Goal: Task Accomplishment & Management: Manage account settings

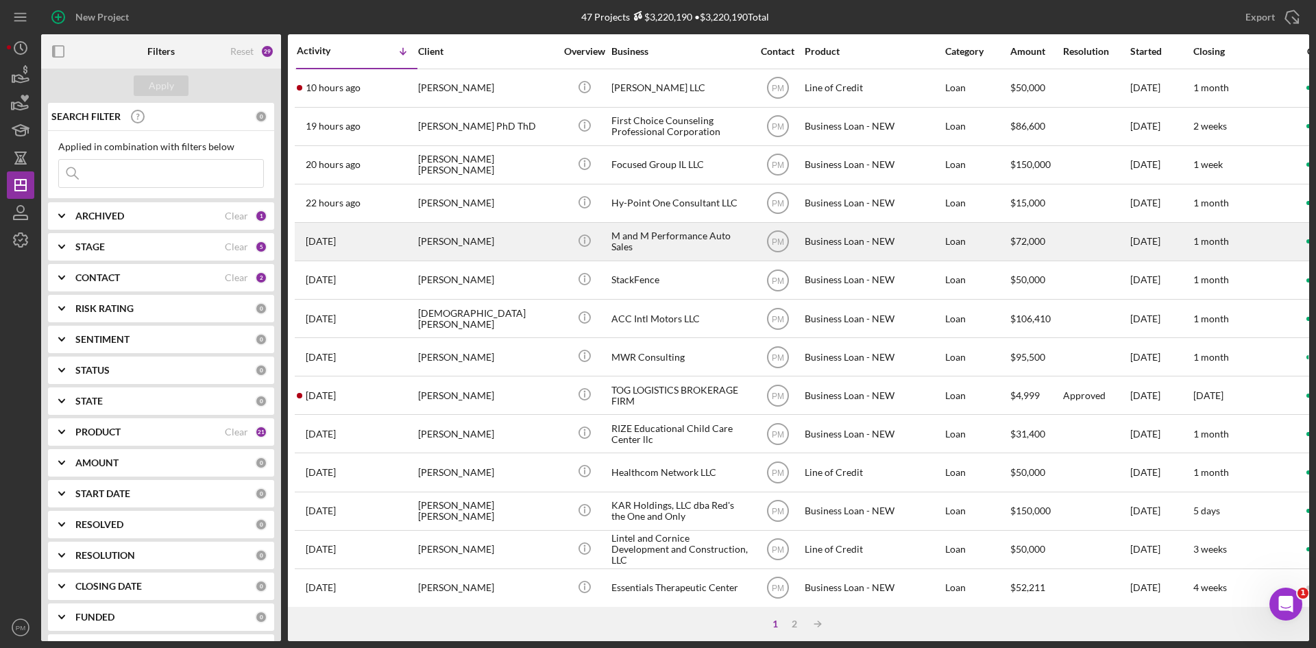
click at [430, 241] on div "[PERSON_NAME]" at bounding box center [486, 241] width 137 height 36
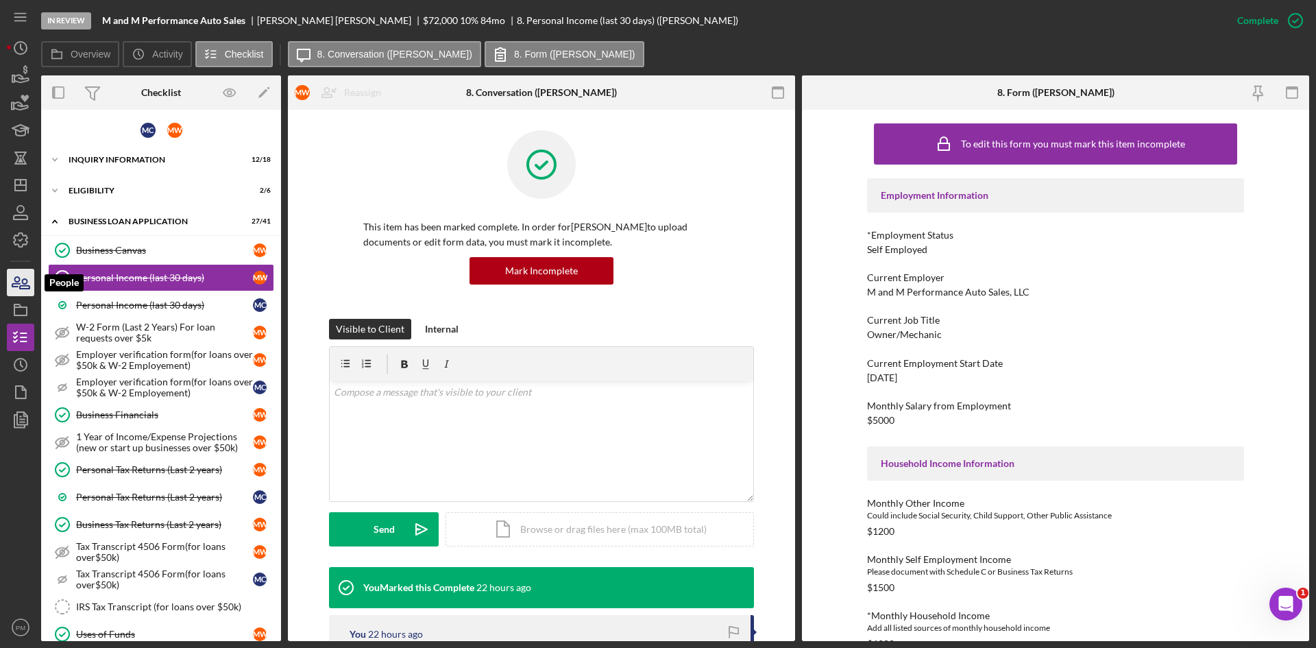
click at [27, 289] on icon "button" at bounding box center [25, 284] width 10 height 10
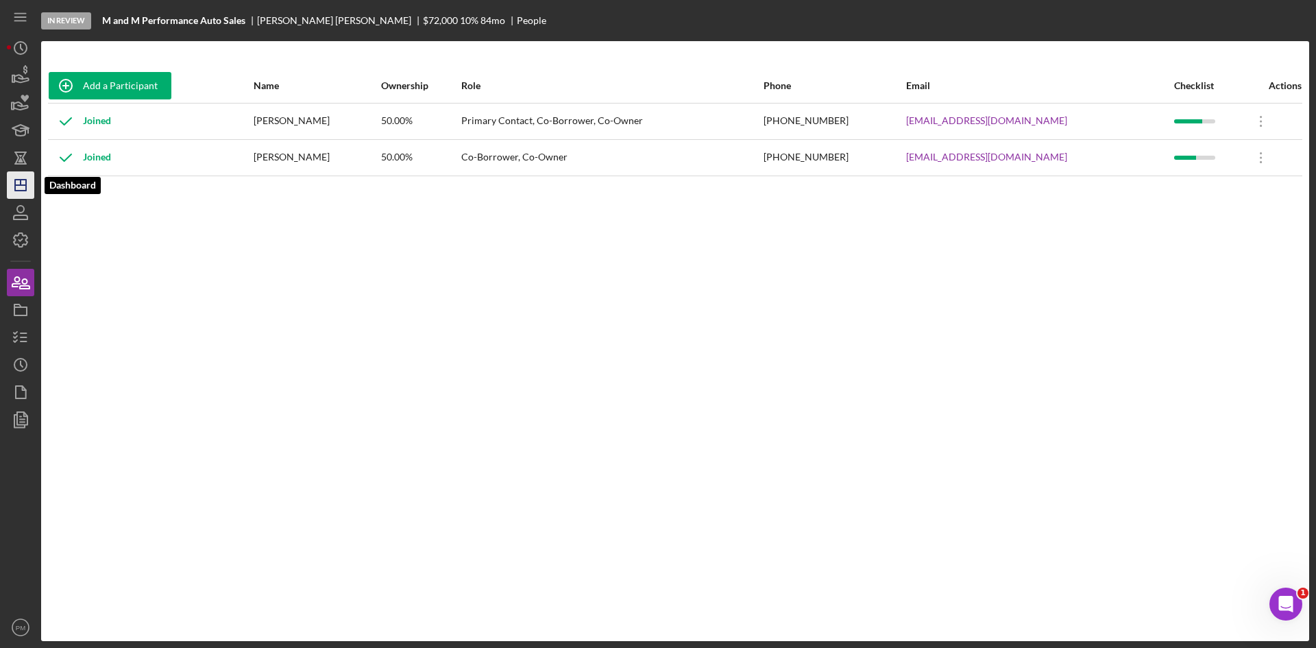
click at [25, 189] on polygon "button" at bounding box center [20, 185] width 11 height 11
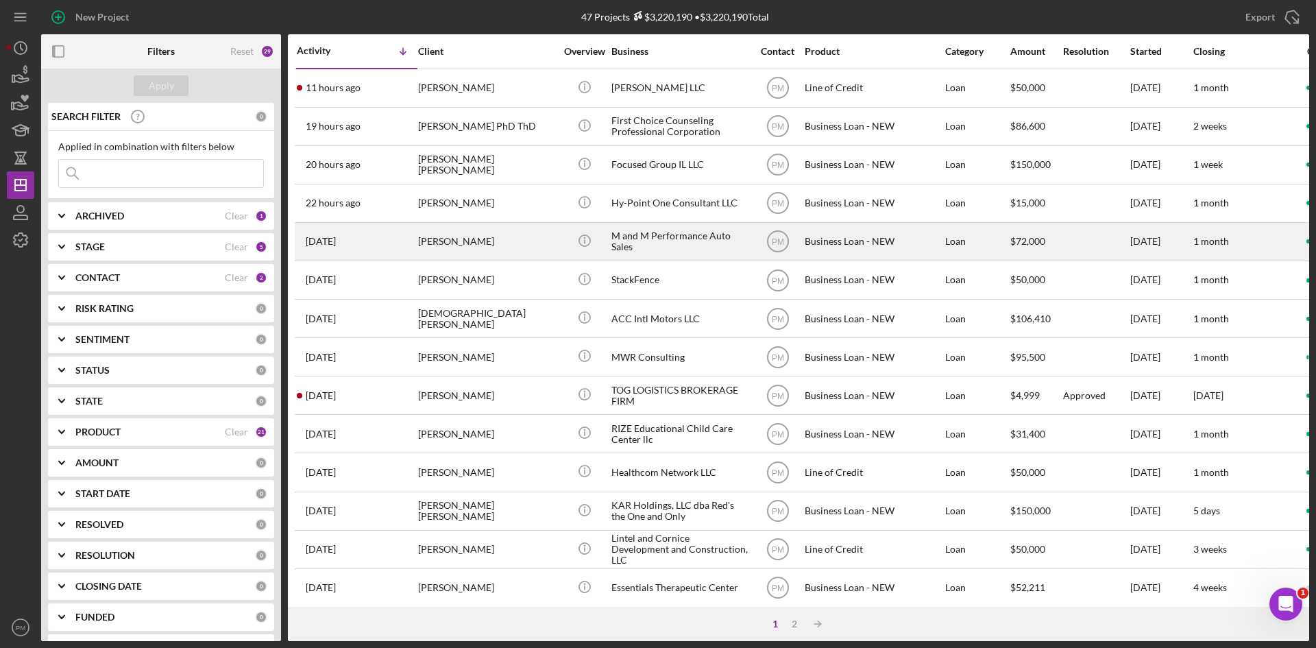
click at [469, 236] on div "[PERSON_NAME]" at bounding box center [486, 241] width 137 height 36
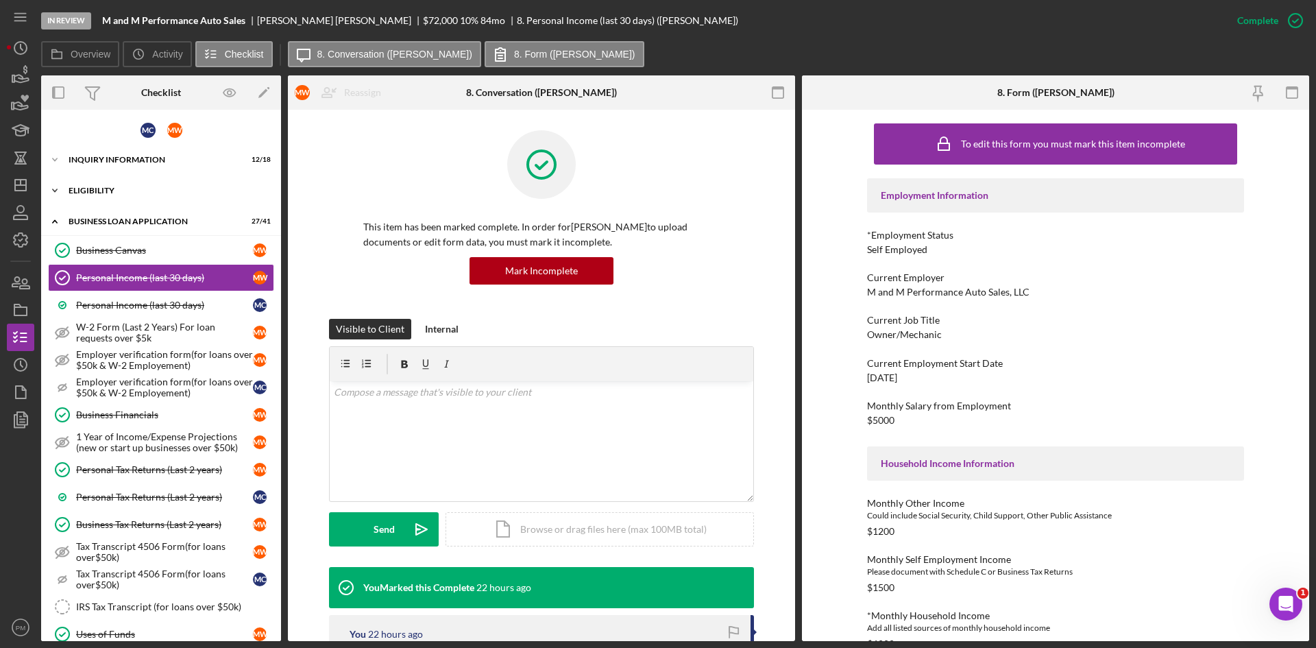
click at [121, 192] on div "ELIGIBILITY" at bounding box center [166, 190] width 195 height 8
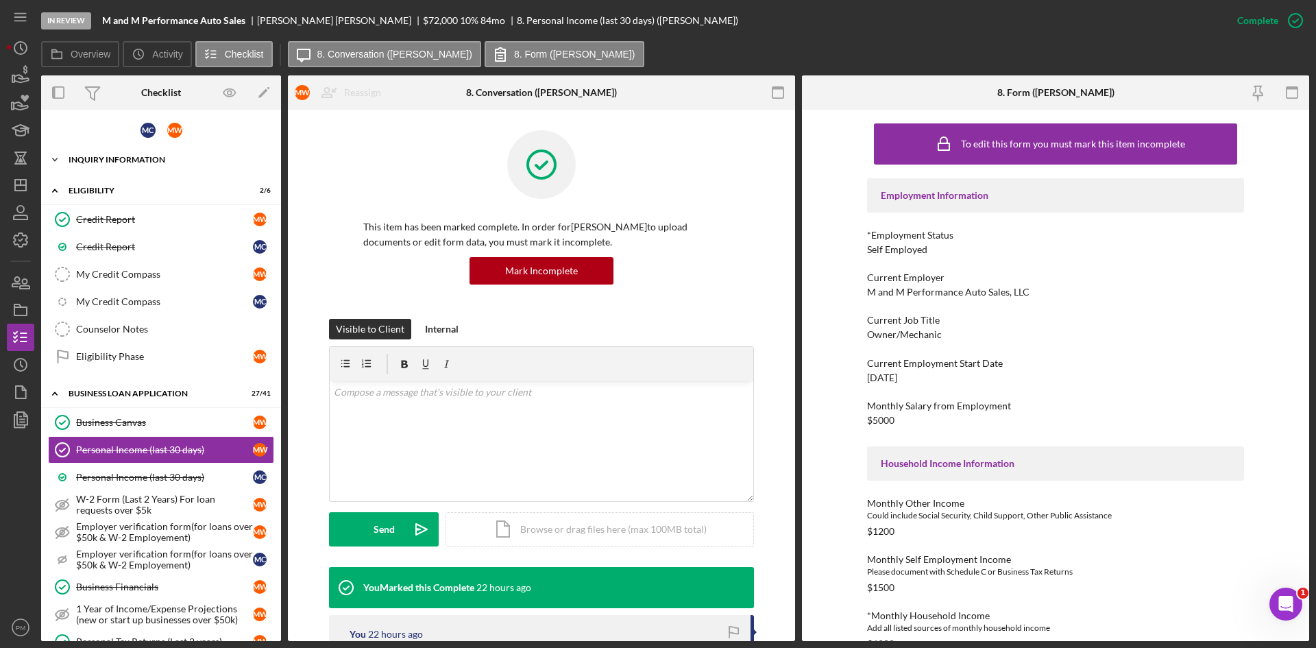
click at [155, 164] on div "Icon/Expander INQUIRY INFORMATION 12 / 18" at bounding box center [161, 159] width 240 height 27
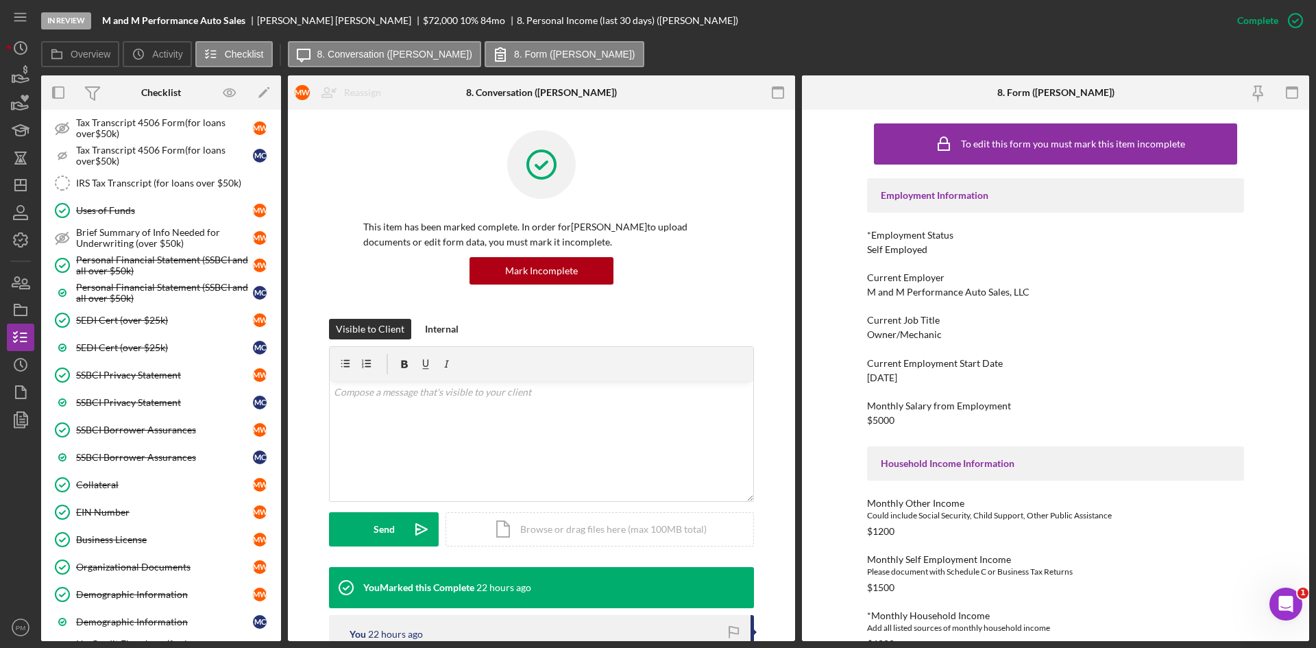
scroll to position [1499, 0]
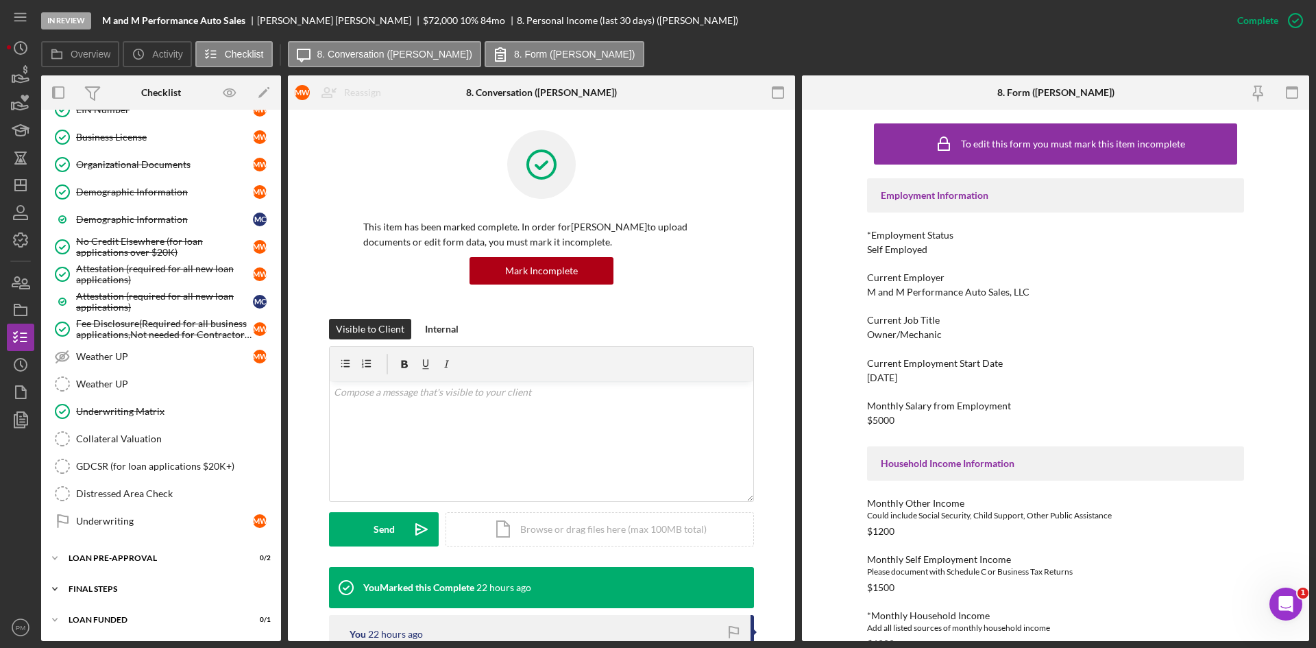
click at [91, 593] on div "Icon/Expander FINAL STEPS 0 / 19" at bounding box center [161, 588] width 240 height 27
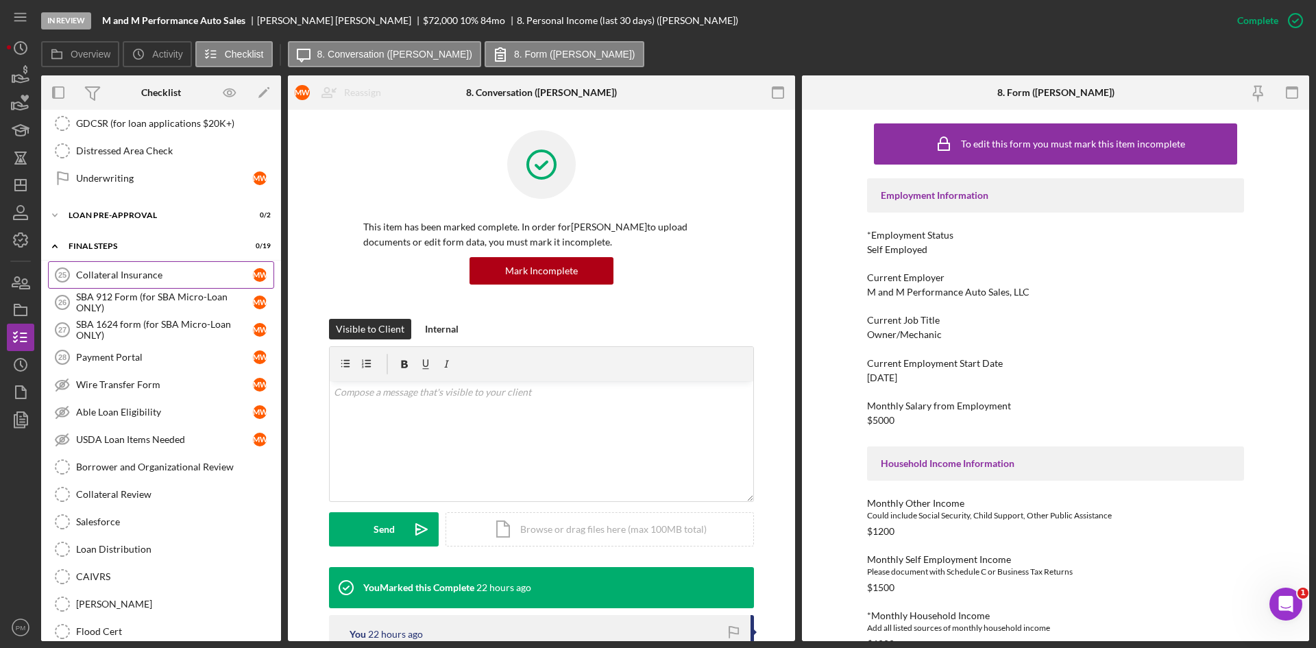
click at [115, 281] on link "Collateral Insurance 25 Collateral Insurance M W" at bounding box center [161, 274] width 226 height 27
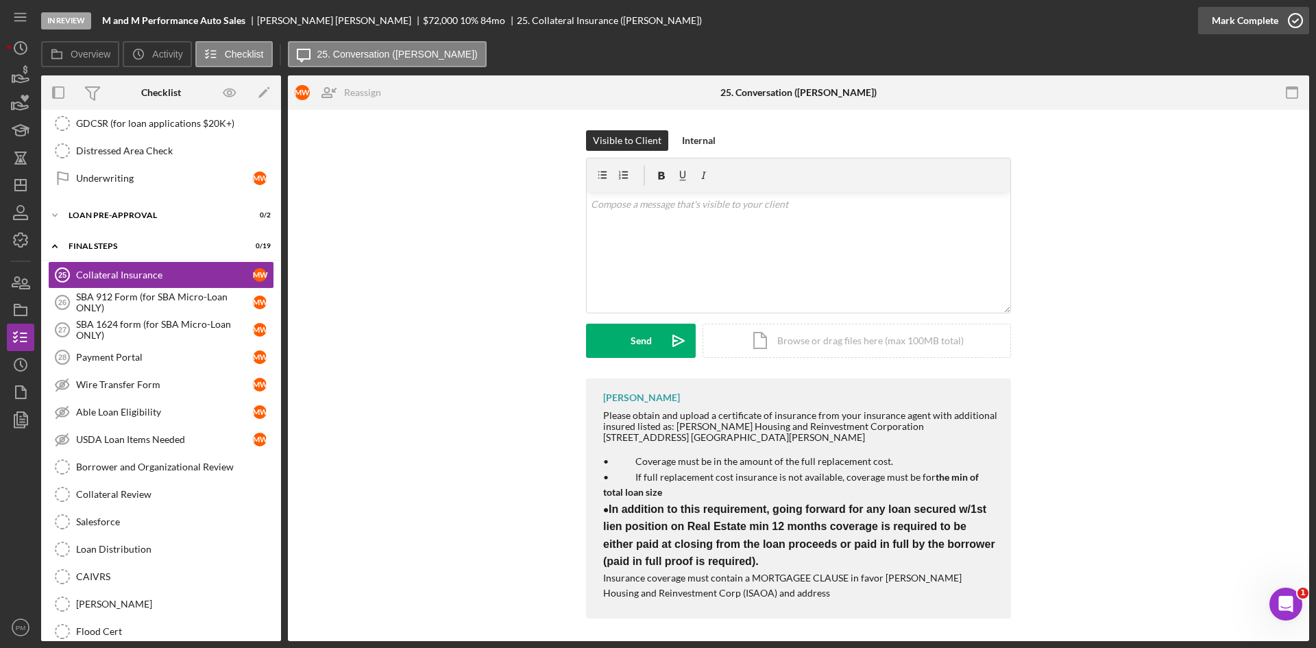
click at [1229, 21] on div "Mark Complete" at bounding box center [1245, 20] width 66 height 27
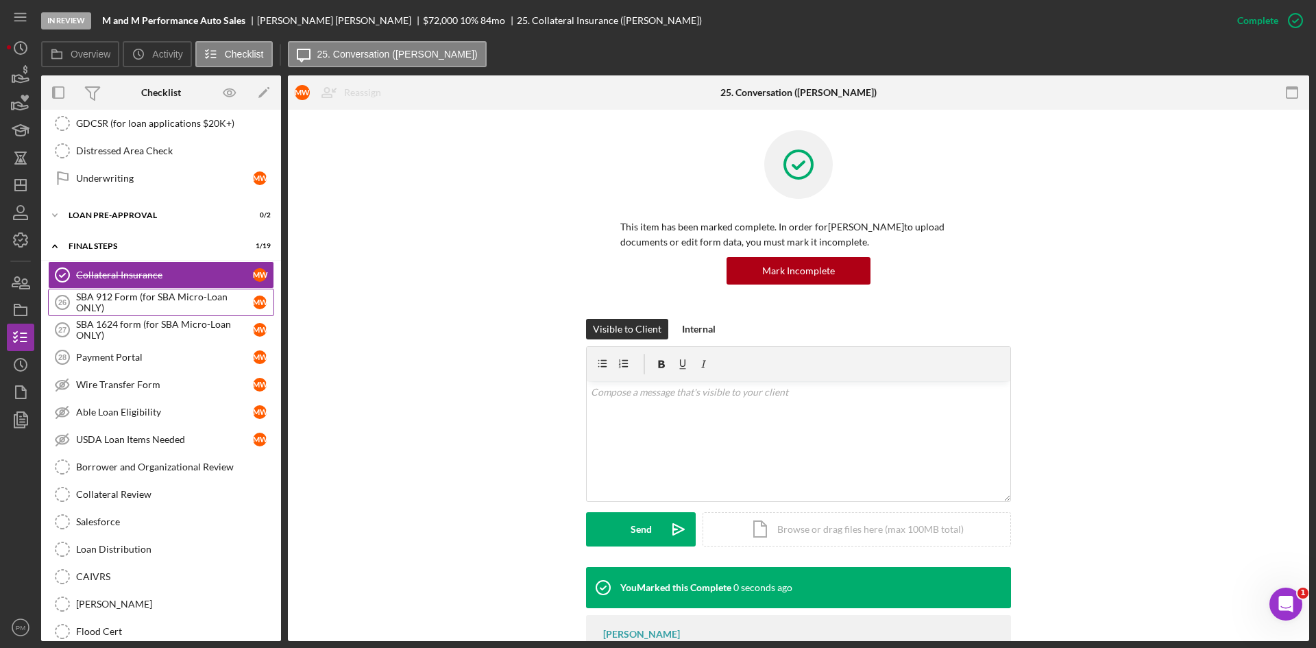
click at [100, 293] on div "SBA 912 Form (for SBA Micro-Loan ONLY)" at bounding box center [164, 302] width 177 height 22
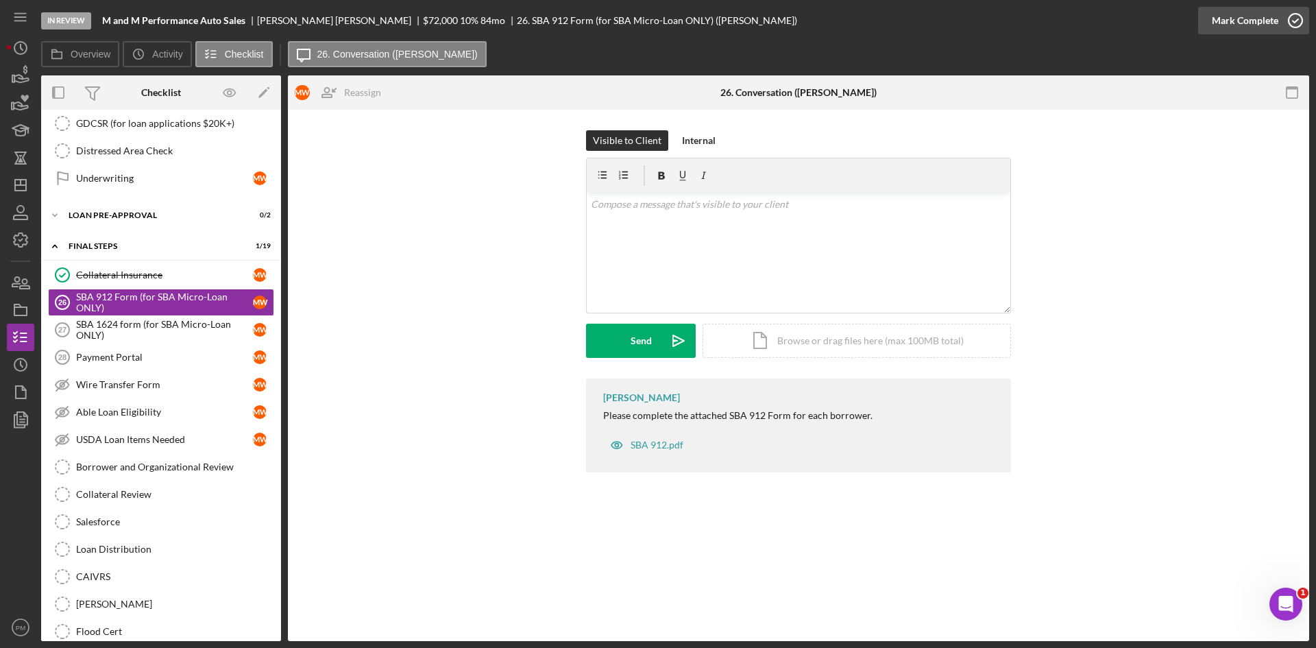
click at [1234, 22] on div "Mark Complete" at bounding box center [1245, 20] width 66 height 27
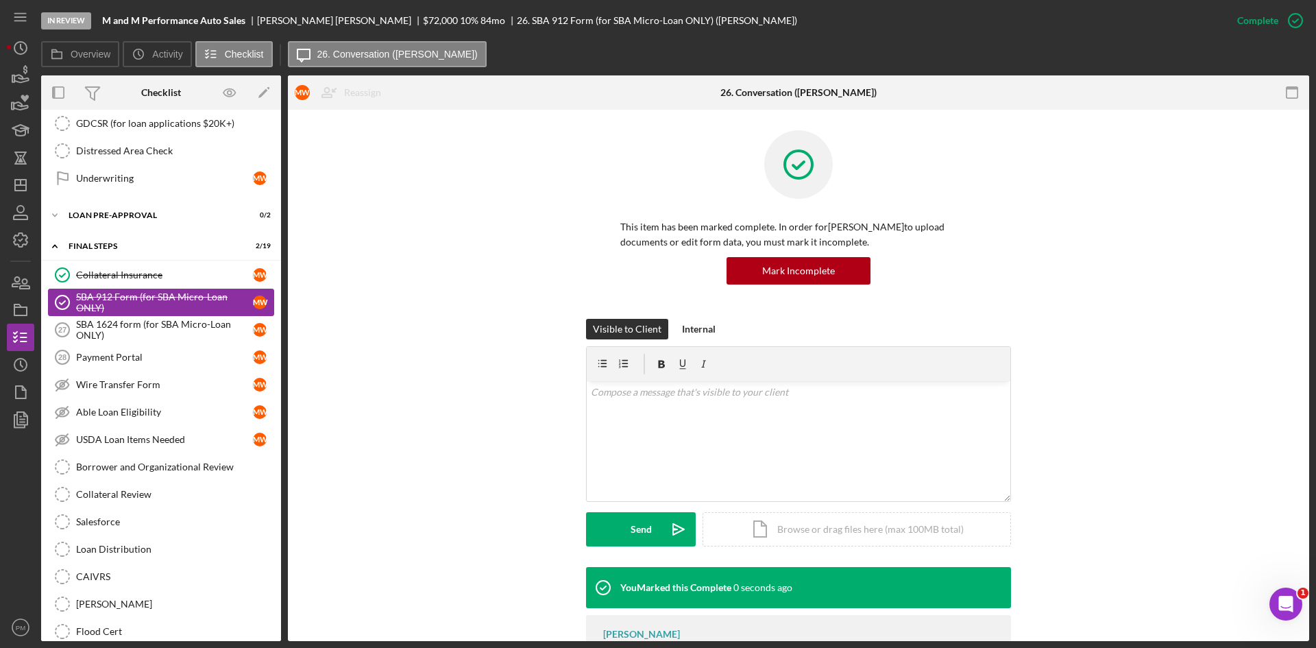
click at [100, 342] on link "SBA 1624 form (for SBA Micro-Loan ONLY) 27 SBA 1624 form (for SBA Micro-Loan ON…" at bounding box center [161, 329] width 226 height 27
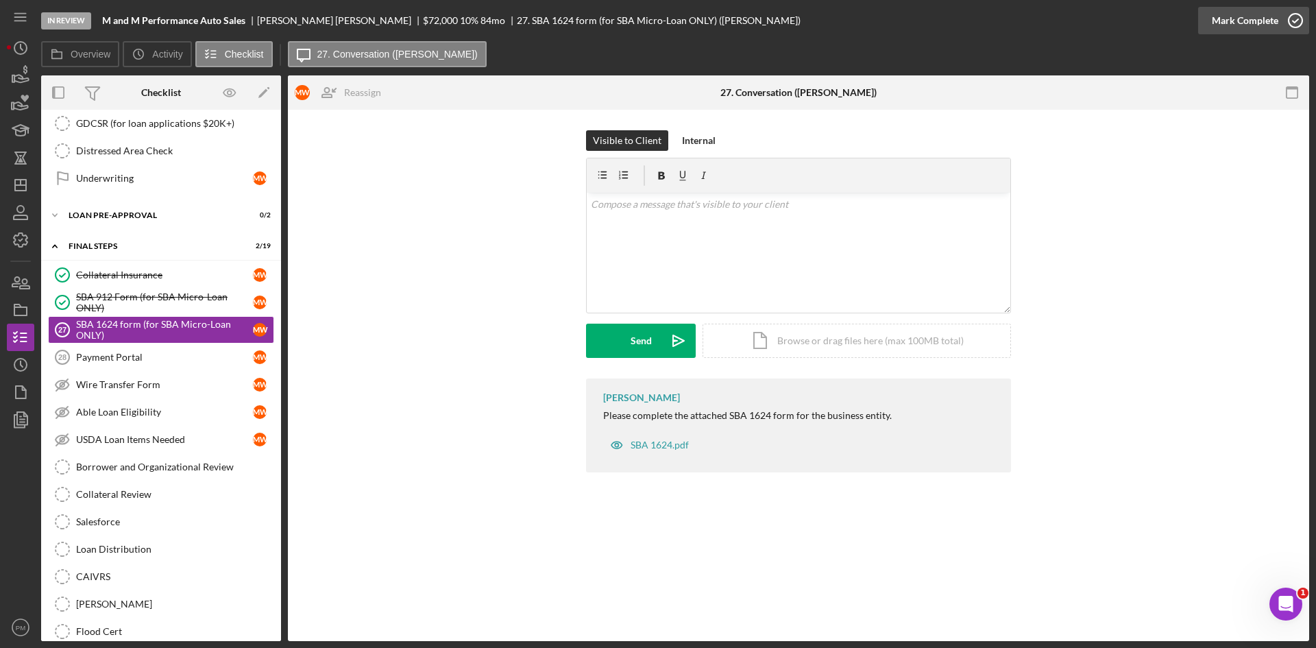
click at [1268, 20] on div "Mark Complete" at bounding box center [1245, 20] width 66 height 27
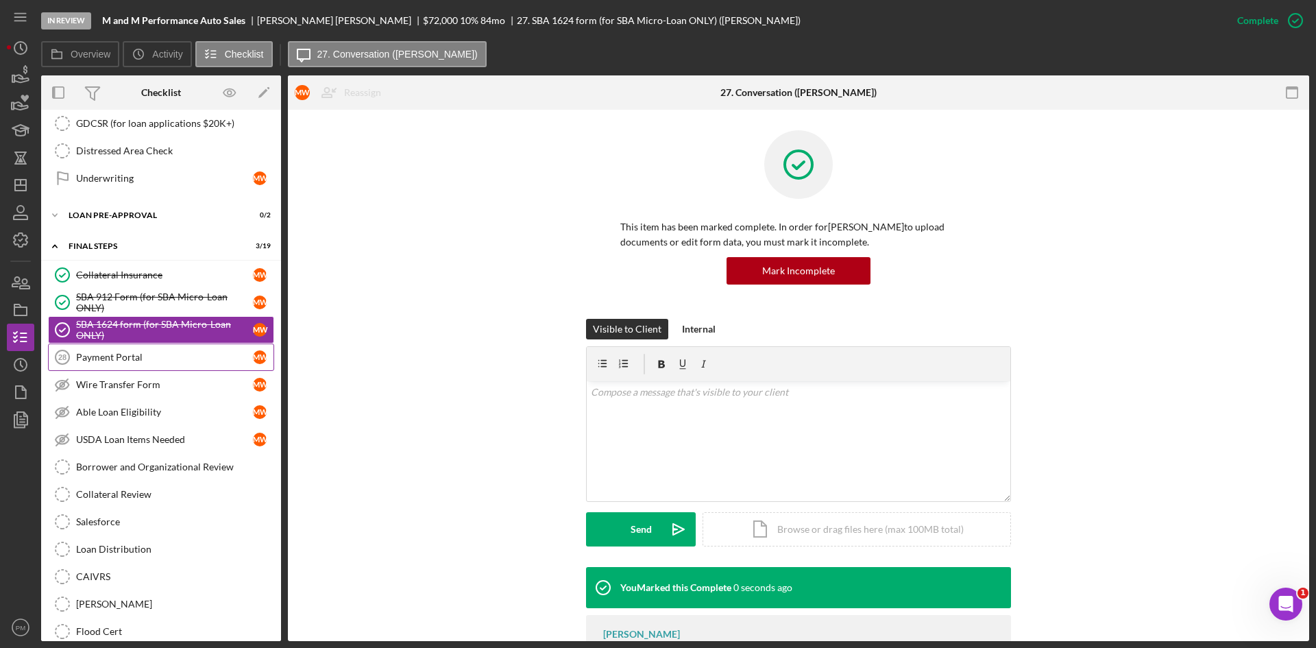
click at [123, 355] on div "Payment Portal" at bounding box center [164, 357] width 177 height 11
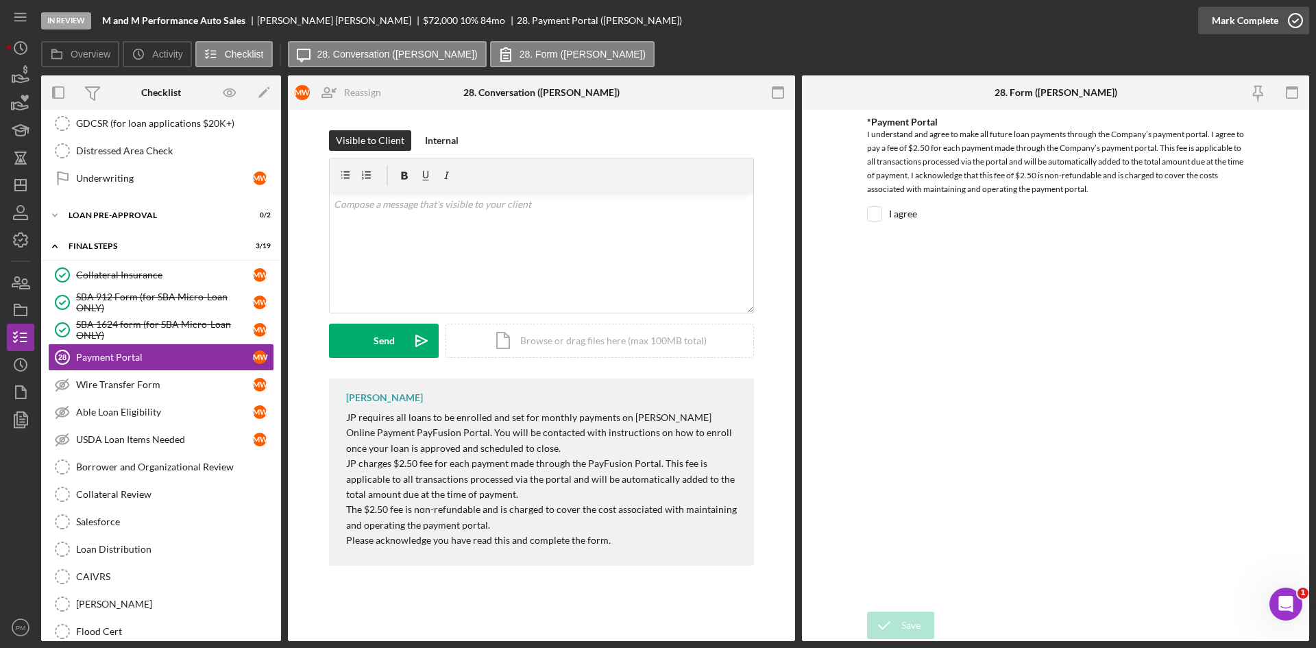
click at [1221, 24] on div "Mark Complete" at bounding box center [1245, 20] width 66 height 27
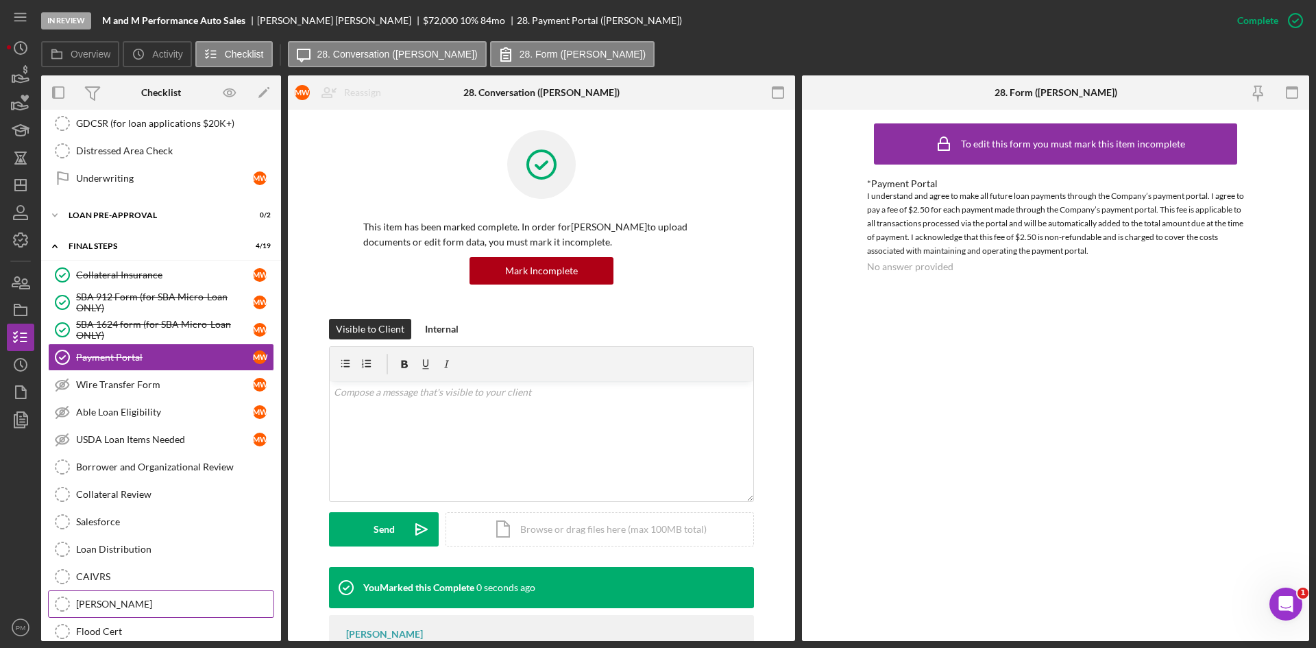
scroll to position [2027, 0]
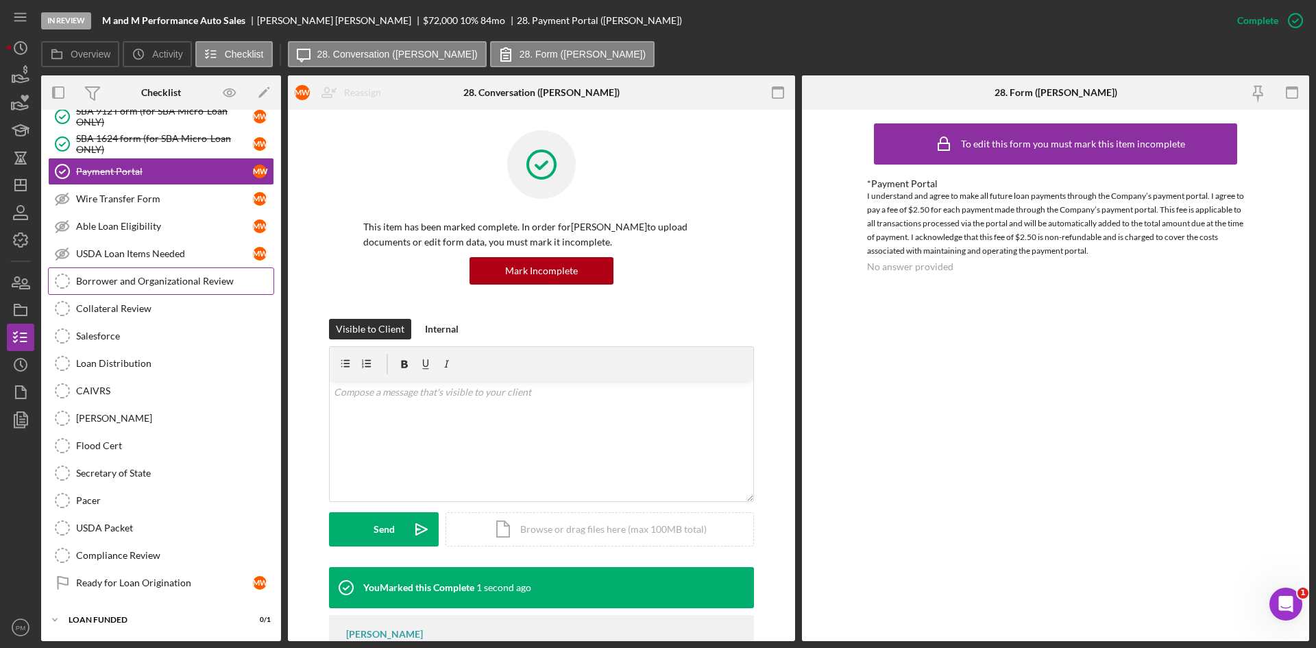
click at [127, 284] on div "Borrower and Organizational Review" at bounding box center [174, 280] width 197 height 11
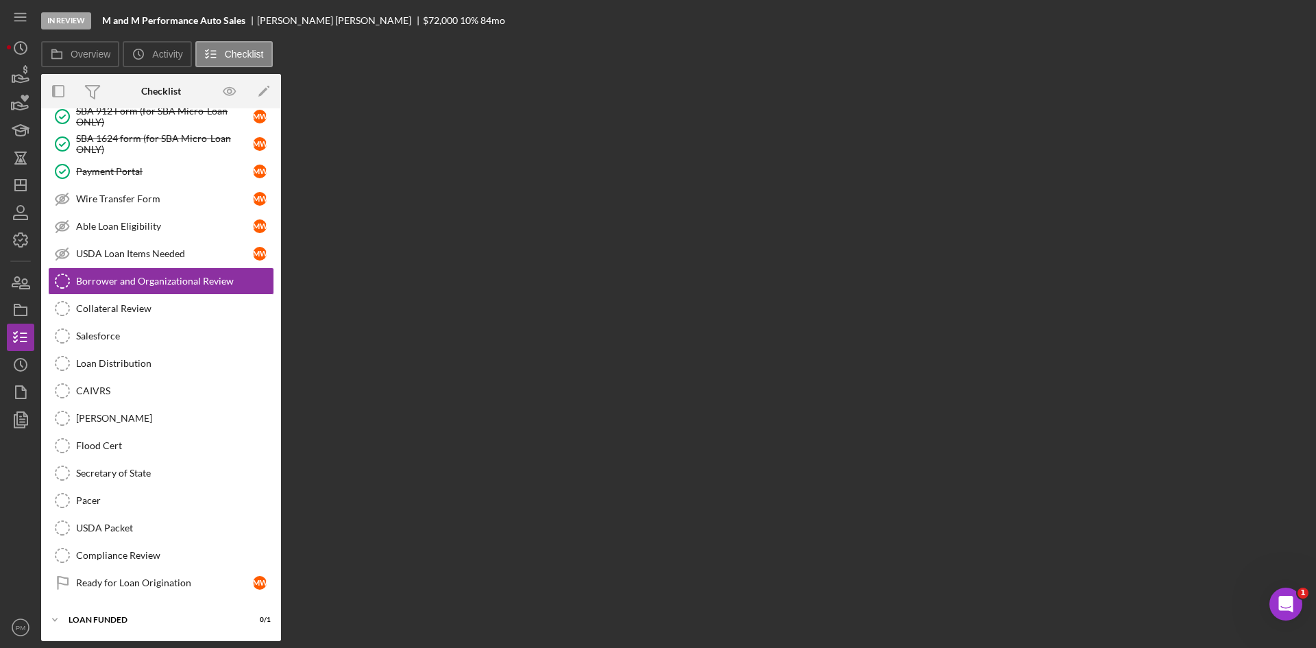
scroll to position [2027, 0]
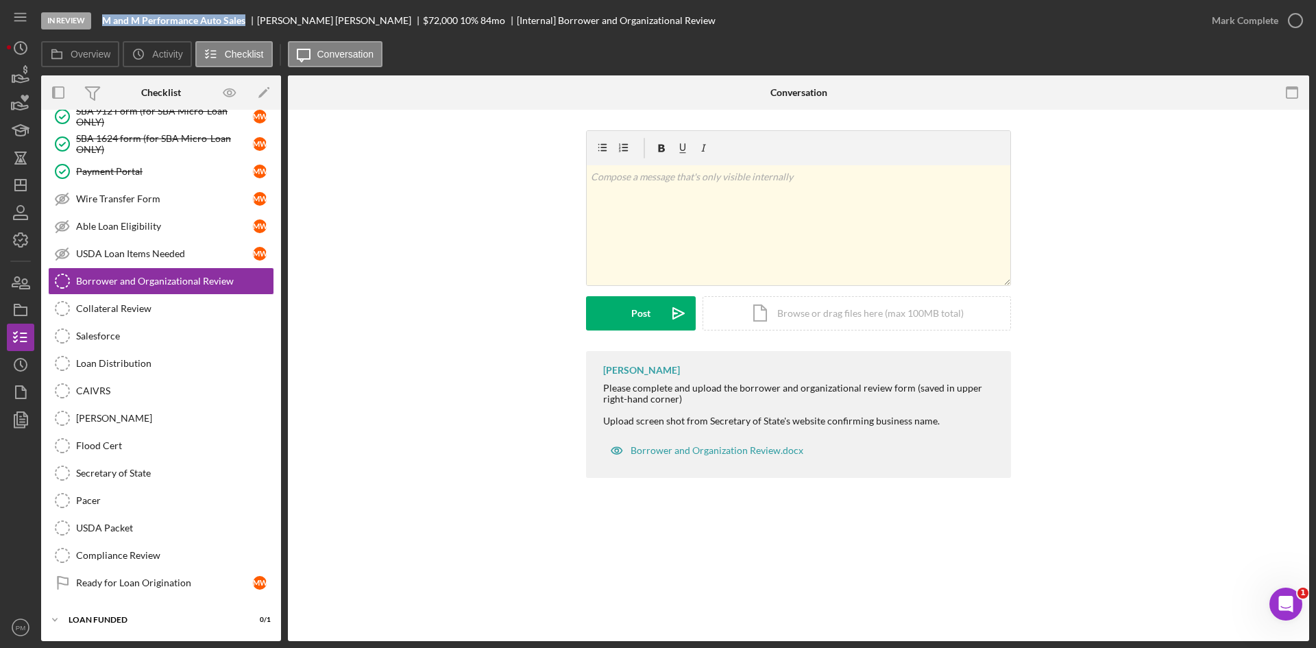
drag, startPoint x: 246, startPoint y: 16, endPoint x: 98, endPoint y: 18, distance: 148.0
click at [98, 18] on div "In Review M and M Performance Auto Sales [PERSON_NAME] $72,000 $72,000 10 % 84 …" at bounding box center [619, 20] width 1157 height 41
copy b "M and M Performance Auto Sales"
click at [16, 281] on icon "button" at bounding box center [16, 282] width 8 height 10
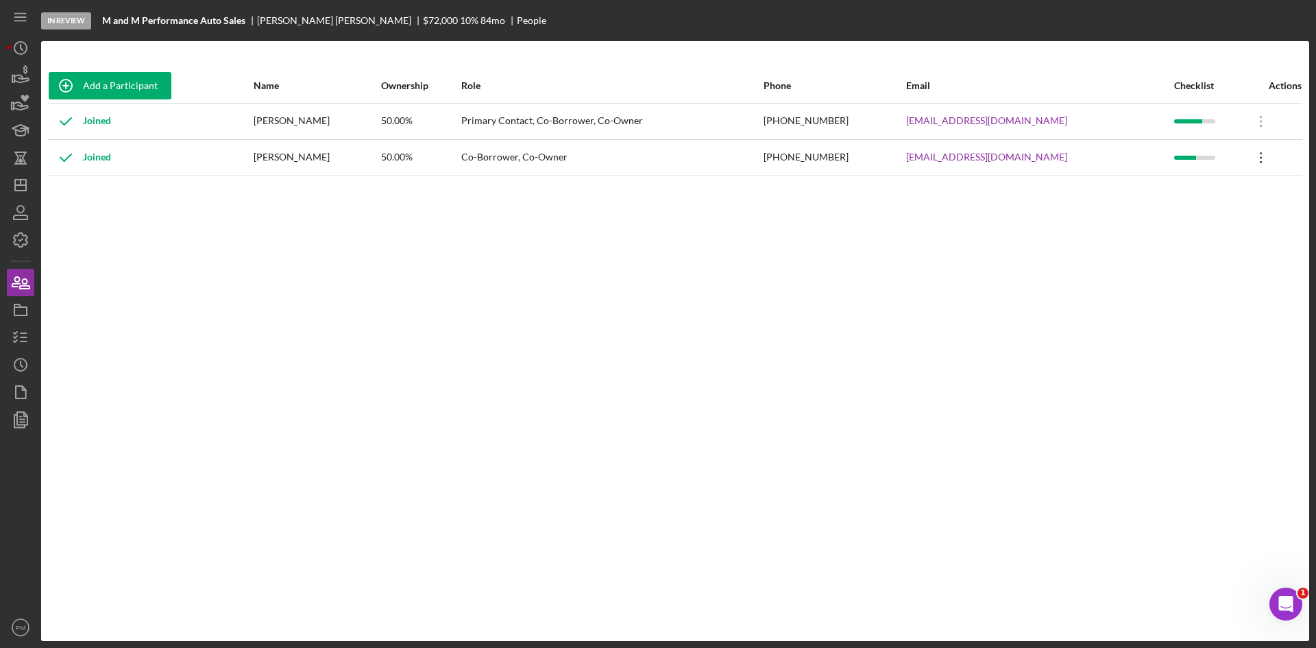
click at [1256, 151] on icon "Icon/Overflow" at bounding box center [1261, 157] width 34 height 34
click at [1218, 215] on div "Make Primary Contact" at bounding box center [1195, 222] width 151 height 28
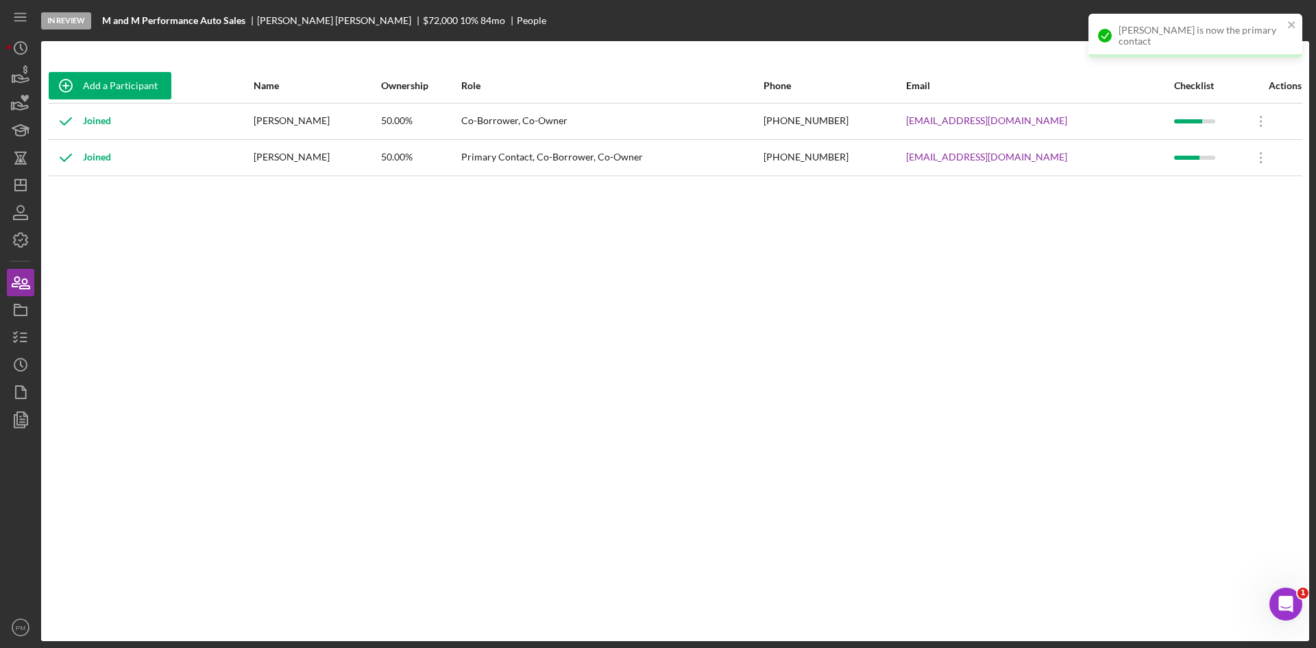
click at [258, 225] on div "Add a Participant Name Ownership Role Phone Email Checklist Actions Joined [PER…" at bounding box center [675, 341] width 1268 height 545
click at [26, 181] on polygon "button" at bounding box center [20, 185] width 11 height 11
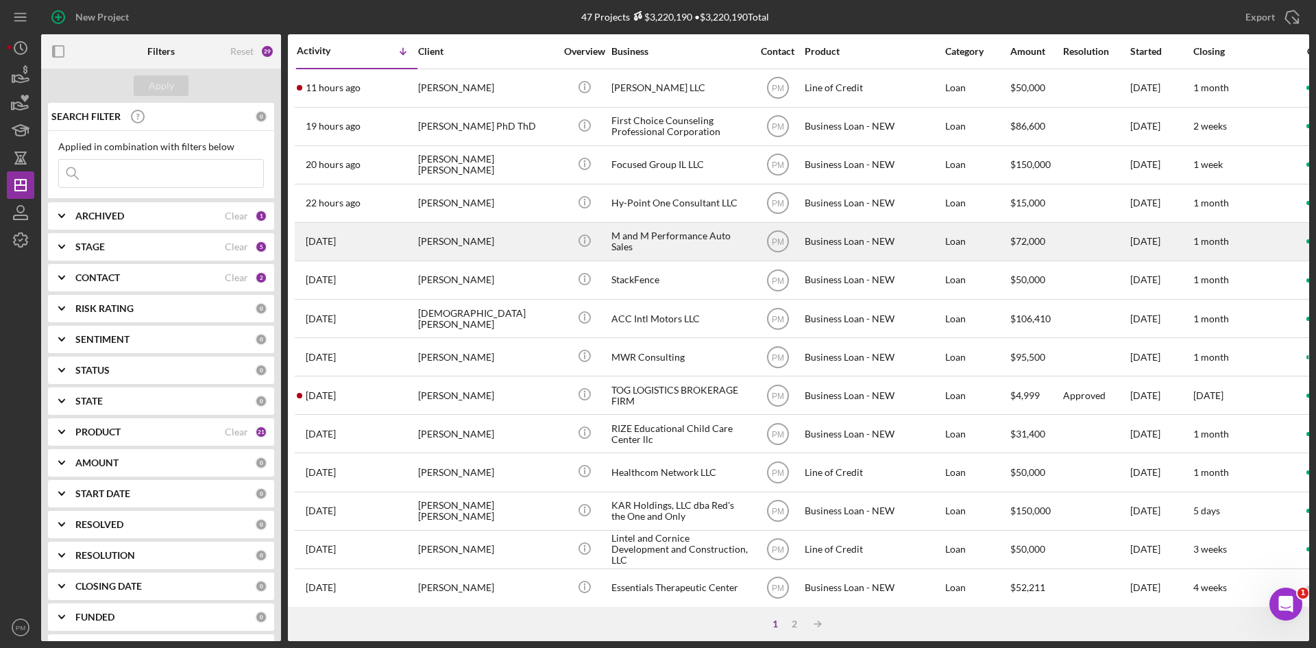
click at [464, 251] on div "[PERSON_NAME]" at bounding box center [486, 241] width 137 height 36
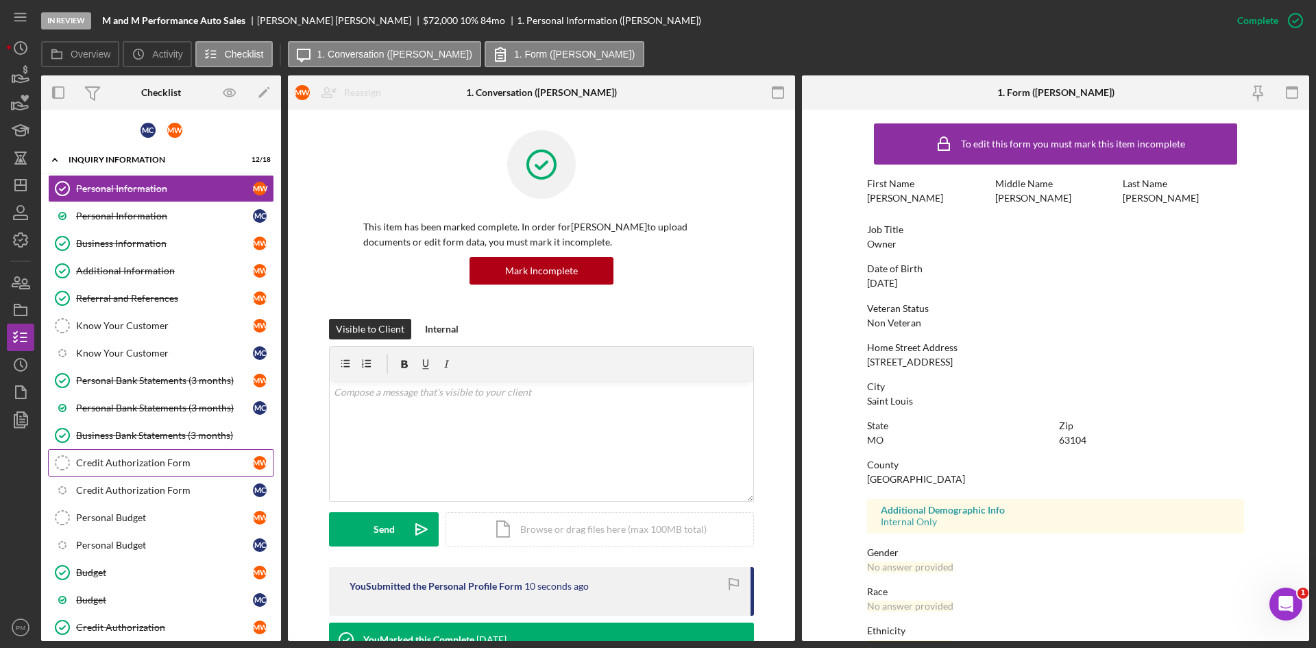
scroll to position [195, 0]
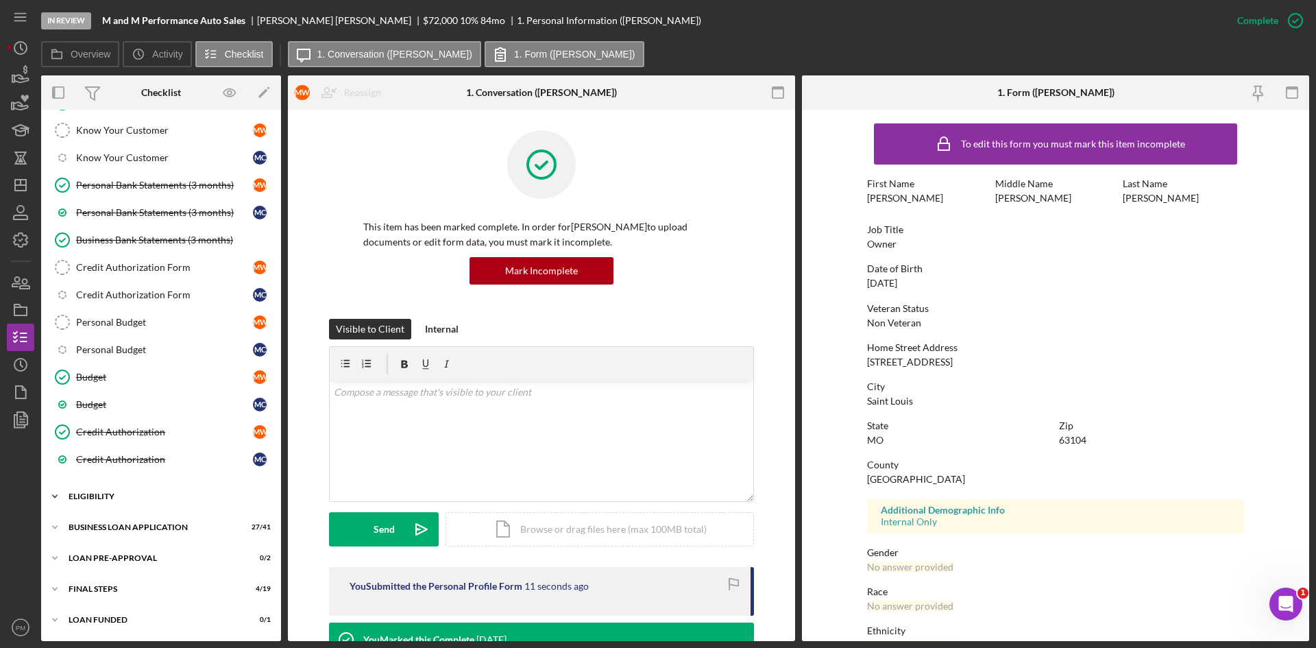
click at [108, 496] on div "ELIGIBILITY" at bounding box center [166, 496] width 195 height 8
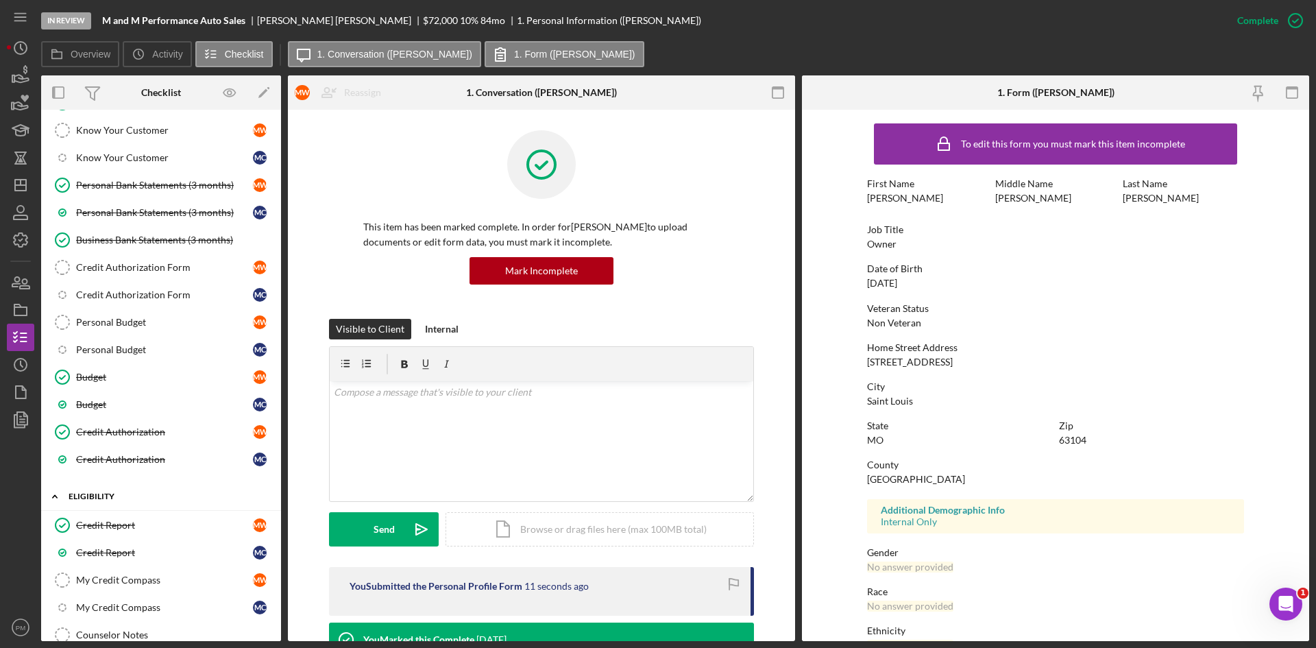
scroll to position [367, 0]
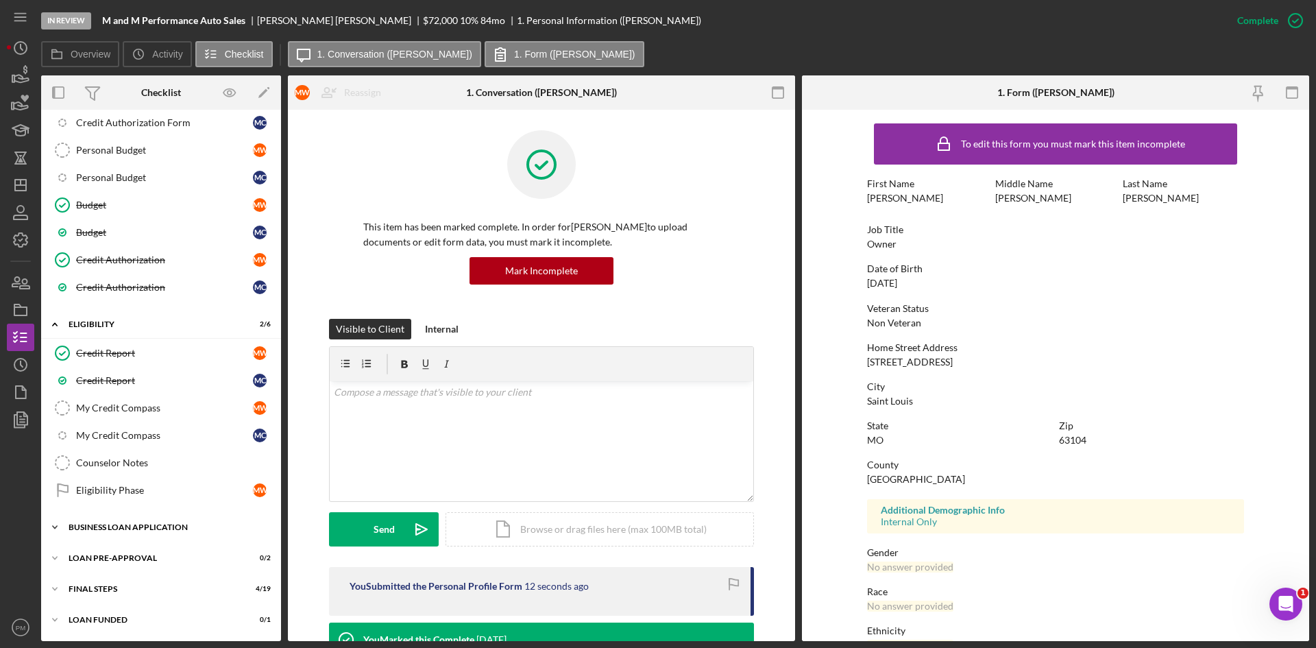
click at [125, 533] on div "Icon/Expander BUSINESS LOAN APPLICATION 27 / 41" at bounding box center [161, 526] width 240 height 27
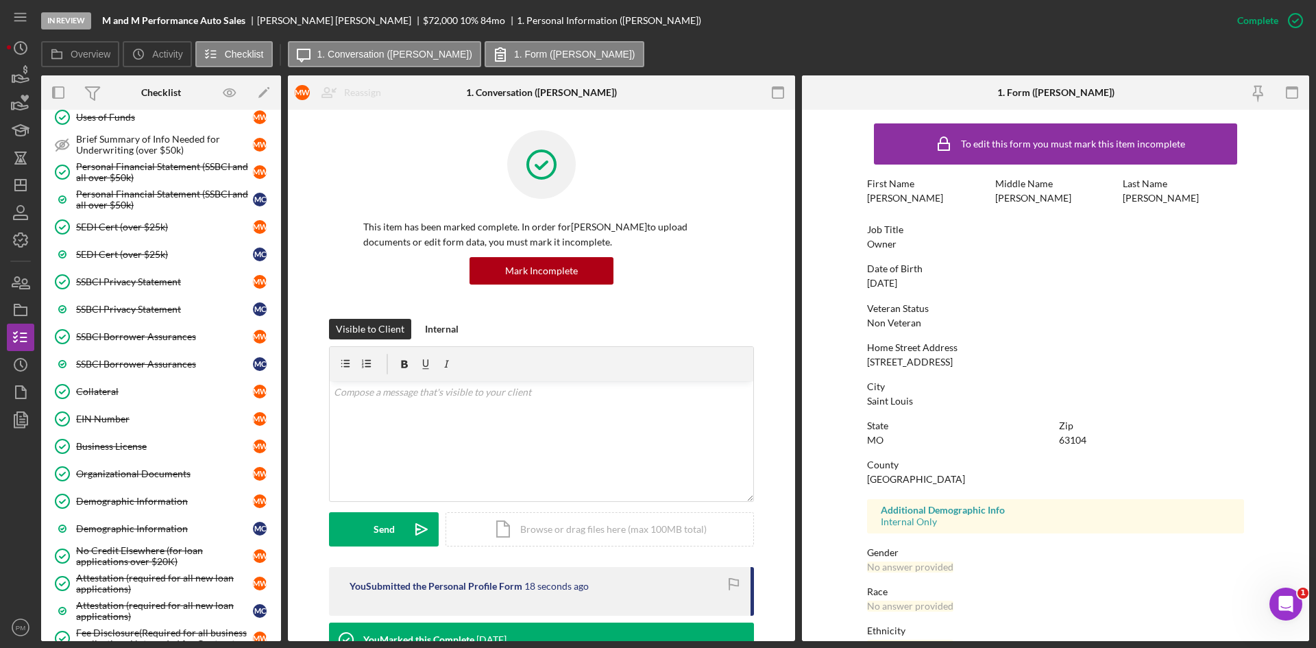
scroll to position [1499, 0]
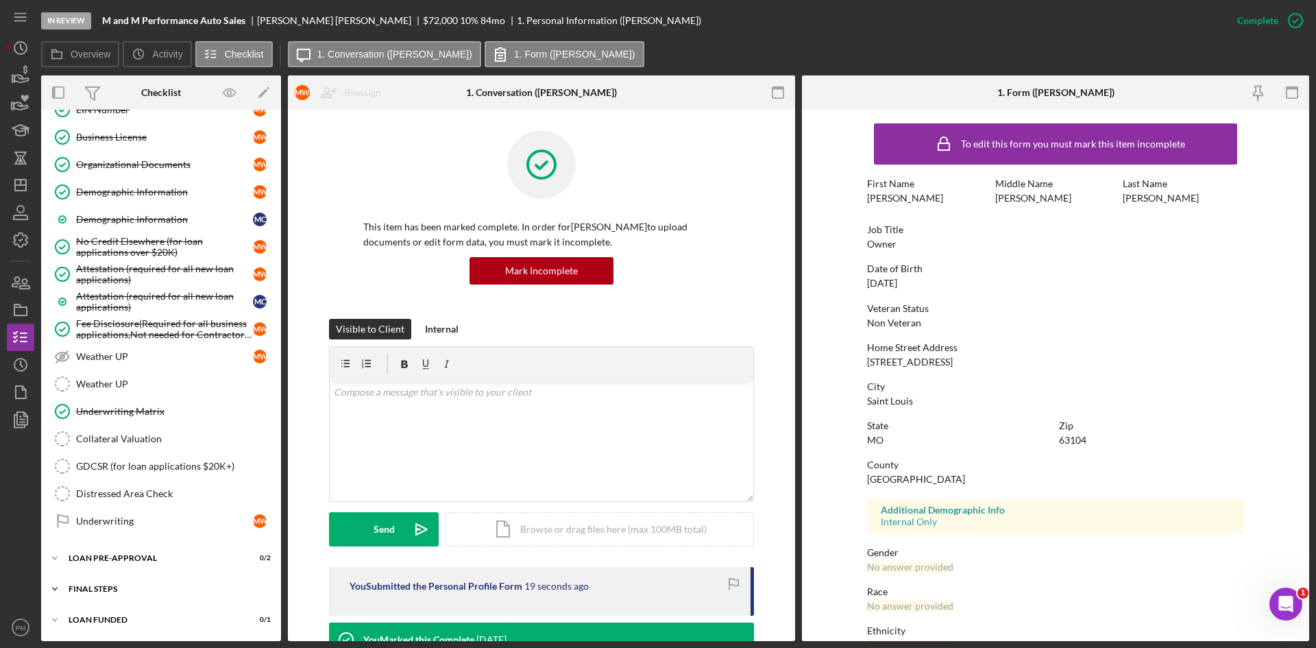
click at [119, 593] on div "Icon/Expander FINAL STEPS 4 / 19" at bounding box center [161, 588] width 240 height 27
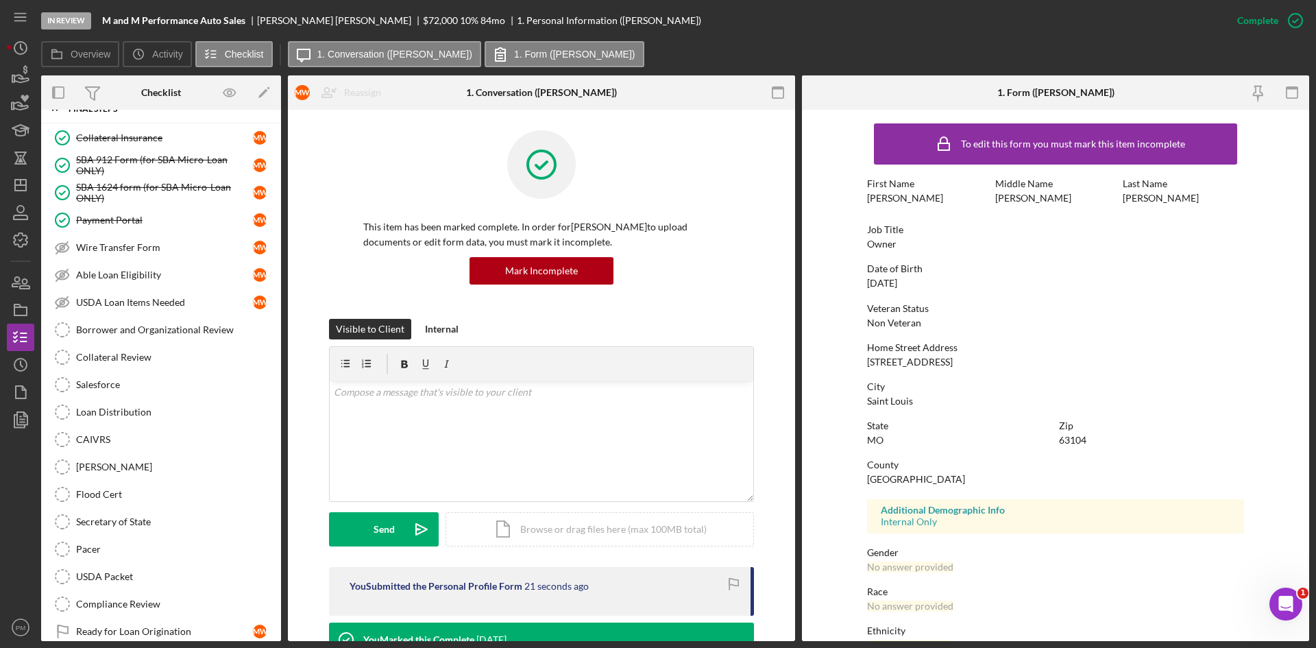
scroll to position [2027, 0]
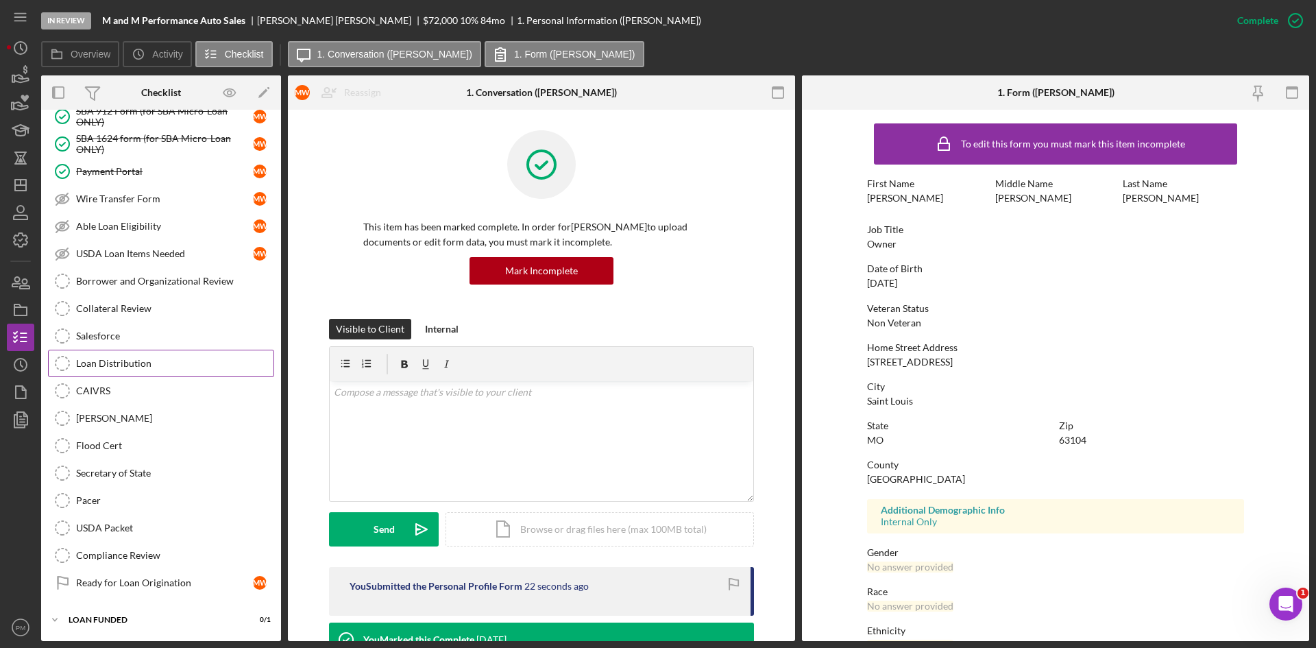
click at [119, 358] on div "Loan Distribution" at bounding box center [174, 363] width 197 height 11
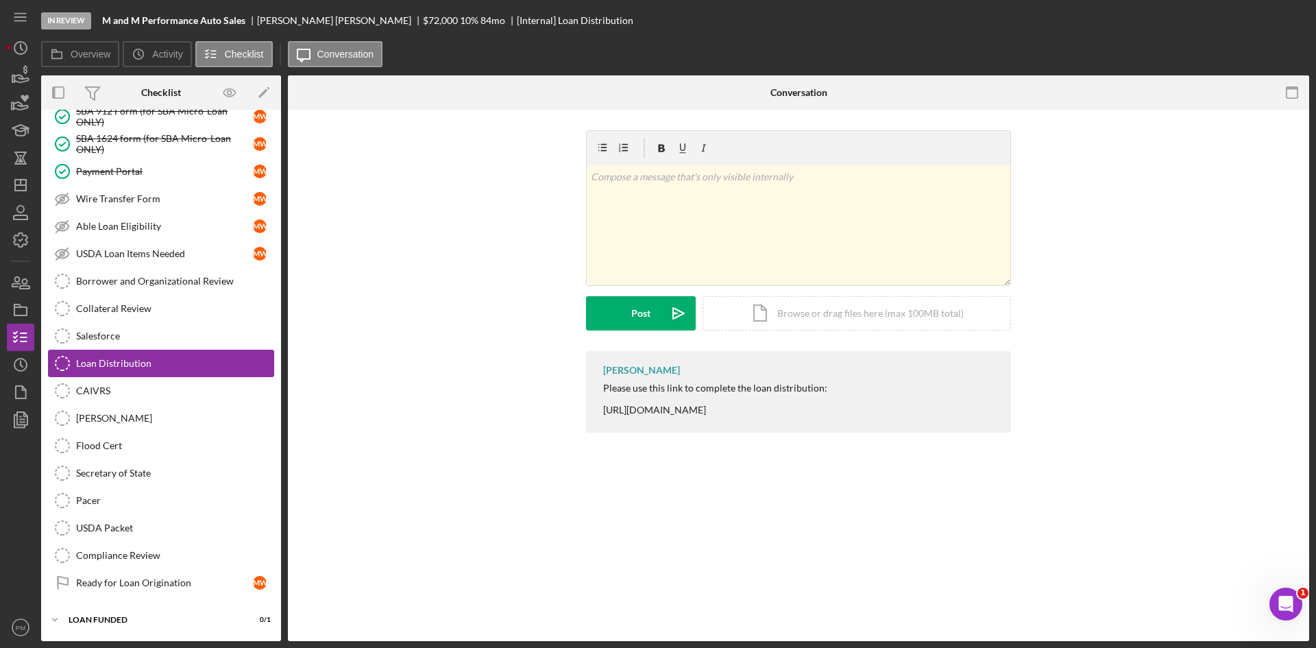
scroll to position [2027, 0]
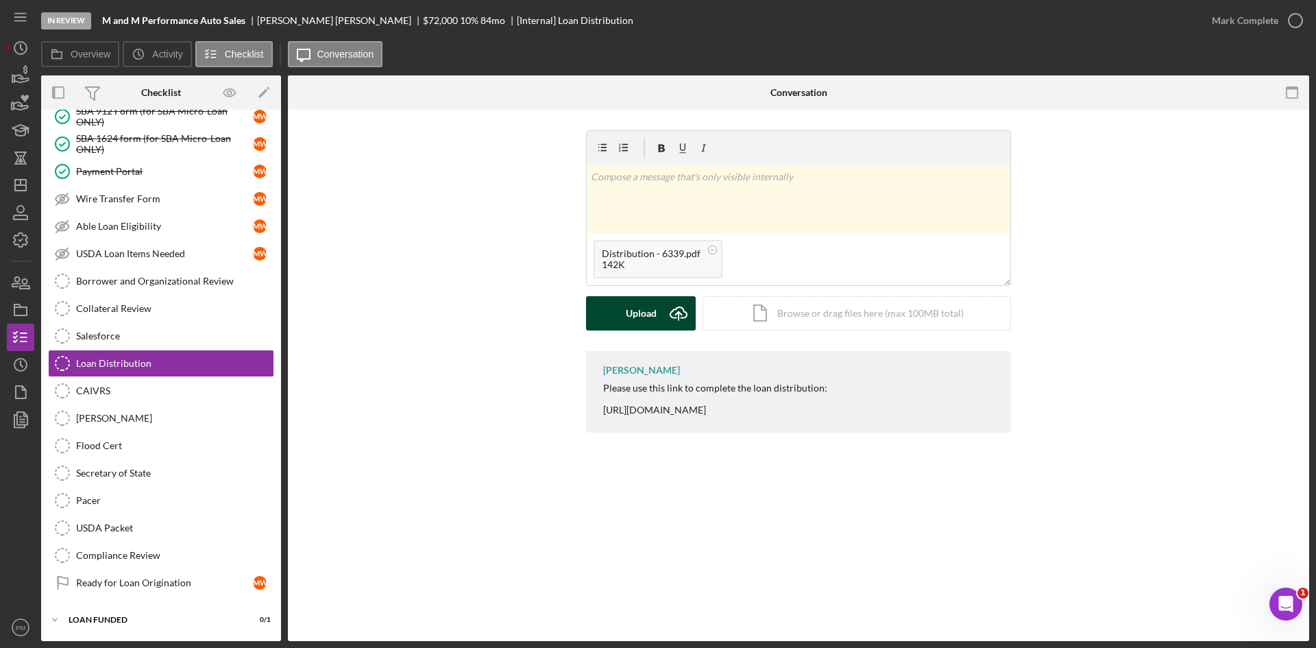
click at [629, 313] on div "Upload" at bounding box center [641, 313] width 31 height 34
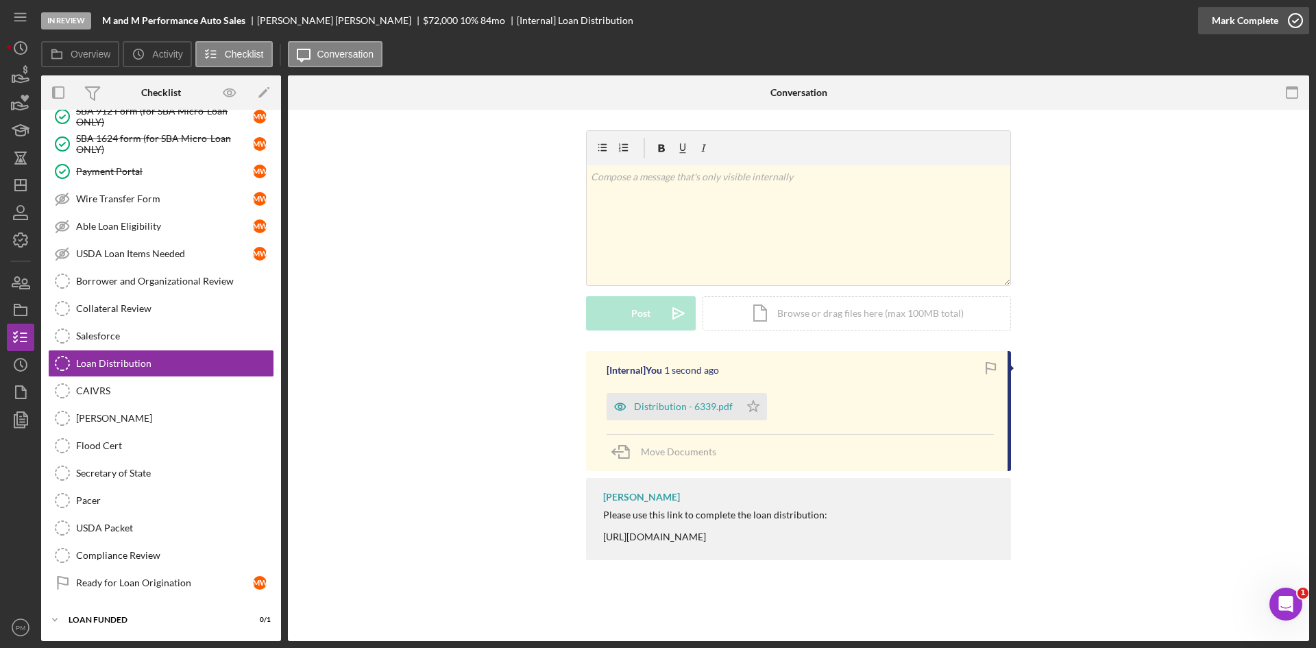
click at [1253, 19] on div "Mark Complete" at bounding box center [1245, 20] width 66 height 27
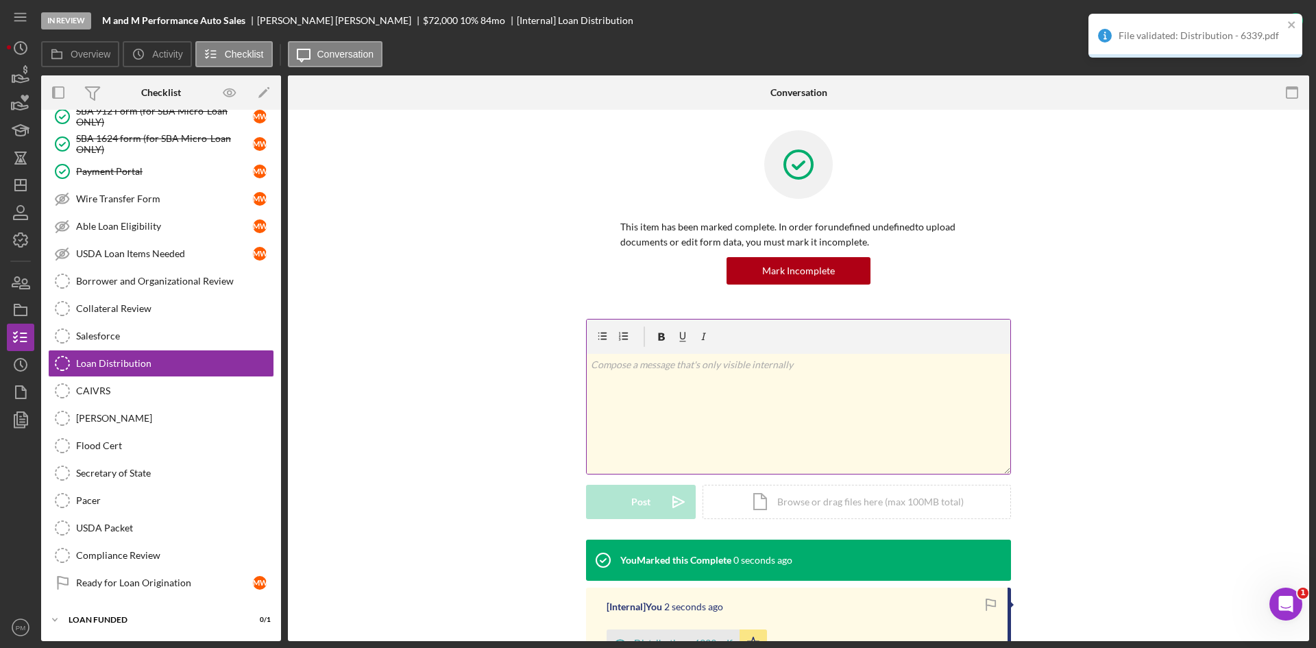
click at [674, 406] on div "v Color teal Color pink Remove color Add row above Add row below Add column bef…" at bounding box center [799, 414] width 424 height 120
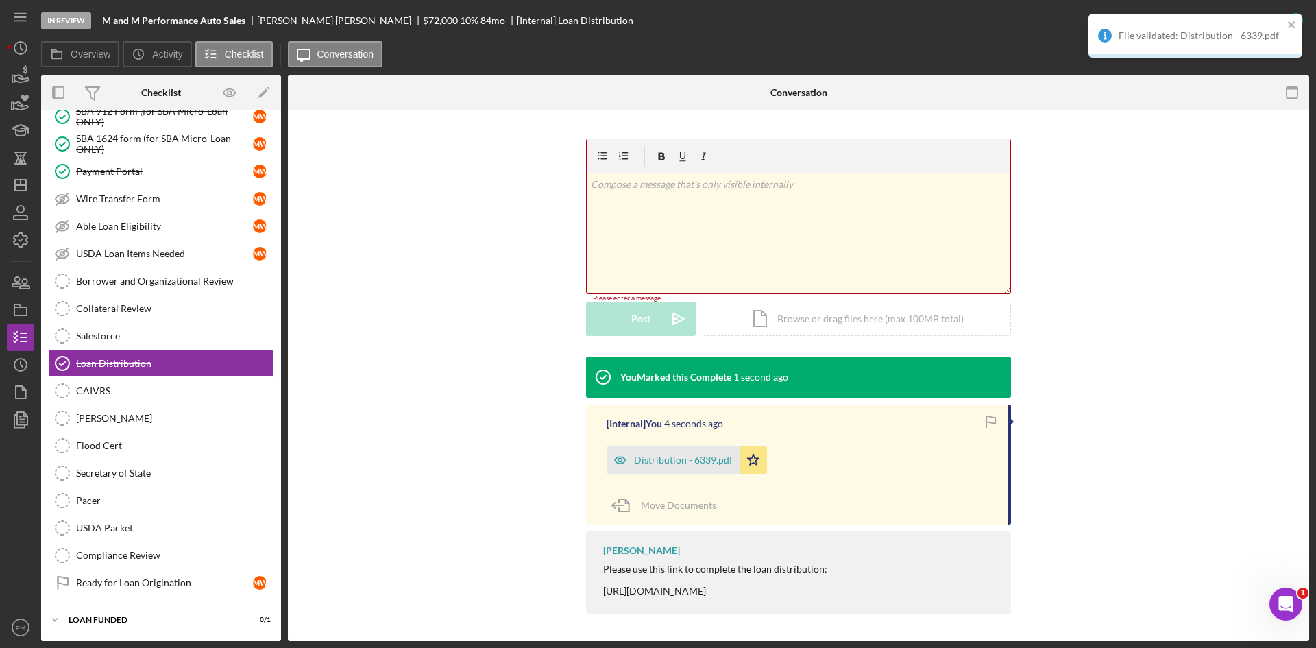
scroll to position [180, 0]
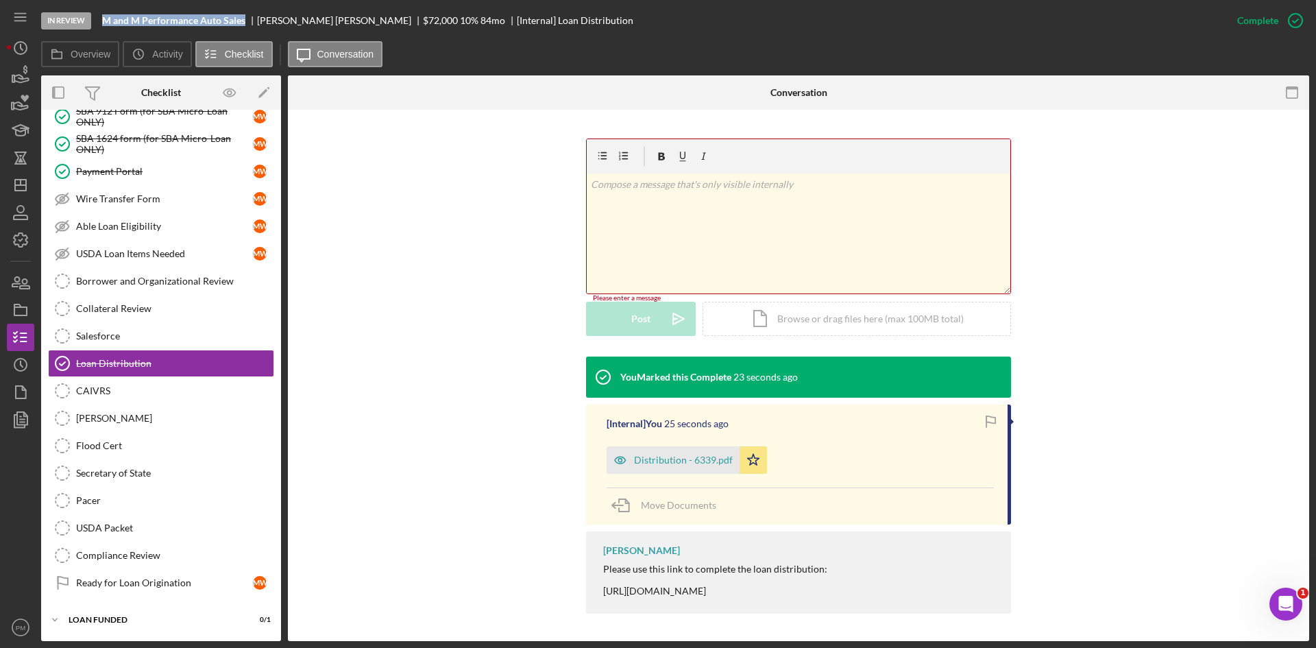
drag, startPoint x: 247, startPoint y: 21, endPoint x: 99, endPoint y: 19, distance: 148.1
click at [99, 19] on div "In Review M and M Performance Auto Sales [PERSON_NAME] $72,000 $72,000 10 % 84 …" at bounding box center [632, 20] width 1182 height 41
copy b "M and M Performance Auto Sales"
click at [672, 454] on div "Distribution - 6339.pdf" at bounding box center [683, 459] width 99 height 11
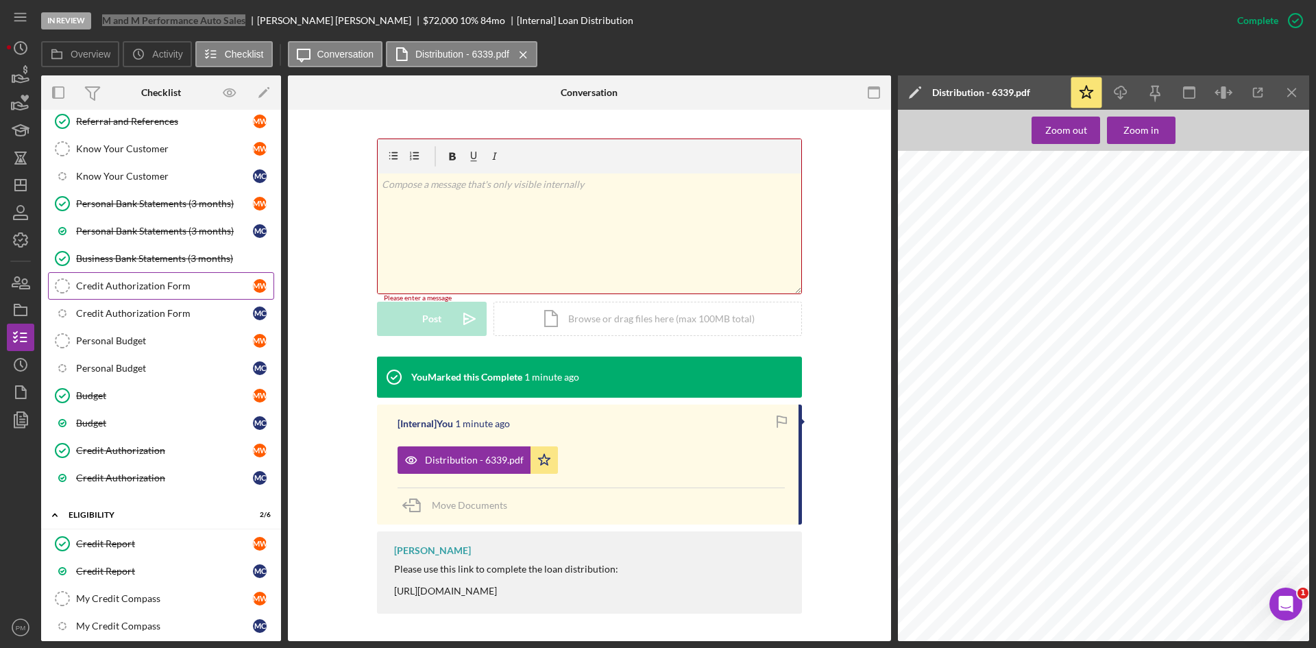
scroll to position [0, 0]
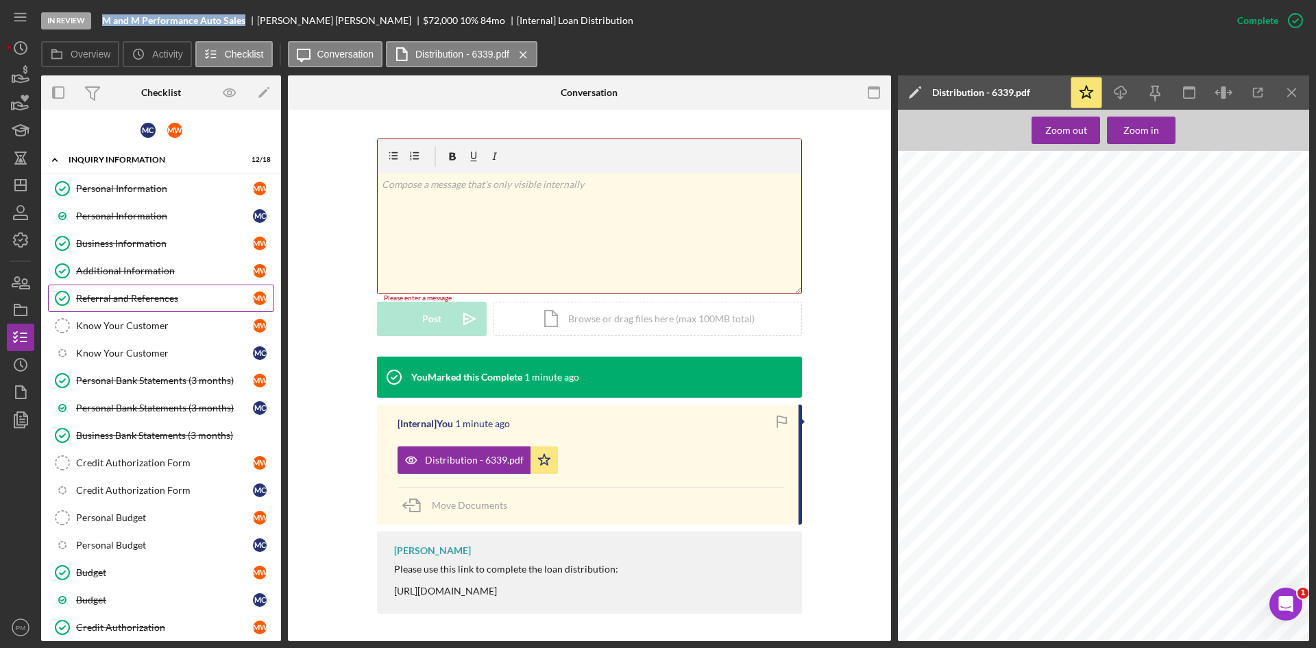
drag, startPoint x: 86, startPoint y: 300, endPoint x: 210, endPoint y: 302, distance: 124.0
click at [86, 300] on div "Referral and References" at bounding box center [164, 298] width 177 height 11
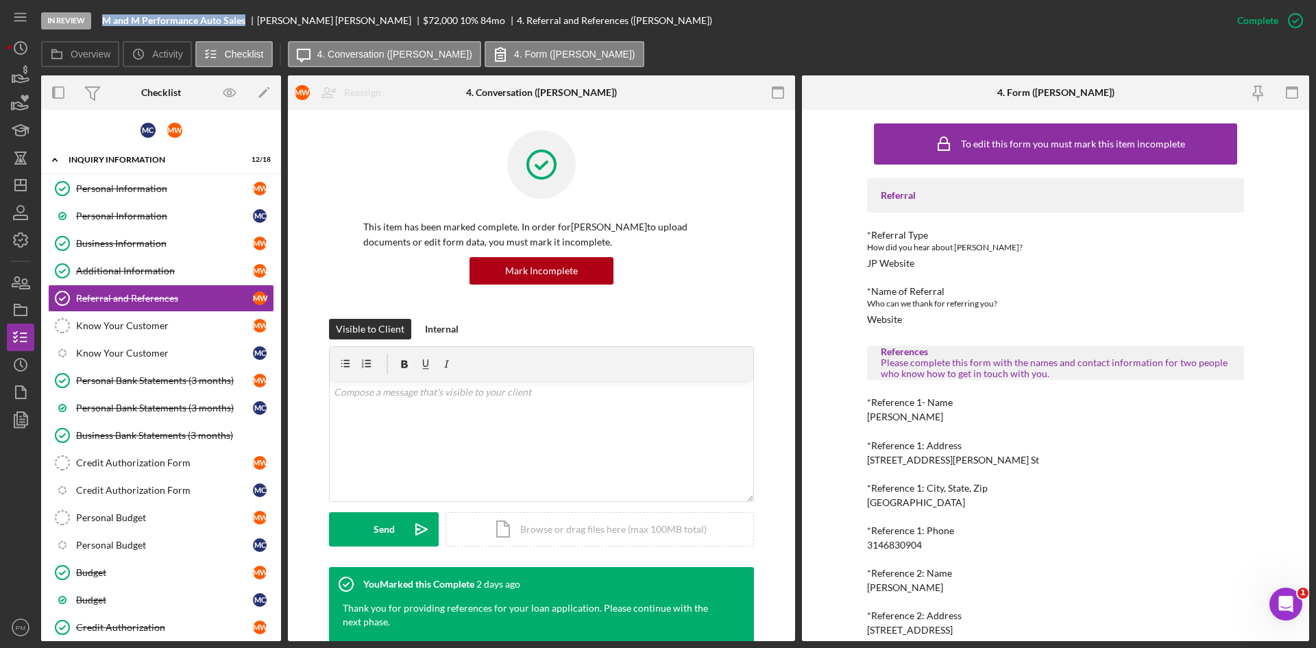
scroll to position [101, 0]
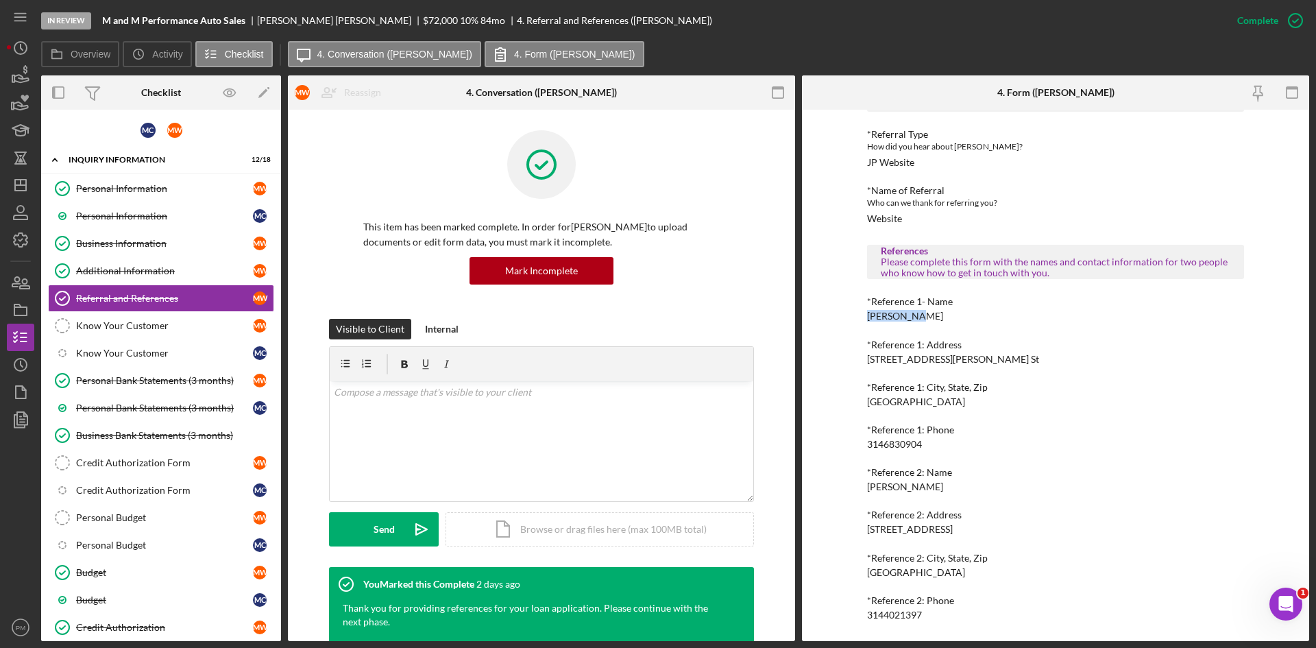
drag, startPoint x: 920, startPoint y: 315, endPoint x: 848, endPoint y: 317, distance: 72.0
click at [843, 316] on div "To edit this form you must mark this item incomplete Referral *Referral Type Ho…" at bounding box center [1055, 375] width 507 height 531
copy div "[PERSON_NAME]"
drag, startPoint x: 920, startPoint y: 444, endPoint x: 829, endPoint y: 444, distance: 91.1
click at [826, 444] on div "To edit this form you must mark this item incomplete Referral *Referral Type Ho…" at bounding box center [1055, 375] width 507 height 531
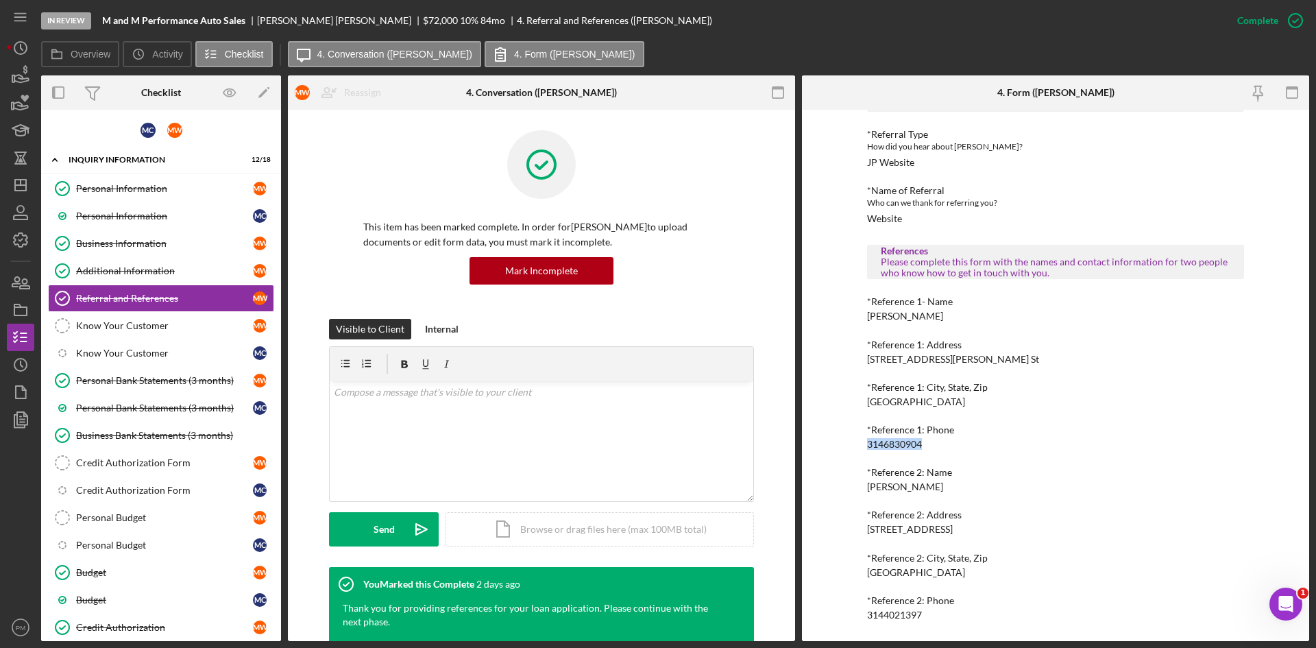
copy div "3146830904"
drag, startPoint x: 931, startPoint y: 487, endPoint x: 852, endPoint y: 486, distance: 79.5
click at [852, 486] on div "To edit this form you must mark this item incomplete Referral *Referral Type Ho…" at bounding box center [1055, 375] width 507 height 531
copy div "[PERSON_NAME]"
drag, startPoint x: 906, startPoint y: 613, endPoint x: 857, endPoint y: 609, distance: 48.8
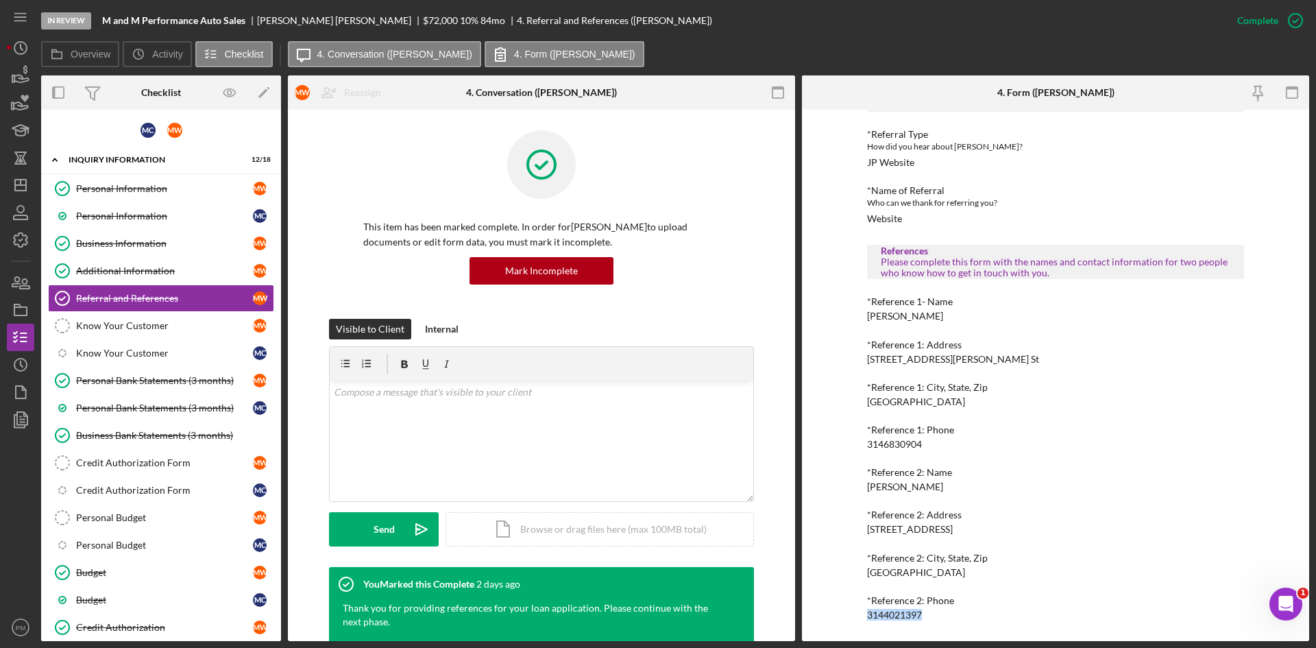
click at [857, 609] on div "To edit this form you must mark this item incomplete Referral *Referral Type Ho…" at bounding box center [1055, 375] width 507 height 531
copy div "3144021397"
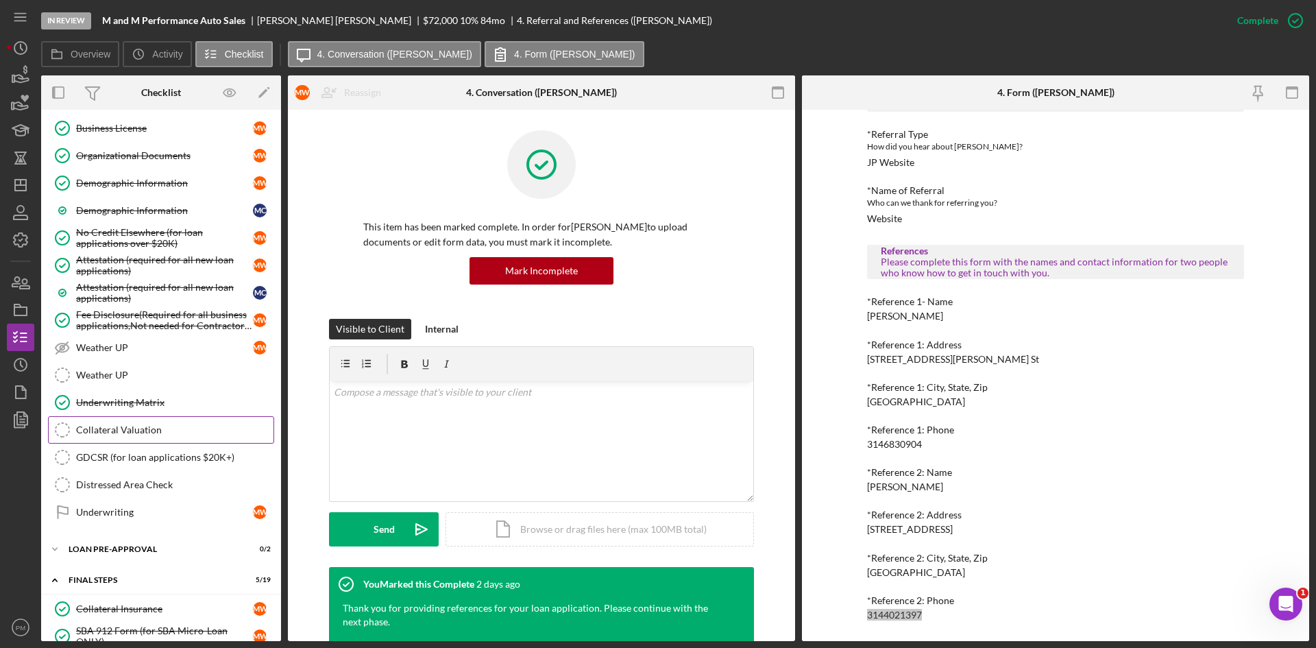
scroll to position [1576, 0]
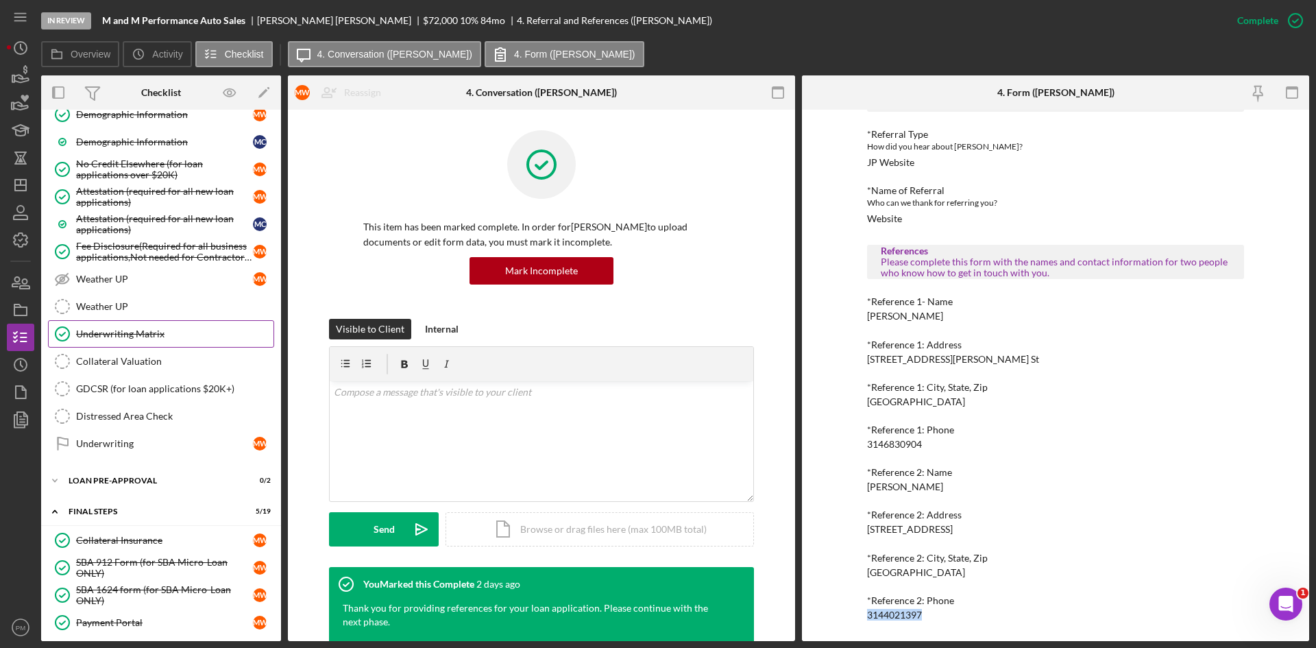
click at [111, 332] on div "Underwriting Matrix" at bounding box center [174, 333] width 197 height 11
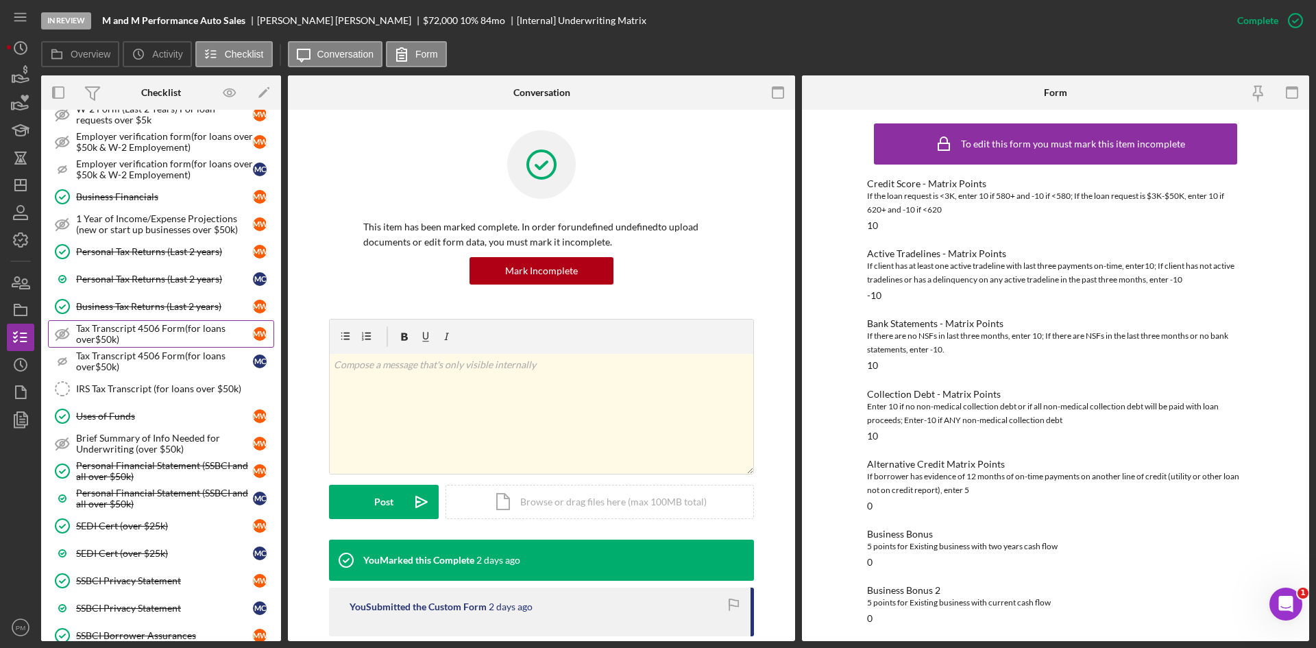
scroll to position [822, 0]
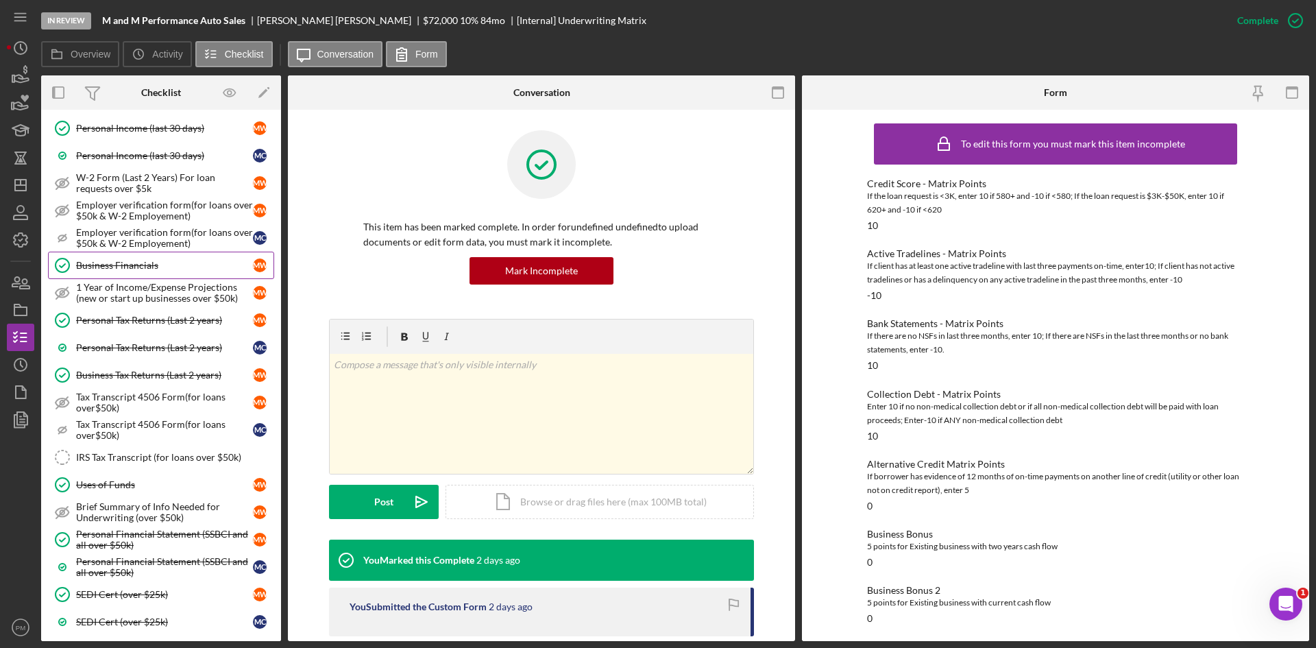
click at [130, 262] on div "Business Financials" at bounding box center [164, 265] width 177 height 11
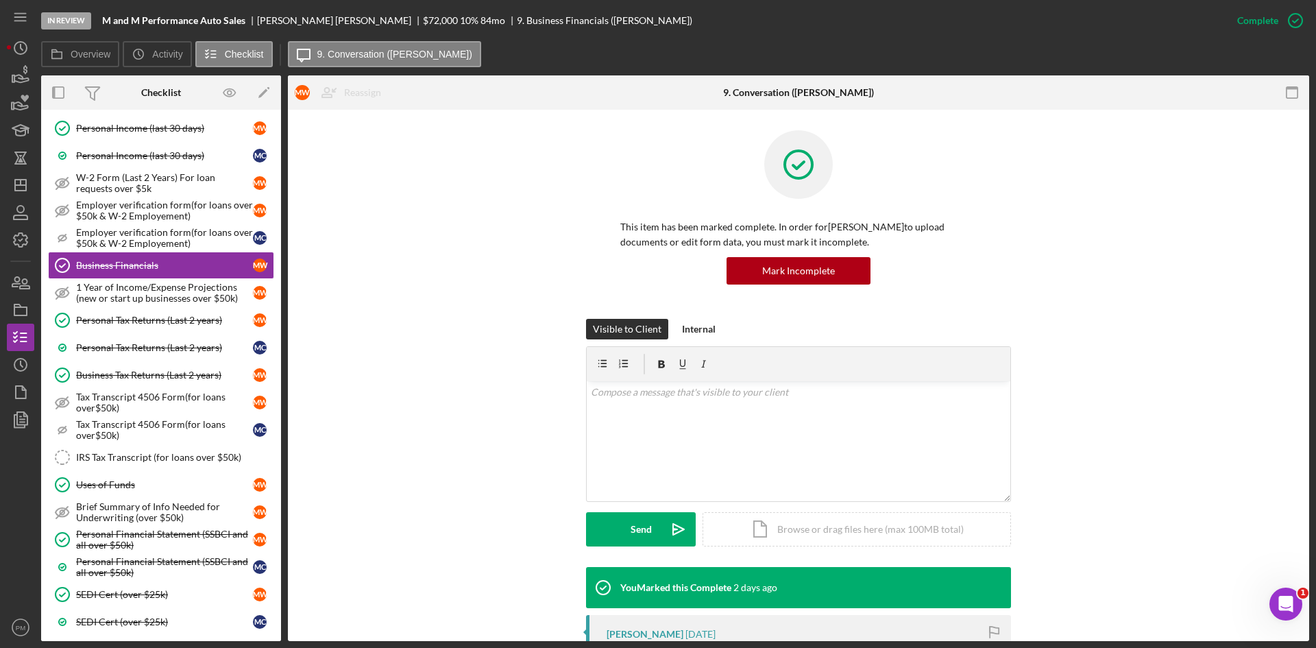
scroll to position [274, 0]
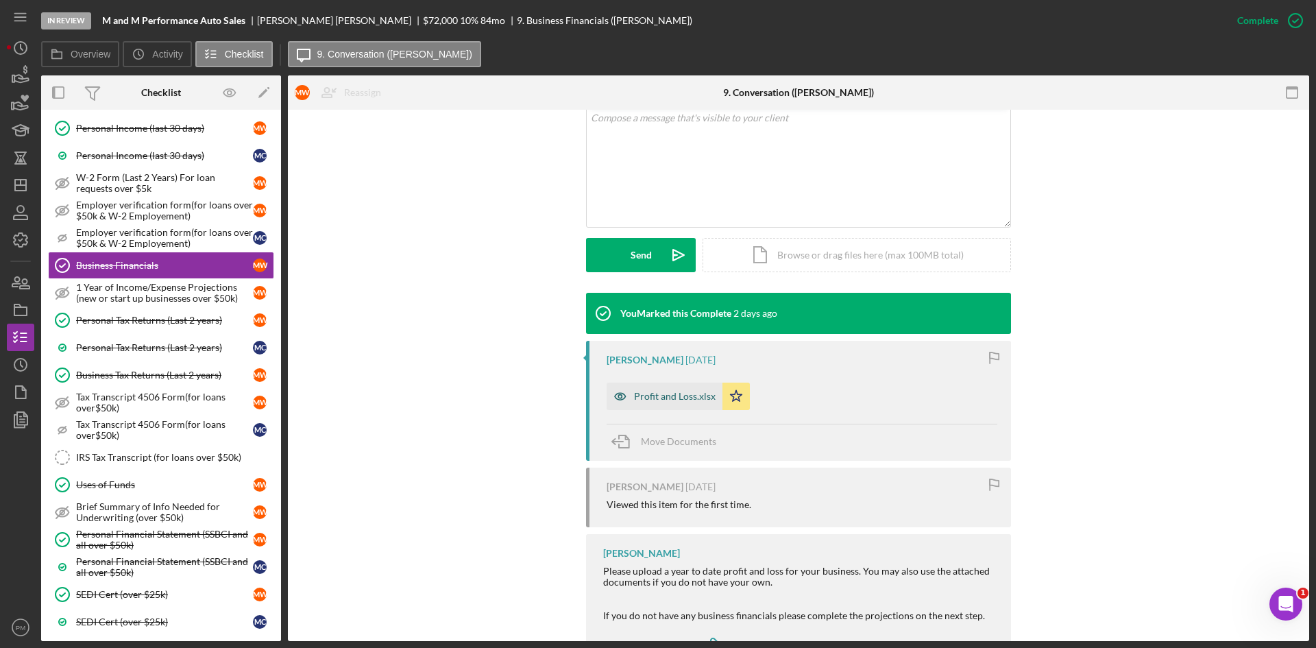
click at [662, 399] on div "Profit and Loss.xlsx" at bounding box center [675, 396] width 82 height 11
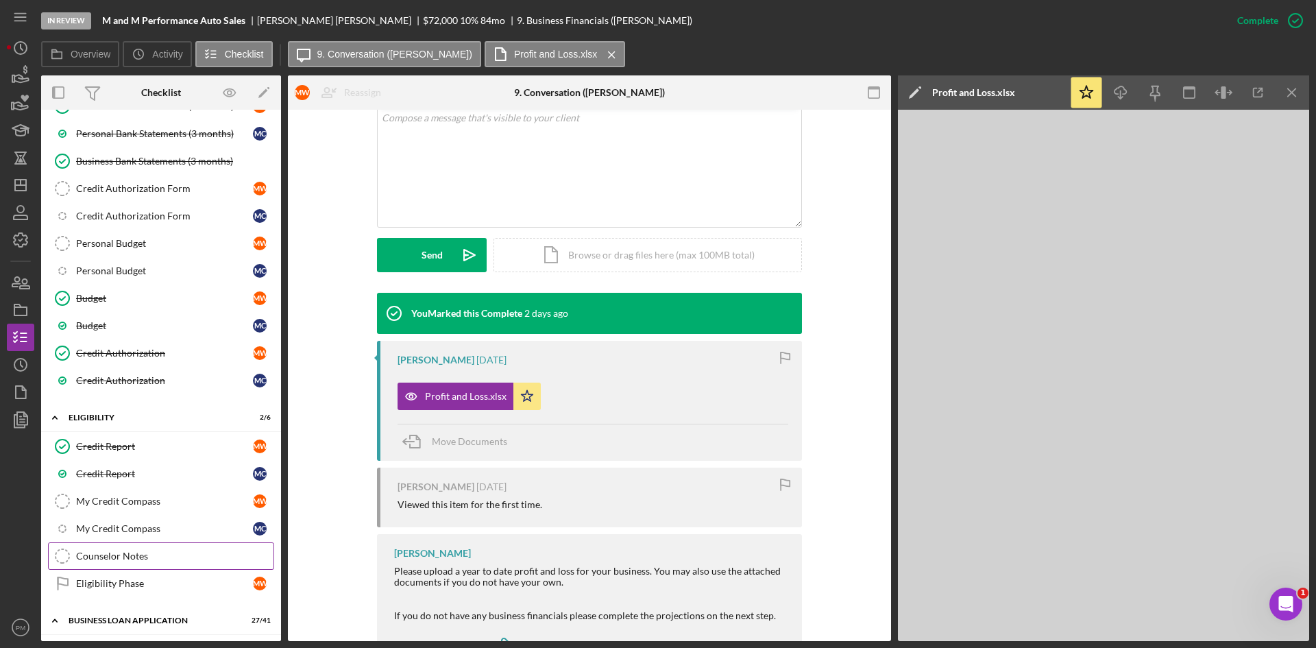
scroll to position [0, 0]
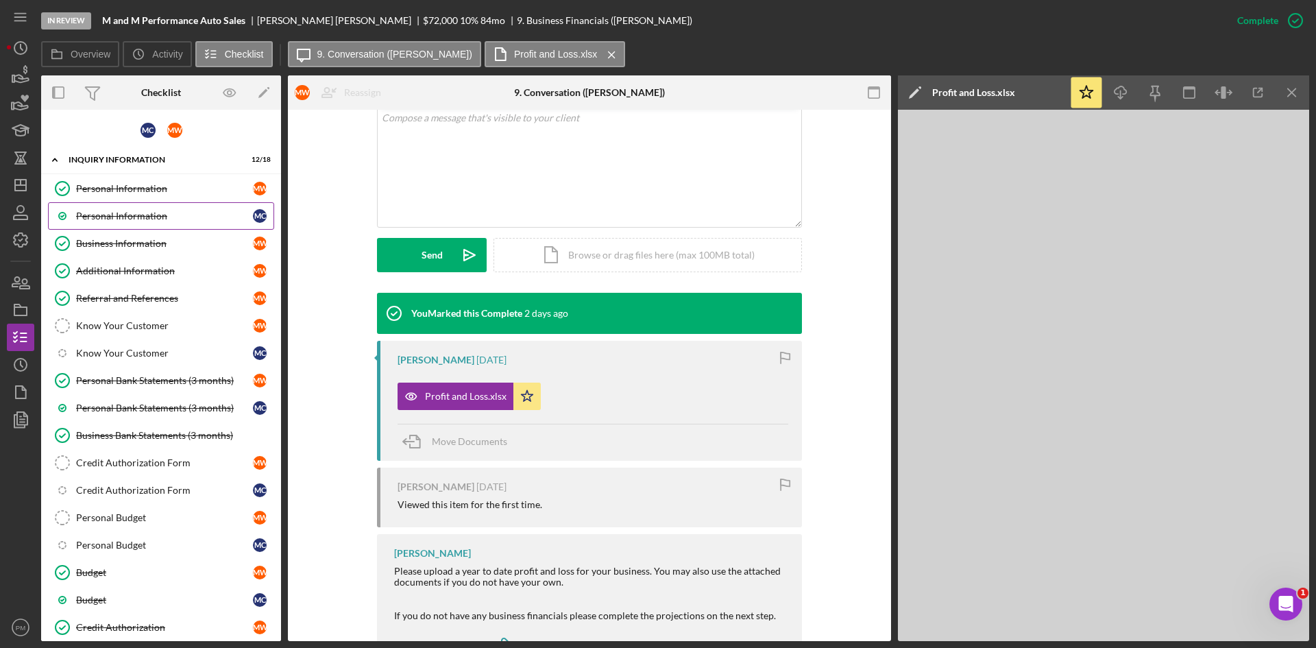
drag, startPoint x: 140, startPoint y: 195, endPoint x: 269, endPoint y: 202, distance: 129.0
click at [140, 195] on link "Personal Information Personal Information M W" at bounding box center [161, 188] width 226 height 27
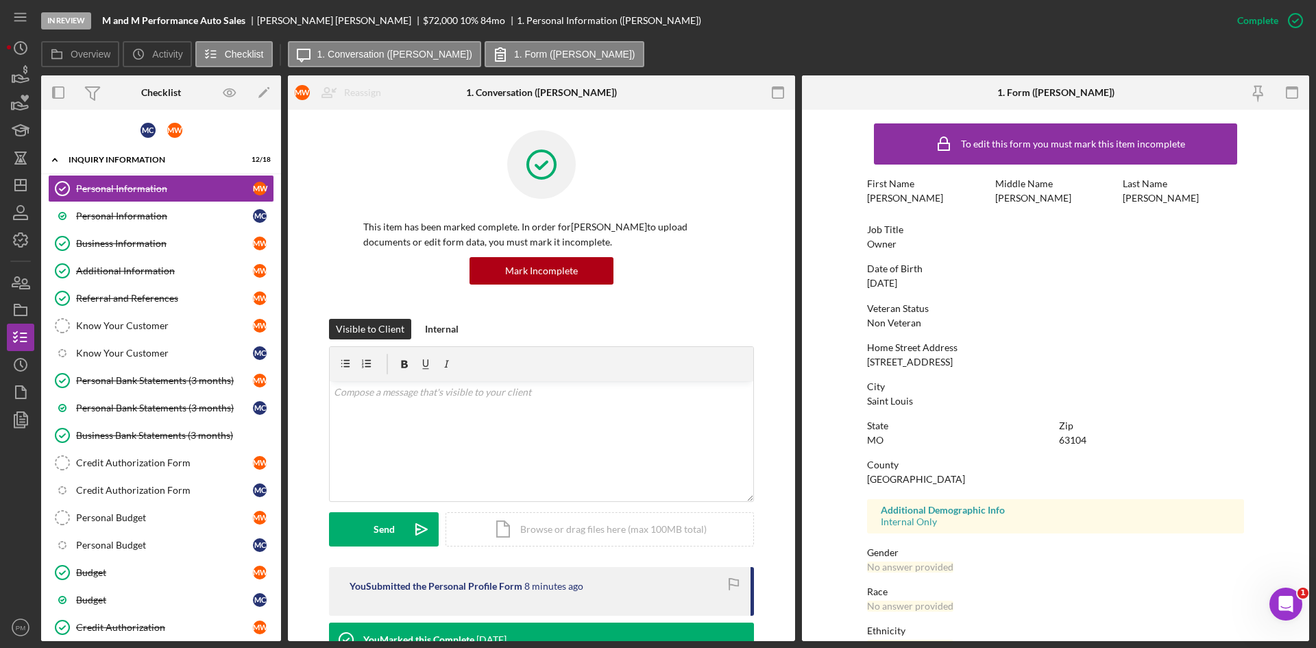
scroll to position [108, 0]
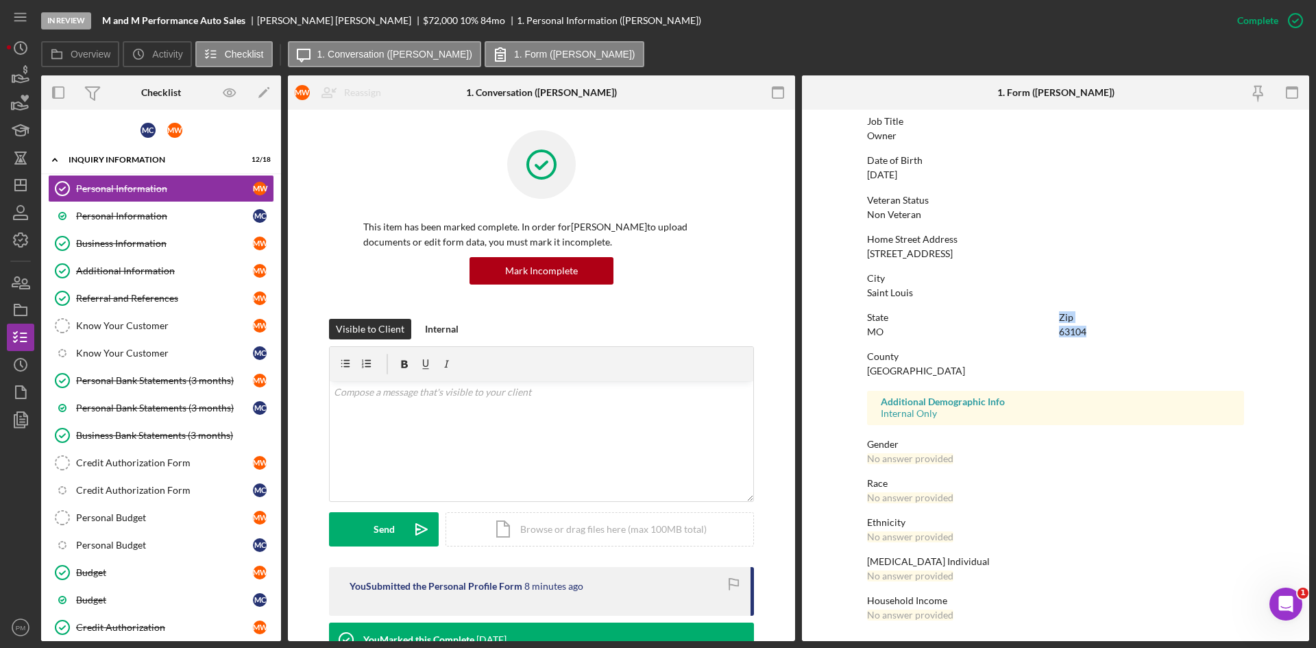
drag, startPoint x: 1087, startPoint y: 329, endPoint x: 1036, endPoint y: 339, distance: 51.7
click at [1036, 339] on div "State [US_STATE] Zip 63104" at bounding box center [1055, 331] width 377 height 39
click at [1085, 341] on div "State [US_STATE] Zip 63104" at bounding box center [1055, 331] width 377 height 39
drag, startPoint x: 1086, startPoint y: 334, endPoint x: 1059, endPoint y: 333, distance: 26.7
click at [1059, 333] on div "Zip 63104" at bounding box center [1151, 324] width 185 height 25
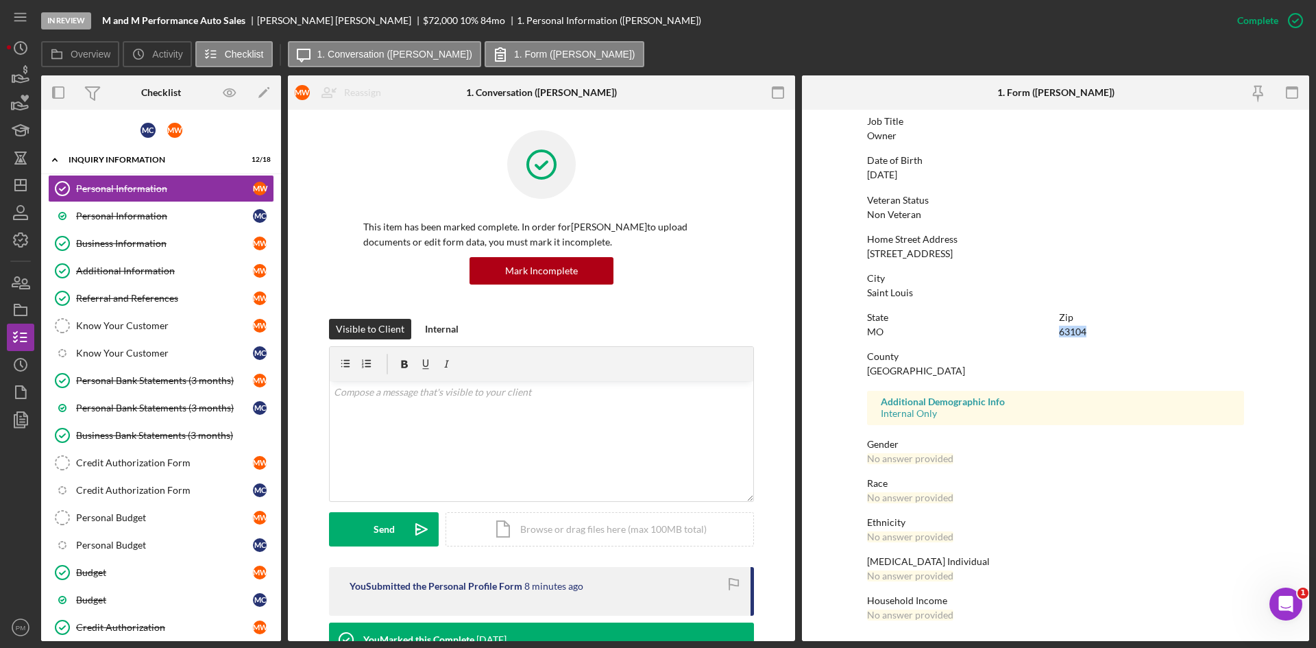
copy div "63104"
drag, startPoint x: 95, startPoint y: 218, endPoint x: 167, endPoint y: 218, distance: 71.3
click at [95, 218] on div "Personal Information" at bounding box center [164, 215] width 177 height 11
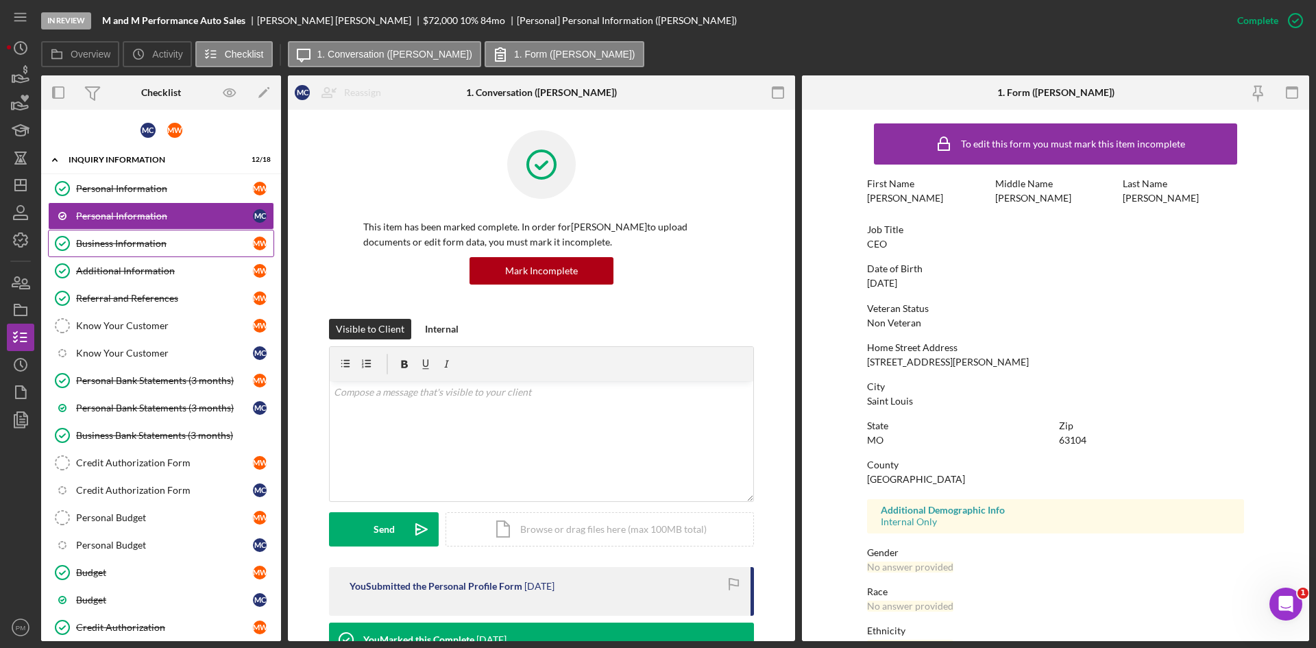
drag, startPoint x: 121, startPoint y: 245, endPoint x: 147, endPoint y: 251, distance: 25.9
click at [121, 245] on div "Business Information" at bounding box center [164, 243] width 177 height 11
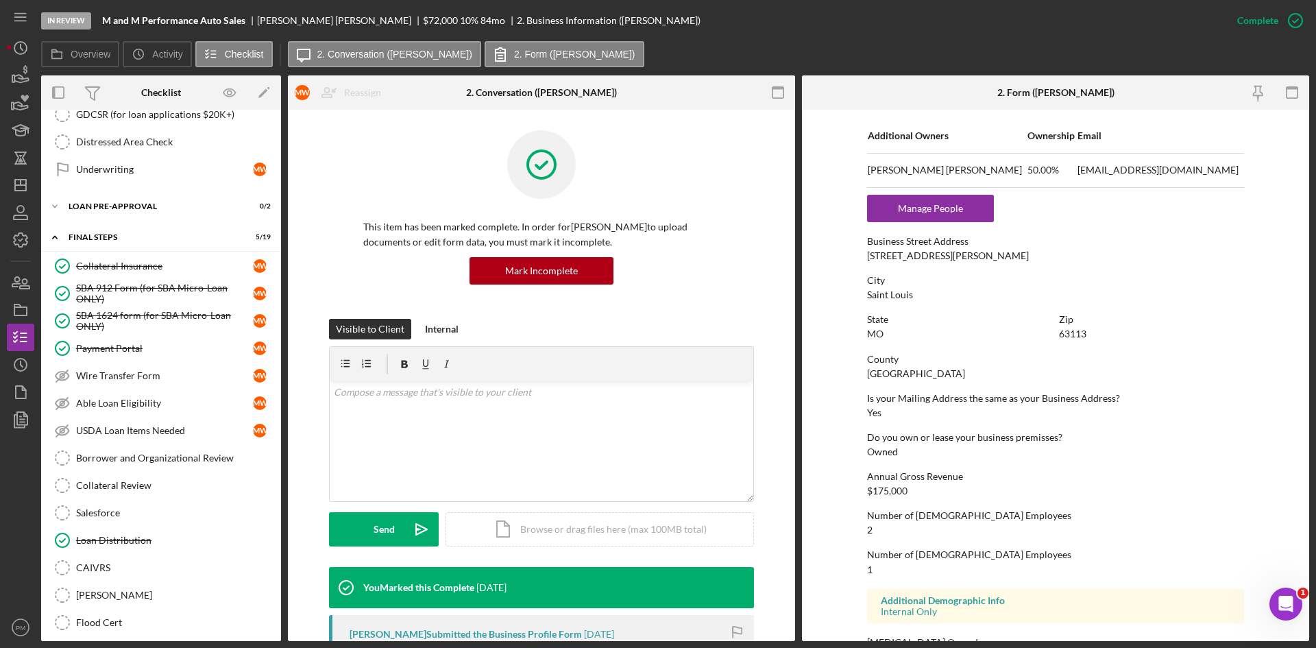
scroll to position [2027, 0]
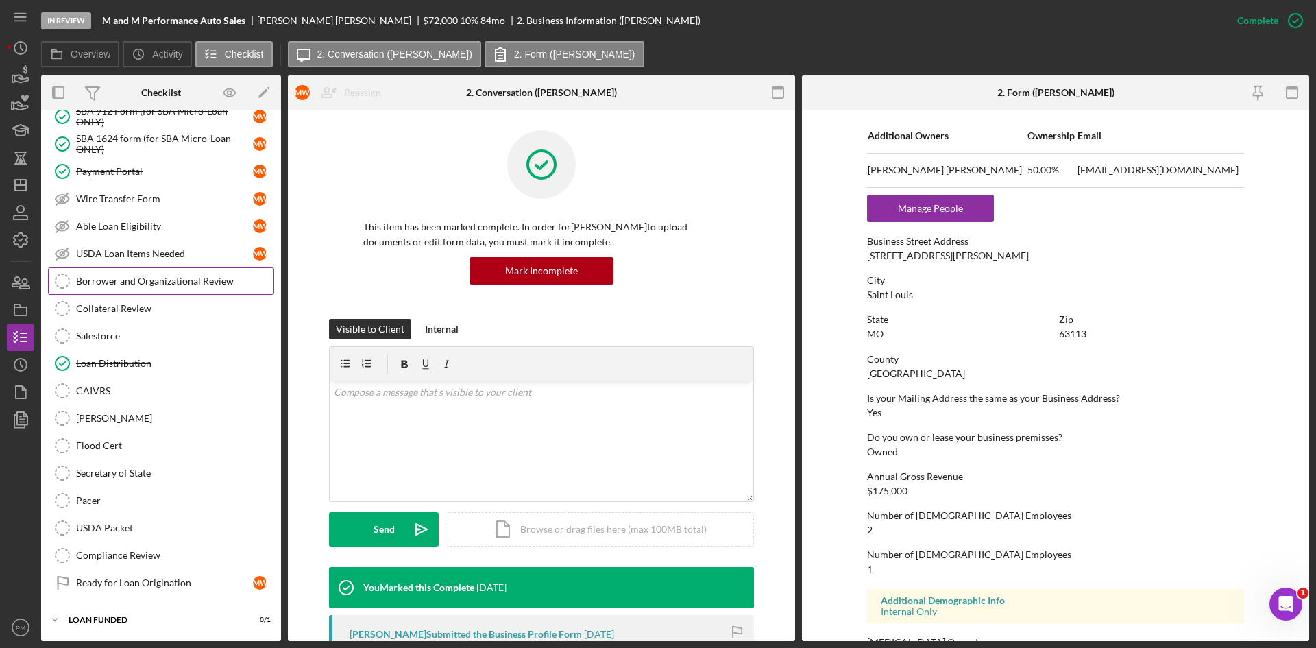
click at [124, 277] on div "Borrower and Organizational Review" at bounding box center [174, 280] width 197 height 11
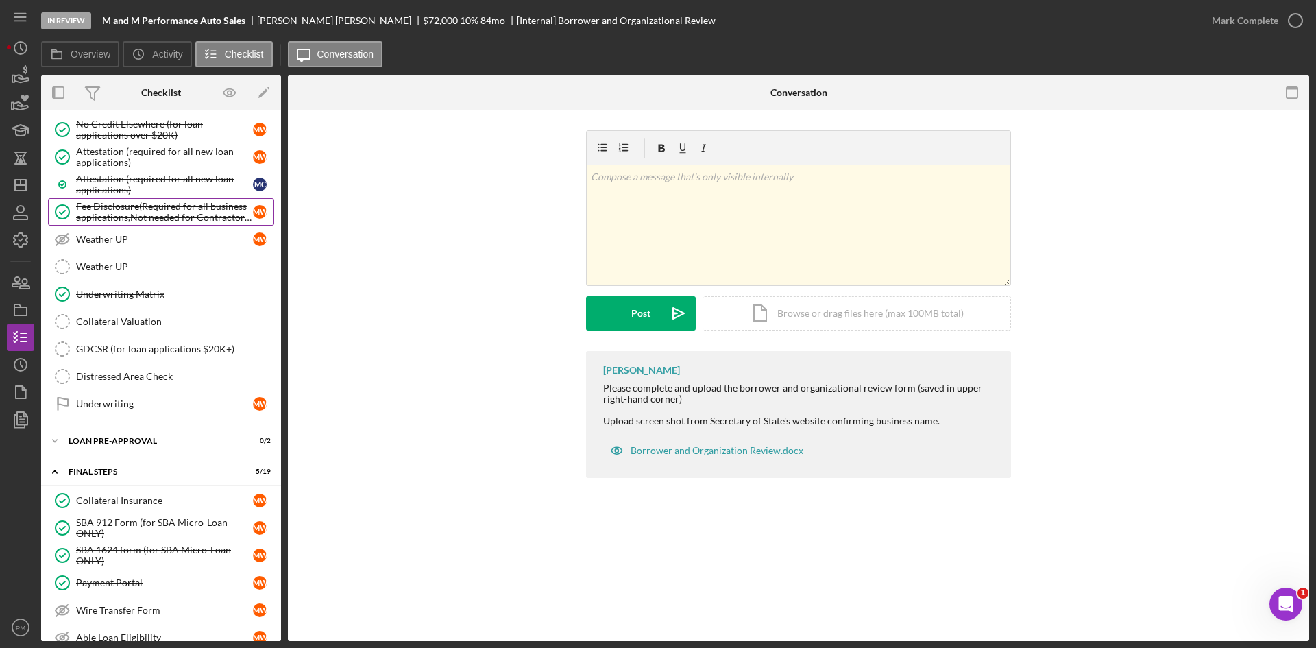
scroll to position [1479, 0]
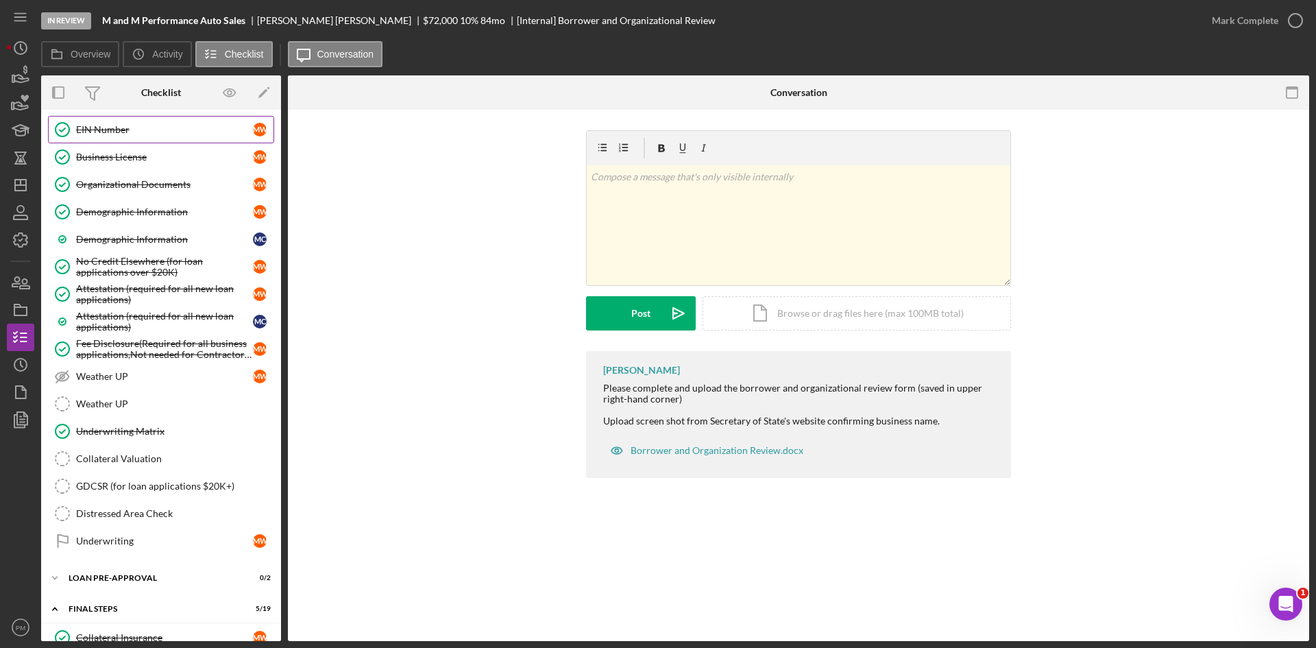
click at [111, 130] on div "EIN Number" at bounding box center [164, 129] width 177 height 11
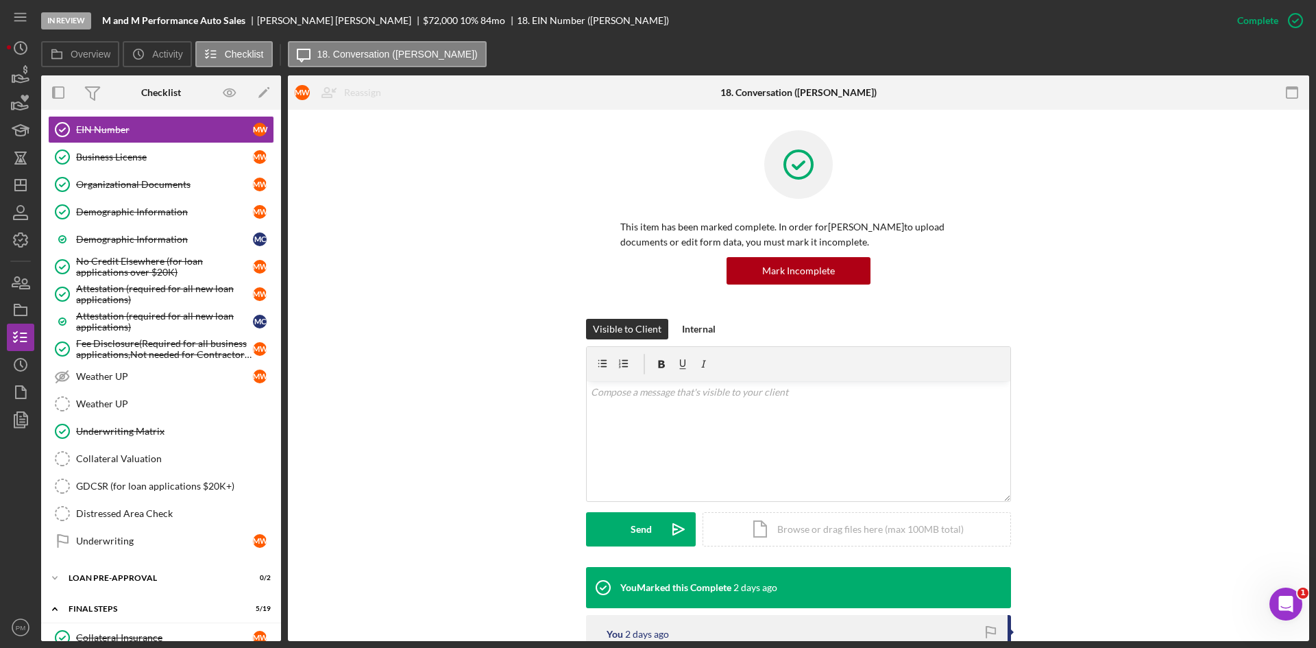
scroll to position [137, 0]
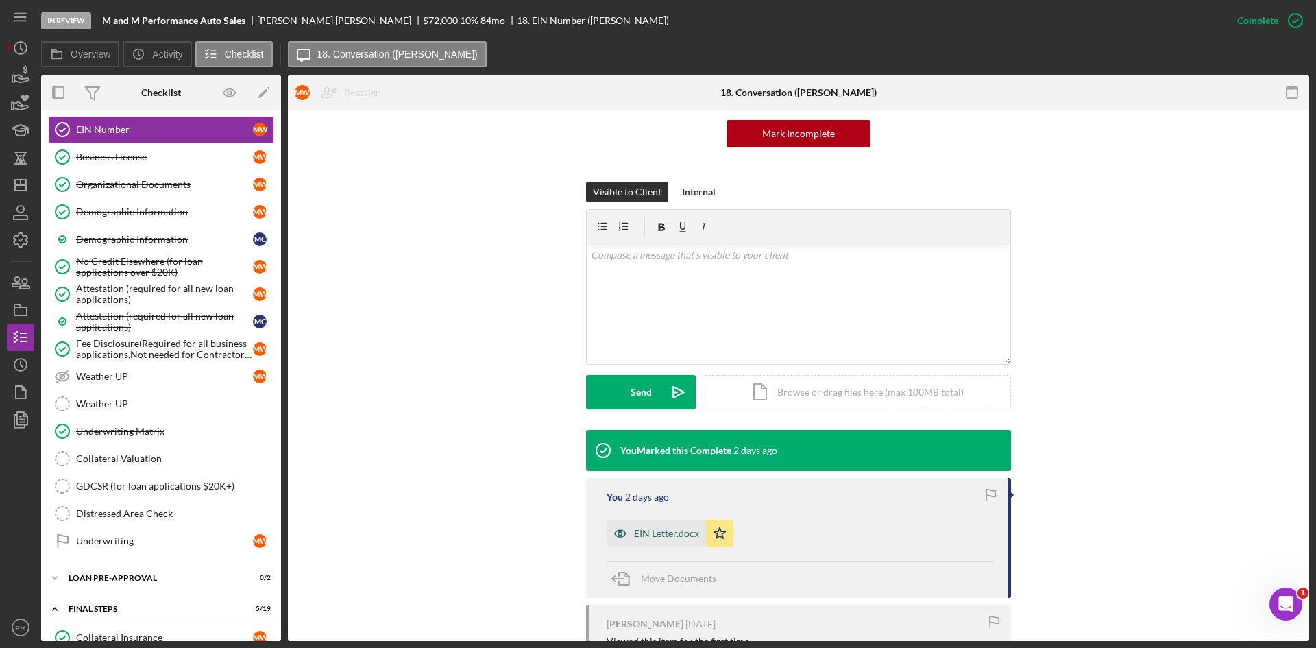
click at [669, 530] on div "EIN Letter.docx" at bounding box center [666, 533] width 65 height 11
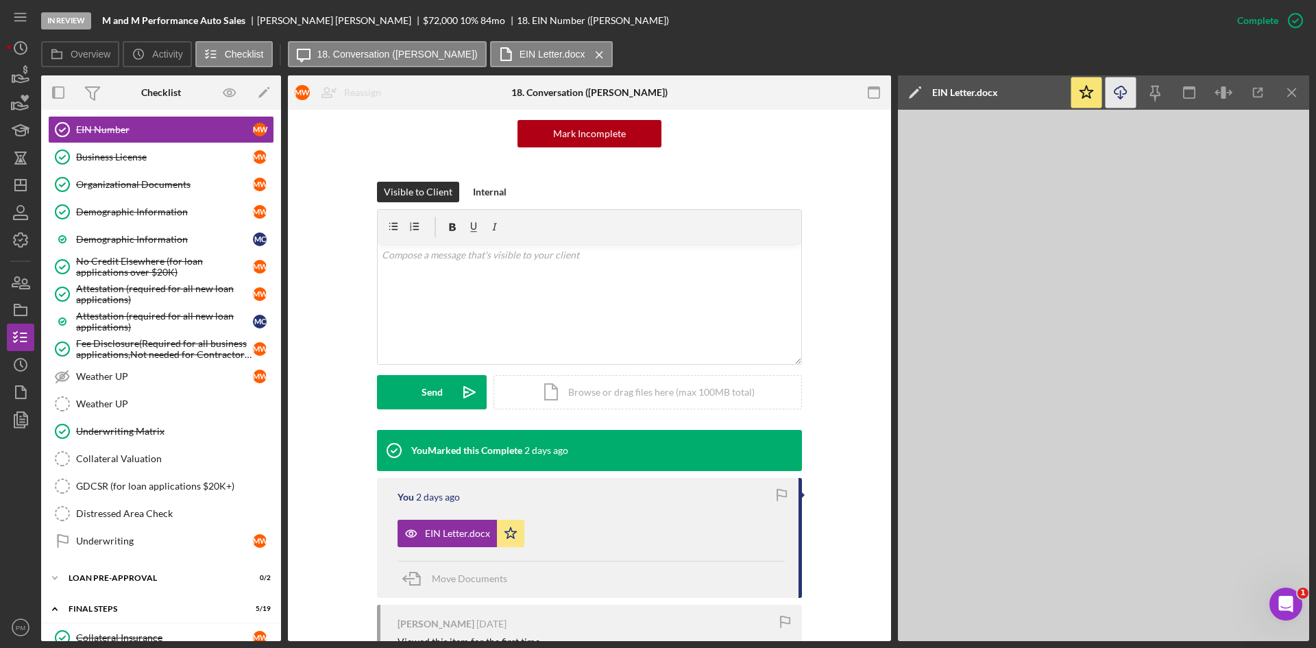
click at [1117, 93] on icon "Icon/Download" at bounding box center [1120, 92] width 31 height 31
click at [1291, 99] on icon "Icon/Menu Close" at bounding box center [1292, 92] width 31 height 31
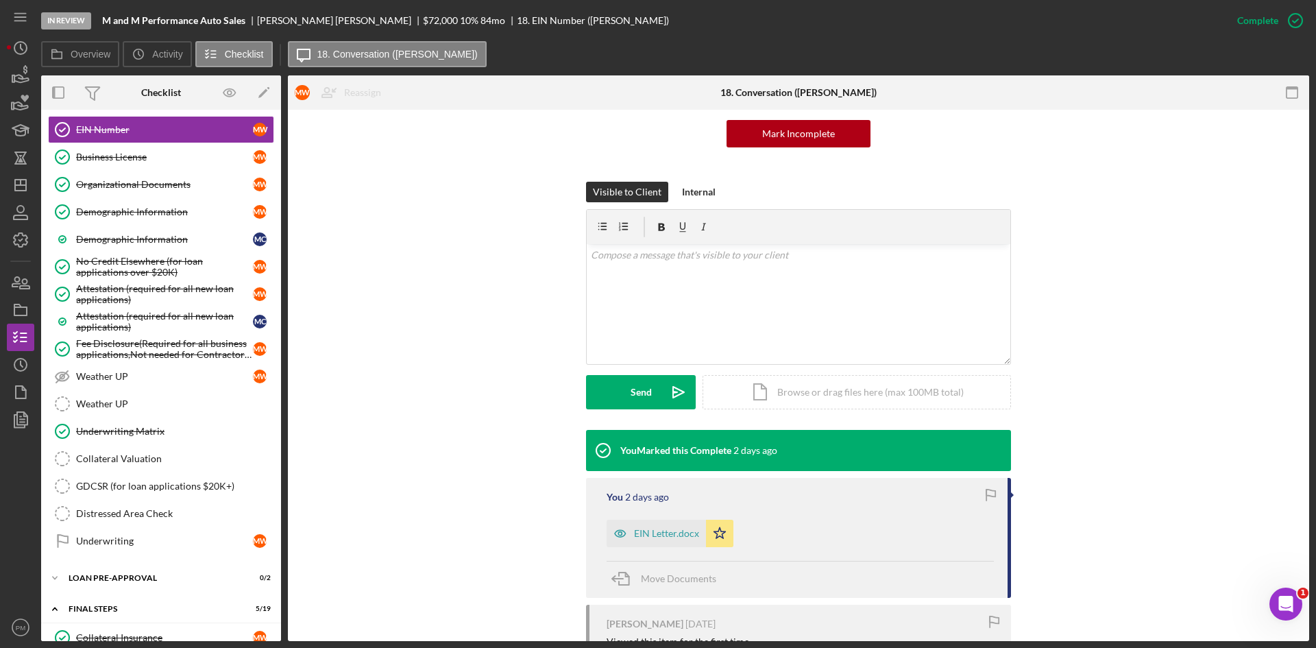
click at [408, 528] on div "You Marked this Complete [DATE] You [DATE] EIN Letter.docx Icon/Star Move Docum…" at bounding box center [798, 589] width 980 height 319
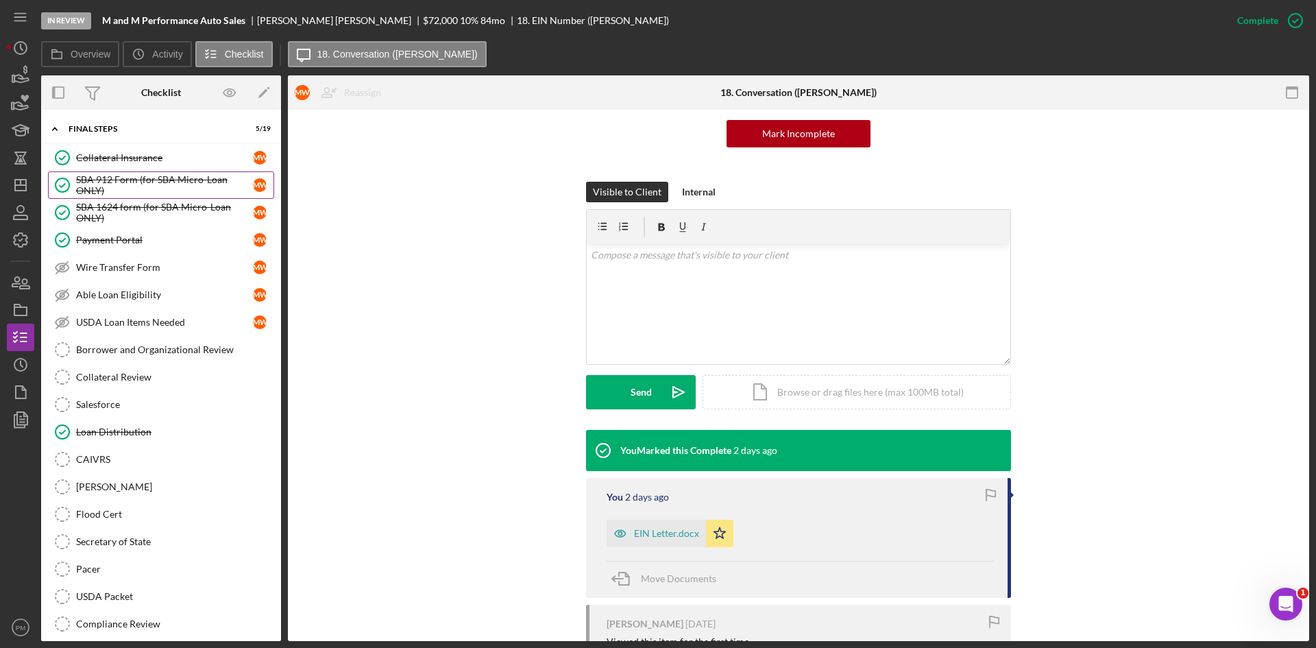
scroll to position [2027, 0]
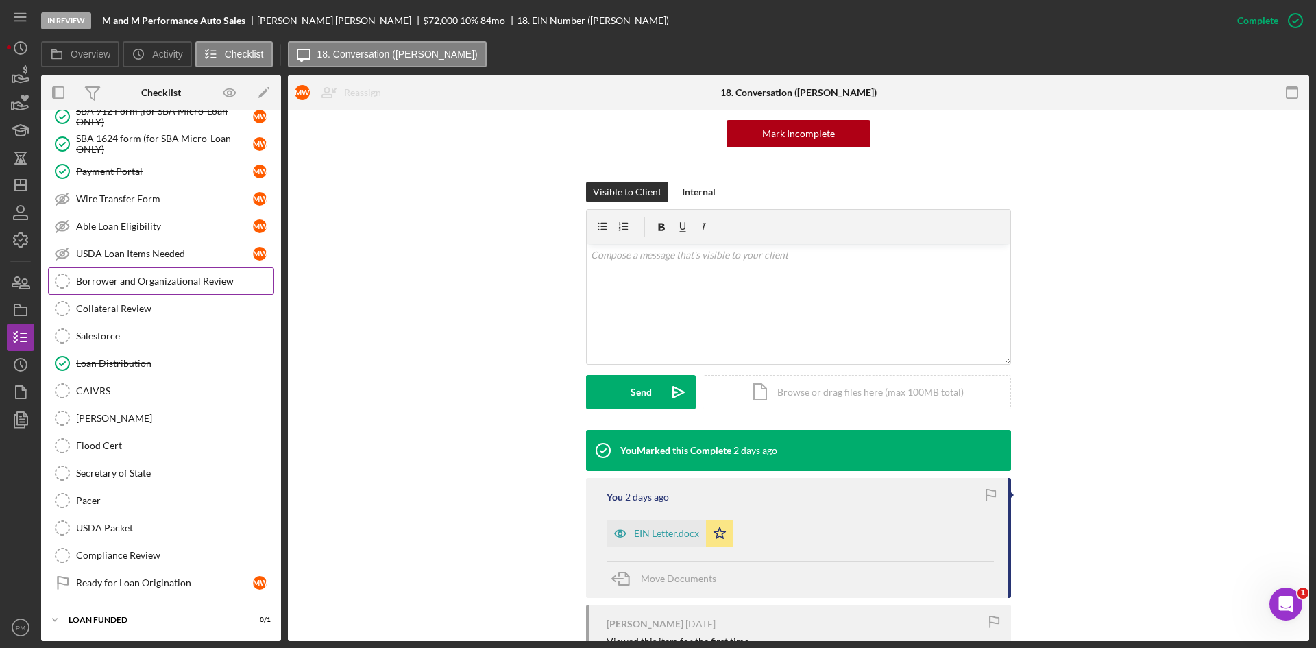
click at [131, 278] on div "Borrower and Organizational Review" at bounding box center [174, 280] width 197 height 11
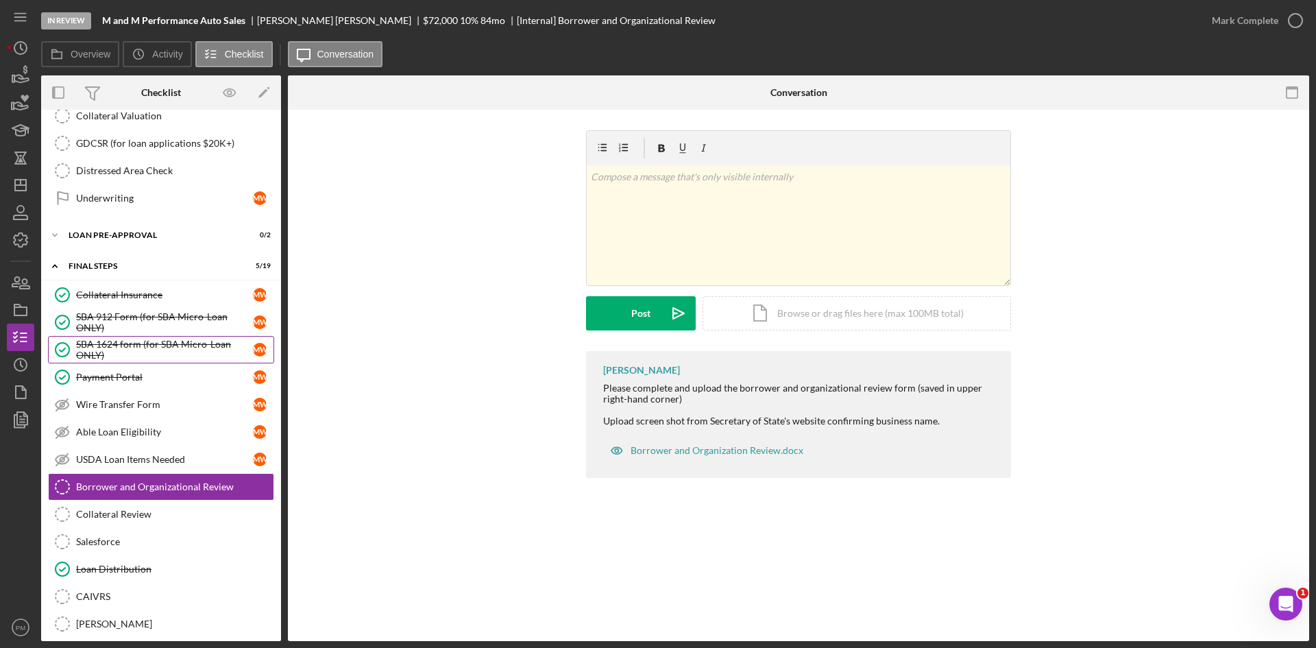
scroll to position [1547, 0]
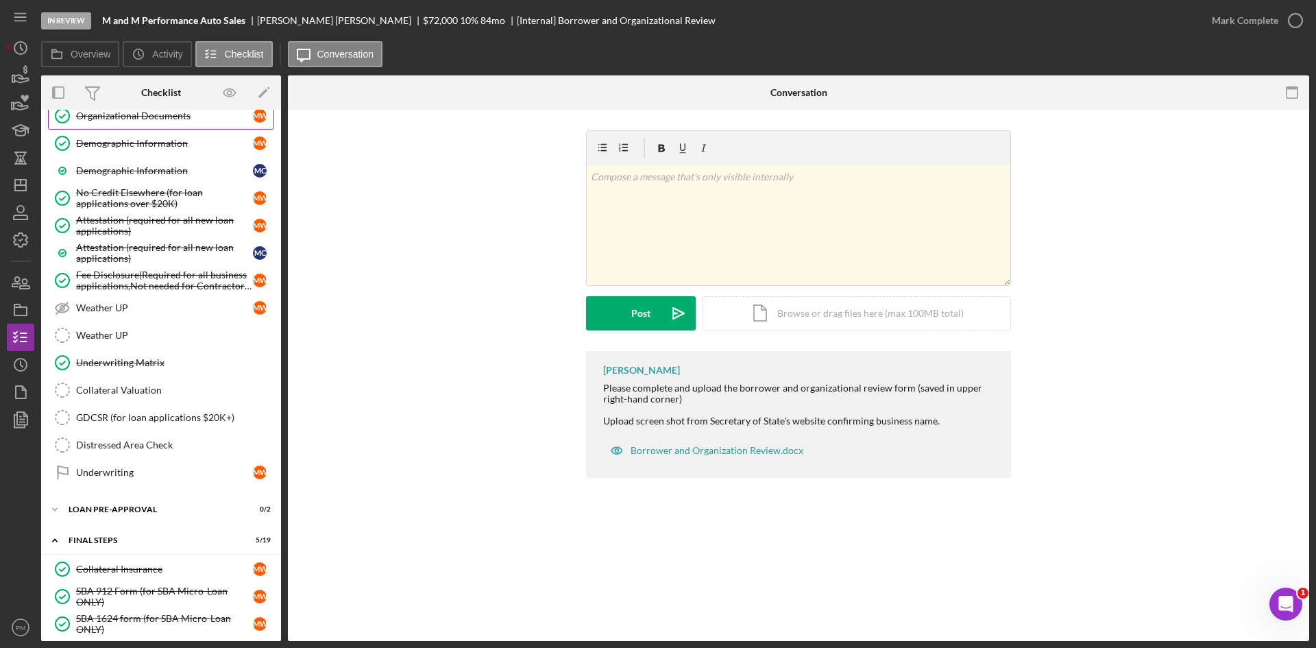
click at [114, 121] on div "Organizational Documents" at bounding box center [164, 115] width 177 height 11
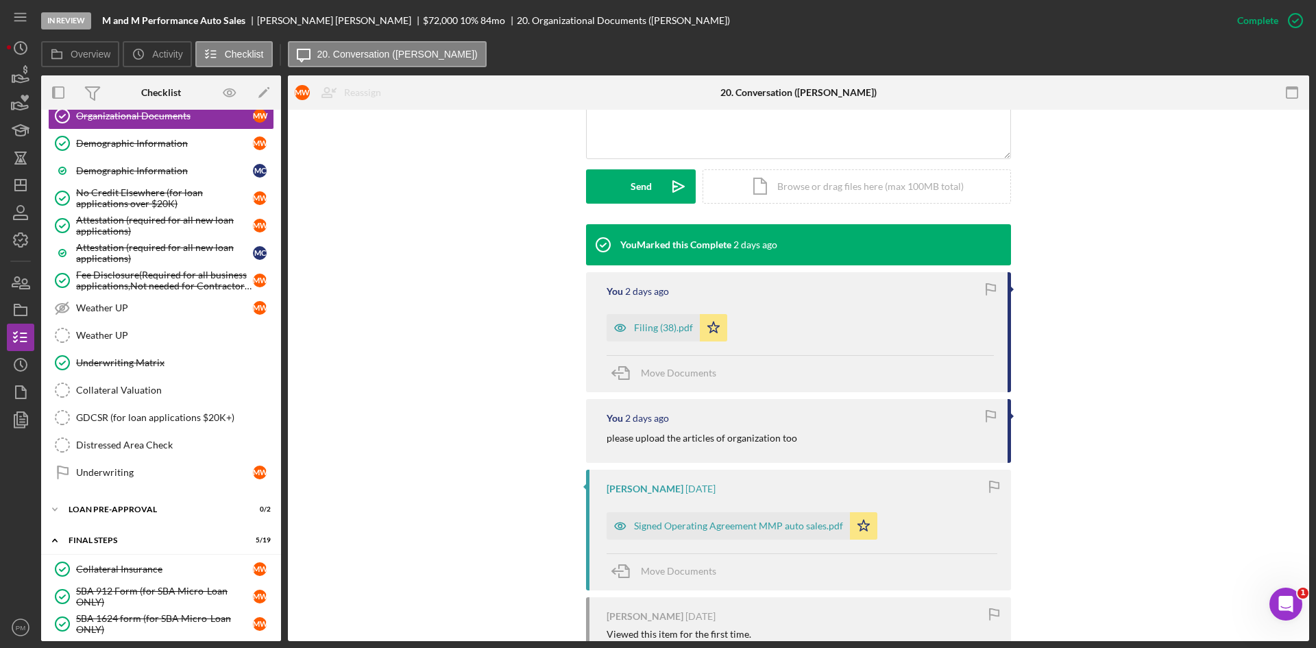
scroll to position [507, 0]
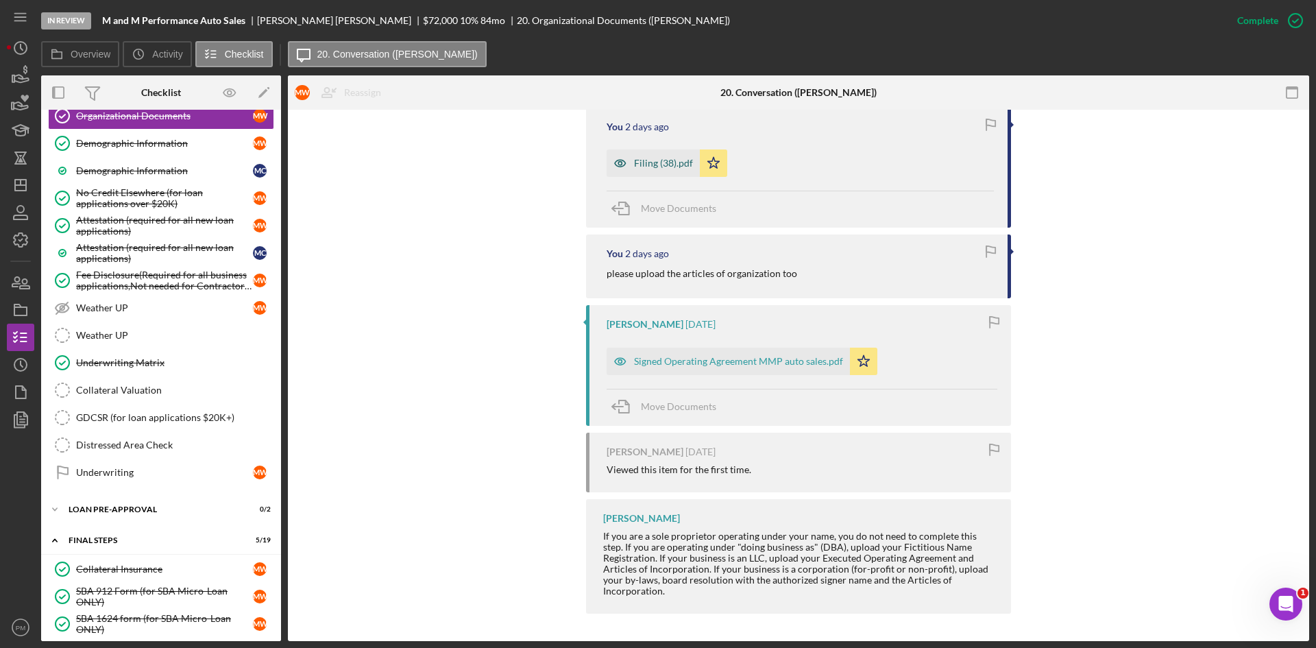
click at [649, 151] on div "Filing (38).pdf" at bounding box center [653, 162] width 93 height 27
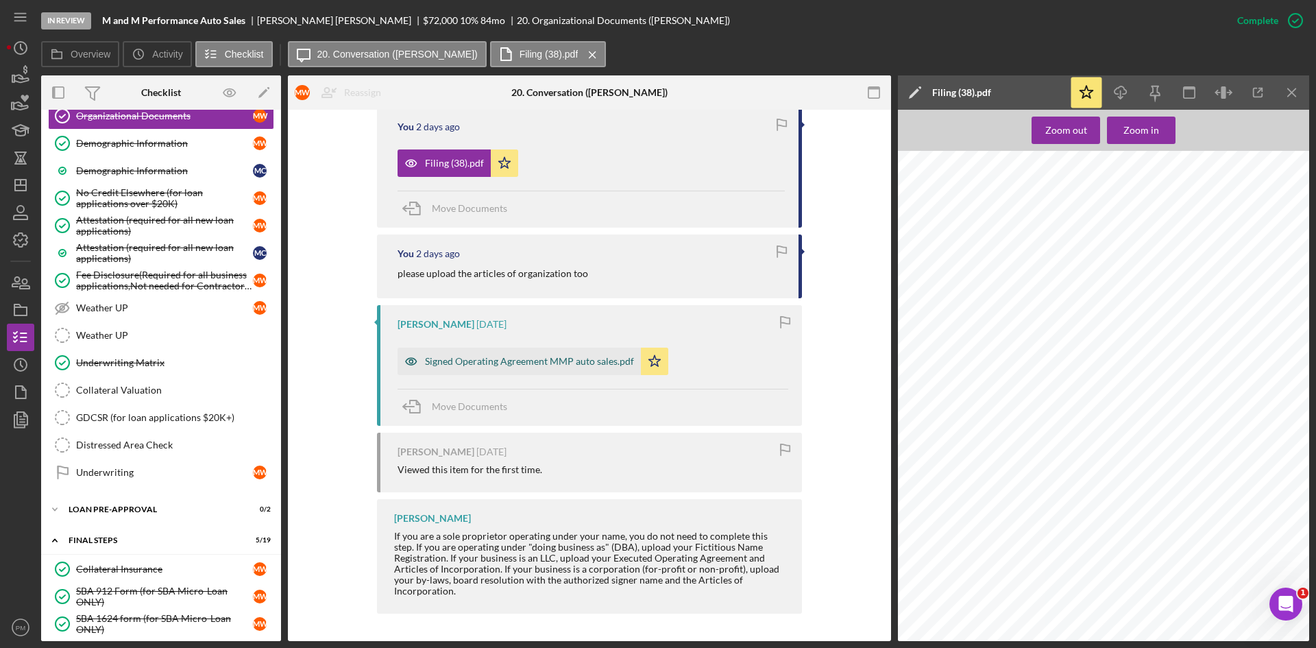
click at [538, 361] on div "Signed Operating Agreement MMP auto sales.pdf" at bounding box center [529, 361] width 209 height 11
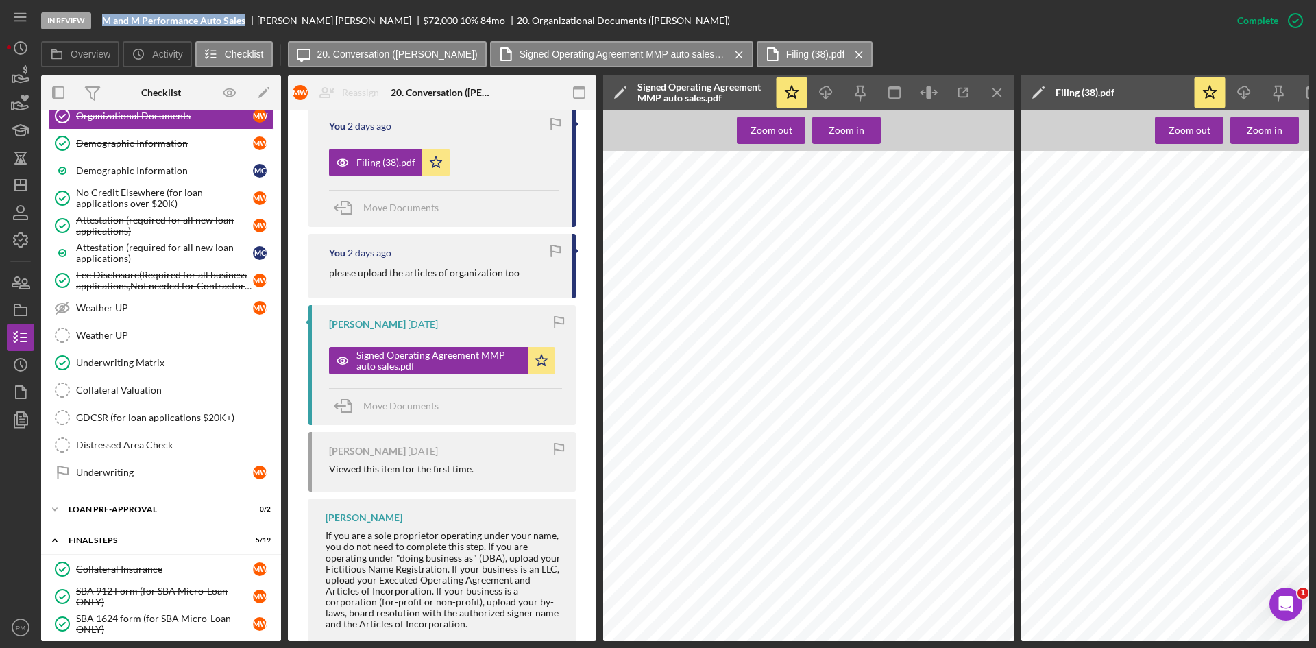
drag, startPoint x: 245, startPoint y: 19, endPoint x: 93, endPoint y: 17, distance: 151.5
click at [93, 17] on div "In Review M and M Performance Auto Sales [PERSON_NAME] $72,000 $72,000 10 % 84 …" at bounding box center [632, 20] width 1182 height 41
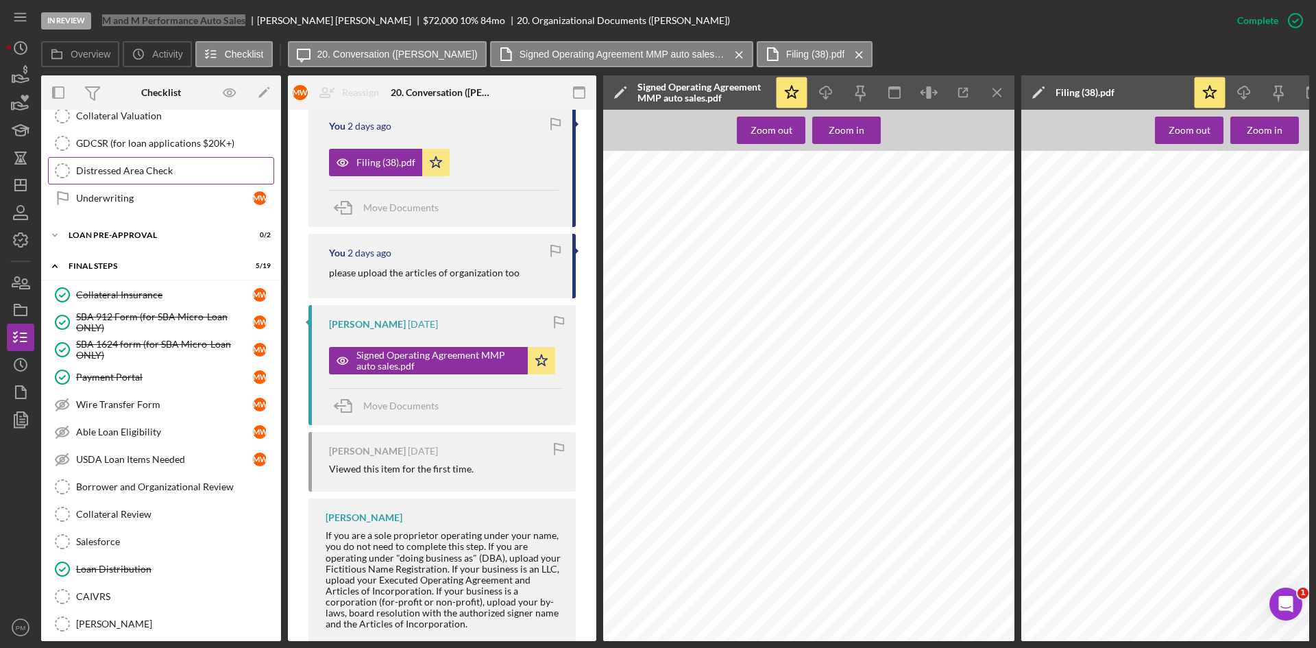
scroll to position [2031, 0]
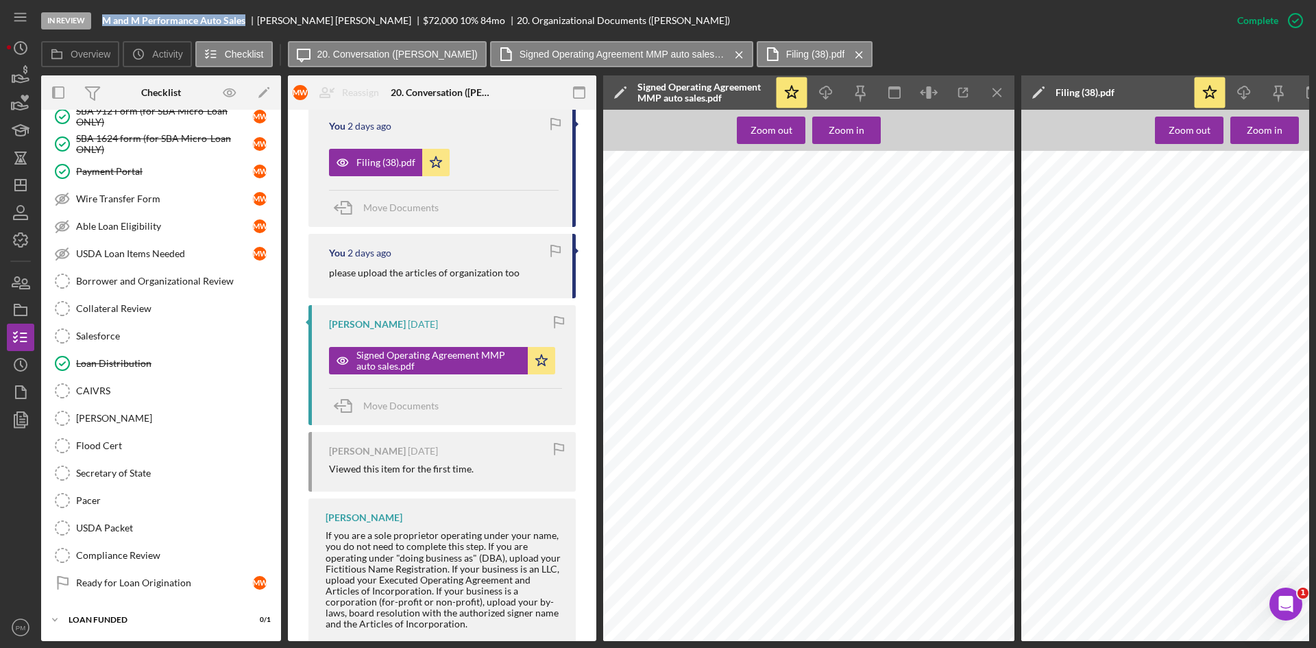
drag, startPoint x: 125, startPoint y: 279, endPoint x: 278, endPoint y: 238, distance: 158.7
click at [125, 279] on div "Borrower and Organizational Review" at bounding box center [174, 280] width 197 height 11
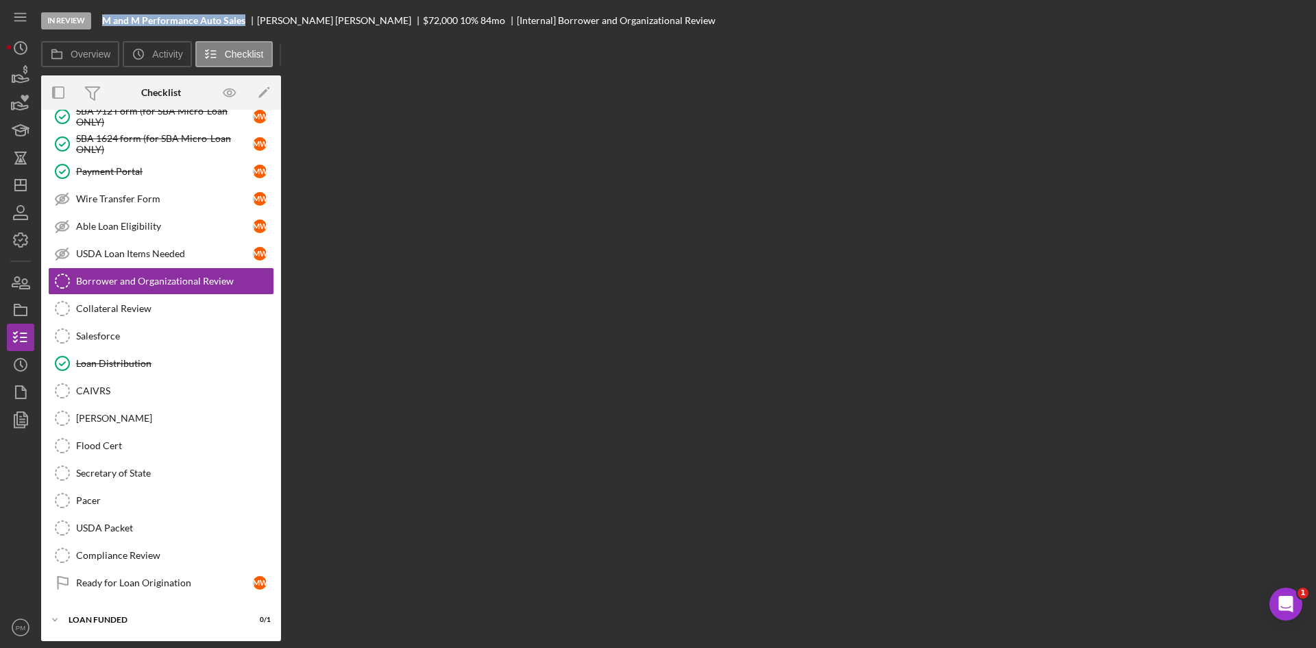
scroll to position [2027, 0]
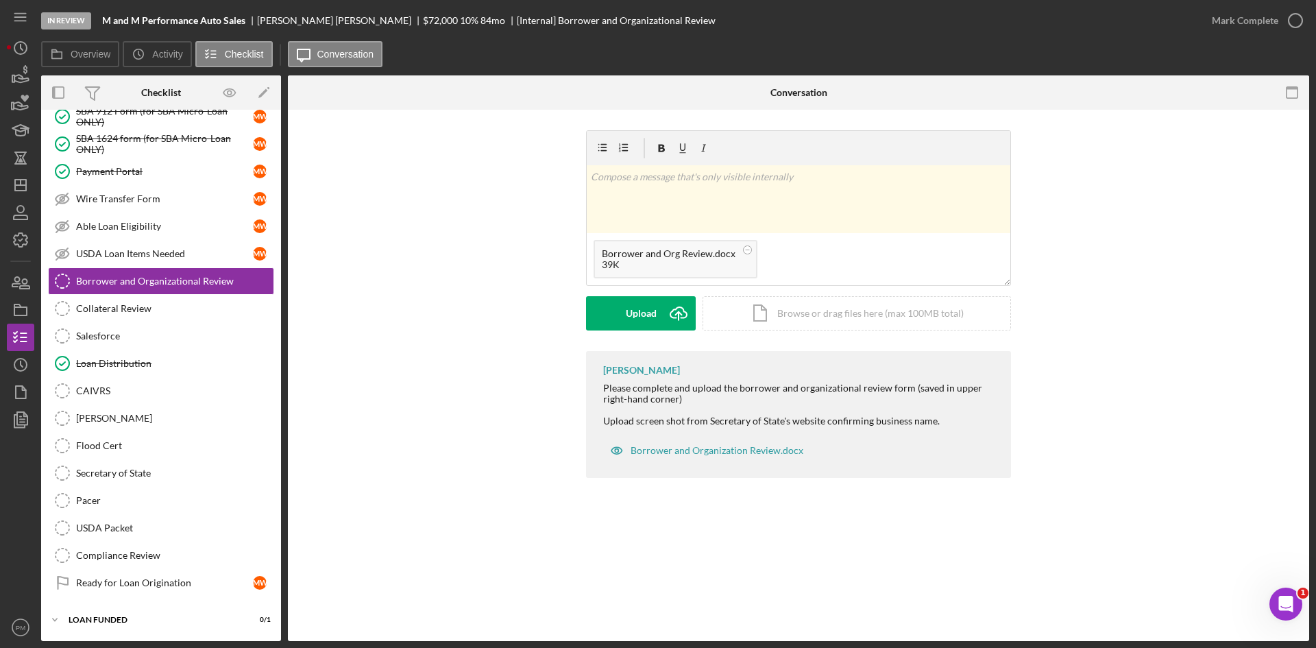
click at [657, 295] on form "v Color teal Color pink Remove color Add row above Add row below Add column bef…" at bounding box center [798, 230] width 425 height 200
click at [659, 313] on button "Upload Icon/Upload" at bounding box center [641, 313] width 110 height 34
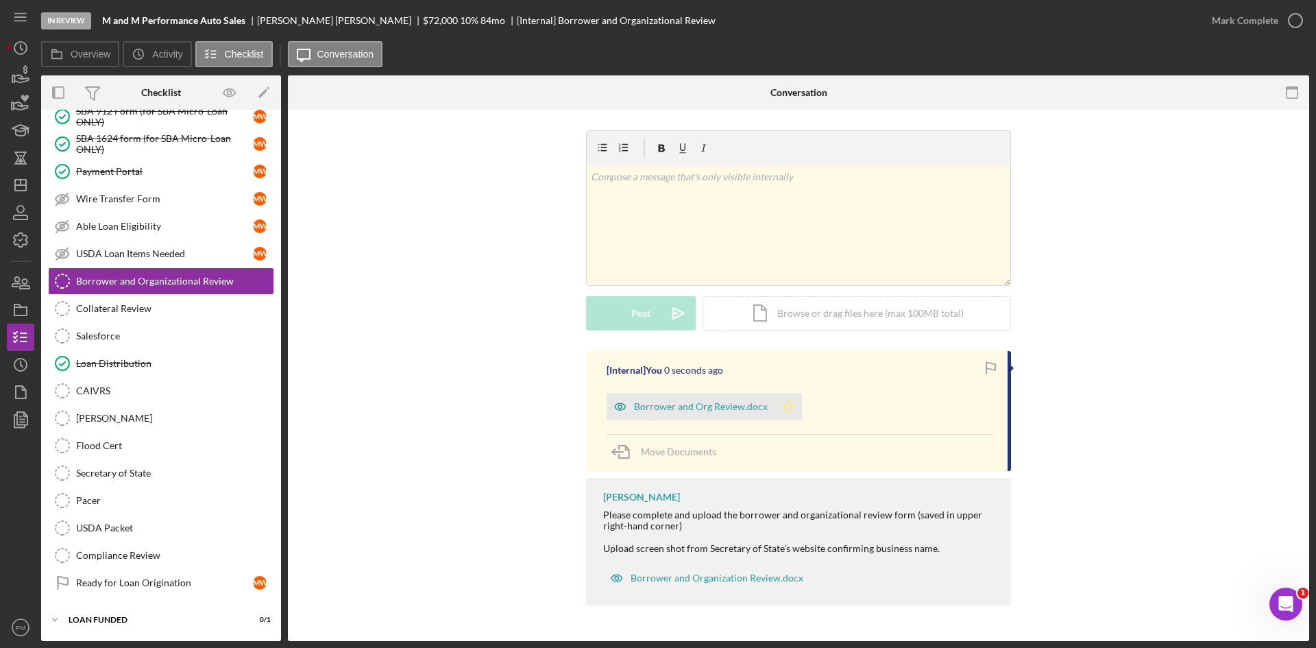
click at [781, 415] on icon "Icon/Star" at bounding box center [787, 406] width 27 height 27
click at [1242, 2] on div "Mark Complete" at bounding box center [1253, 20] width 111 height 41
click at [1239, 22] on div "Mark Complete" at bounding box center [1245, 20] width 66 height 27
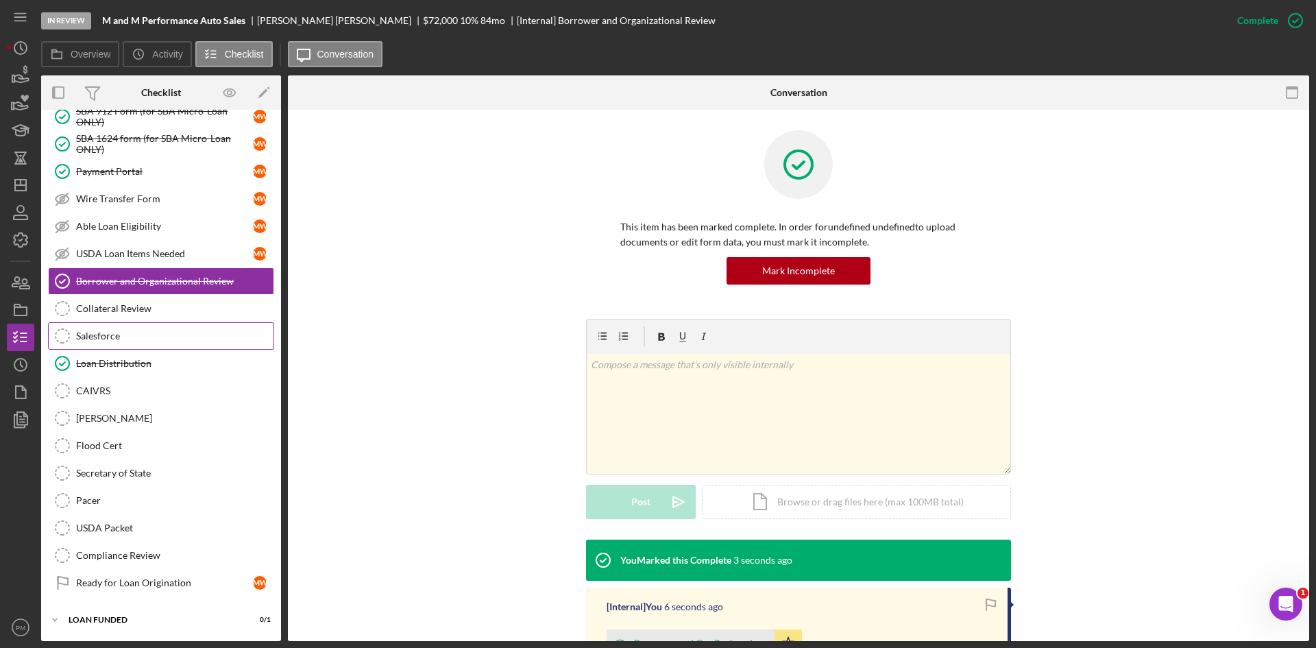
click at [114, 334] on div "Salesforce" at bounding box center [174, 335] width 197 height 11
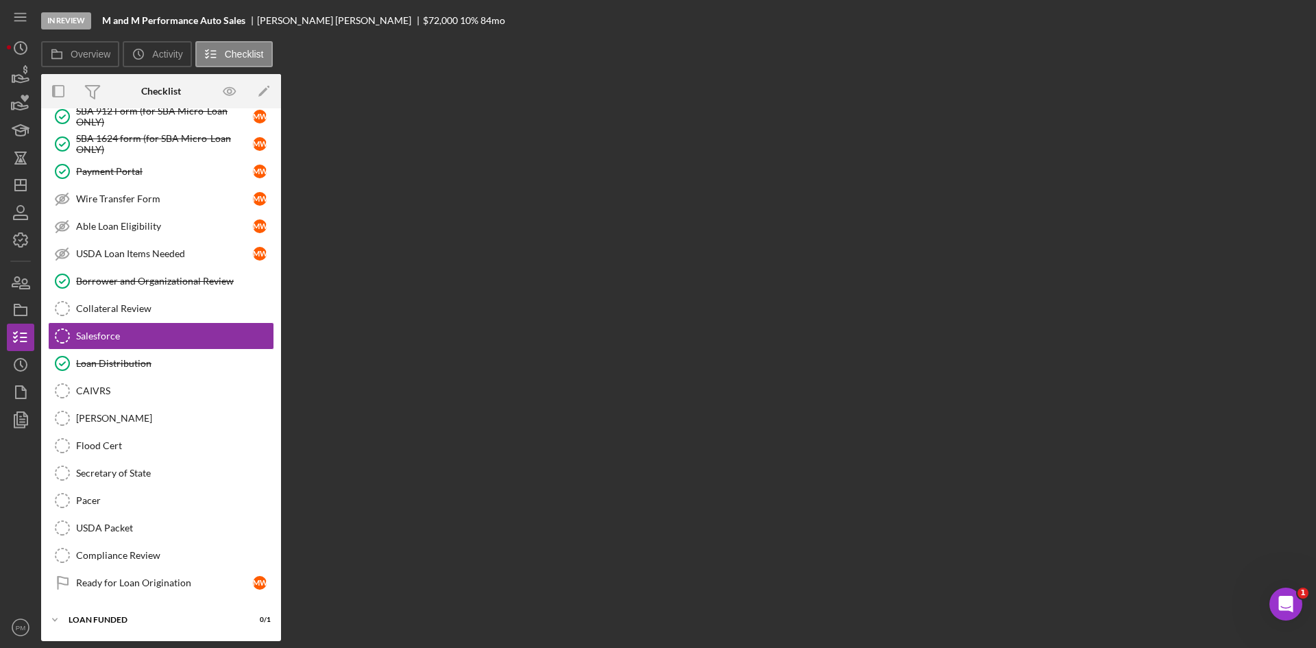
scroll to position [2027, 0]
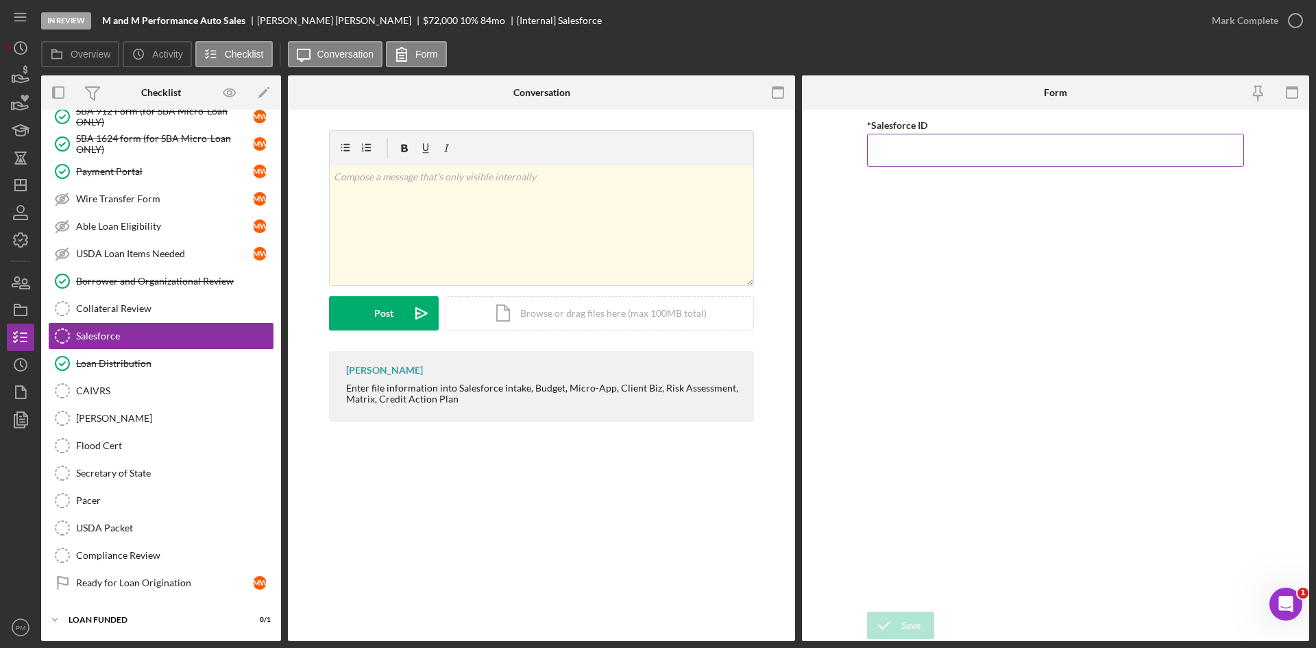
click at [892, 152] on input "*Salesforce ID" at bounding box center [1055, 150] width 377 height 33
paste input "a0wPC000002SzaTYAS"
type input "a0wPC000002SzaTYAS"
click at [909, 611] on div "Save Save" at bounding box center [1055, 625] width 377 height 29
click at [903, 624] on div "Save" at bounding box center [910, 624] width 19 height 27
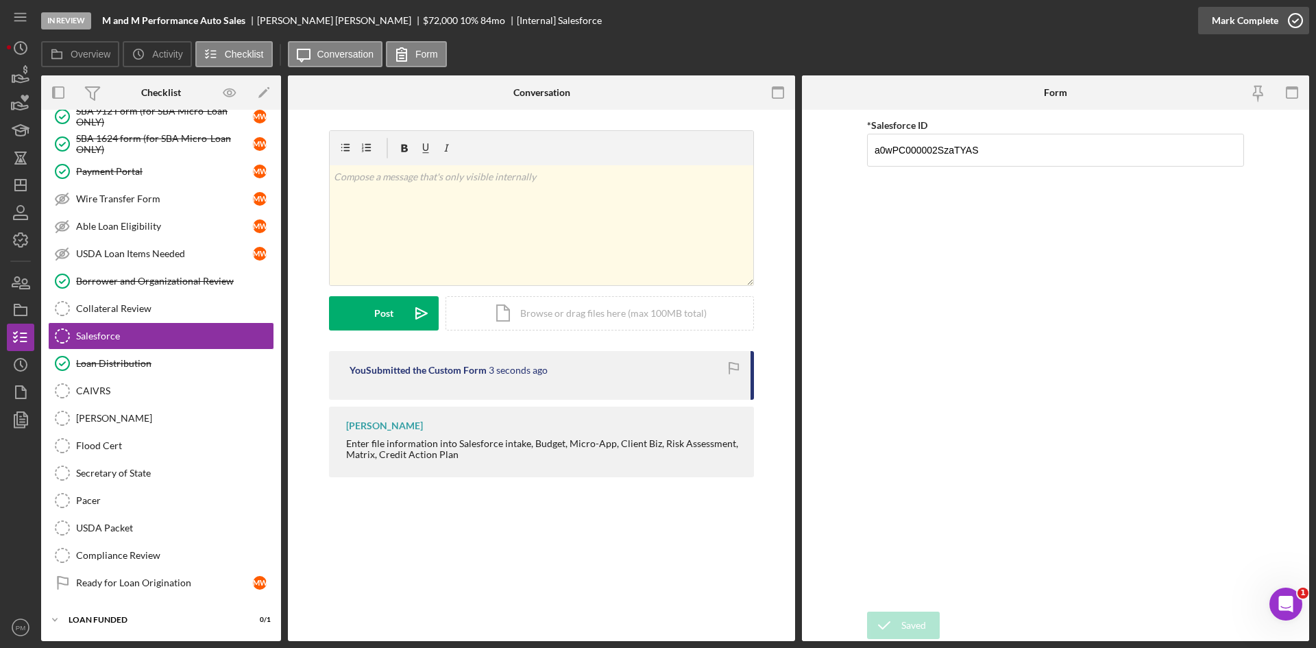
click at [1260, 25] on div "Mark Complete" at bounding box center [1245, 20] width 66 height 27
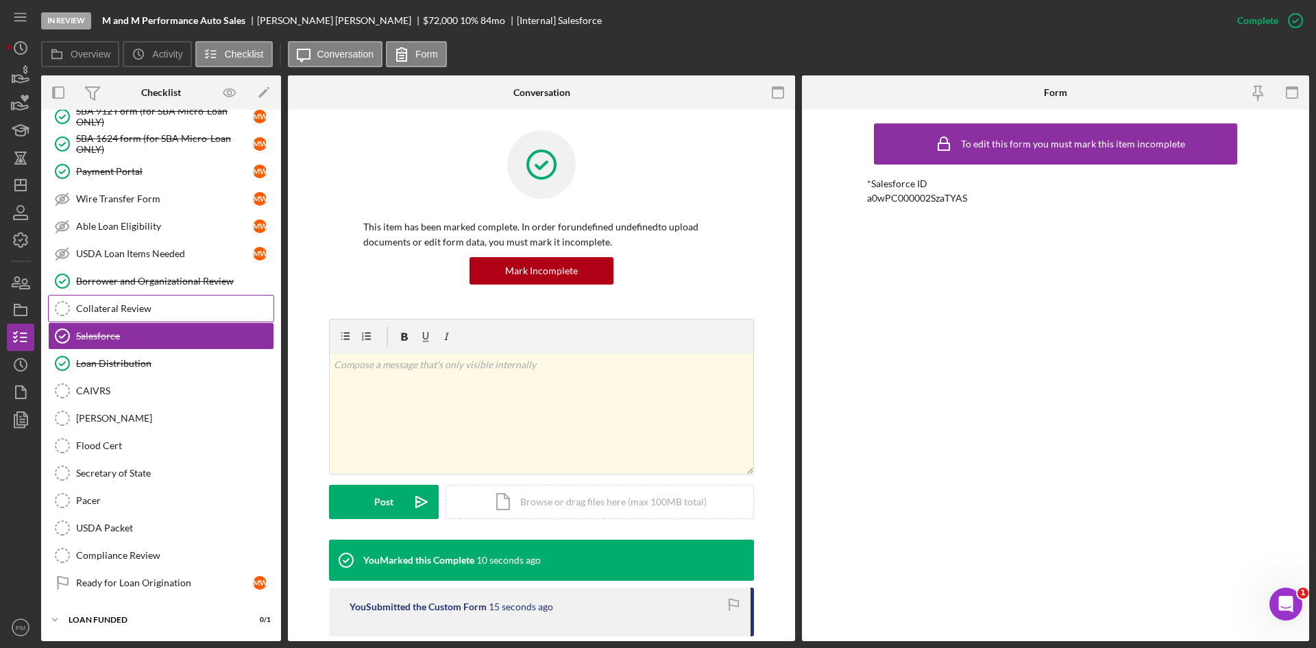
click at [116, 303] on div "Collateral Review" at bounding box center [174, 308] width 197 height 11
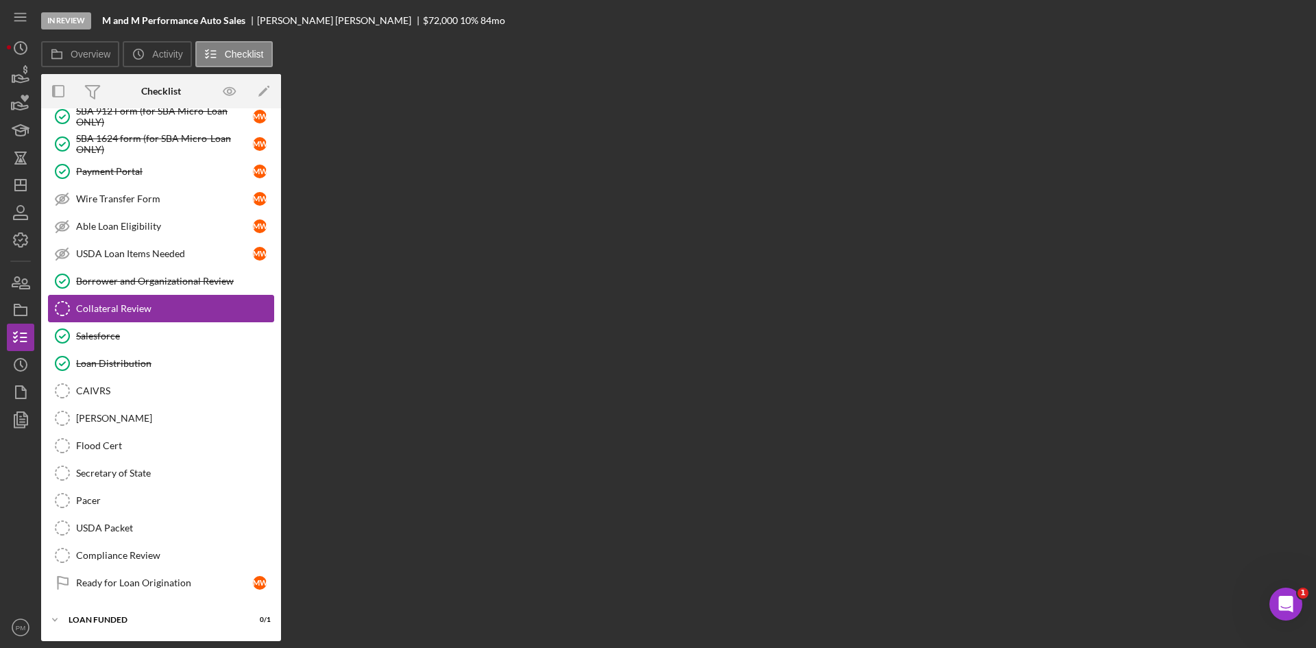
scroll to position [2027, 0]
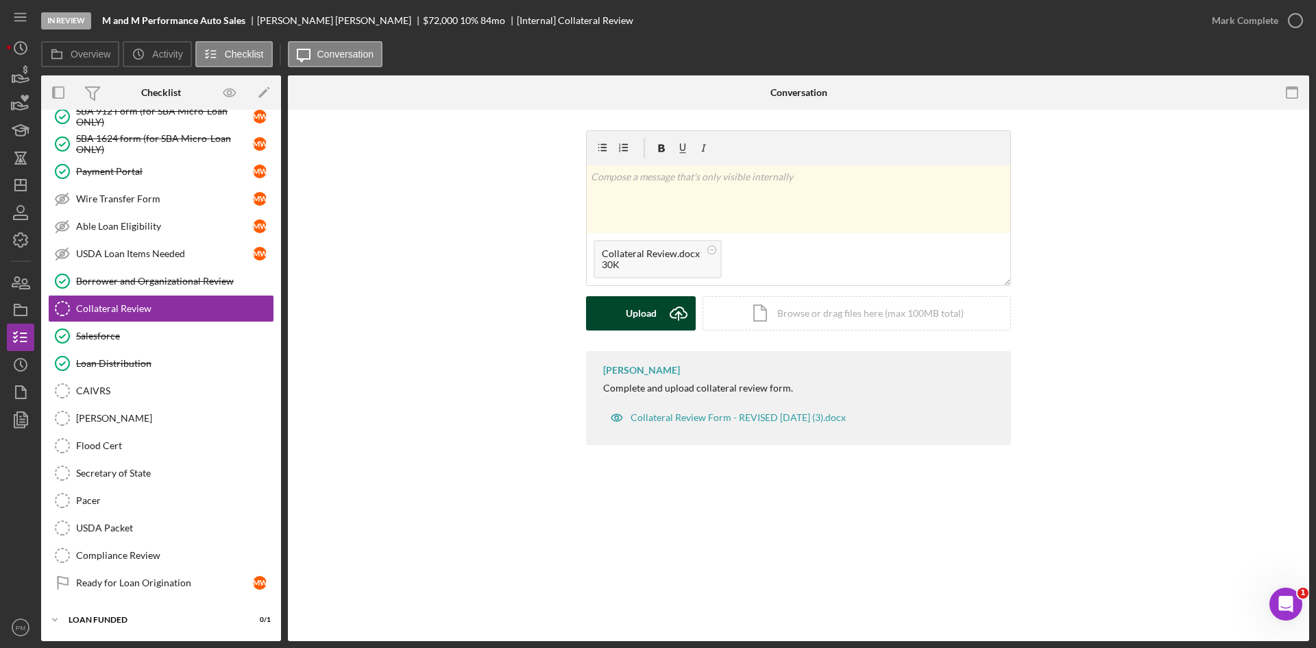
click at [645, 319] on div "Upload" at bounding box center [641, 313] width 31 height 34
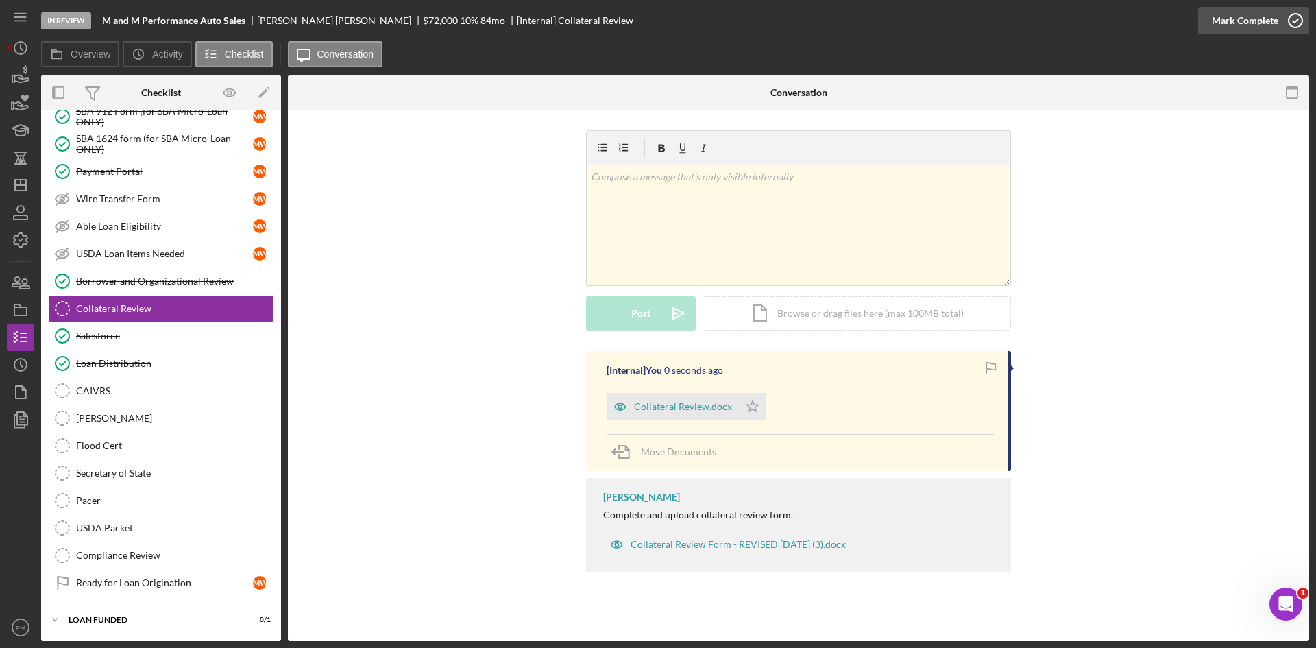
click at [1259, 17] on div "Mark Complete" at bounding box center [1245, 20] width 66 height 27
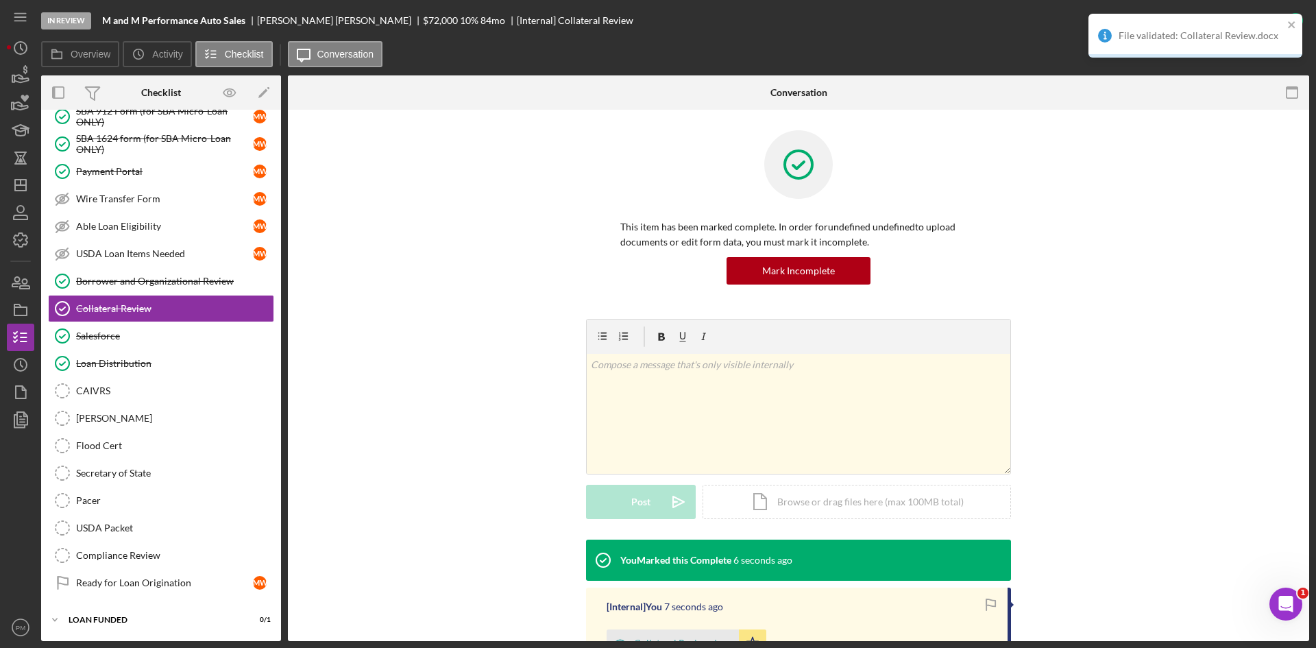
click at [403, 325] on div "v Color teal Color pink Remove color Add row above Add row below Add column bef…" at bounding box center [798, 429] width 980 height 221
click at [169, 482] on link "Secretary of State Secretary of State" at bounding box center [161, 472] width 226 height 27
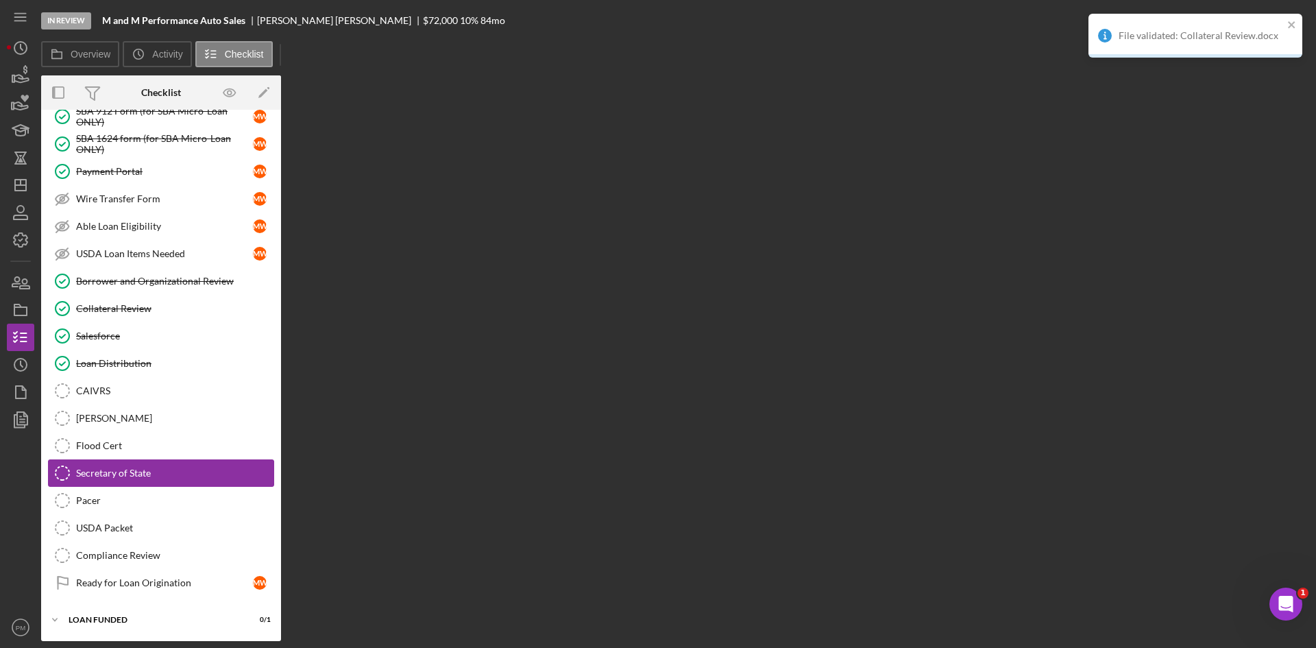
scroll to position [2027, 0]
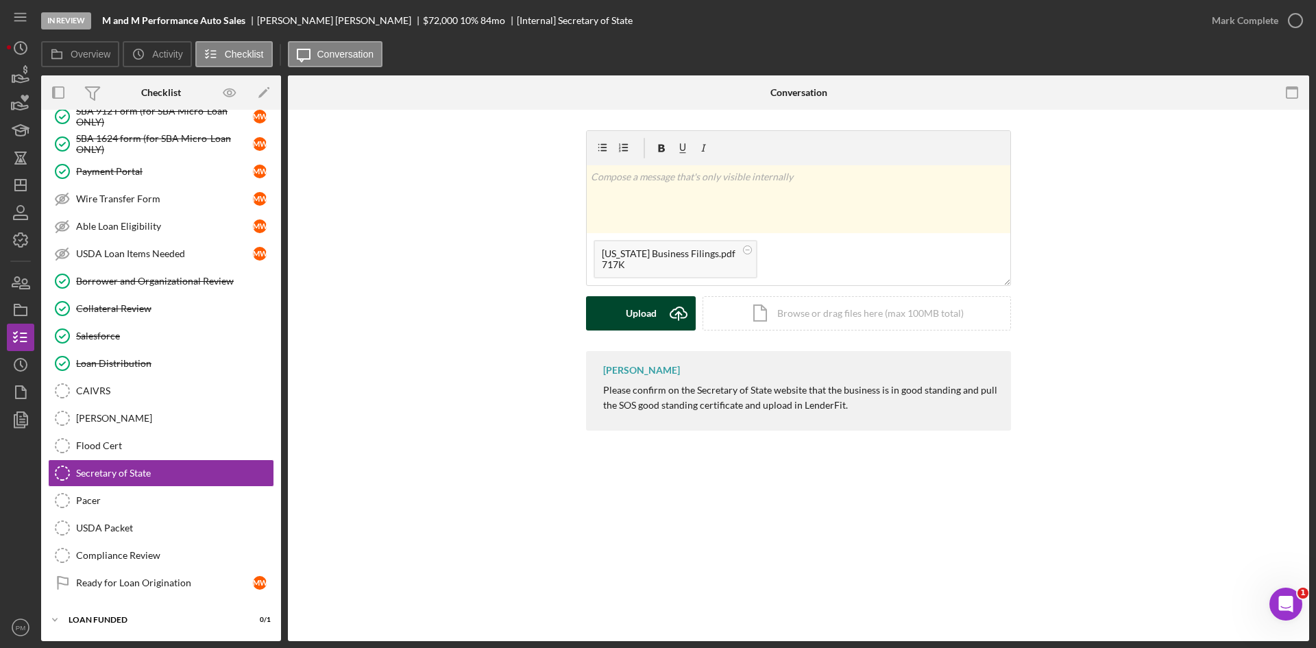
click at [661, 315] on button "Upload Icon/Upload" at bounding box center [641, 313] width 110 height 34
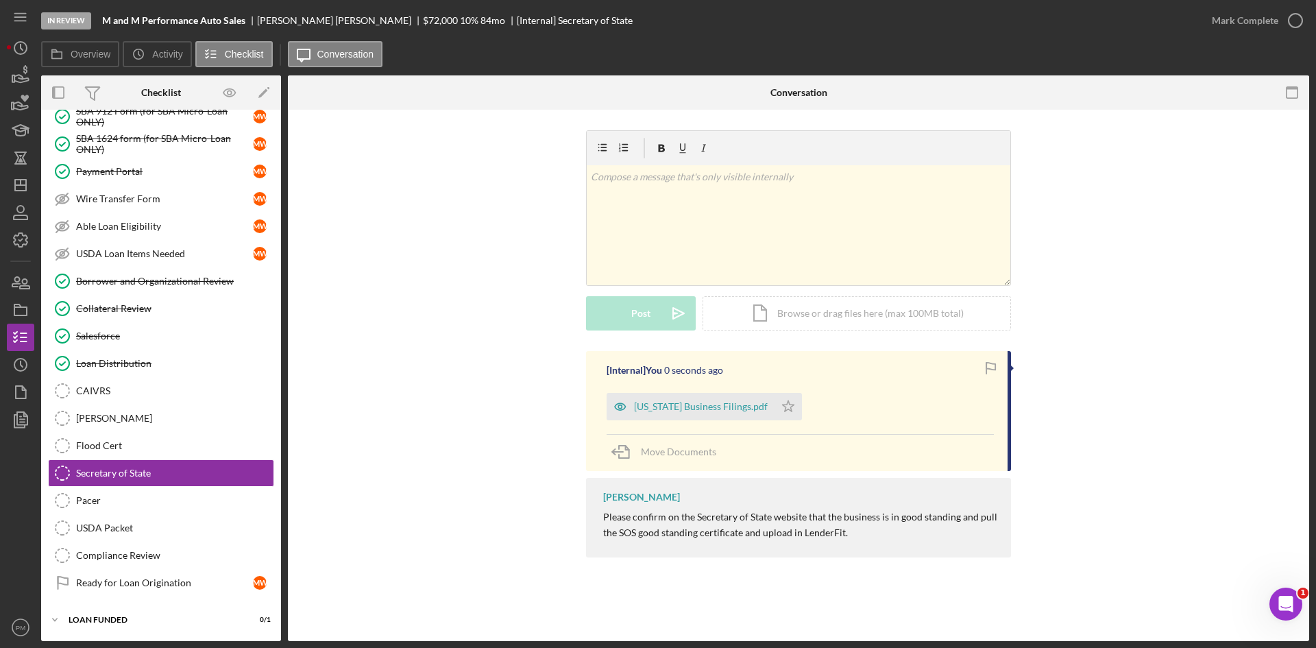
drag, startPoint x: 665, startPoint y: 411, endPoint x: 702, endPoint y: 400, distance: 38.4
click at [667, 410] on div "[US_STATE] Business Filings.pdf" at bounding box center [701, 406] width 134 height 11
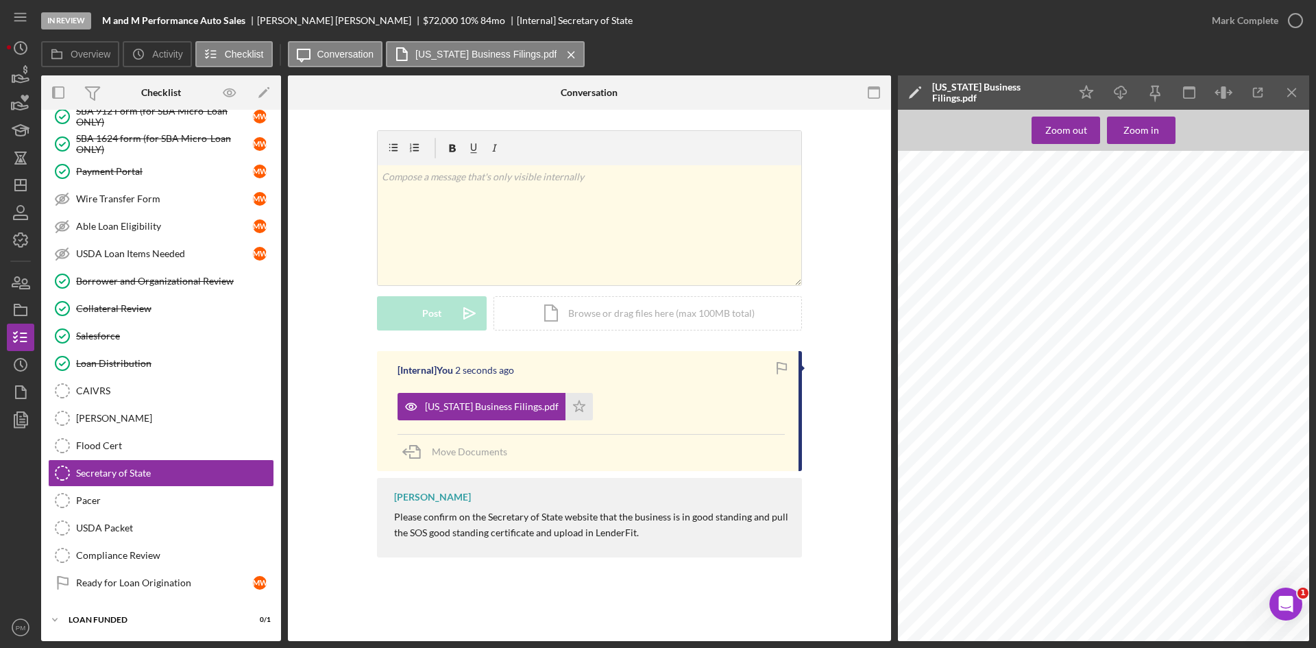
scroll to position [137, 0]
click at [1225, 21] on div "Mark Complete" at bounding box center [1245, 20] width 66 height 27
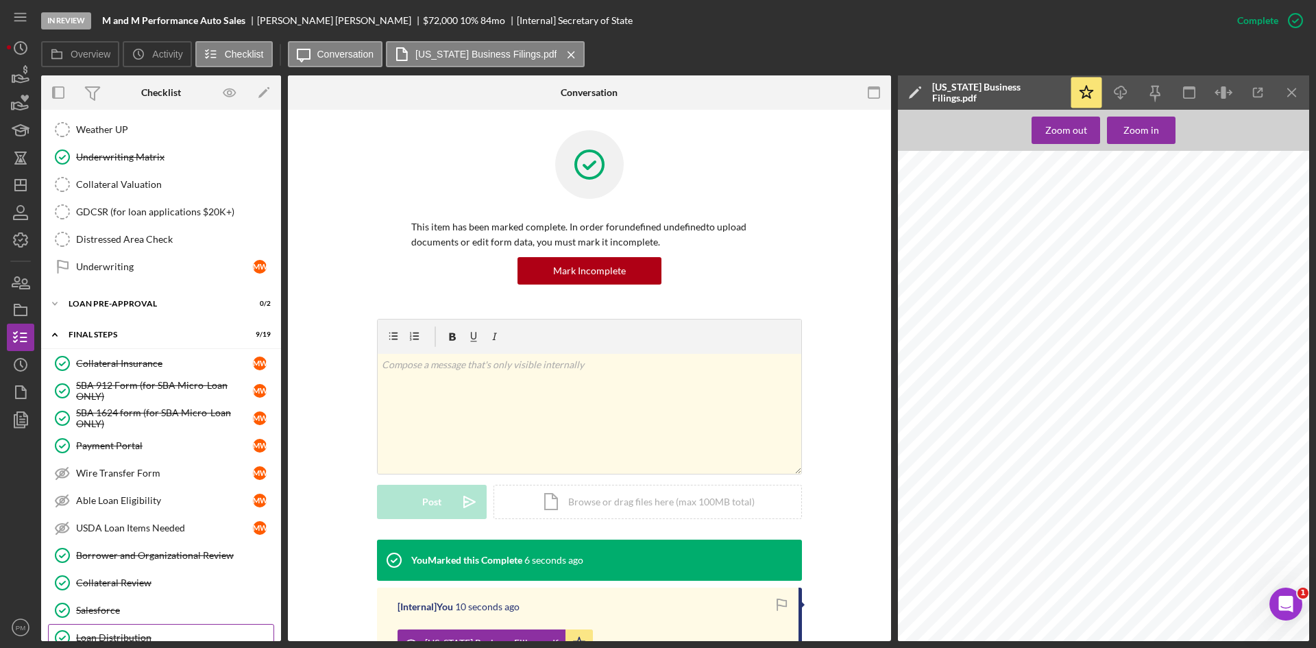
scroll to position [1547, 0]
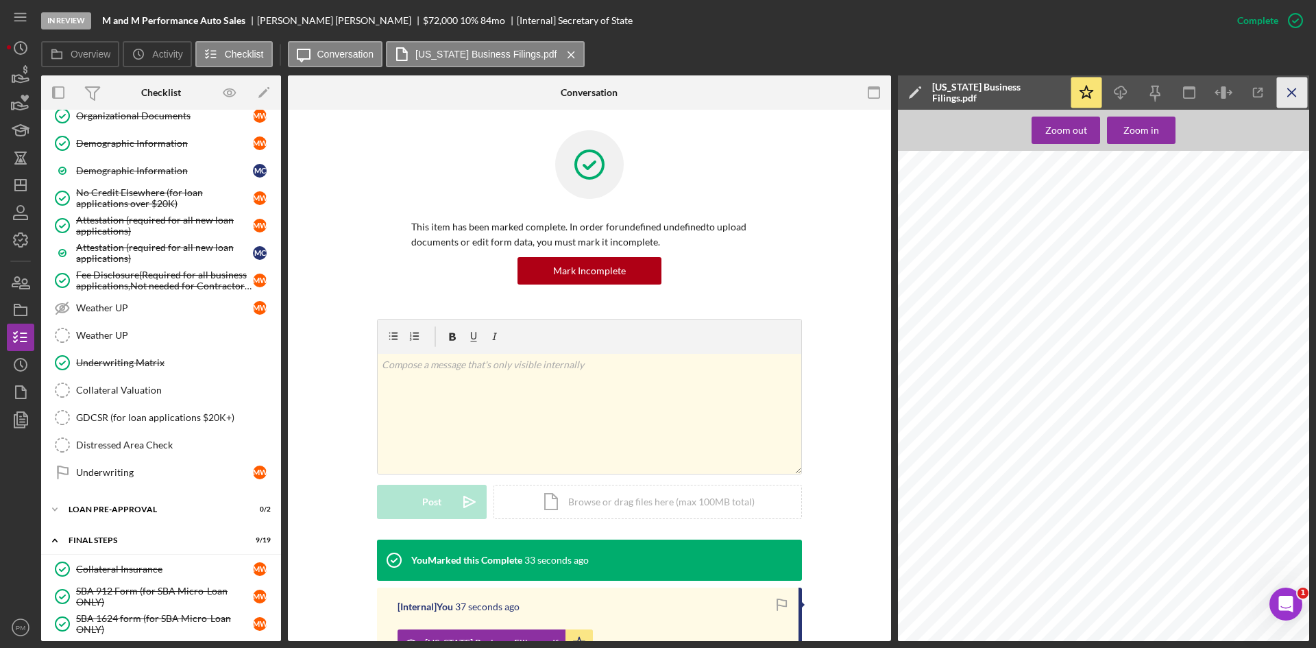
click at [1299, 87] on icon "Icon/Menu Close" at bounding box center [1292, 92] width 31 height 31
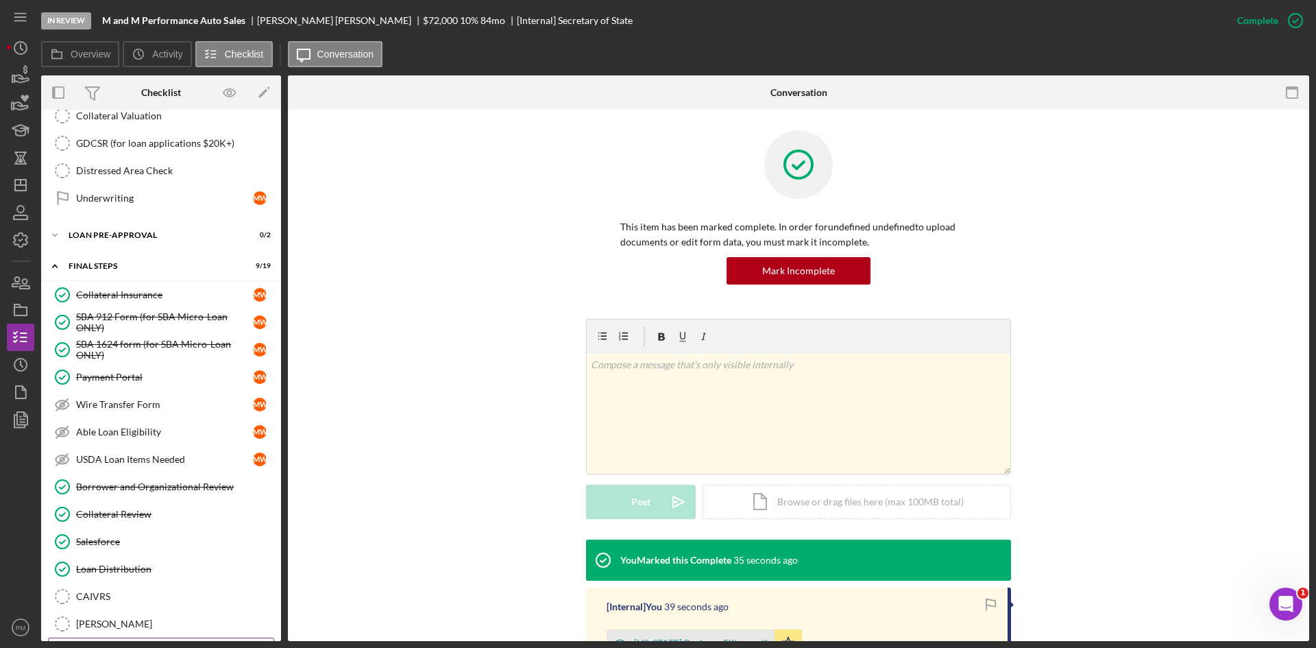
scroll to position [2027, 0]
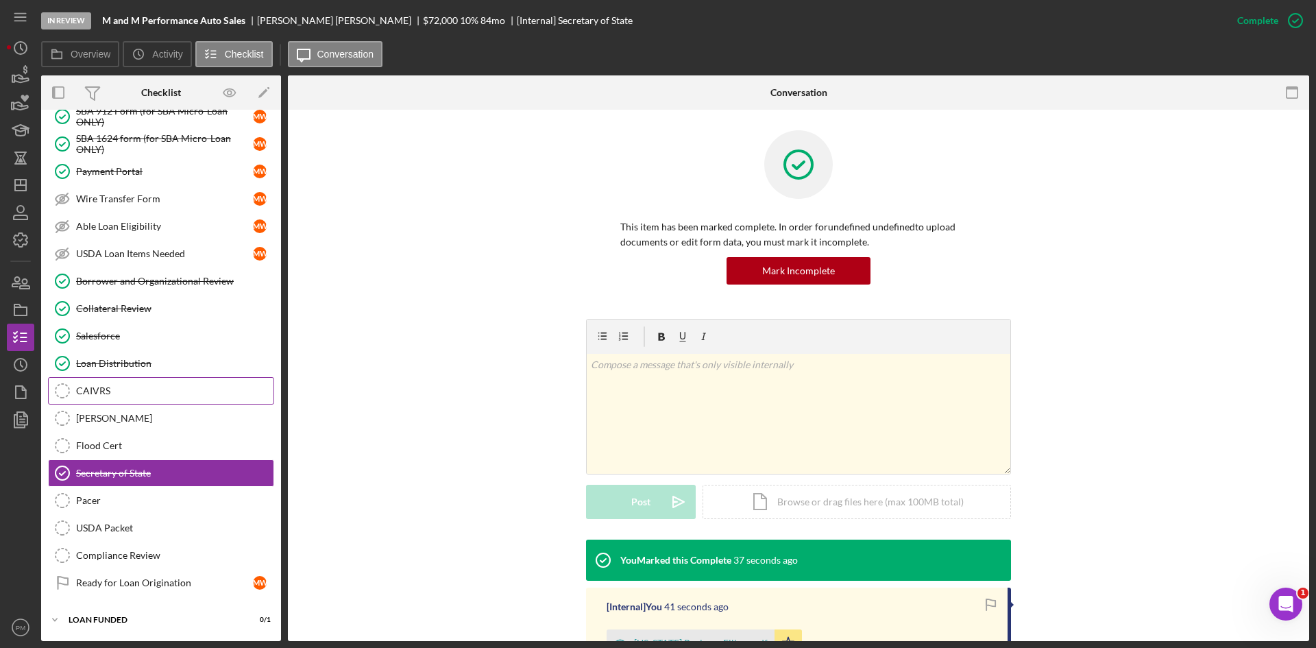
click at [113, 389] on div "CAIVRS" at bounding box center [174, 390] width 197 height 11
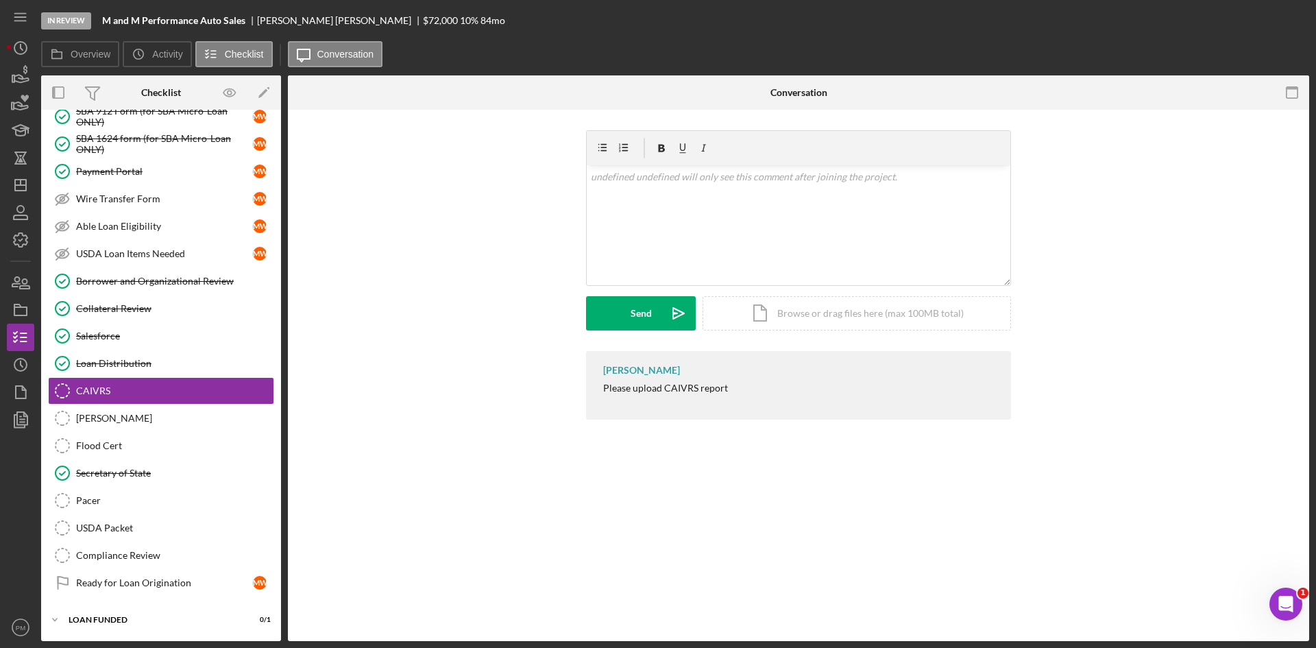
scroll to position [2027, 0]
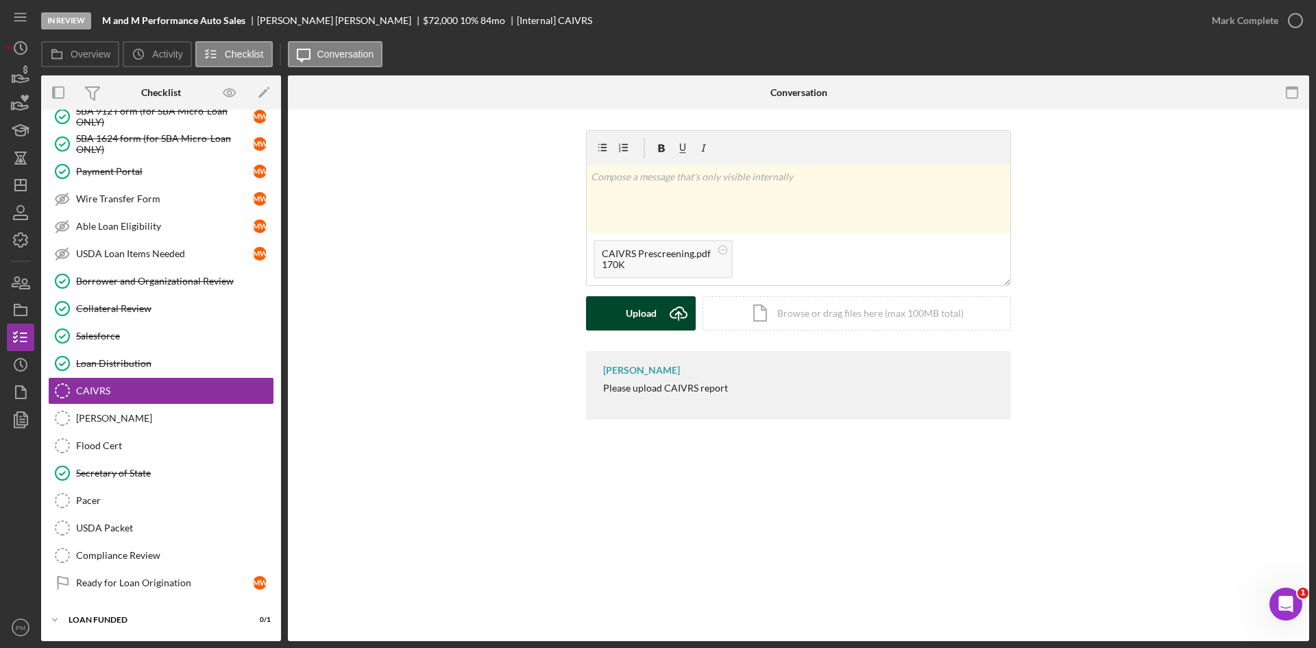
click at [659, 313] on button "Upload Icon/Upload" at bounding box center [641, 313] width 110 height 34
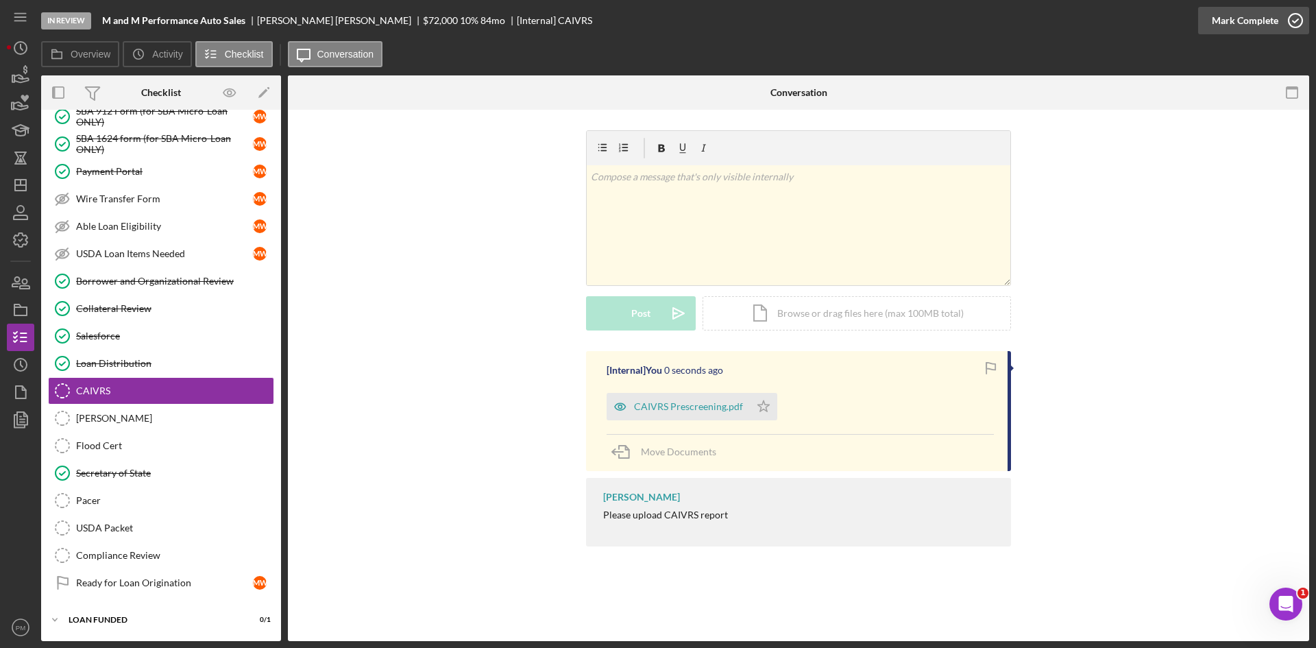
click at [1257, 27] on div "Mark Complete" at bounding box center [1245, 20] width 66 height 27
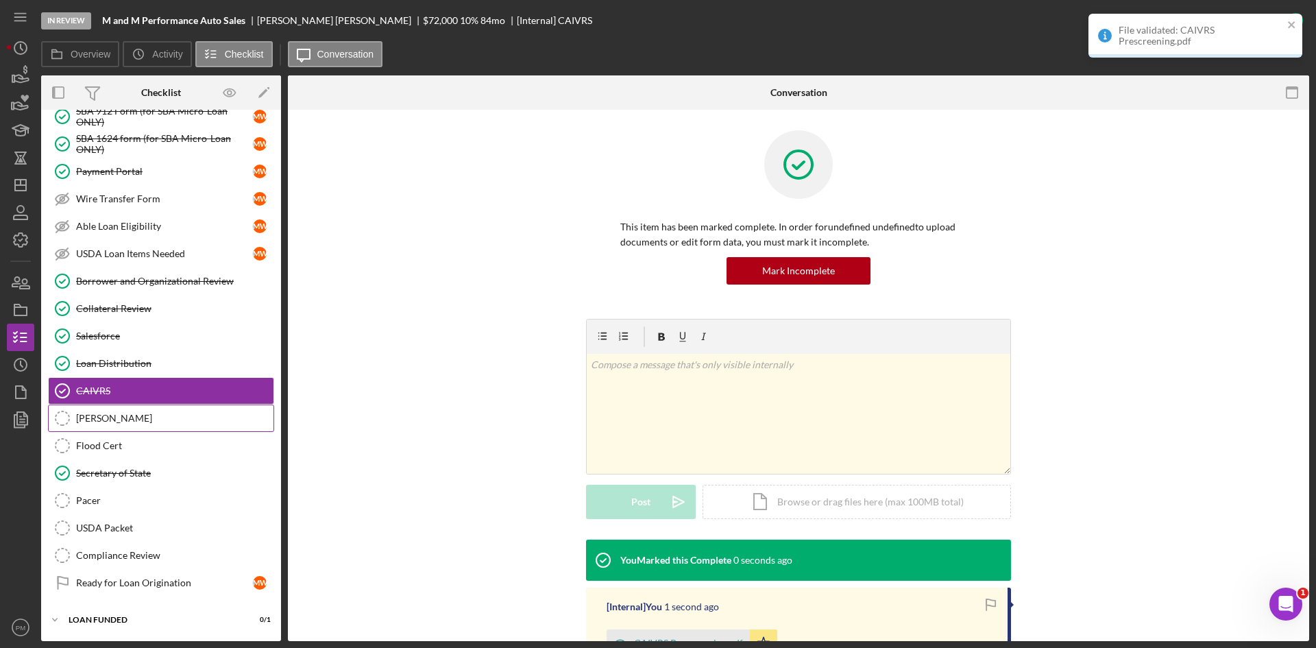
click at [118, 422] on div "[PERSON_NAME]" at bounding box center [174, 418] width 197 height 11
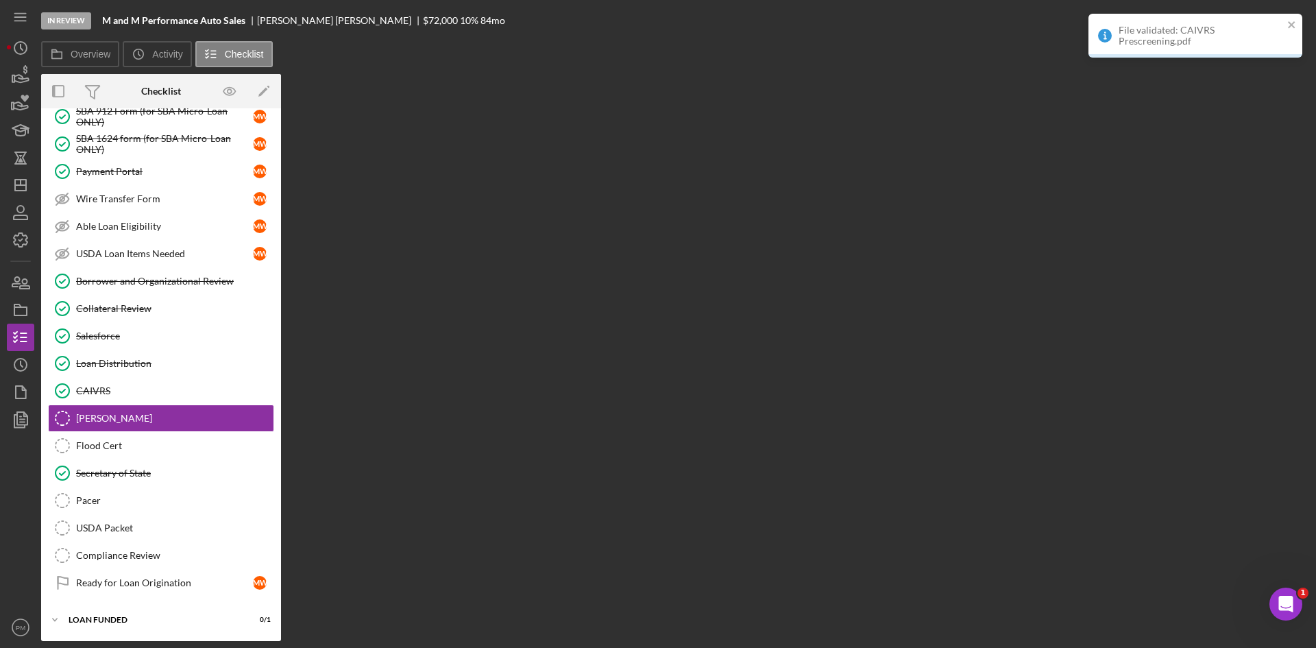
scroll to position [2027, 0]
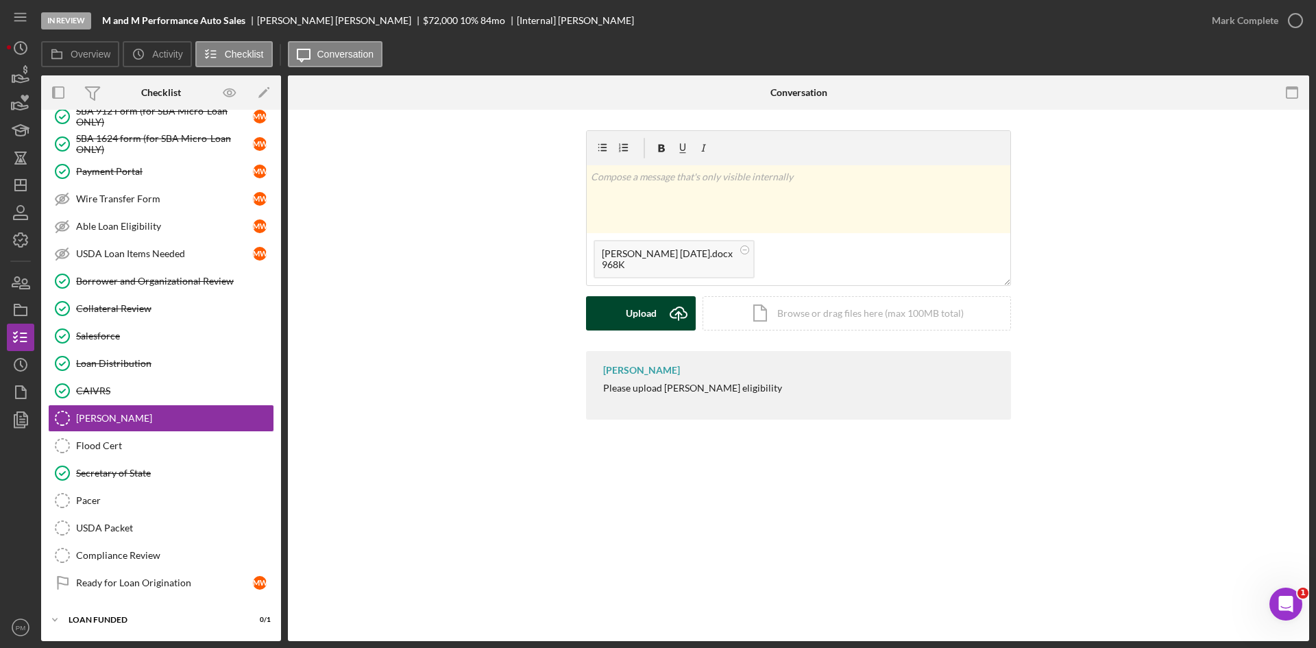
click at [648, 316] on div "Upload" at bounding box center [641, 313] width 31 height 34
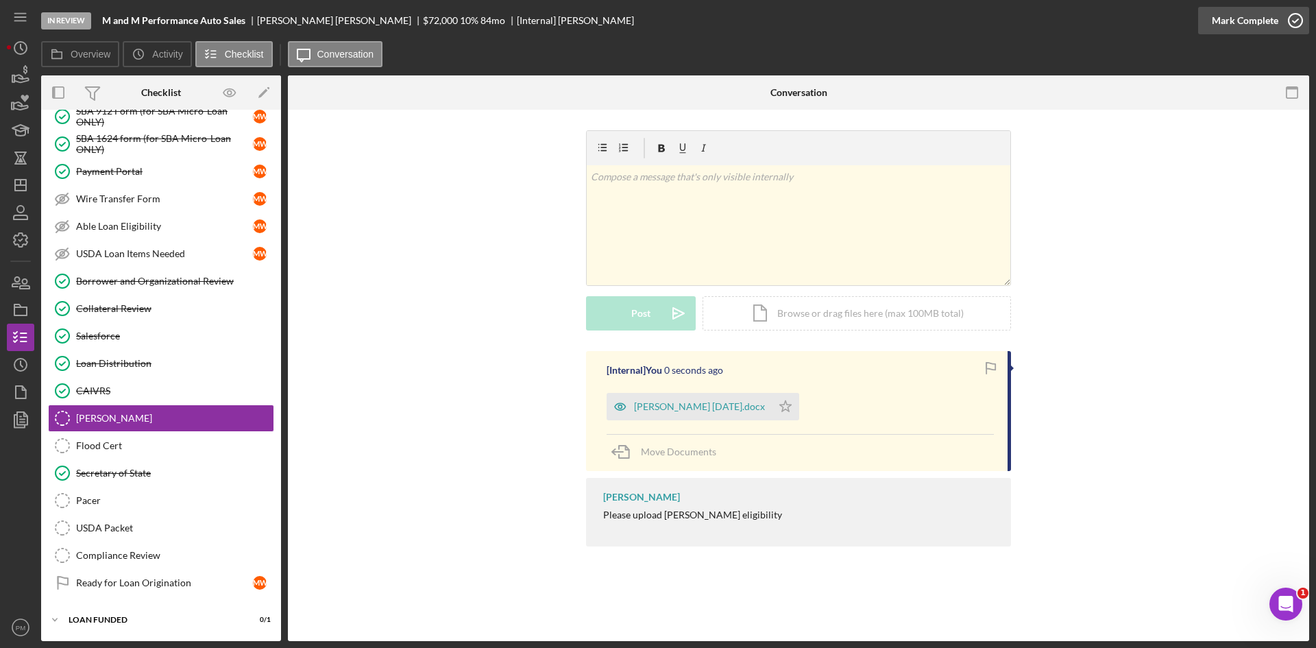
click at [1244, 26] on div "Mark Complete" at bounding box center [1245, 20] width 66 height 27
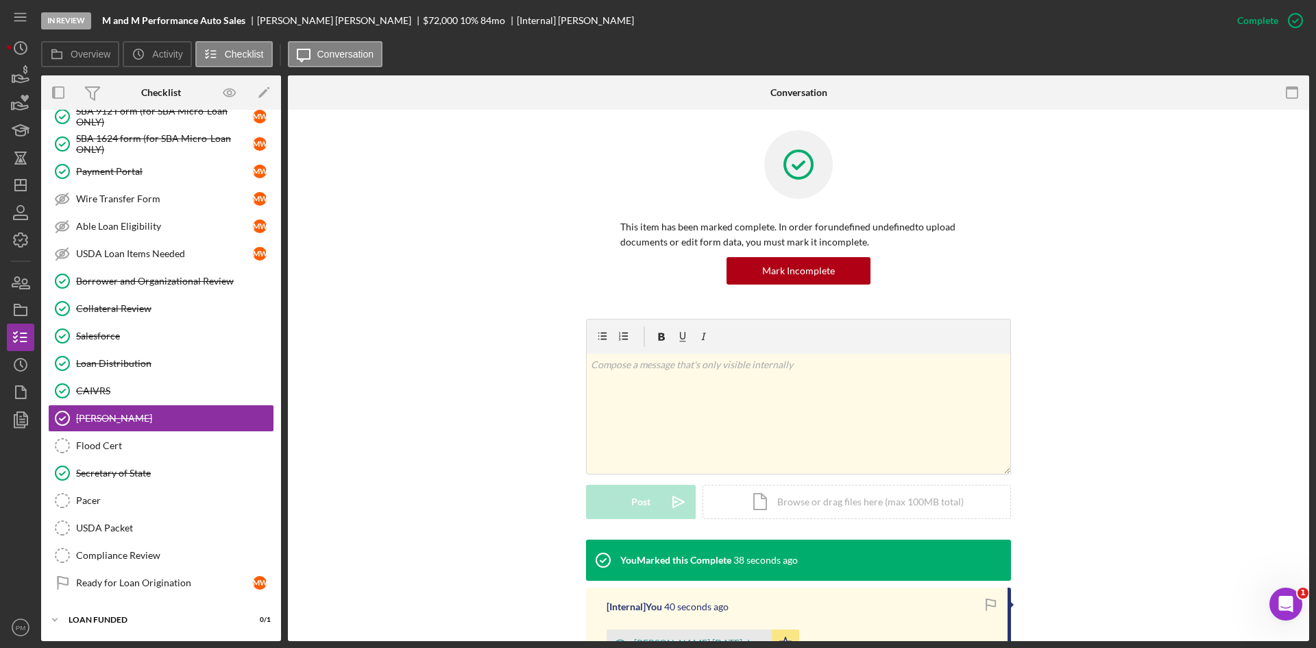
click at [36, 186] on nav "Icon/Menu Icon/Dashboard Dashboard Navigation Divider Mobile Checklist Navigati…" at bounding box center [24, 320] width 34 height 641
click at [25, 194] on icon "Icon/Dashboard" at bounding box center [20, 185] width 34 height 34
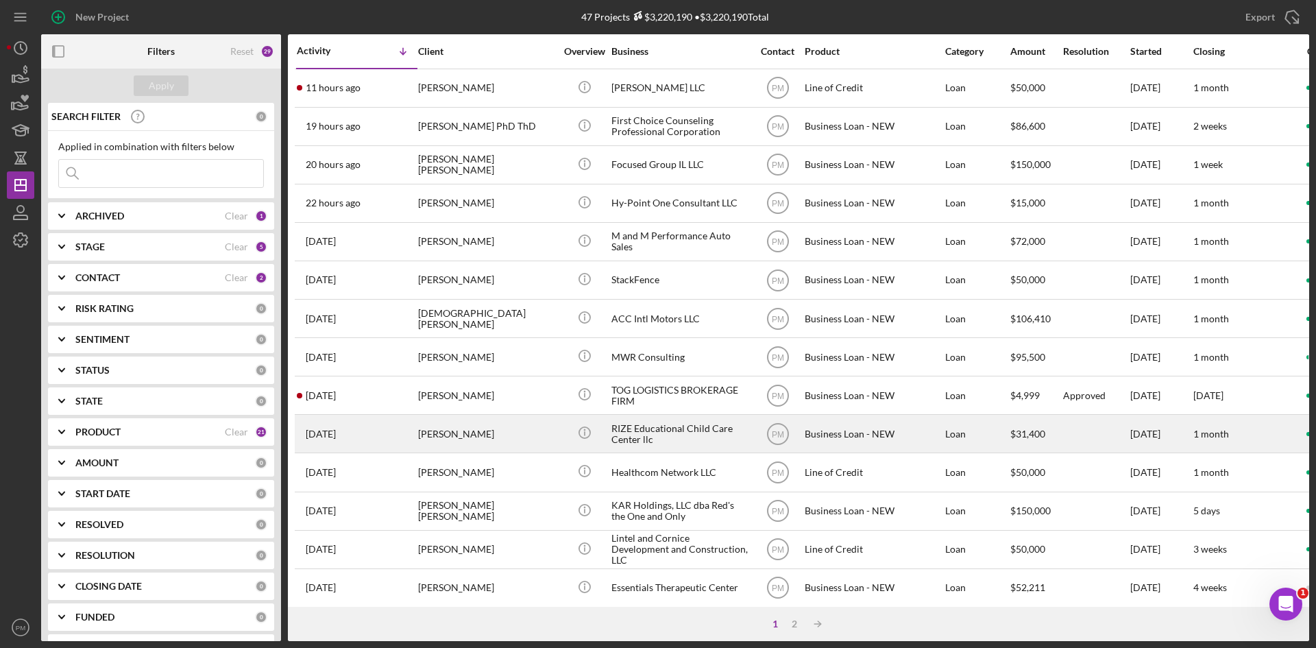
click at [441, 434] on div "[PERSON_NAME]" at bounding box center [486, 433] width 137 height 36
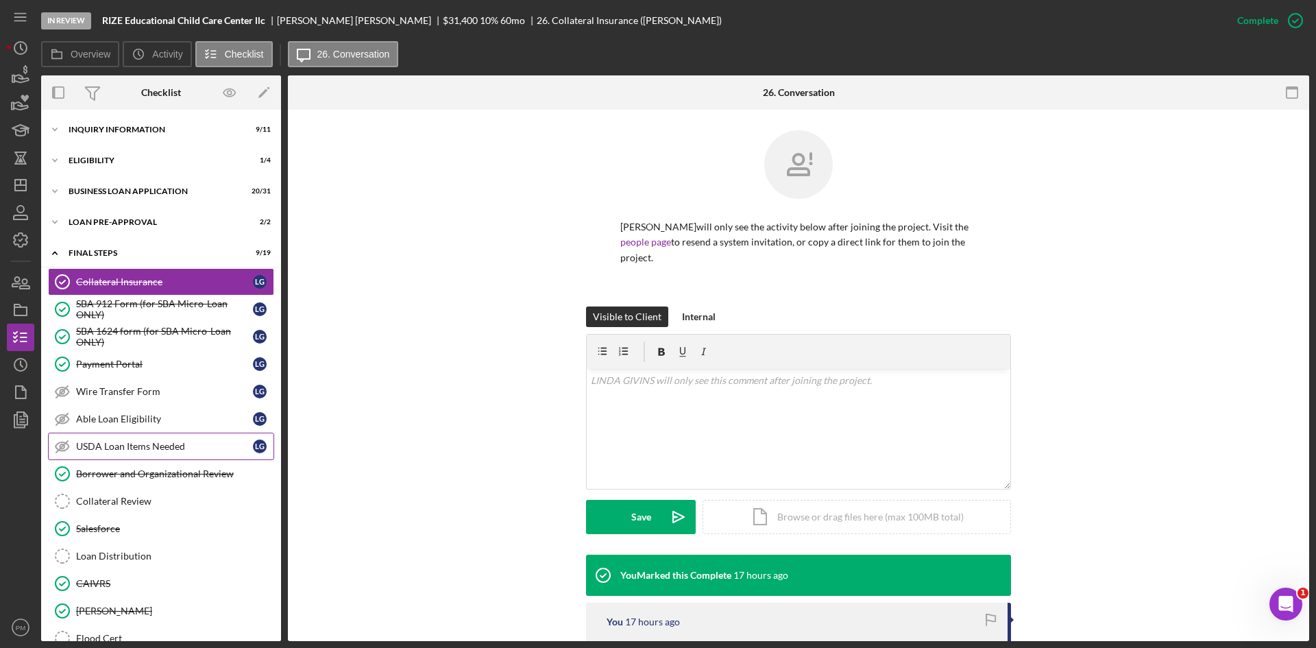
scroll to position [193, 0]
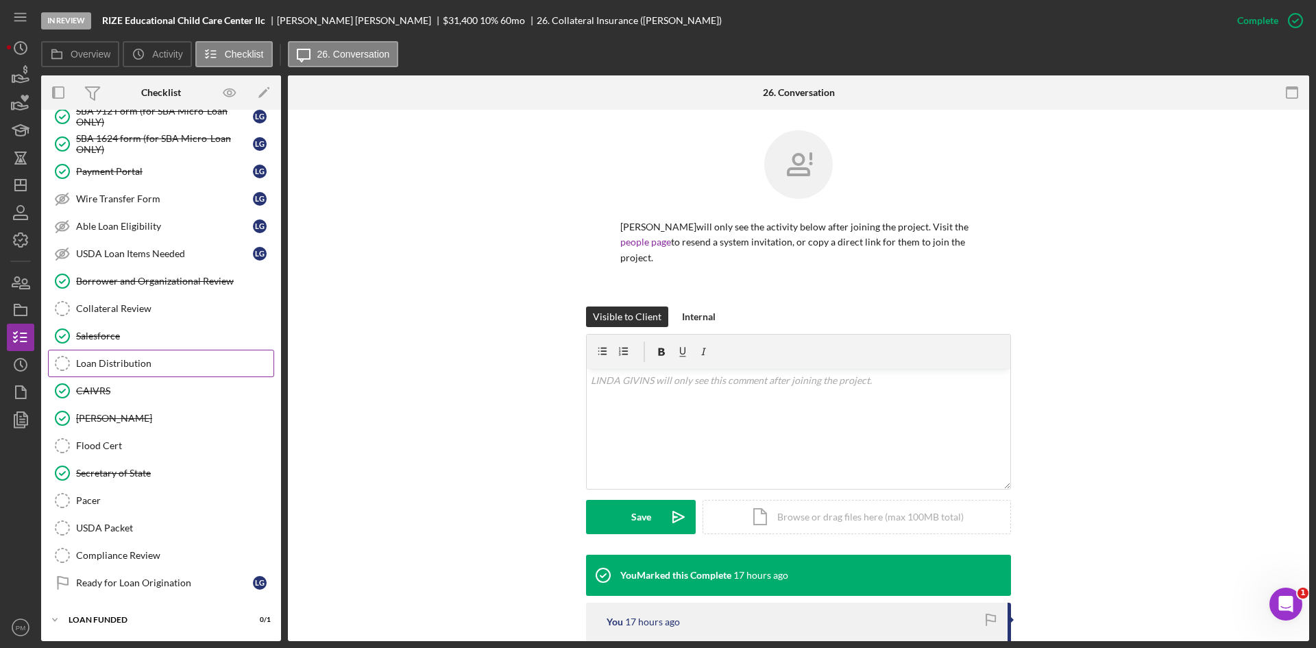
click at [115, 361] on div "Loan Distribution" at bounding box center [174, 363] width 197 height 11
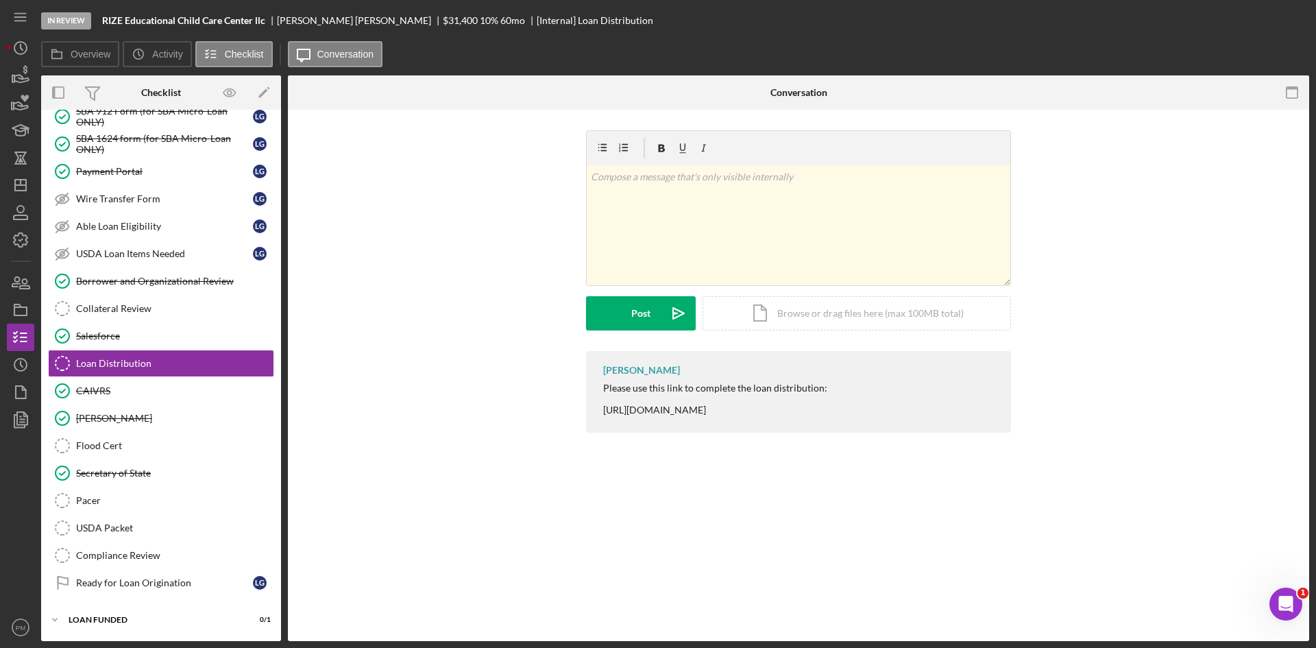
scroll to position [193, 0]
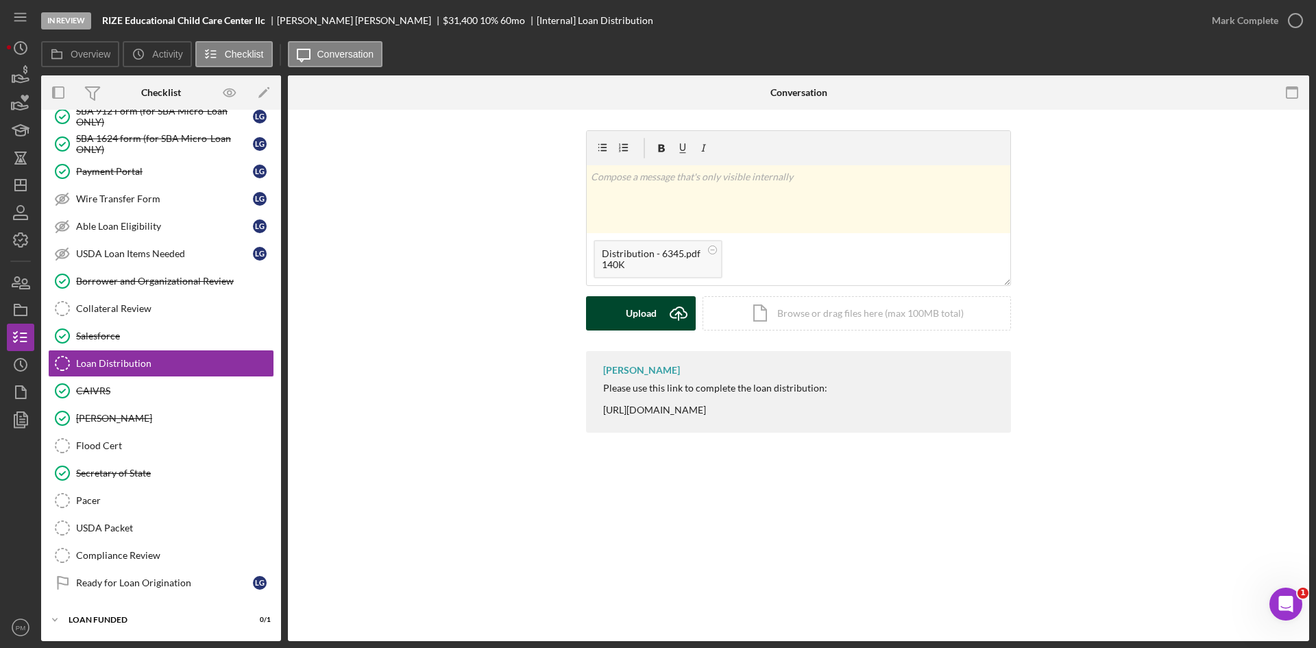
click at [660, 313] on button "Upload Icon/Upload" at bounding box center [641, 313] width 110 height 34
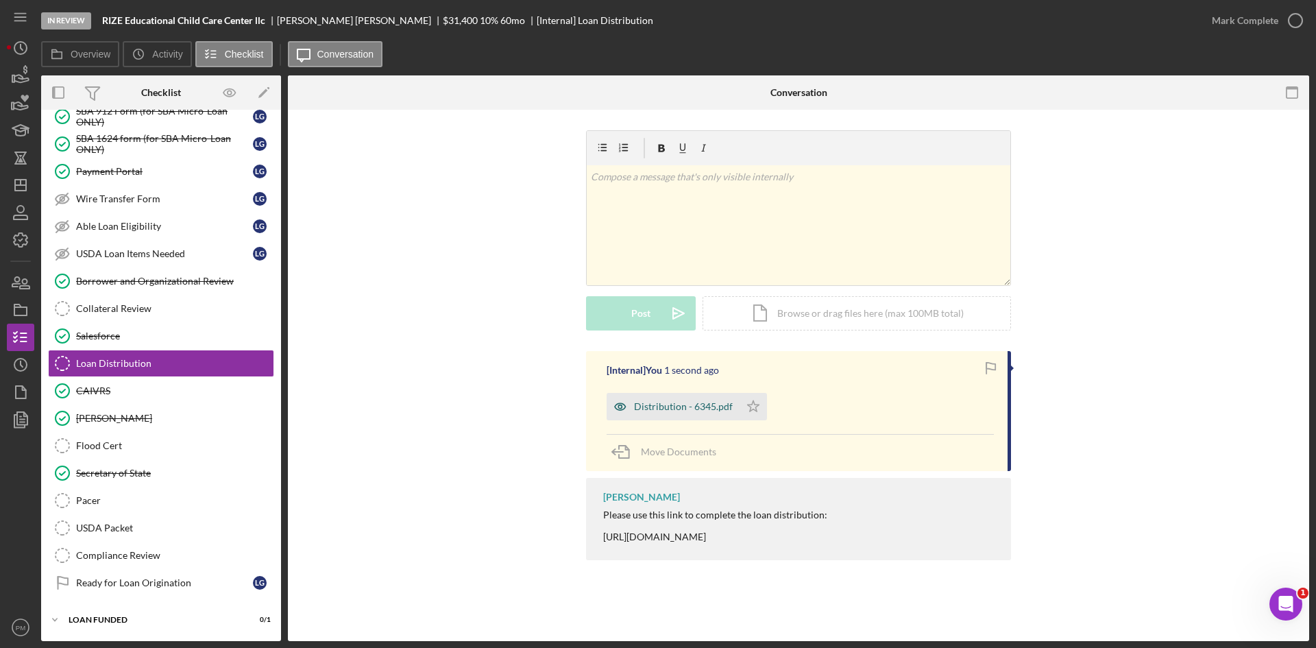
click at [683, 397] on div "Distribution - 6345.pdf" at bounding box center [673, 406] width 133 height 27
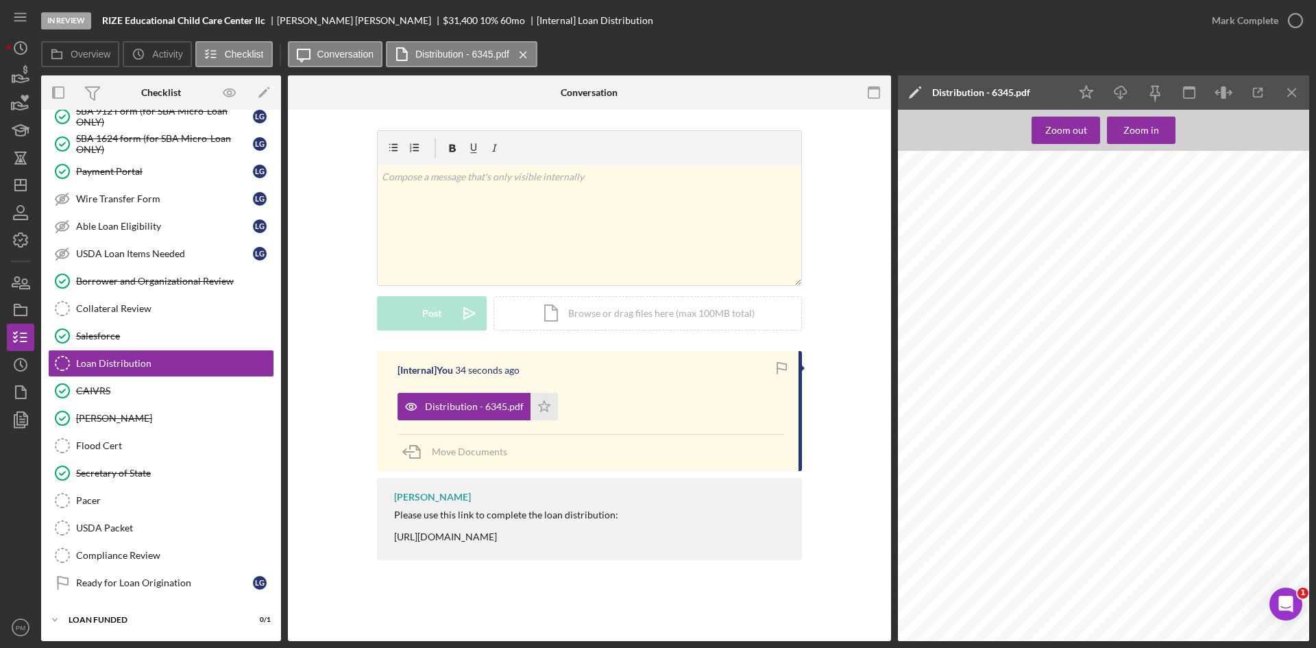
scroll to position [0, 0]
click at [1286, 97] on icon "Icon/Menu Close" at bounding box center [1292, 92] width 31 height 31
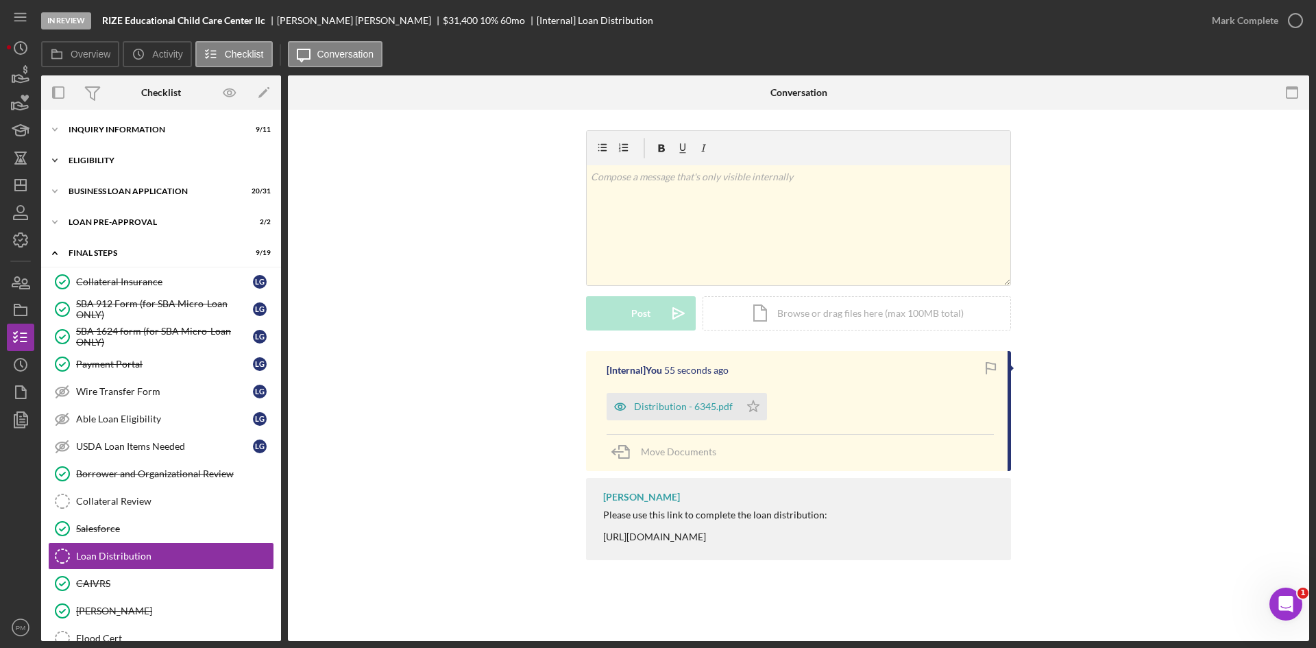
click at [97, 156] on div "Icon/Expander ELIGIBILITY 1 / 4" at bounding box center [161, 160] width 240 height 27
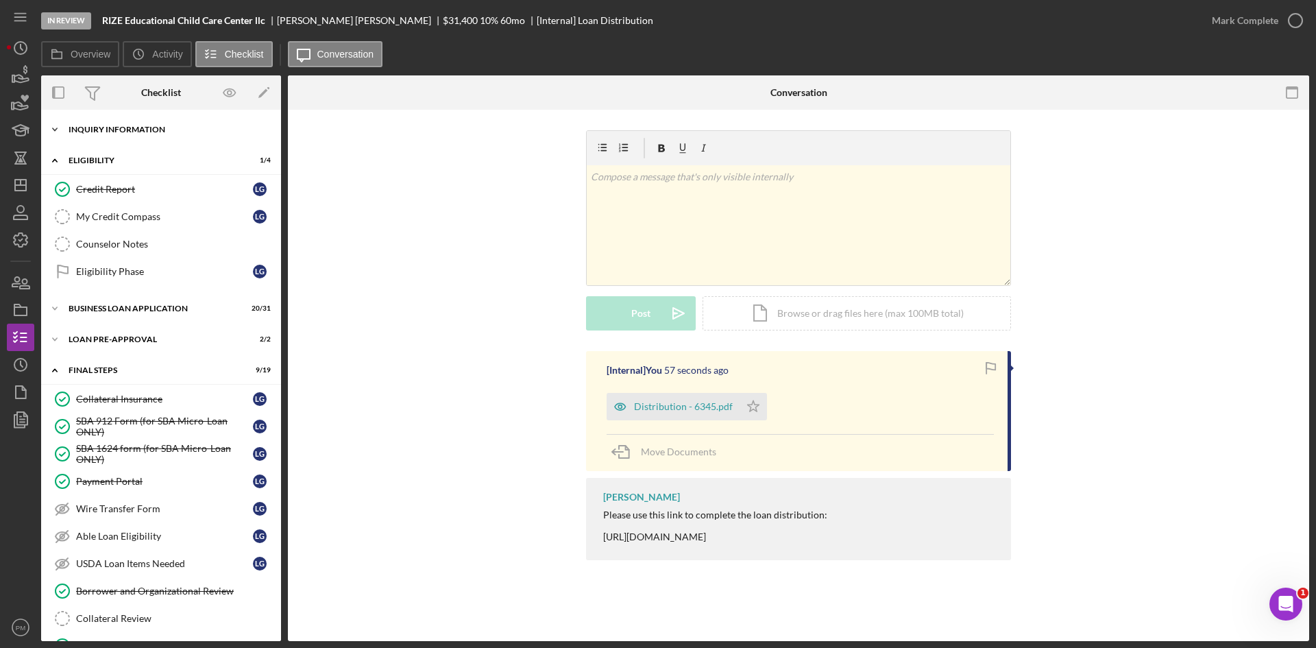
click at [136, 132] on div "INQUIRY INFORMATION" at bounding box center [166, 129] width 195 height 8
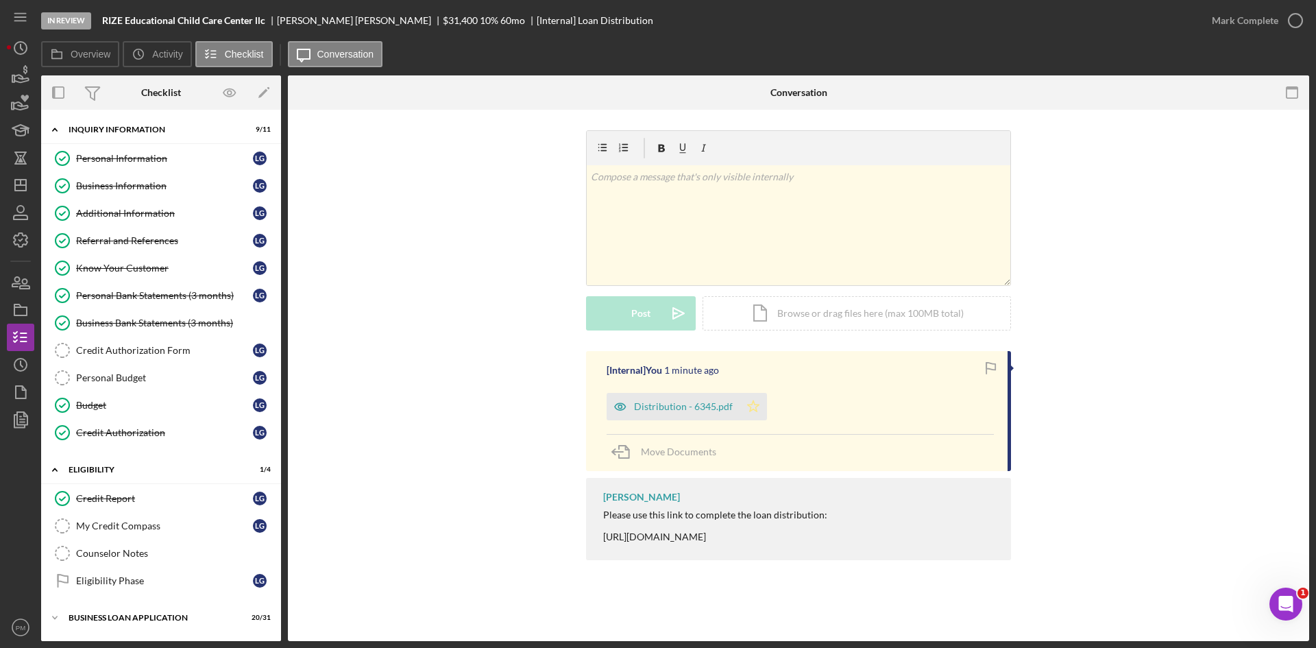
click at [753, 410] on polygon "button" at bounding box center [754, 405] width 12 height 11
click at [1240, 29] on div "Mark Complete" at bounding box center [1245, 20] width 66 height 27
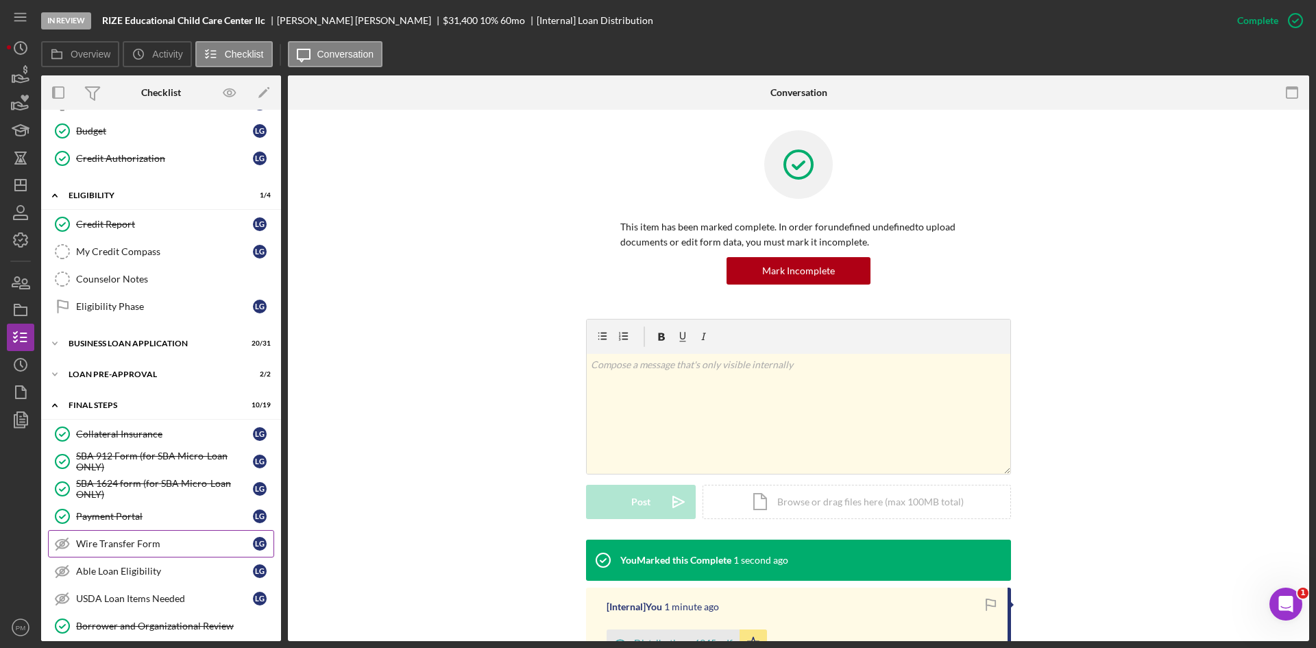
scroll to position [548, 0]
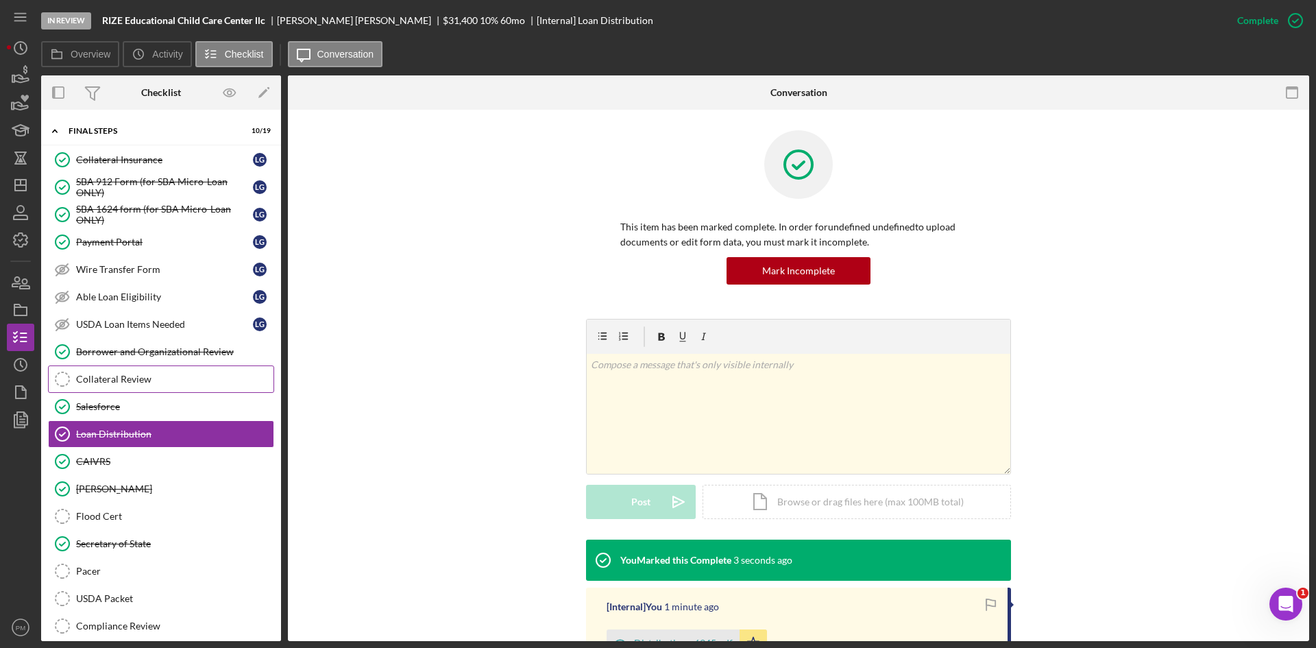
click at [111, 379] on div "Collateral Review" at bounding box center [174, 378] width 197 height 11
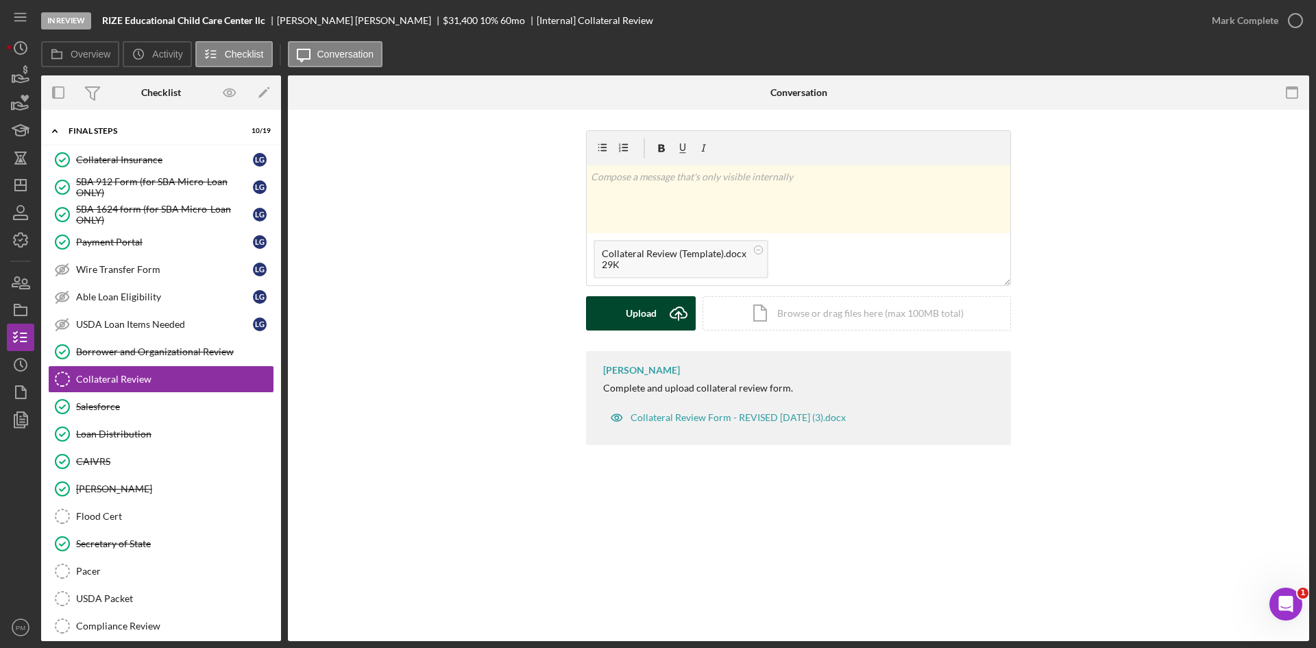
click at [649, 313] on div "Upload" at bounding box center [641, 313] width 31 height 34
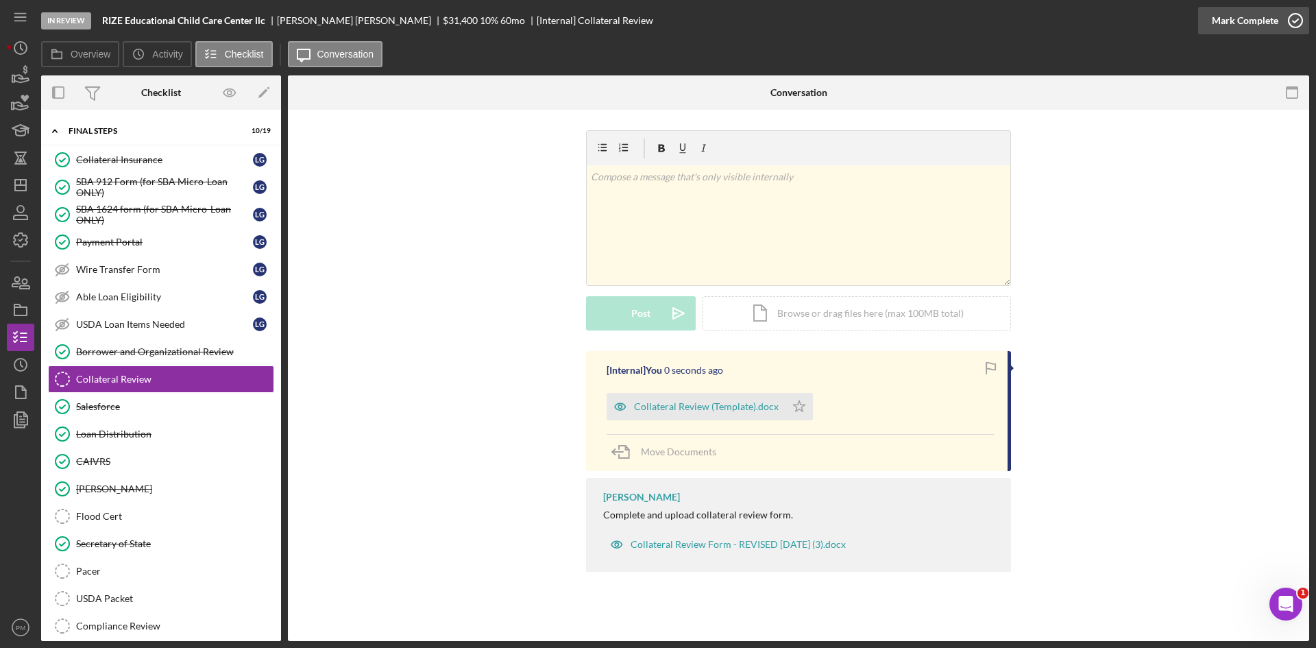
click at [1242, 21] on div "Mark Complete" at bounding box center [1245, 20] width 66 height 27
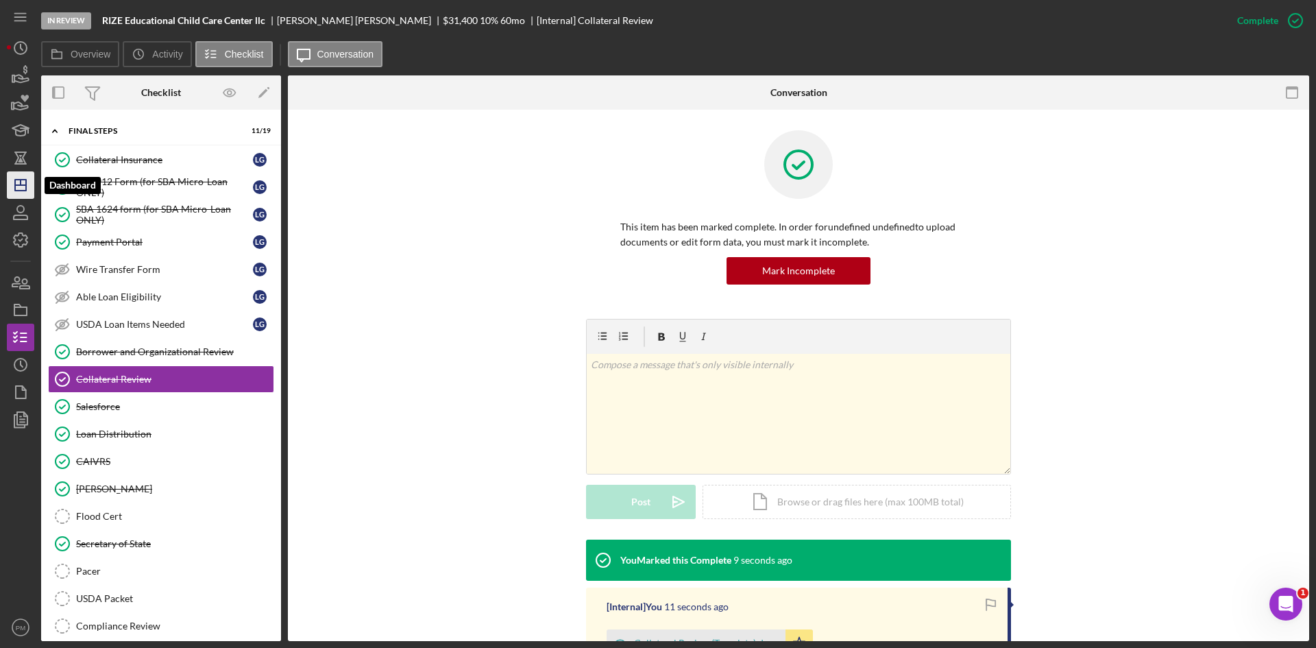
click at [16, 182] on icon "Icon/Dashboard" at bounding box center [20, 185] width 34 height 34
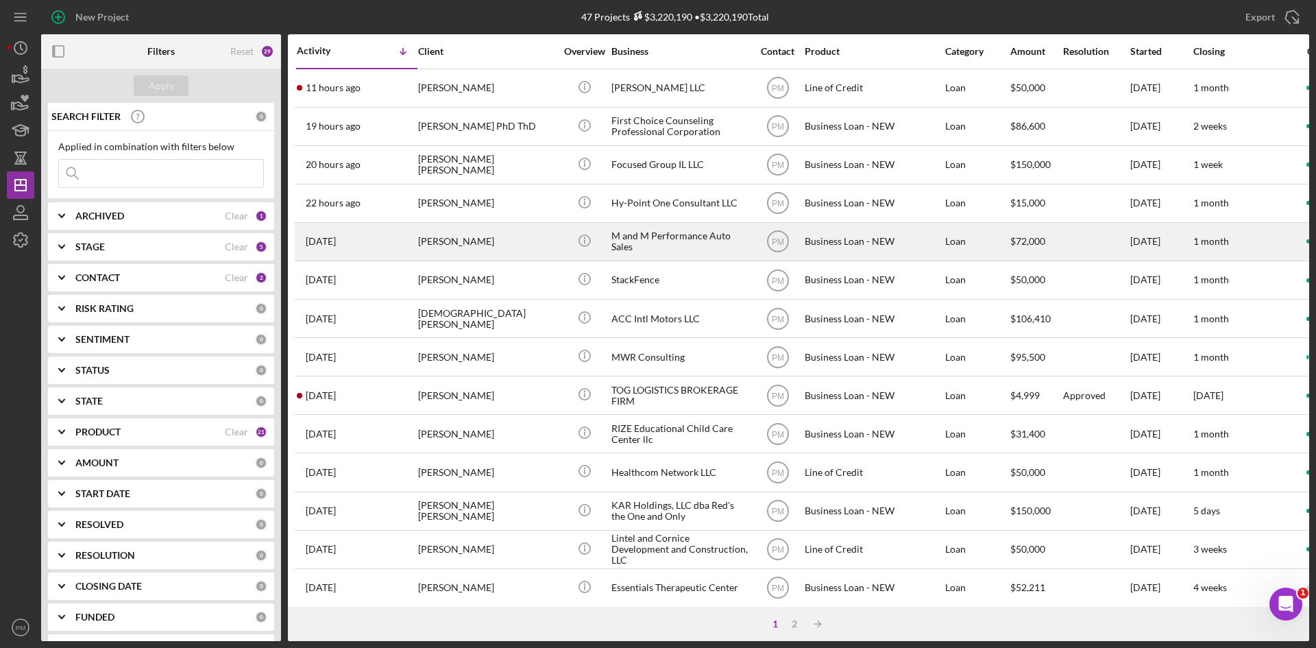
click at [454, 232] on div "[PERSON_NAME]" at bounding box center [486, 241] width 137 height 36
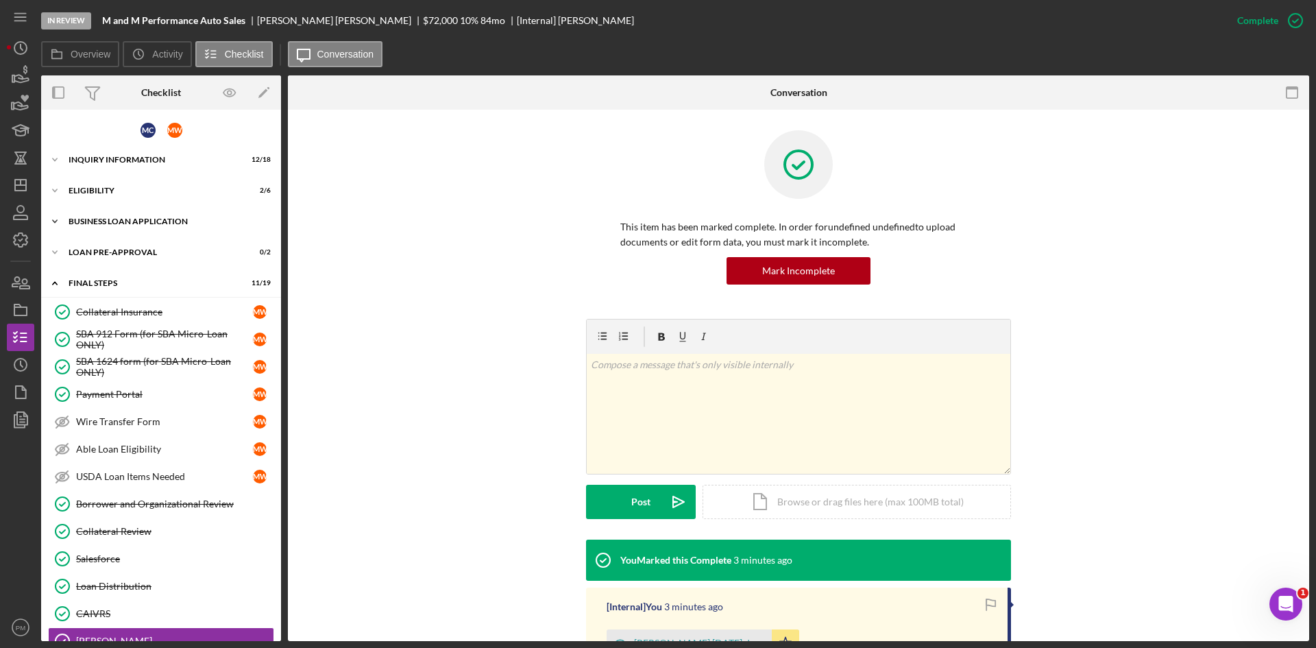
click at [120, 211] on div "Icon/Expander BUSINESS LOAN APPLICATION 27 / 41" at bounding box center [161, 221] width 240 height 27
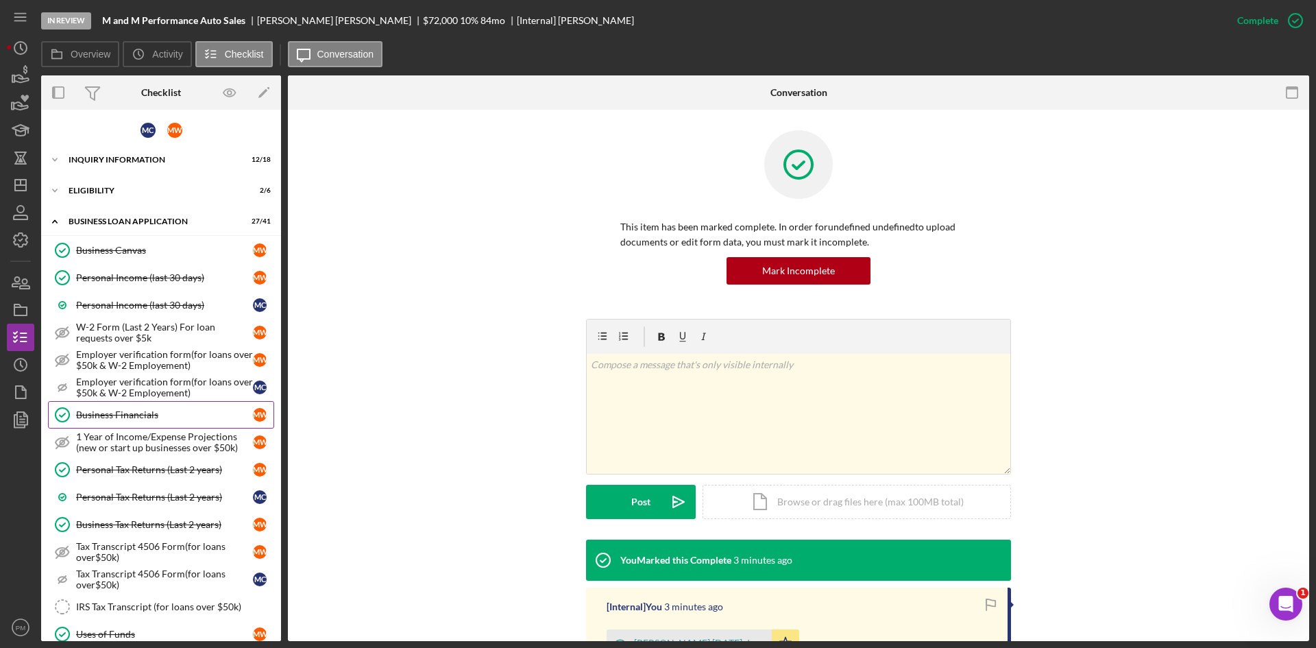
click at [119, 409] on div "Business Financials" at bounding box center [164, 414] width 177 height 11
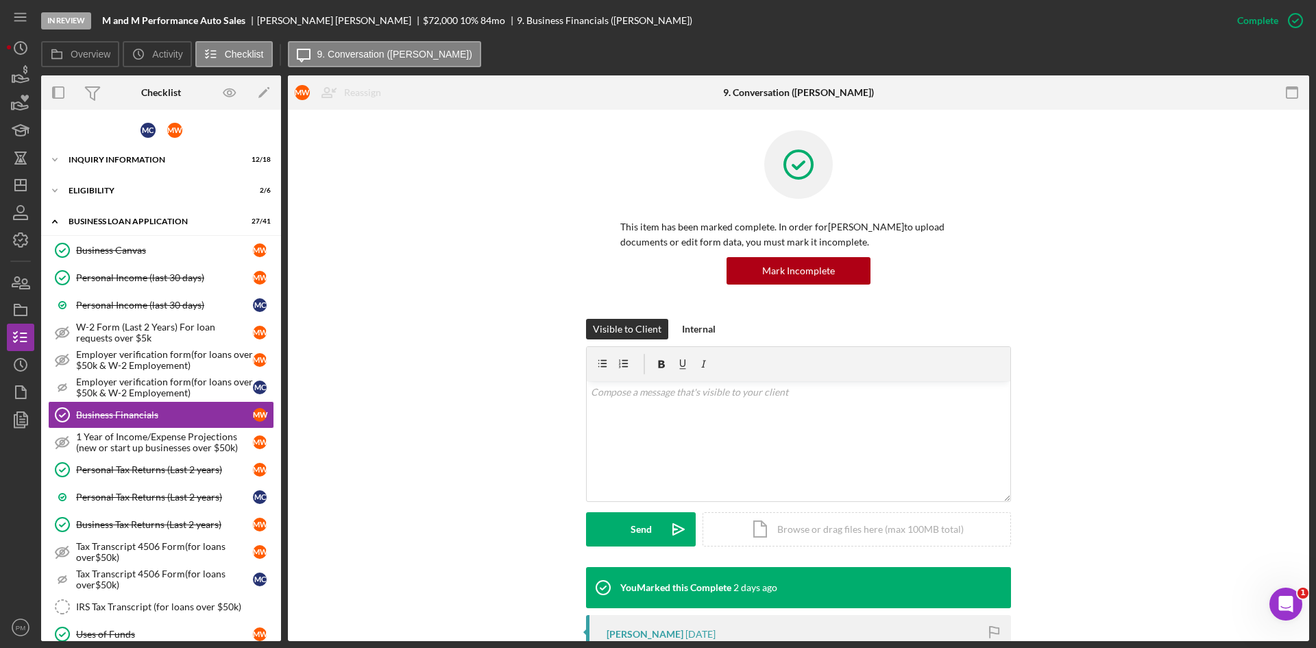
scroll to position [274, 0]
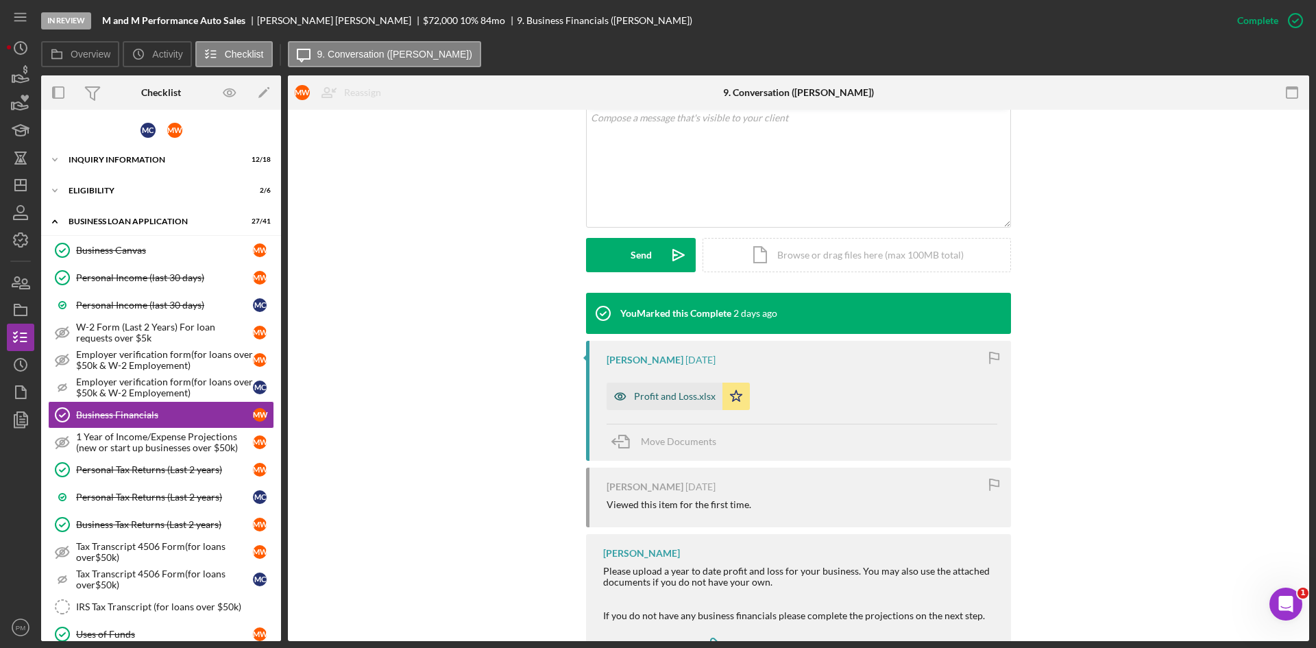
click at [659, 405] on div "Profit and Loss.xlsx" at bounding box center [665, 395] width 116 height 27
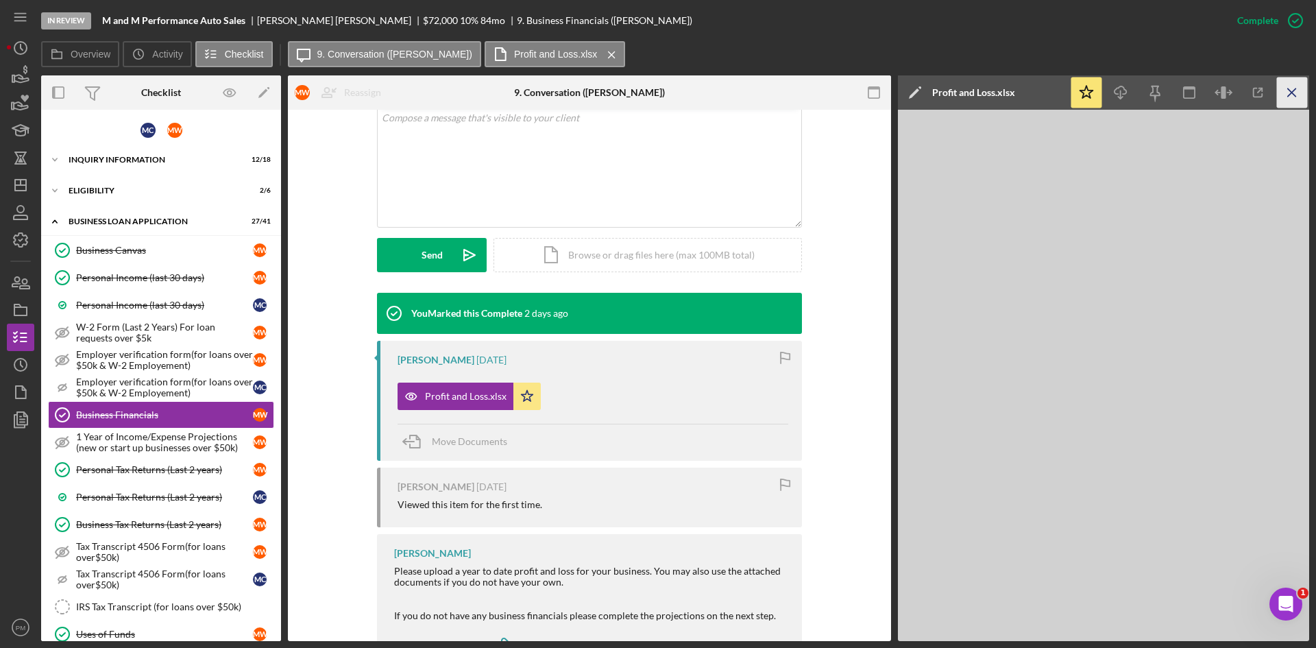
click at [1293, 95] on icon "Icon/Menu Close" at bounding box center [1292, 92] width 31 height 31
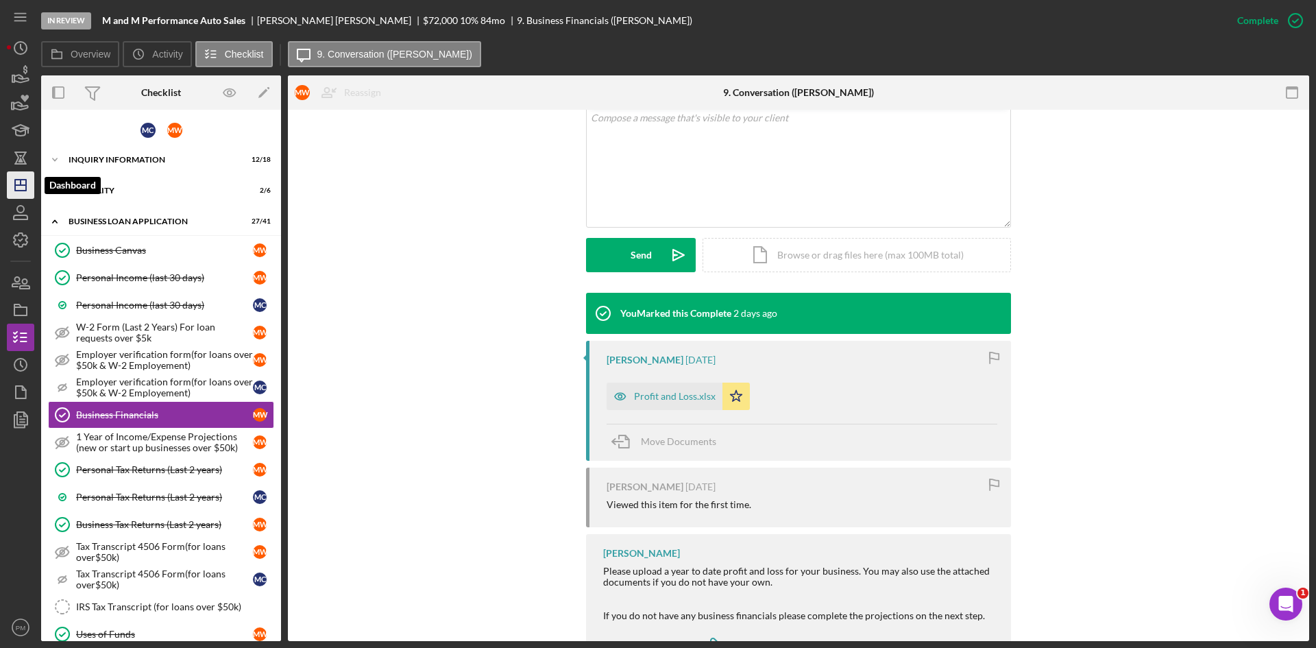
click at [10, 187] on icon "Icon/Dashboard" at bounding box center [20, 185] width 34 height 34
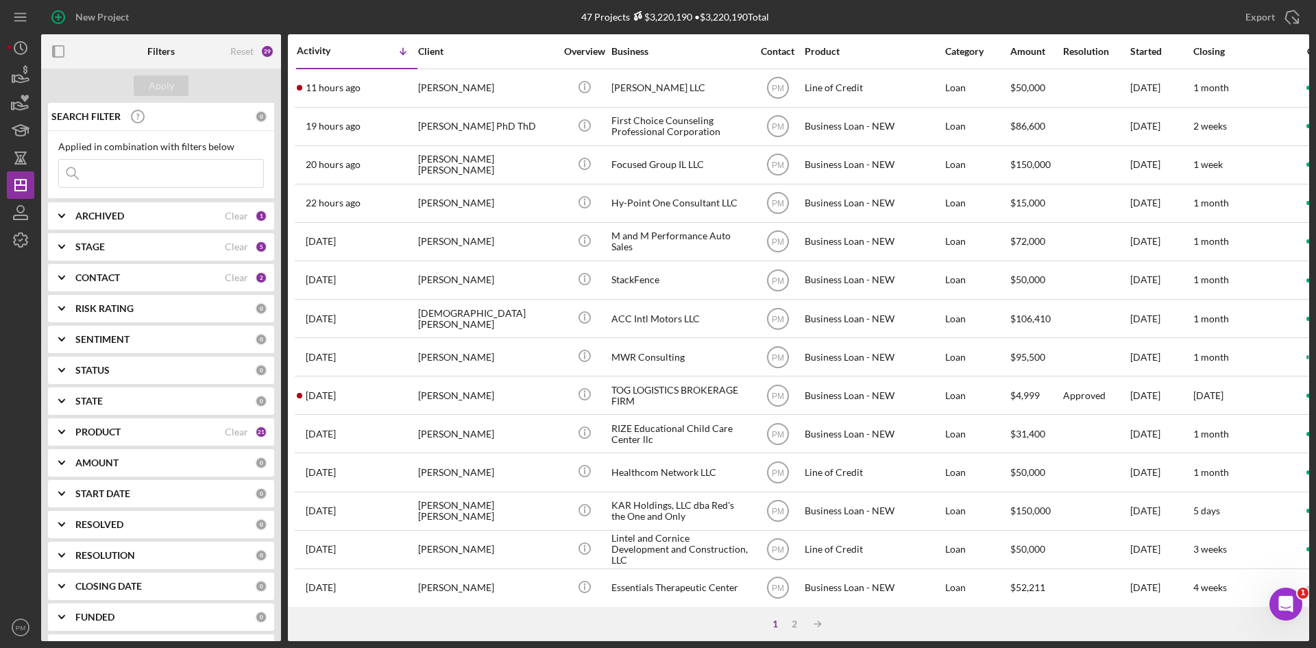
click at [125, 173] on input at bounding box center [161, 173] width 204 height 27
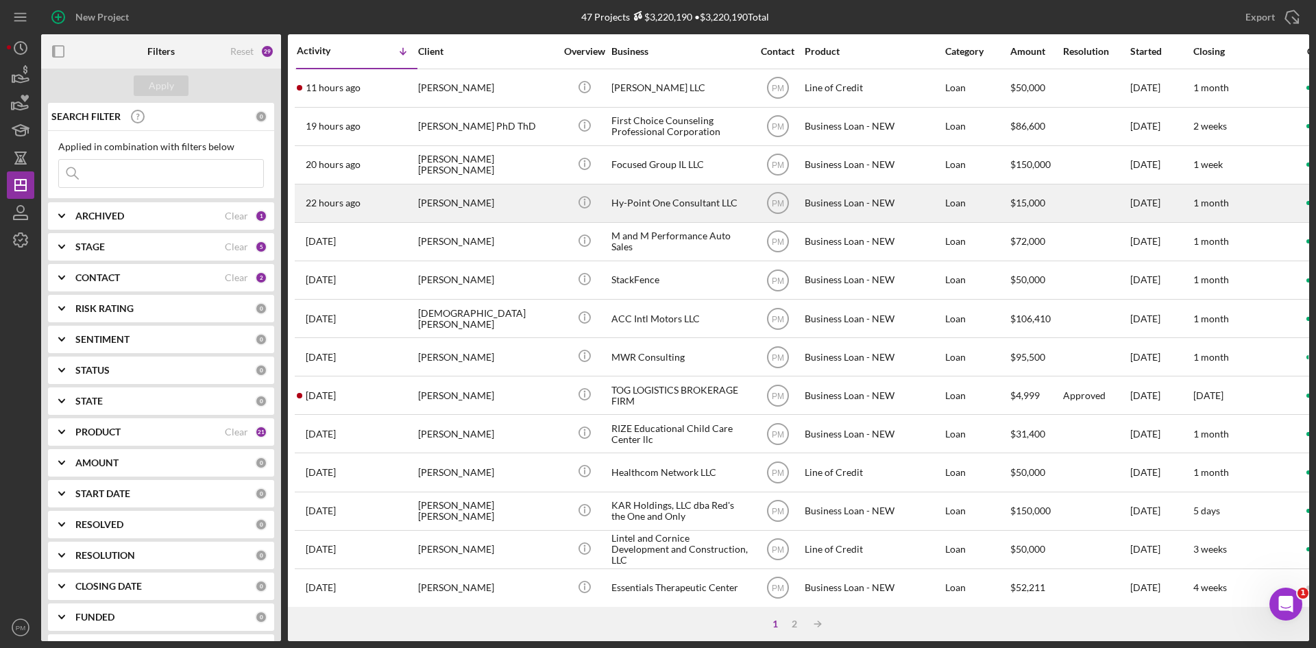
click at [434, 210] on div "[PERSON_NAME]" at bounding box center [486, 203] width 137 height 36
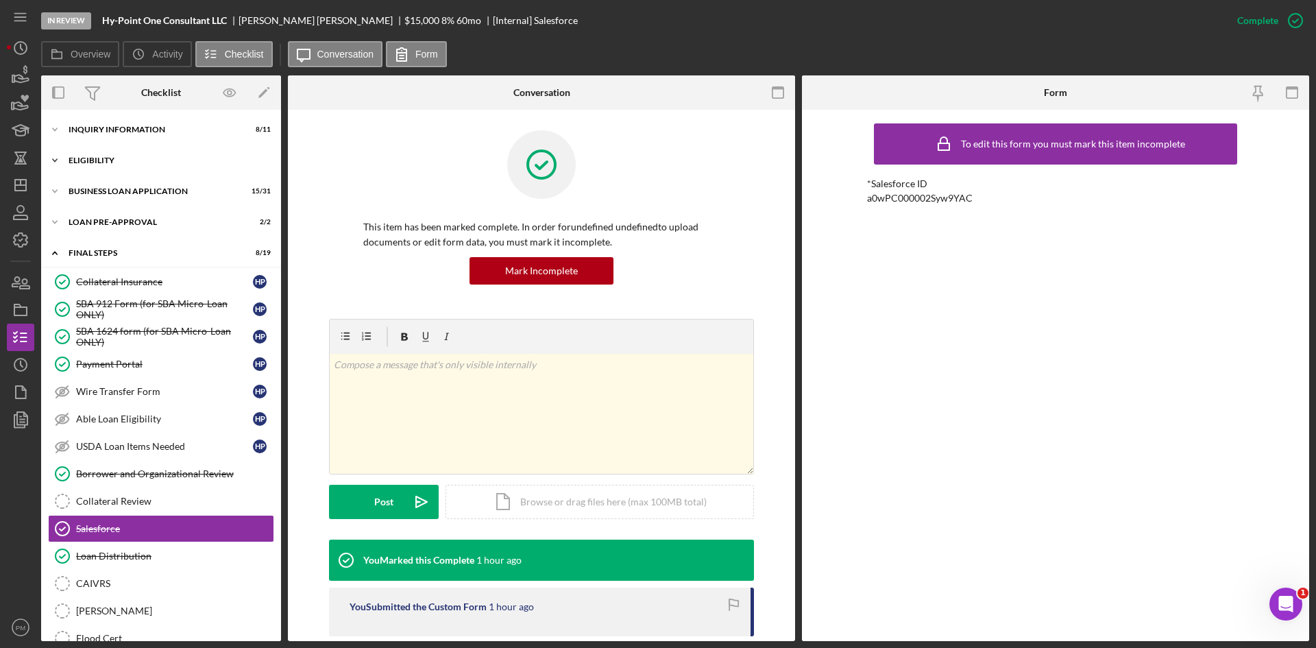
click at [104, 164] on div "ELIGIBILITY" at bounding box center [166, 160] width 195 height 8
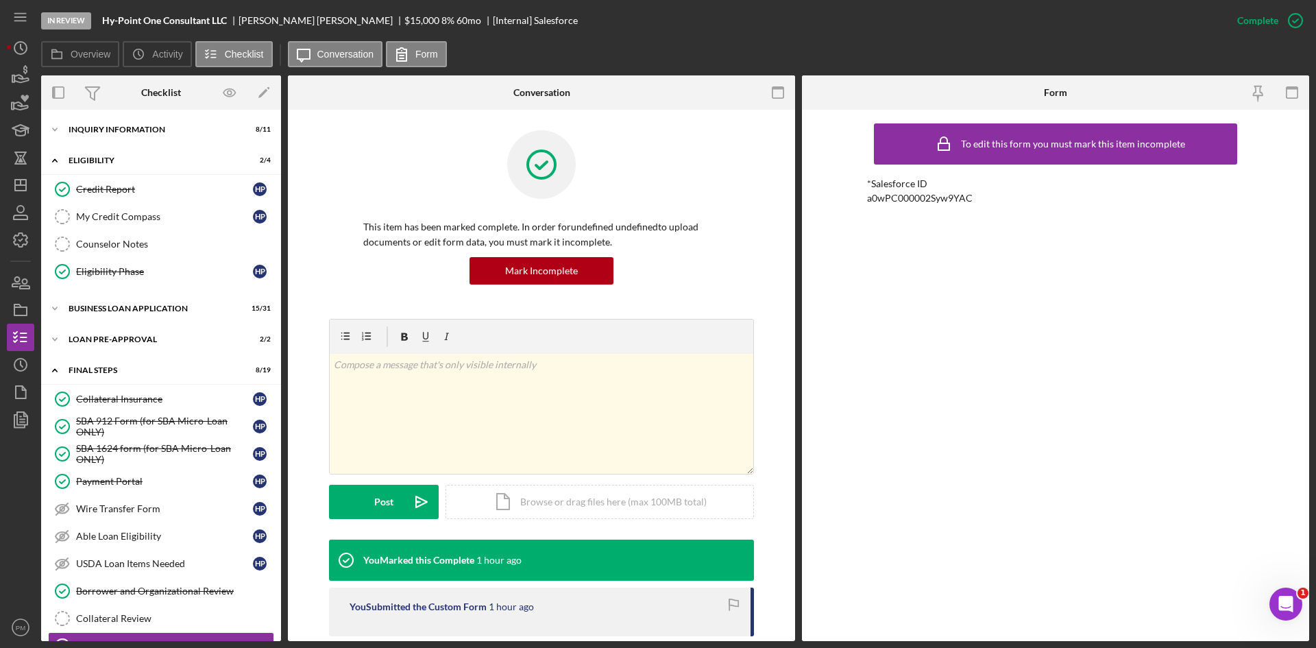
click at [108, 294] on div "Icon/Expander INQUIRY INFORMATION 8 / 11 Icon/Expander ELIGIBILITY 2 / 4 Credit…" at bounding box center [161, 530] width 240 height 827
click at [106, 309] on div "BUSINESS LOAN APPLICATION" at bounding box center [166, 308] width 195 height 8
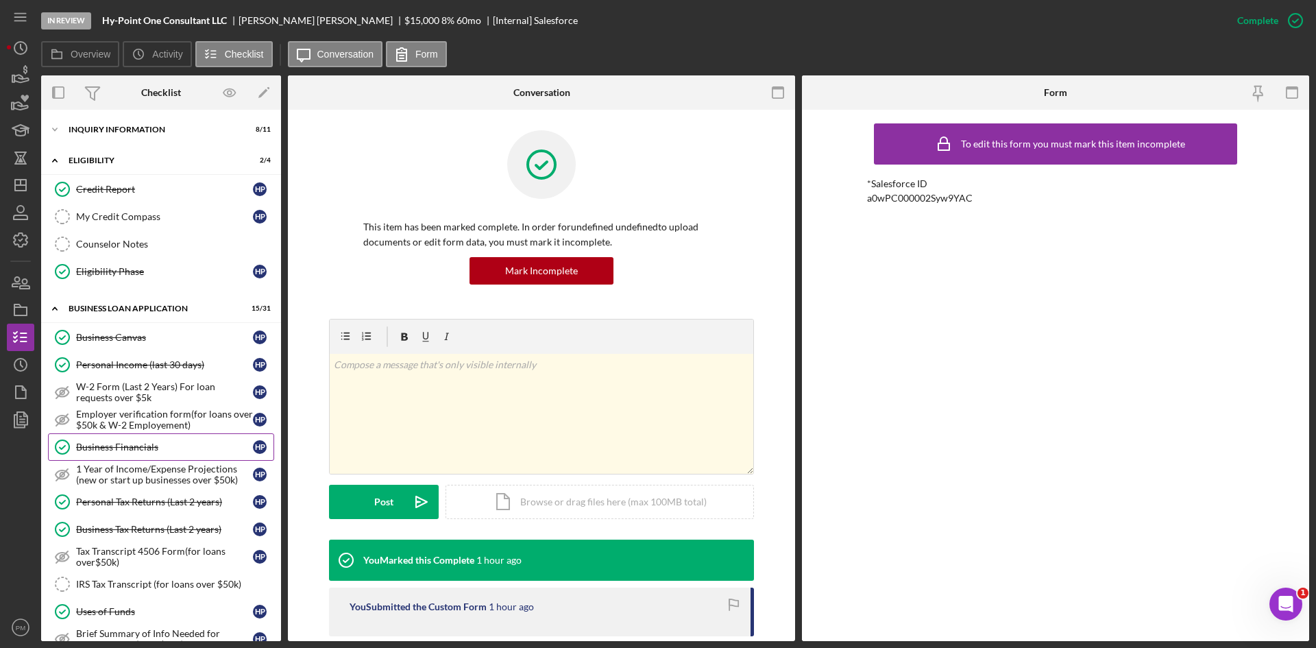
click at [121, 449] on div "Business Financials" at bounding box center [164, 446] width 177 height 11
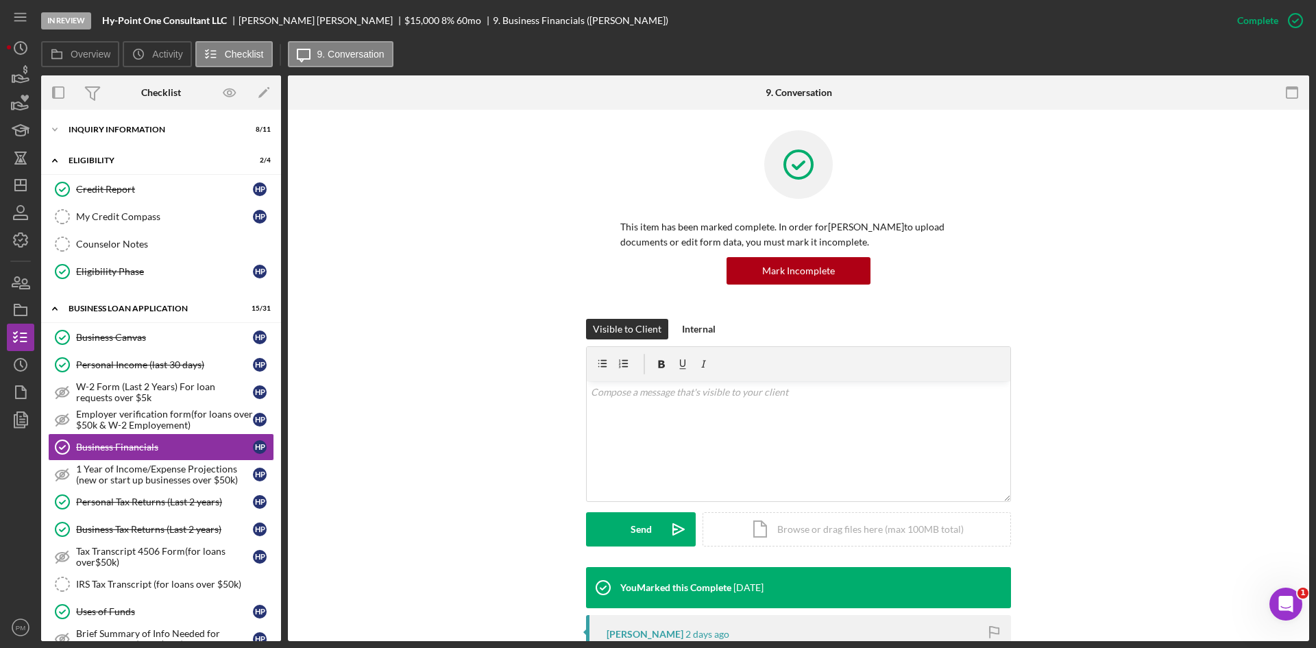
scroll to position [206, 0]
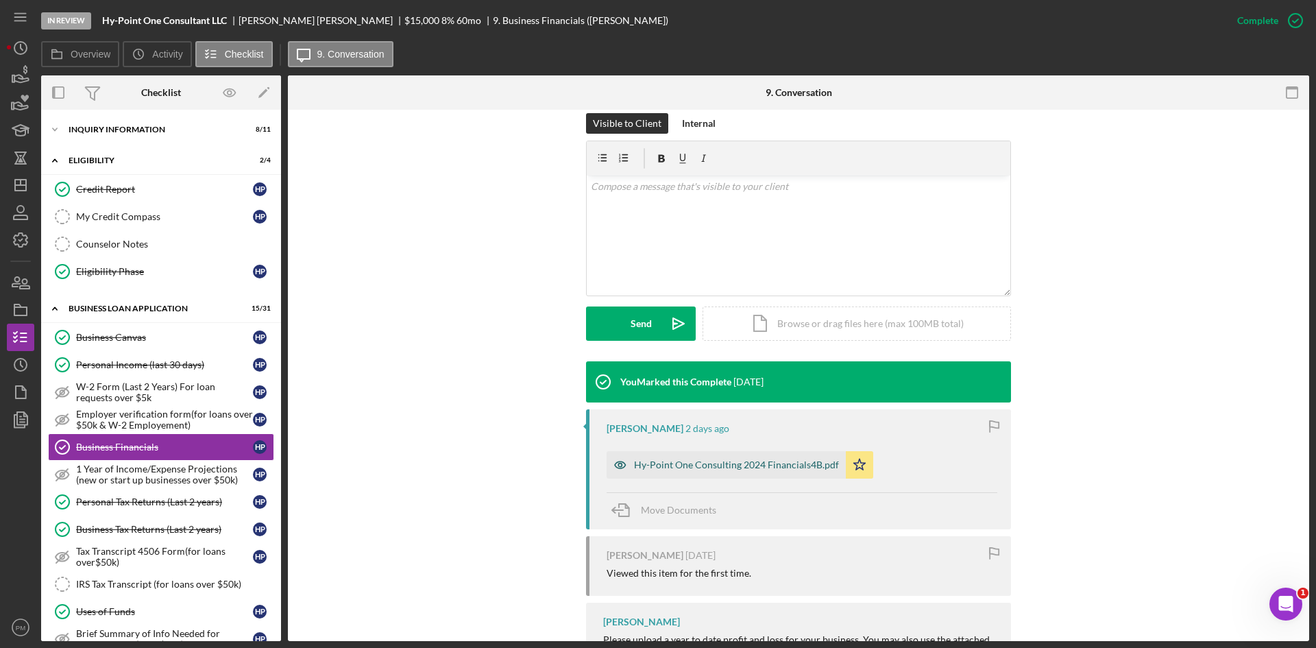
click at [665, 461] on div "Hy-Point One Consulting 2024 Financials4B.pdf" at bounding box center [736, 464] width 205 height 11
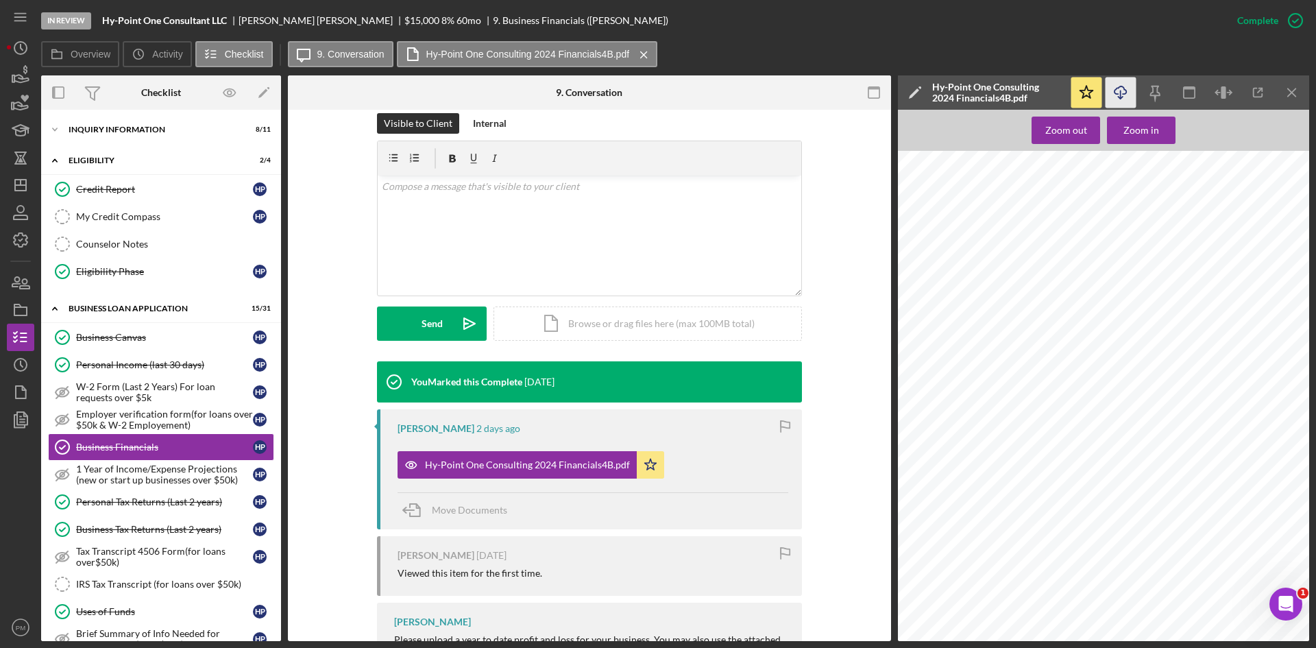
click at [1114, 93] on icon "Icon/Download" at bounding box center [1120, 92] width 31 height 31
click at [463, 511] on span "Move Documents" at bounding box center [469, 510] width 75 height 12
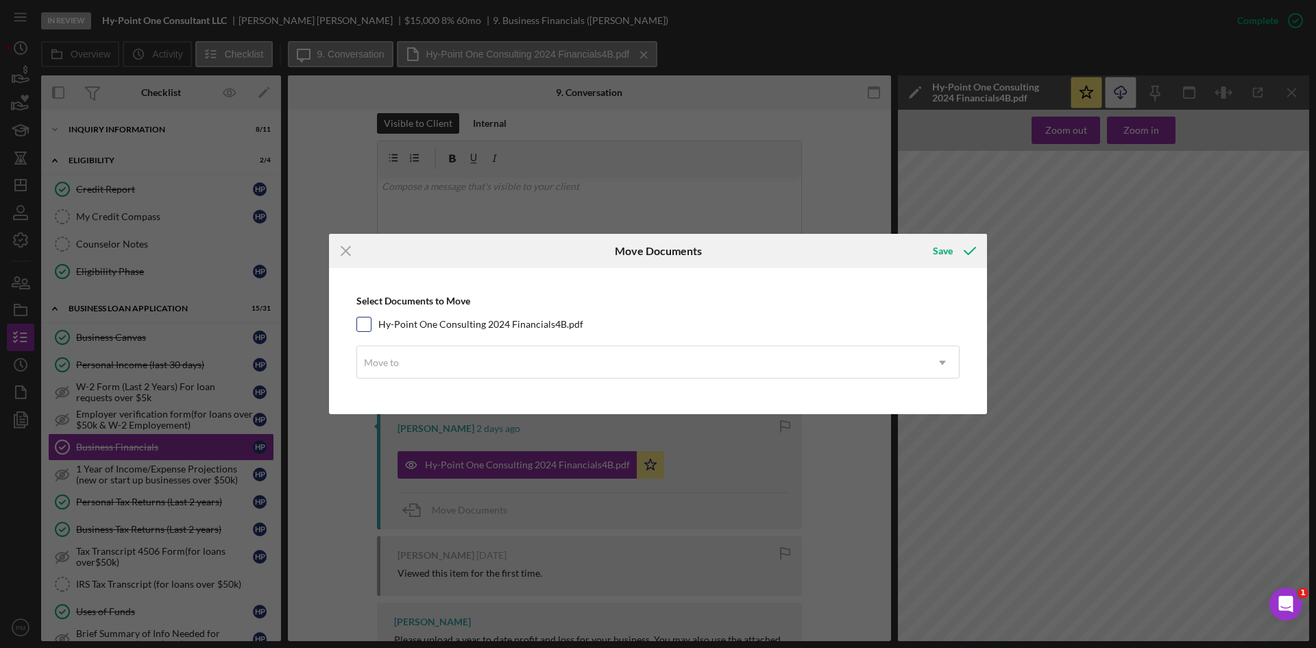
click at [360, 326] on input "Hy-Point One Consulting 2024 Financials4B.pdf" at bounding box center [364, 324] width 14 height 14
checkbox input "true"
click at [378, 364] on div "Move to" at bounding box center [381, 362] width 35 height 11
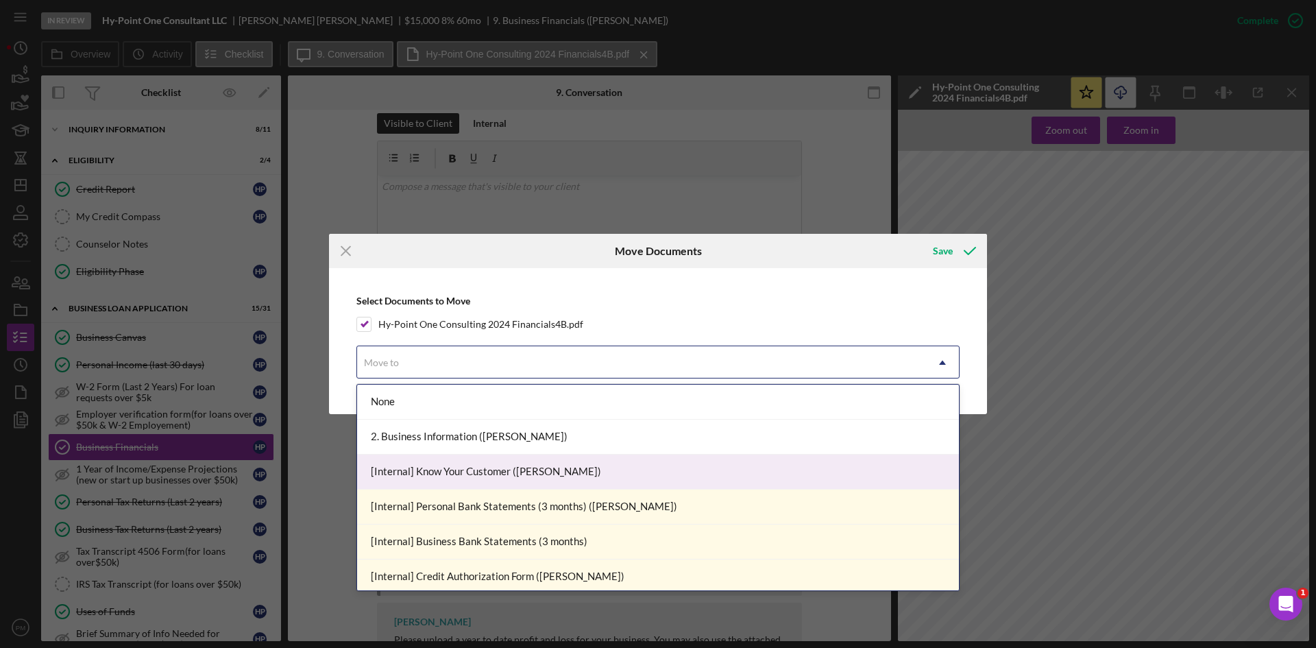
click at [465, 474] on div "[Internal] Know Your Customer ([PERSON_NAME])" at bounding box center [658, 471] width 602 height 35
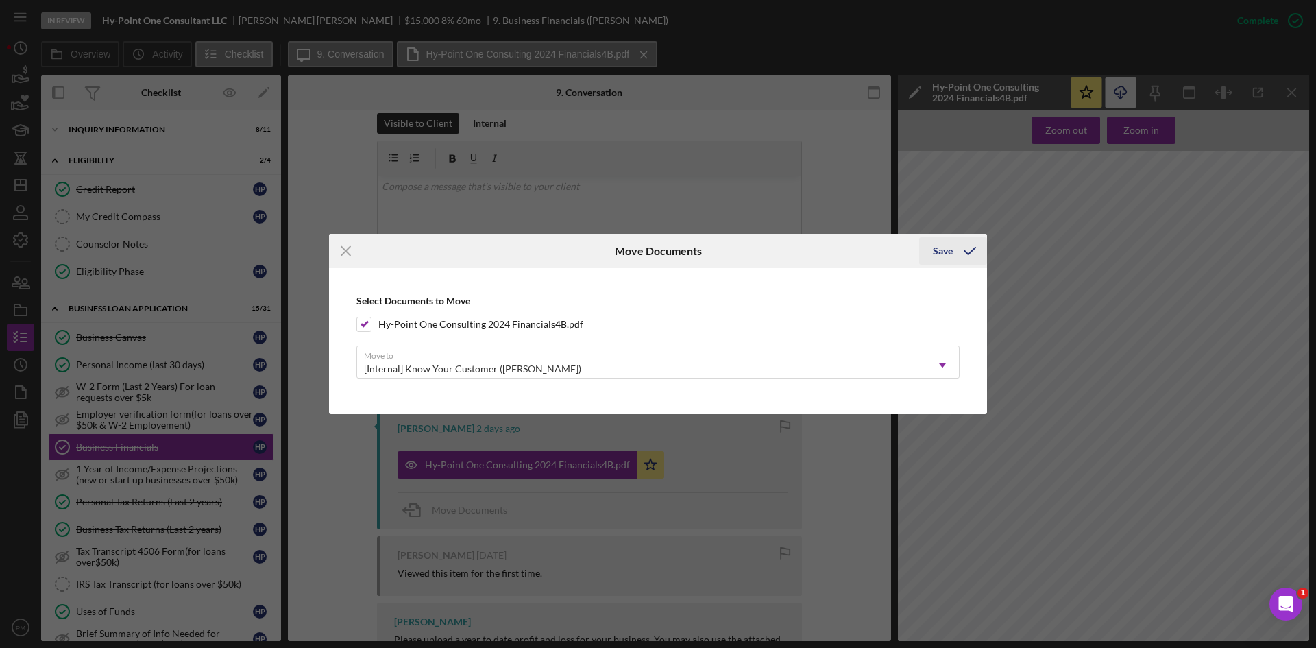
click at [948, 246] on div "Save" at bounding box center [943, 250] width 20 height 27
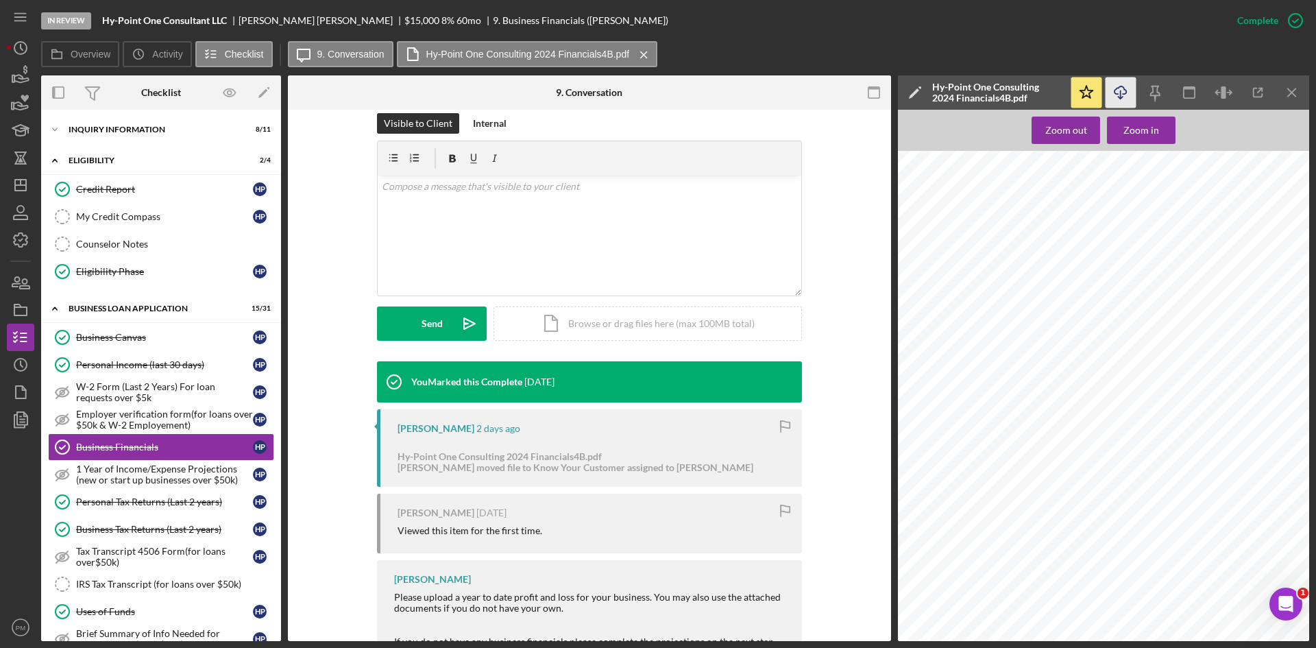
scroll to position [291, 0]
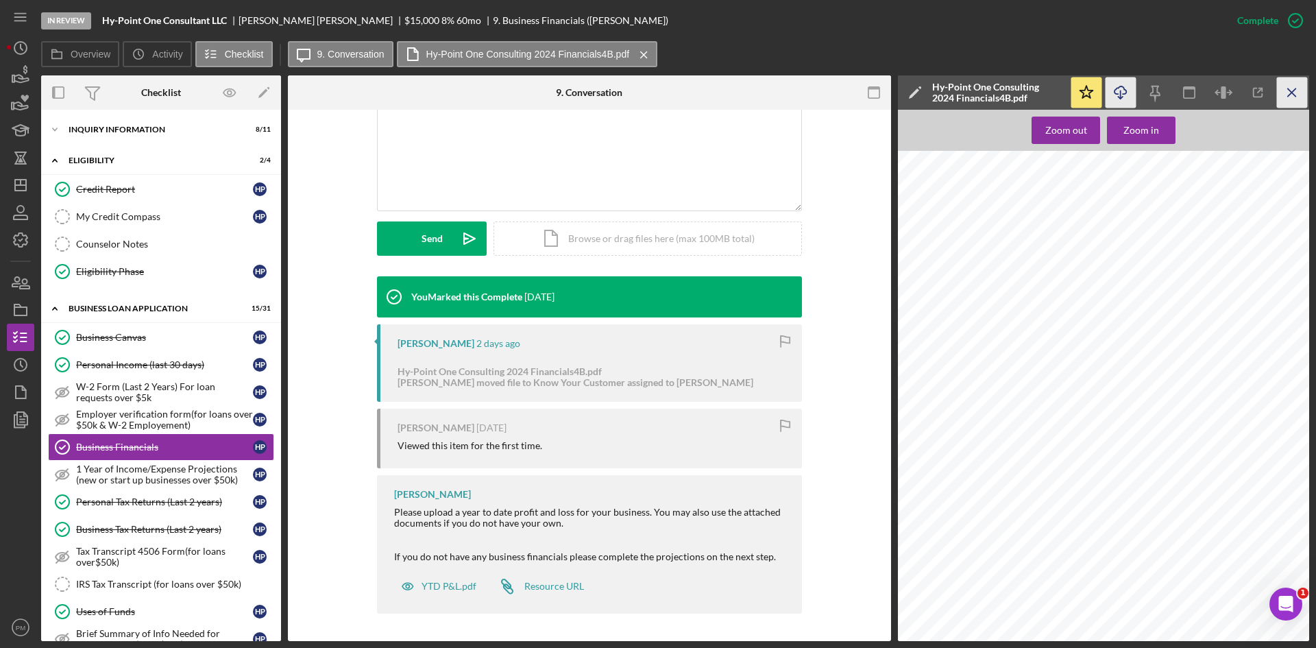
click at [1301, 90] on icon "Icon/Menu Close" at bounding box center [1292, 92] width 31 height 31
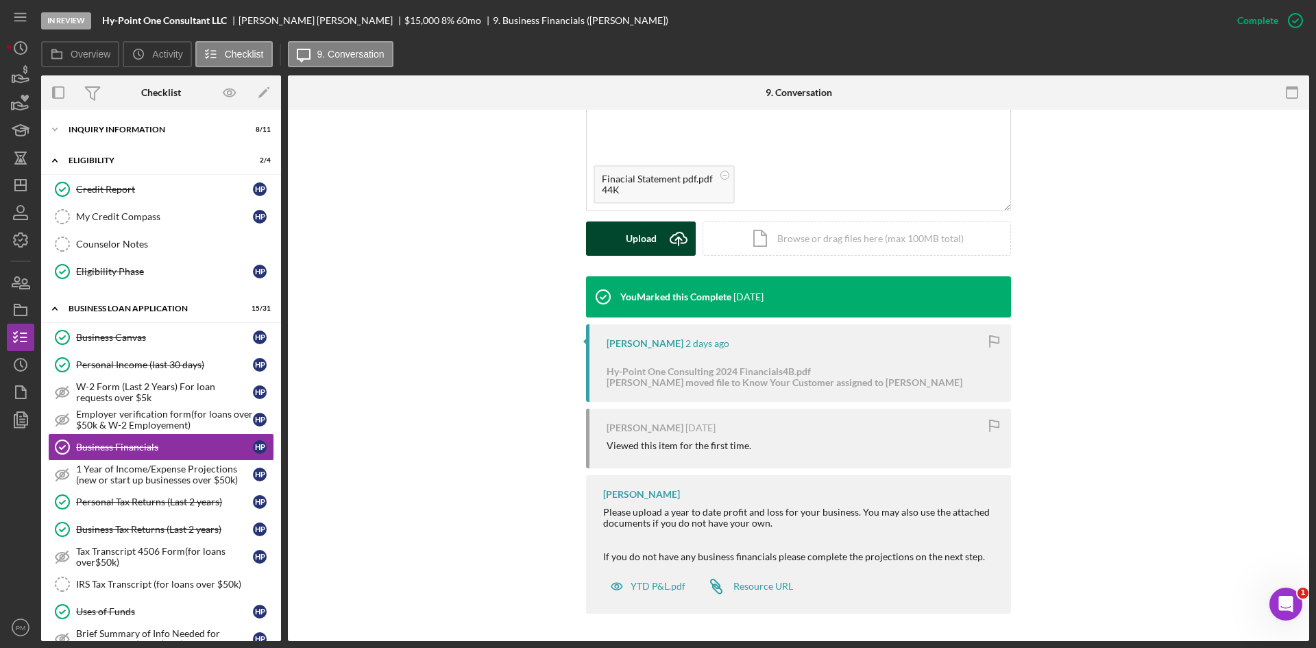
drag, startPoint x: 640, startPoint y: 237, endPoint x: 657, endPoint y: 234, distance: 17.5
click at [642, 237] on div "Upload" at bounding box center [641, 238] width 31 height 34
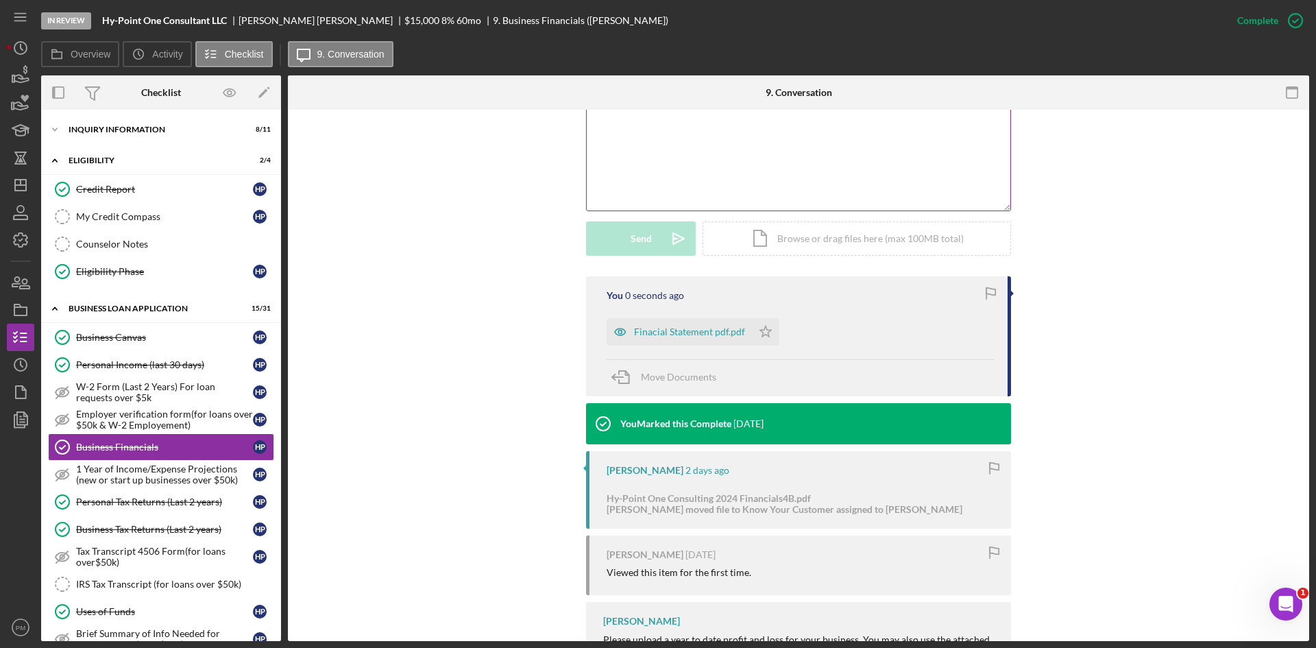
scroll to position [85, 0]
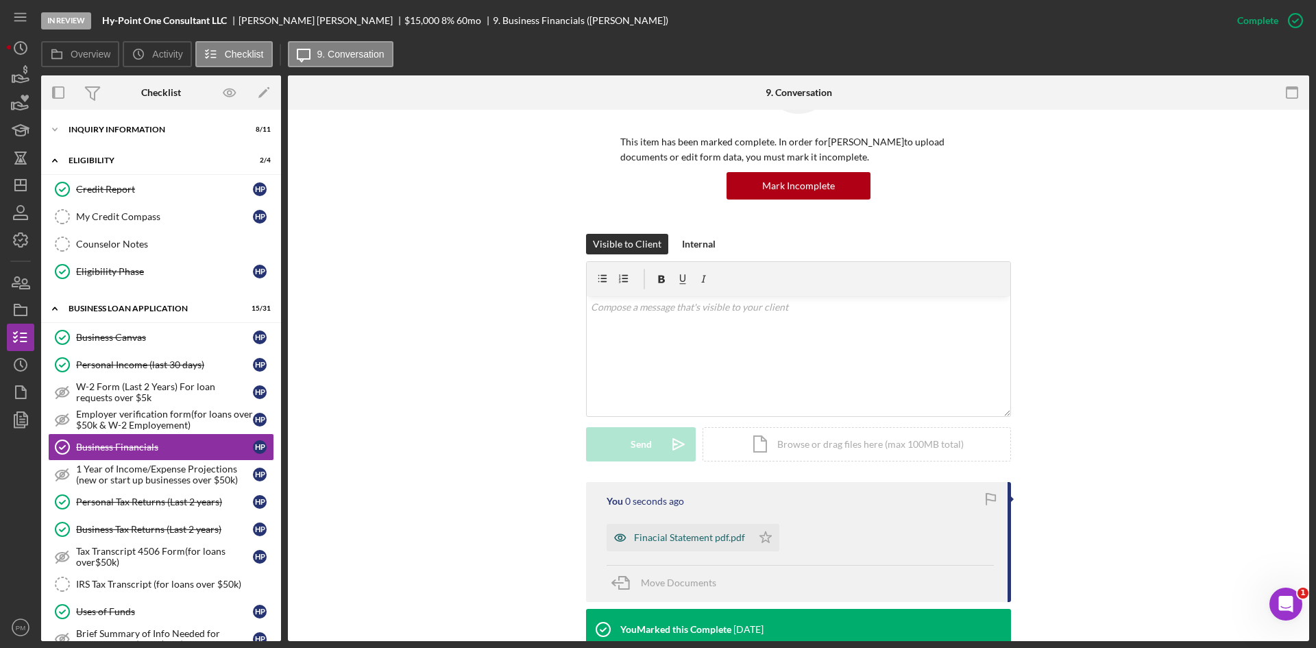
click at [693, 536] on div "Finacial Statement pdf.pdf" at bounding box center [689, 537] width 111 height 11
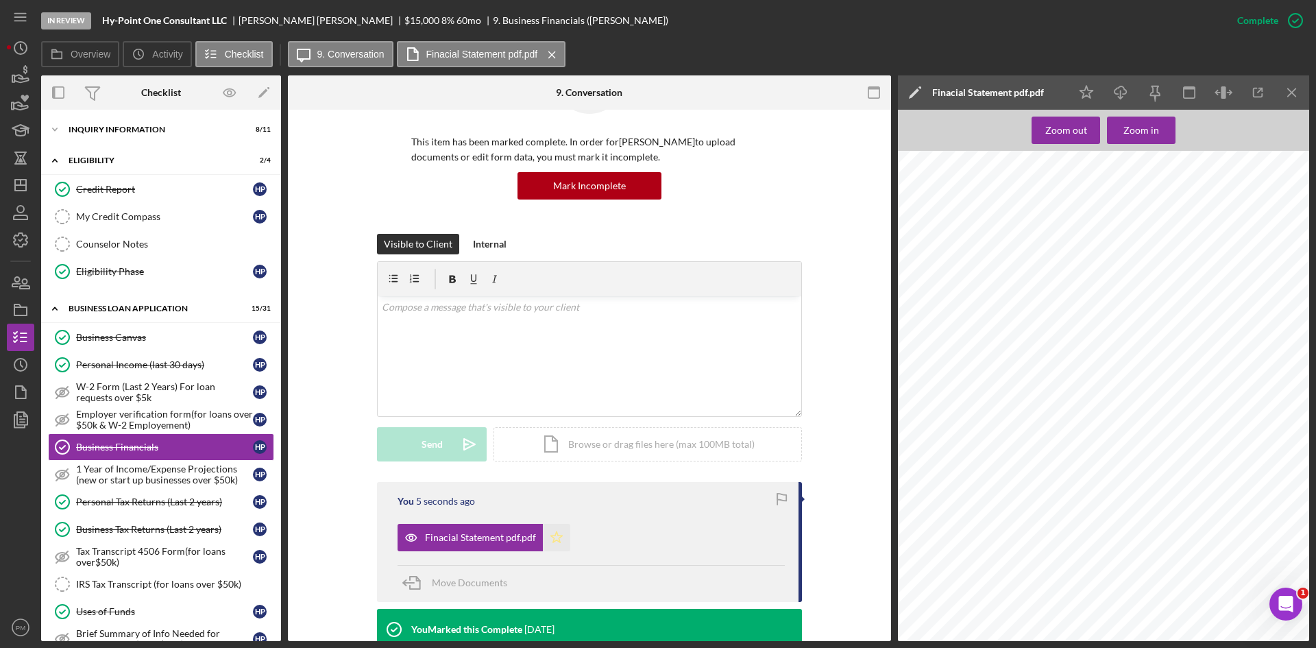
click at [547, 546] on icon "Icon/Star" at bounding box center [556, 537] width 27 height 27
click at [1300, 90] on icon "Icon/Menu Close" at bounding box center [1292, 92] width 31 height 31
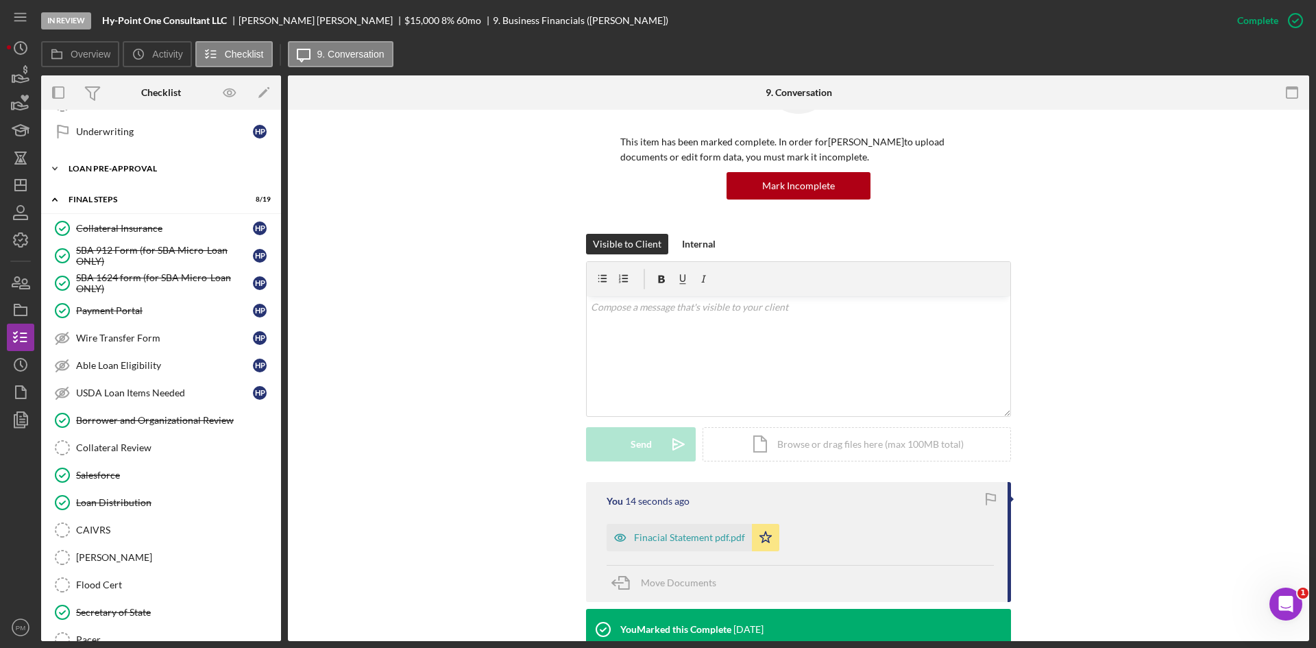
scroll to position [1167, 0]
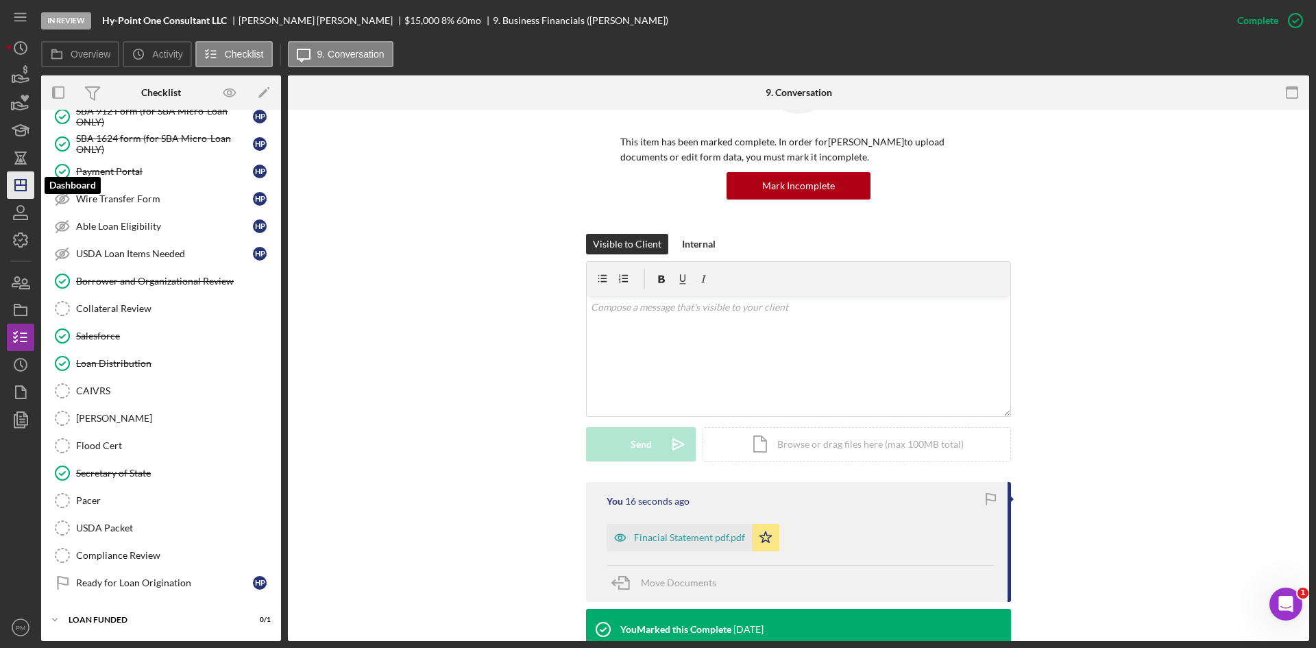
click at [22, 177] on icon "Icon/Dashboard" at bounding box center [20, 185] width 34 height 34
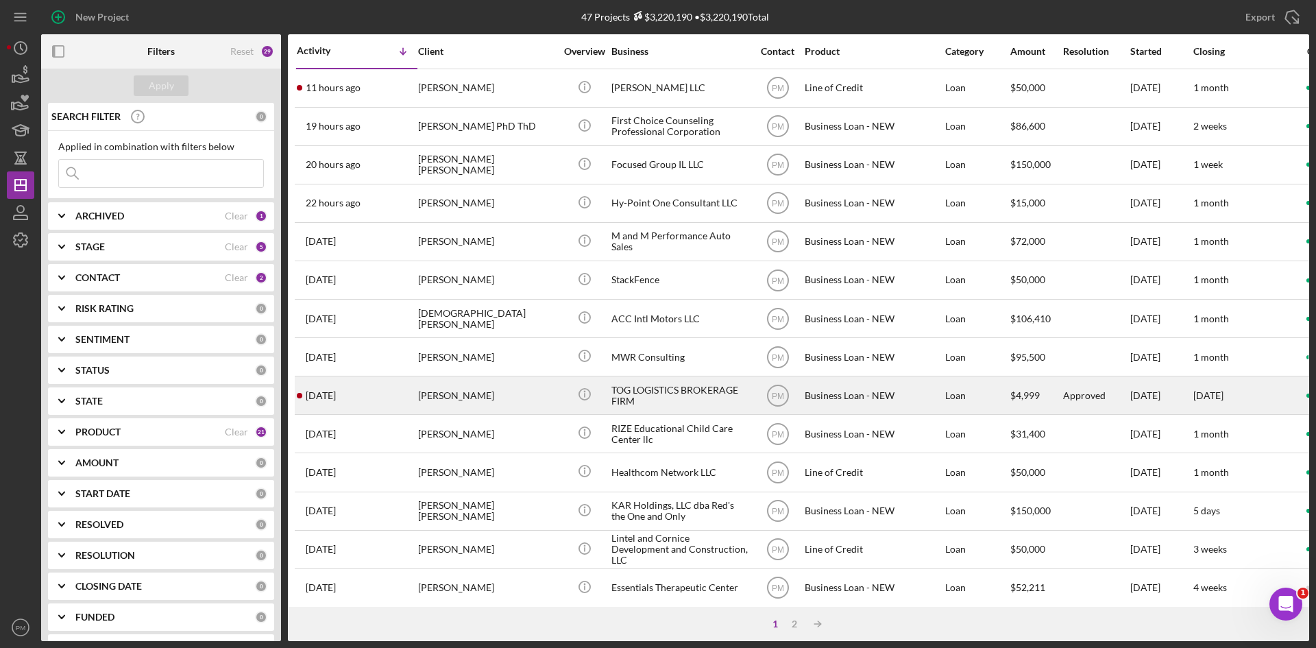
click at [431, 401] on div "[PERSON_NAME]" at bounding box center [486, 395] width 137 height 36
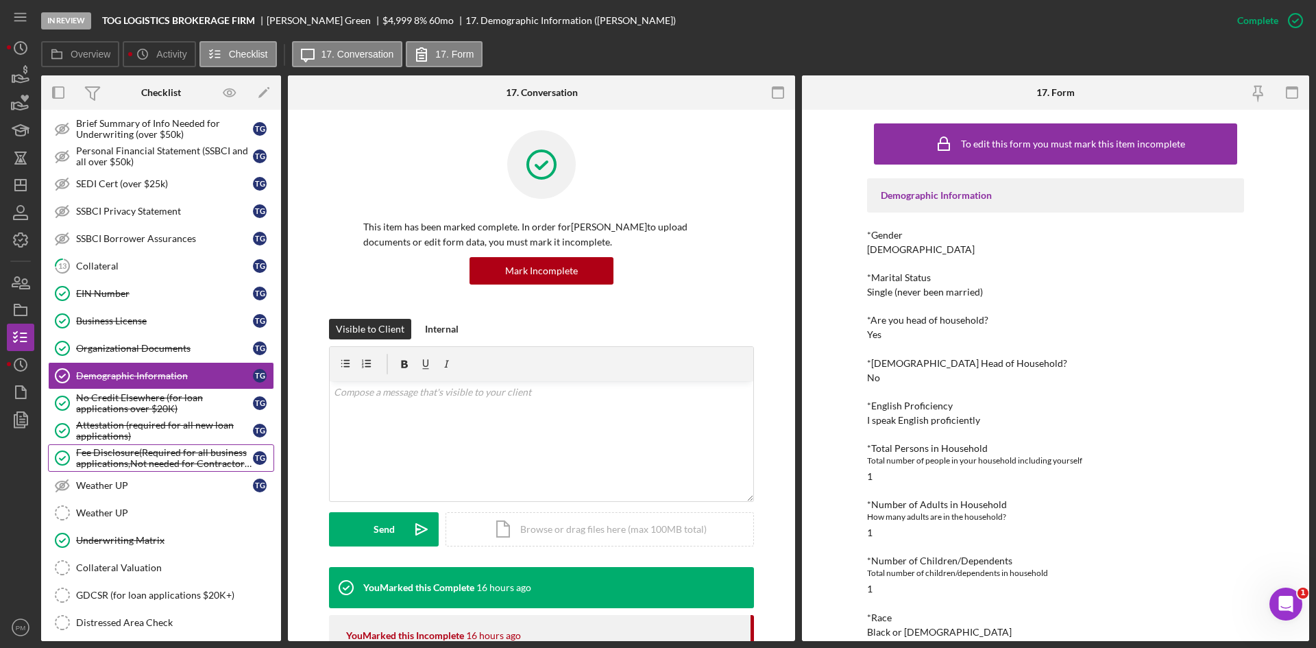
scroll to position [412, 0]
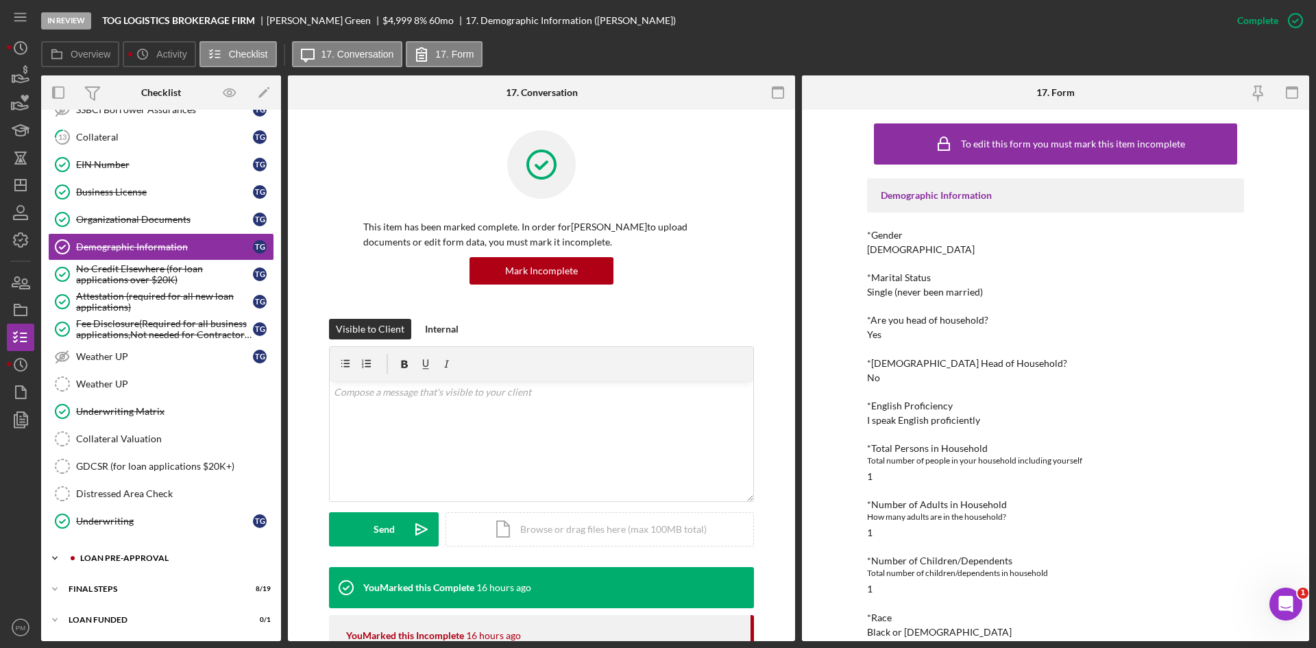
click at [132, 562] on div "Icon/Expander LOAN PRE-APPROVAL 2 / 2" at bounding box center [161, 557] width 240 height 27
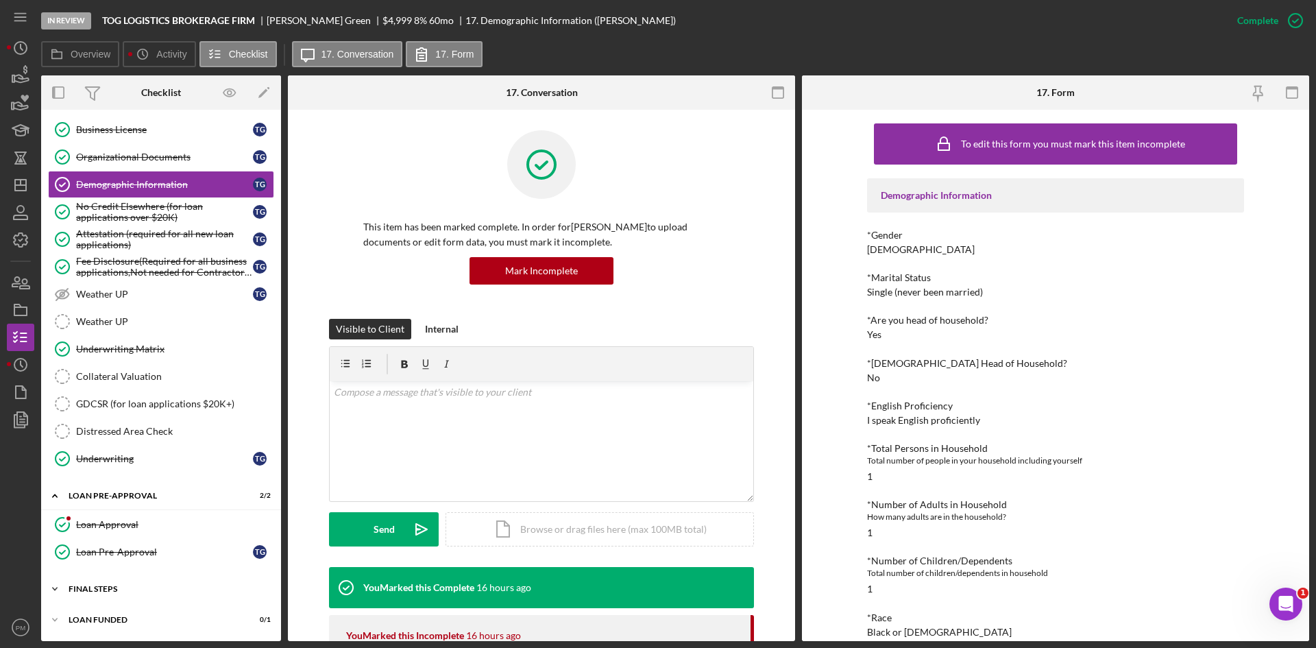
click at [111, 580] on div "Icon/Expander FINAL STEPS 8 / 19" at bounding box center [161, 588] width 240 height 27
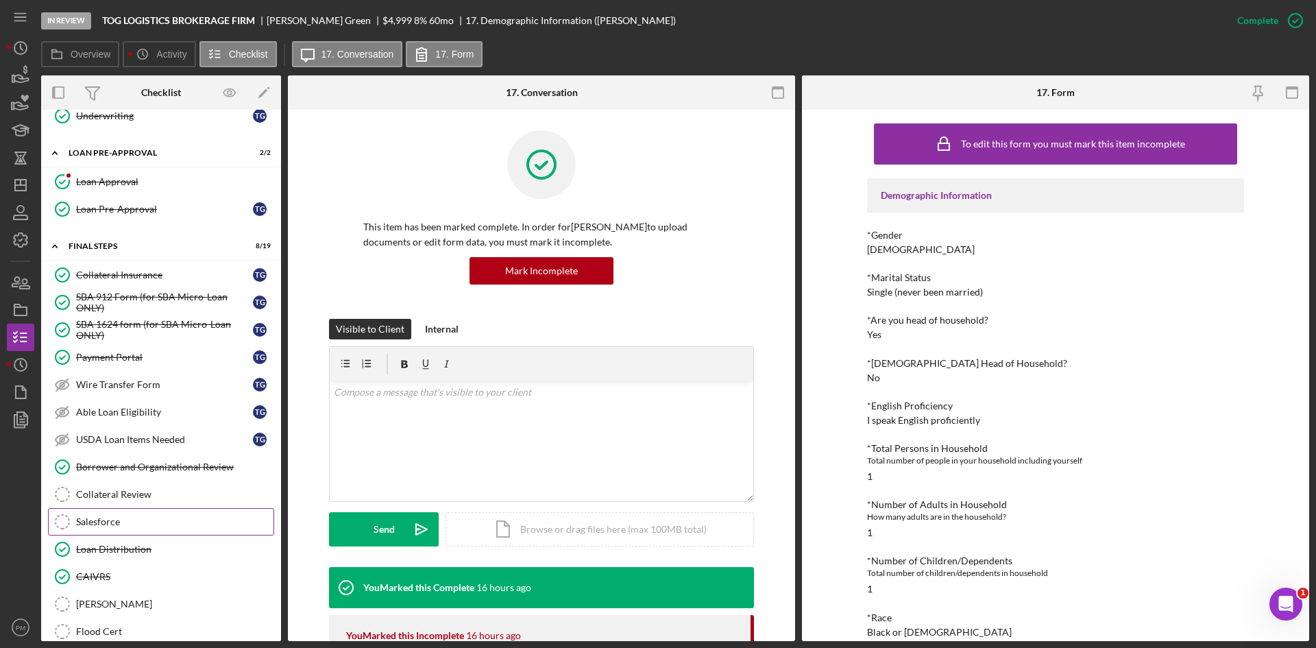
click at [114, 521] on div "Salesforce" at bounding box center [174, 521] width 197 height 11
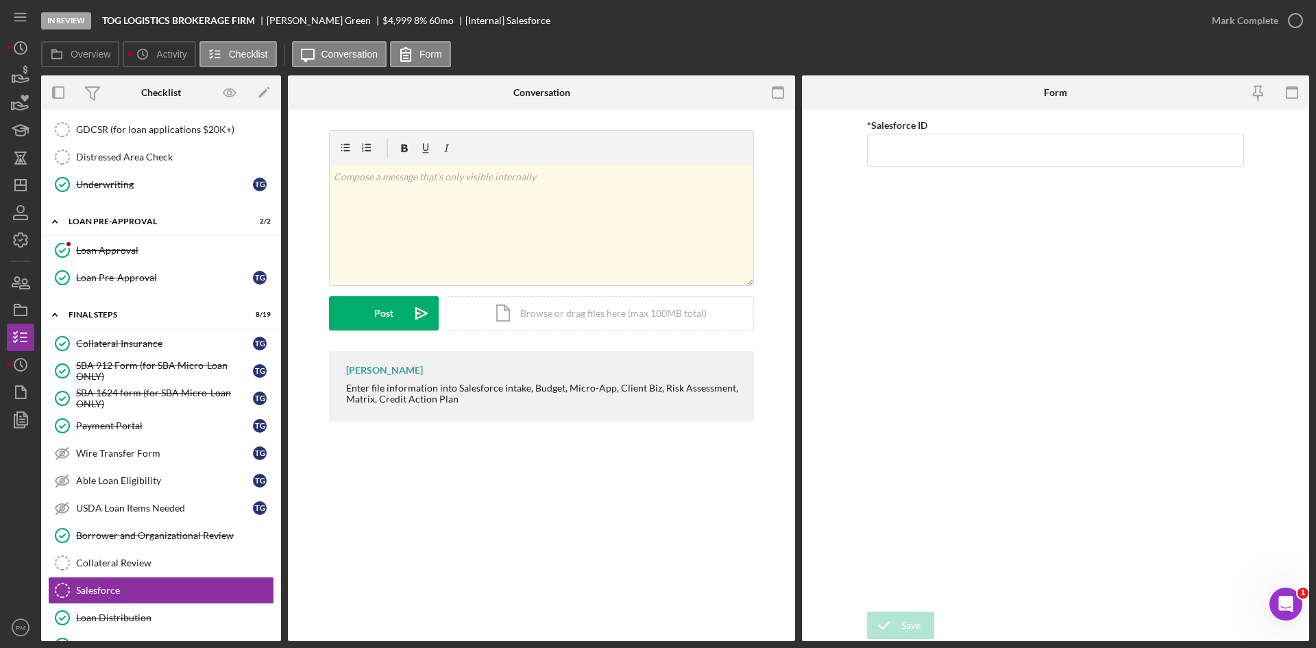
scroll to position [954, 0]
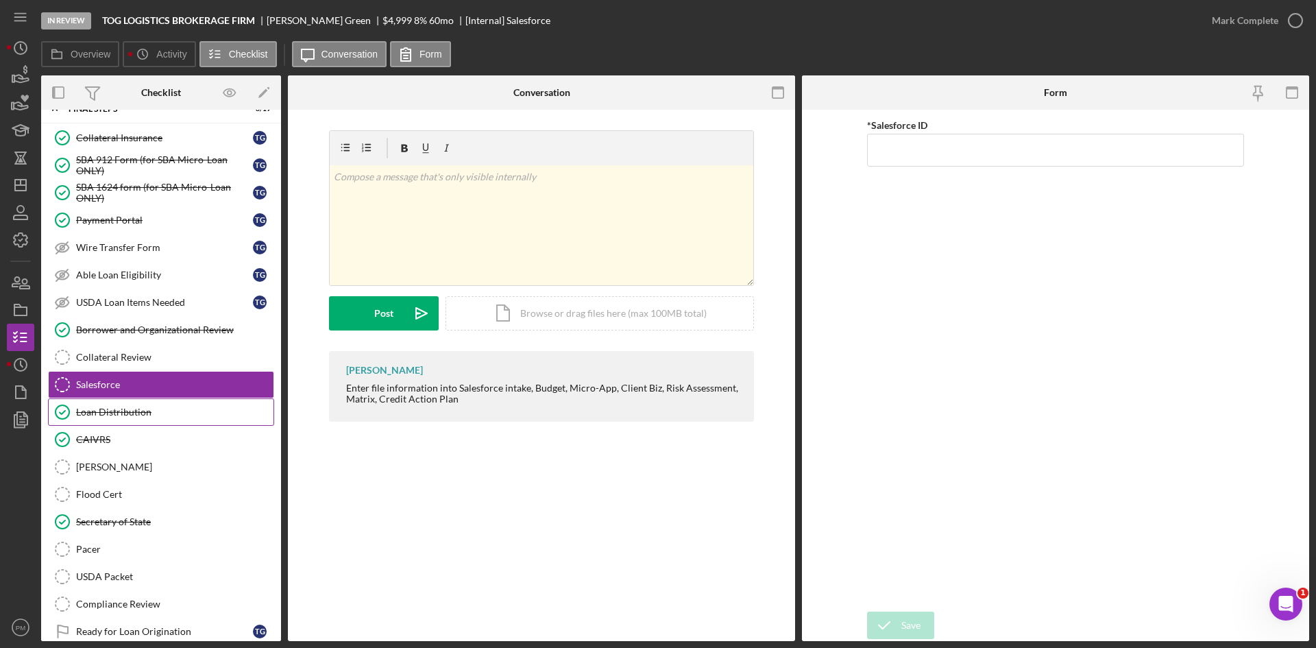
click at [128, 405] on link "Loan Distribution Loan Distribution" at bounding box center [161, 411] width 226 height 27
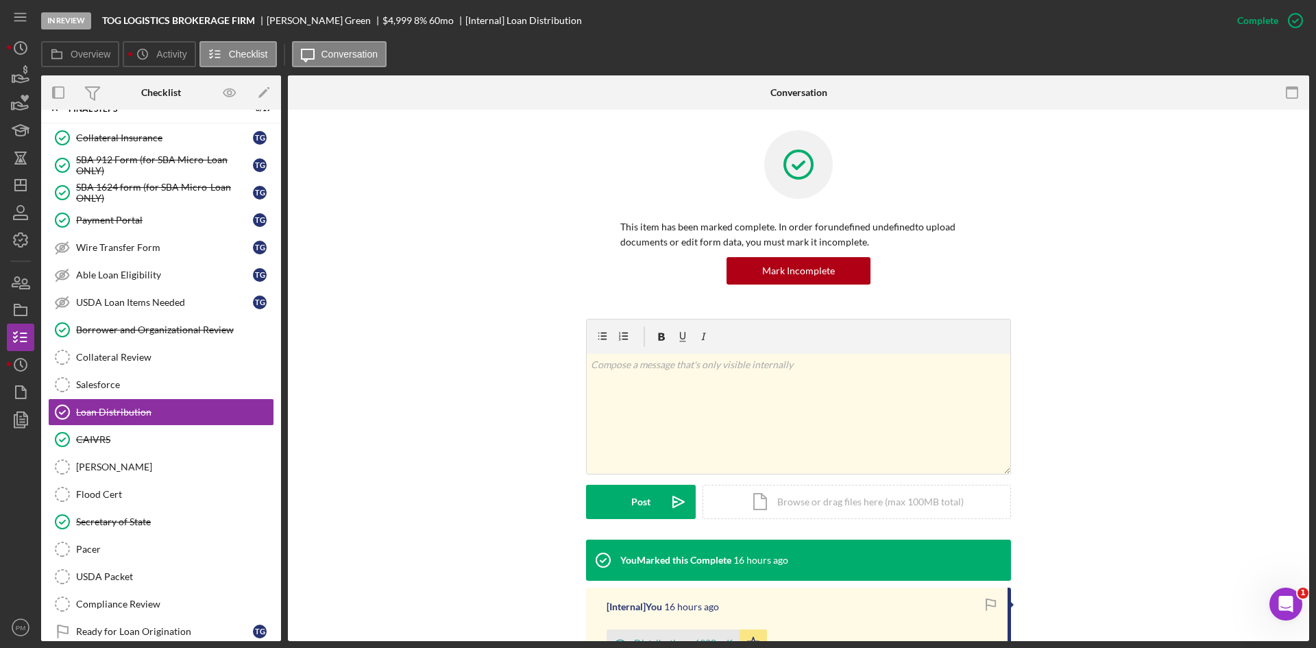
scroll to position [182, 0]
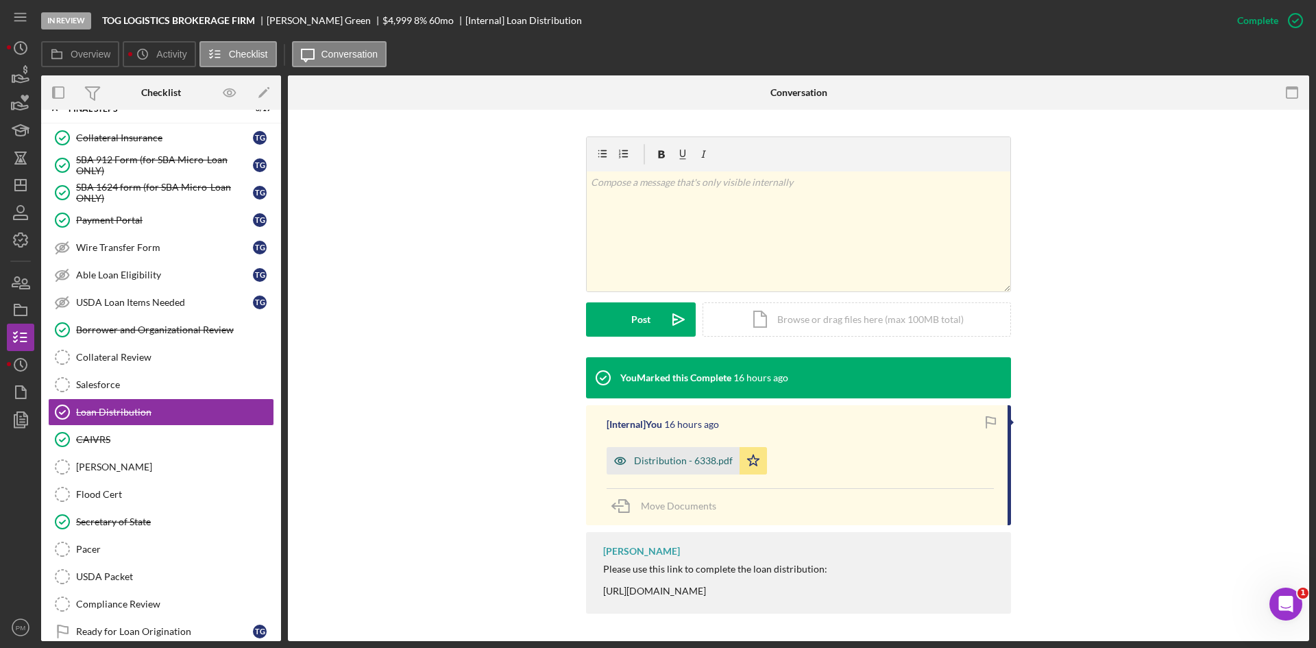
click at [663, 459] on div "Distribution - 6338.pdf" at bounding box center [683, 460] width 99 height 11
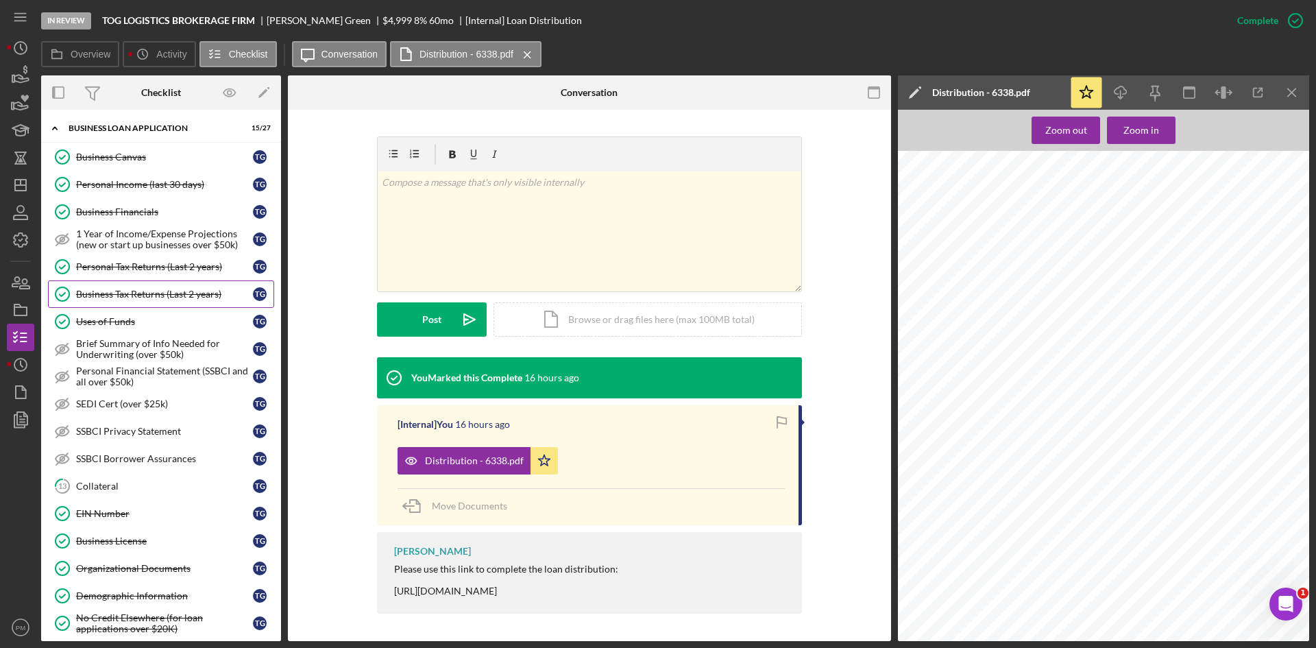
scroll to position [0, 0]
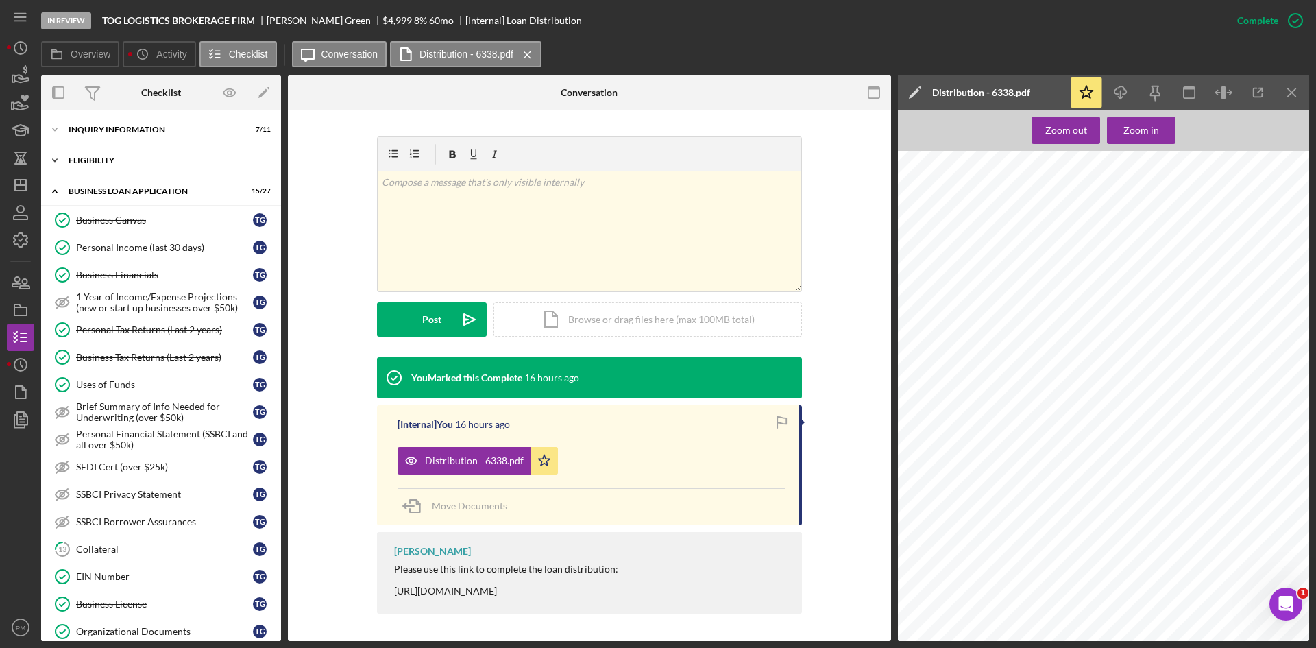
click at [113, 162] on div "ELIGIBILITY" at bounding box center [166, 160] width 195 height 8
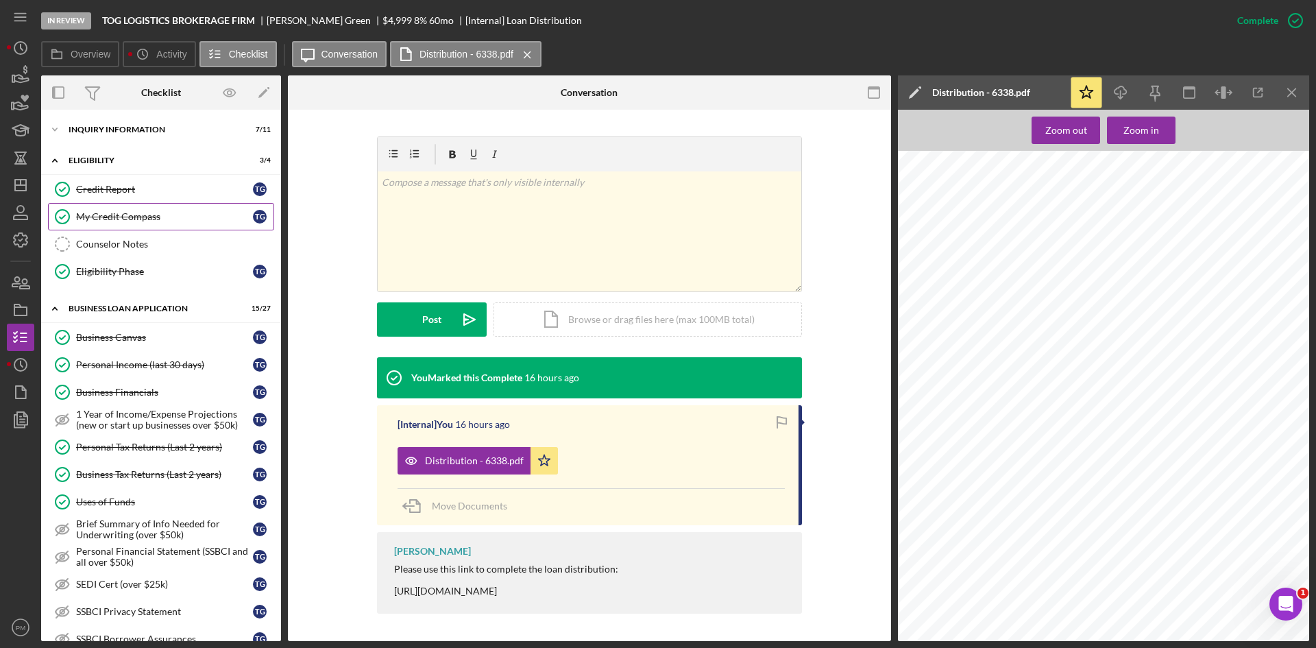
click at [143, 227] on link "My Credit Compass My Credit Compass T G" at bounding box center [161, 216] width 226 height 27
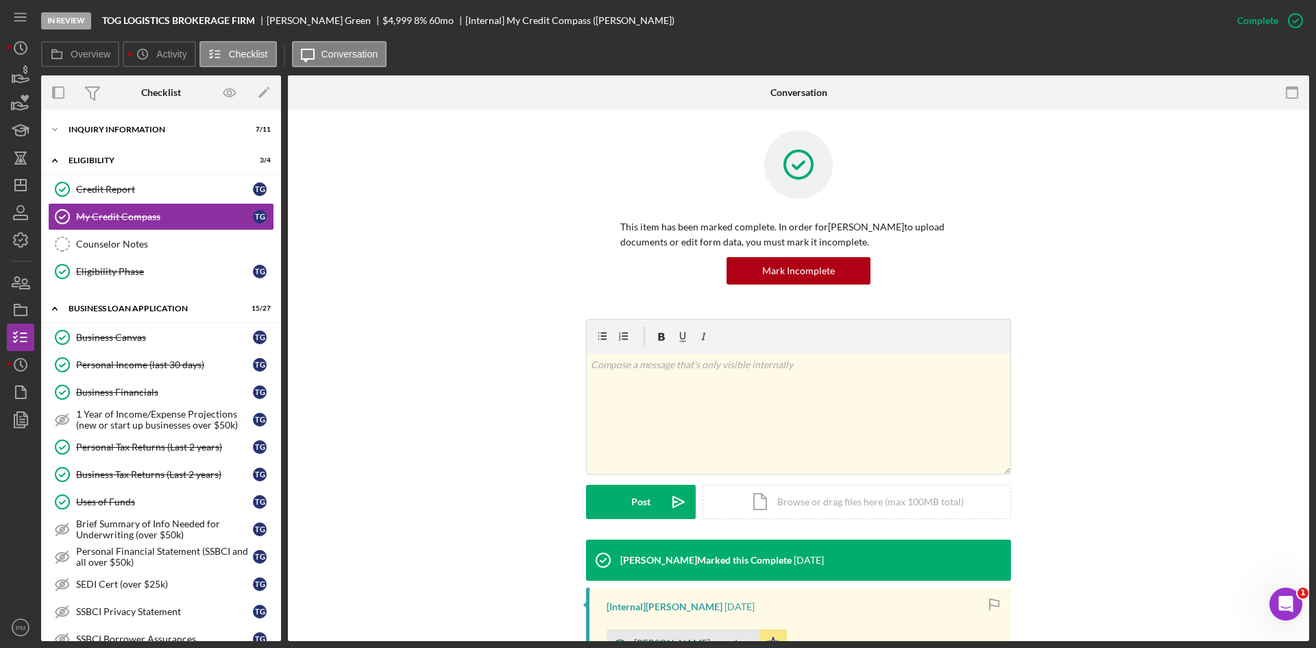
scroll to position [205, 0]
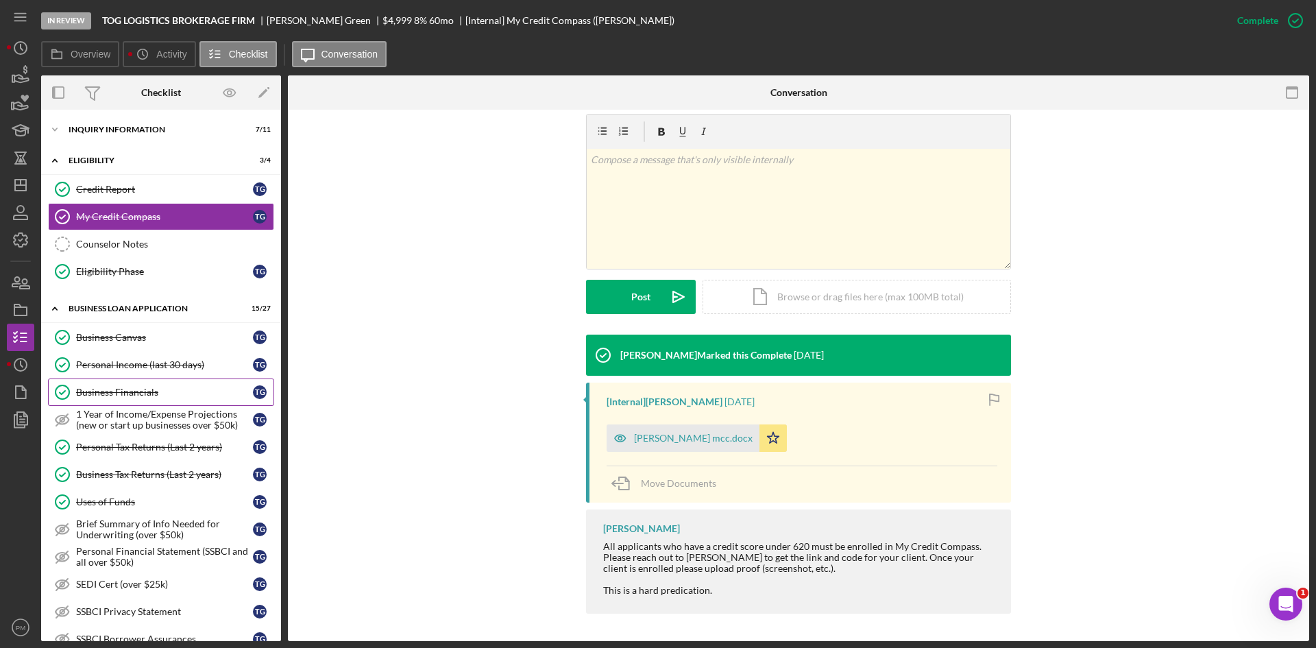
click at [129, 389] on div "Business Financials" at bounding box center [164, 392] width 177 height 11
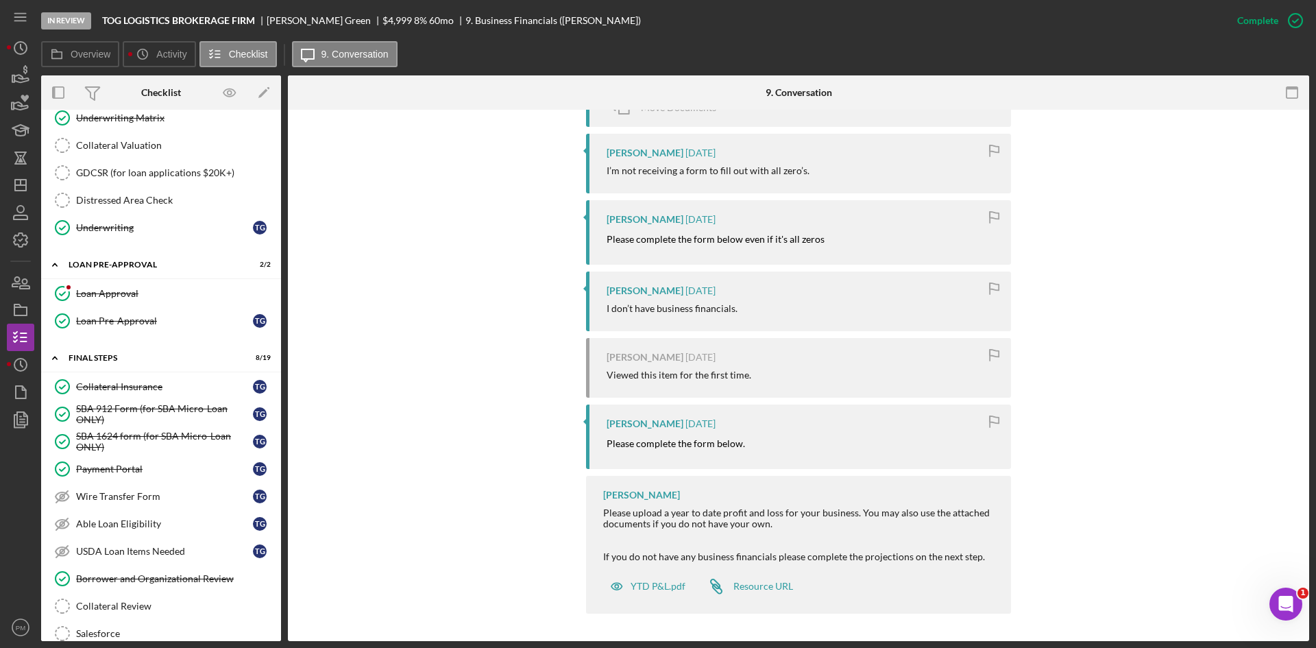
scroll to position [1028, 0]
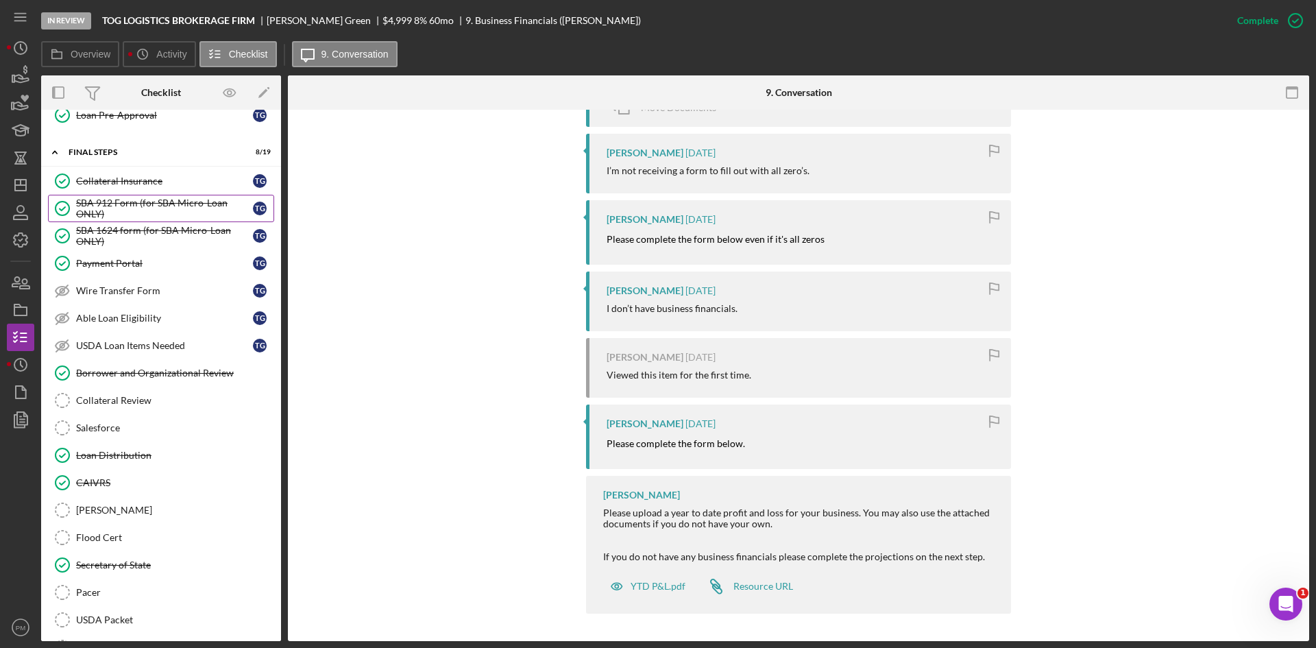
click at [173, 204] on div "SBA 912 Form (for SBA Micro-Loan ONLY)" at bounding box center [164, 208] width 177 height 22
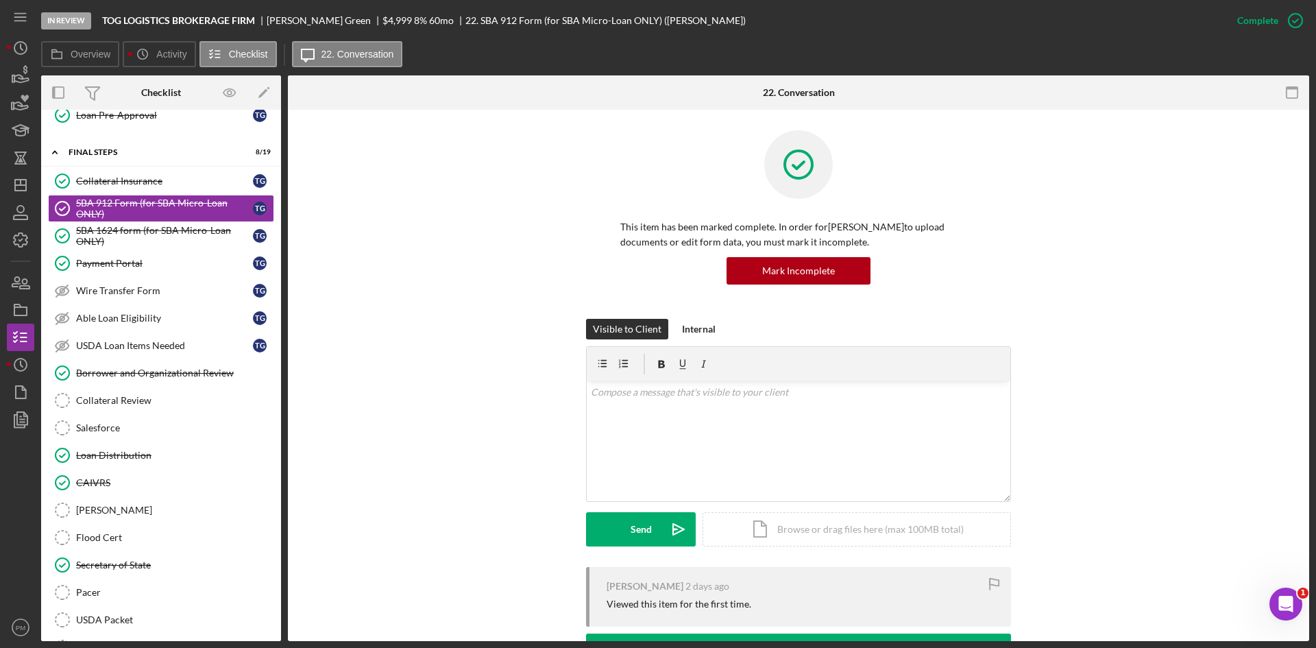
scroll to position [206, 0]
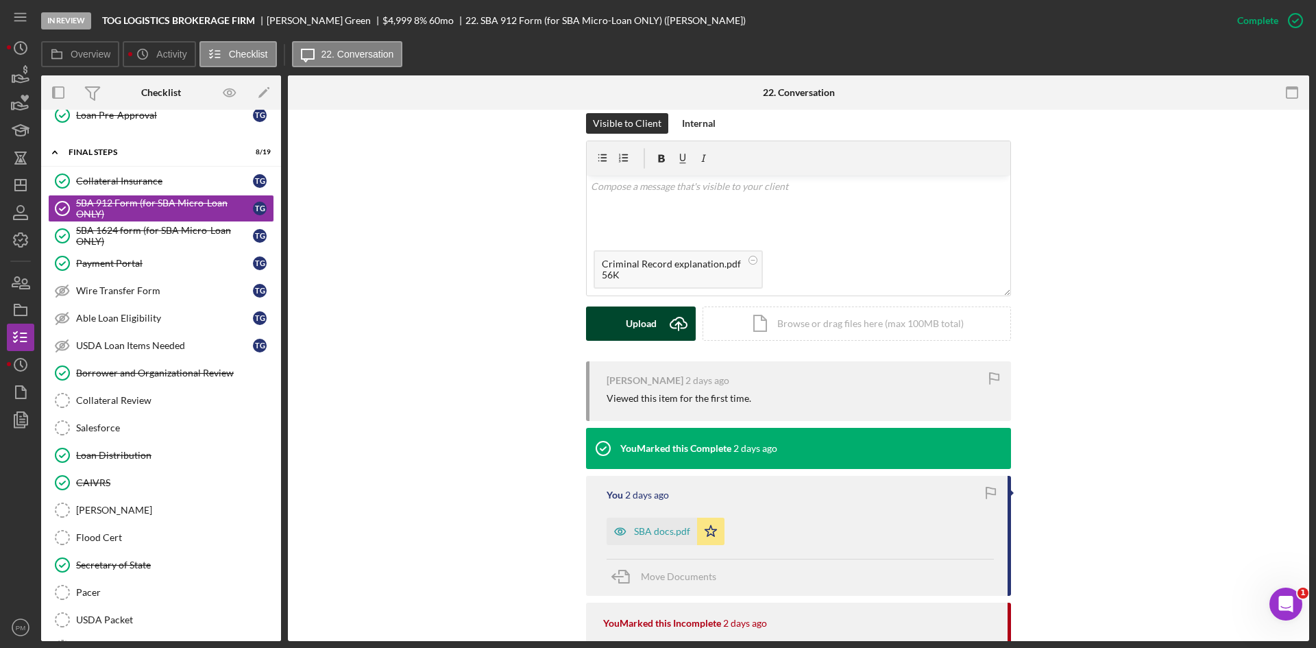
click at [646, 318] on div "Upload" at bounding box center [641, 323] width 31 height 34
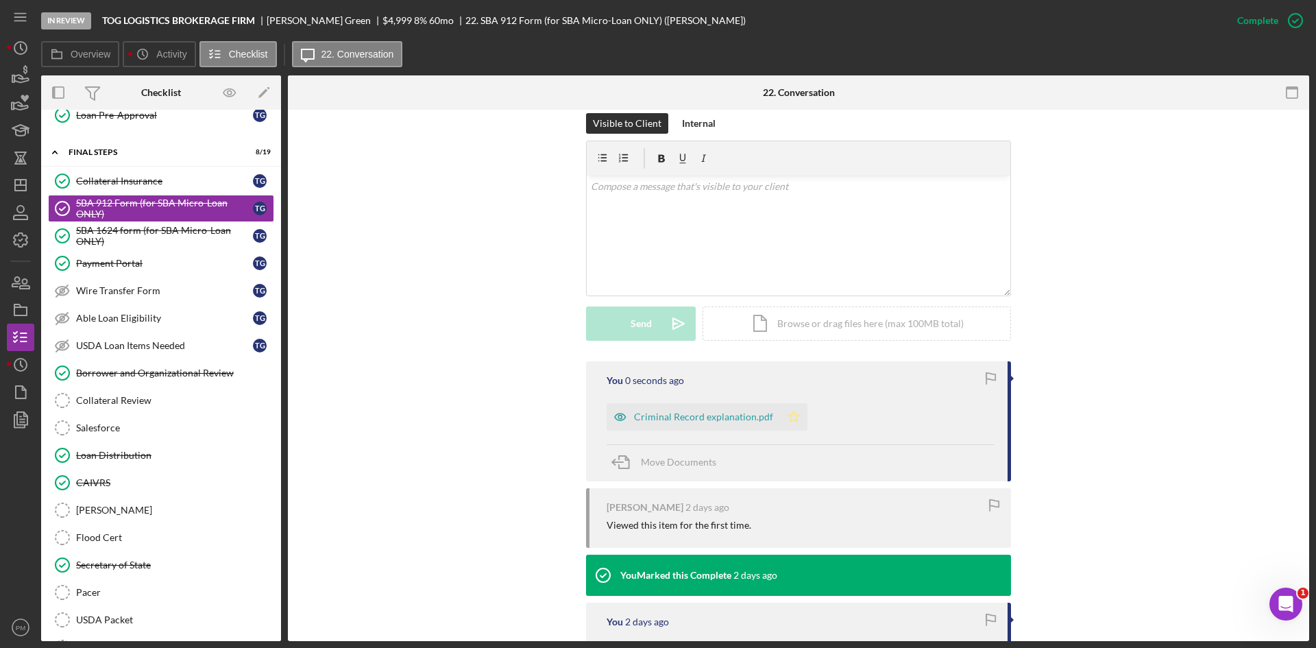
click at [790, 423] on icon "Icon/Star" at bounding box center [793, 416] width 27 height 27
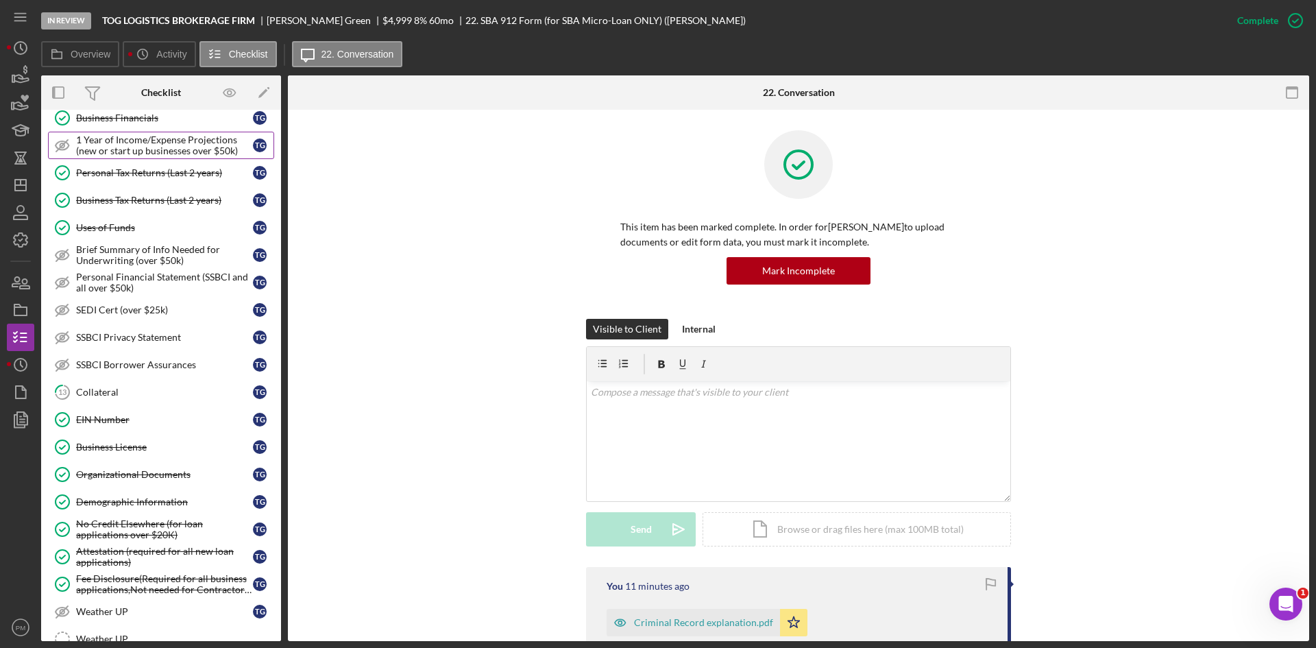
scroll to position [0, 0]
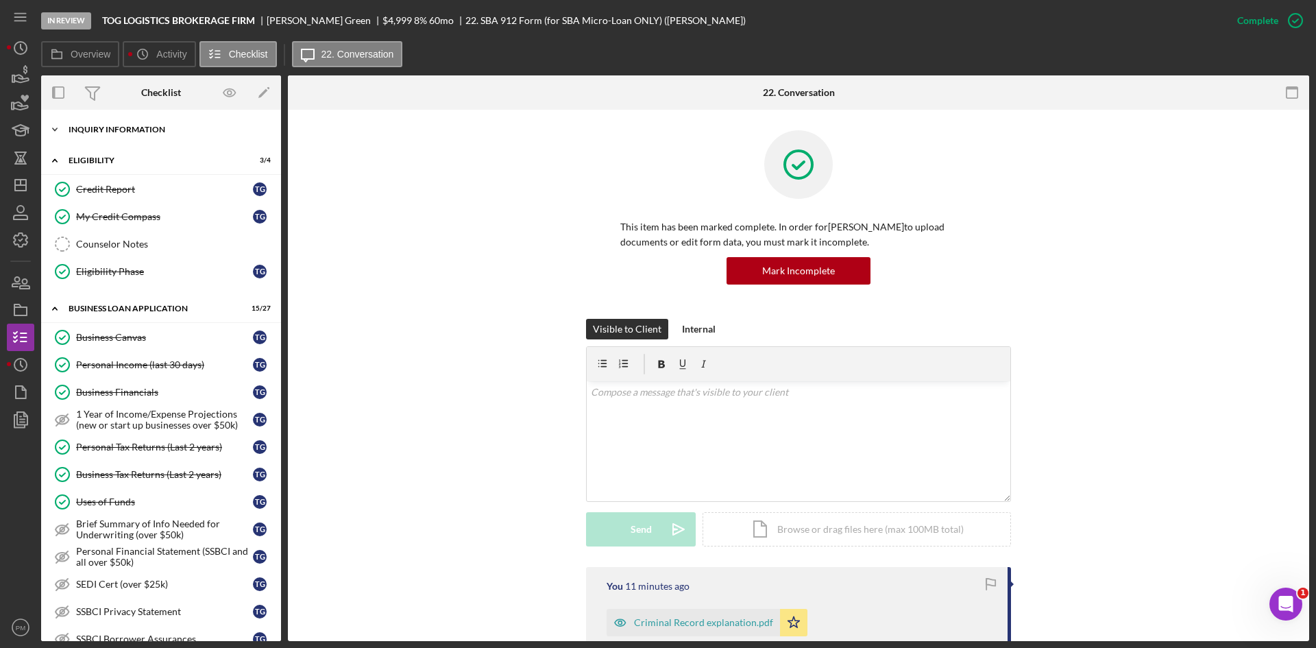
click at [117, 133] on div "INQUIRY INFORMATION" at bounding box center [166, 129] width 195 height 8
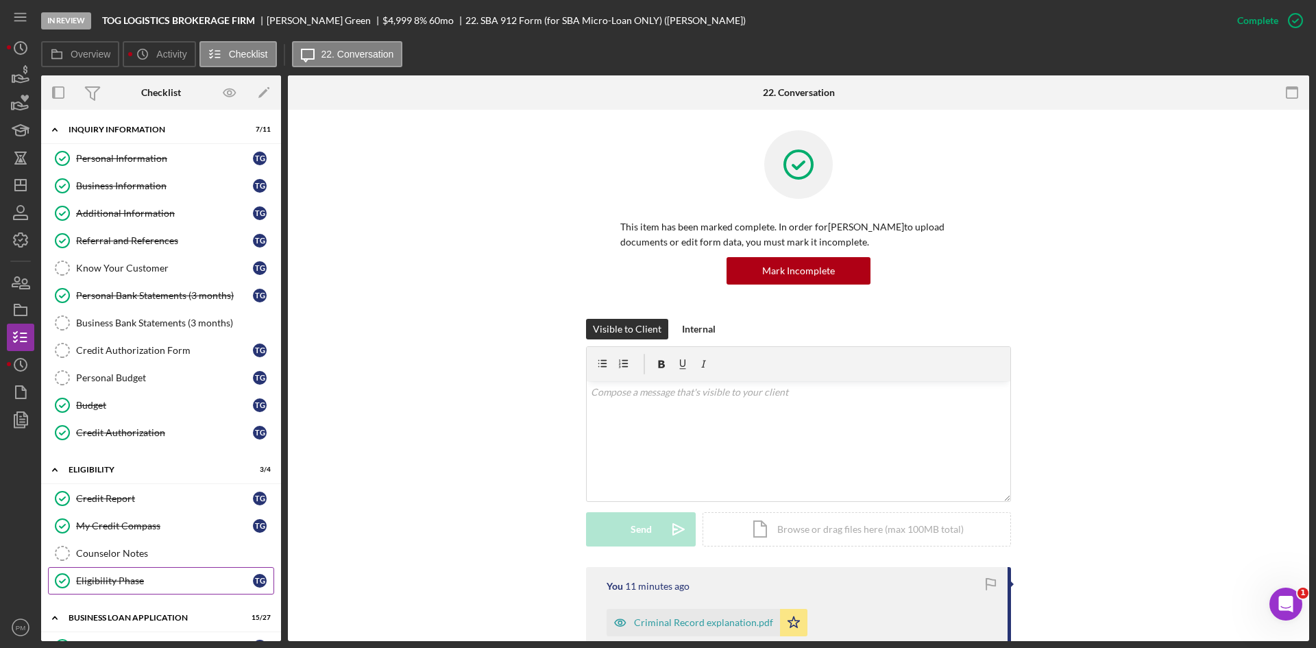
scroll to position [206, 0]
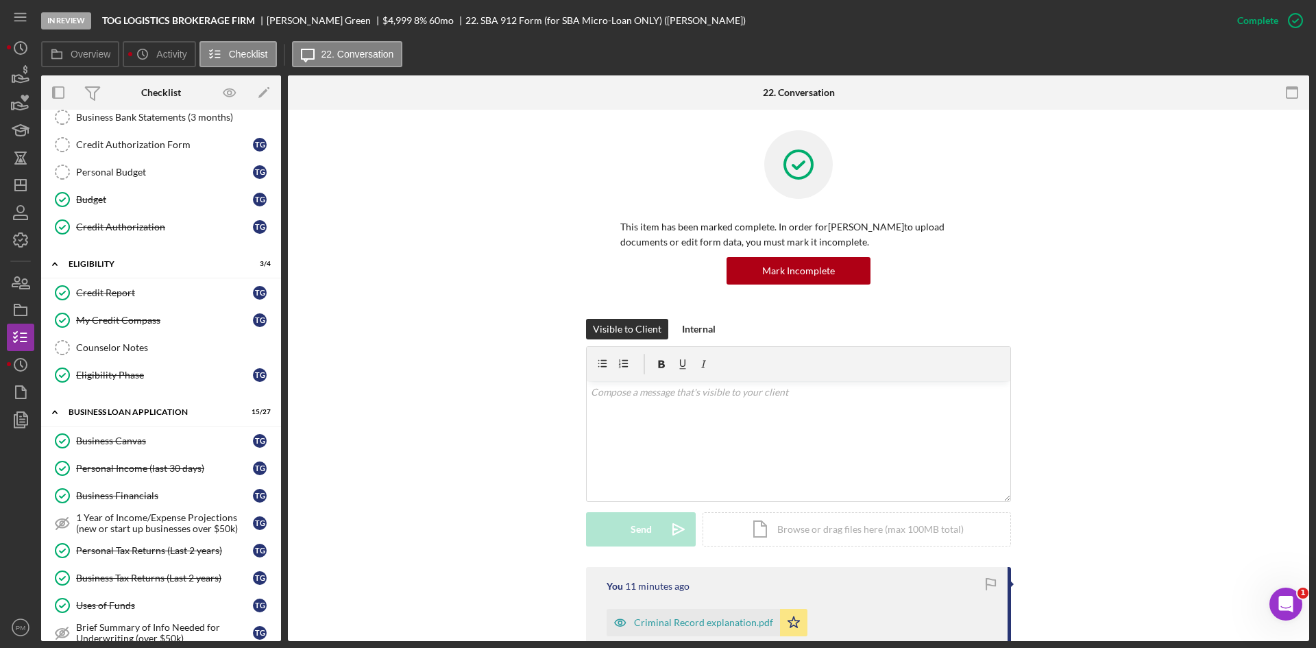
click at [130, 433] on link "Business Canvas Business Canvas T G" at bounding box center [161, 440] width 226 height 27
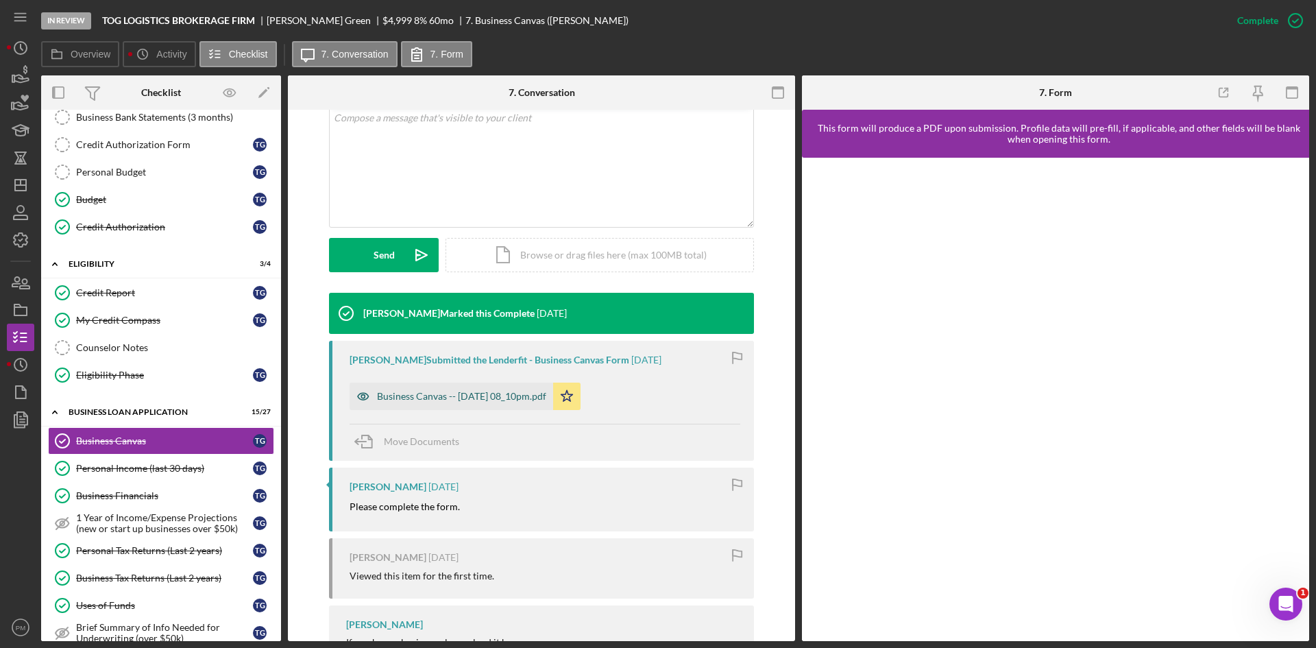
click at [451, 402] on div "Business Canvas -- [DATE] 08_10pm.pdf" at bounding box center [452, 395] width 204 height 27
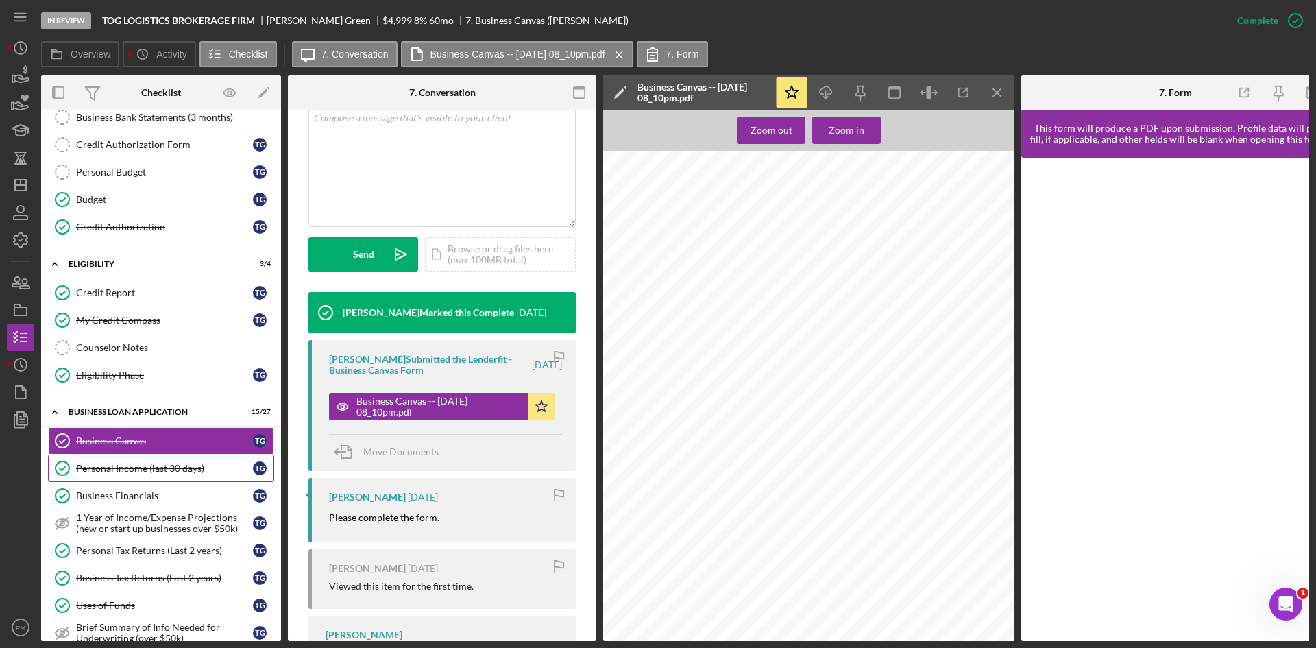
click at [104, 472] on div "Personal Income (last 30 days)" at bounding box center [164, 468] width 177 height 11
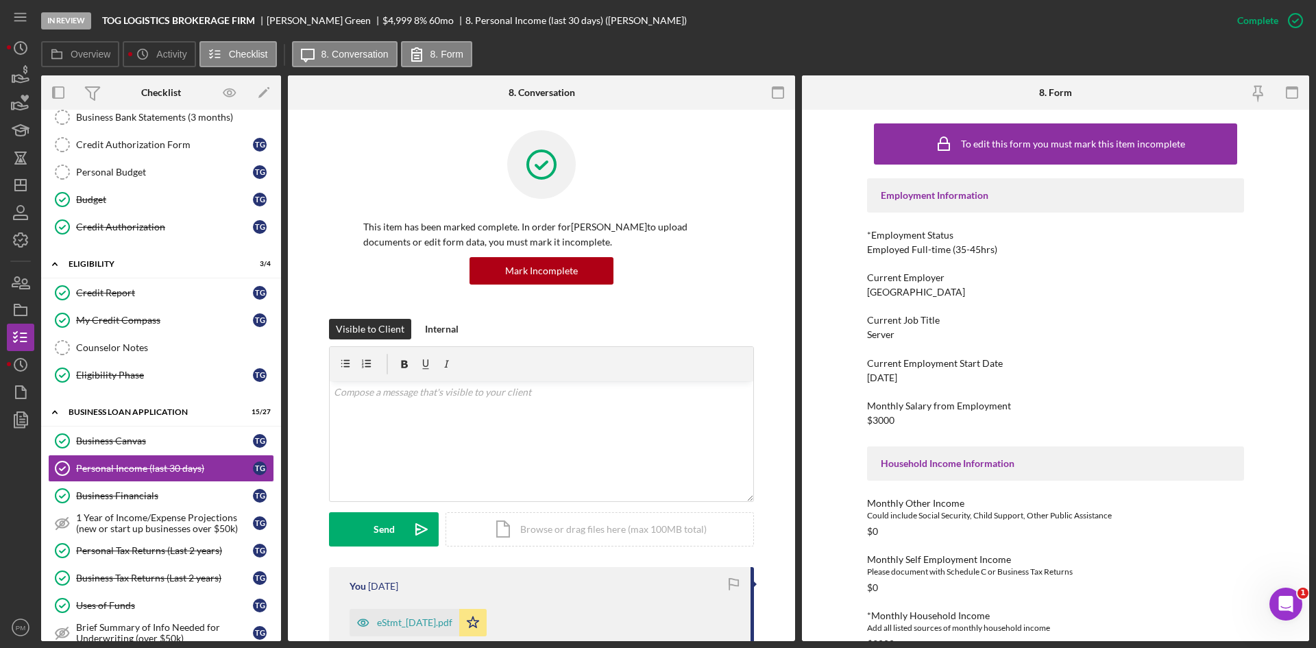
scroll to position [206, 0]
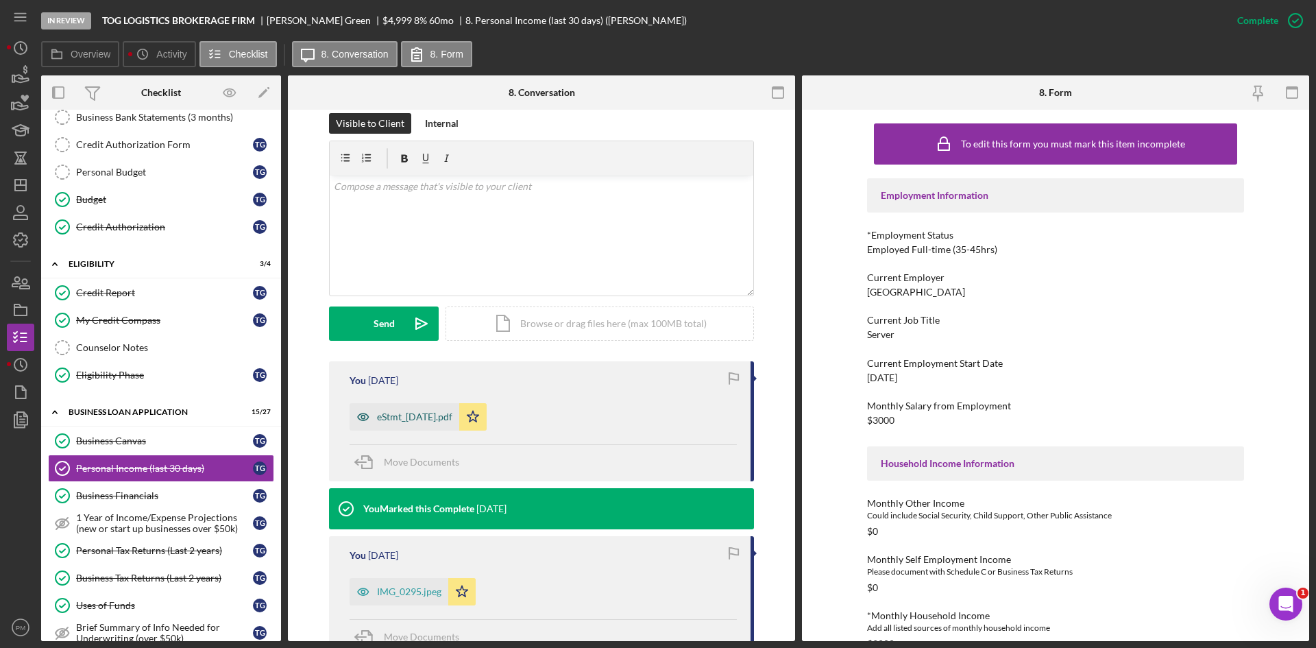
click at [426, 422] on div "eStmt_[DATE].pdf" at bounding box center [405, 416] width 110 height 27
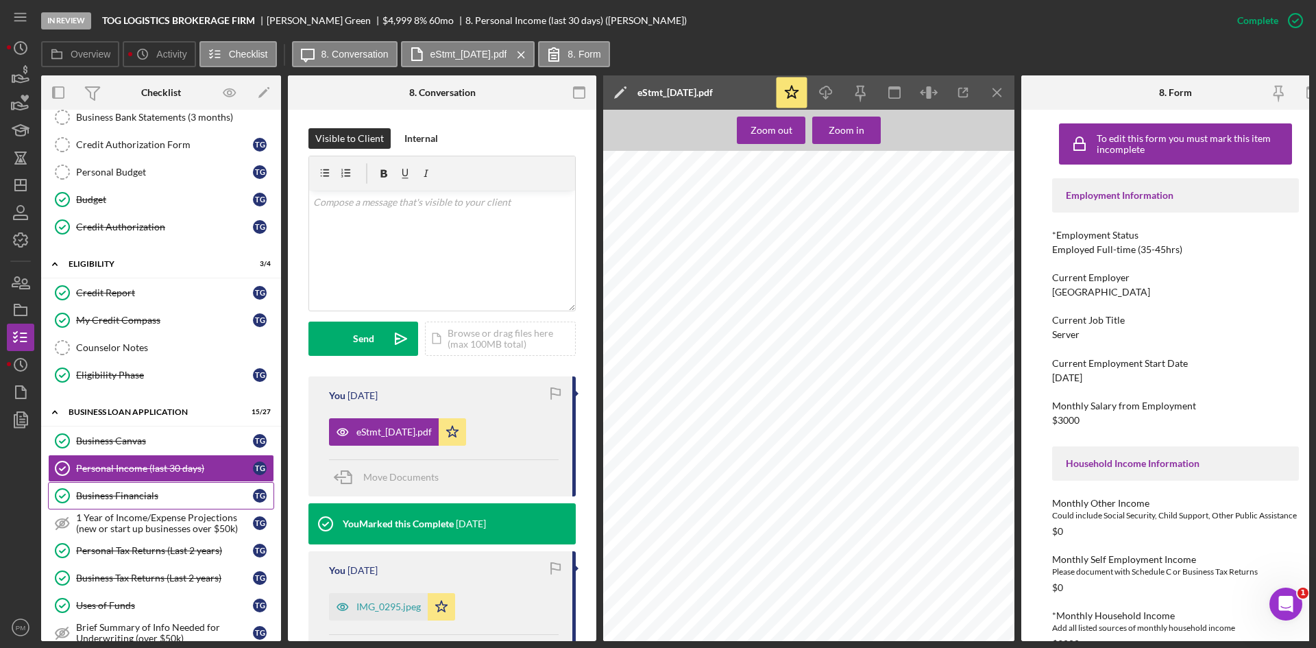
click at [89, 506] on link "Business Financials Business Financials T G" at bounding box center [161, 495] width 226 height 27
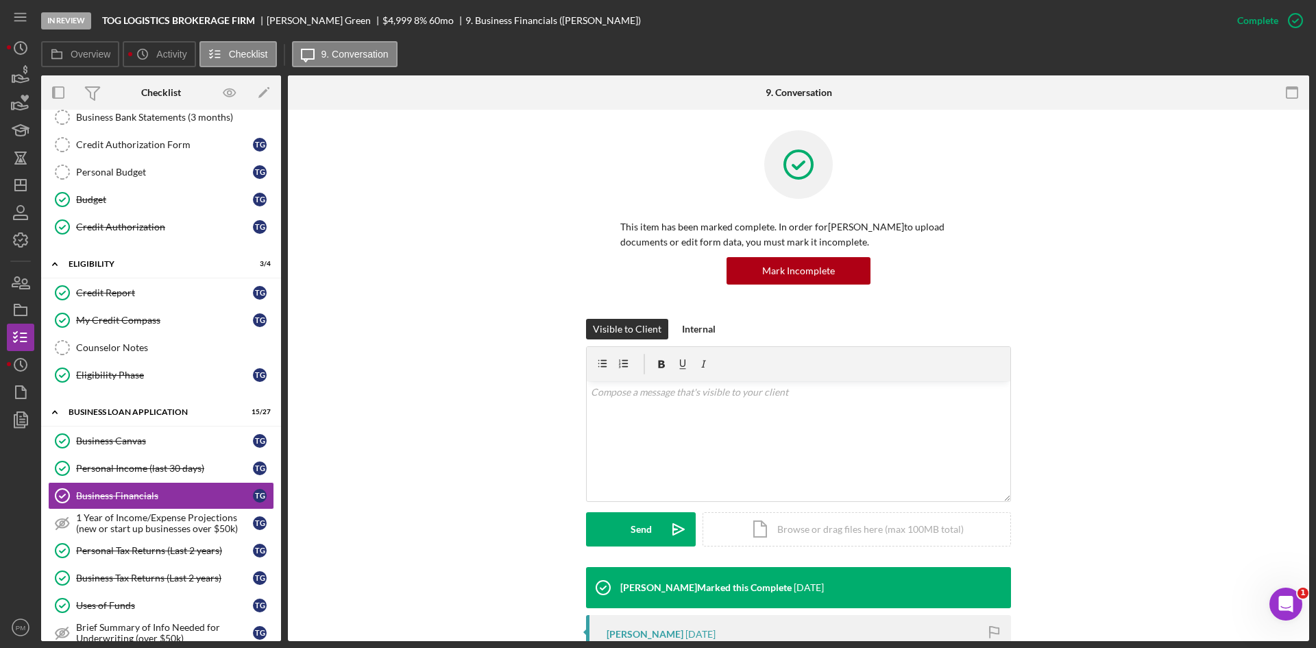
scroll to position [274, 0]
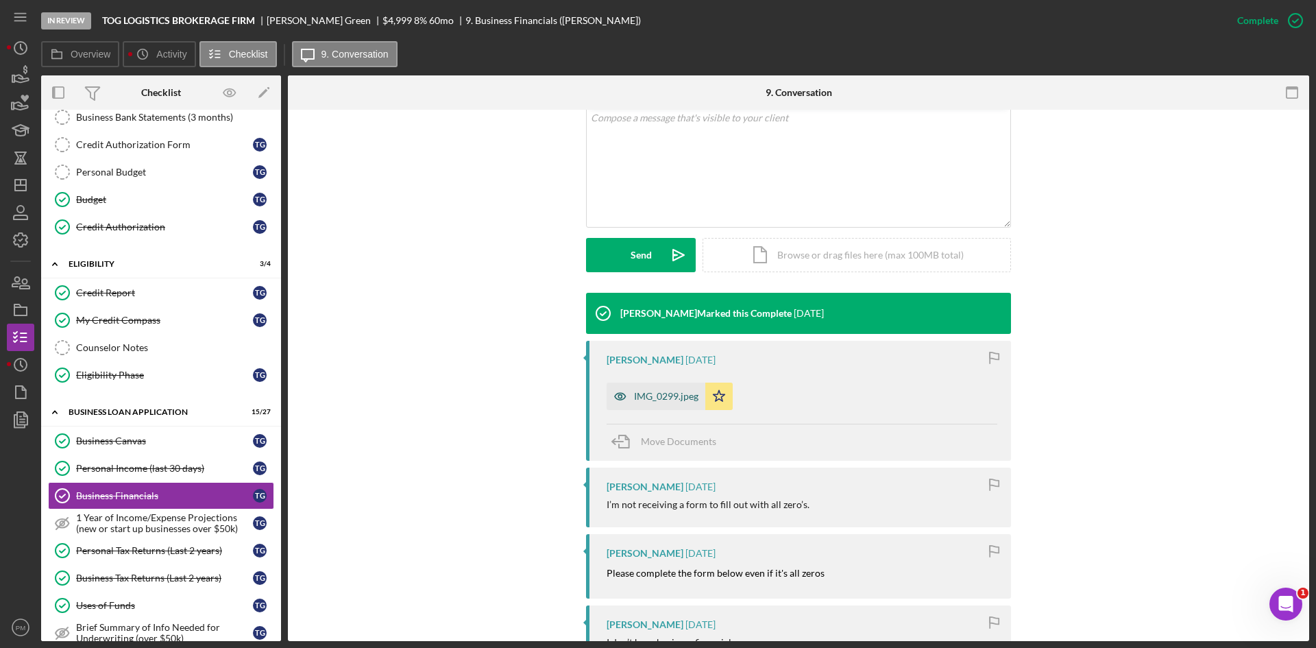
click at [670, 400] on div "IMG_0299.jpeg" at bounding box center [666, 396] width 64 height 11
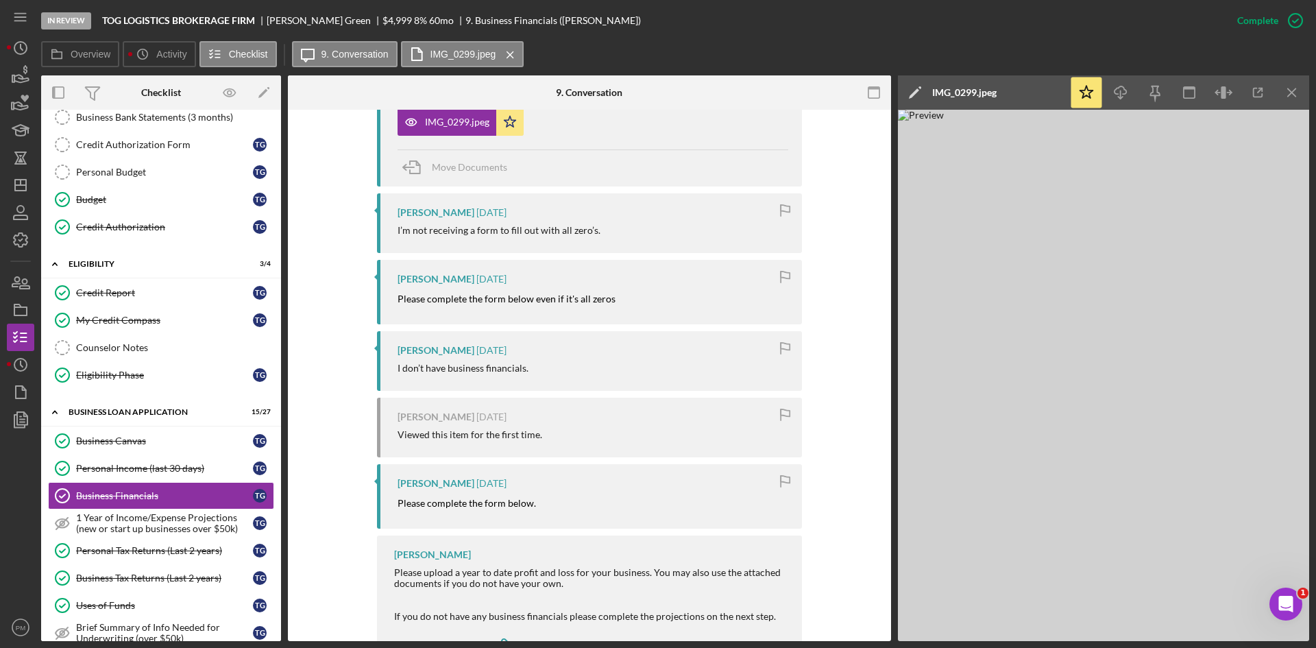
scroll to position [608, 0]
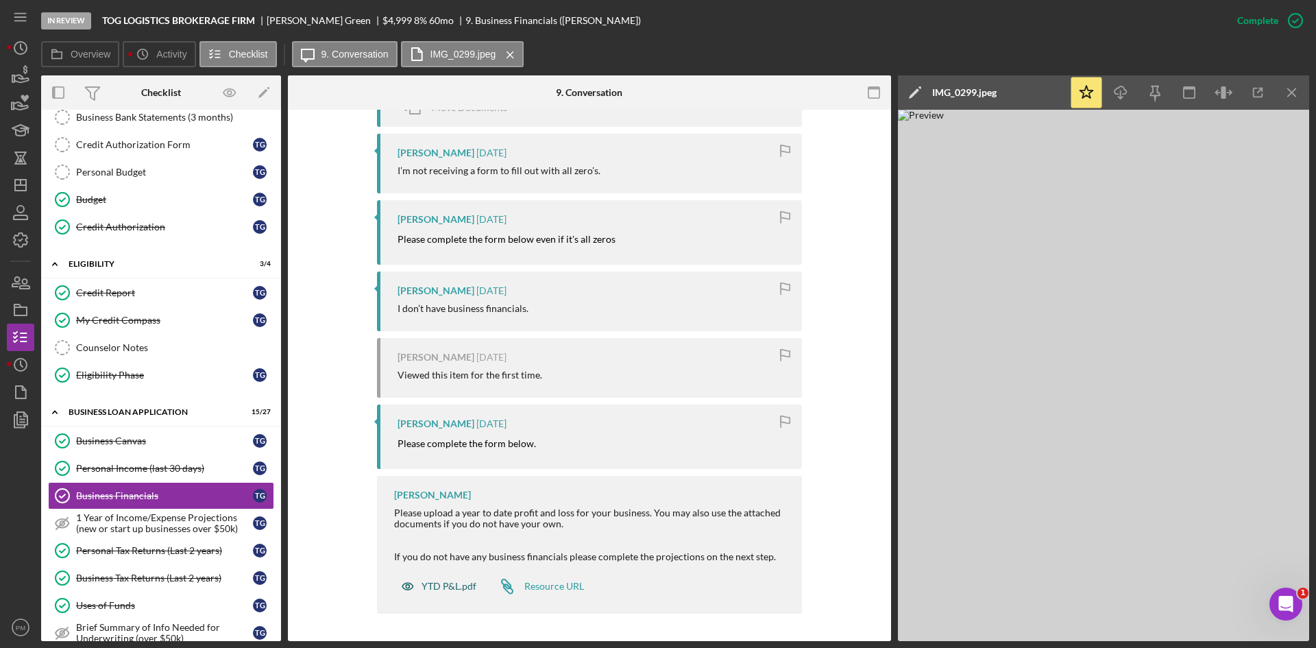
click at [446, 590] on div "YTD P&L.pdf" at bounding box center [448, 585] width 55 height 11
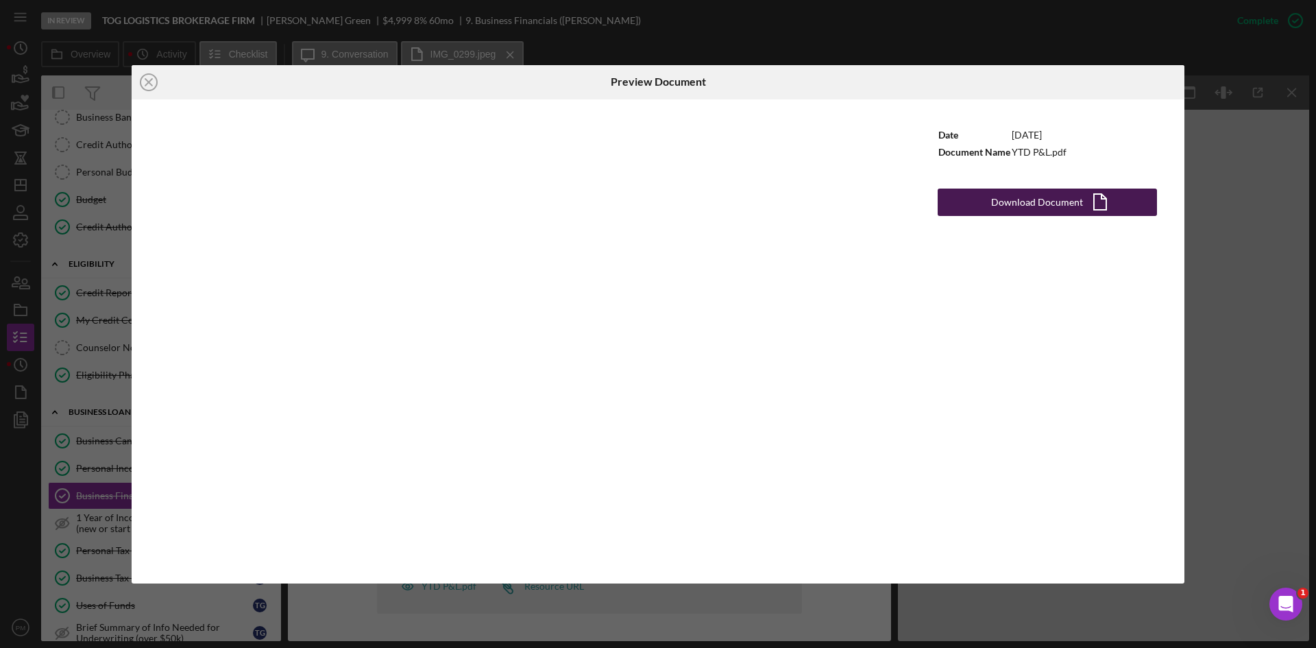
click at [999, 188] on div "Download Document" at bounding box center [1037, 201] width 92 height 27
click at [140, 86] on icon "Icon/Close" at bounding box center [149, 82] width 34 height 34
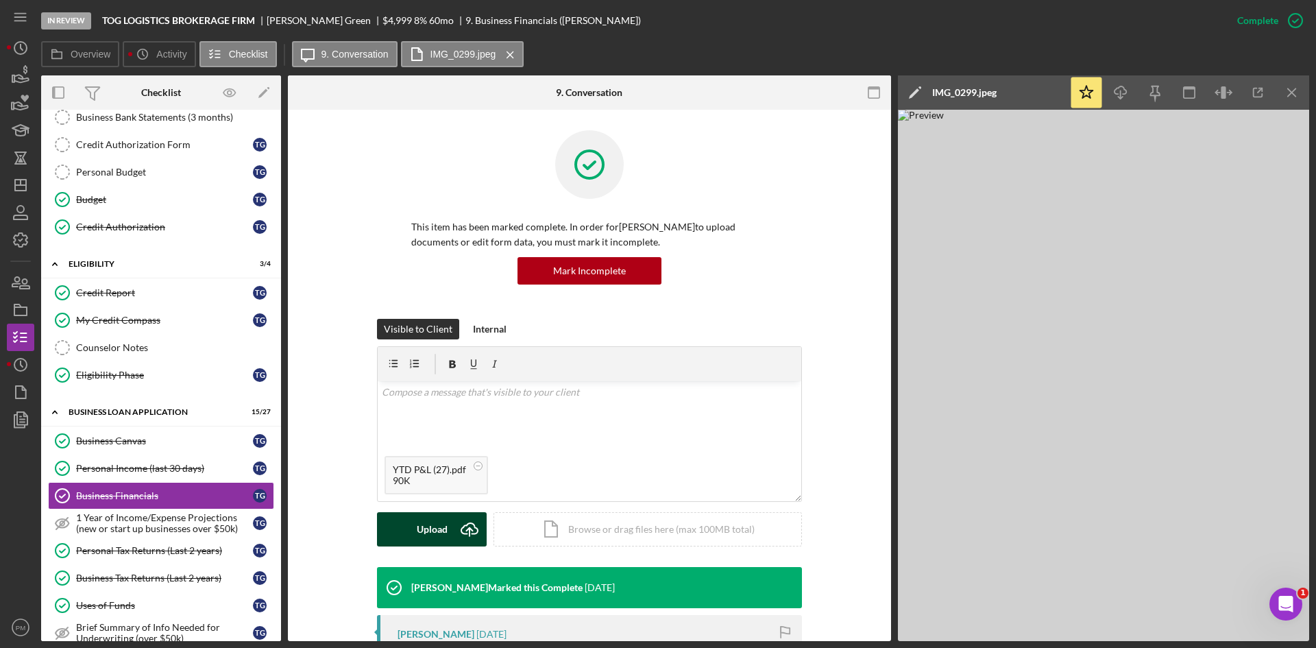
click at [421, 530] on div "Upload" at bounding box center [432, 529] width 31 height 34
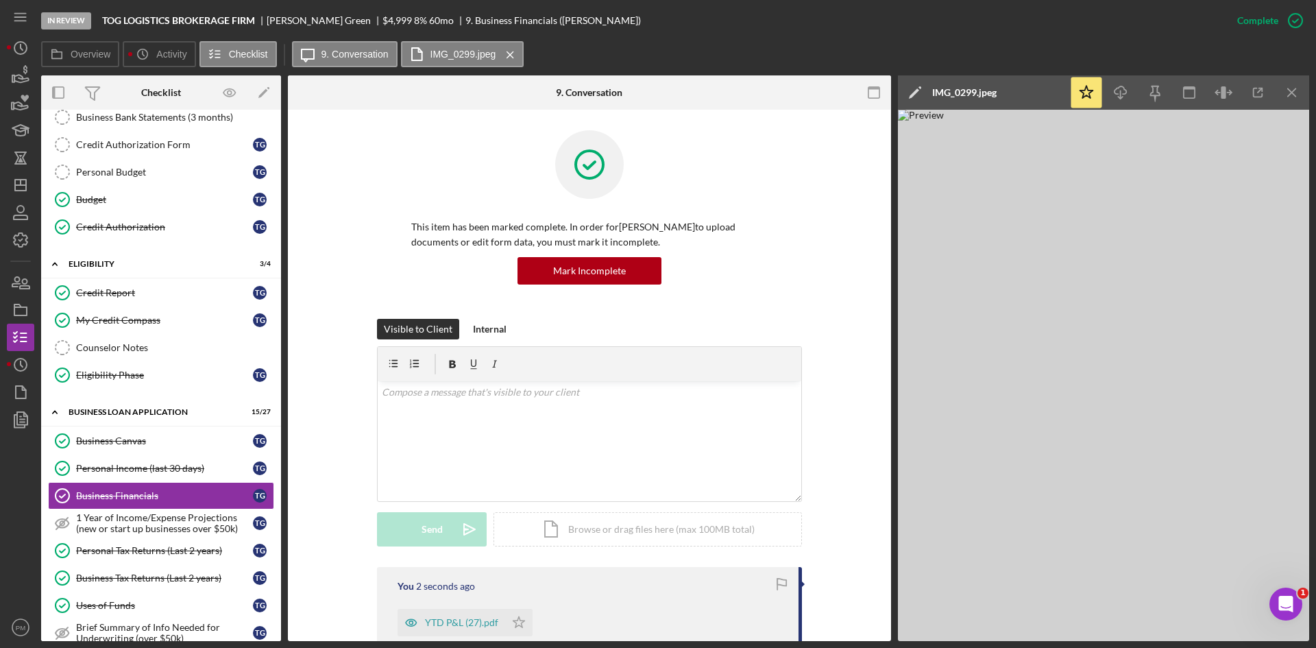
scroll to position [206, 0]
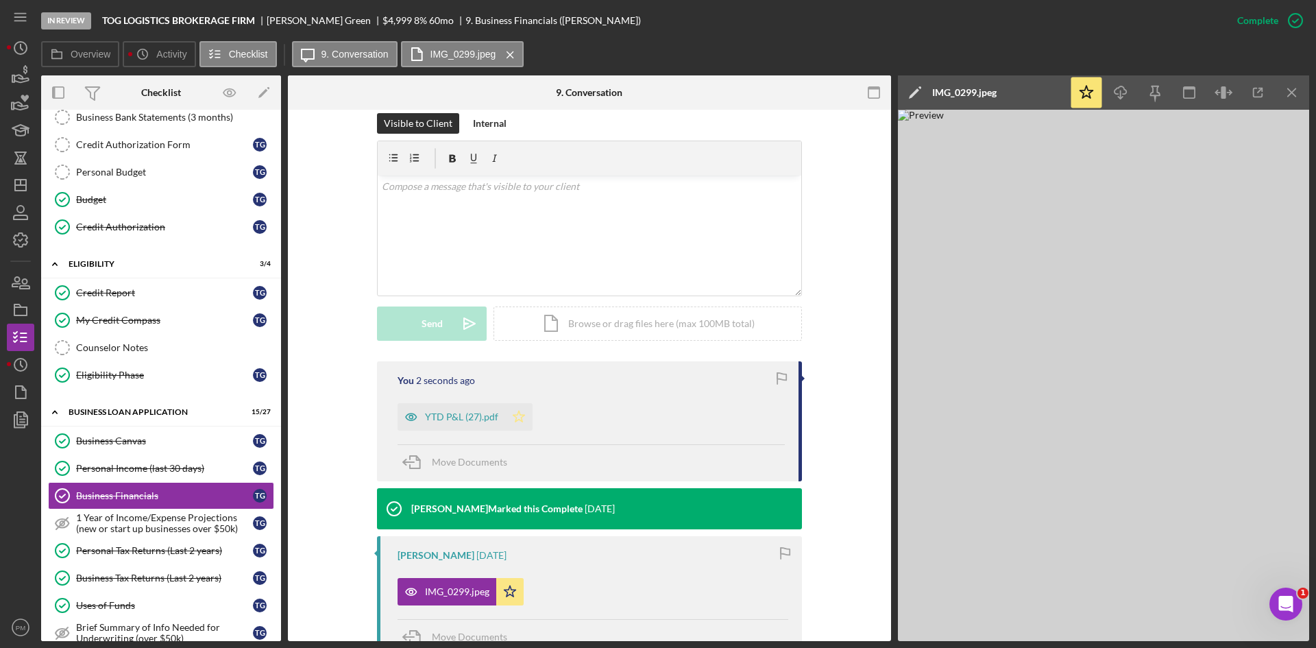
click at [522, 413] on icon "Icon/Star" at bounding box center [518, 416] width 27 height 27
click at [506, 593] on icon "Icon/Star" at bounding box center [509, 591] width 27 height 27
click at [1303, 97] on icon "Icon/Menu Close" at bounding box center [1292, 92] width 31 height 31
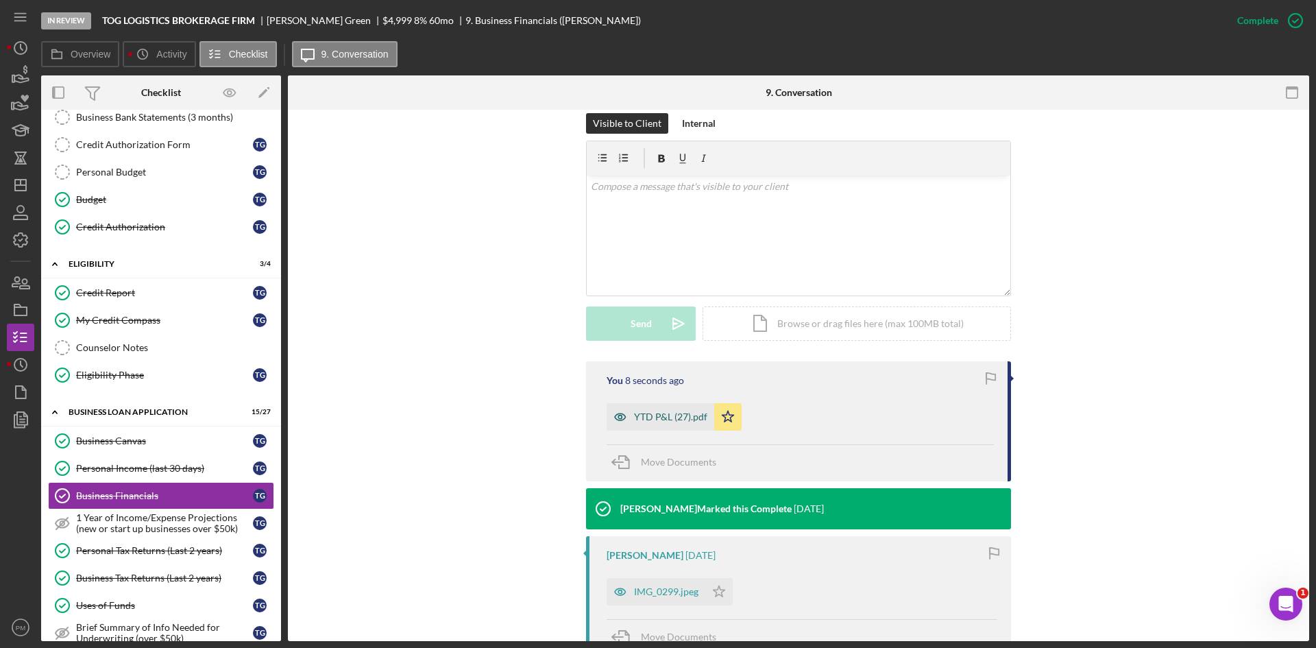
click at [639, 416] on div "YTD P&L (27).pdf" at bounding box center [670, 416] width 73 height 11
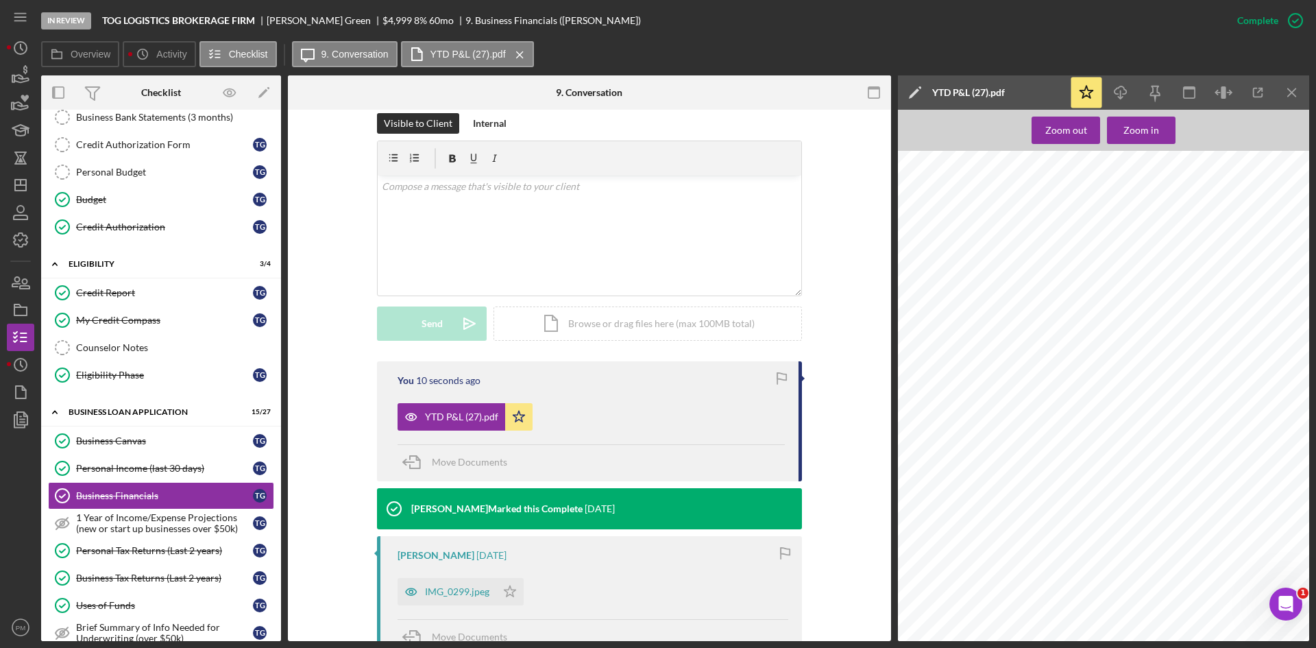
scroll to position [411, 0]
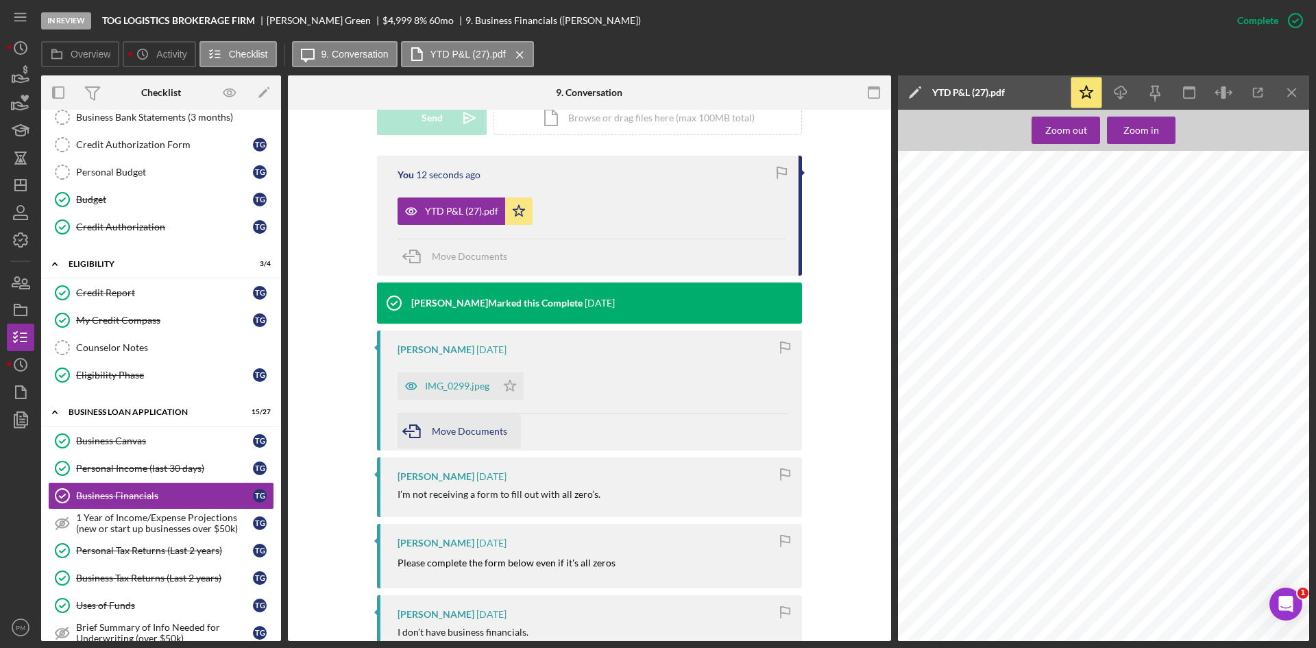
click at [457, 431] on span "Move Documents" at bounding box center [469, 431] width 75 height 12
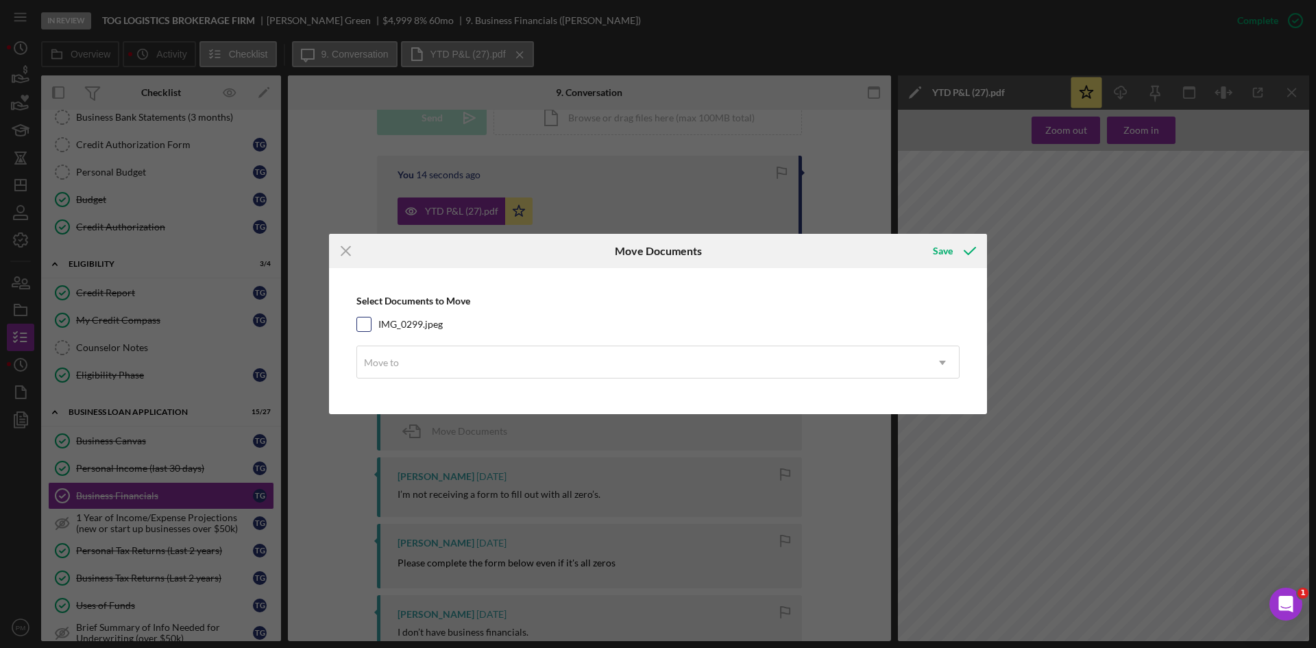
click at [360, 324] on input "IMG_0299.jpeg" at bounding box center [364, 324] width 14 height 14
checkbox input "true"
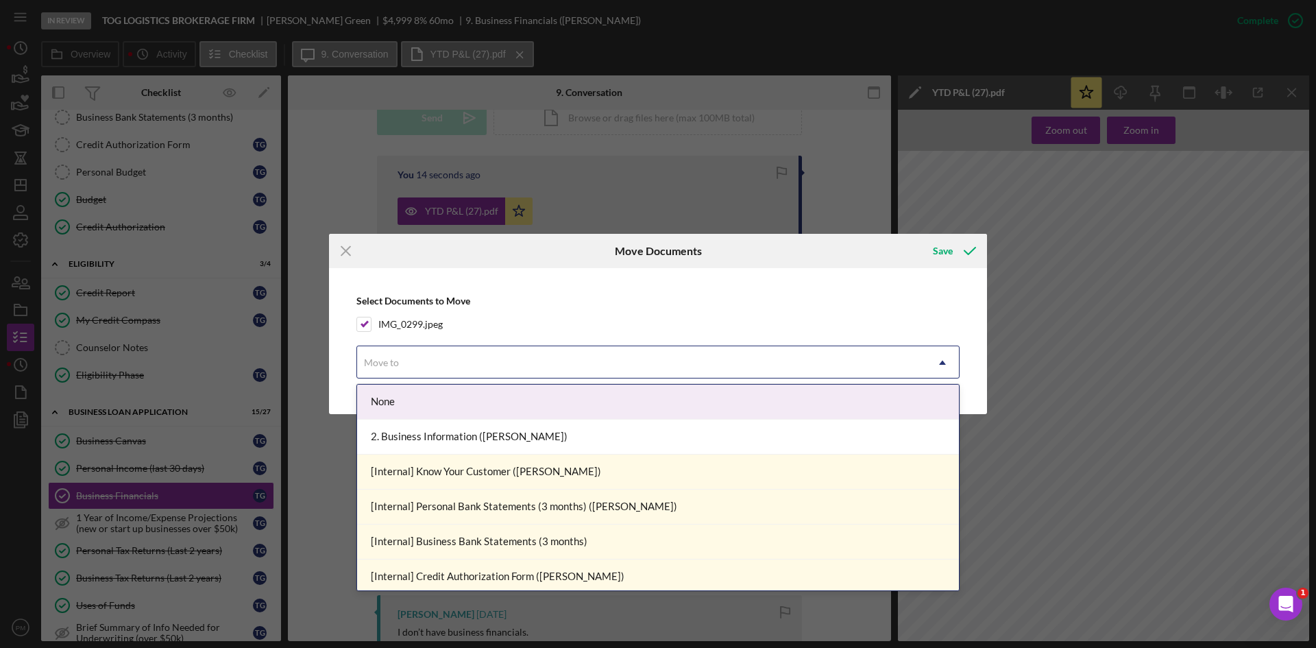
click at [393, 352] on div "Move to" at bounding box center [641, 363] width 569 height 32
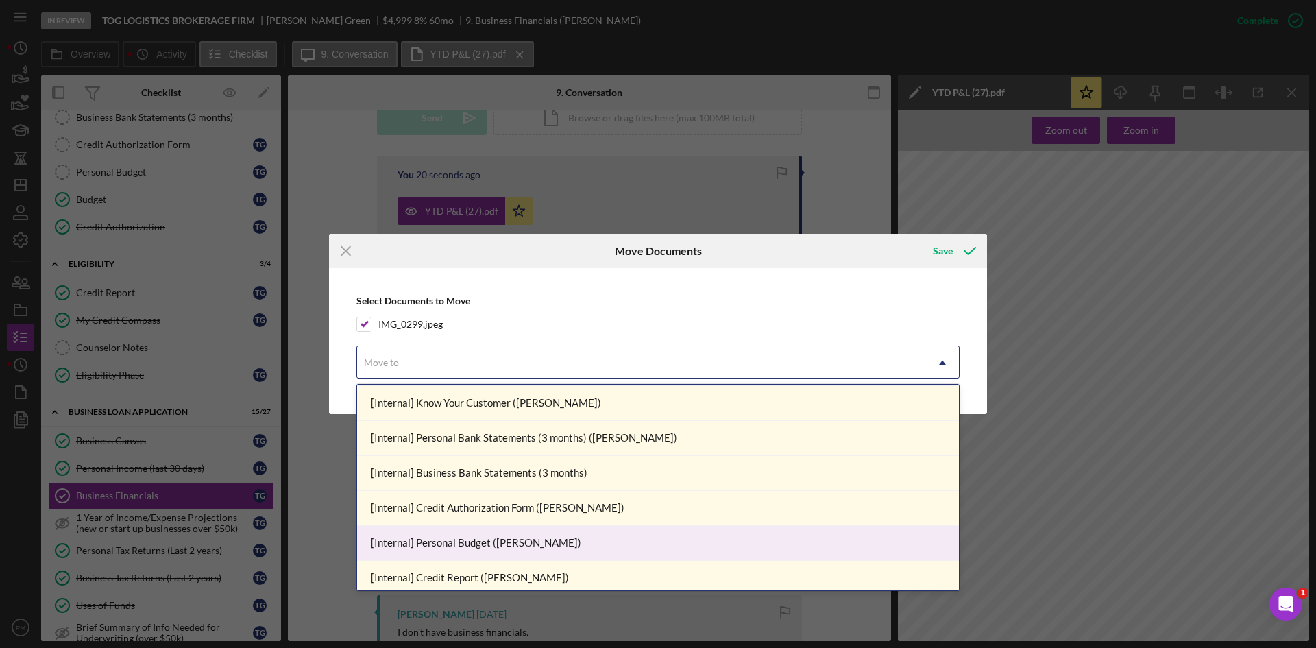
scroll to position [0, 0]
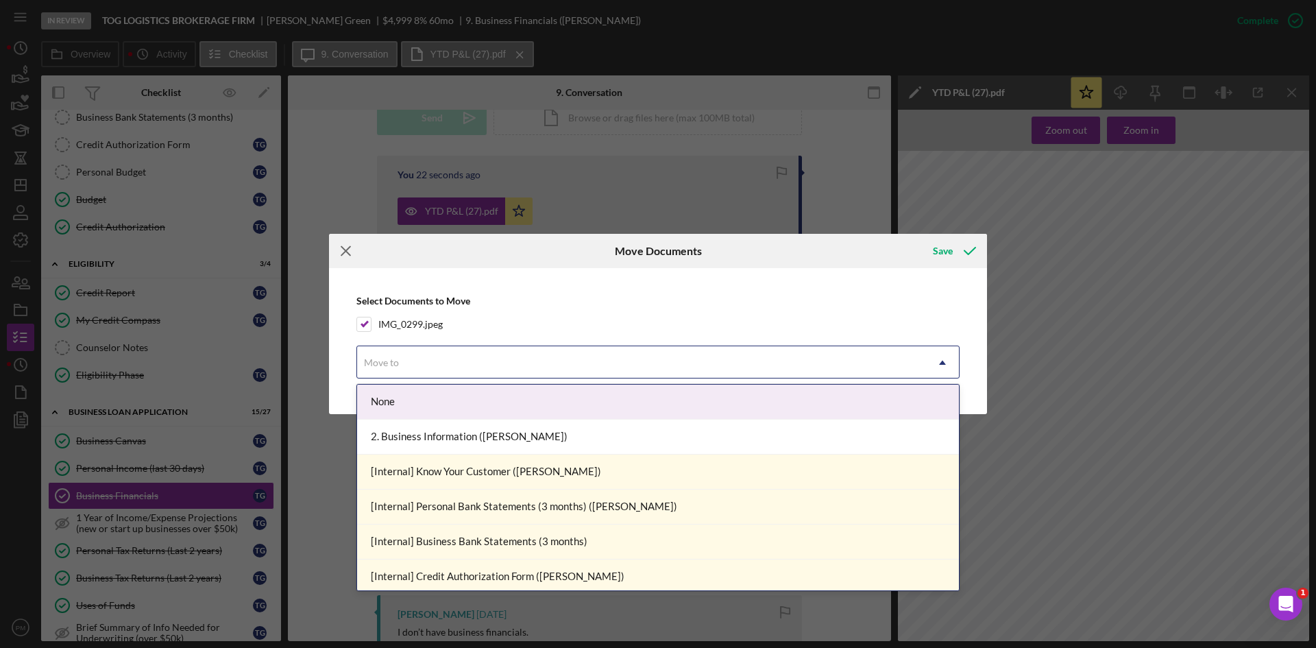
click at [345, 254] on icon "Icon/Menu Close" at bounding box center [346, 251] width 34 height 34
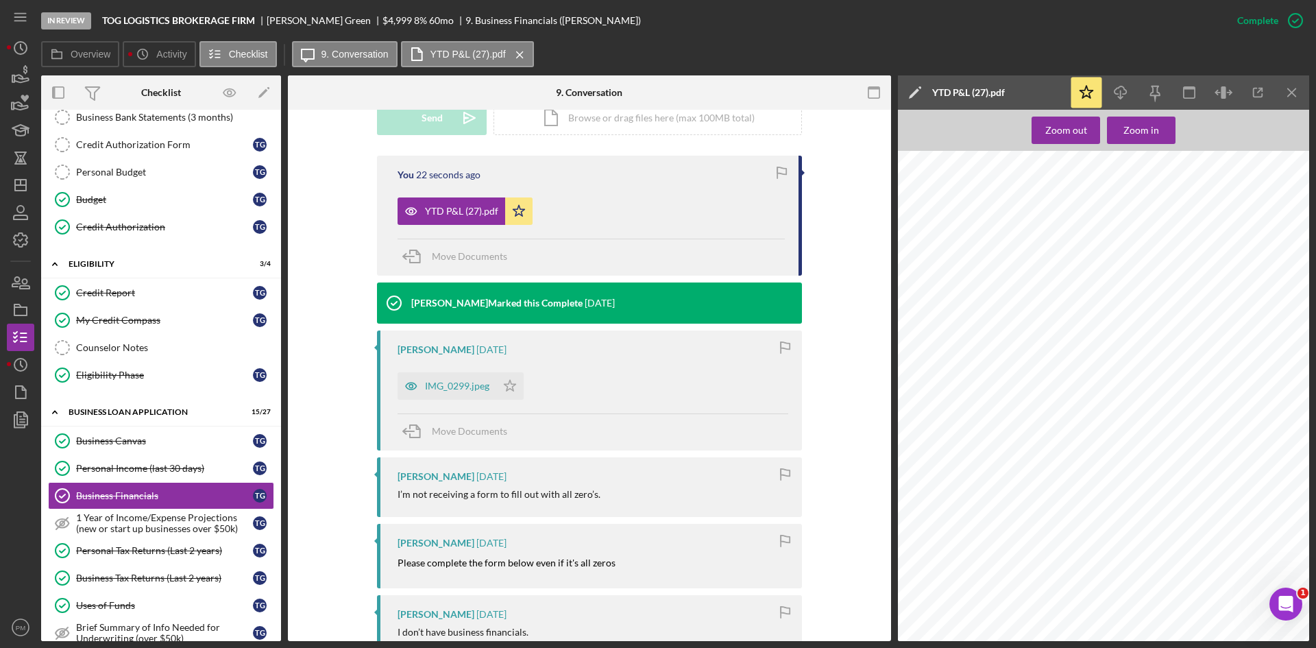
click at [366, 477] on div "You 22 seconds ago YTD P&L (27).pdf Icon/Star Move Documents [PERSON_NAME] Mark…" at bounding box center [589, 550] width 562 height 788
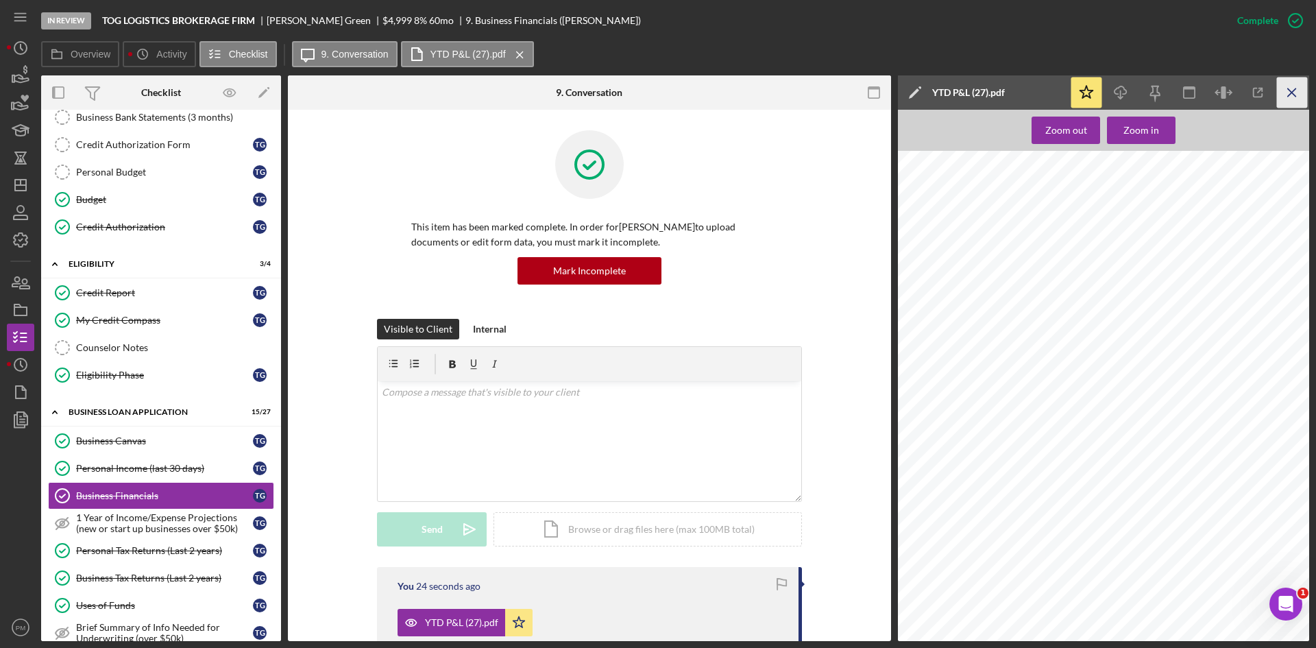
click at [1291, 88] on icon "Icon/Menu Close" at bounding box center [1292, 92] width 31 height 31
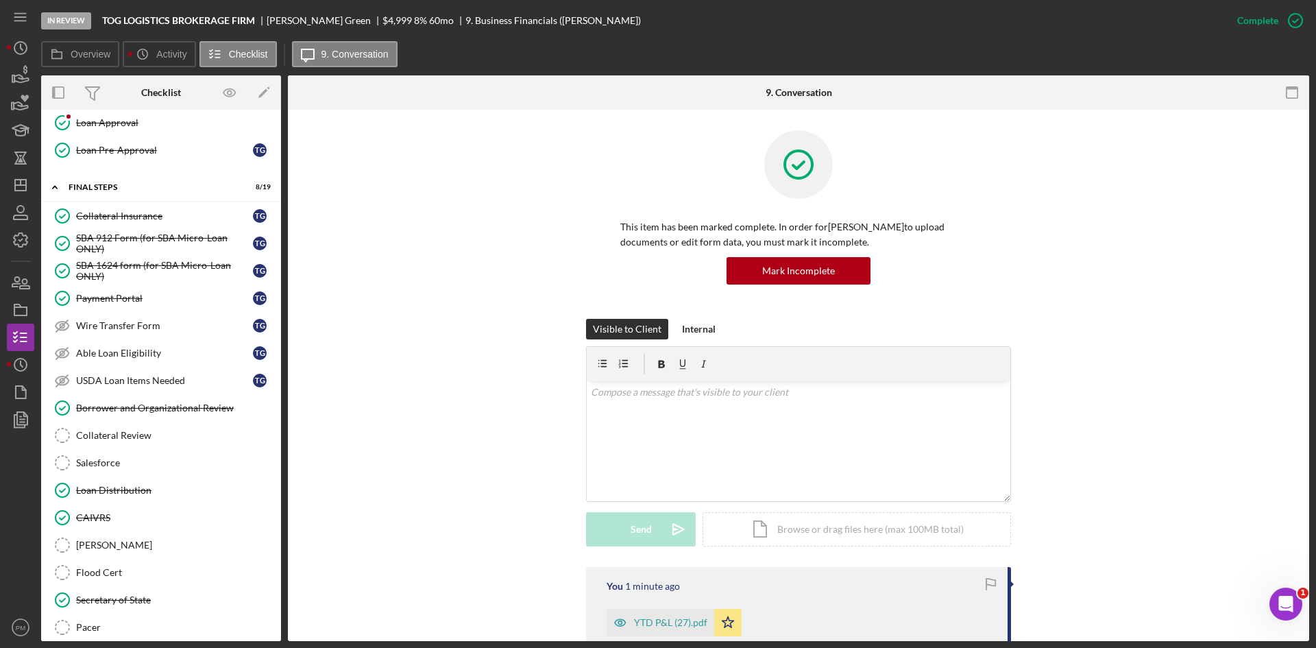
scroll to position [1429, 0]
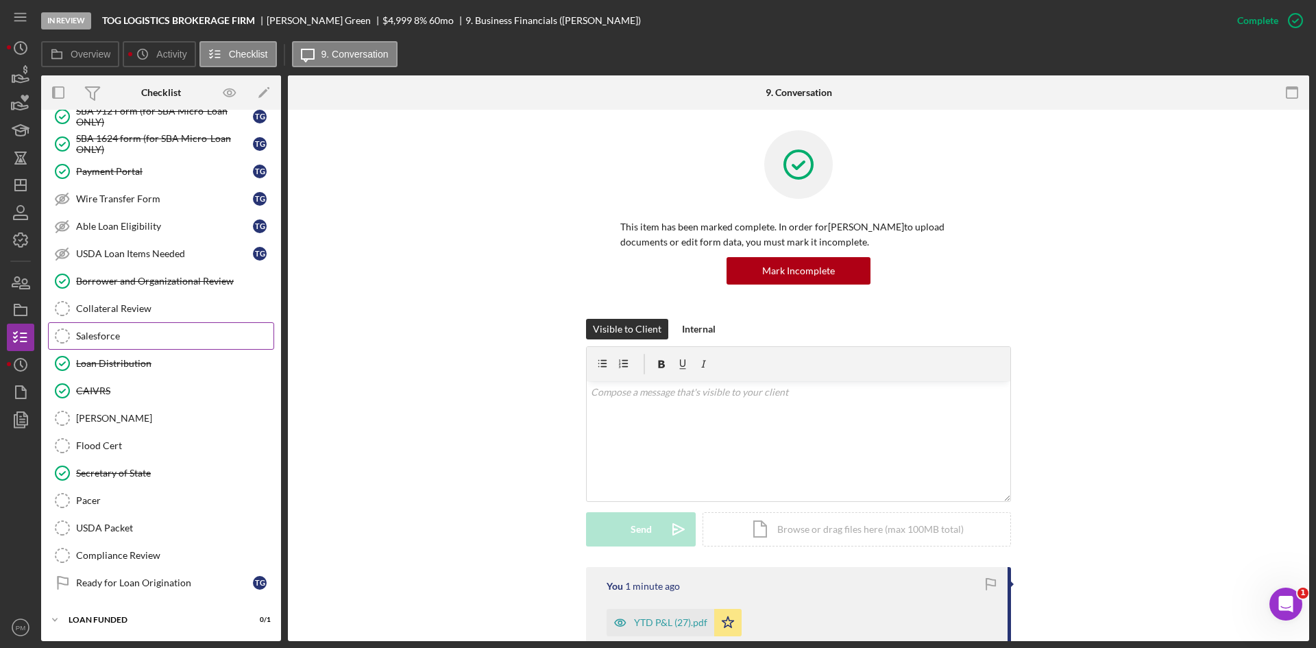
click at [99, 341] on div "Salesforce" at bounding box center [174, 335] width 197 height 11
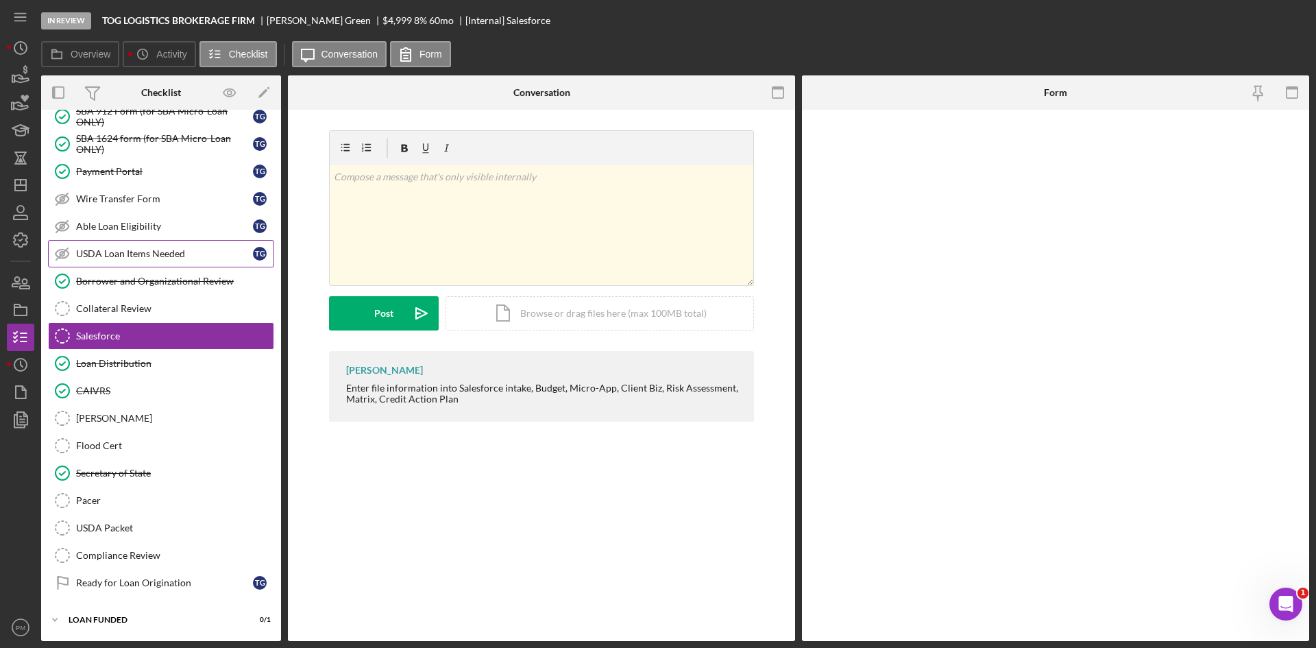
scroll to position [1429, 0]
click at [1028, 159] on input "*Salesforce ID" at bounding box center [1055, 150] width 377 height 33
paste input "a0wPC000002SrQ1YAK"
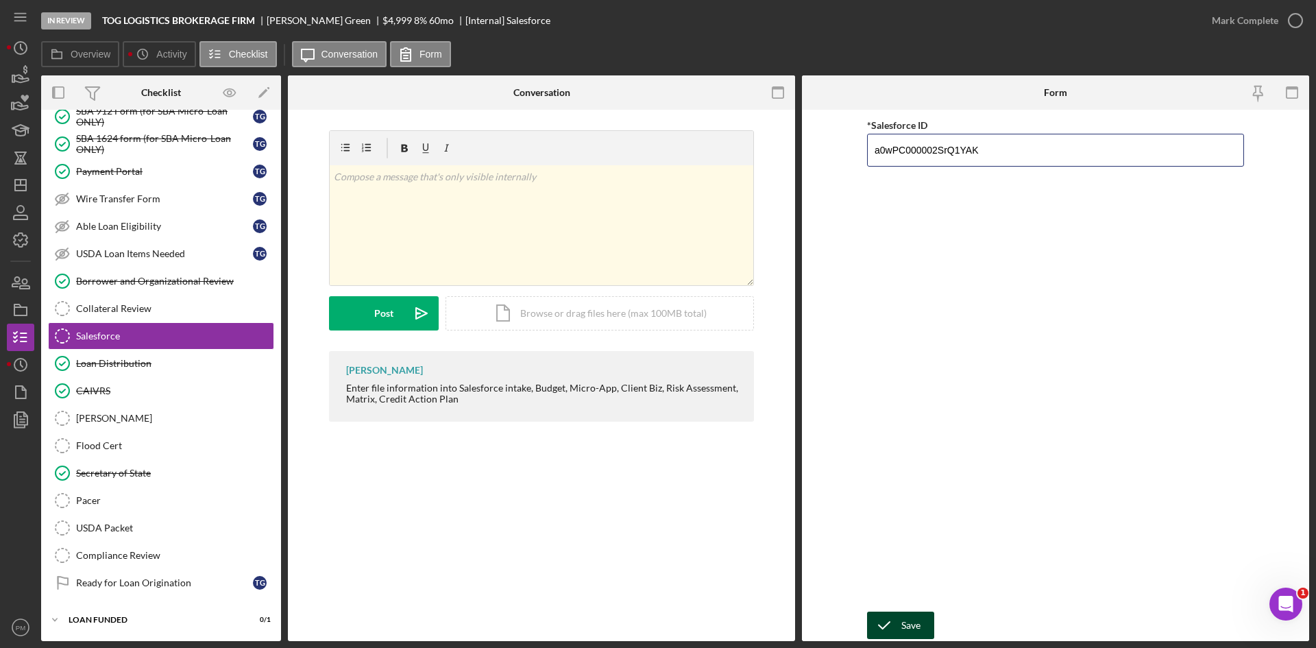
type input "a0wPC000002SrQ1YAK"
click at [893, 622] on icon "submit" at bounding box center [884, 625] width 34 height 34
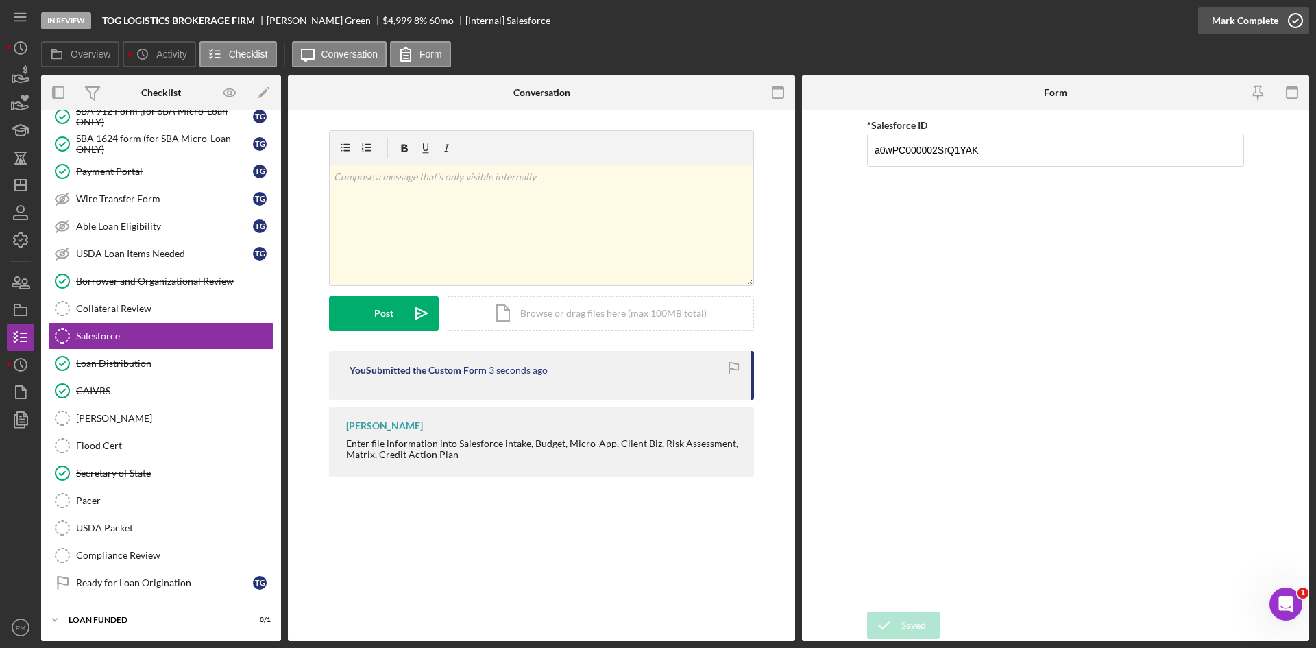
click at [1297, 11] on icon "button" at bounding box center [1295, 20] width 34 height 34
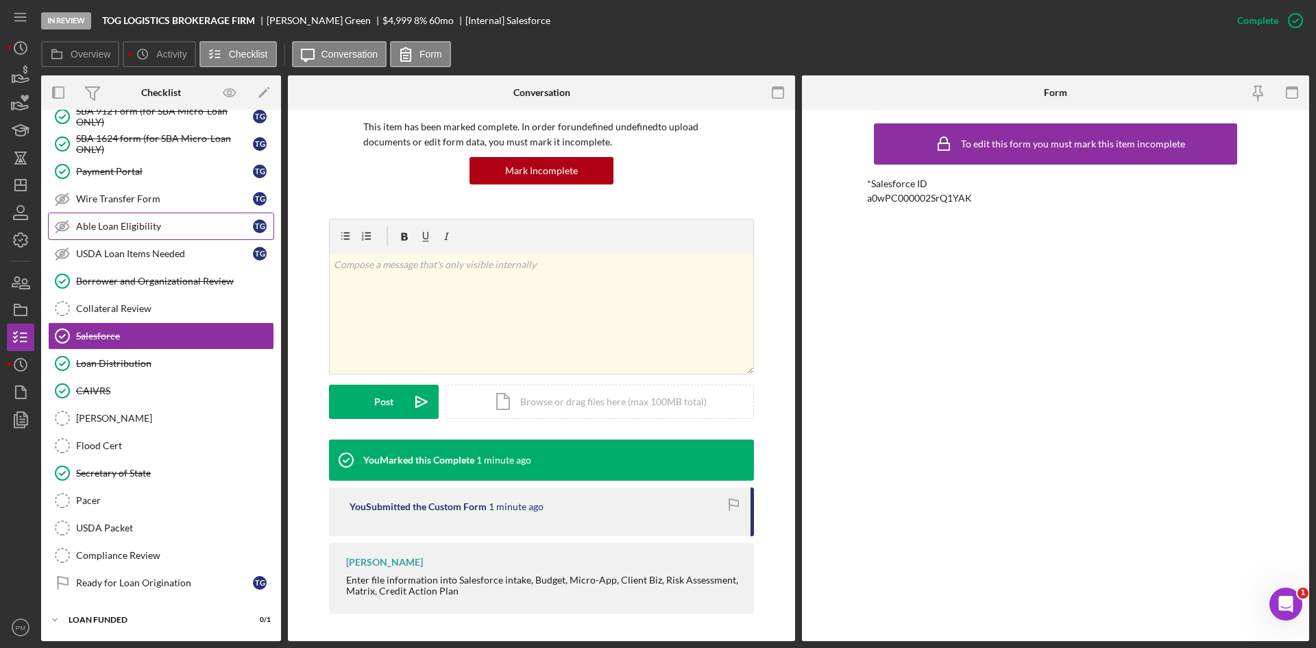
scroll to position [1360, 0]
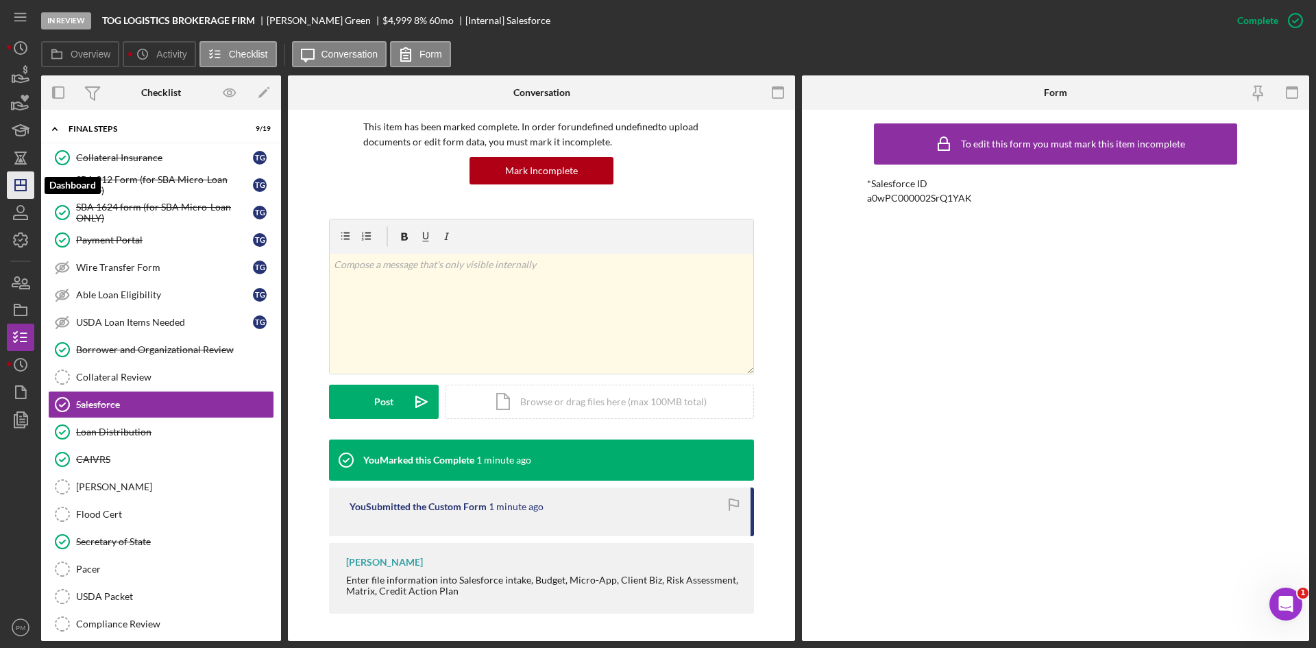
click at [29, 188] on icon "Icon/Dashboard" at bounding box center [20, 185] width 34 height 34
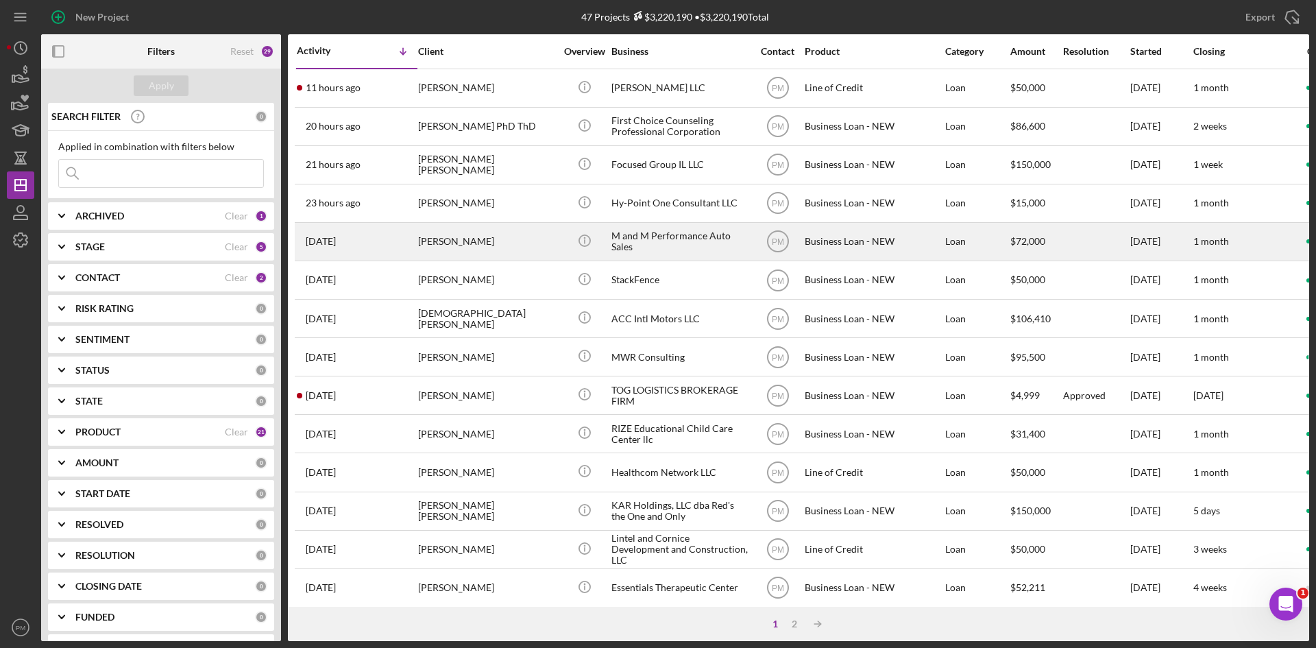
click at [442, 242] on div "[PERSON_NAME]" at bounding box center [486, 241] width 137 height 36
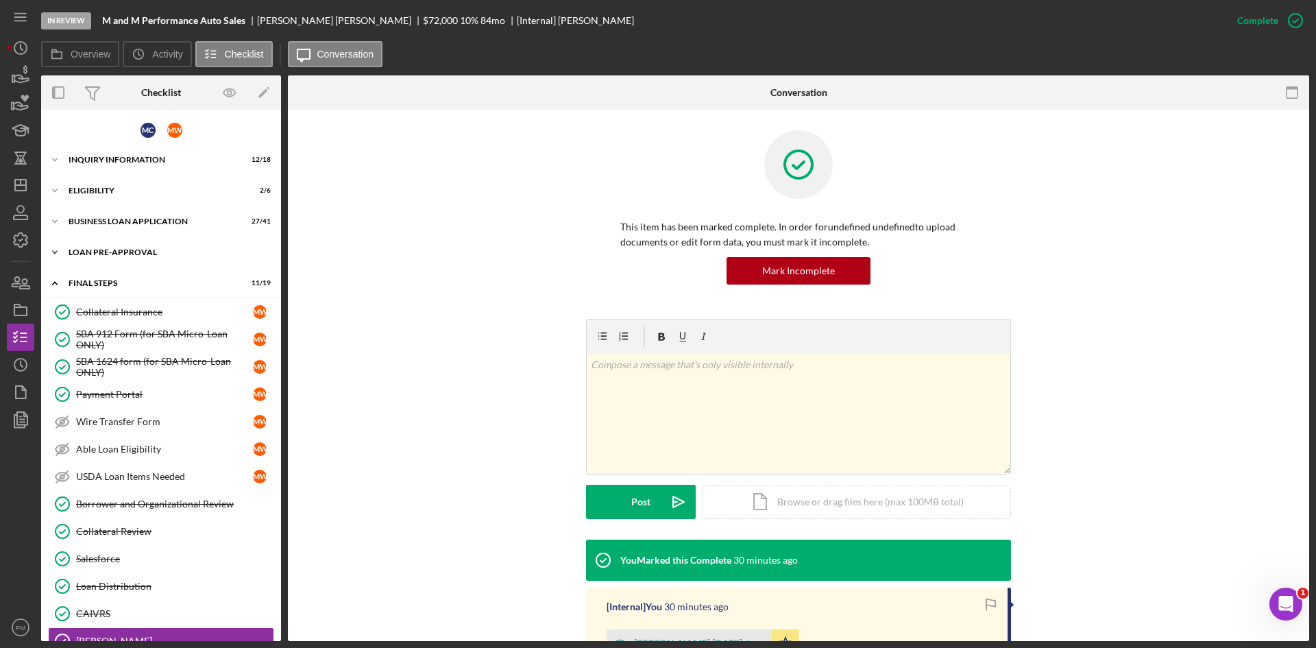
click at [137, 249] on div "LOAN PRE-APPROVAL" at bounding box center [166, 252] width 195 height 8
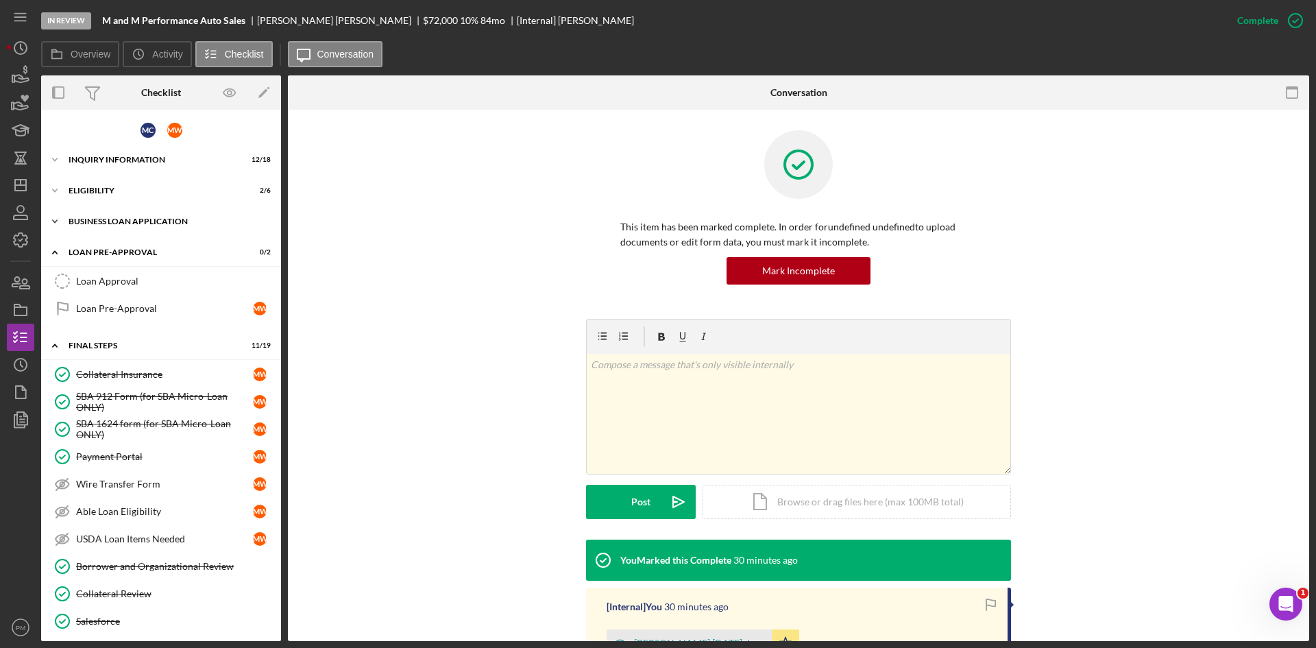
click at [132, 225] on div "Icon/Expander BUSINESS LOAN APPLICATION 27 / 41" at bounding box center [161, 221] width 240 height 27
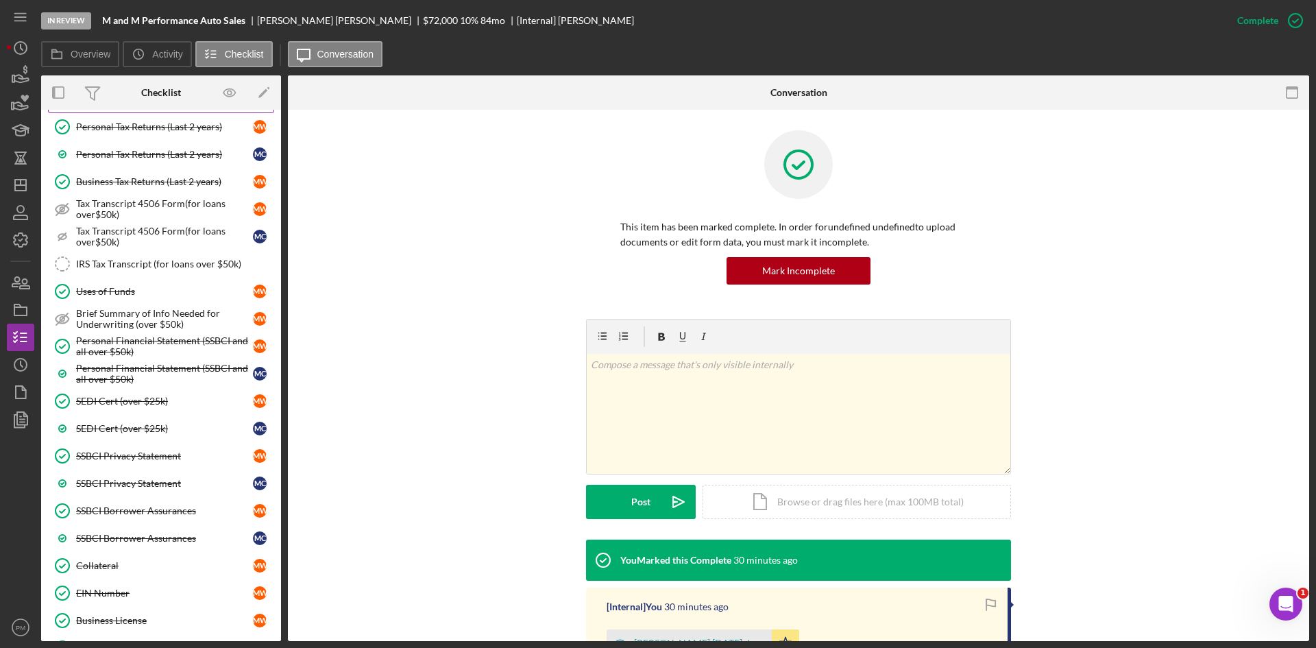
scroll to position [69, 0]
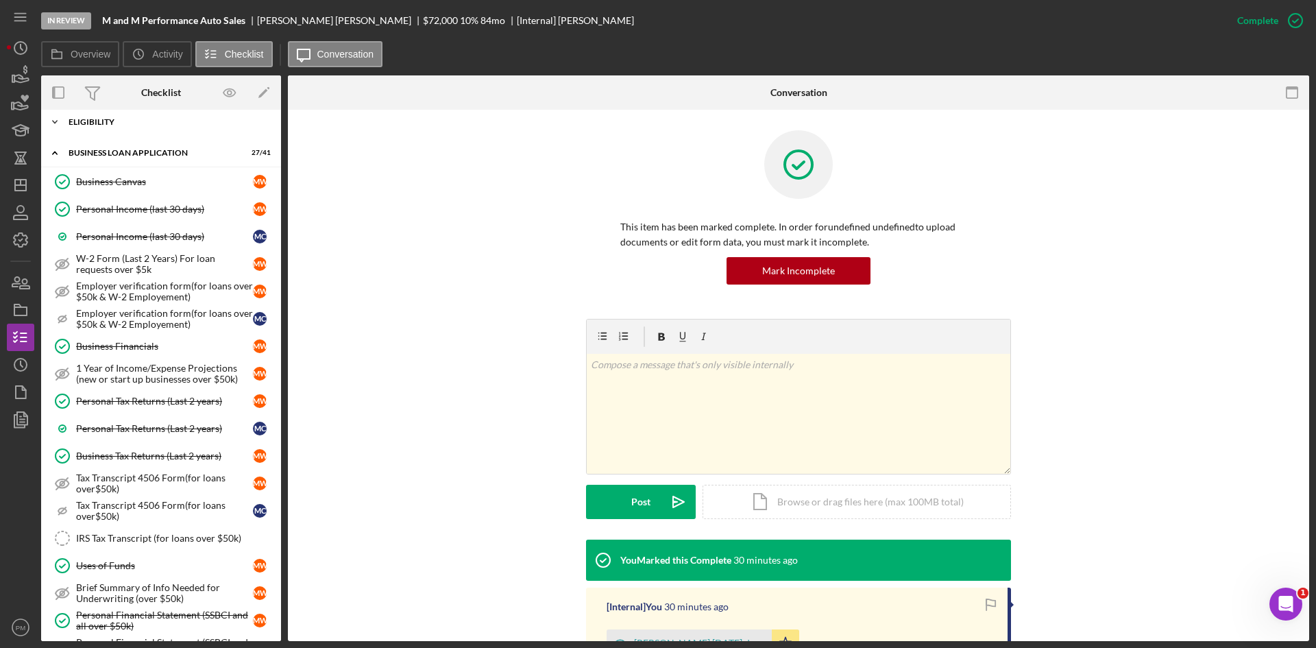
click at [118, 134] on div "Icon/Expander ELIGIBILITY 2 / 6" at bounding box center [161, 121] width 240 height 27
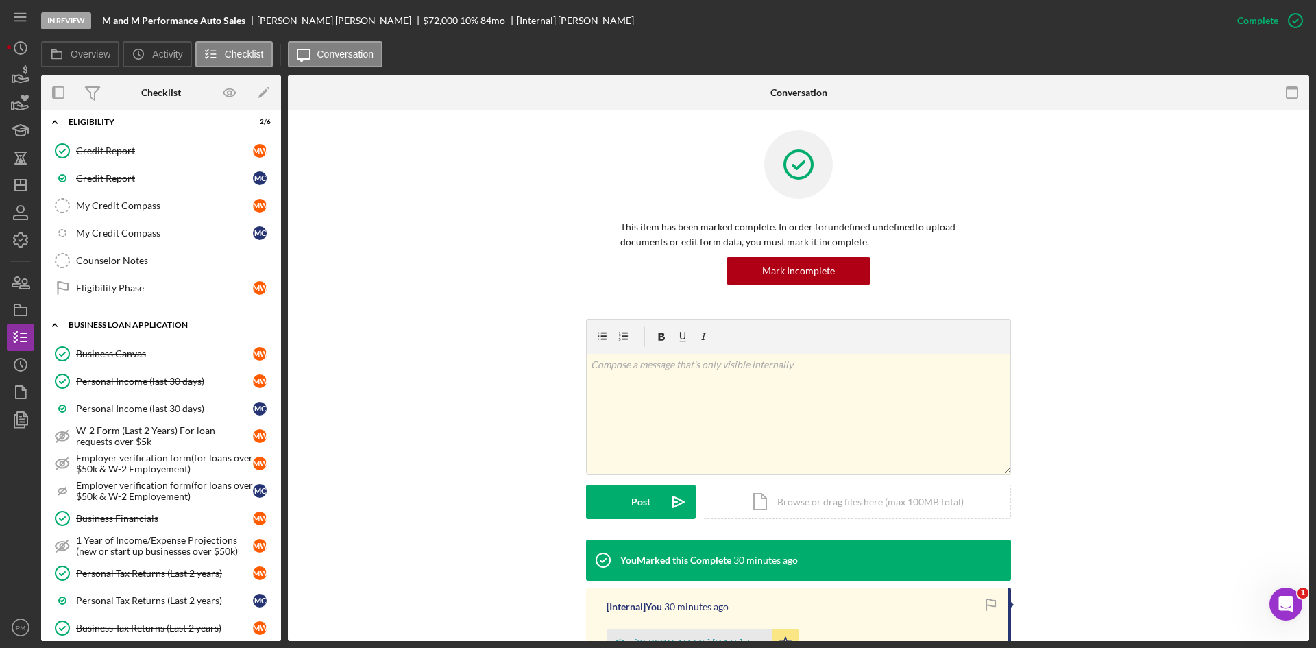
scroll to position [0, 0]
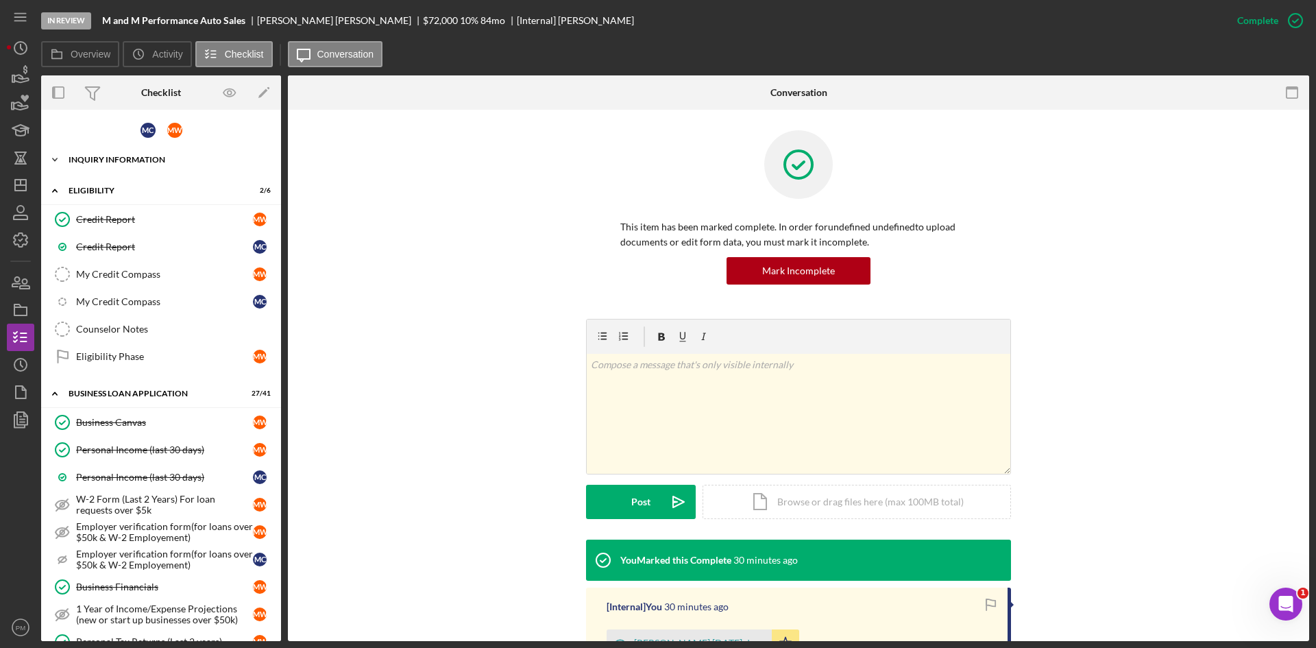
click at [102, 156] on div "INQUIRY INFORMATION" at bounding box center [166, 160] width 195 height 8
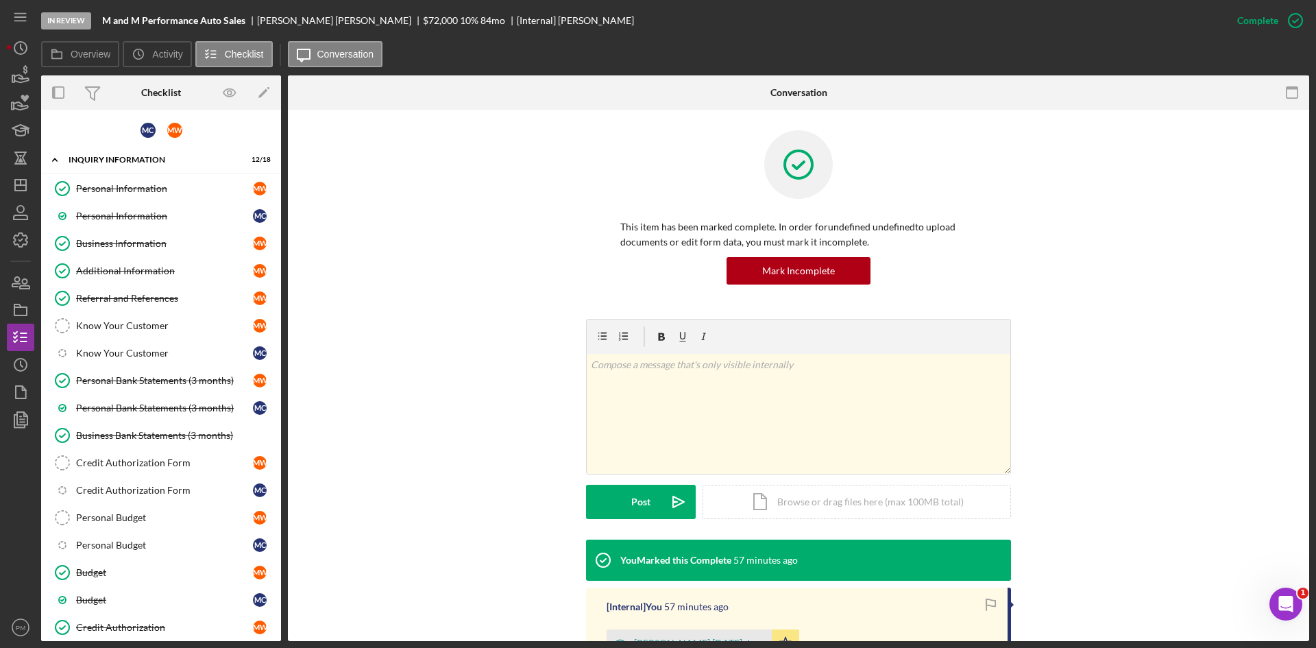
click at [1177, 426] on div "v Color teal Color pink Remove color Add row above Add row below Add column bef…" at bounding box center [798, 429] width 980 height 221
click at [25, 186] on icon "Icon/Dashboard" at bounding box center [20, 185] width 34 height 34
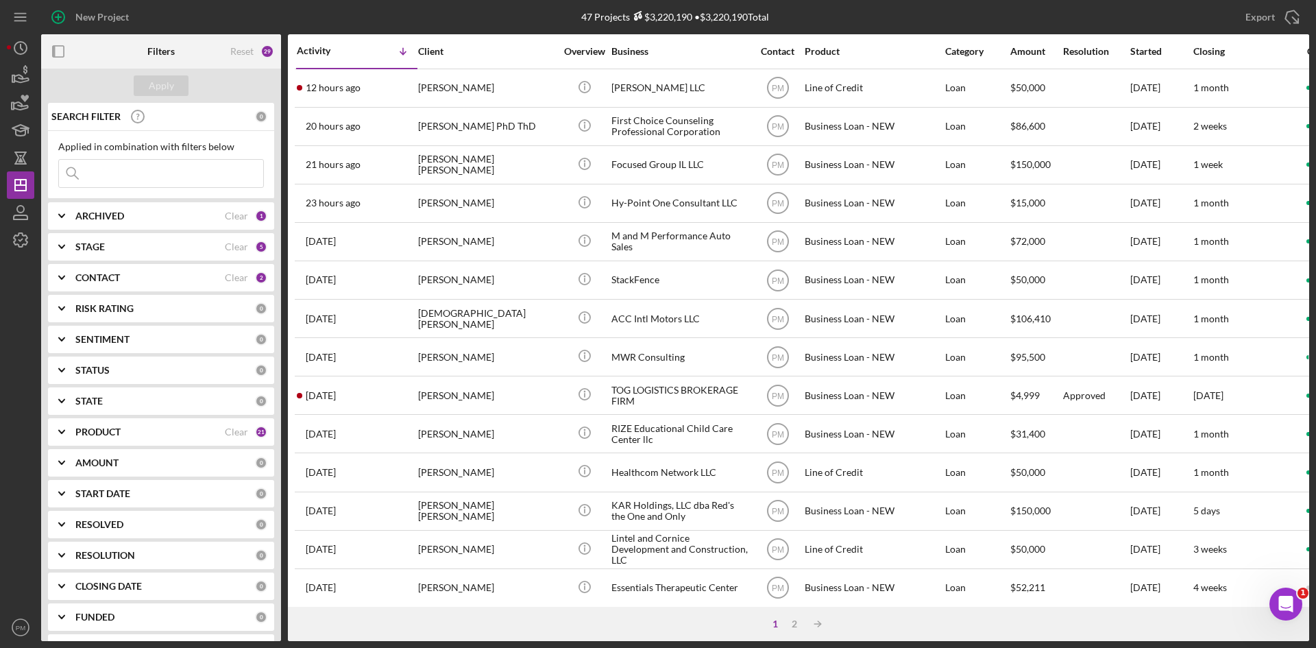
click at [135, 286] on div "CONTACT Clear 2" at bounding box center [171, 277] width 192 height 27
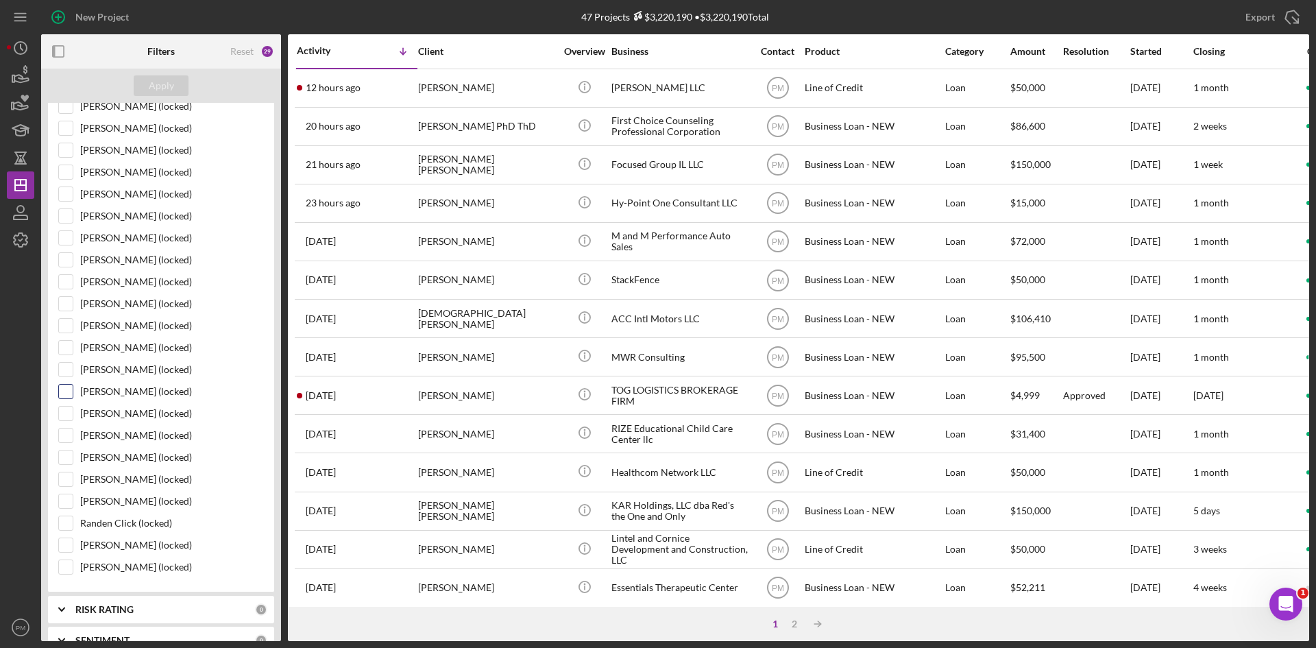
scroll to position [1028, 0]
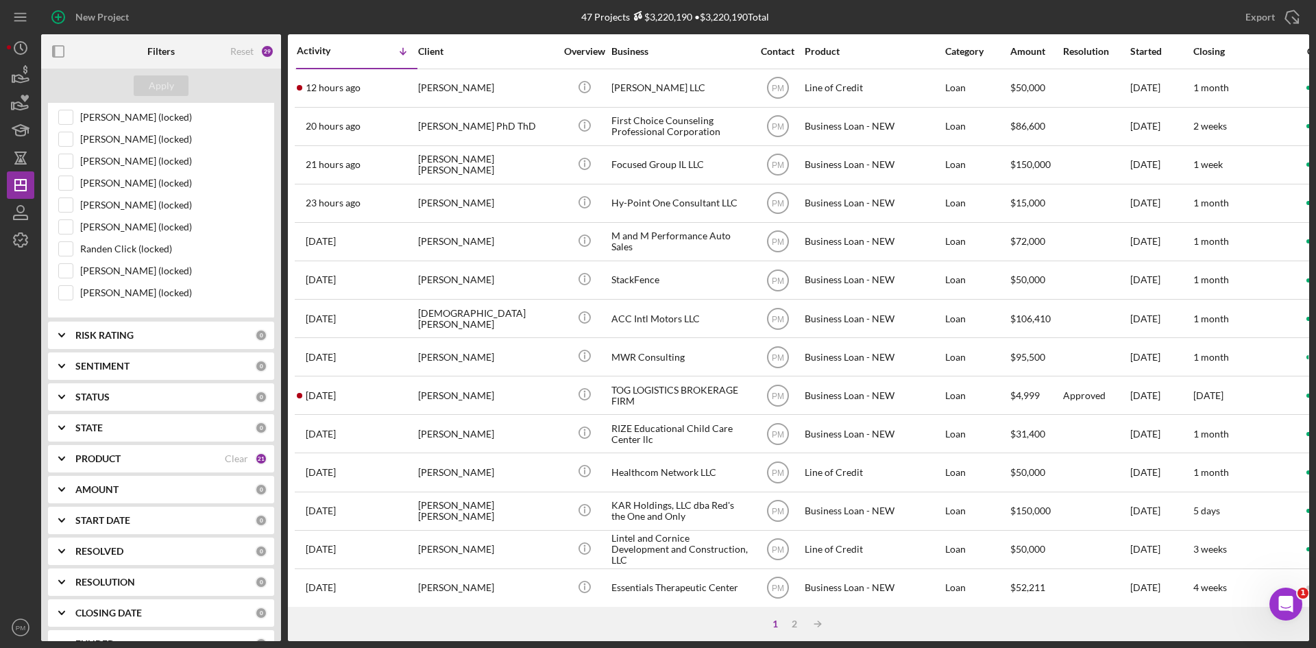
click at [111, 451] on div "PRODUCT Clear 21" at bounding box center [171, 458] width 192 height 27
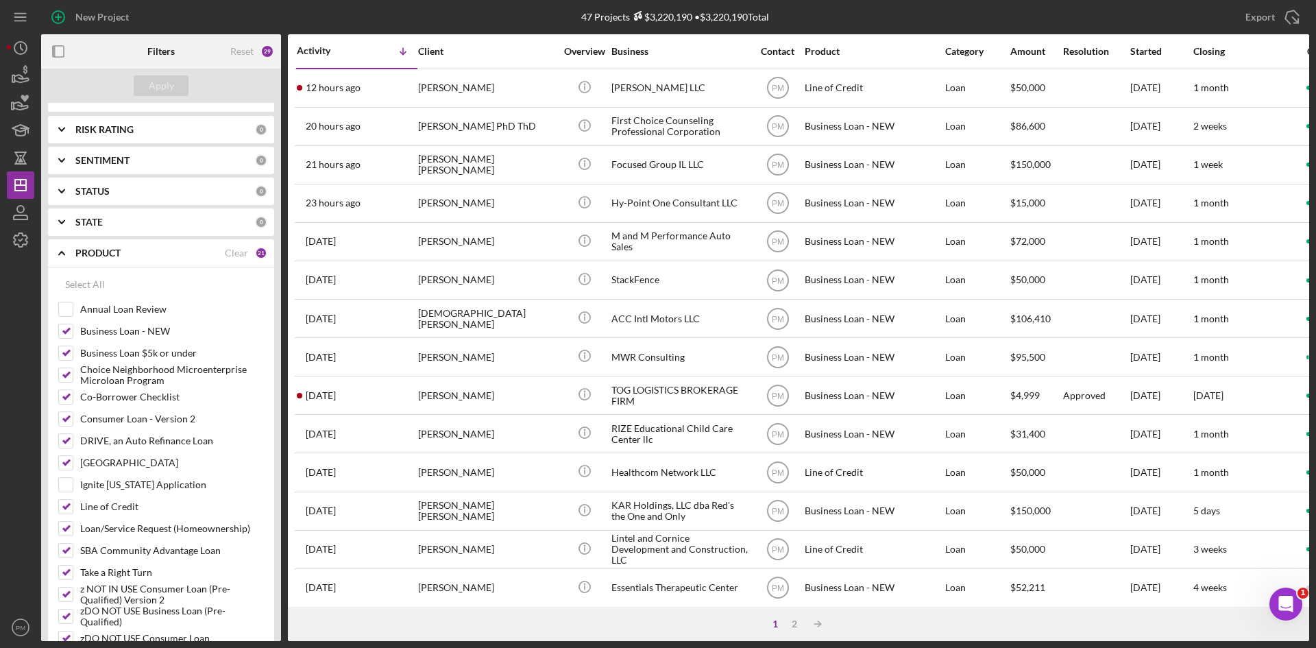
click at [221, 245] on div "PRODUCT Clear 21" at bounding box center [171, 252] width 192 height 27
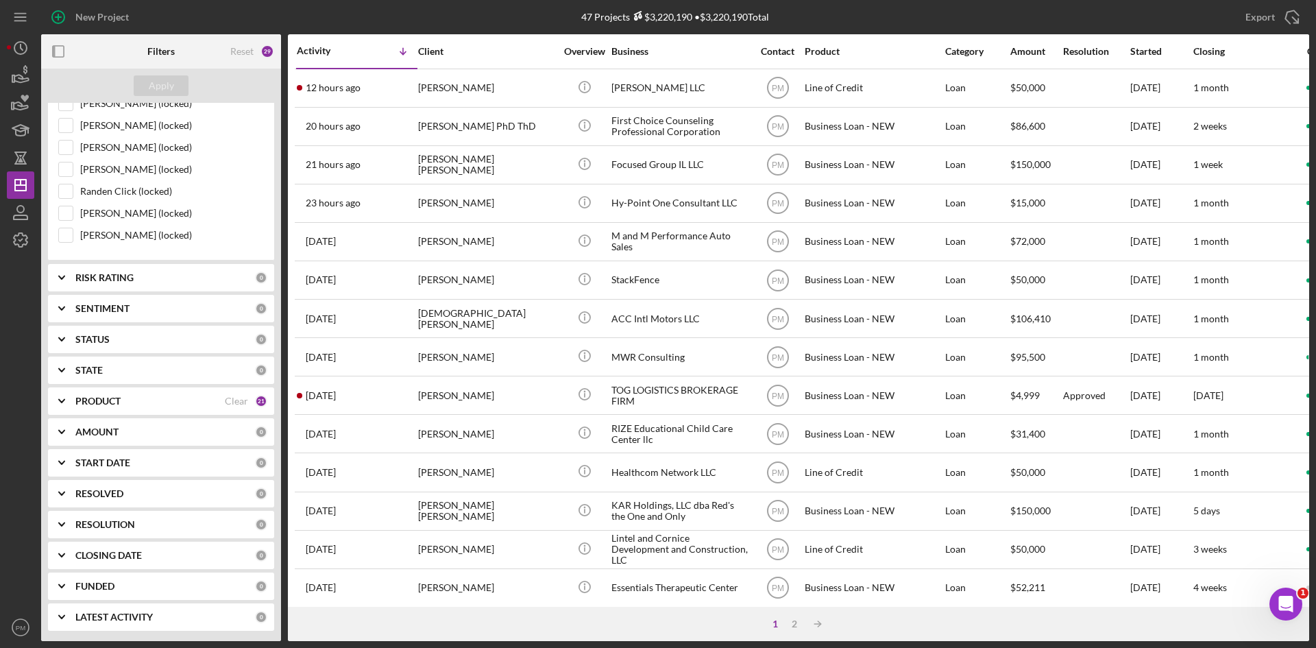
click at [149, 401] on div "PRODUCT" at bounding box center [149, 400] width 149 height 11
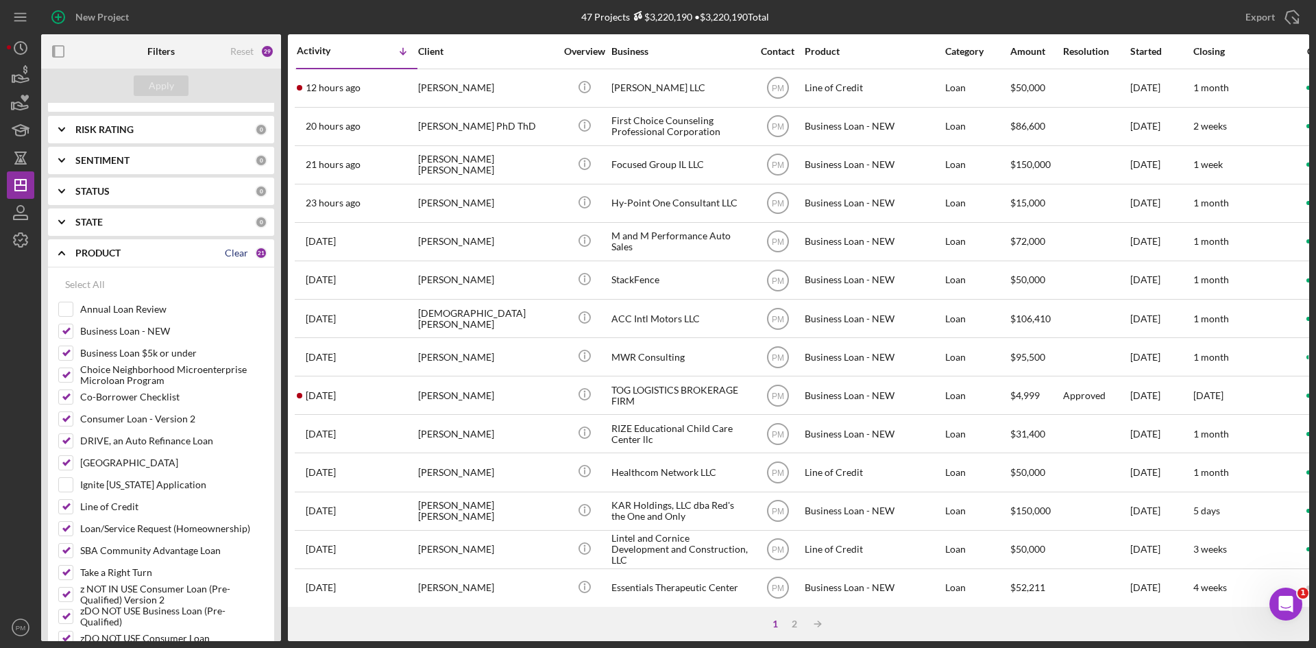
click at [227, 254] on div "Clear" at bounding box center [236, 252] width 23 height 11
checkbox input "false"
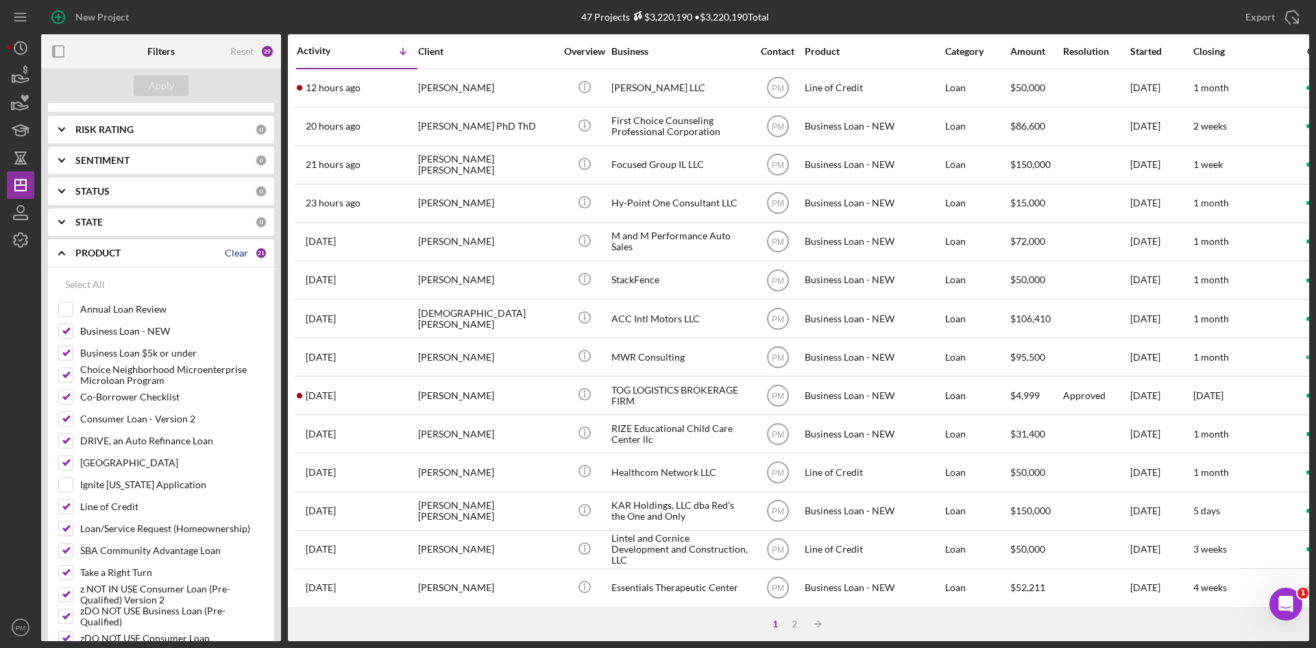
checkbox input "false"
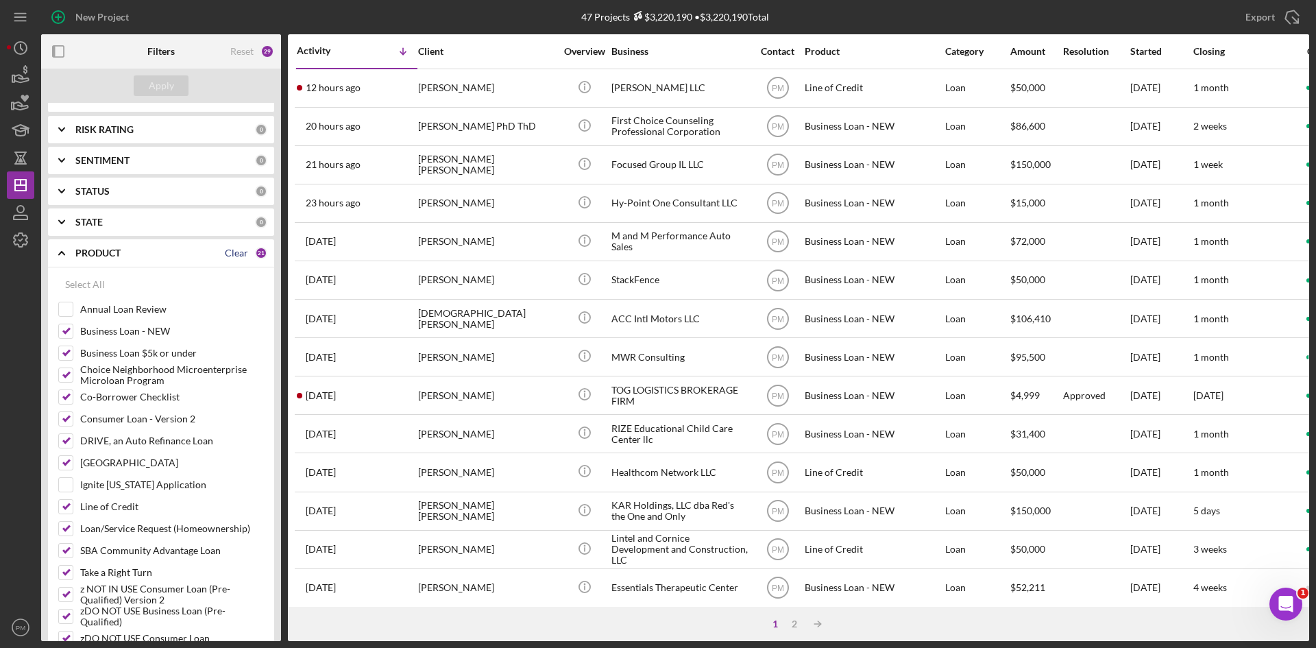
checkbox input "false"
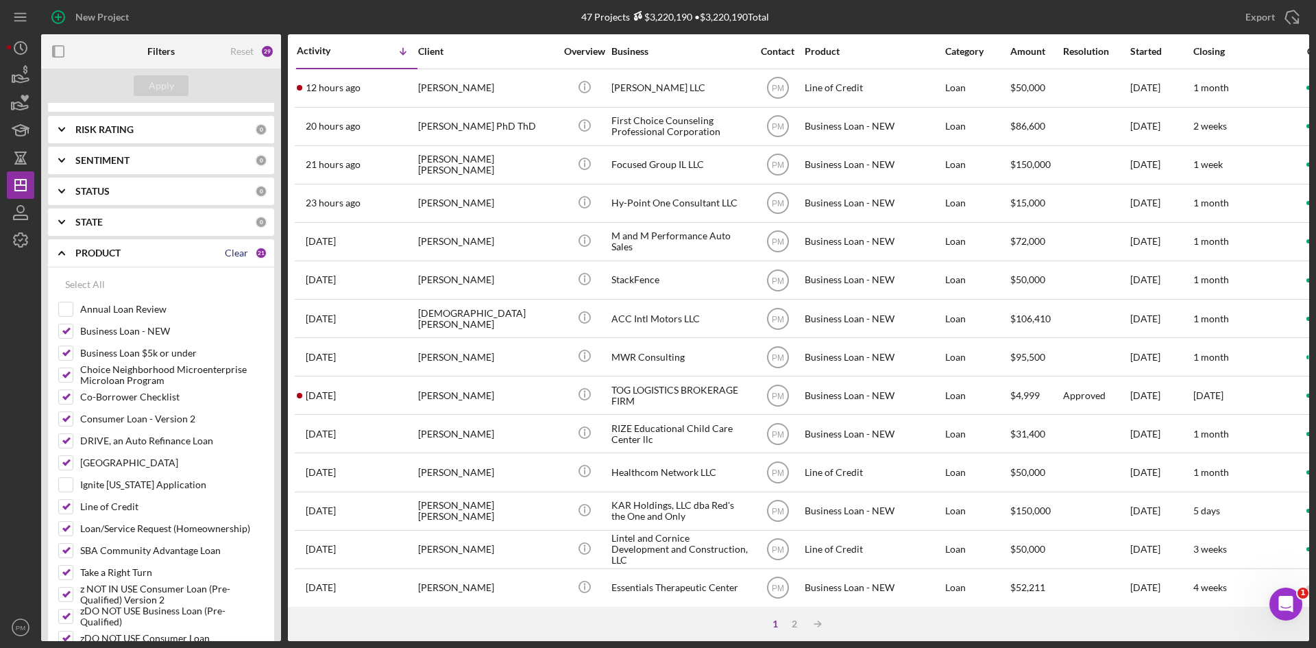
checkbox input "false"
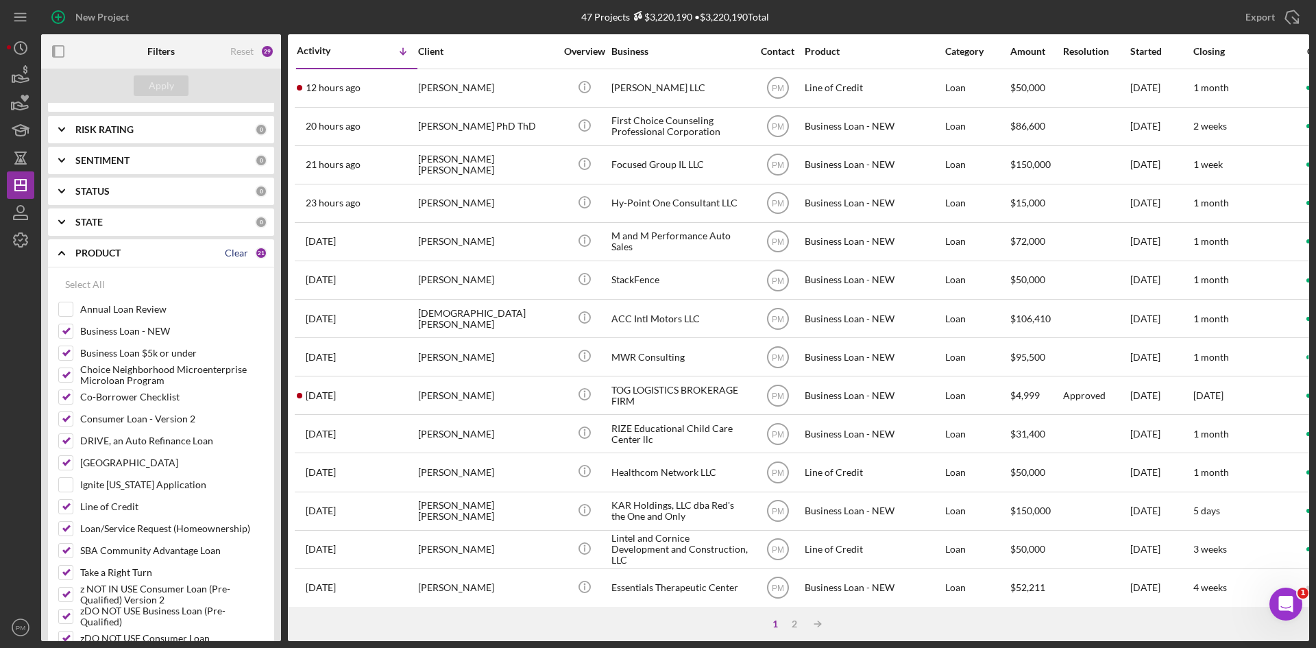
checkbox input "false"
click at [66, 481] on input "Ignite [US_STATE] Application" at bounding box center [66, 485] width 14 height 14
checkbox input "true"
click at [160, 90] on div "Apply" at bounding box center [161, 85] width 25 height 21
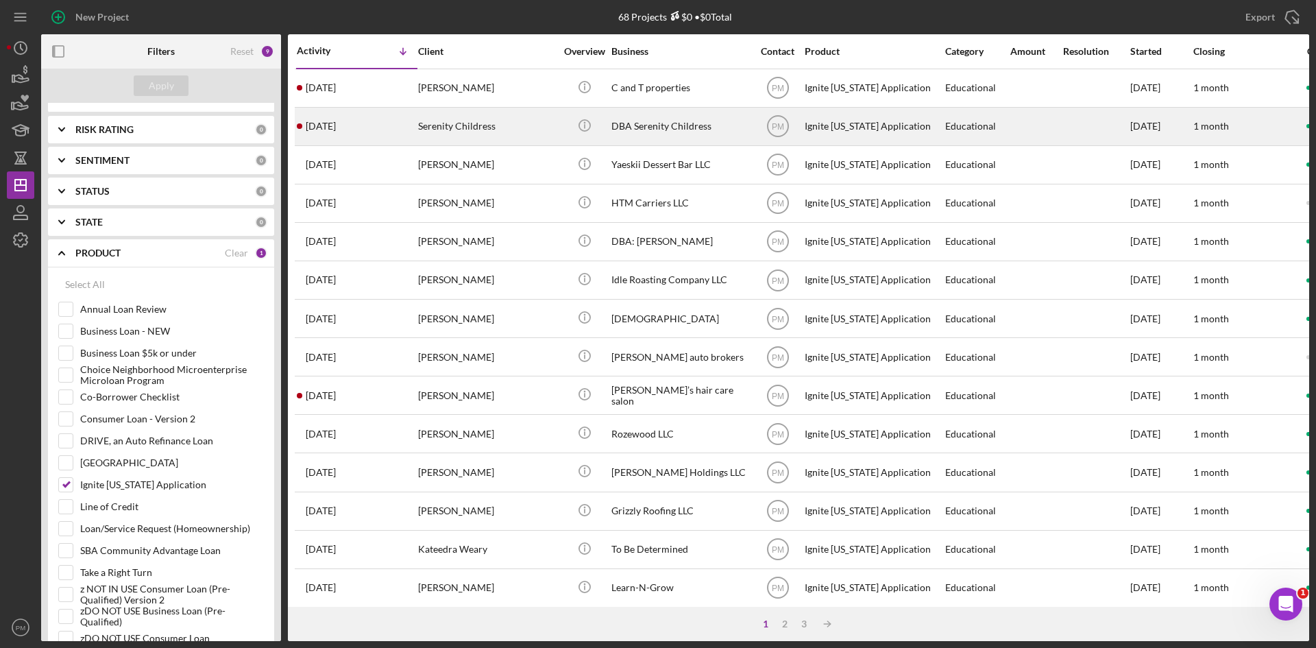
click at [454, 134] on div "Serenity Childress" at bounding box center [486, 126] width 137 height 36
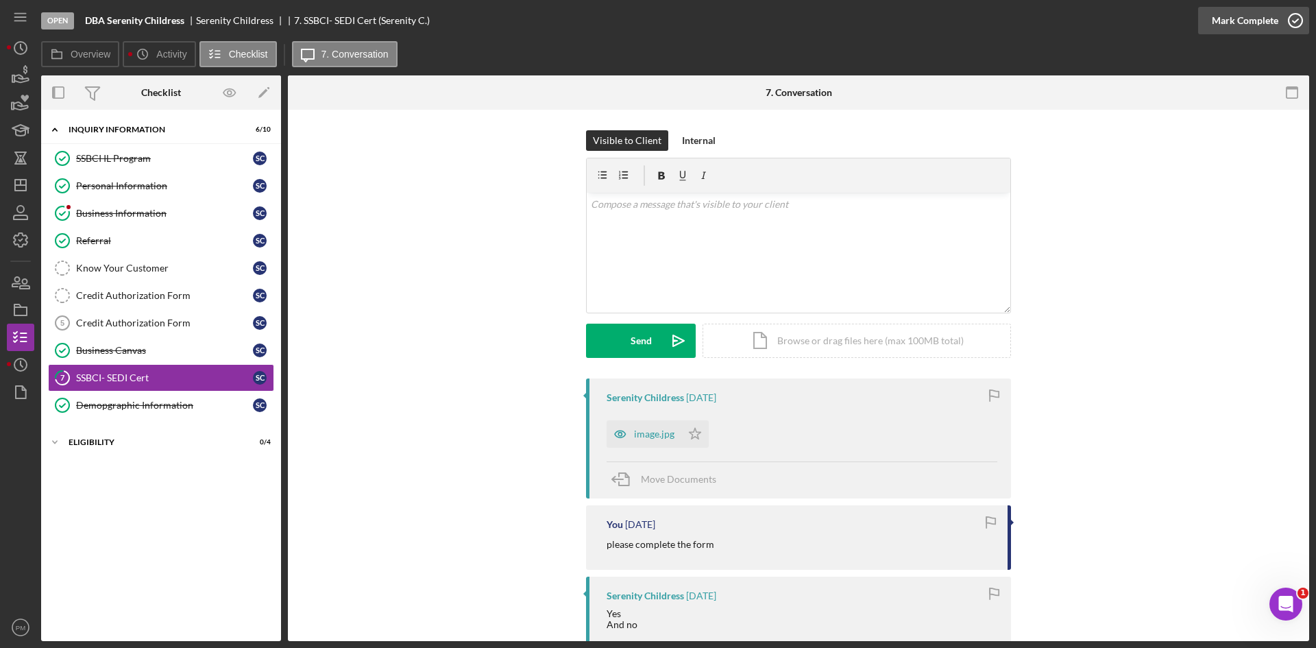
click at [1262, 24] on div "Mark Complete" at bounding box center [1245, 20] width 66 height 27
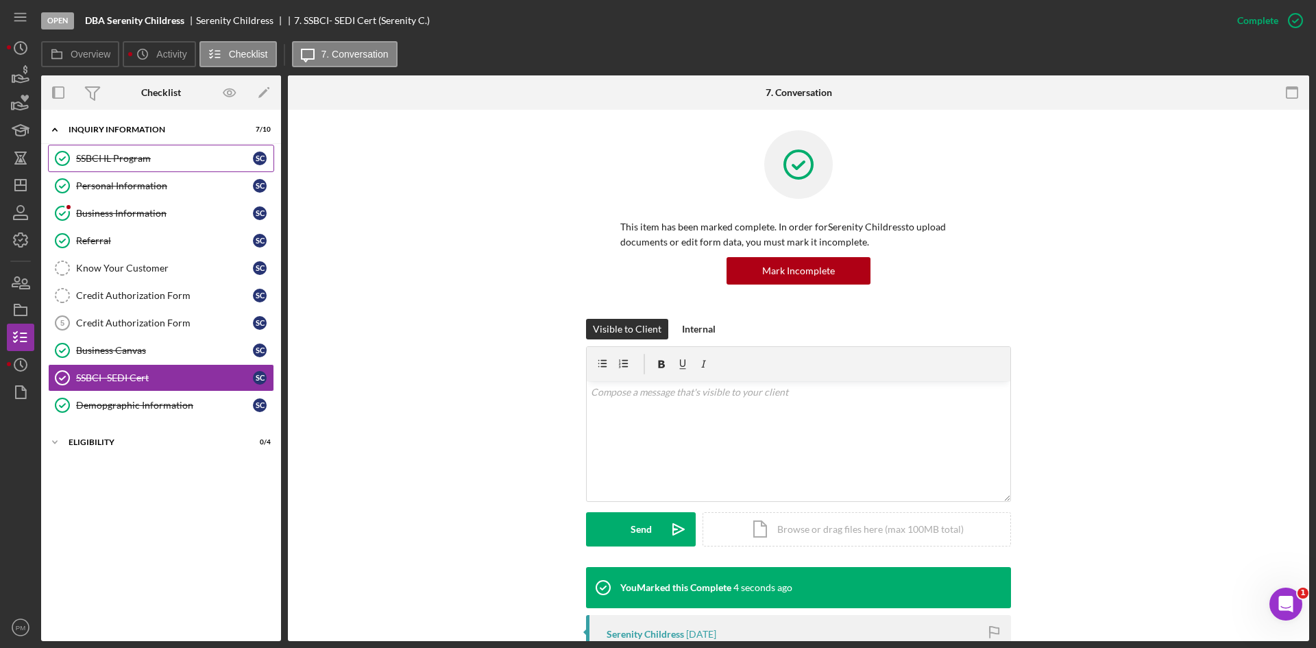
click at [140, 162] on div "SSBCI IL Program" at bounding box center [164, 158] width 177 height 11
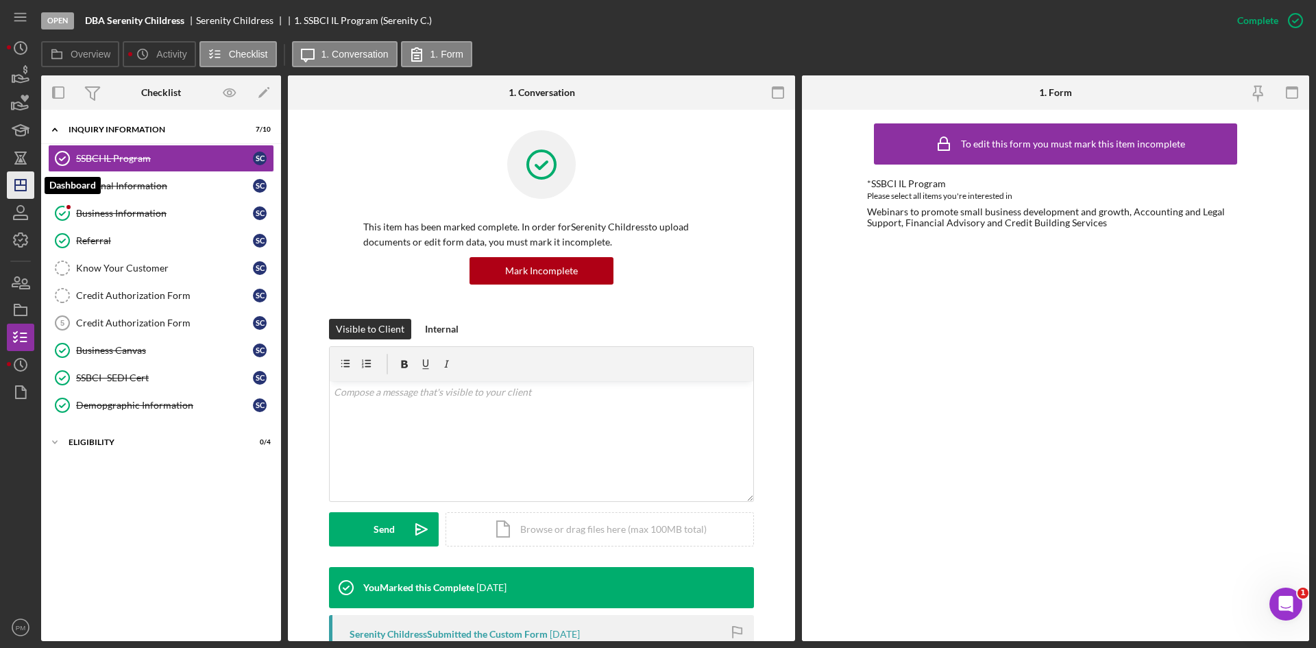
click at [25, 194] on icon "Icon/Dashboard" at bounding box center [20, 185] width 34 height 34
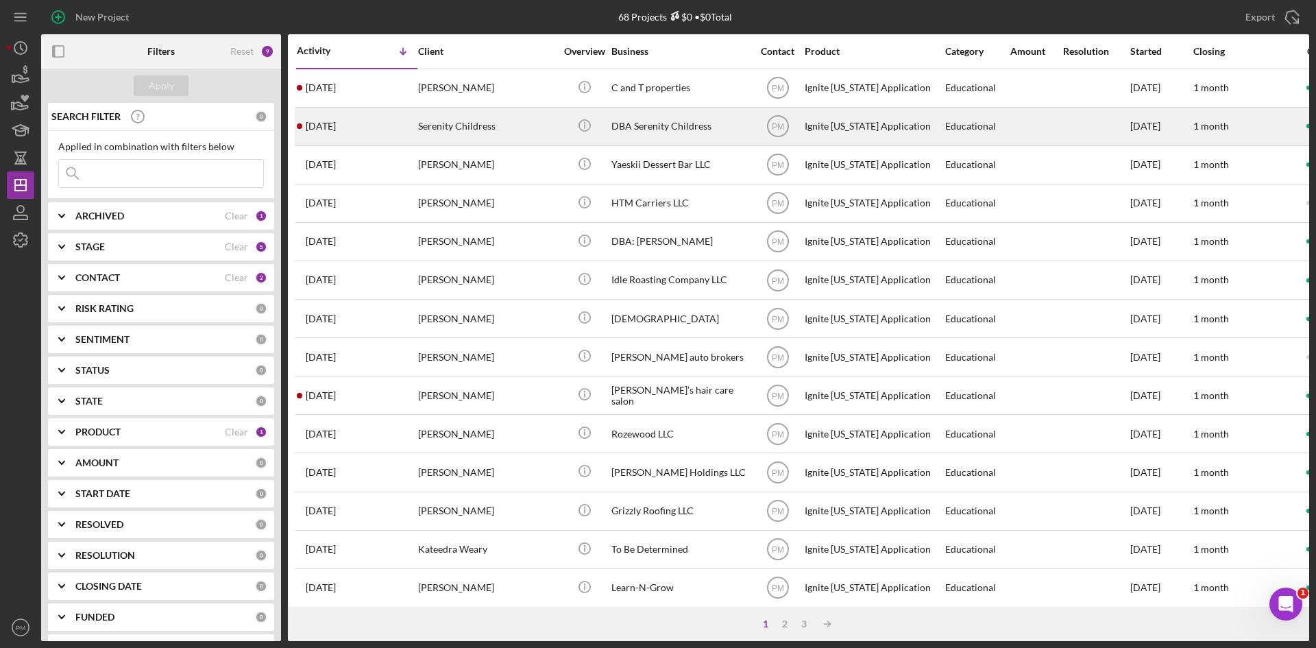
click at [465, 122] on div "Serenity Childress" at bounding box center [486, 126] width 137 height 36
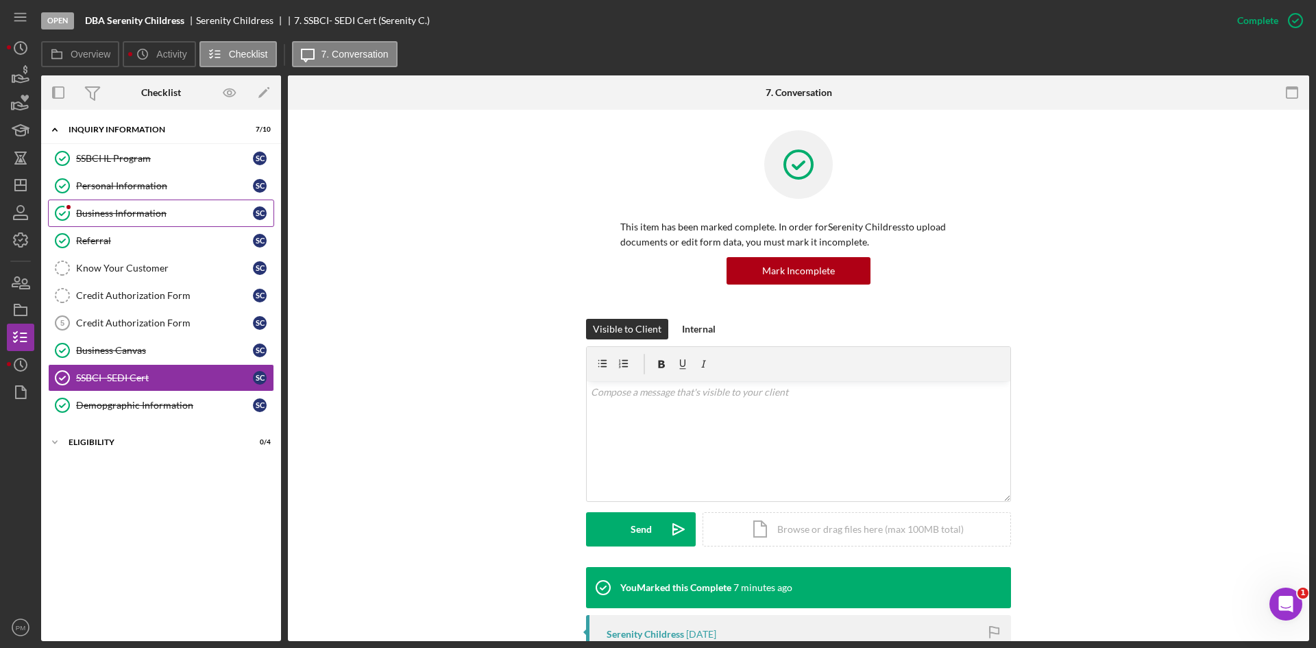
click at [152, 215] on div "Business Information" at bounding box center [164, 213] width 177 height 11
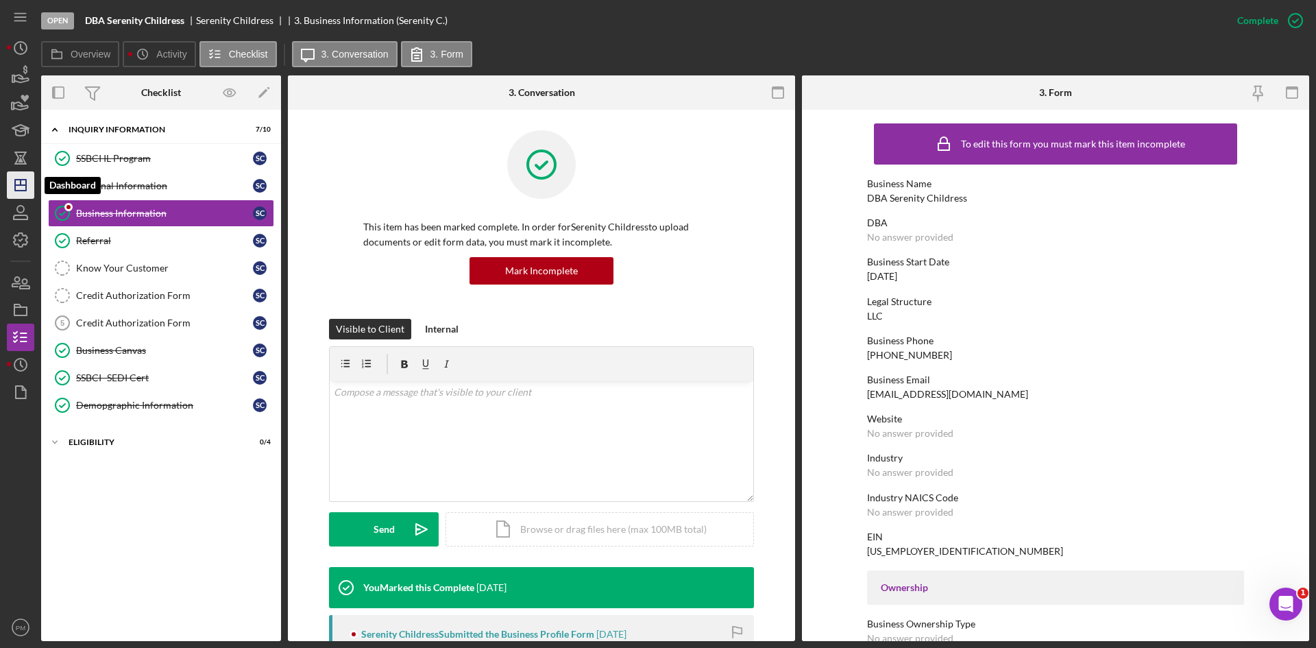
click at [26, 183] on polygon "button" at bounding box center [20, 185] width 11 height 11
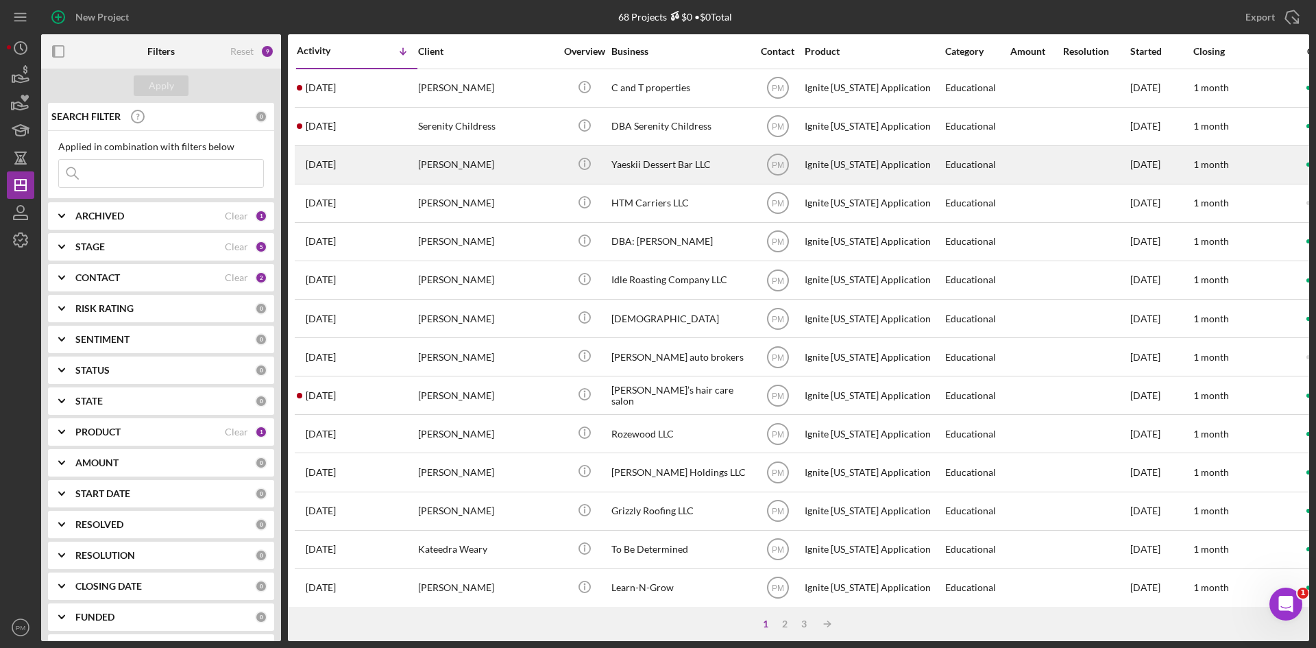
click at [430, 164] on div "[PERSON_NAME]" at bounding box center [486, 165] width 137 height 36
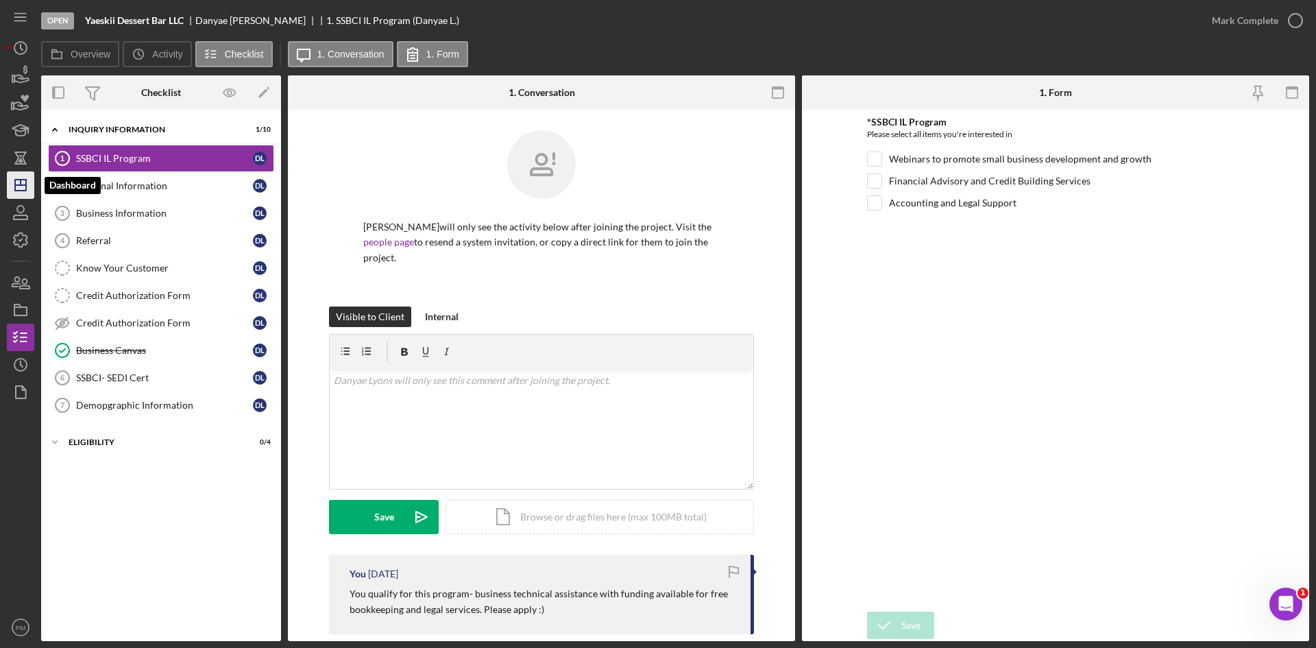
click at [26, 181] on polygon "button" at bounding box center [20, 185] width 11 height 11
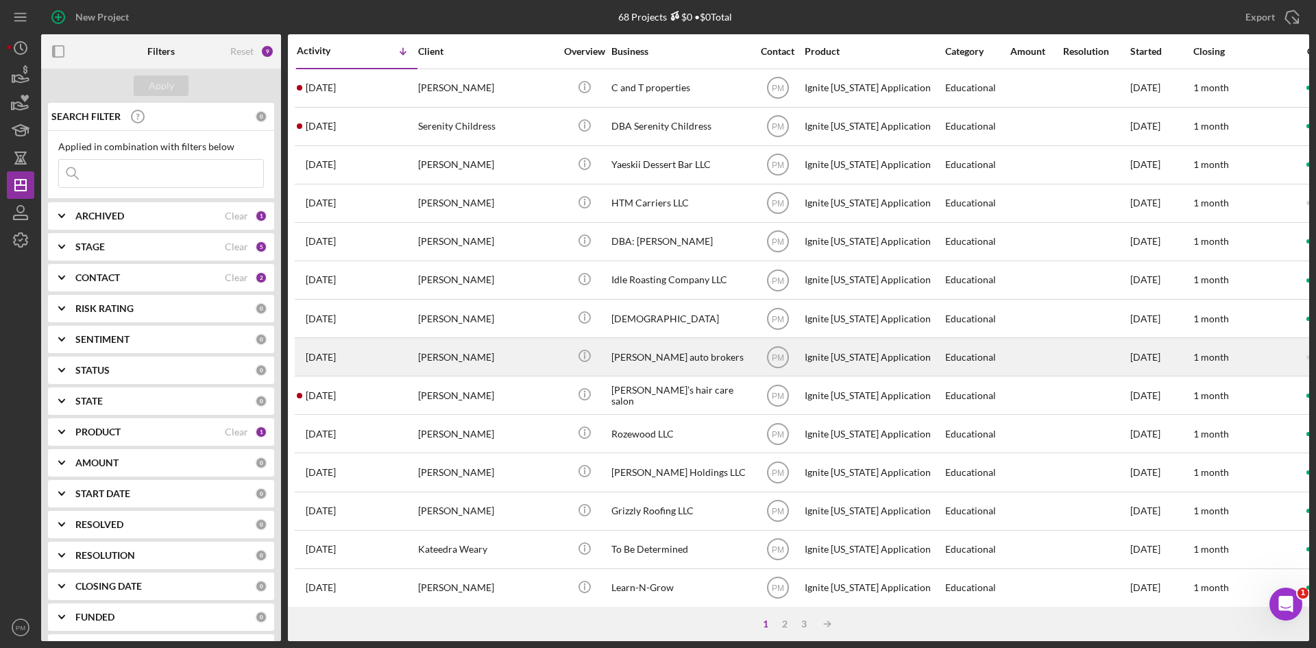
click at [473, 352] on div "[PERSON_NAME]" at bounding box center [486, 357] width 137 height 36
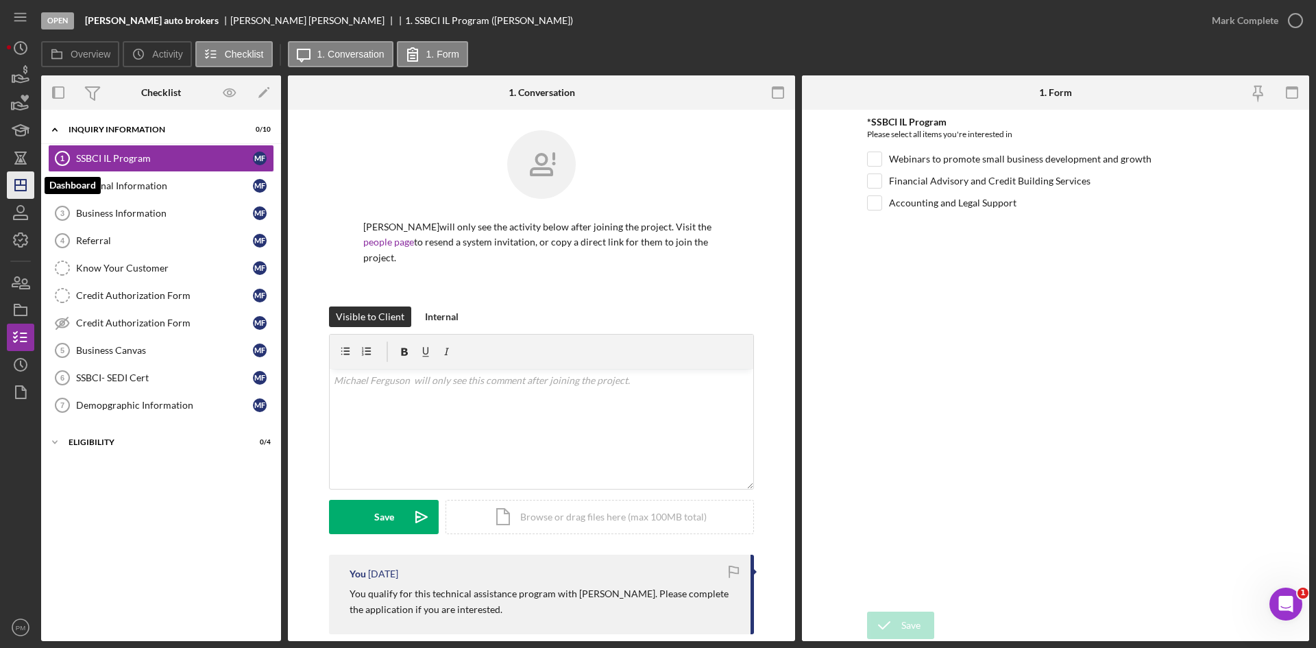
click at [17, 188] on icon "Icon/Dashboard" at bounding box center [20, 185] width 34 height 34
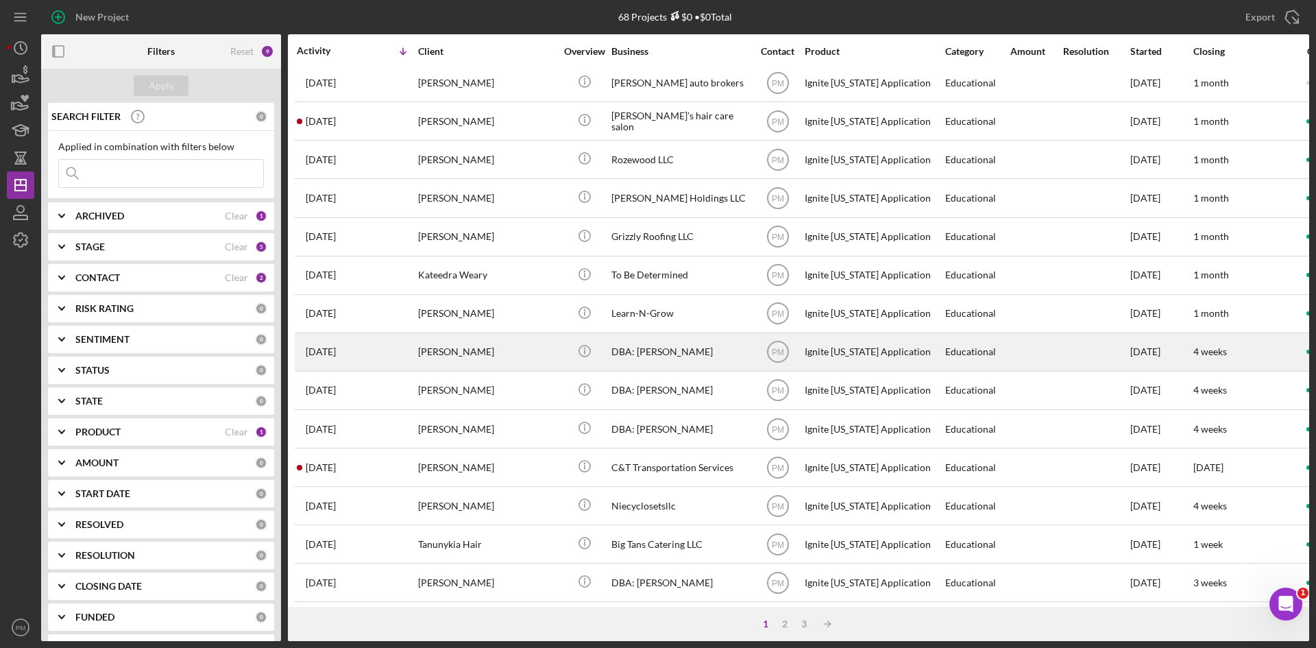
scroll to position [441, 0]
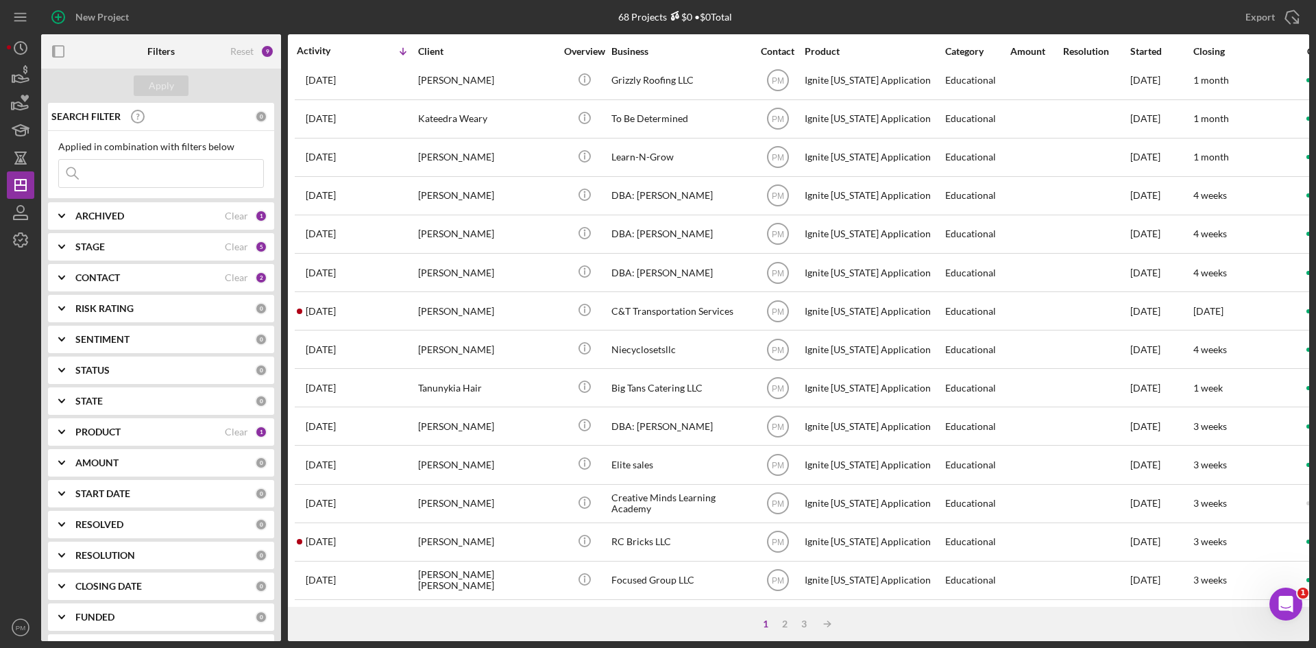
click at [143, 169] on input at bounding box center [161, 173] width 204 height 27
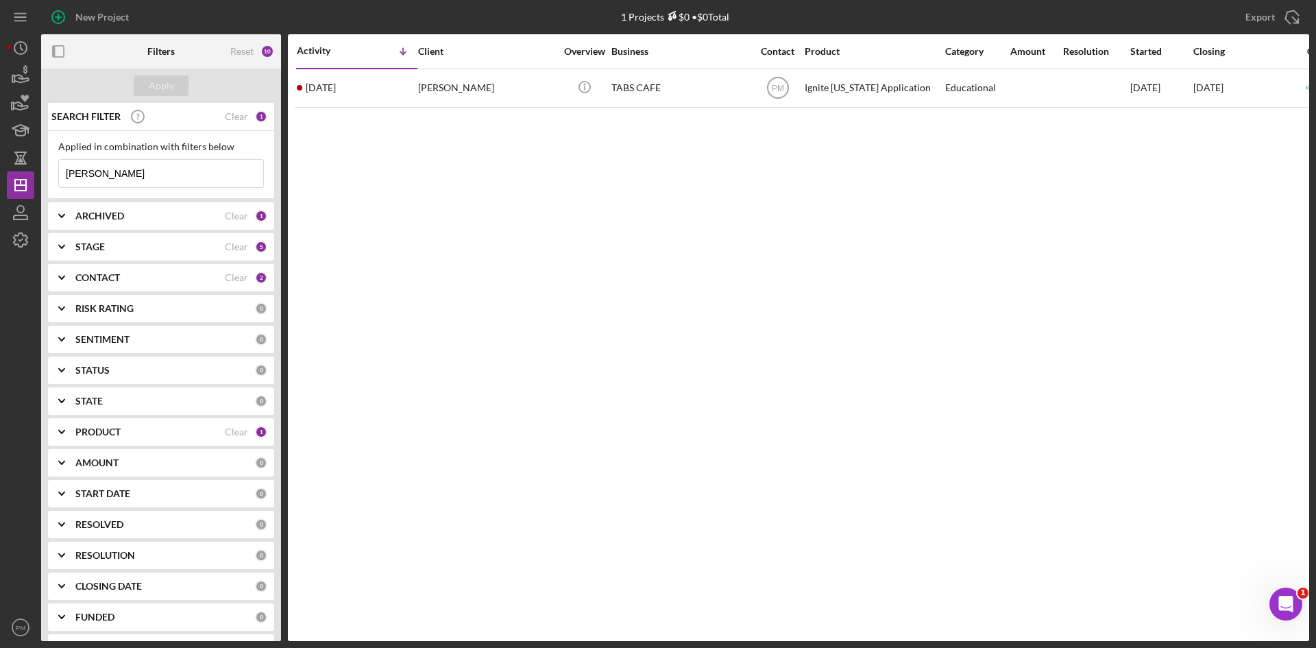
scroll to position [0, 0]
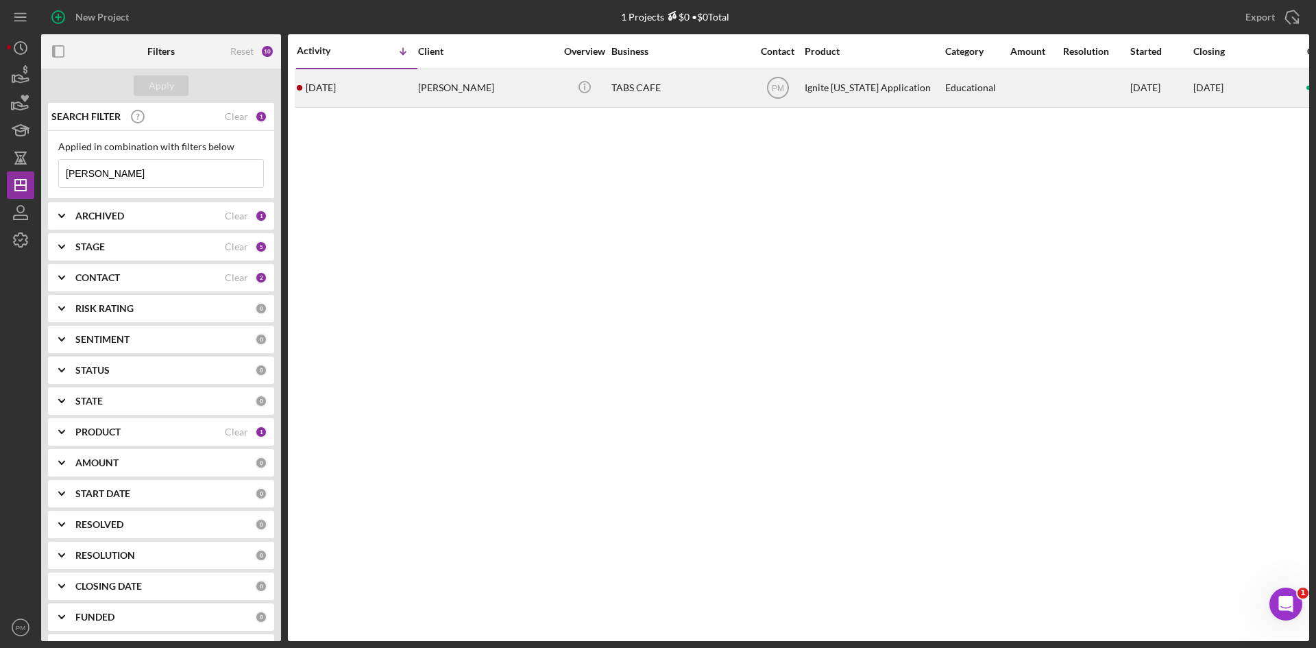
type input "[PERSON_NAME]"
click at [402, 82] on div "[DATE] [PERSON_NAME]" at bounding box center [357, 88] width 120 height 36
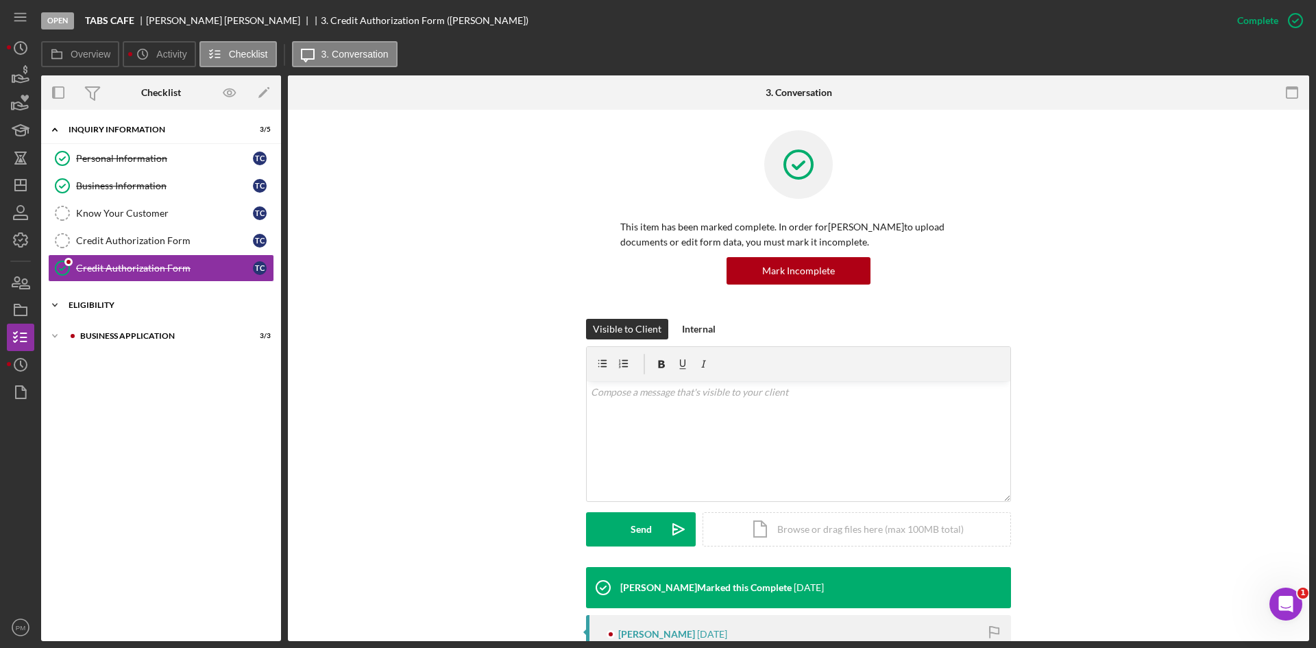
click at [162, 306] on div "Eligibility" at bounding box center [166, 305] width 195 height 8
click at [125, 457] on div "Icon/Expander Business Application 3 / 3" at bounding box center [161, 452] width 240 height 27
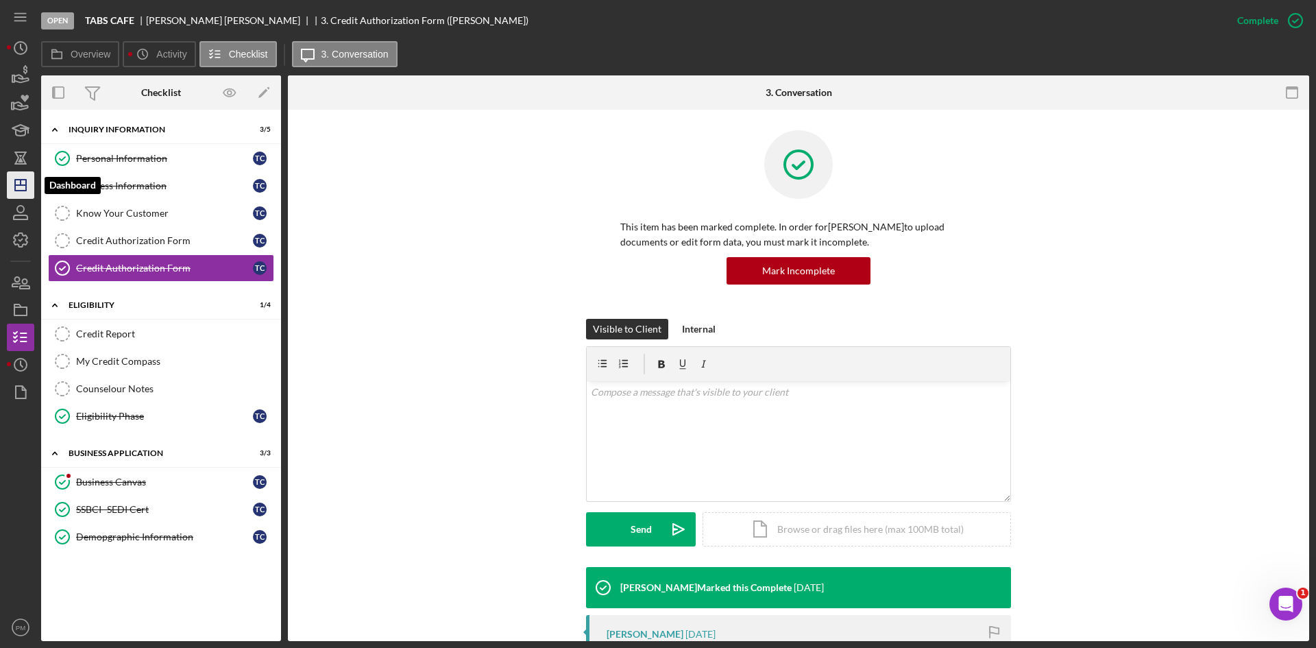
click at [15, 186] on polygon "button" at bounding box center [20, 185] width 11 height 11
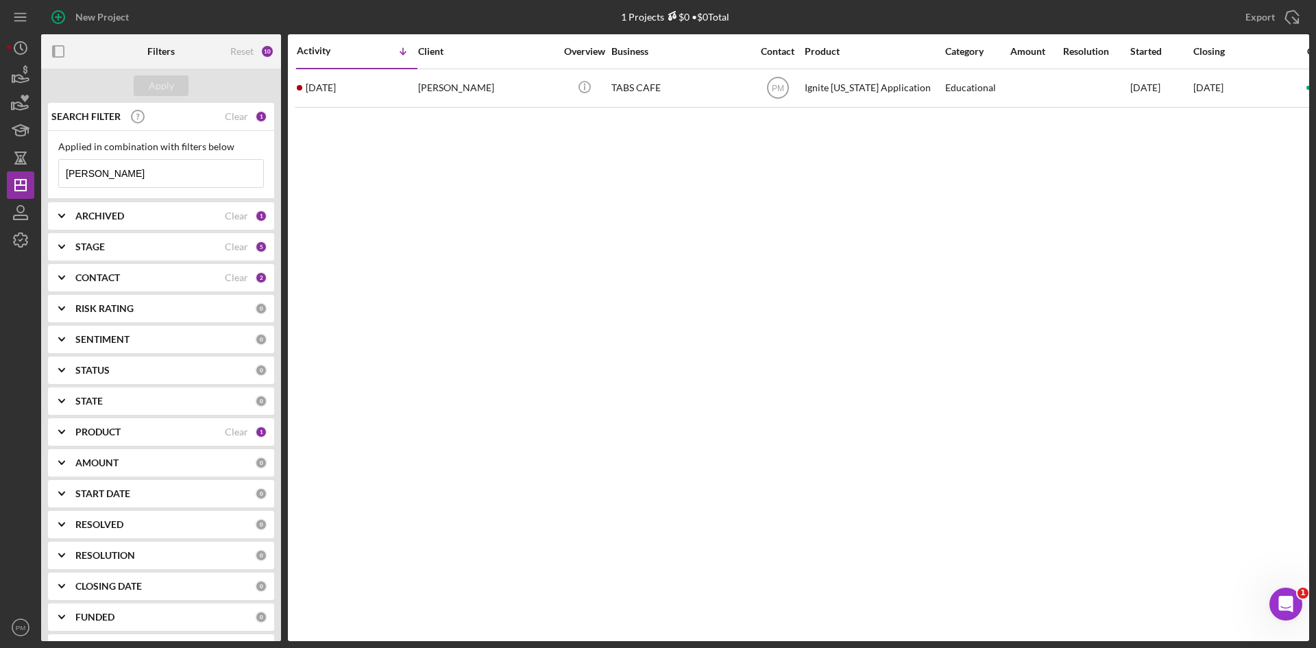
click at [106, 177] on input "[PERSON_NAME]" at bounding box center [161, 173] width 204 height 27
drag, startPoint x: 106, startPoint y: 177, endPoint x: 49, endPoint y: 175, distance: 56.9
click at [49, 175] on div "Applied in combination with filters below [PERSON_NAME] Icon/Menu Close" at bounding box center [161, 165] width 226 height 68
type input "[PERSON_NAME]"
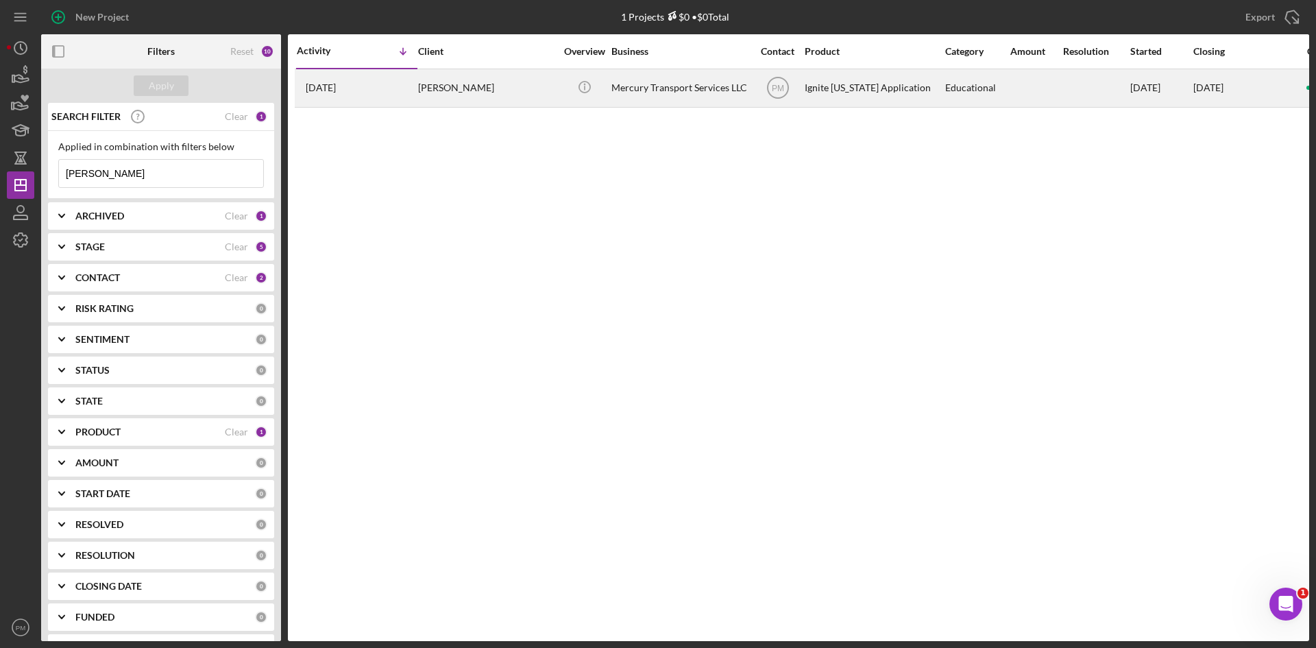
click at [381, 93] on div "[DATE] [PERSON_NAME]" at bounding box center [357, 88] width 120 height 36
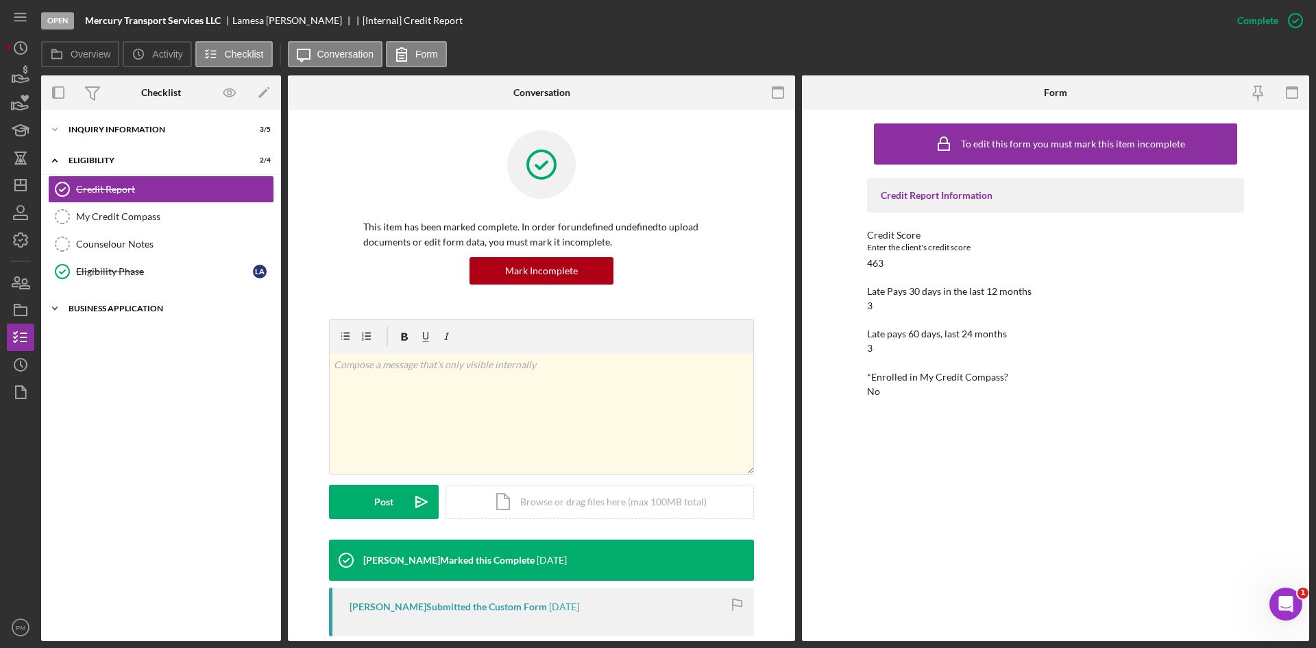
click at [140, 308] on div "Business Application" at bounding box center [166, 308] width 195 height 8
click at [147, 132] on div "Inquiry Information" at bounding box center [166, 129] width 195 height 8
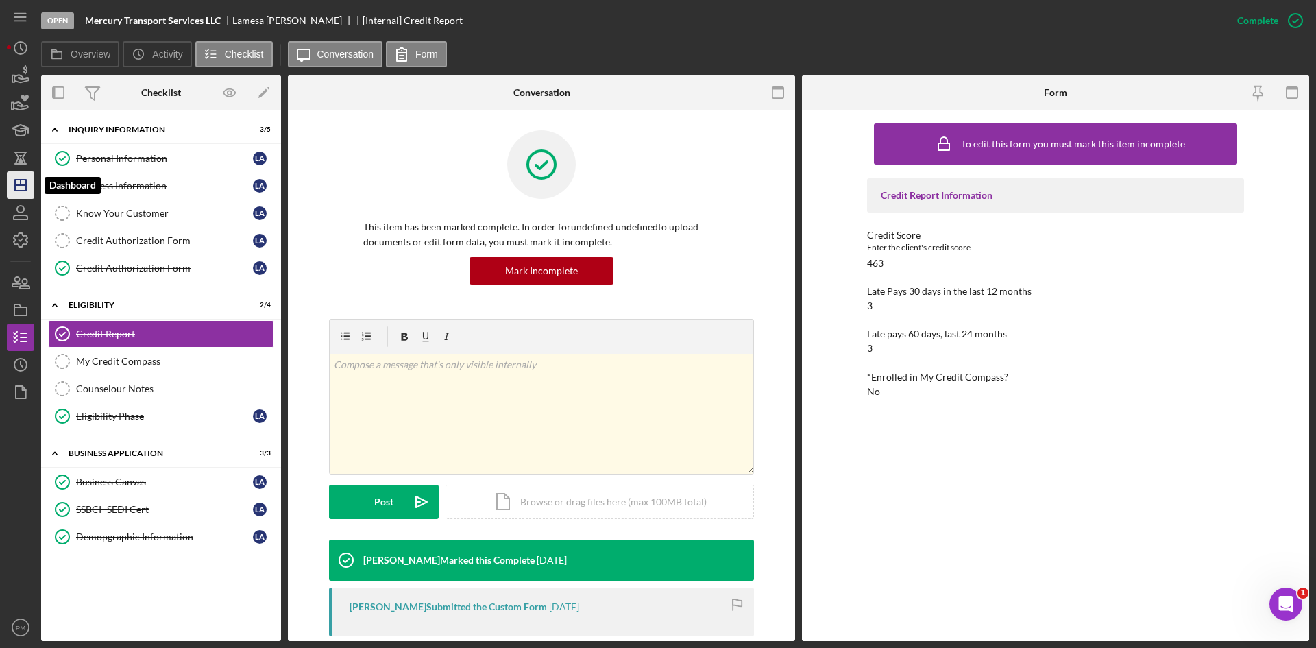
click at [21, 182] on line "button" at bounding box center [21, 182] width 0 height 5
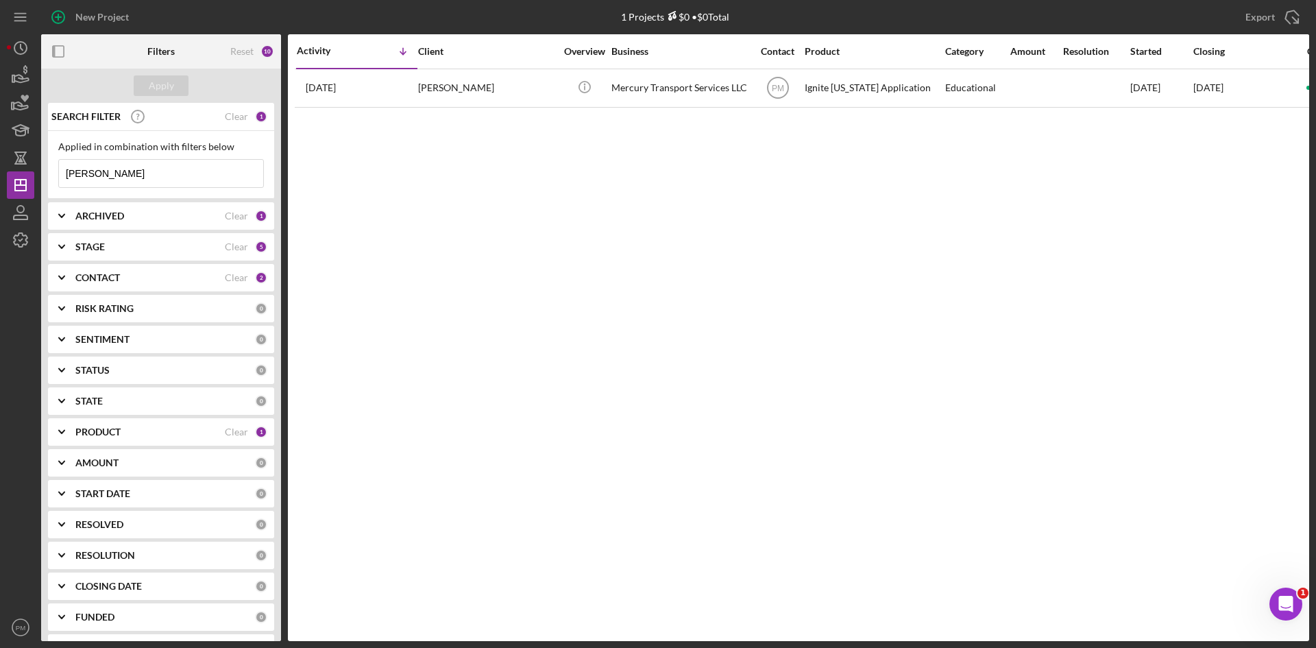
click at [129, 177] on input "[PERSON_NAME]" at bounding box center [161, 173] width 204 height 27
drag, startPoint x: 129, startPoint y: 177, endPoint x: 24, endPoint y: 171, distance: 105.1
click at [24, 171] on div "New Project 1 Projects $0 • $0 Total [PERSON_NAME] Export Icon/Export Filters R…" at bounding box center [658, 320] width 1302 height 641
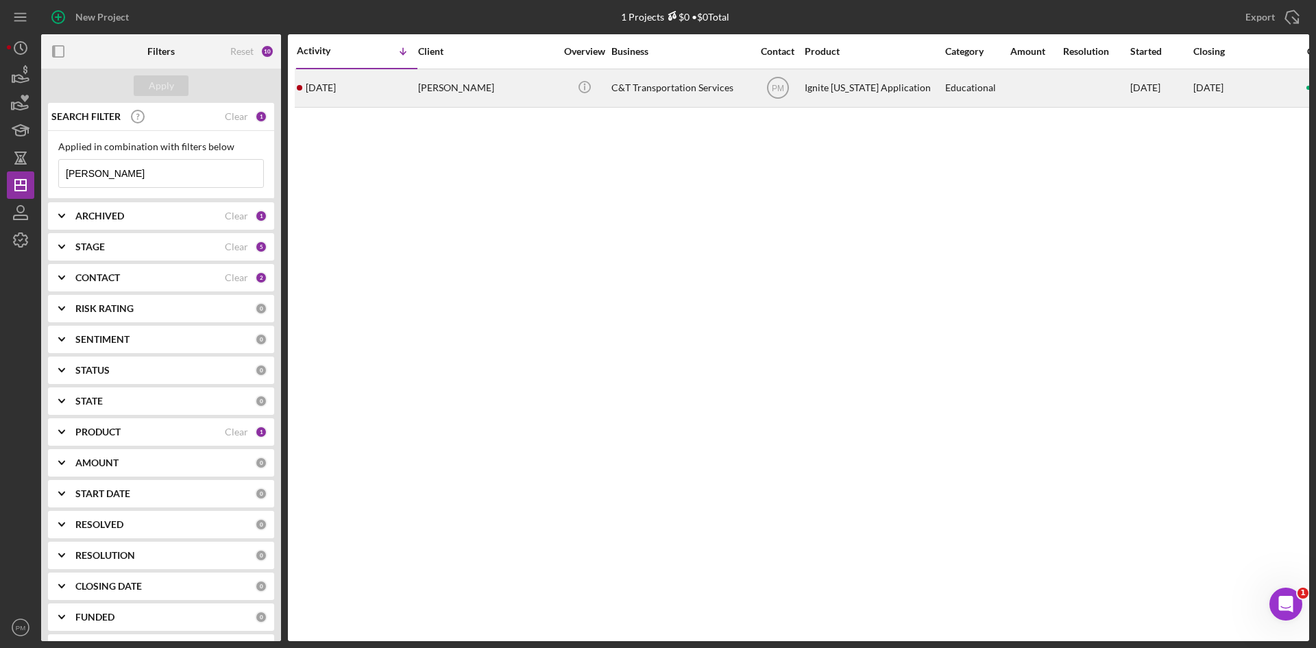
type input "[PERSON_NAME]"
click at [413, 84] on div "[DATE] [PERSON_NAME]" at bounding box center [357, 88] width 120 height 36
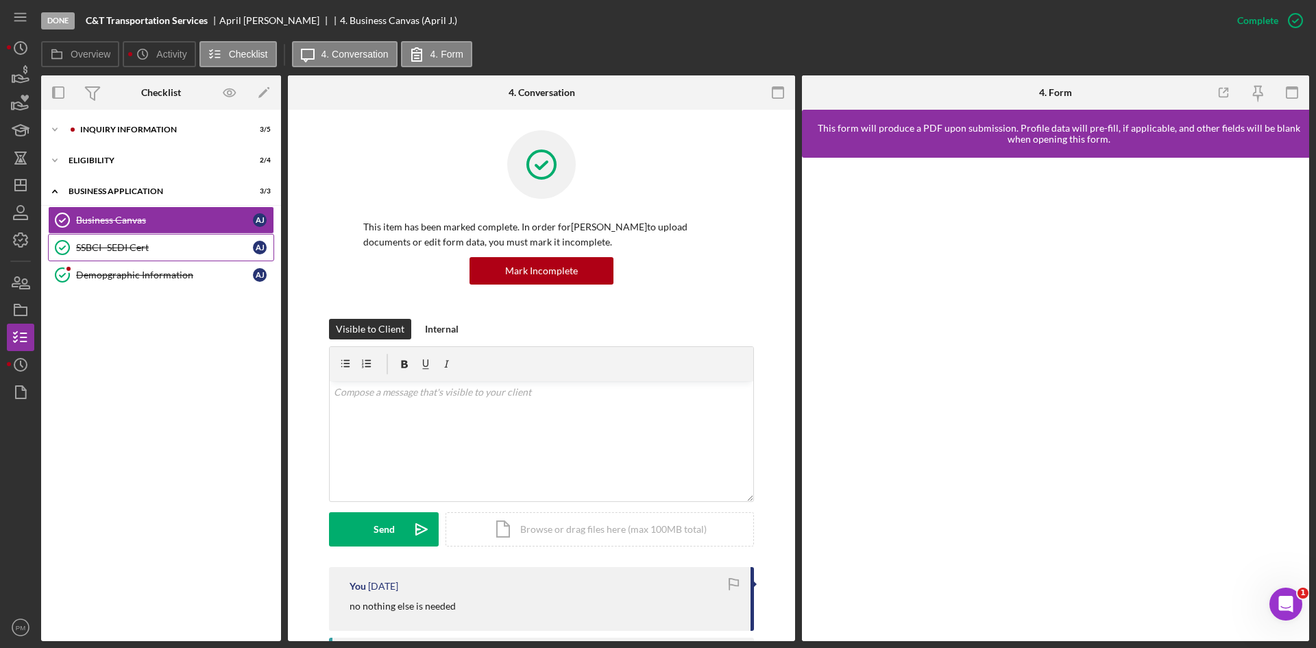
click at [134, 242] on div "SSBCI- SEDI Cert" at bounding box center [164, 247] width 177 height 11
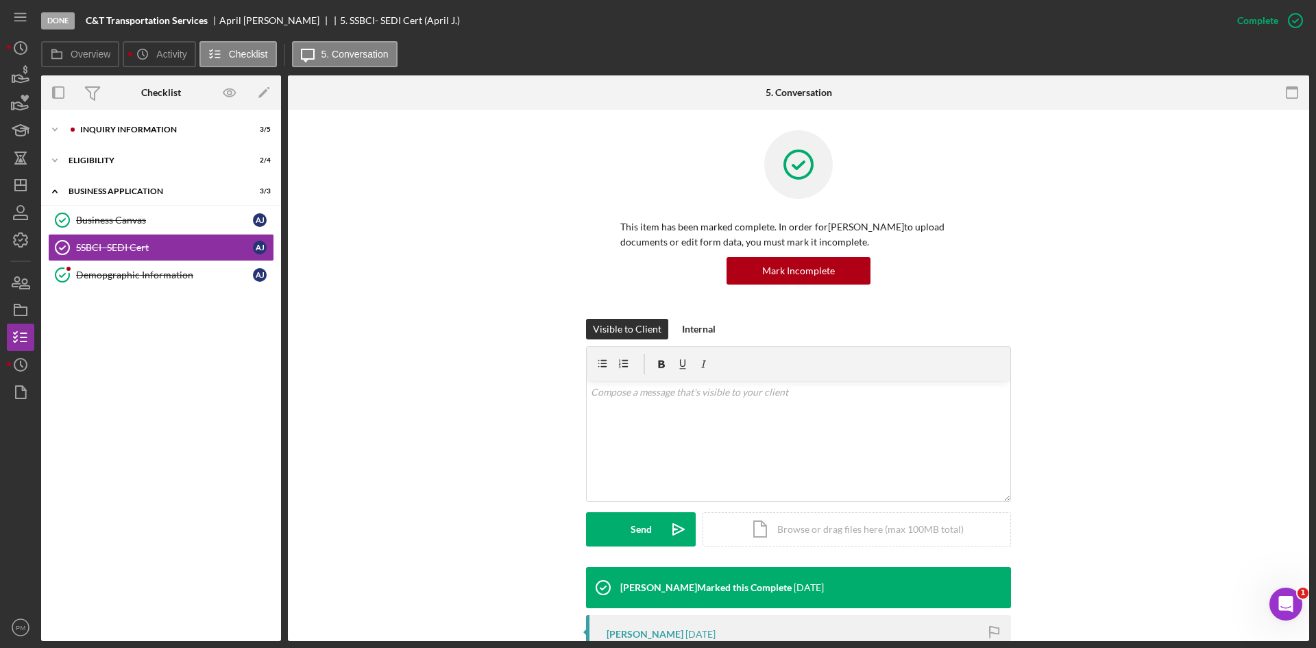
scroll to position [274, 0]
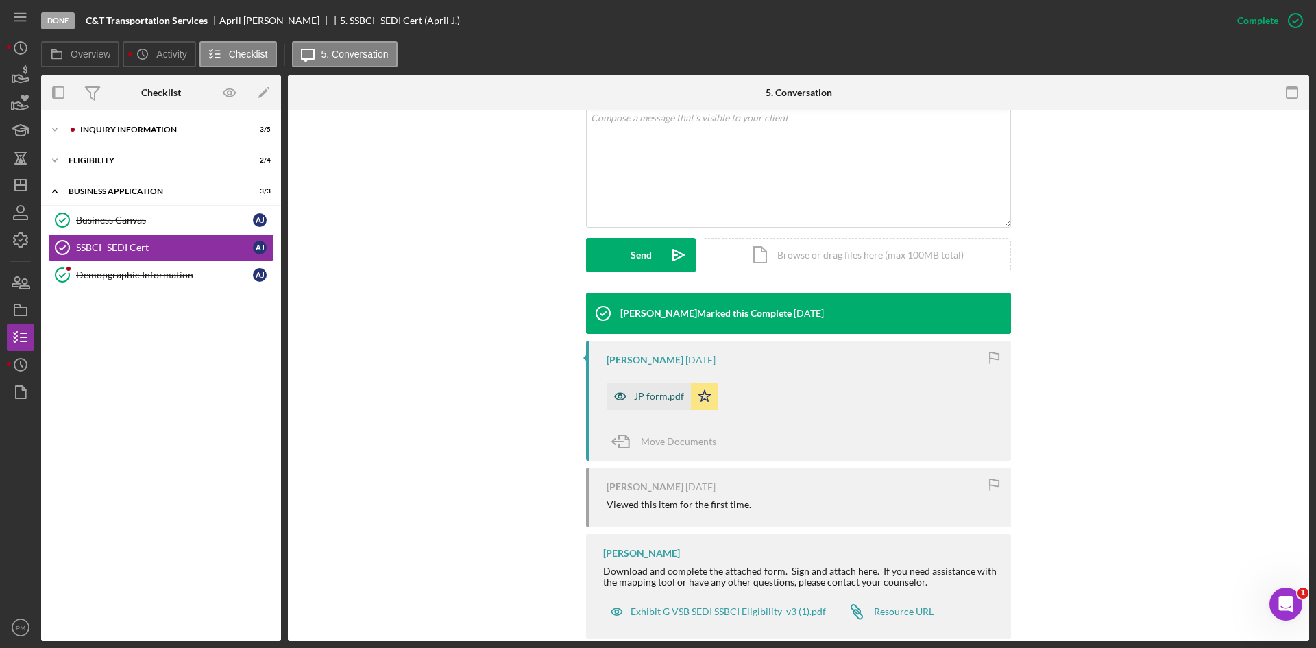
click at [652, 395] on div "JP form.pdf" at bounding box center [659, 396] width 50 height 11
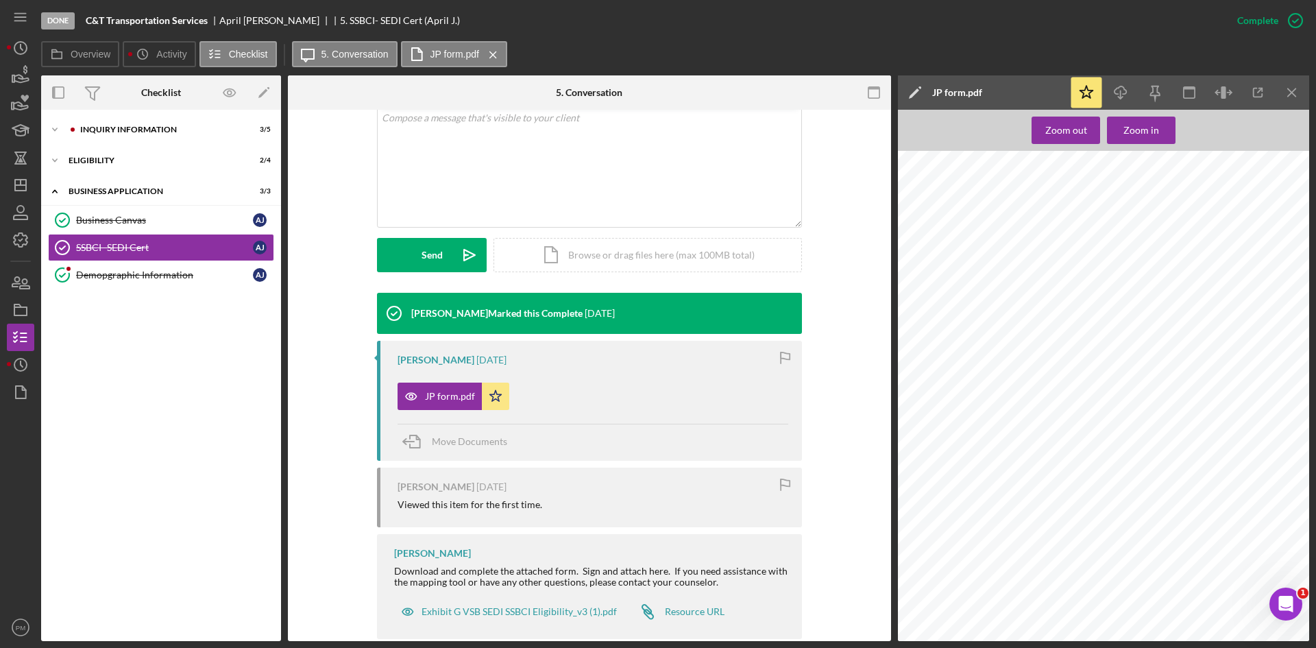
scroll to position [0, 0]
click at [1119, 91] on icon "Icon/Download" at bounding box center [1120, 92] width 31 height 31
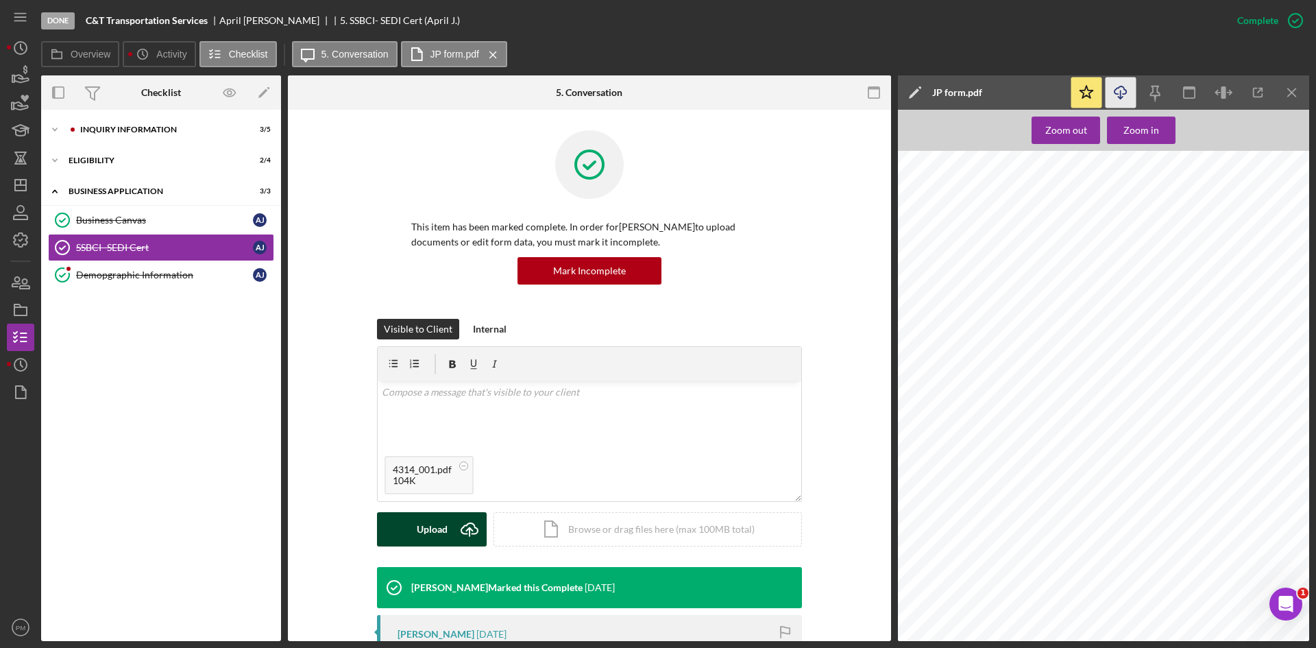
click at [420, 527] on div "Upload" at bounding box center [432, 529] width 31 height 34
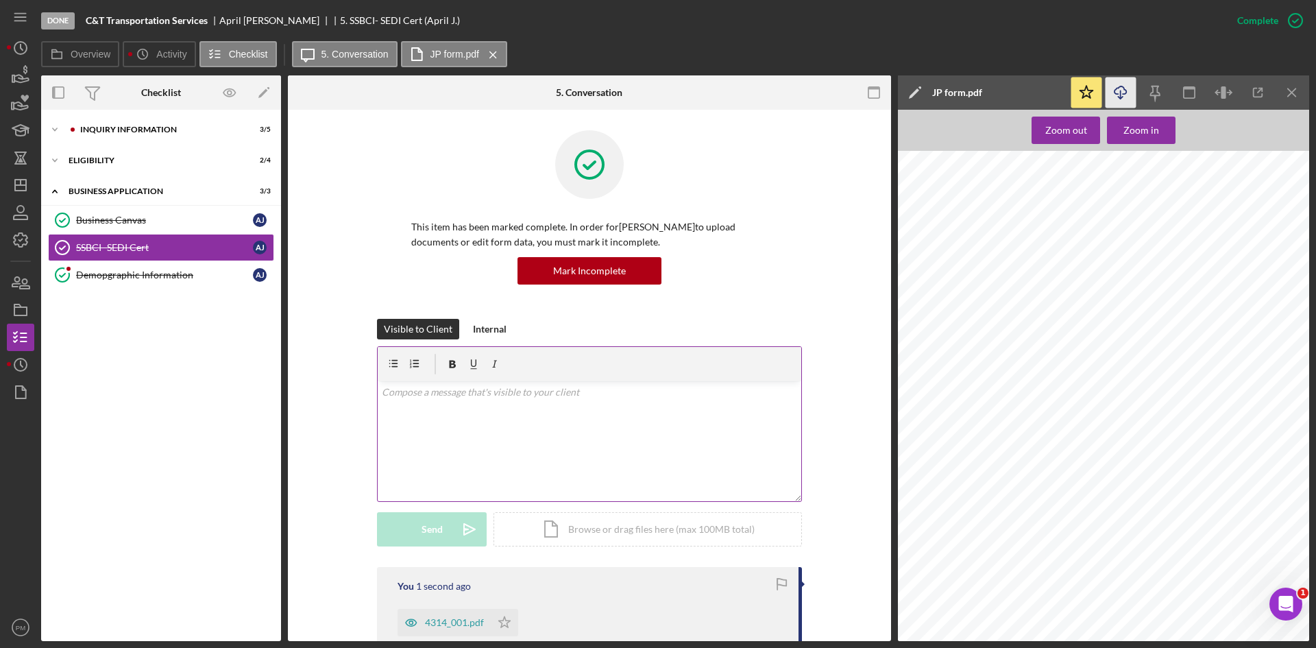
scroll to position [274, 0]
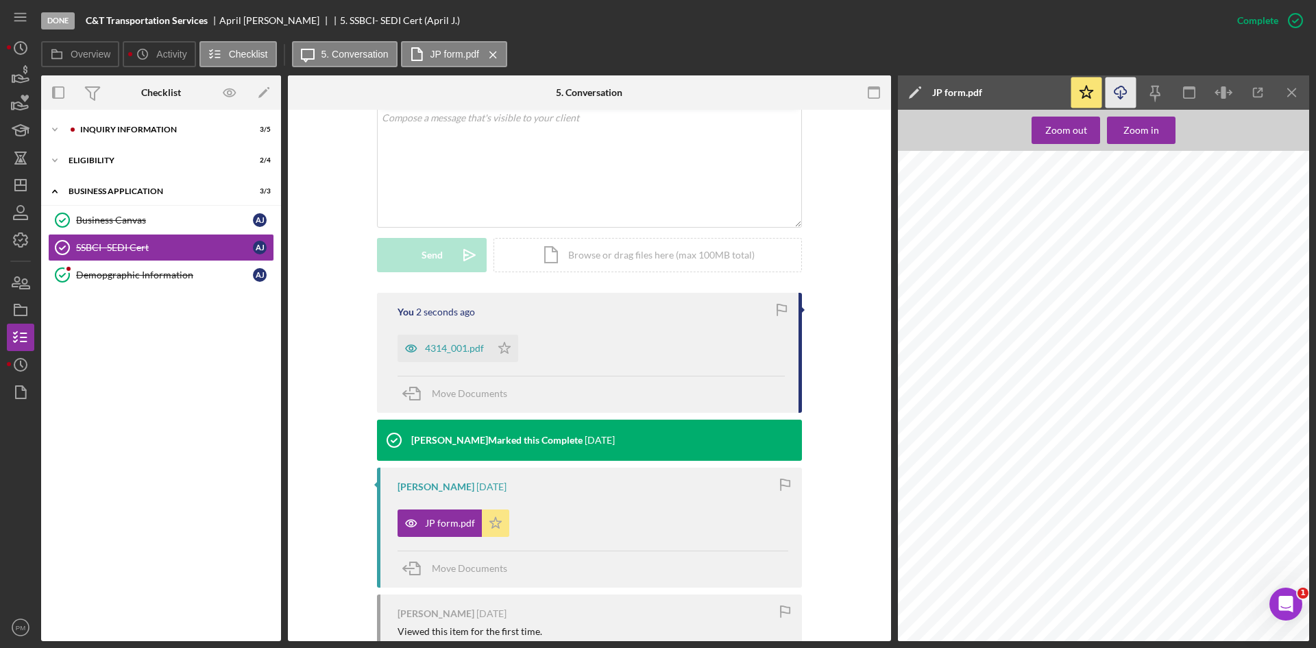
click at [485, 527] on icon "Icon/Star" at bounding box center [495, 522] width 27 height 27
click at [508, 352] on icon "Icon/Star" at bounding box center [504, 347] width 27 height 27
click at [1301, 93] on icon "Icon/Menu Close" at bounding box center [1292, 92] width 31 height 31
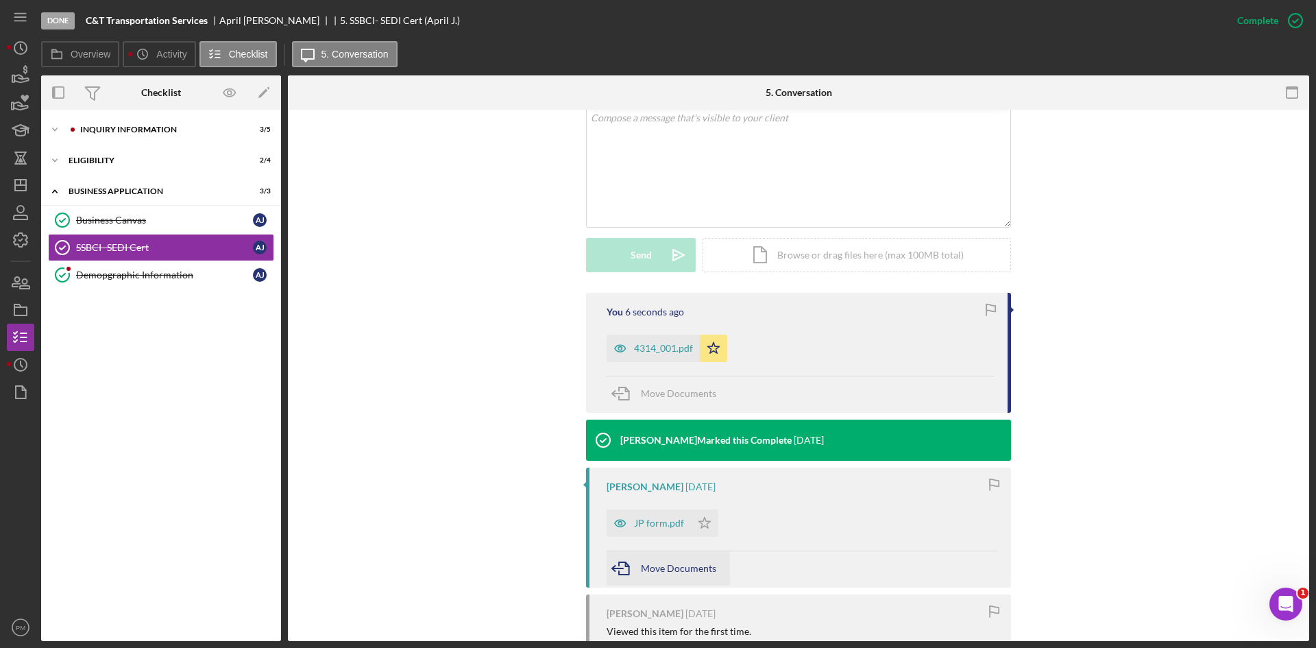
click at [648, 562] on div "Move Documents" at bounding box center [678, 568] width 75 height 34
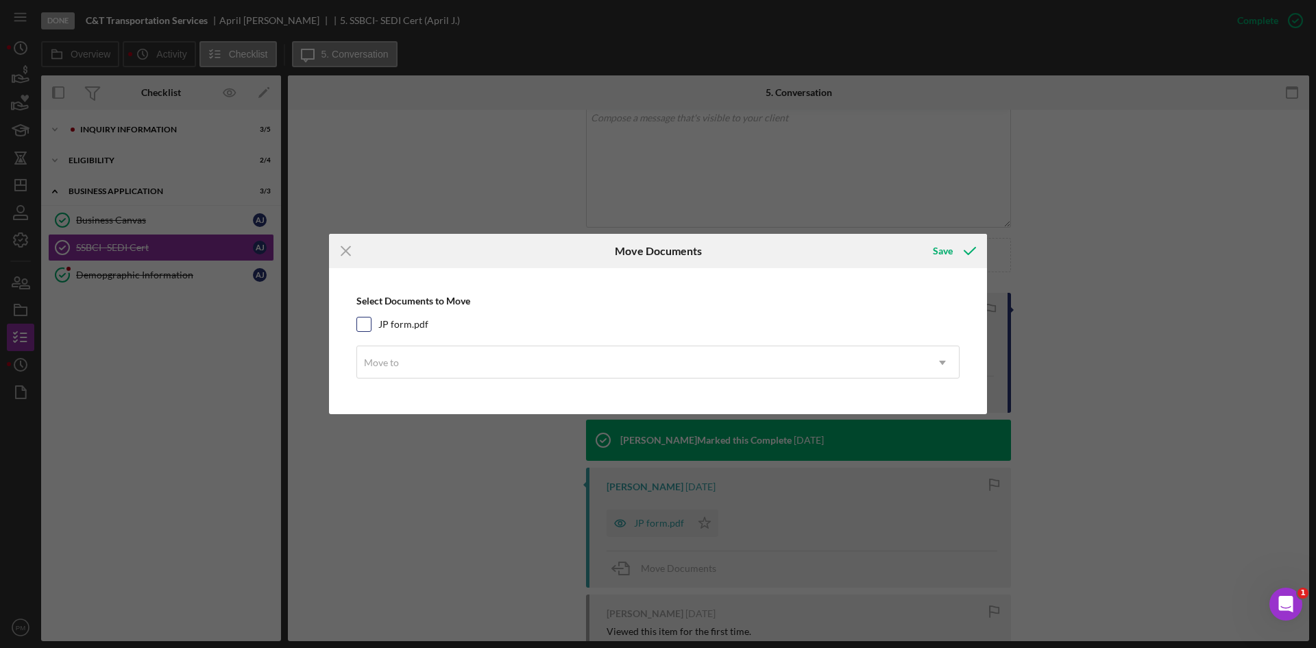
click at [362, 330] on div "Select Documents to Move JP form.pdf Move to Icon/Dropdown Arrow" at bounding box center [658, 341] width 644 height 132
click at [391, 376] on div "Move to" at bounding box center [641, 363] width 569 height 32
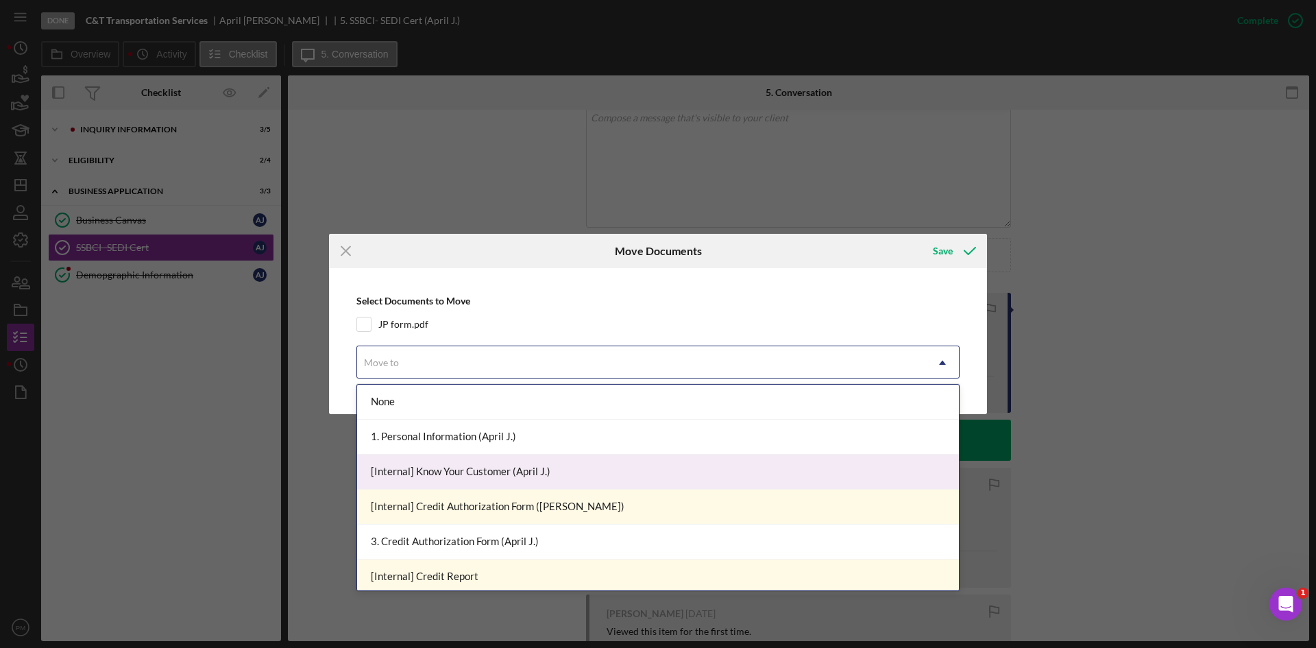
click at [456, 465] on div "[Internal] Know Your Customer (April J.)" at bounding box center [658, 471] width 602 height 35
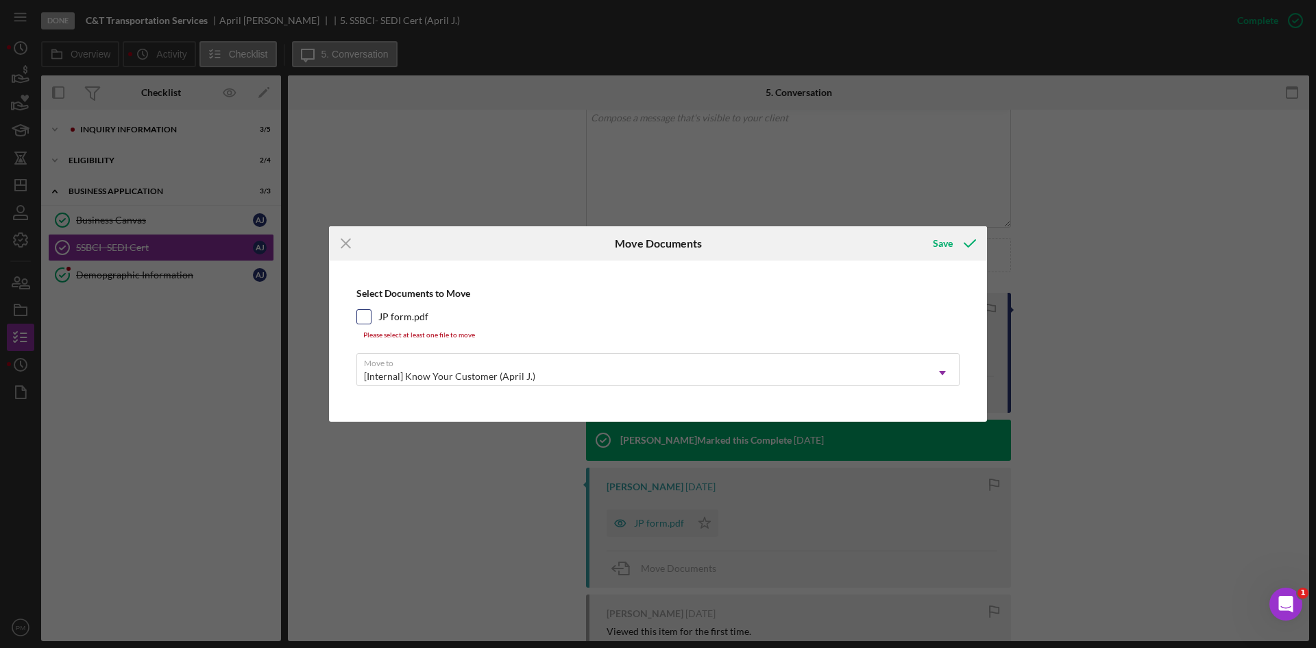
click at [369, 316] on input "JP form.pdf" at bounding box center [364, 317] width 14 height 14
checkbox input "true"
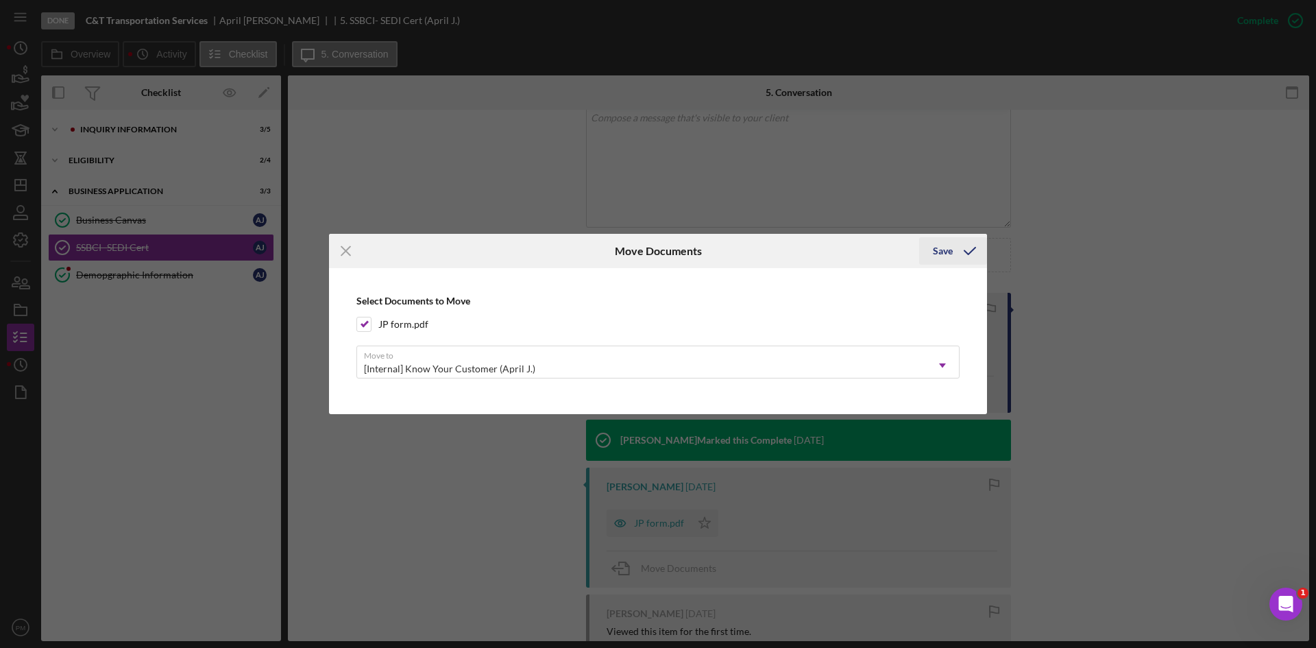
click at [935, 248] on div "Save" at bounding box center [943, 250] width 20 height 27
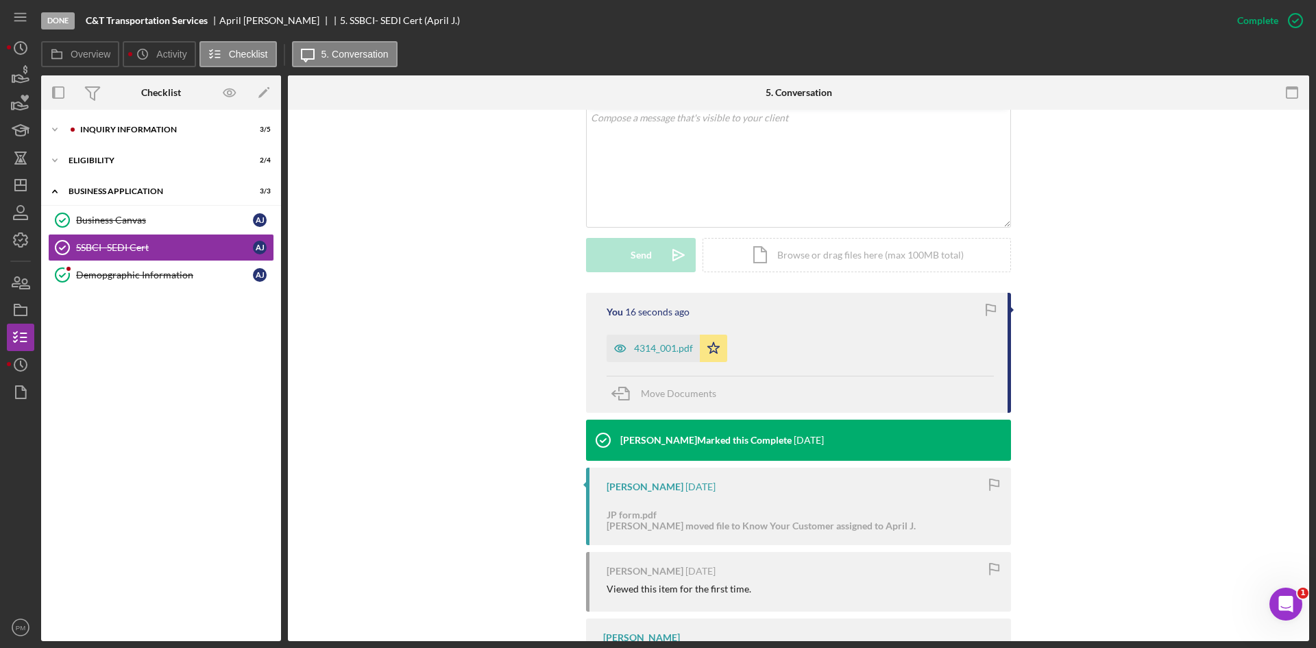
scroll to position [0, 0]
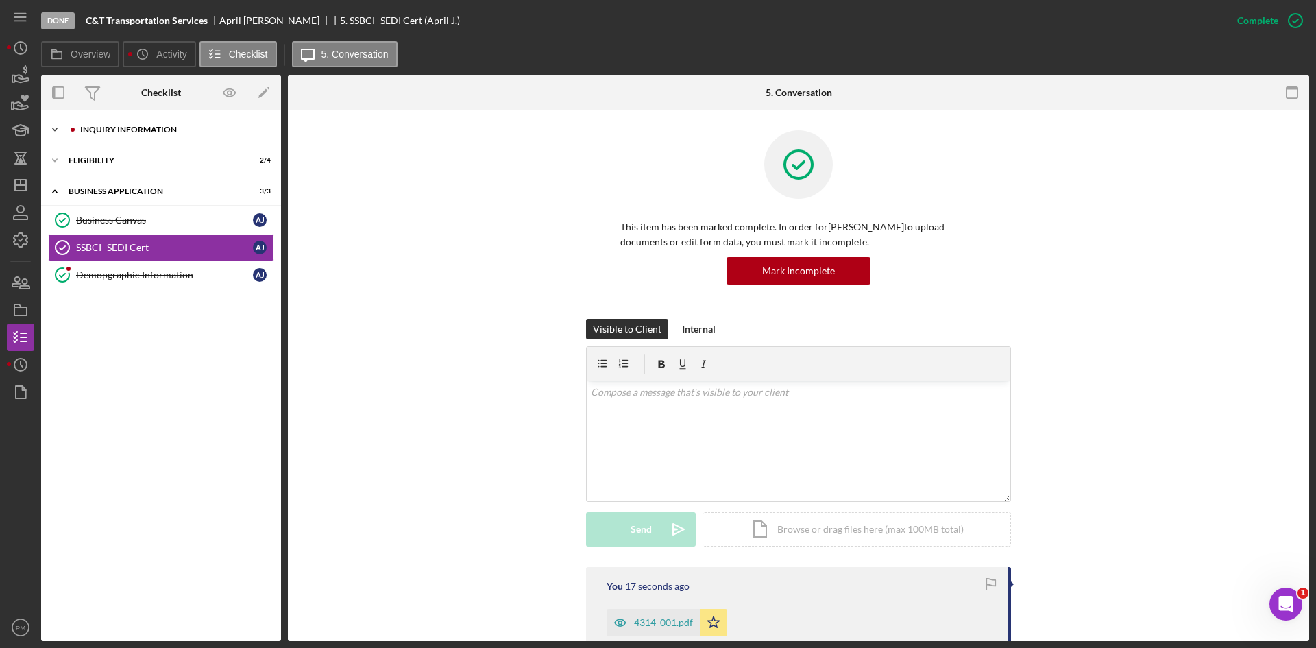
click at [156, 118] on div "Icon/Expander Inquiry Information 3 / 5" at bounding box center [161, 129] width 240 height 27
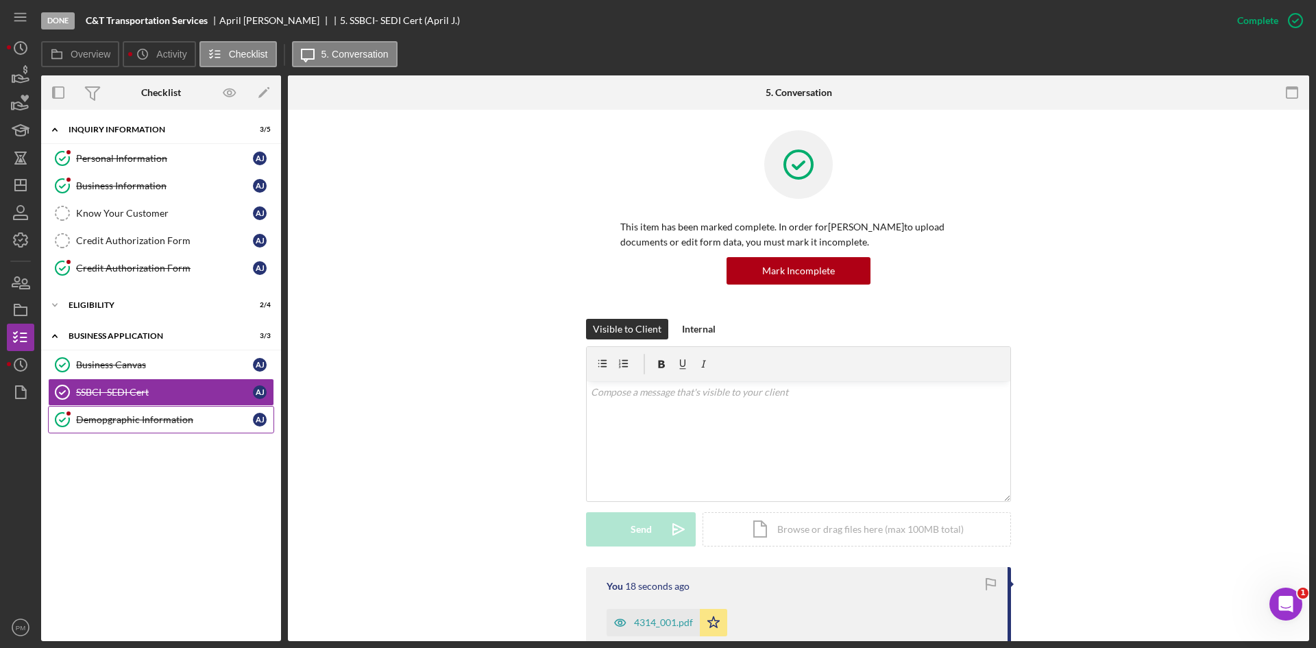
click at [145, 419] on div "Demopgraphic Information" at bounding box center [164, 419] width 177 height 11
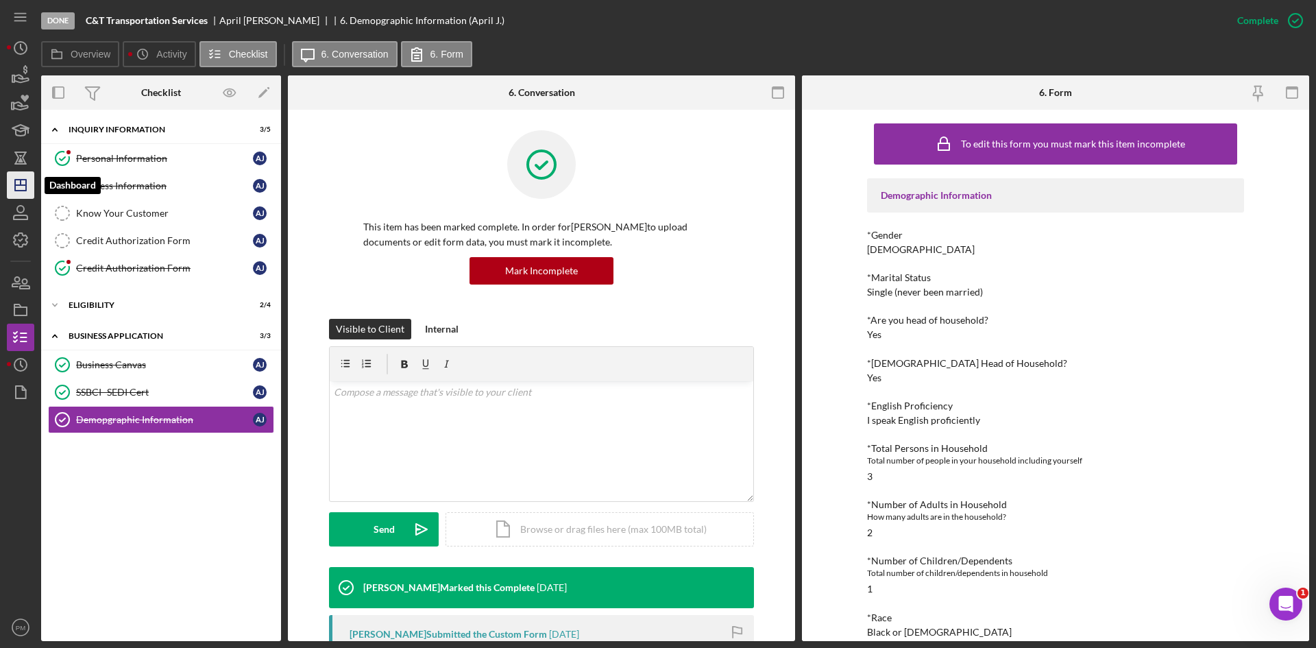
click at [19, 182] on icon "Icon/Dashboard" at bounding box center [20, 185] width 34 height 34
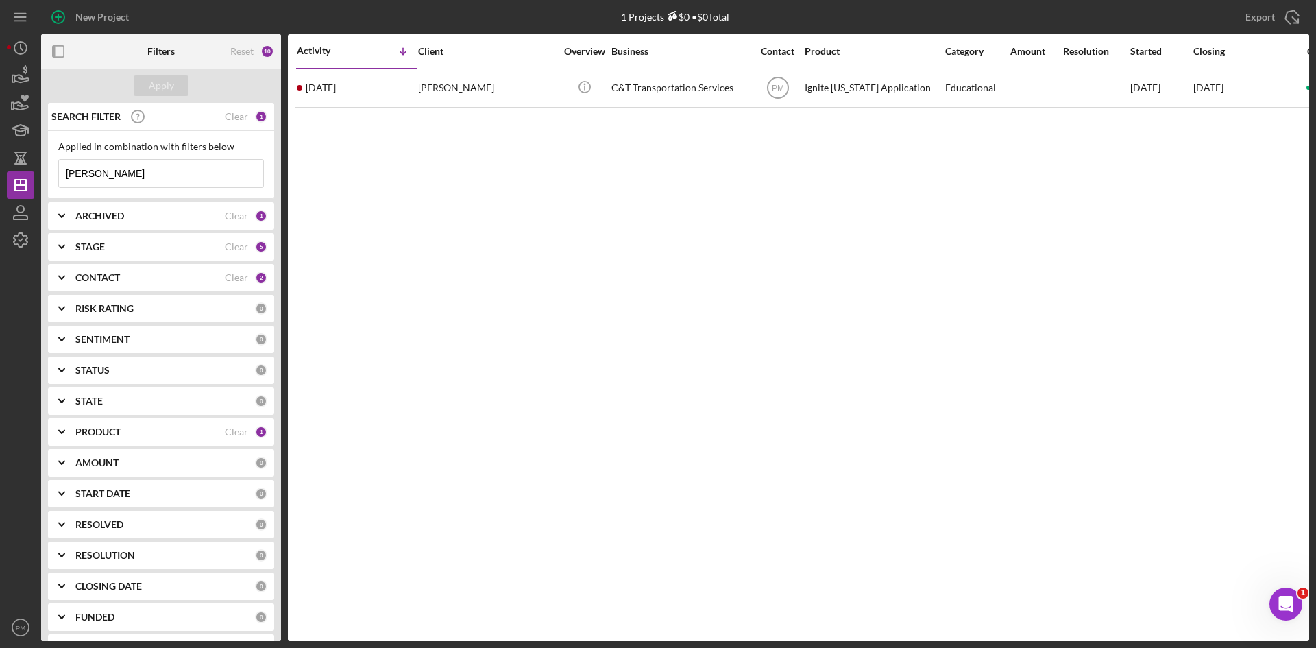
click at [637, 348] on div "Activity Icon/Table Sort Arrow Client Overview Business Contact Product Categor…" at bounding box center [798, 337] width 1021 height 607
click at [118, 173] on input "[PERSON_NAME]" at bounding box center [161, 173] width 204 height 27
drag, startPoint x: 117, startPoint y: 173, endPoint x: 0, endPoint y: 174, distance: 116.5
click at [0, 174] on div "New Project 1 Projects $0 • $0 Total [PERSON_NAME] Export Icon/Export Filters R…" at bounding box center [658, 324] width 1316 height 648
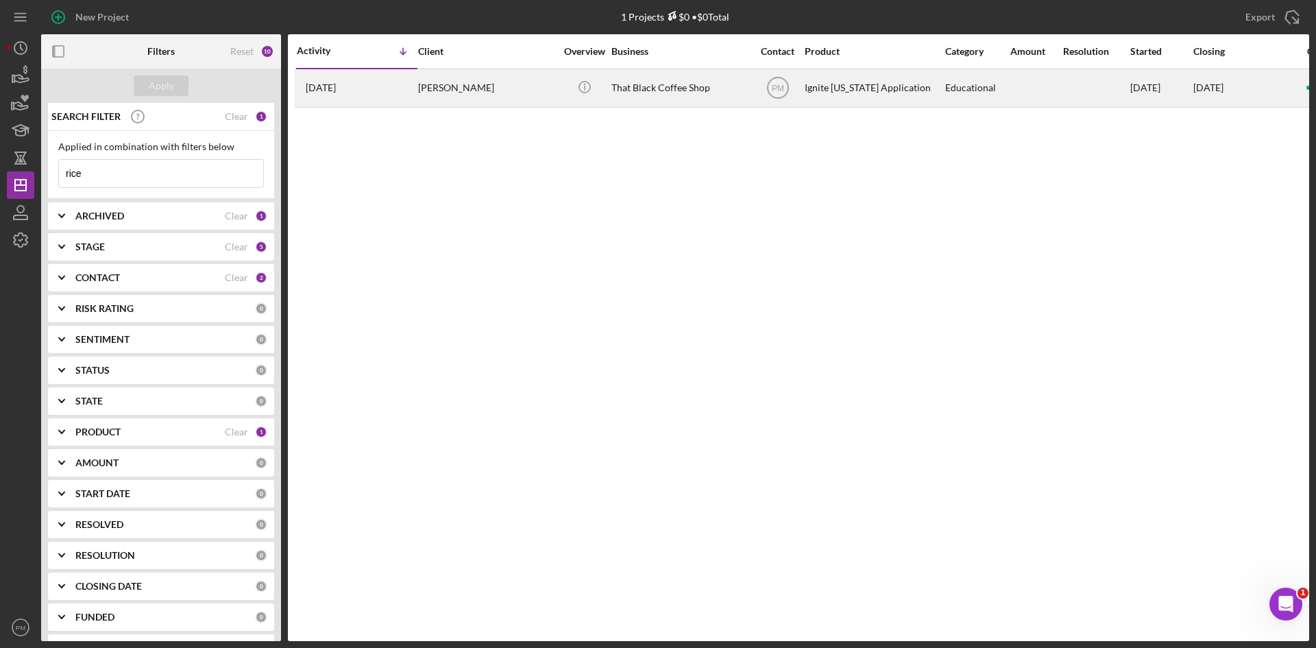
type input "rice"
click at [417, 86] on td "[DATE] [PERSON_NAME]" at bounding box center [356, 88] width 121 height 38
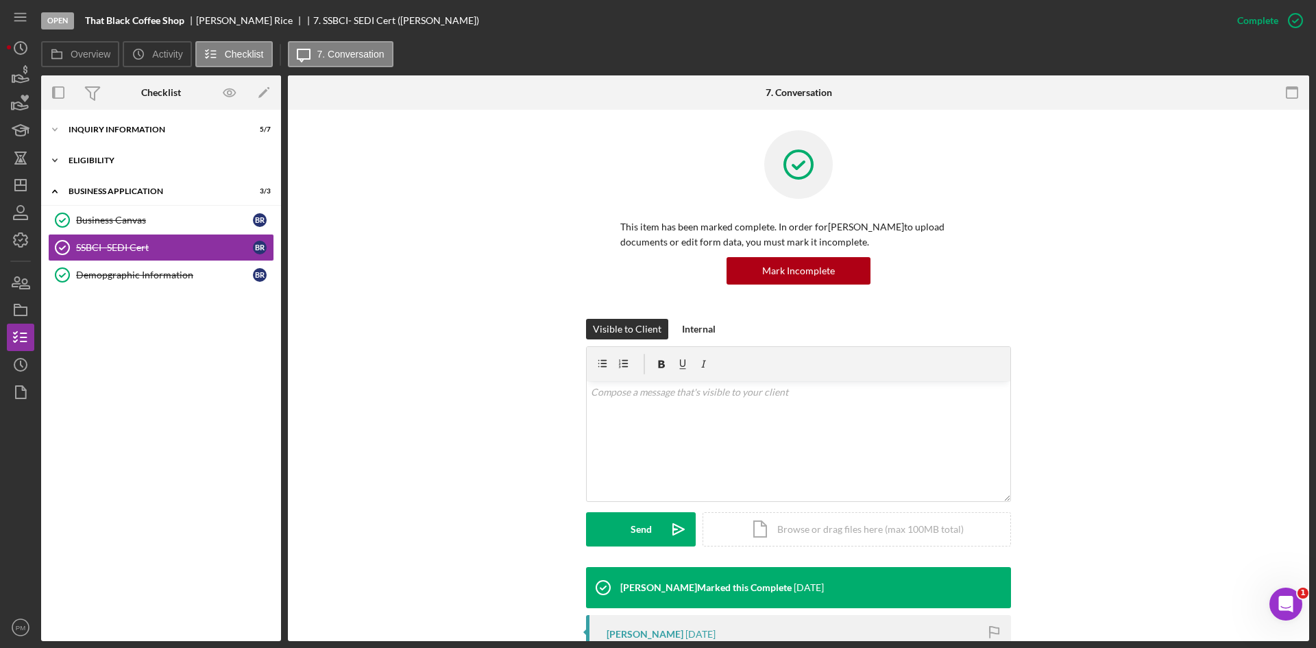
click at [117, 159] on div "Eligibility" at bounding box center [166, 160] width 195 height 8
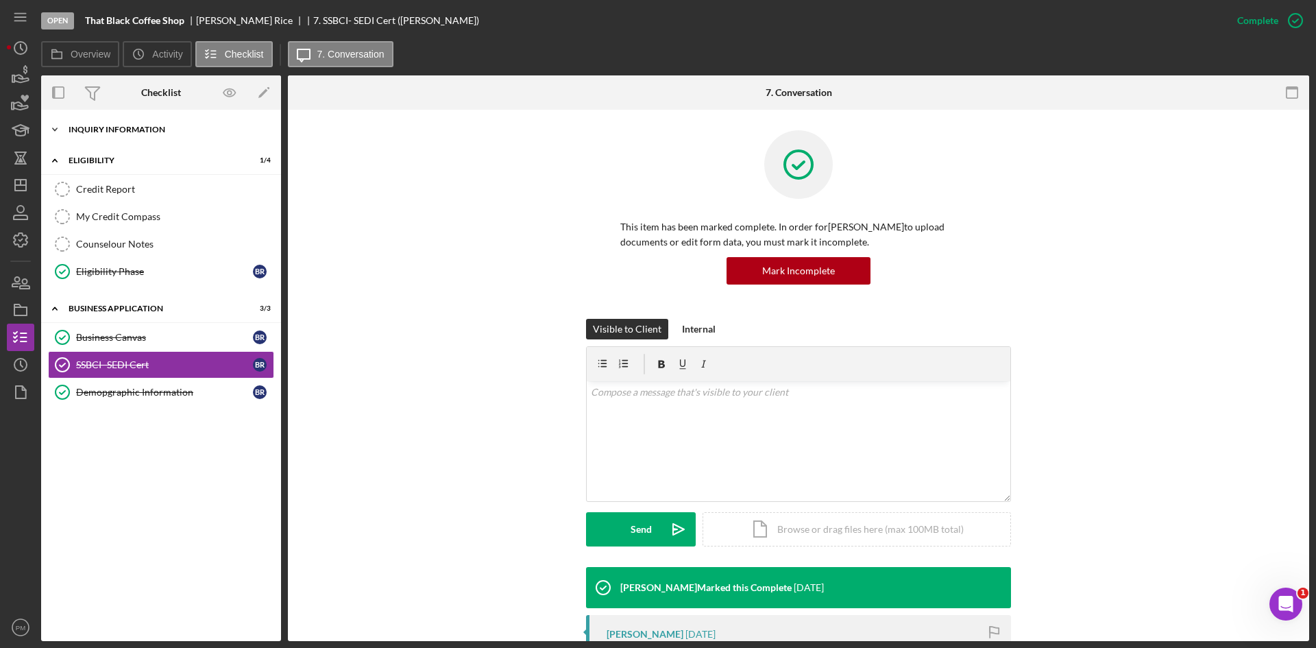
click at [138, 121] on div "Icon/Expander Inquiry Information 5 / 7" at bounding box center [161, 129] width 240 height 27
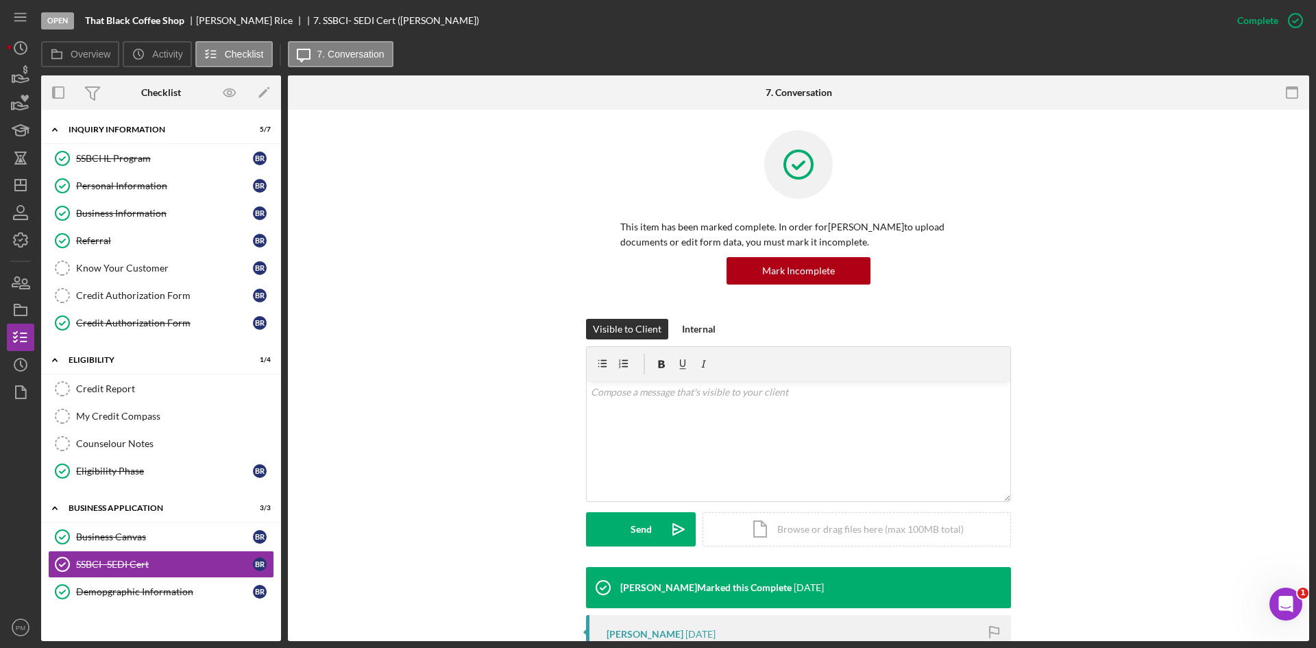
scroll to position [274, 0]
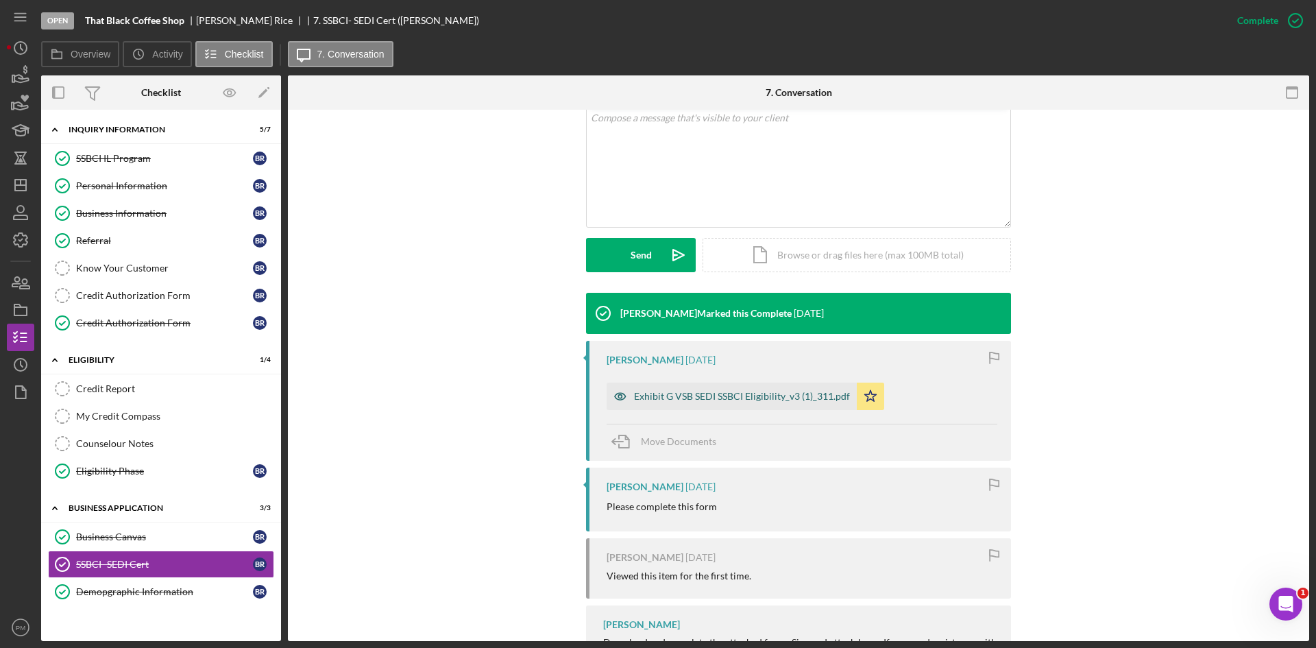
click at [673, 397] on div "Exhibit G VSB SEDI SSBCI Eligibility_v3 (1)_311.pdf" at bounding box center [742, 396] width 216 height 11
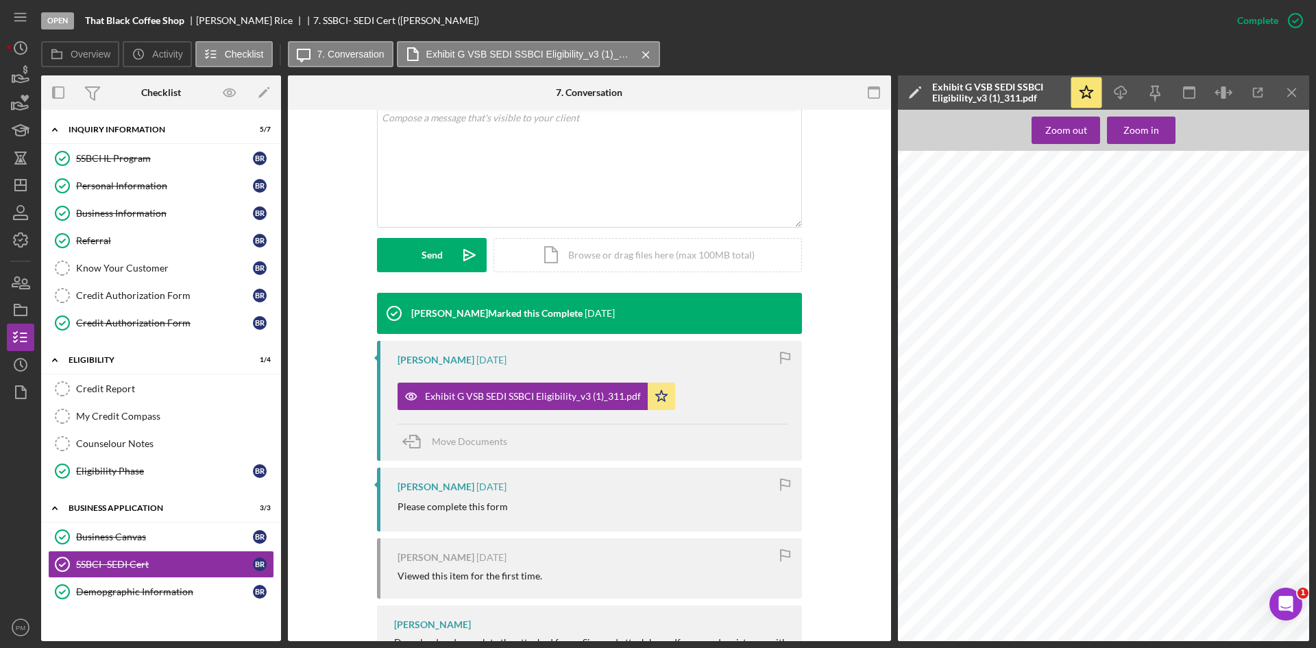
scroll to position [332, 0]
click at [18, 189] on icon "Icon/Dashboard" at bounding box center [20, 185] width 34 height 34
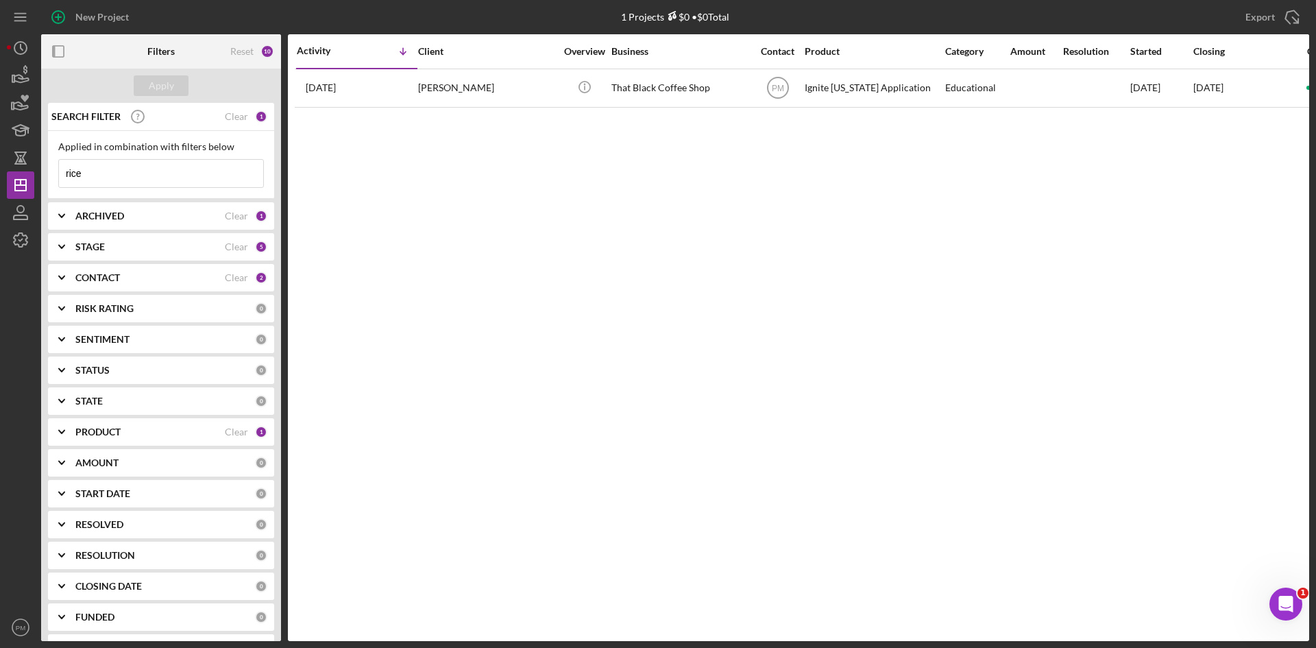
click at [101, 180] on input "rice" at bounding box center [161, 173] width 204 height 27
drag, startPoint x: 101, startPoint y: 180, endPoint x: 29, endPoint y: 178, distance: 72.0
click at [29, 178] on div "New Project 1 Projects $0 • $0 Total rice Export Icon/Export Filters Reset 10 A…" at bounding box center [658, 320] width 1302 height 641
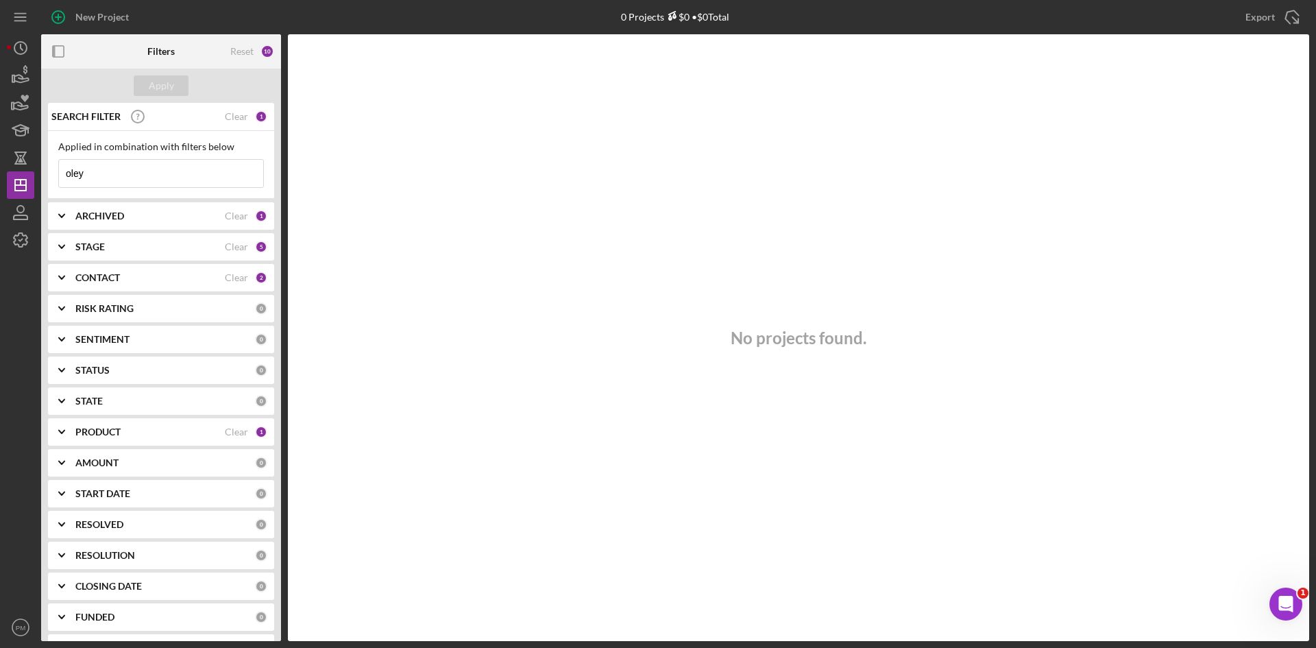
drag, startPoint x: 115, startPoint y: 179, endPoint x: 0, endPoint y: 164, distance: 116.1
click at [0, 164] on div "New Project 0 Projects $0 • $0 Total rice Export Icon/Export Filters Reset 10 A…" at bounding box center [658, 324] width 1316 height 648
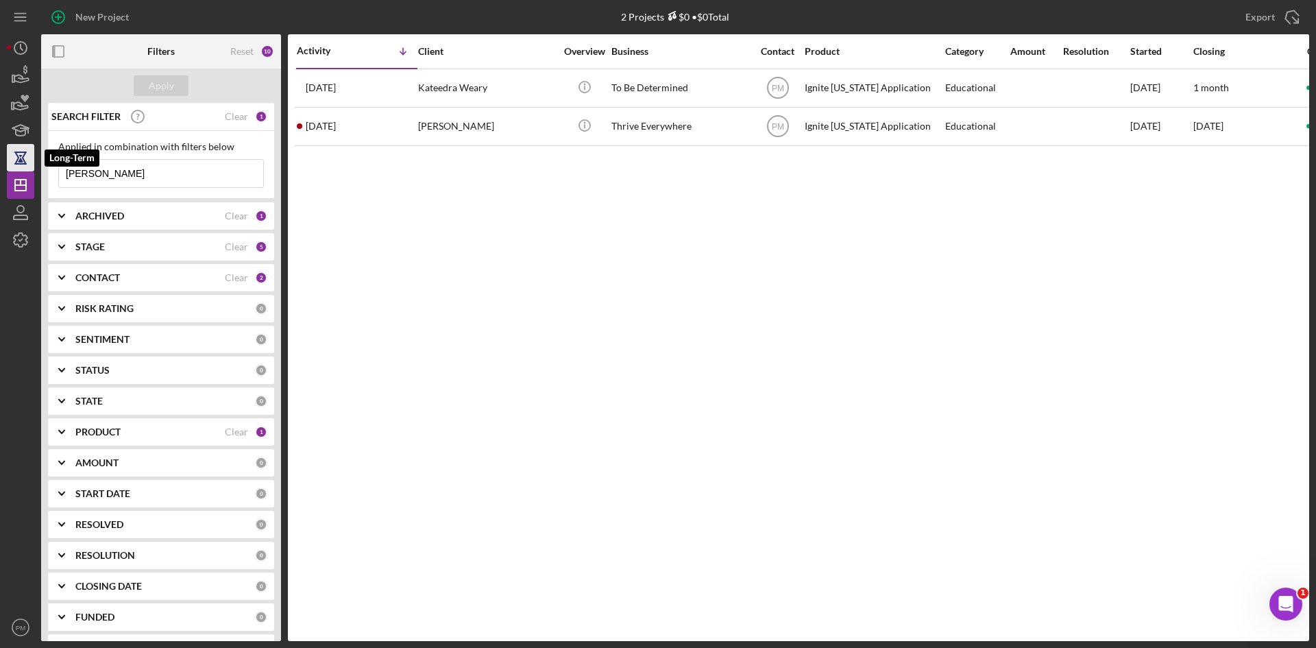
drag, startPoint x: 106, startPoint y: 179, endPoint x: 16, endPoint y: 167, distance: 89.9
click at [16, 167] on div "New Project 2 Projects $0 • $0 Total rice Export Icon/Export Filters Reset 10 A…" at bounding box center [658, 320] width 1302 height 641
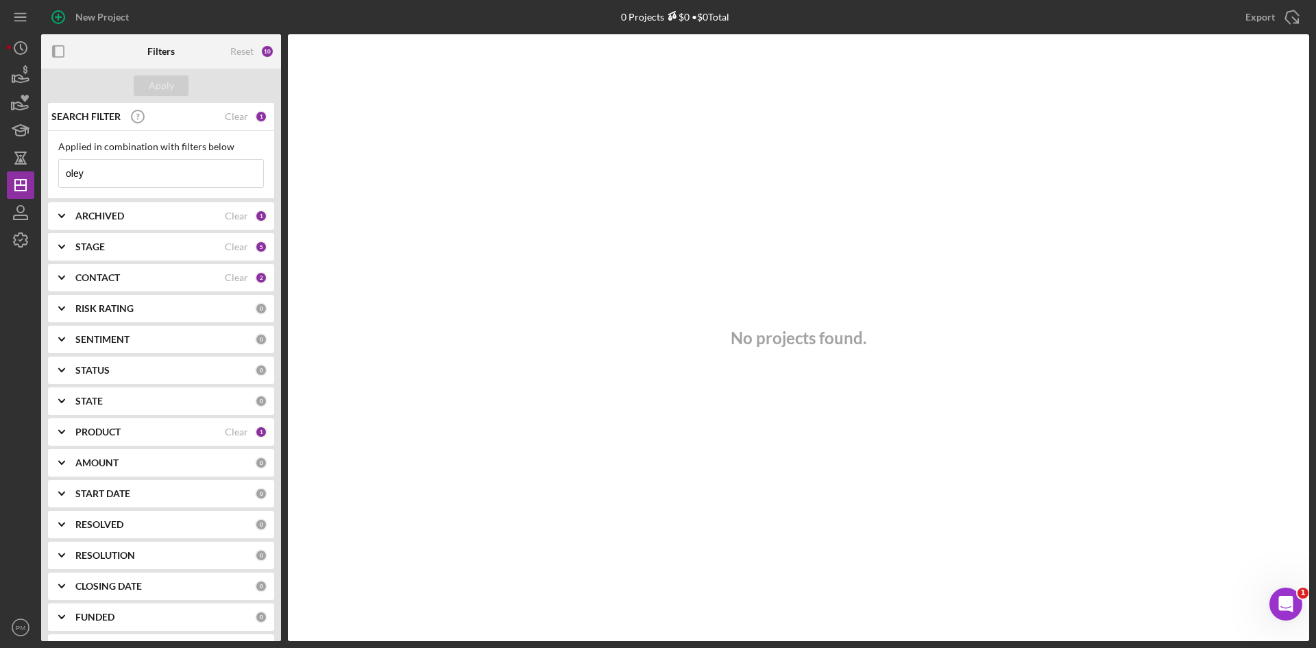
drag, startPoint x: 106, startPoint y: 176, endPoint x: 5, endPoint y: 177, distance: 101.4
click at [3, 180] on div "New Project 0 Projects $0 • $0 Total rice Export Icon/Export Filters Reset 10 A…" at bounding box center [658, 324] width 1316 height 648
type input "katey"
drag, startPoint x: 118, startPoint y: 174, endPoint x: 0, endPoint y: 173, distance: 117.9
click at [0, 173] on div "New Project 0 Projects $0 • $0 Total rice Export Icon/Export Filters Reset 10 A…" at bounding box center [658, 324] width 1316 height 648
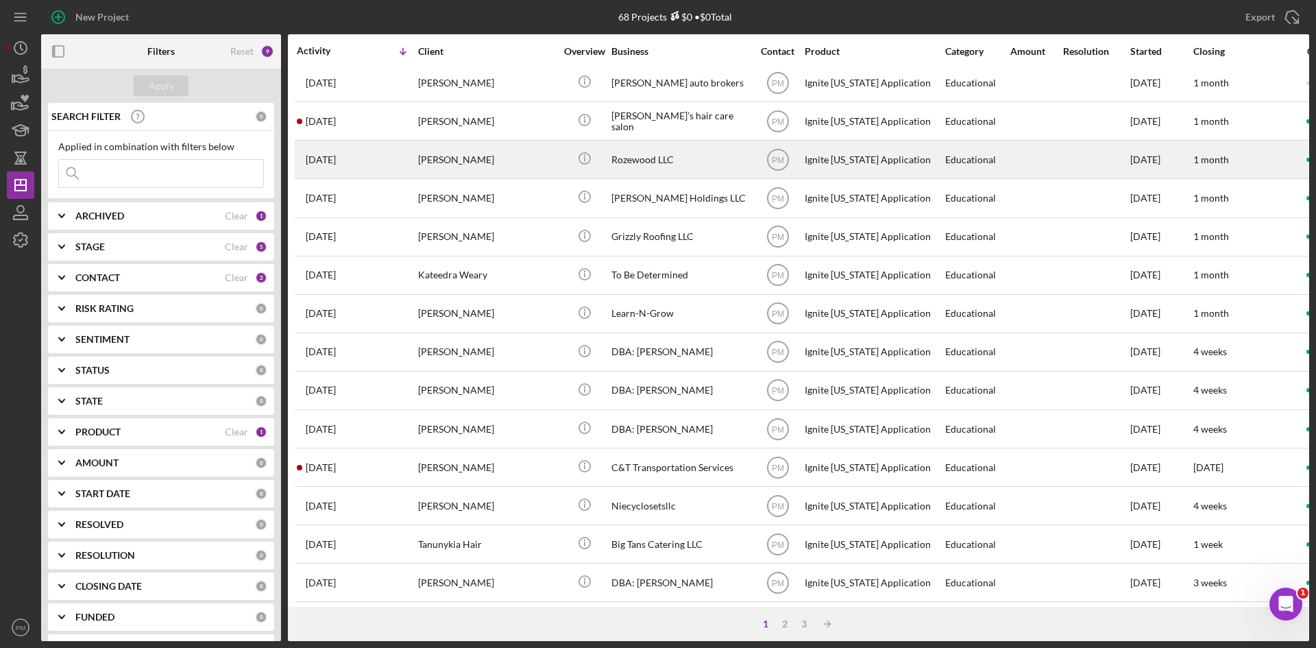
scroll to position [441, 0]
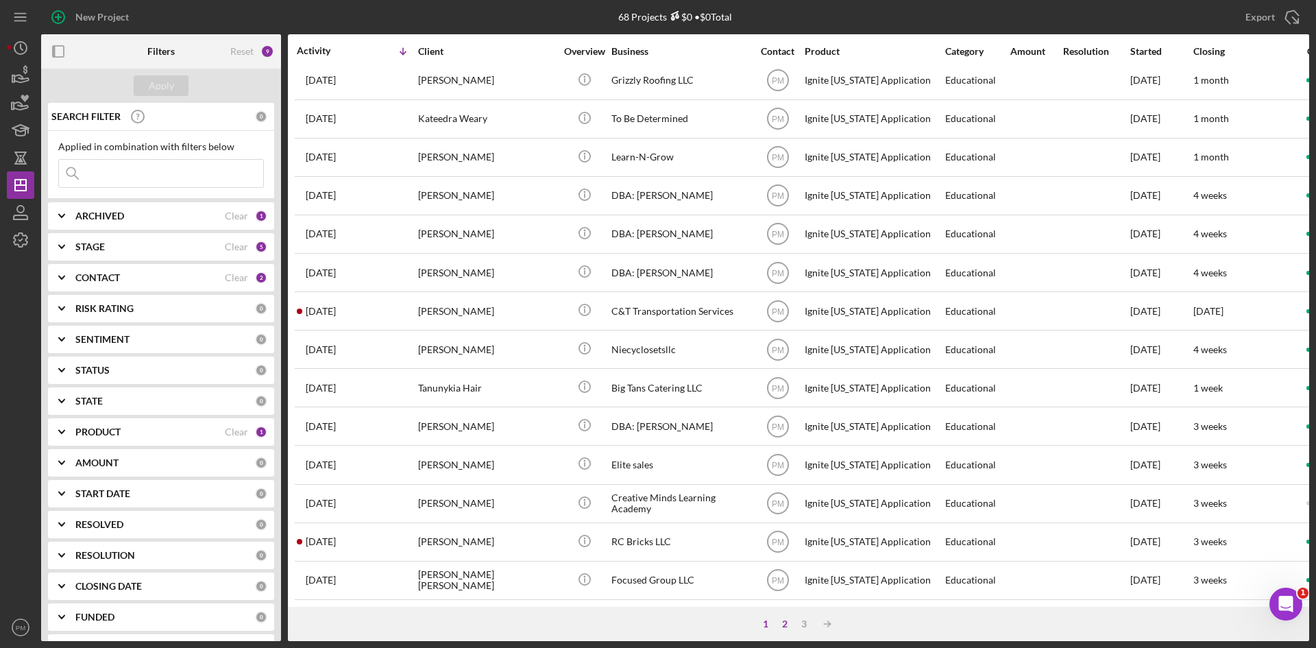
click at [786, 624] on div "2" at bounding box center [784, 623] width 19 height 11
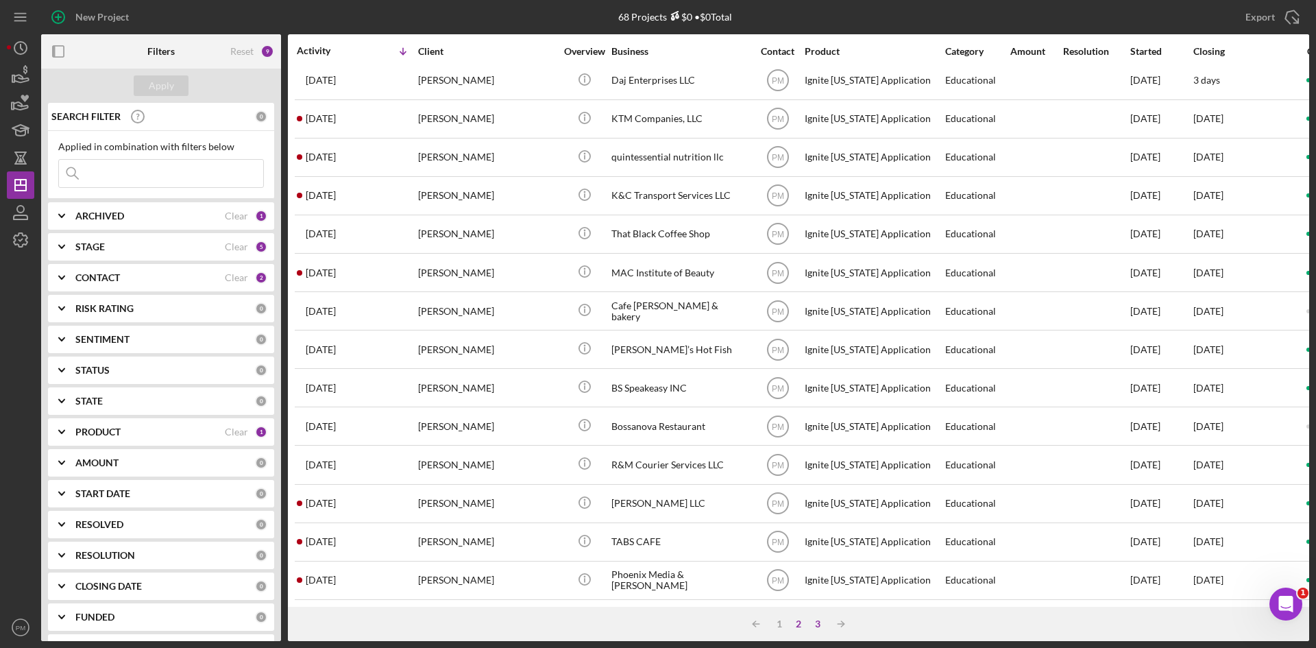
click at [812, 622] on div "3" at bounding box center [817, 623] width 19 height 11
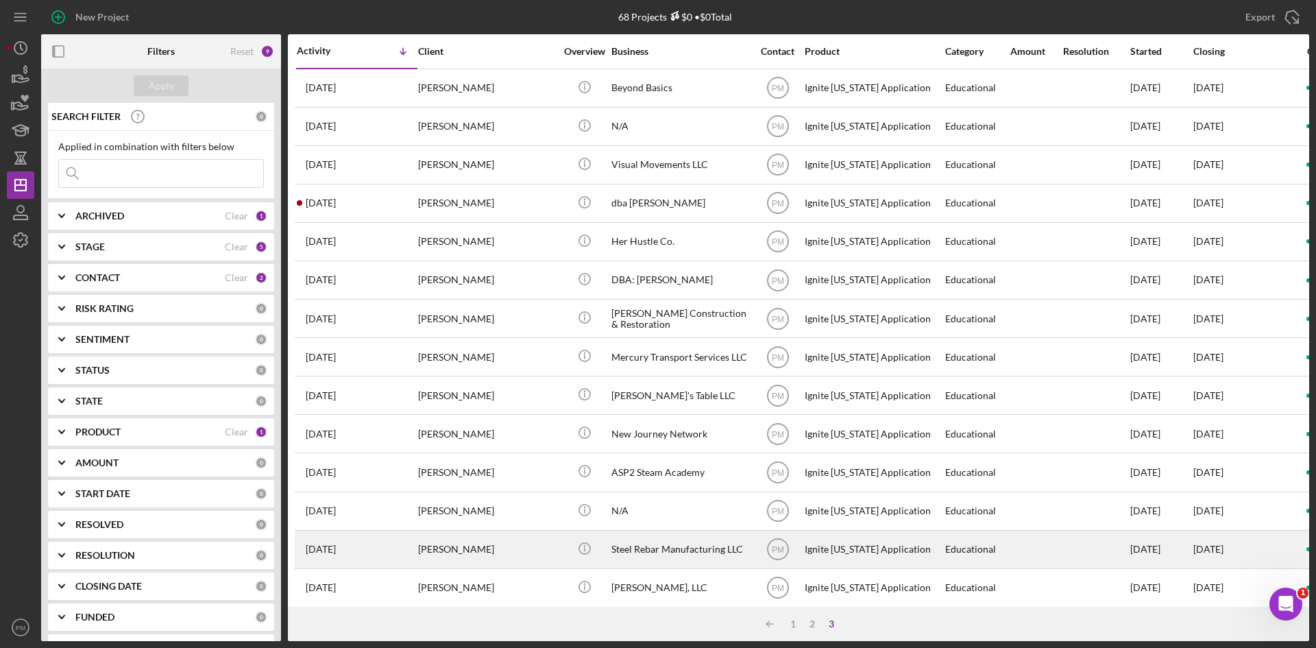
scroll to position [171, 0]
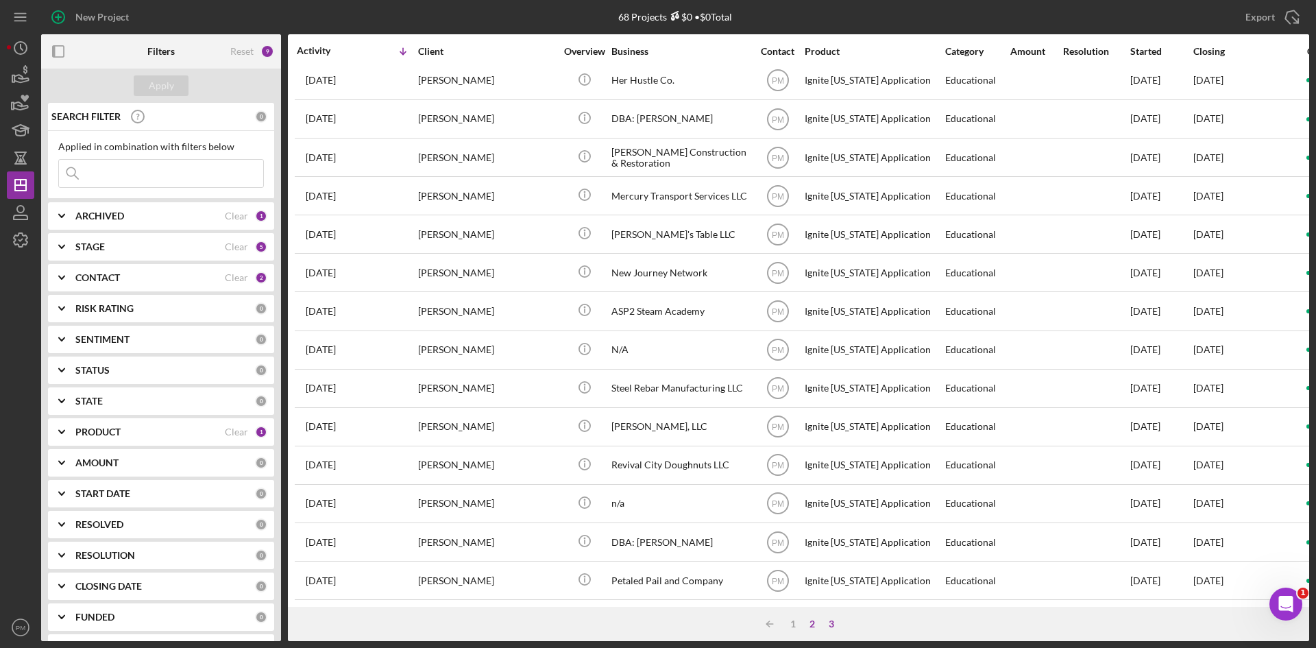
click at [809, 624] on div "2" at bounding box center [812, 623] width 19 height 11
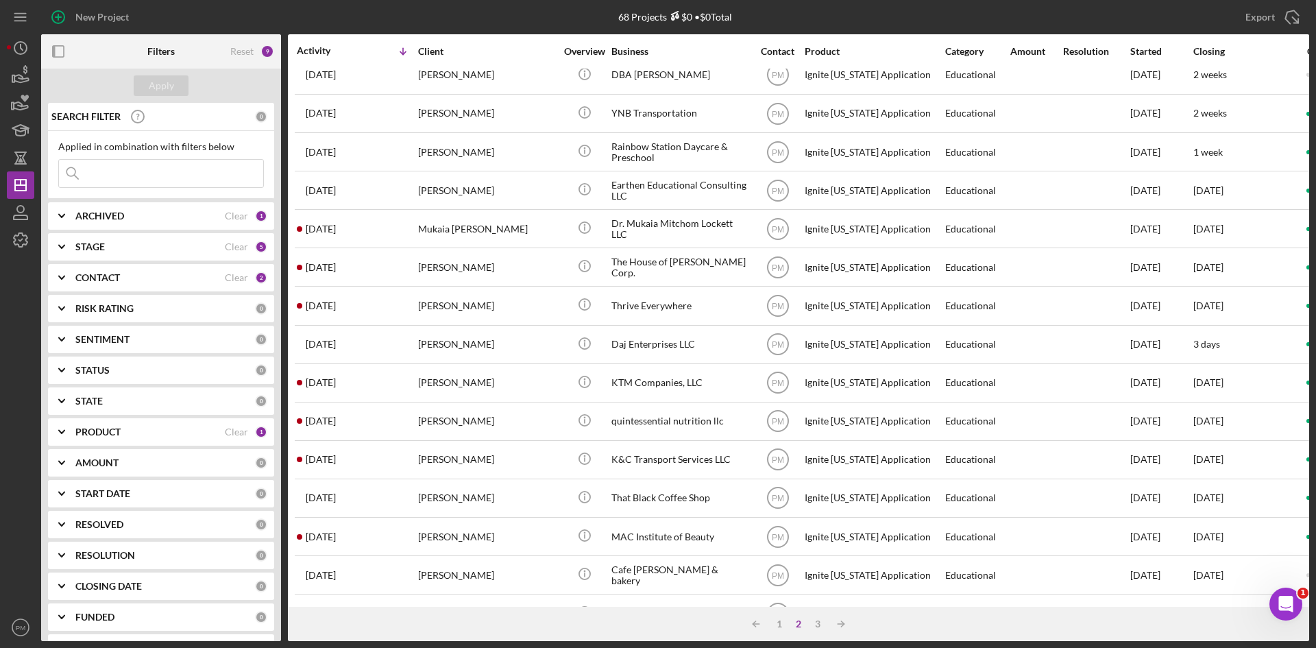
scroll to position [0, 0]
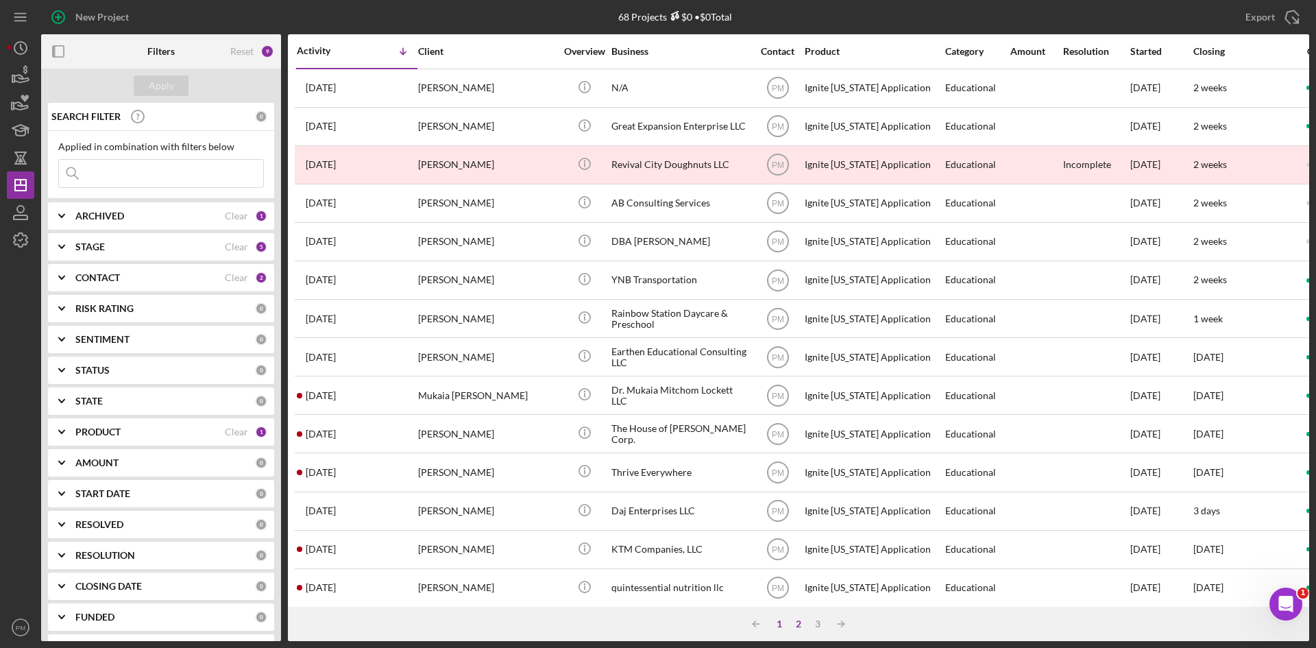
click at [781, 624] on div "1" at bounding box center [779, 623] width 19 height 11
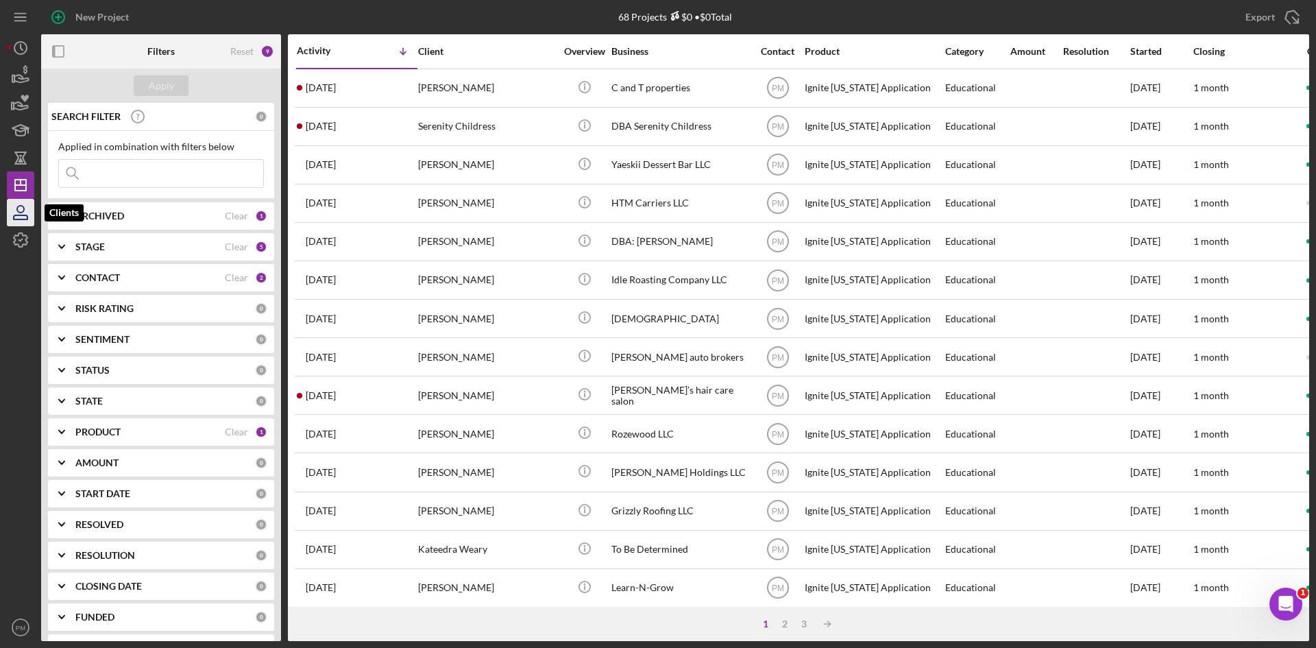
click at [17, 203] on icon "button" at bounding box center [20, 212] width 34 height 34
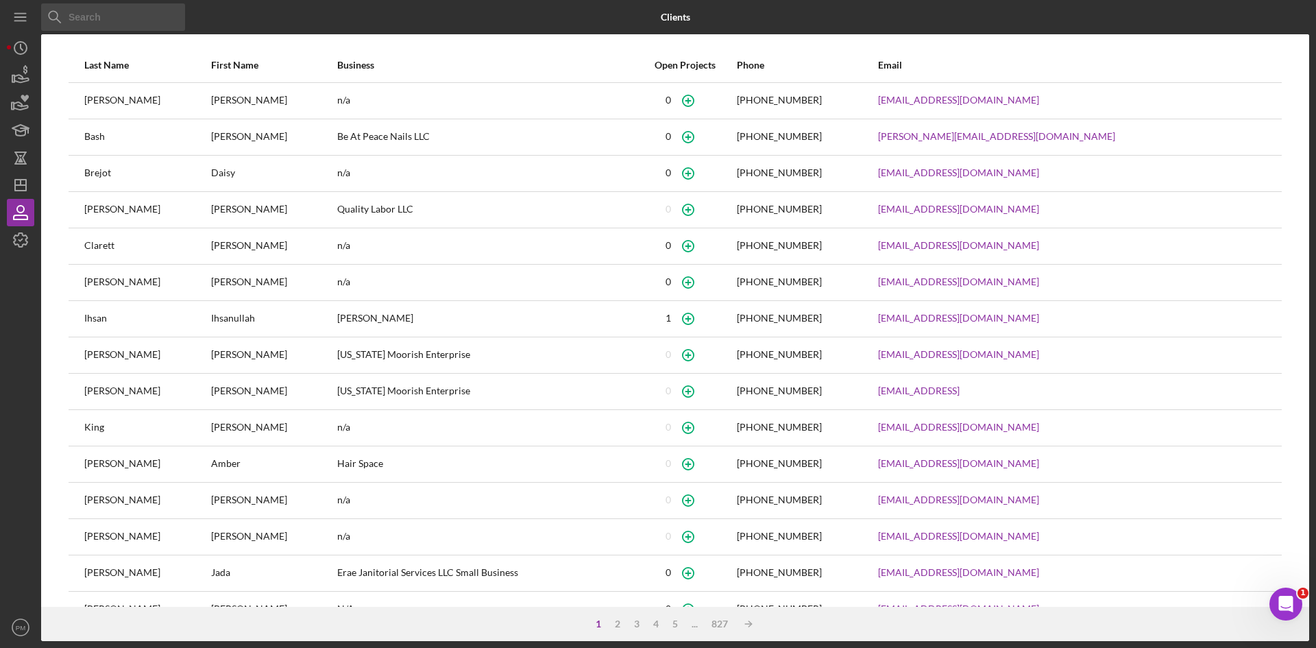
click at [119, 23] on input at bounding box center [113, 16] width 144 height 27
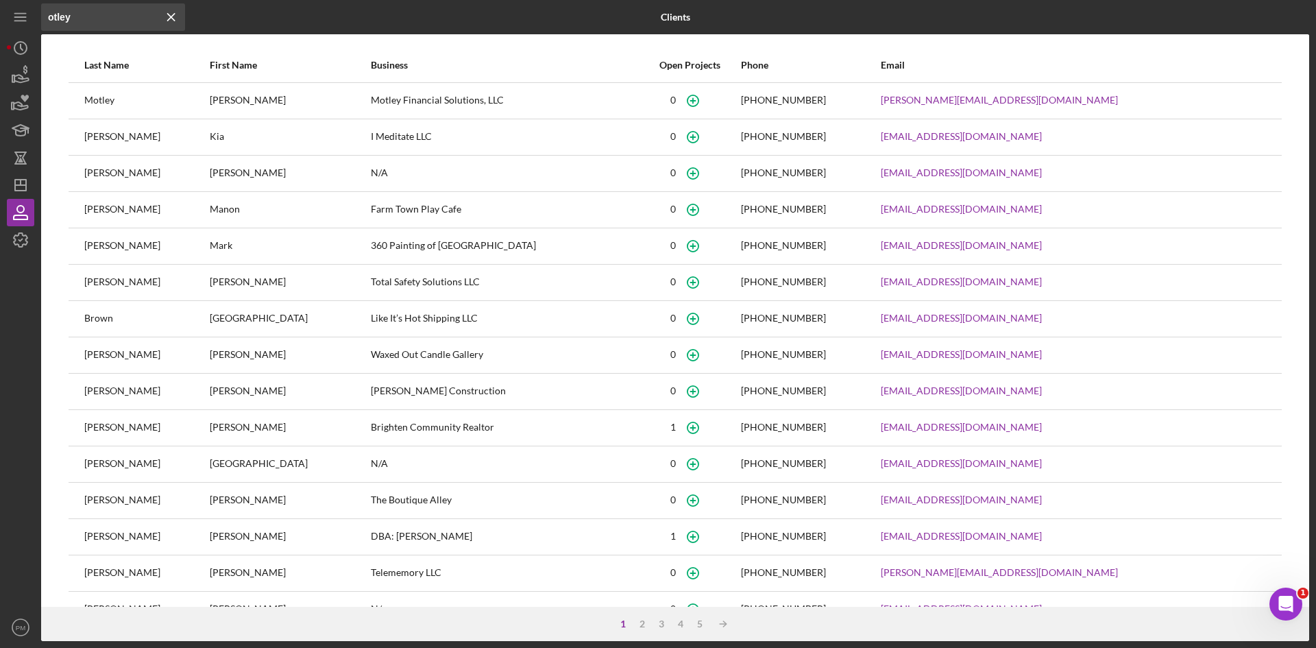
drag, startPoint x: 110, startPoint y: 23, endPoint x: 38, endPoint y: 18, distance: 72.8
click at [38, 18] on div "Icon/Menu Close otley Icon/Menu Close Clients Last Name First Name Business Ope…" at bounding box center [658, 320] width 1302 height 641
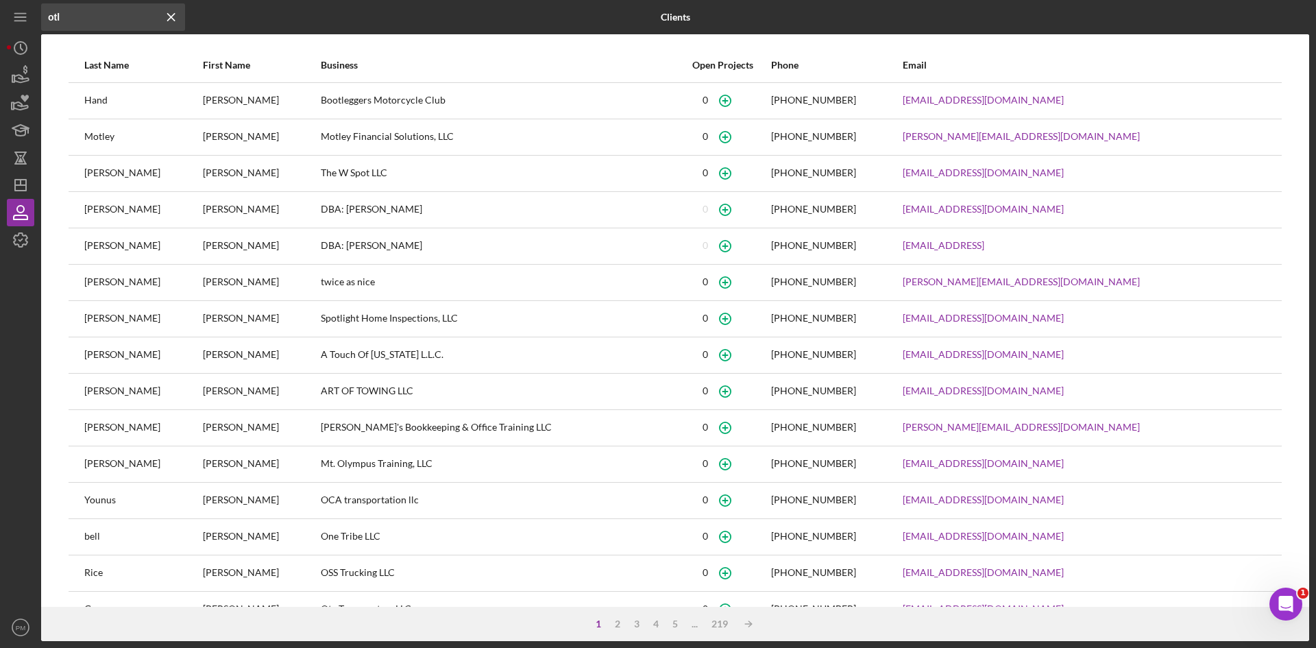
click at [66, 16] on input "otl" at bounding box center [113, 16] width 144 height 27
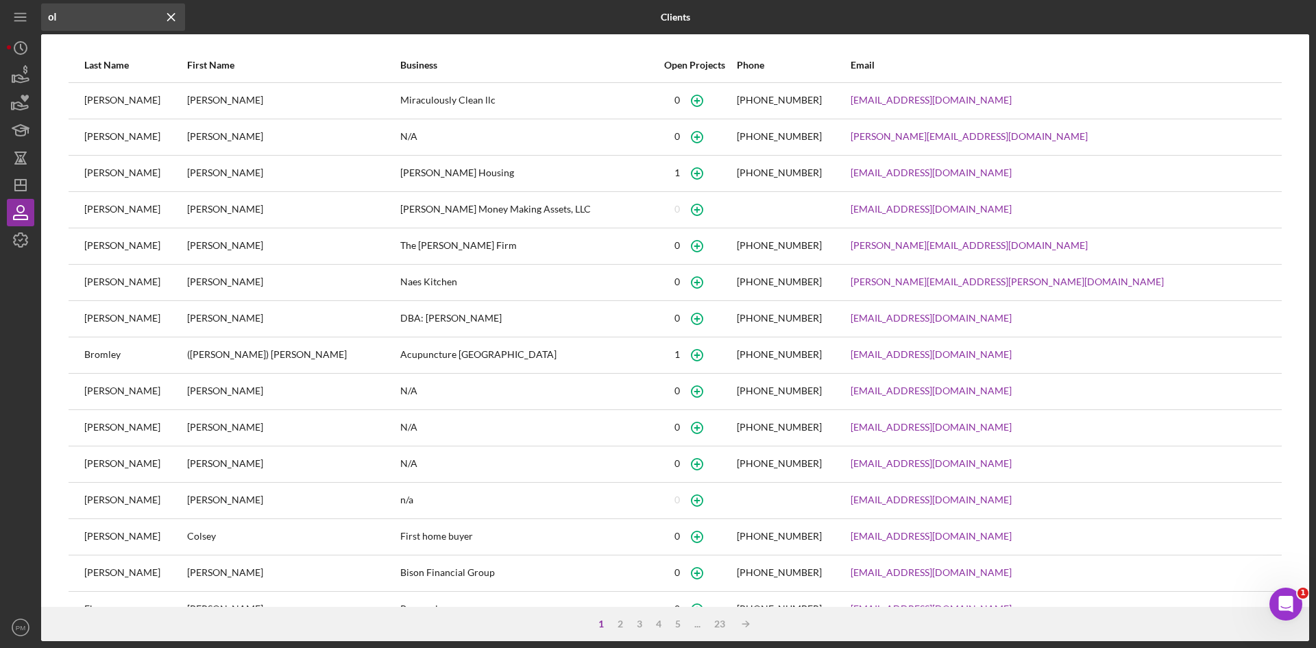
type input "o"
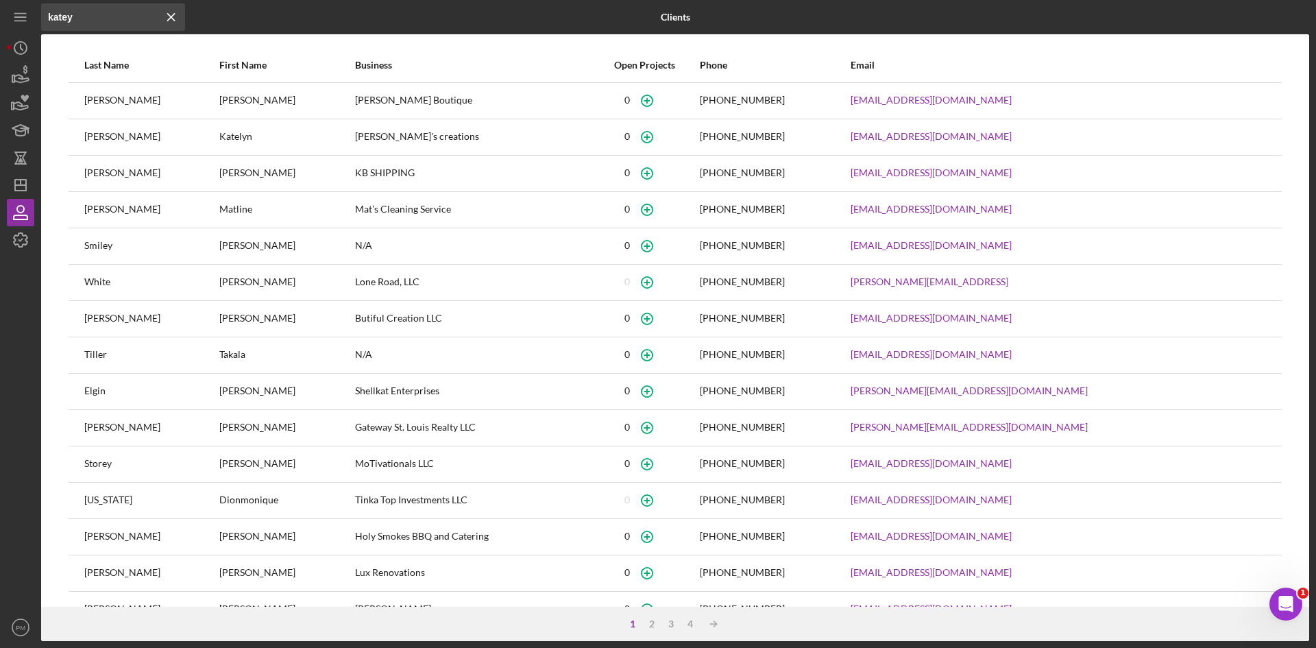
click at [82, 24] on input "katey" at bounding box center [113, 16] width 144 height 27
type input "katey"
click at [173, 10] on icon "Icon/Menu Close" at bounding box center [171, 16] width 27 height 27
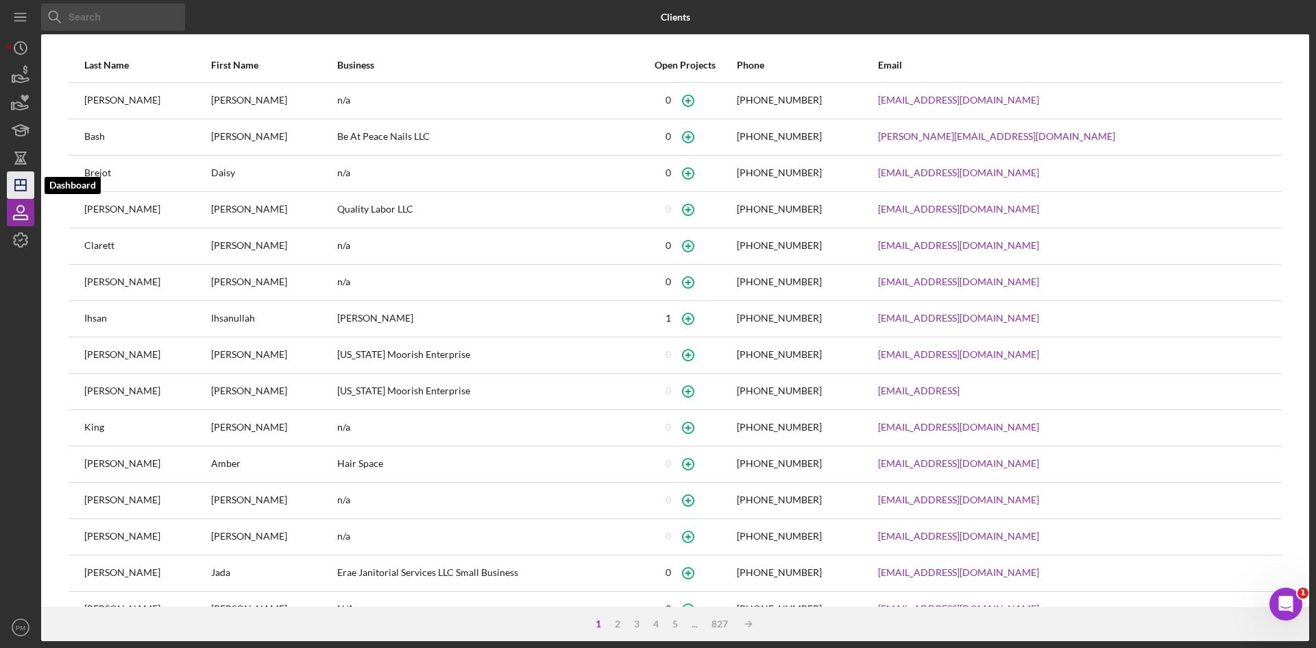
click at [24, 191] on polygon "button" at bounding box center [20, 185] width 11 height 11
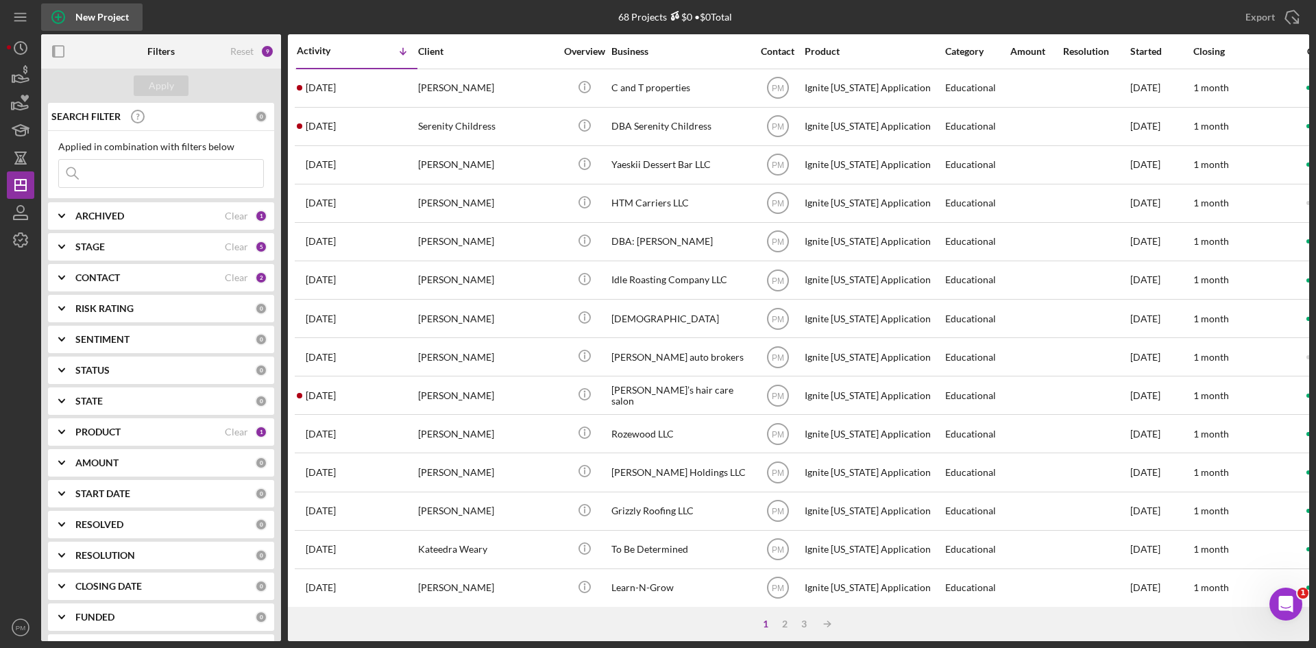
click at [78, 19] on div "New Project" at bounding box center [101, 16] width 53 height 27
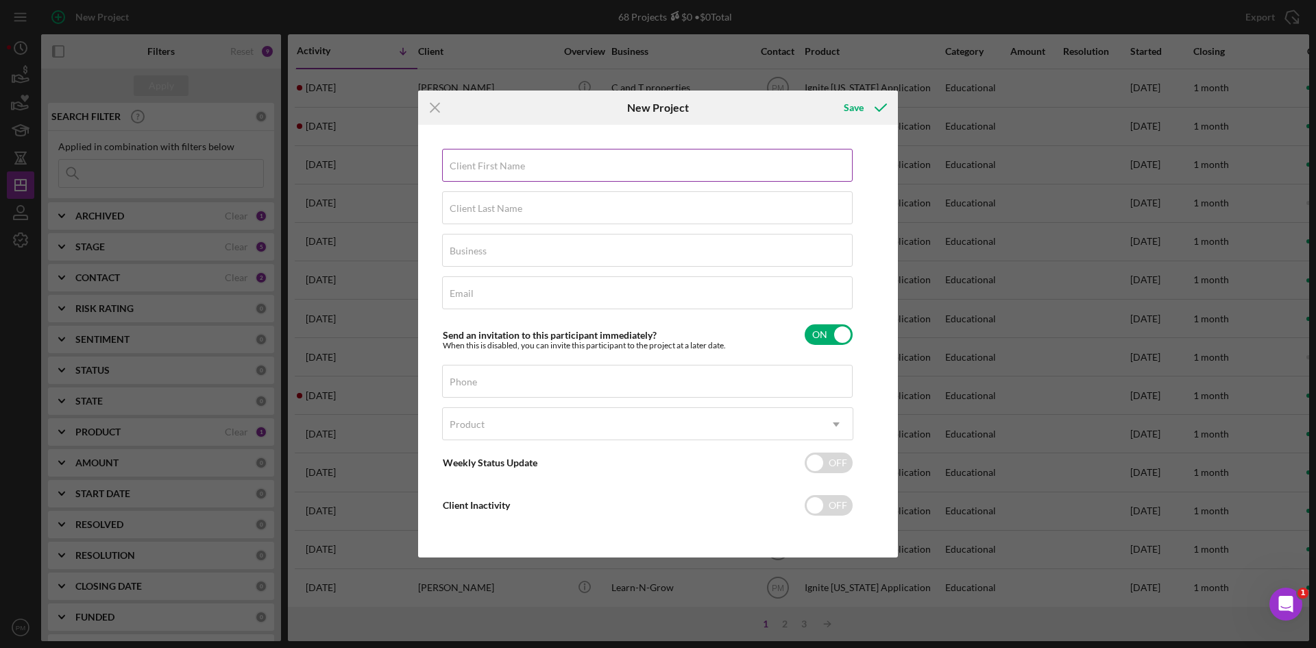
click at [517, 167] on label "Client First Name" at bounding box center [487, 165] width 75 height 11
click at [517, 167] on input "Client First Name" at bounding box center [647, 165] width 411 height 33
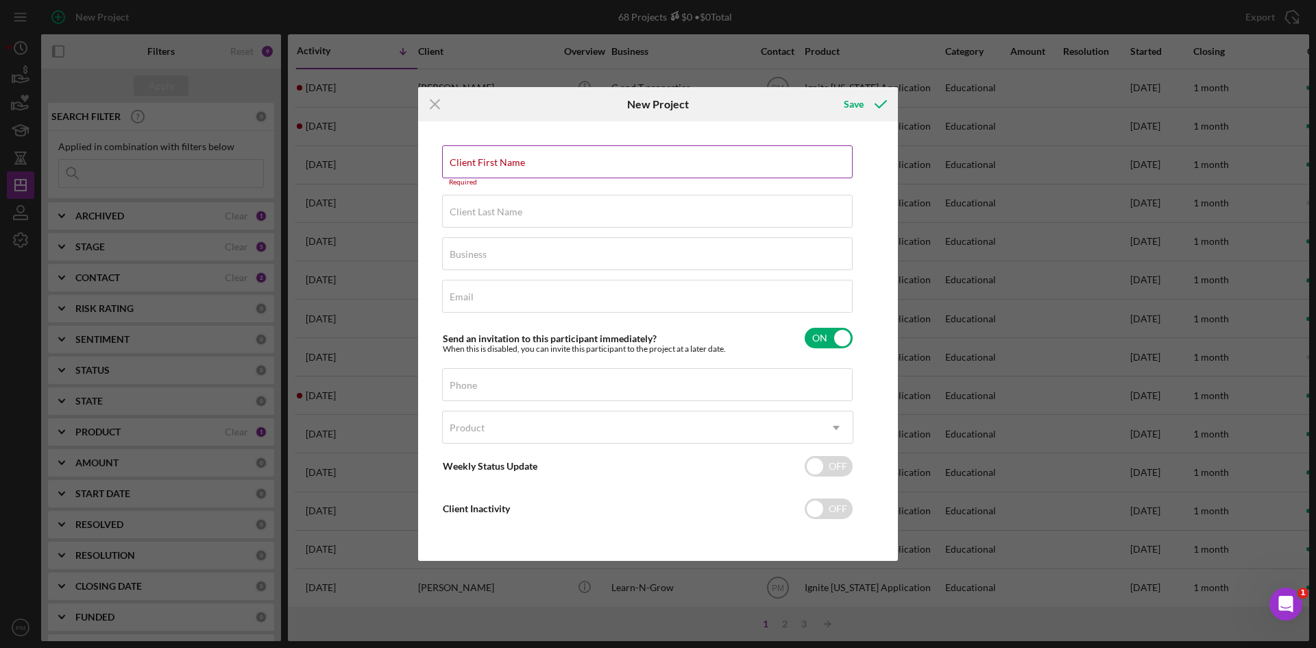
click at [523, 169] on input "Client First Name" at bounding box center [647, 161] width 411 height 33
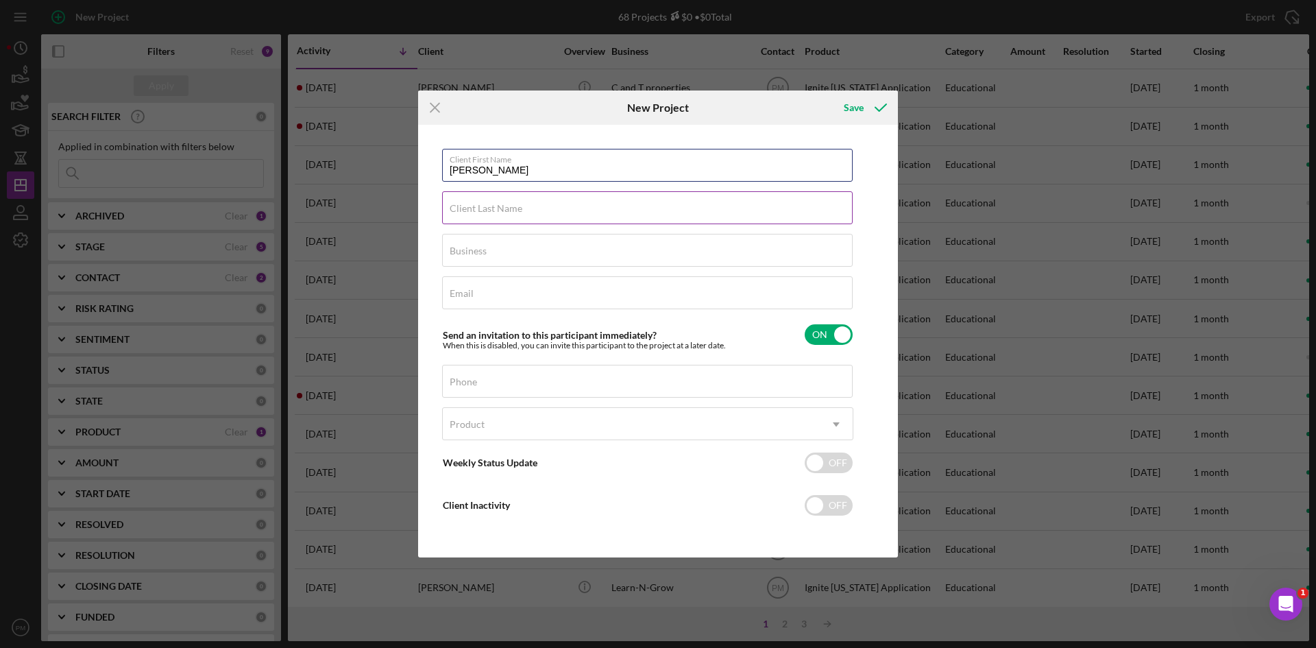
type input "[PERSON_NAME]"
click at [515, 206] on label "Client Last Name" at bounding box center [486, 208] width 73 height 11
click at [515, 206] on input "Client Last Name" at bounding box center [647, 207] width 411 height 33
type input "[PERSON_NAME]"
click at [502, 248] on div "Business Required" at bounding box center [647, 251] width 411 height 34
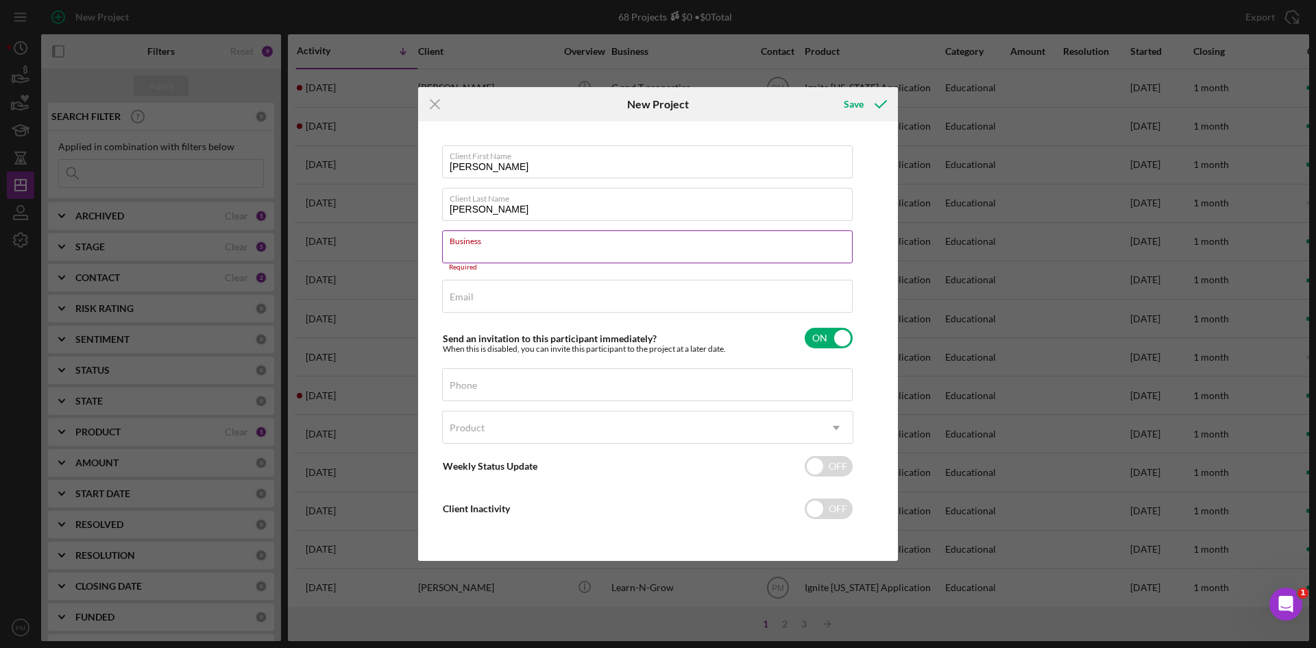
click at [496, 247] on div "Business Required" at bounding box center [647, 250] width 411 height 41
paste input "Phoenix Media and [PERSON_NAME]"
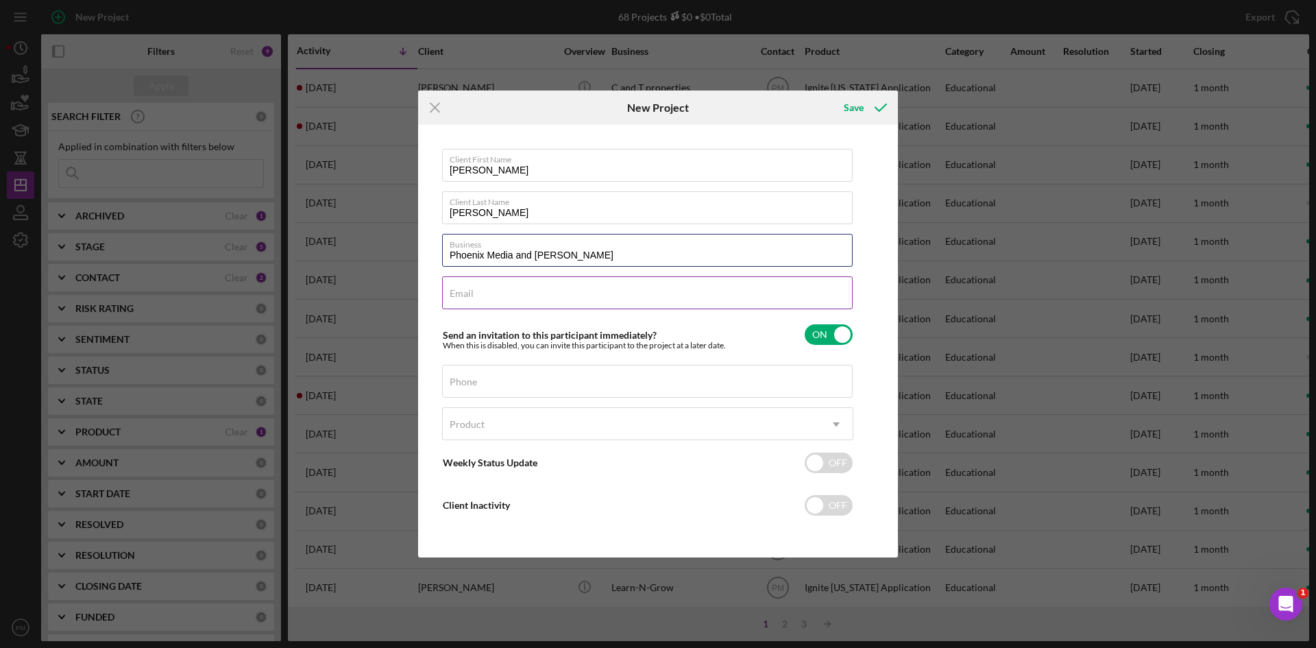
type input "Phoenix Media and [PERSON_NAME]"
click at [493, 295] on input "Email" at bounding box center [647, 292] width 411 height 33
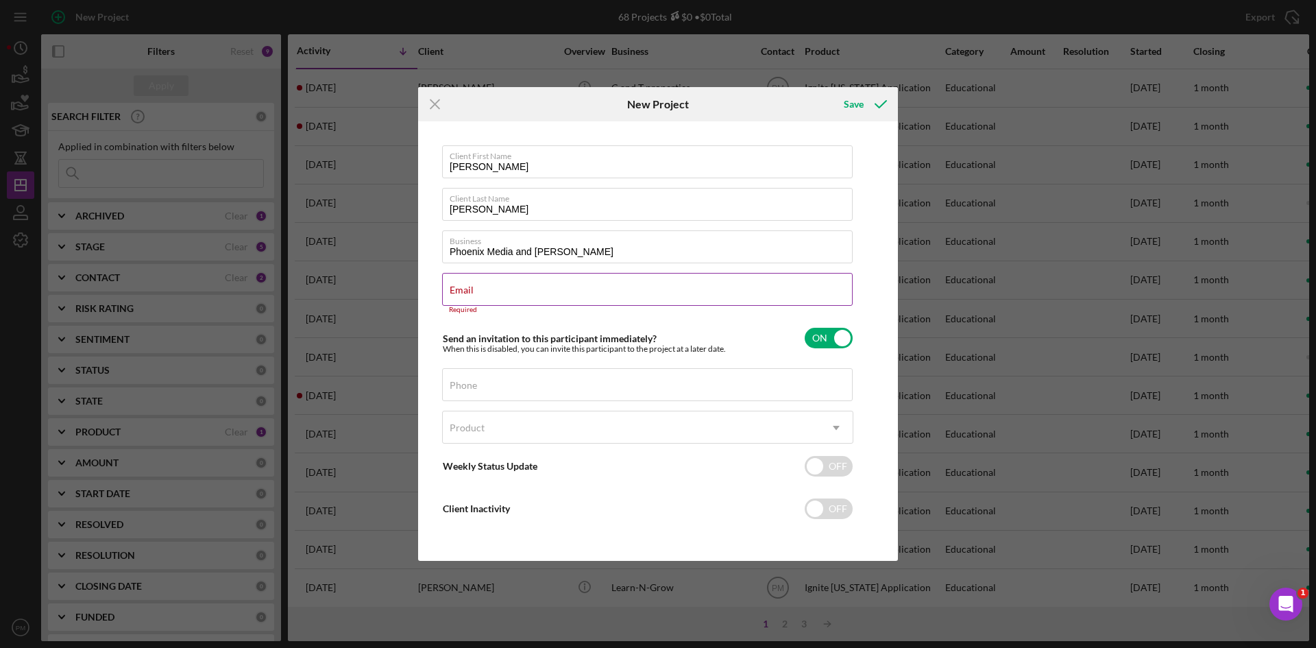
click at [488, 292] on div "Email Required" at bounding box center [647, 293] width 411 height 41
paste input "[EMAIL_ADDRESS][DOMAIN_NAME]"
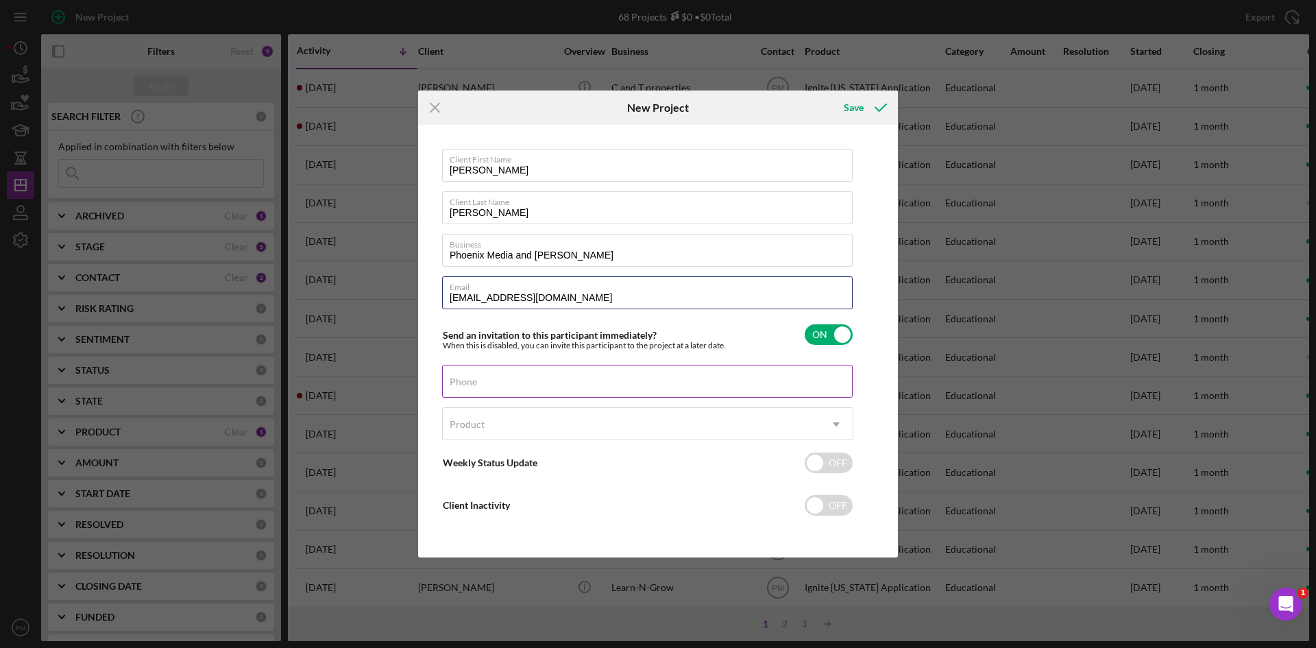
type input "[EMAIL_ADDRESS][DOMAIN_NAME]"
click at [527, 388] on input "Phone" at bounding box center [647, 381] width 411 height 33
click at [535, 378] on label "Phone" at bounding box center [651, 372] width 403 height 15
click at [535, 378] on input "Phone" at bounding box center [647, 381] width 411 height 33
drag, startPoint x: 535, startPoint y: 378, endPoint x: 467, endPoint y: 378, distance: 67.8
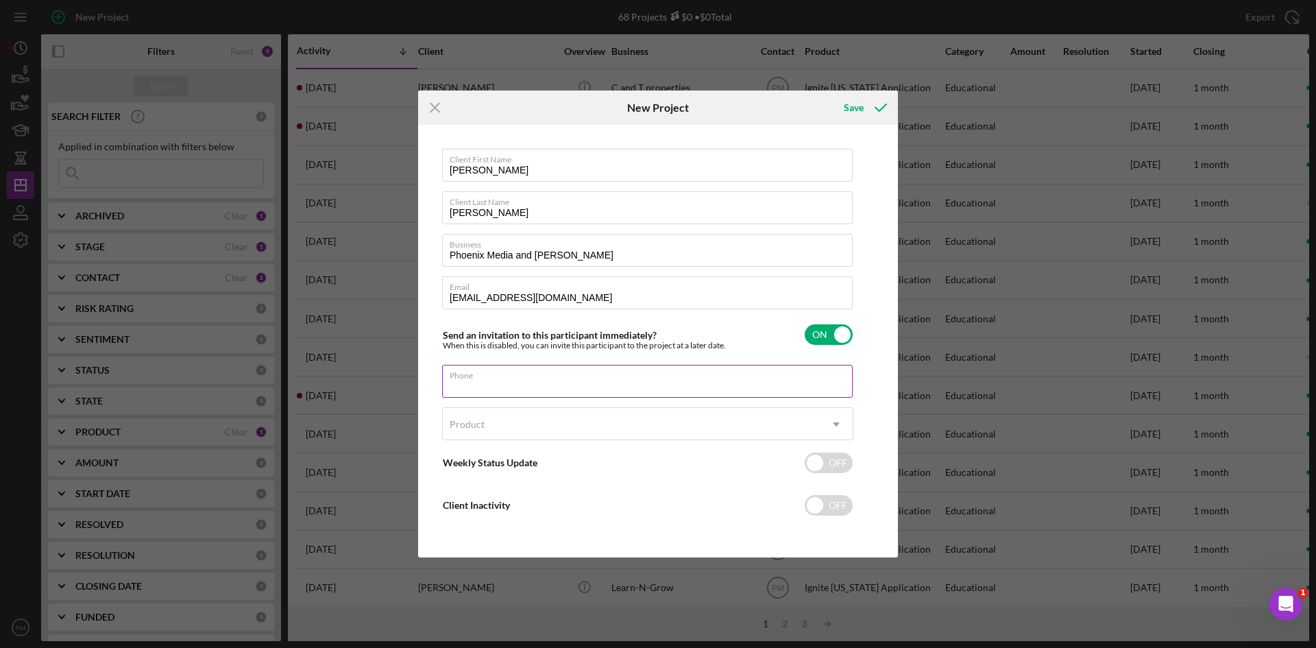
click at [513, 388] on input "Phone" at bounding box center [647, 381] width 411 height 33
paste input "[PHONE_NUMBER]"
type input "[PHONE_NUMBER]"
click at [471, 430] on div "Product" at bounding box center [631, 424] width 377 height 32
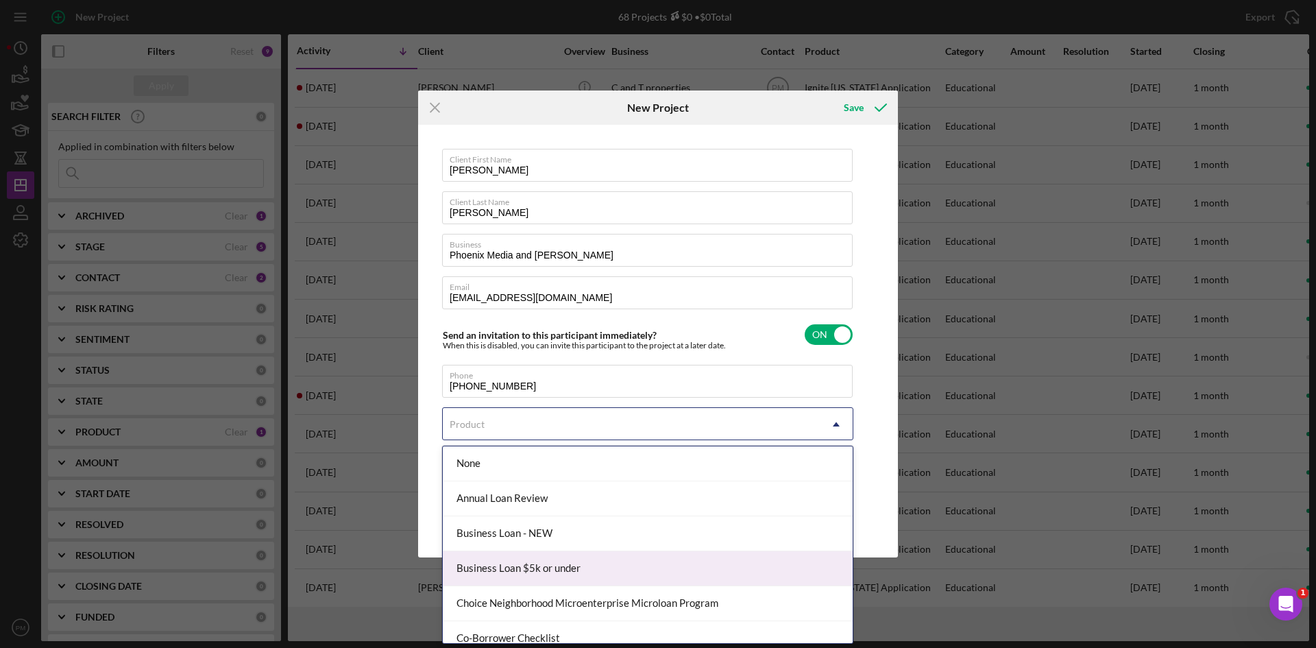
scroll to position [206, 0]
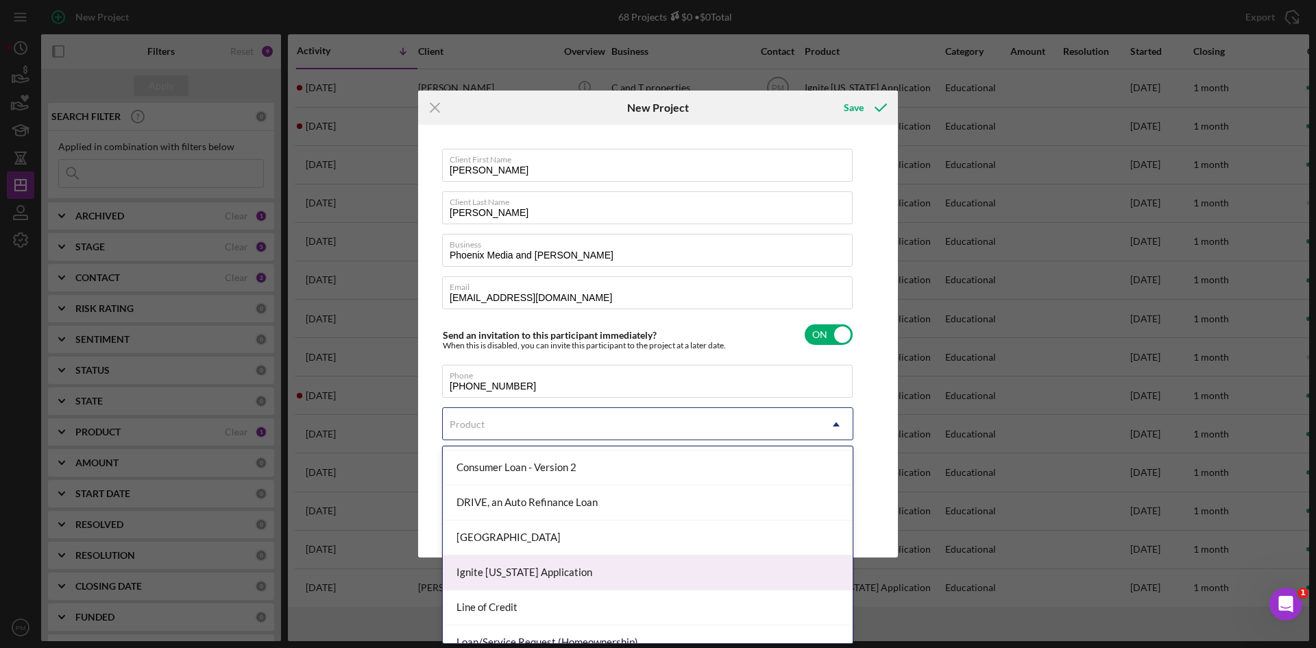
click at [492, 578] on div "Ignite [US_STATE] Application" at bounding box center [648, 572] width 410 height 35
checkbox input "true"
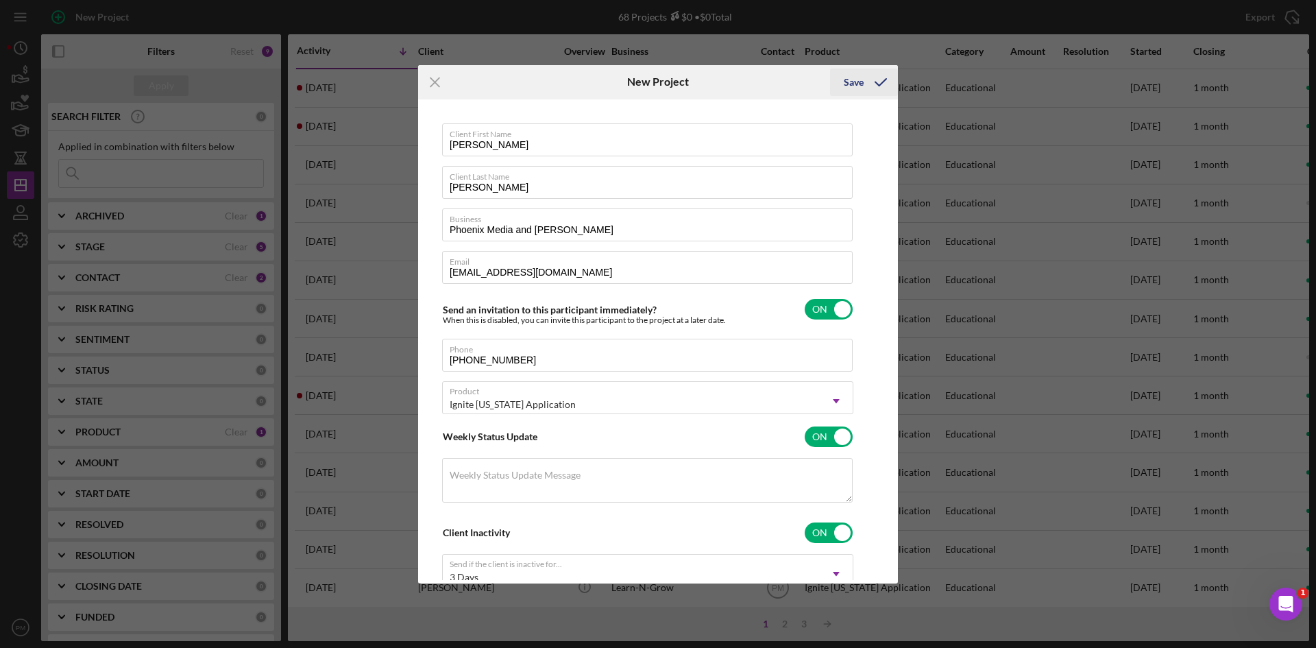
click at [863, 84] on icon "submit" at bounding box center [880, 82] width 34 height 34
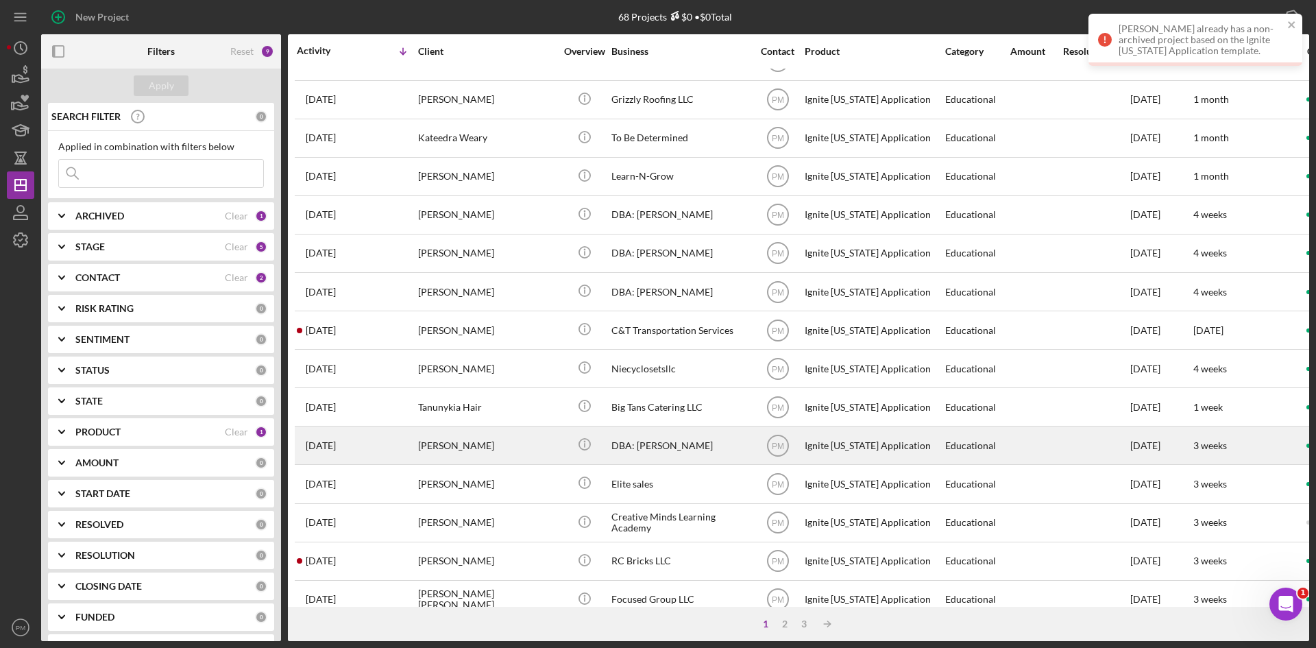
scroll to position [441, 0]
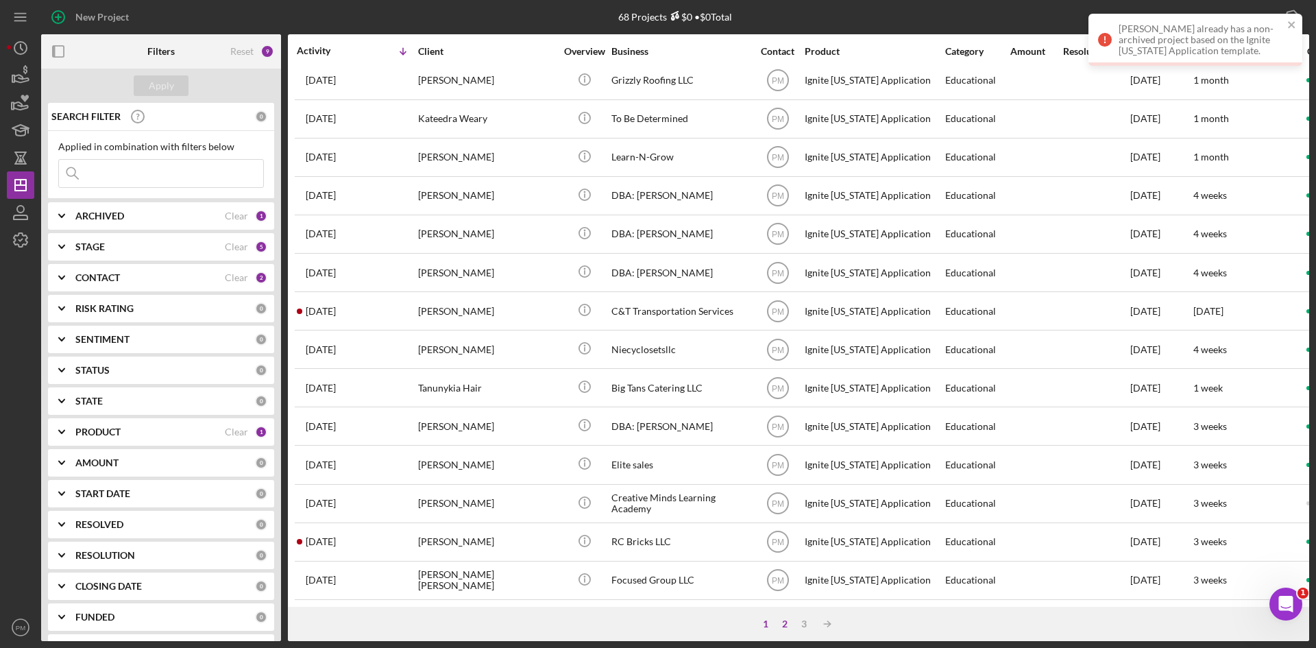
click at [782, 623] on div "2" at bounding box center [784, 623] width 19 height 11
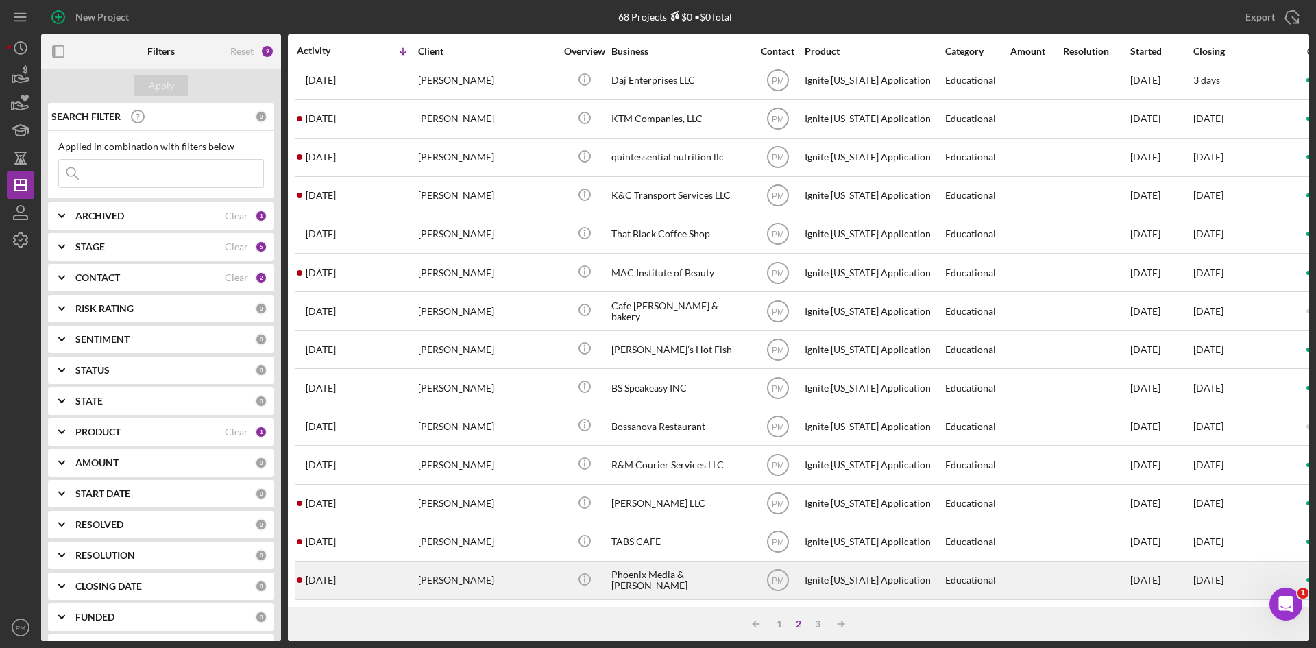
click at [448, 564] on div "[PERSON_NAME]" at bounding box center [486, 580] width 137 height 36
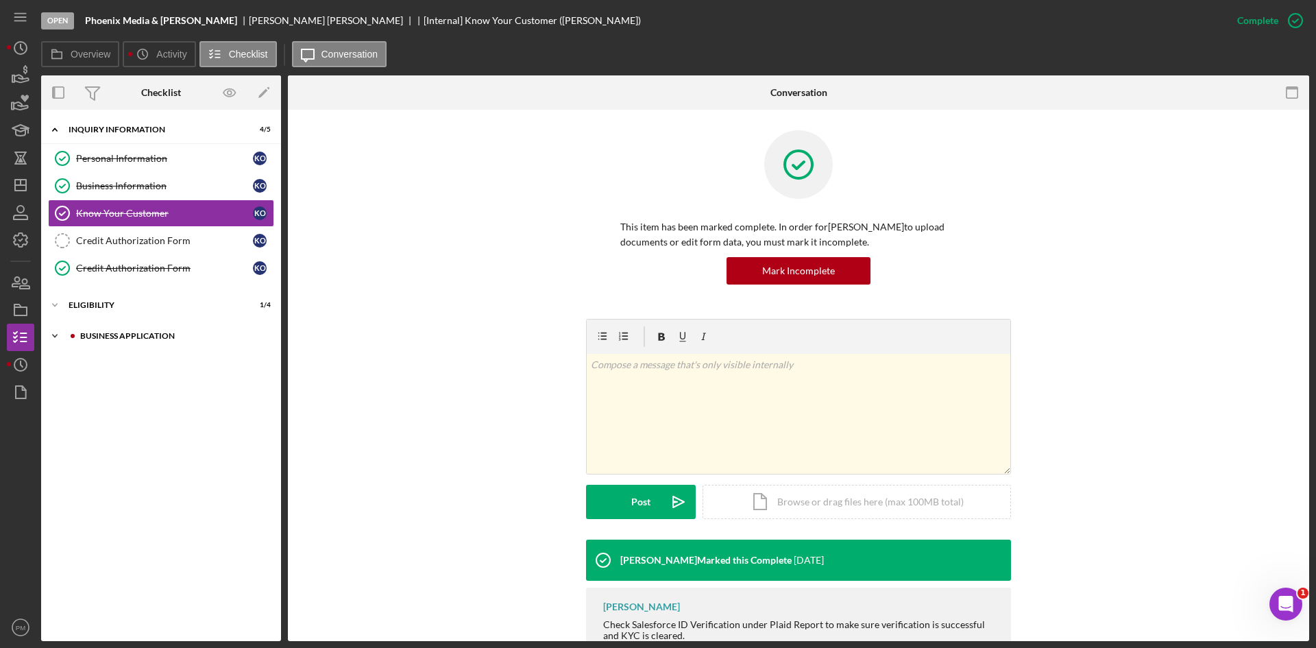
click at [93, 338] on div "Business Application" at bounding box center [172, 336] width 184 height 8
click at [476, 423] on div "v Color teal Color pink Remove color Add row above Add row below Add column bef…" at bounding box center [798, 429] width 980 height 221
click at [473, 401] on div "v Color teal Color pink Remove color Add row above Add row below Add column bef…" at bounding box center [798, 429] width 980 height 221
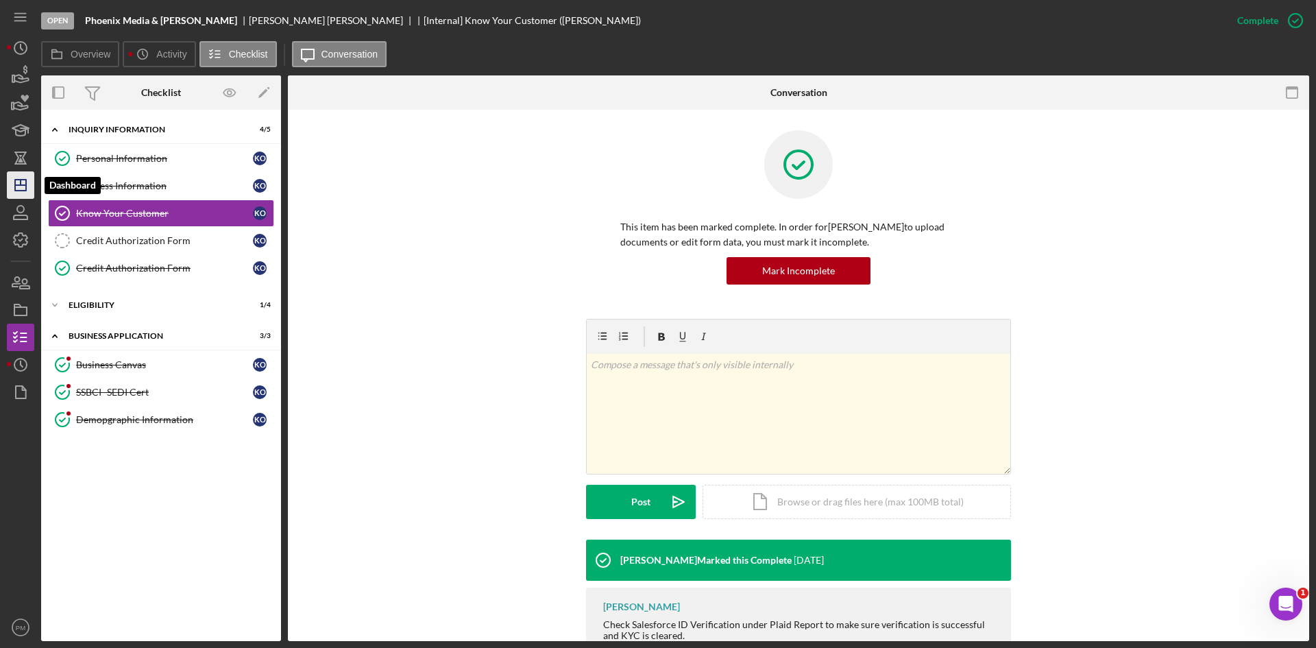
click at [25, 177] on icon "Icon/Dashboard" at bounding box center [20, 185] width 34 height 34
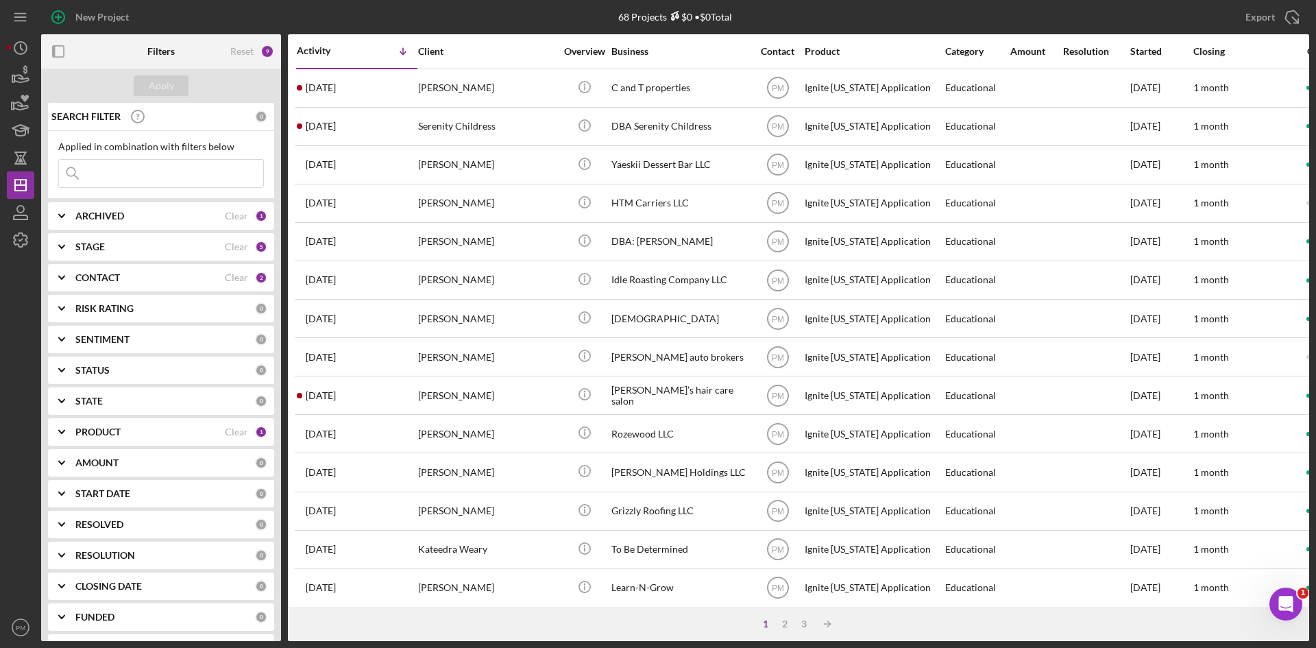
click at [125, 180] on input at bounding box center [161, 173] width 204 height 27
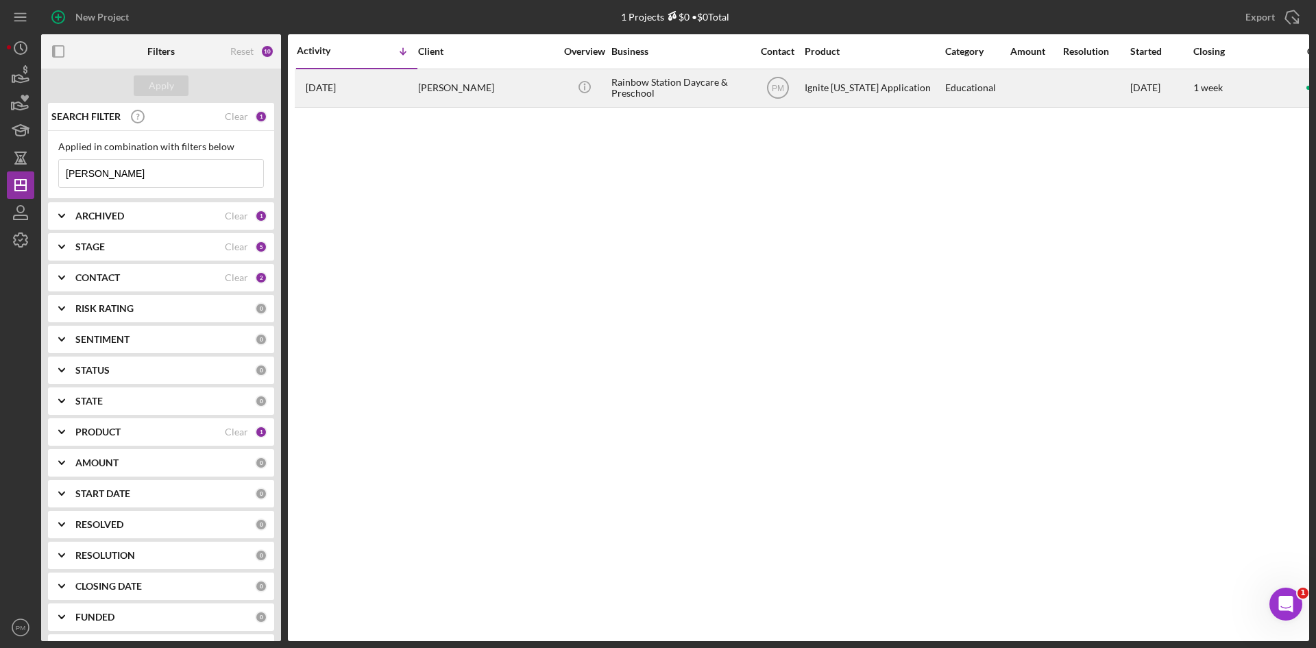
type input "[PERSON_NAME]"
click at [398, 79] on div "[DATE] [PERSON_NAME]" at bounding box center [357, 88] width 120 height 36
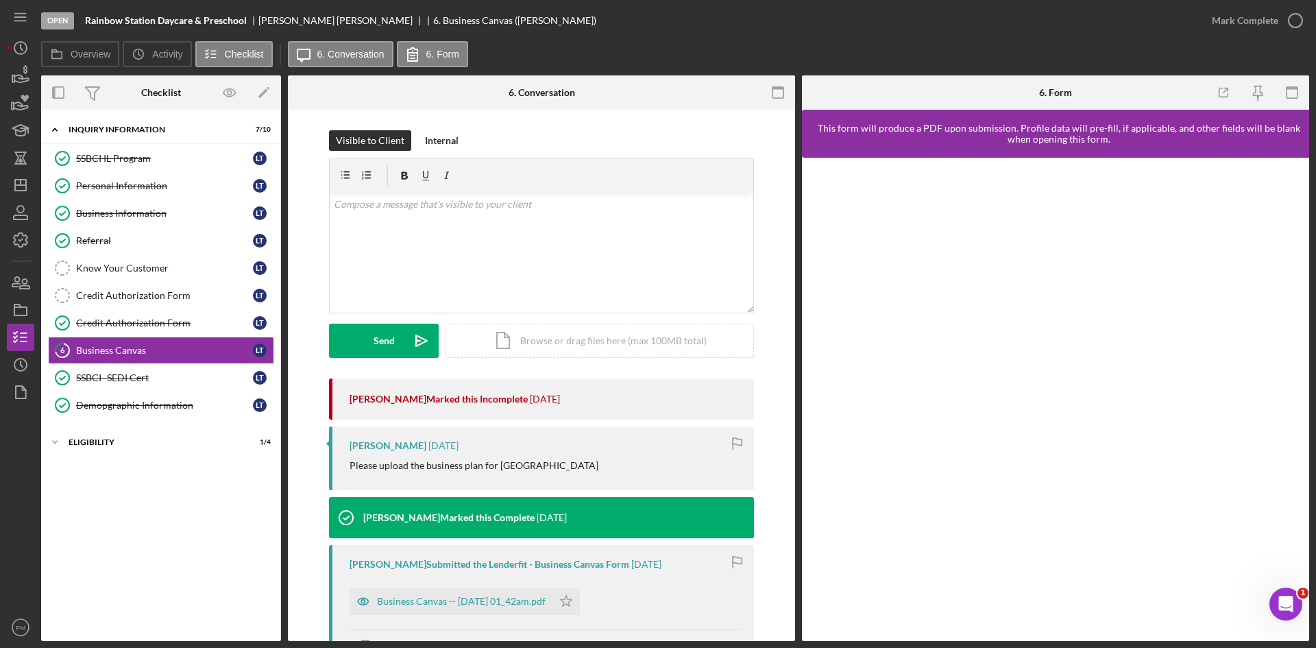
scroll to position [206, 0]
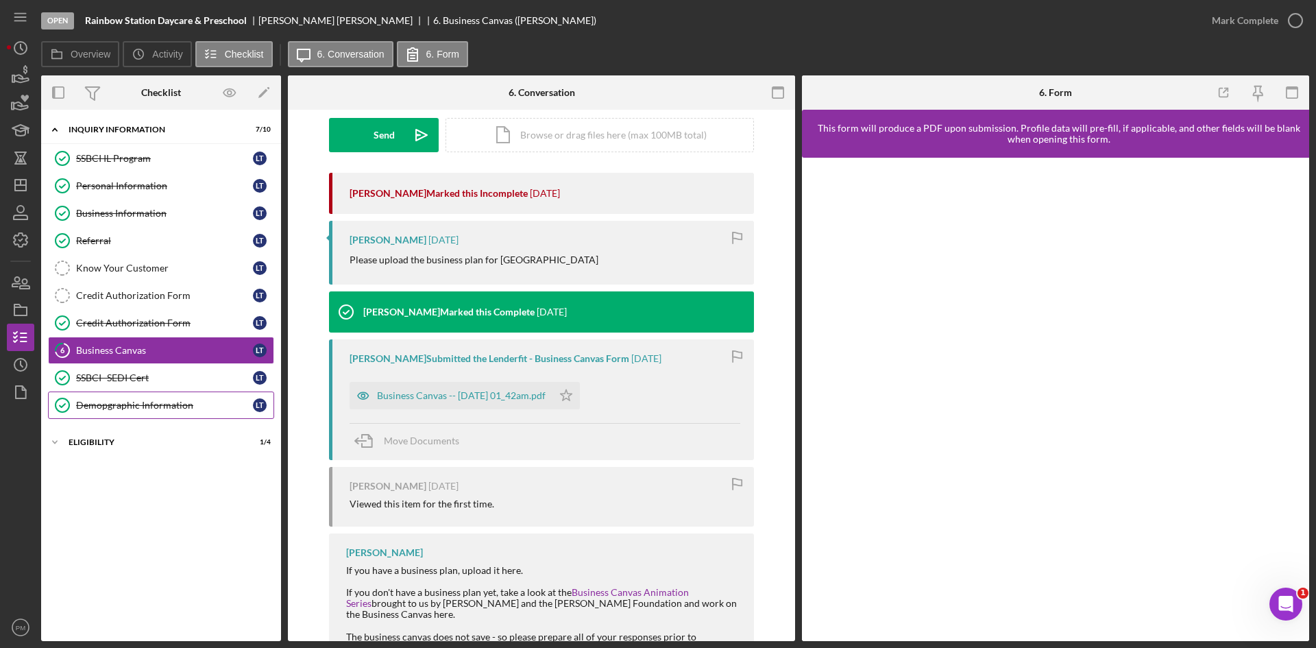
click at [125, 405] on div "Demopgraphic Information" at bounding box center [164, 405] width 177 height 11
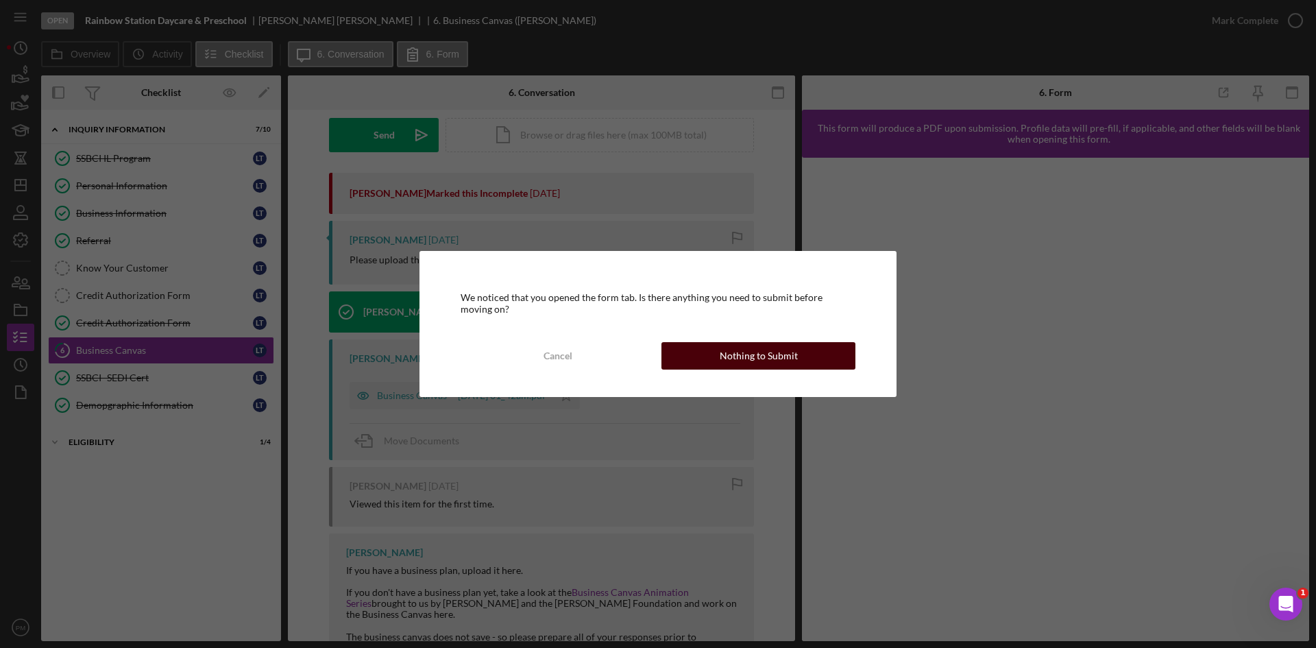
click at [727, 360] on div "Nothing to Submit" at bounding box center [759, 355] width 78 height 27
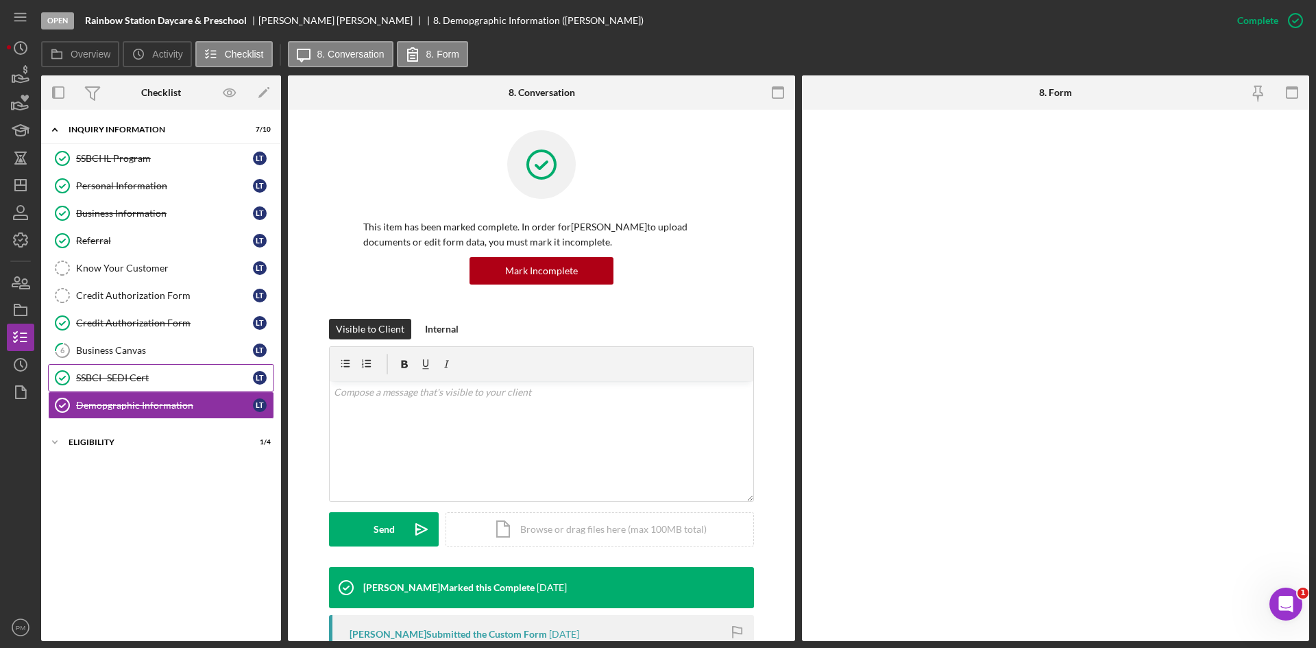
click at [113, 377] on div "SSBCI- SEDI Cert" at bounding box center [164, 377] width 177 height 11
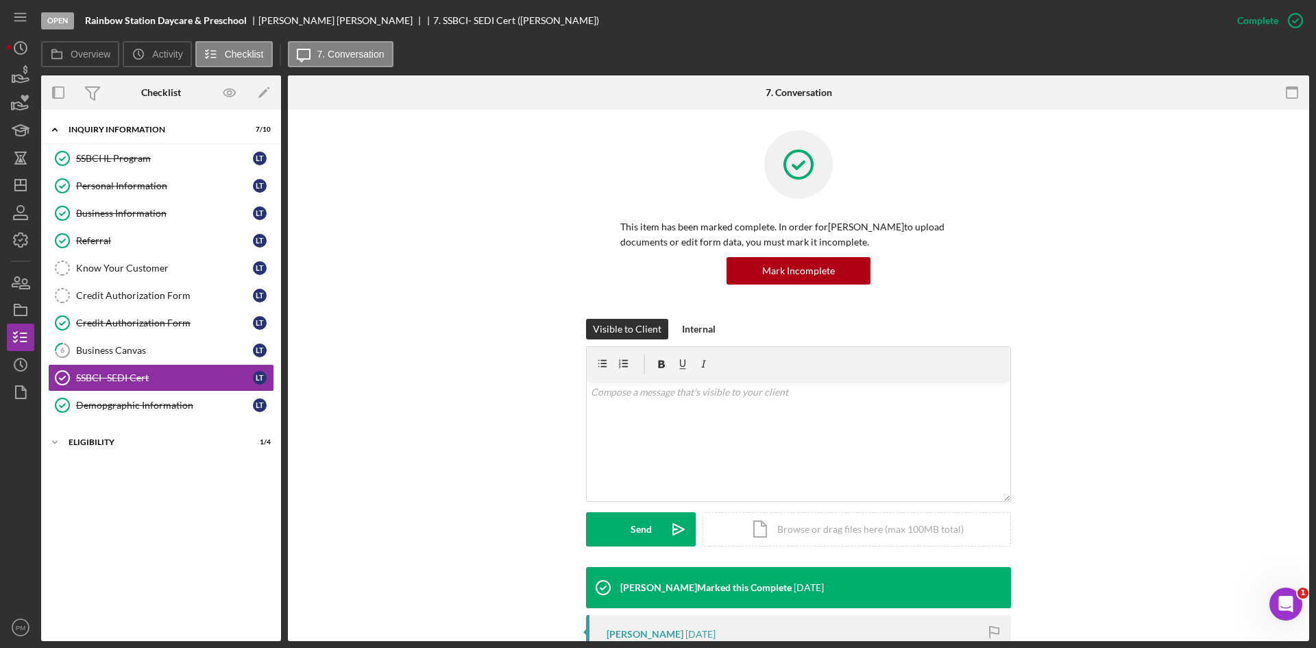
scroll to position [206, 0]
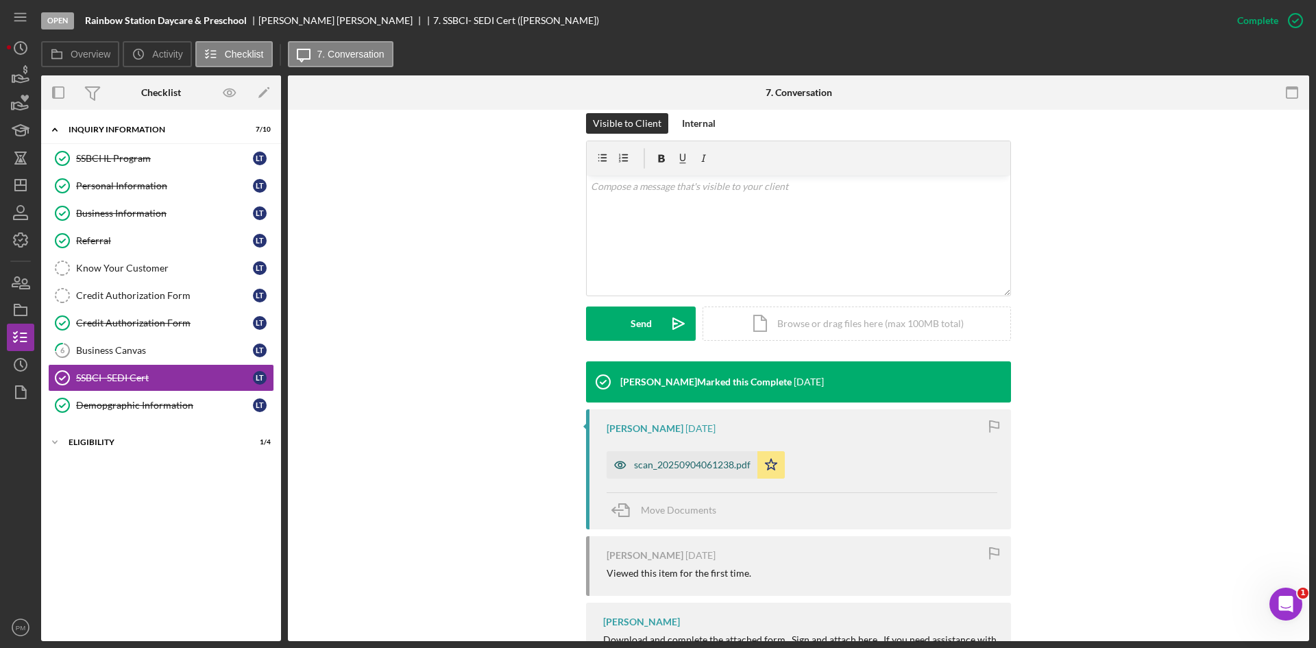
click at [651, 465] on div "scan_20250904061238.pdf" at bounding box center [692, 464] width 117 height 11
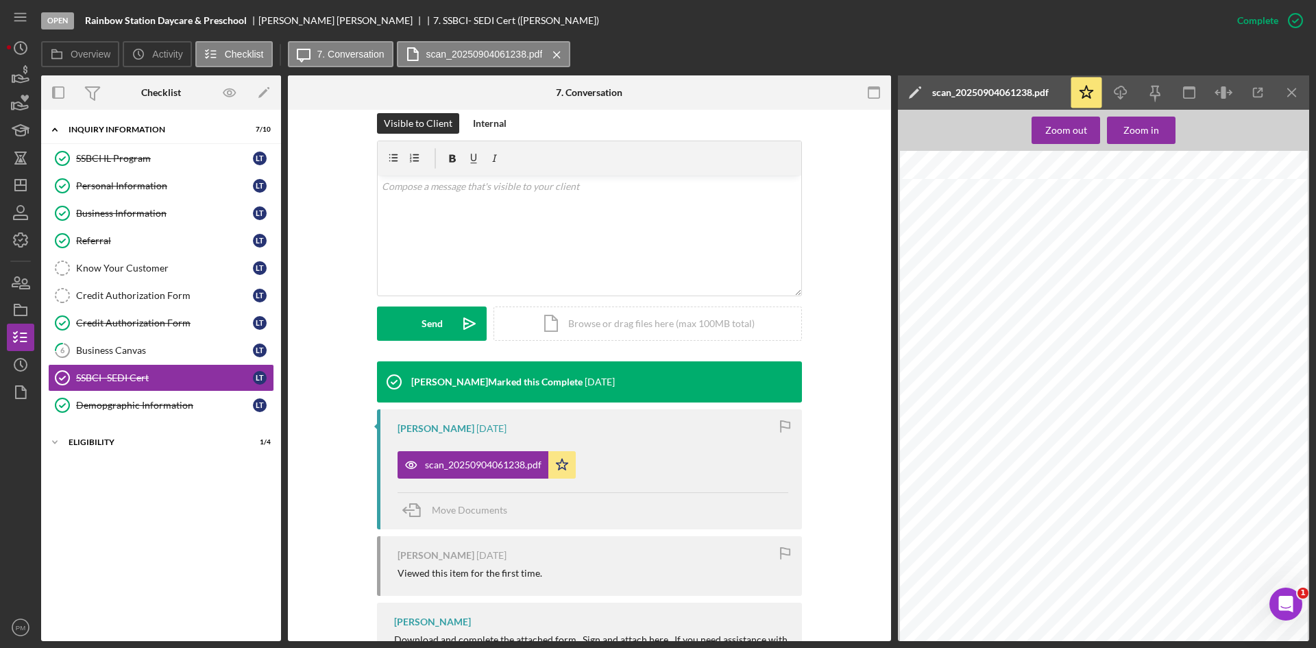
scroll to position [673, 0]
click at [1293, 85] on icon "Icon/Menu Close" at bounding box center [1292, 92] width 31 height 31
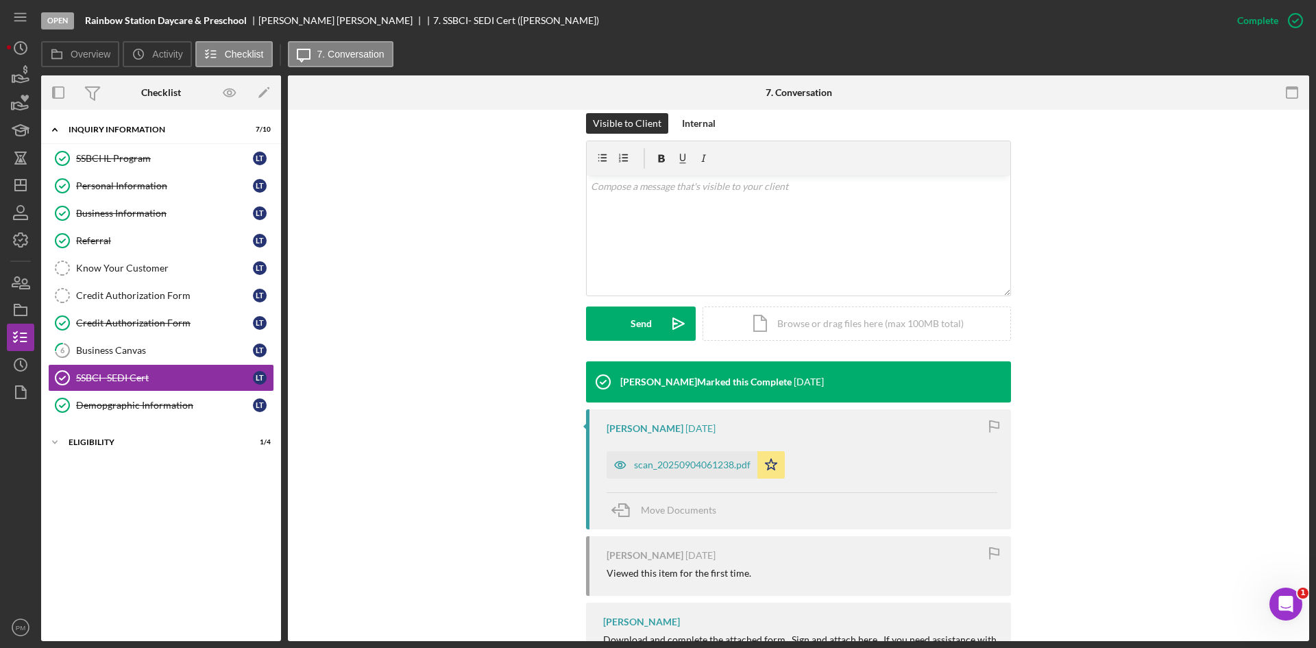
click at [364, 288] on div "Visible to Client Internal v Color teal Color pink Remove color Add row above A…" at bounding box center [798, 237] width 980 height 248
click at [97, 363] on link "6 Business Canvas L T" at bounding box center [161, 349] width 226 height 27
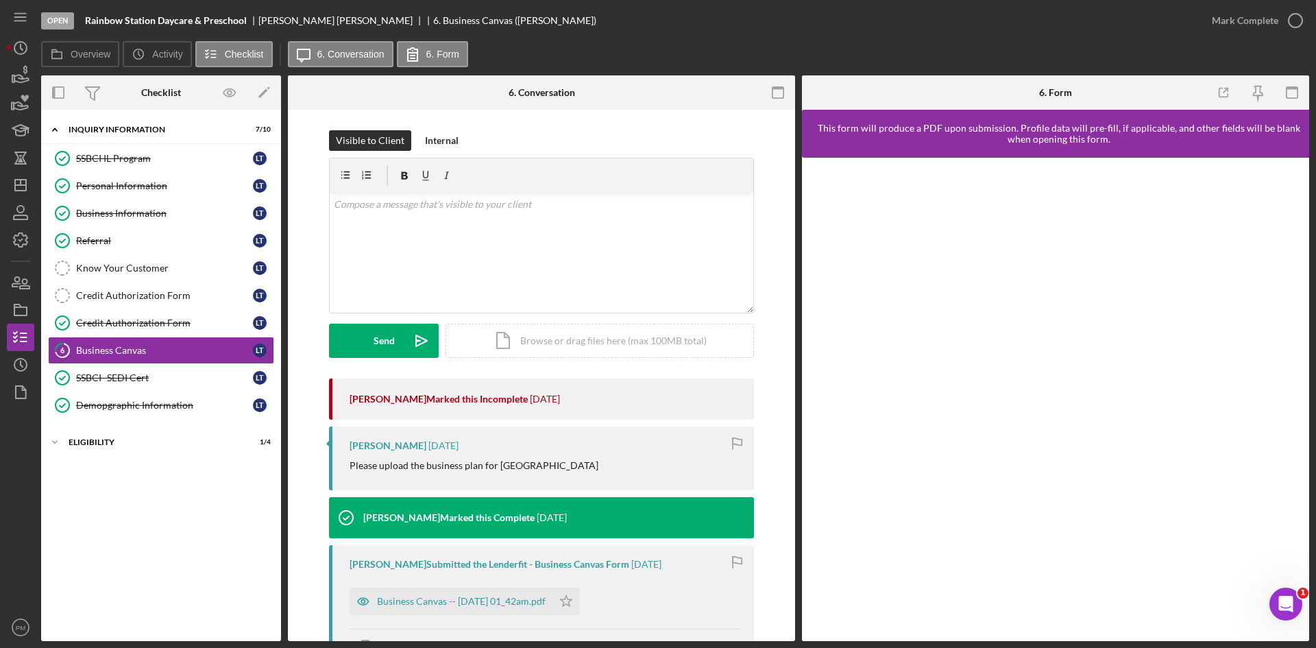
scroll to position [137, 0]
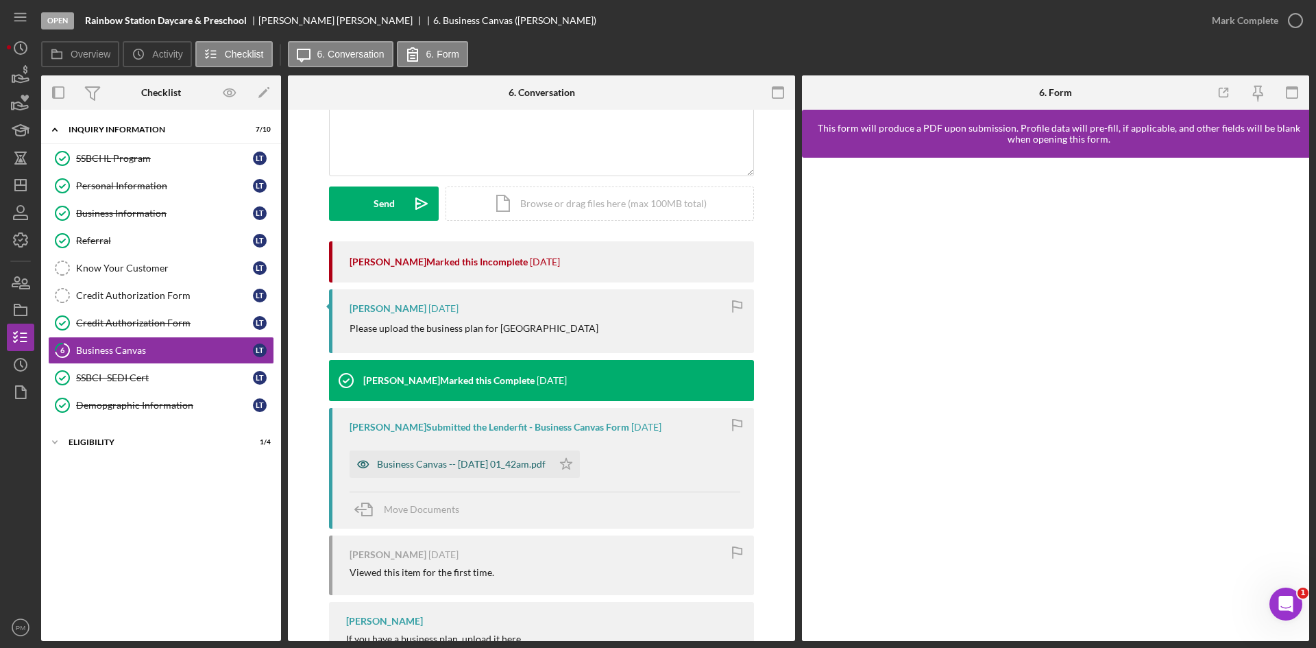
click at [471, 461] on div "Business Canvas -- [DATE] 01_42am.pdf" at bounding box center [461, 463] width 169 height 11
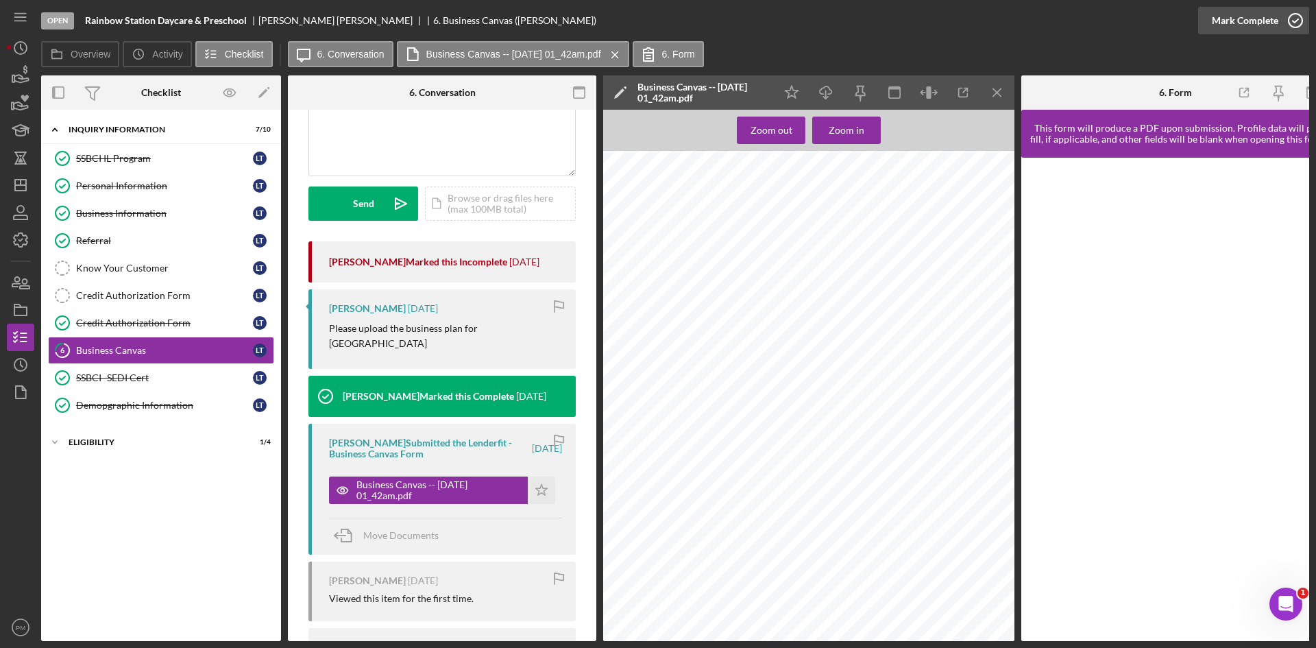
click at [1275, 22] on div "Mark Complete" at bounding box center [1245, 20] width 66 height 27
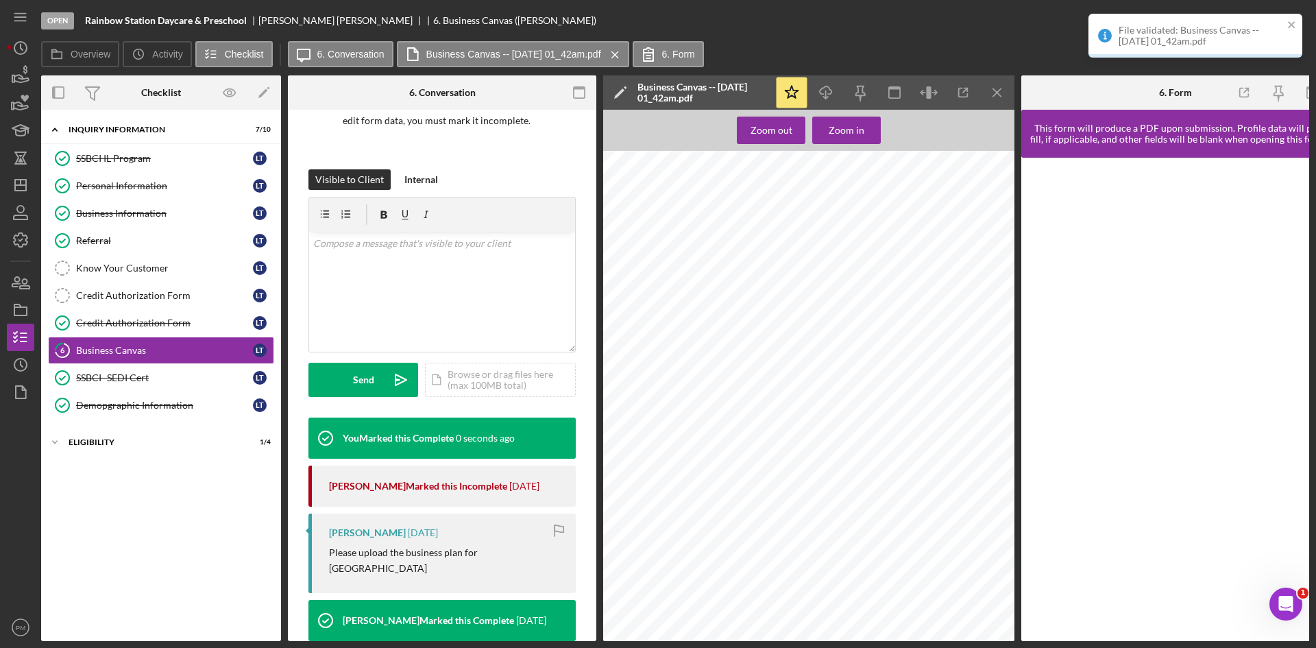
scroll to position [341, 0]
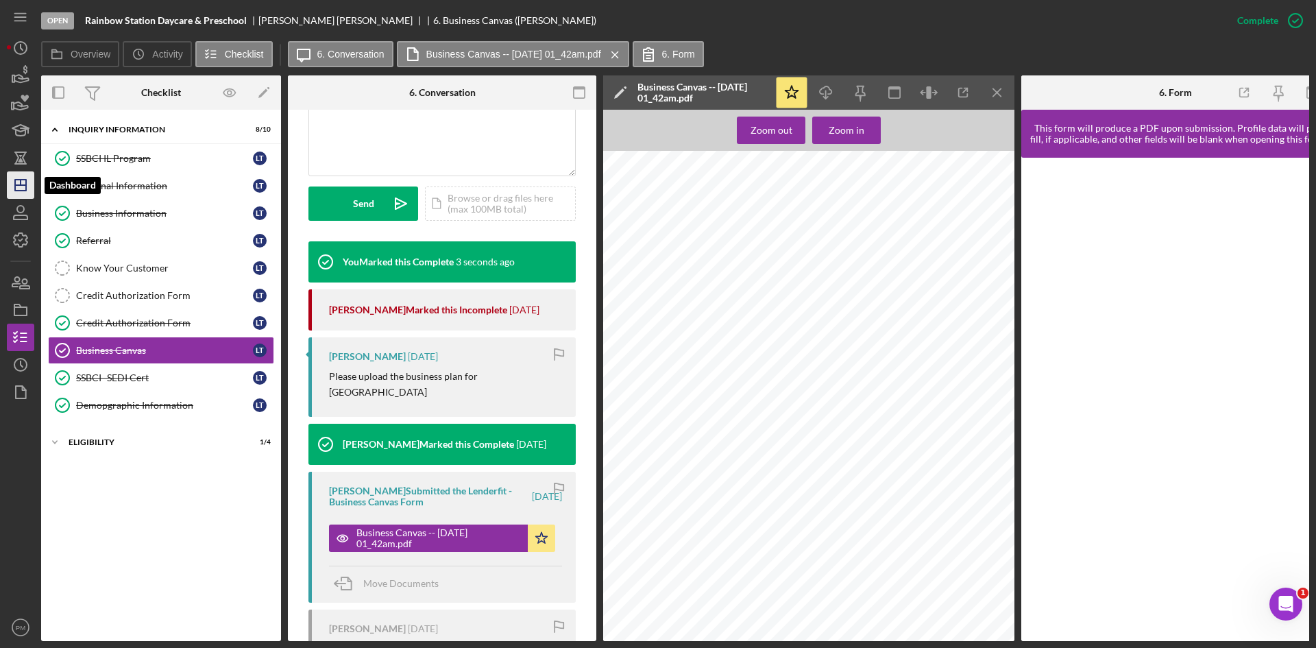
click at [19, 193] on icon "Icon/Dashboard" at bounding box center [20, 185] width 34 height 34
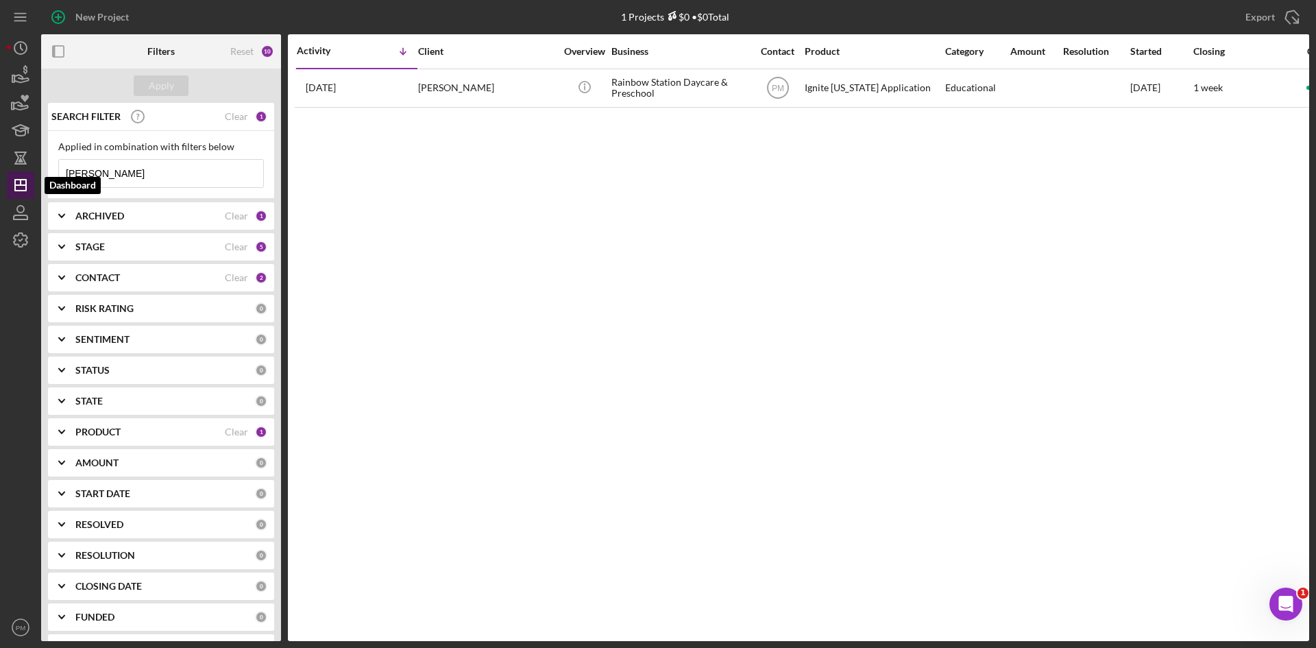
click at [22, 185] on line "button" at bounding box center [20, 185] width 11 height 0
drag, startPoint x: 108, startPoint y: 172, endPoint x: 0, endPoint y: 171, distance: 107.6
click at [0, 171] on div "New Project 1 Projects $0 • $0 Total [PERSON_NAME] Export Icon/Export Filters R…" at bounding box center [658, 324] width 1316 height 648
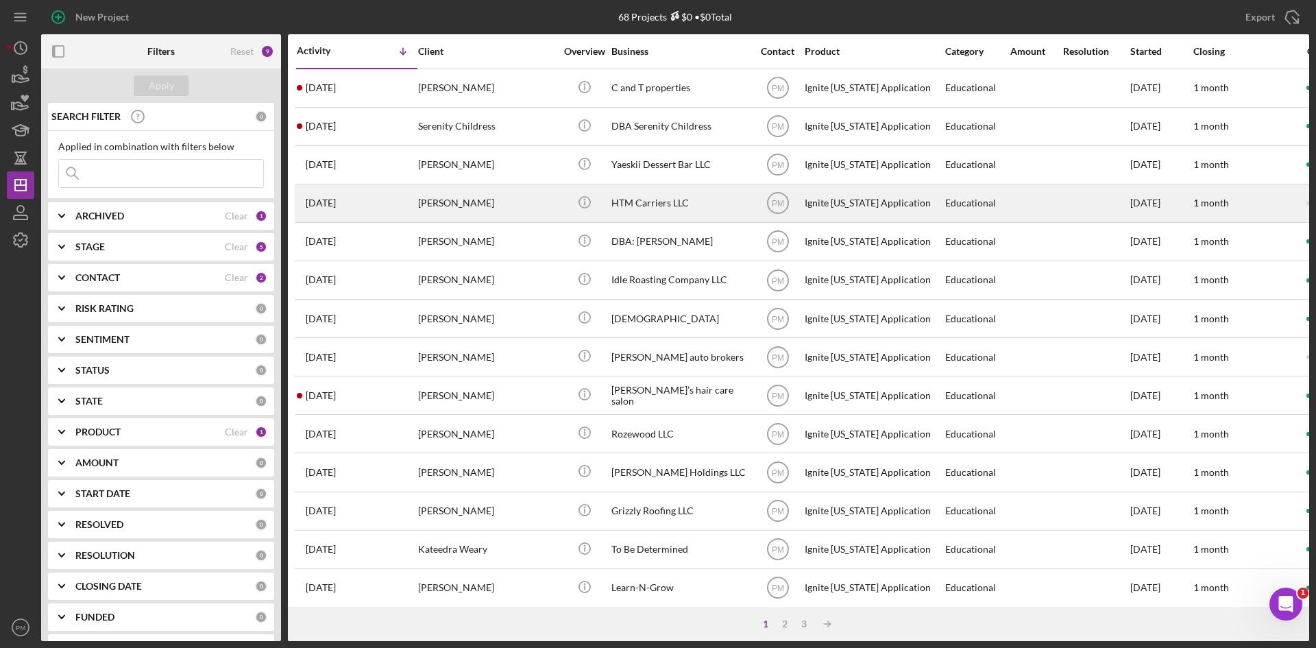
click at [450, 199] on div "[PERSON_NAME]" at bounding box center [486, 203] width 137 height 36
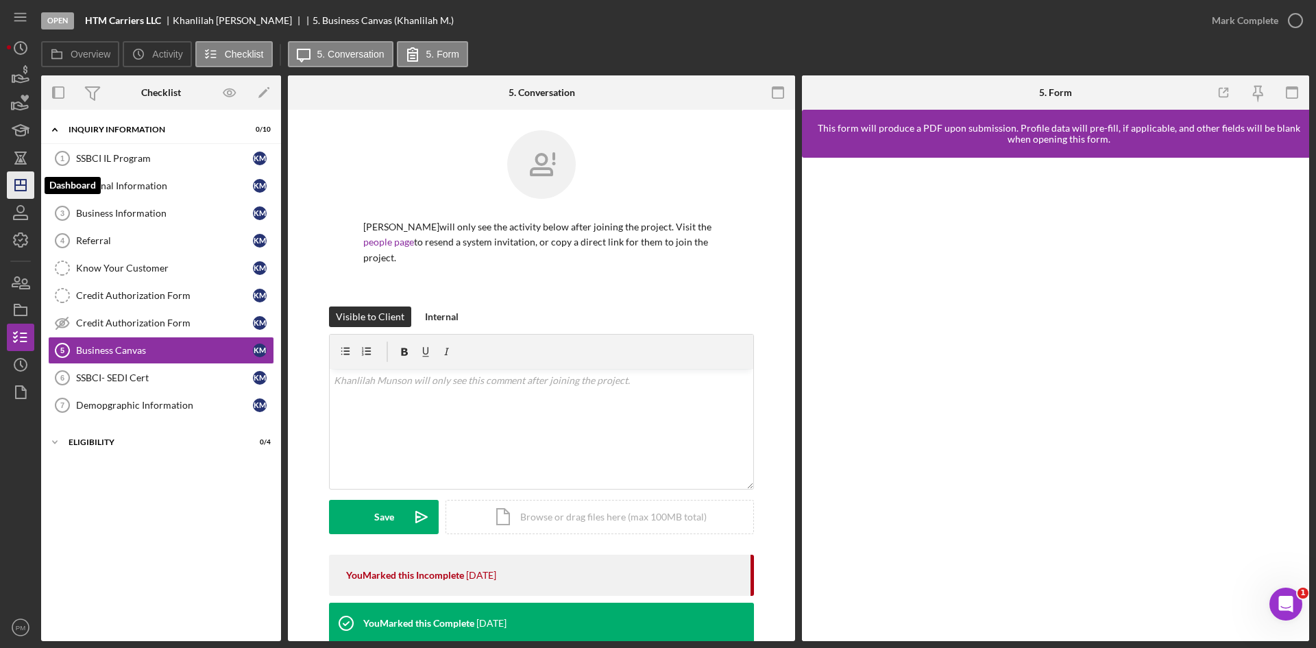
click at [23, 182] on icon "Icon/Dashboard" at bounding box center [20, 185] width 34 height 34
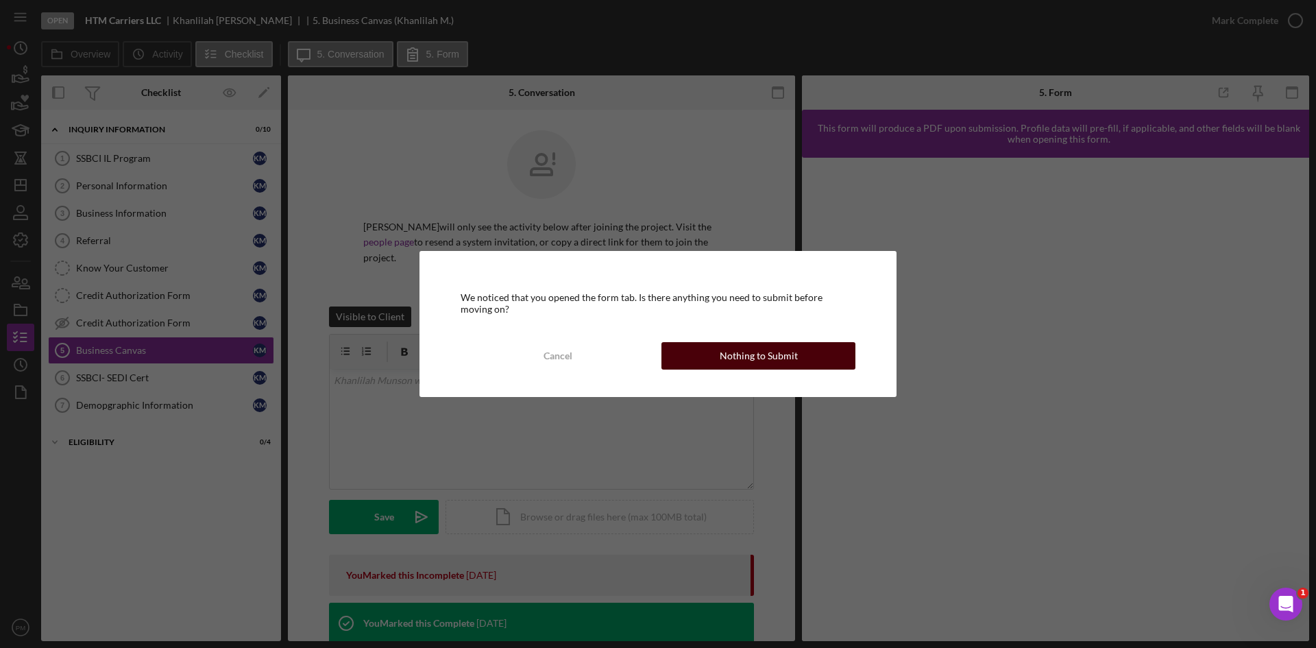
click at [776, 350] on div "Nothing to Submit" at bounding box center [759, 355] width 78 height 27
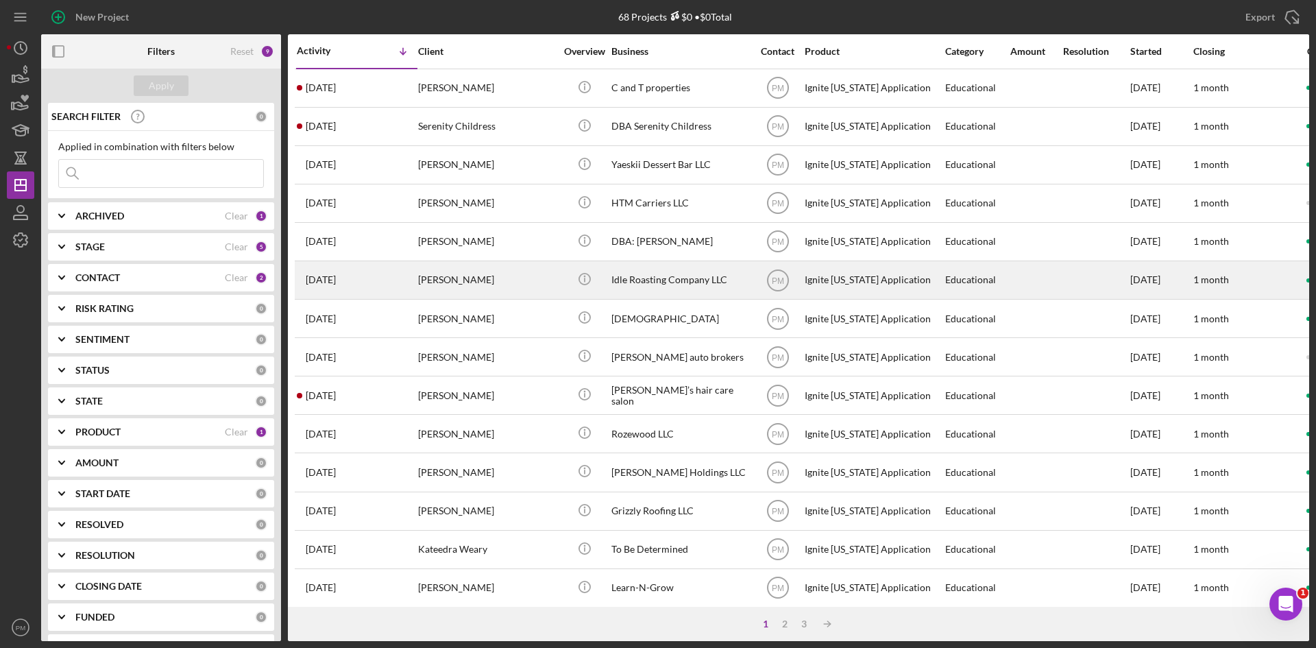
click at [464, 281] on div "[PERSON_NAME]" at bounding box center [486, 280] width 137 height 36
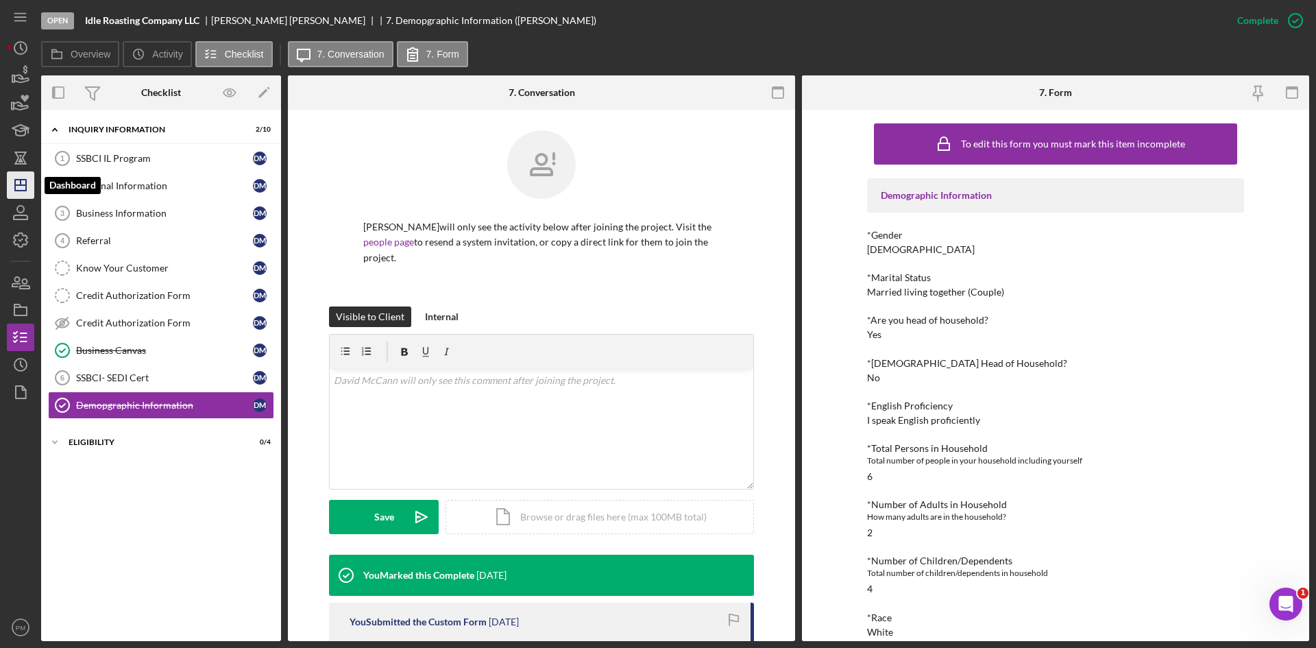
click at [25, 191] on polygon "button" at bounding box center [20, 185] width 11 height 11
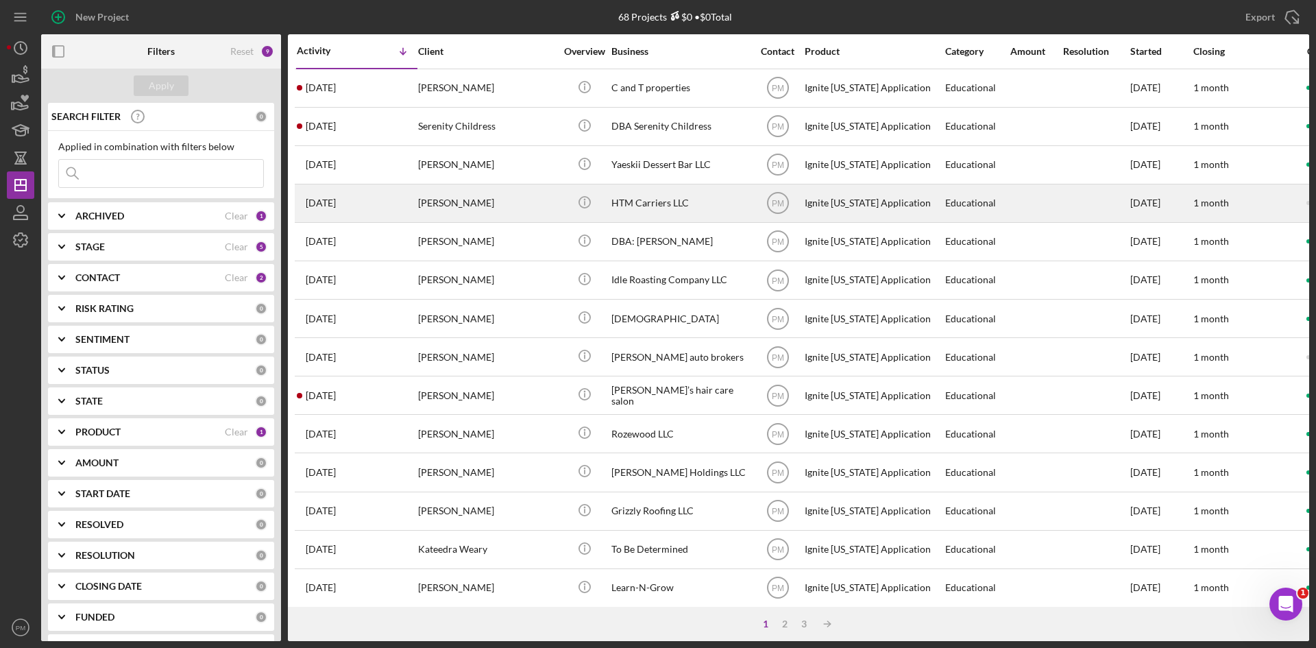
click at [492, 208] on div "[PERSON_NAME]" at bounding box center [486, 203] width 137 height 36
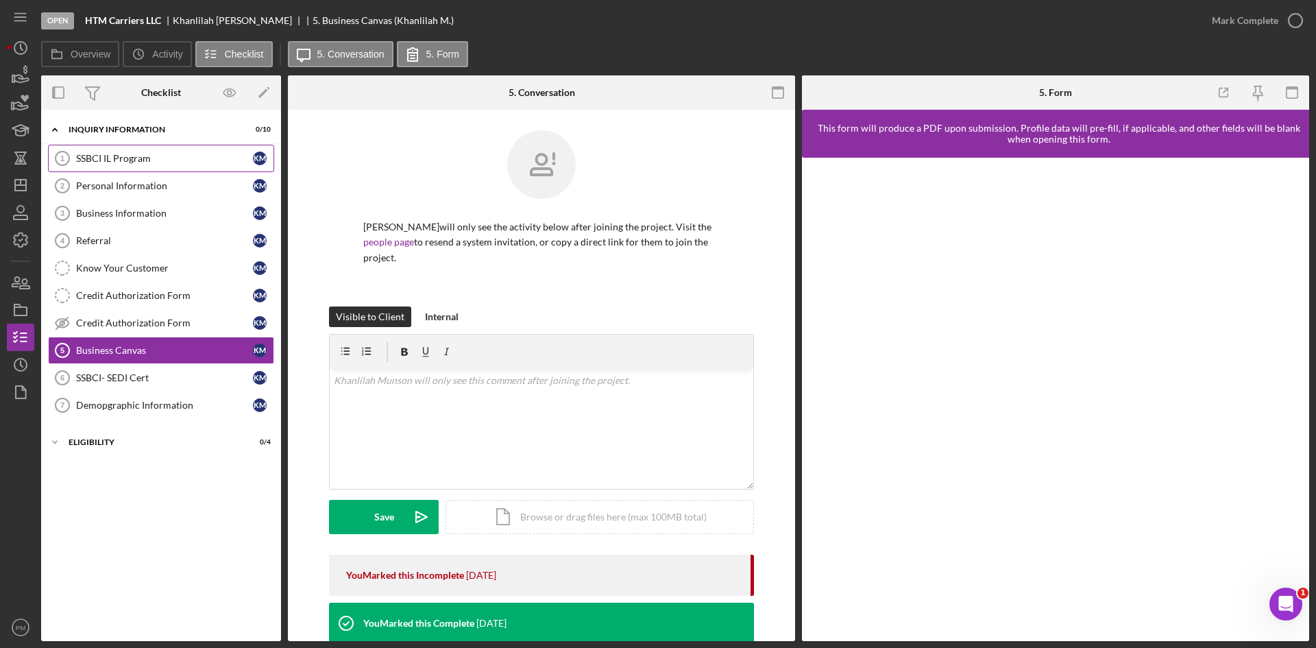
click at [158, 159] on div "SSBCI IL Program" at bounding box center [164, 158] width 177 height 11
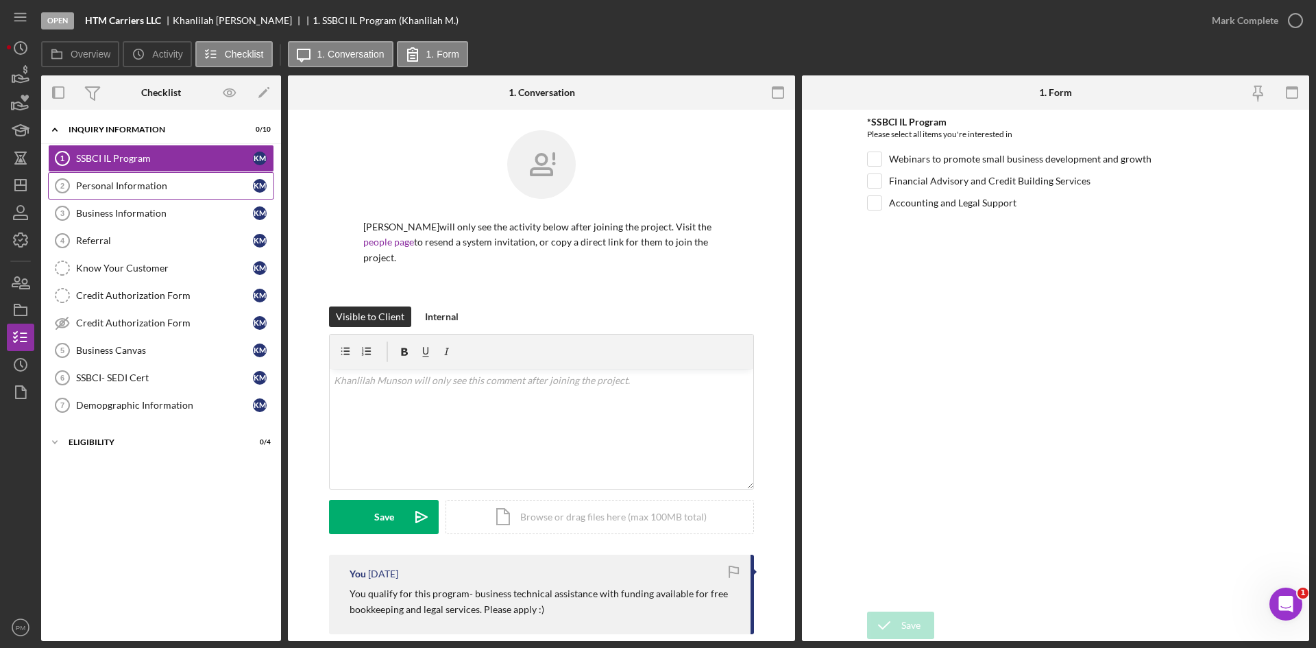
click at [162, 180] on div "Personal Information" at bounding box center [164, 185] width 177 height 11
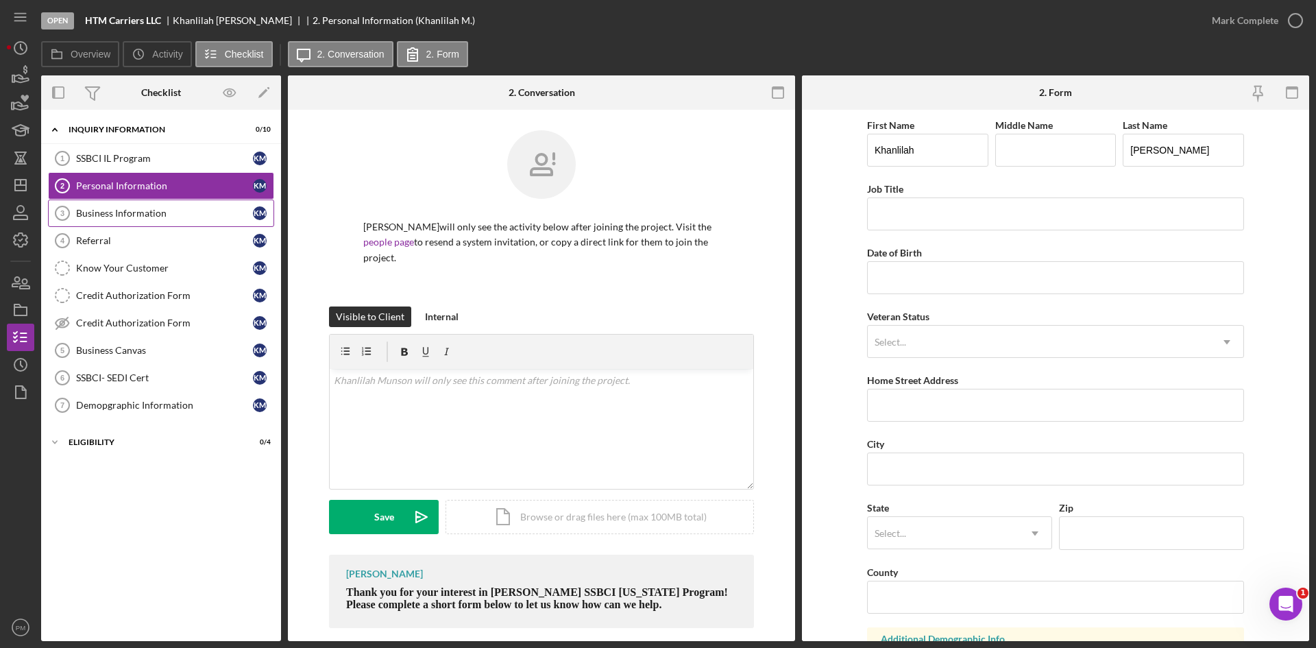
click at [75, 215] on icon "Business Information 3" at bounding box center [62, 213] width 34 height 34
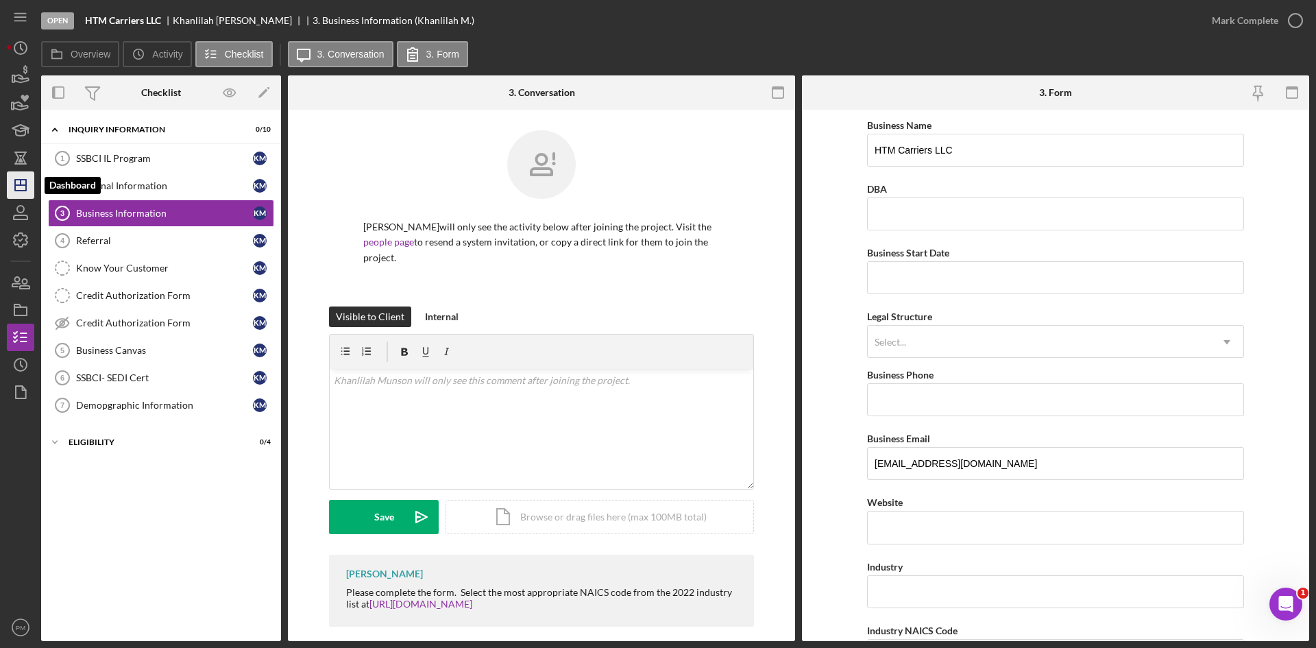
click at [26, 185] on line "button" at bounding box center [20, 185] width 11 height 0
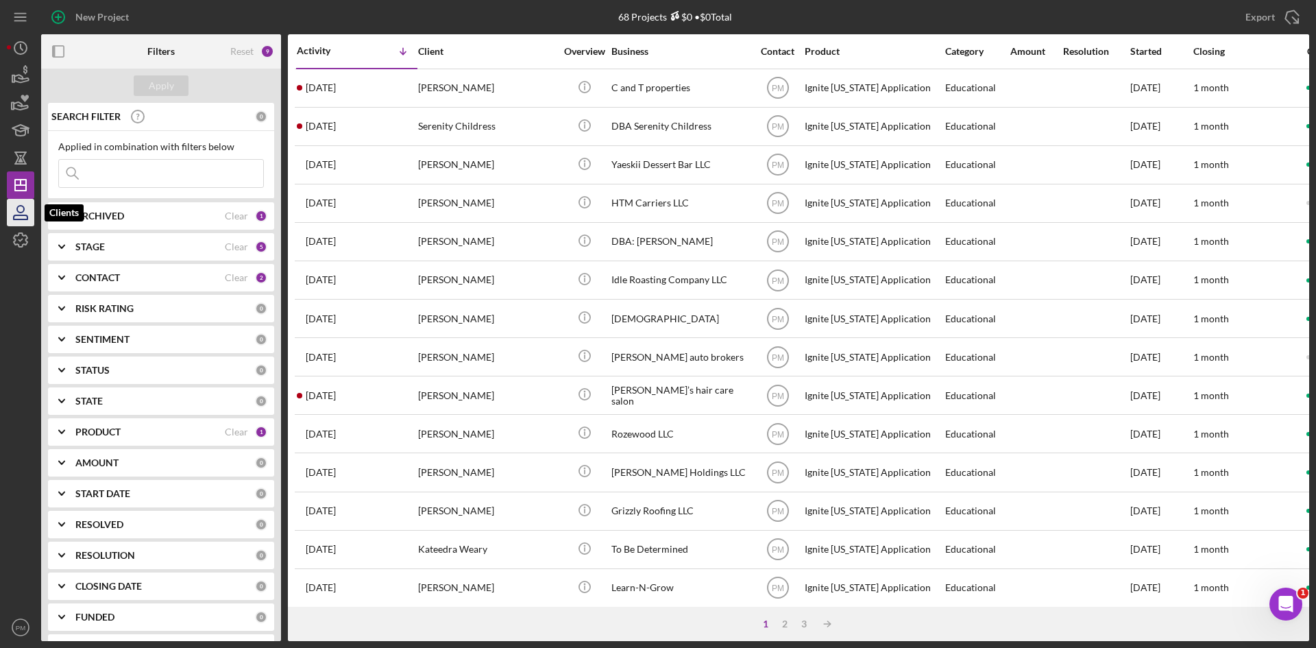
click at [23, 201] on icon "button" at bounding box center [20, 212] width 34 height 34
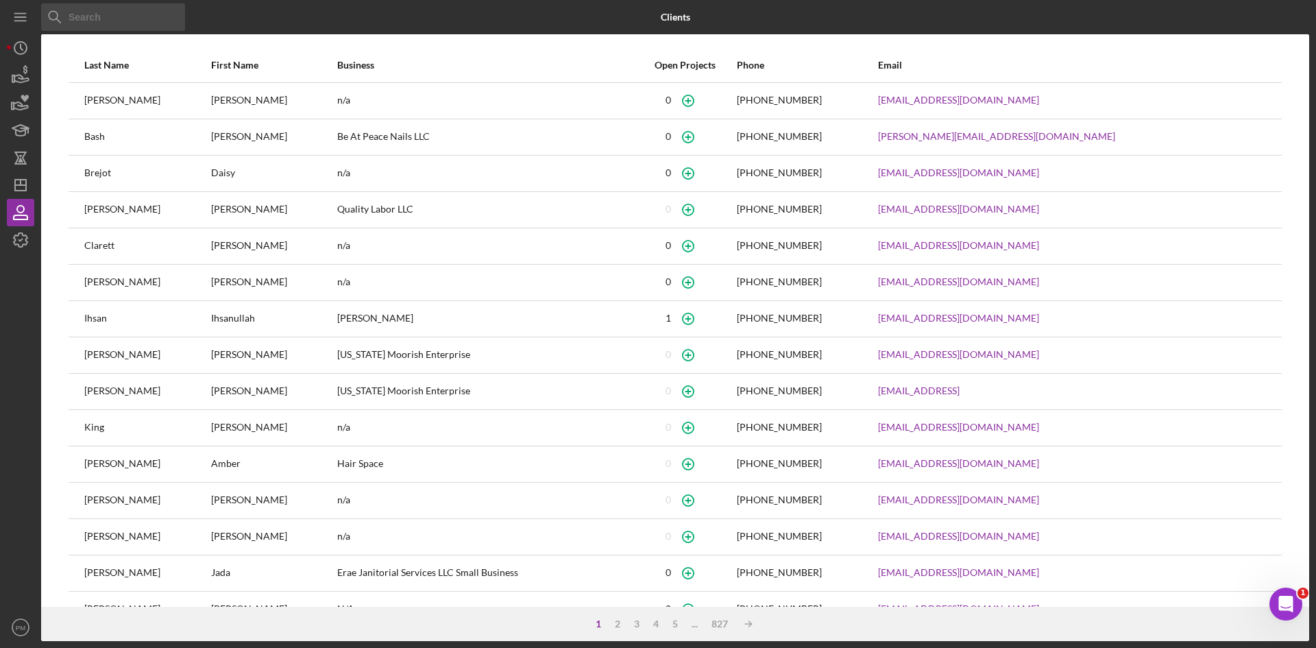
click at [101, 21] on input at bounding box center [113, 16] width 144 height 27
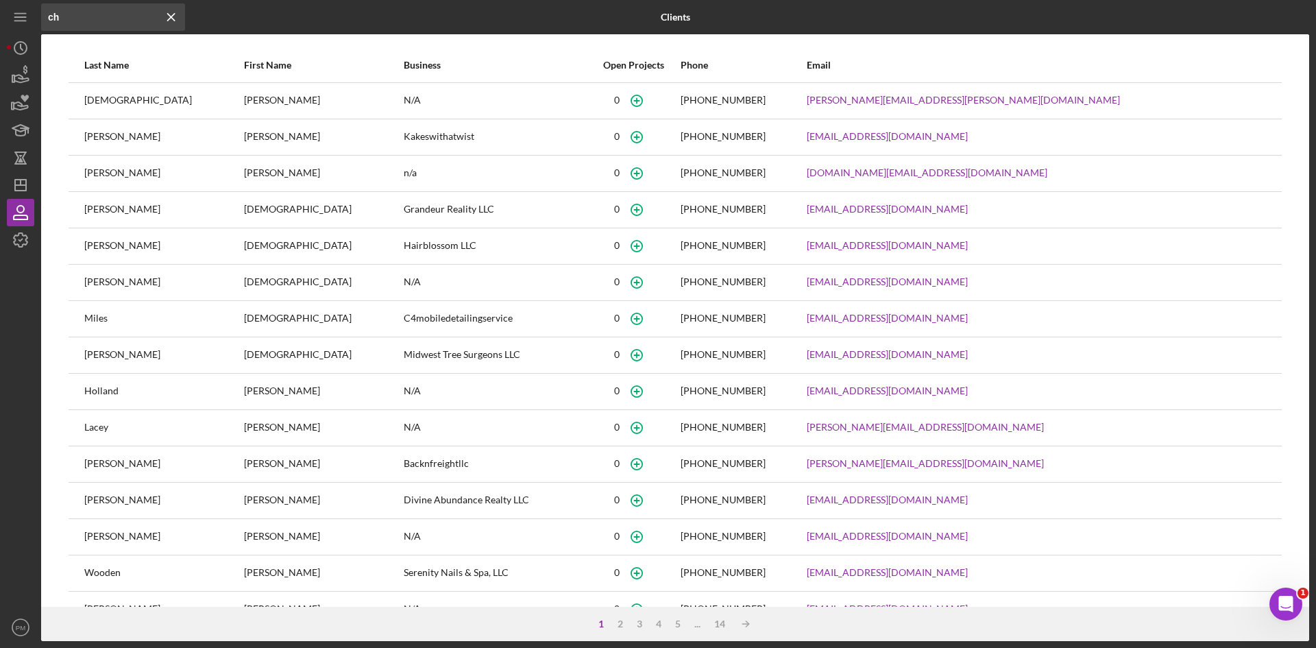
type input "c"
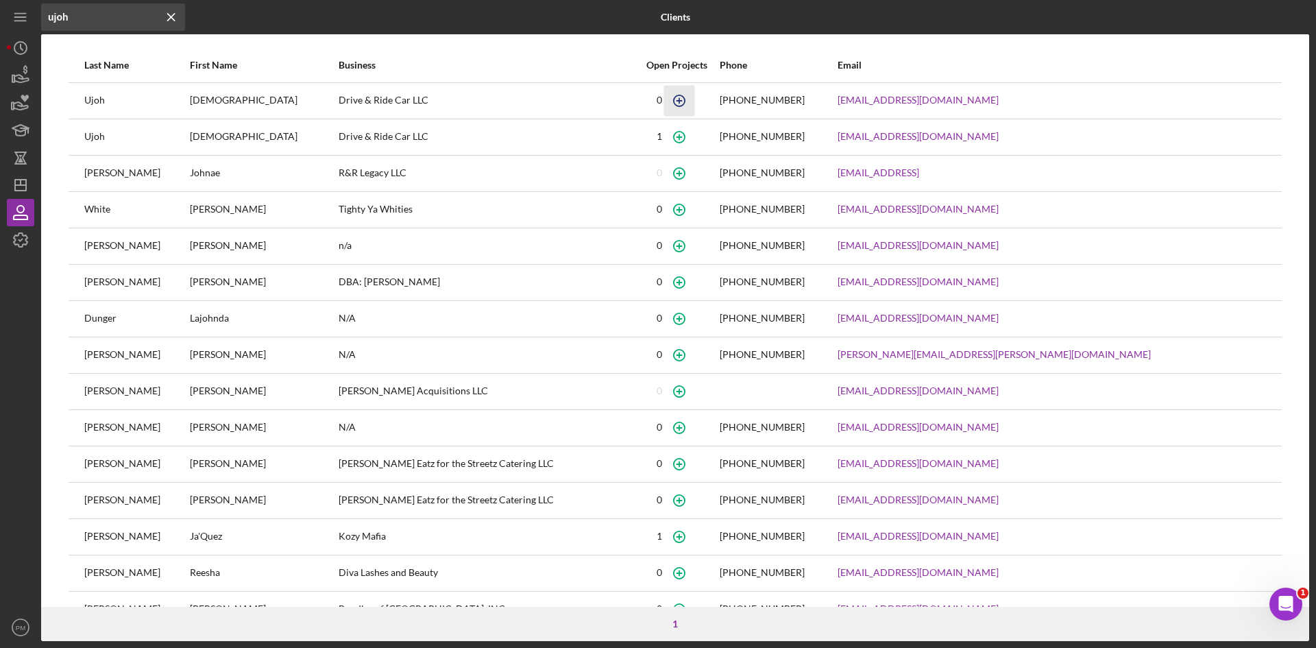
type input "ujoh"
click at [695, 101] on icon "button" at bounding box center [679, 100] width 31 height 31
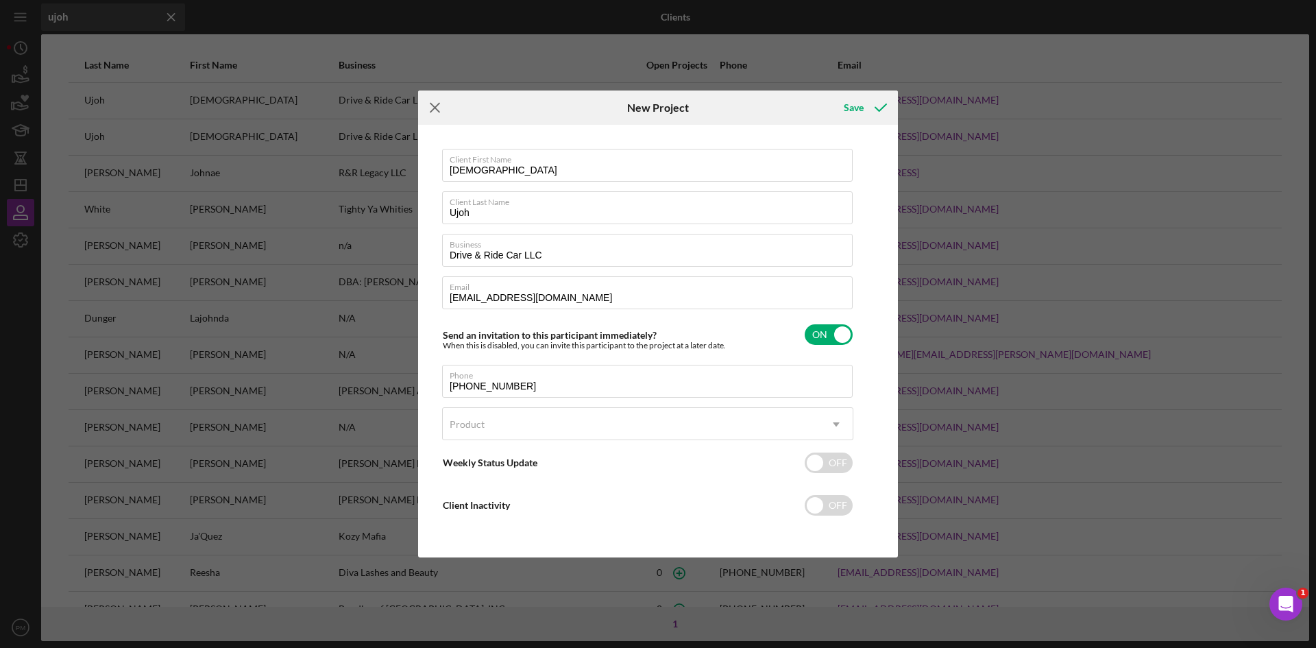
click at [430, 103] on line at bounding box center [434, 107] width 9 height 9
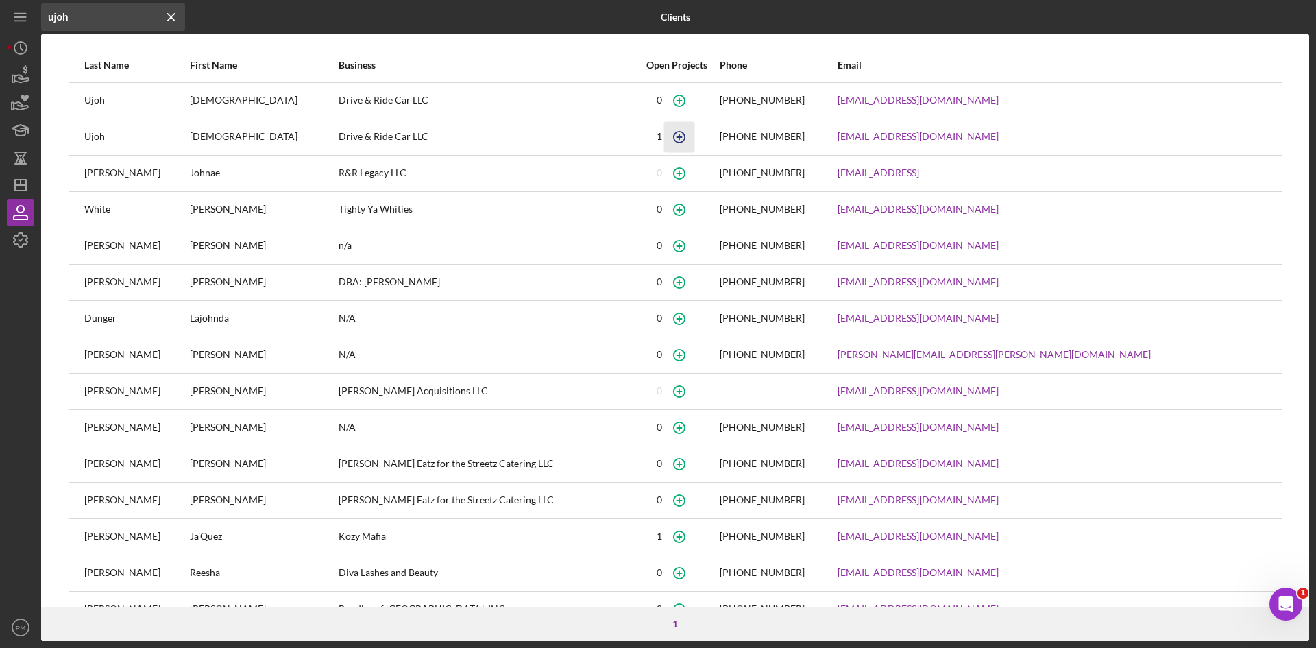
click at [695, 137] on icon "button" at bounding box center [679, 136] width 31 height 31
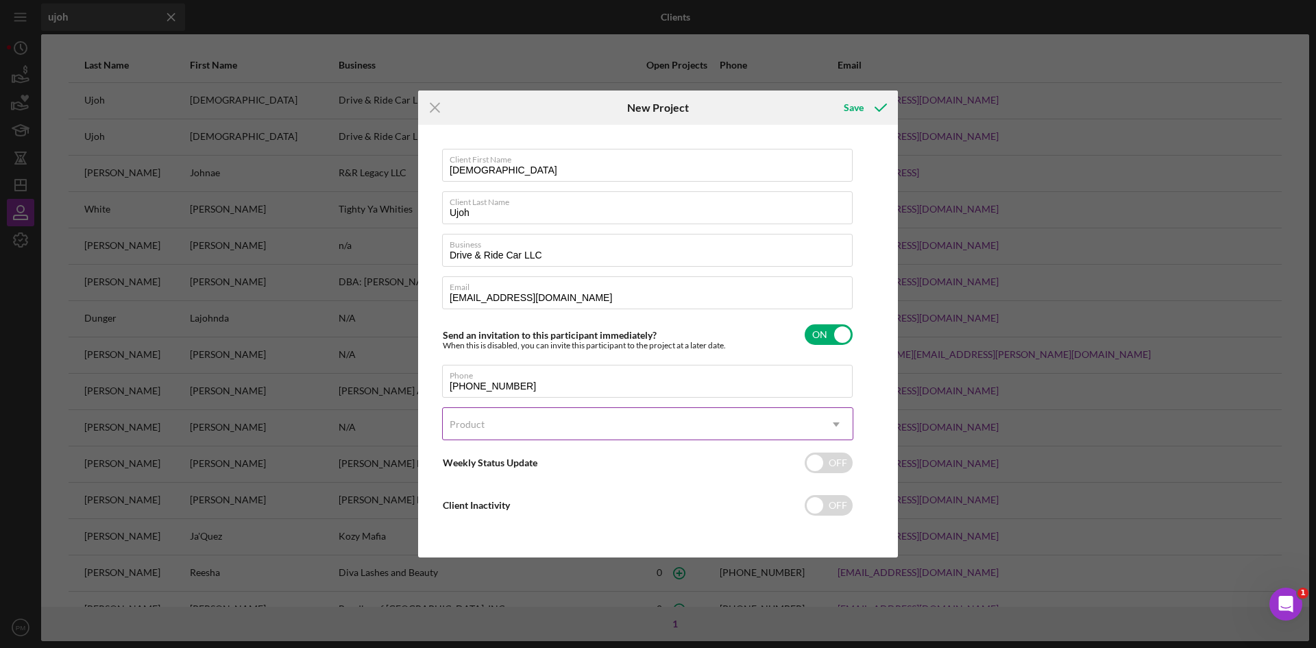
click at [521, 426] on div "Product" at bounding box center [631, 424] width 377 height 32
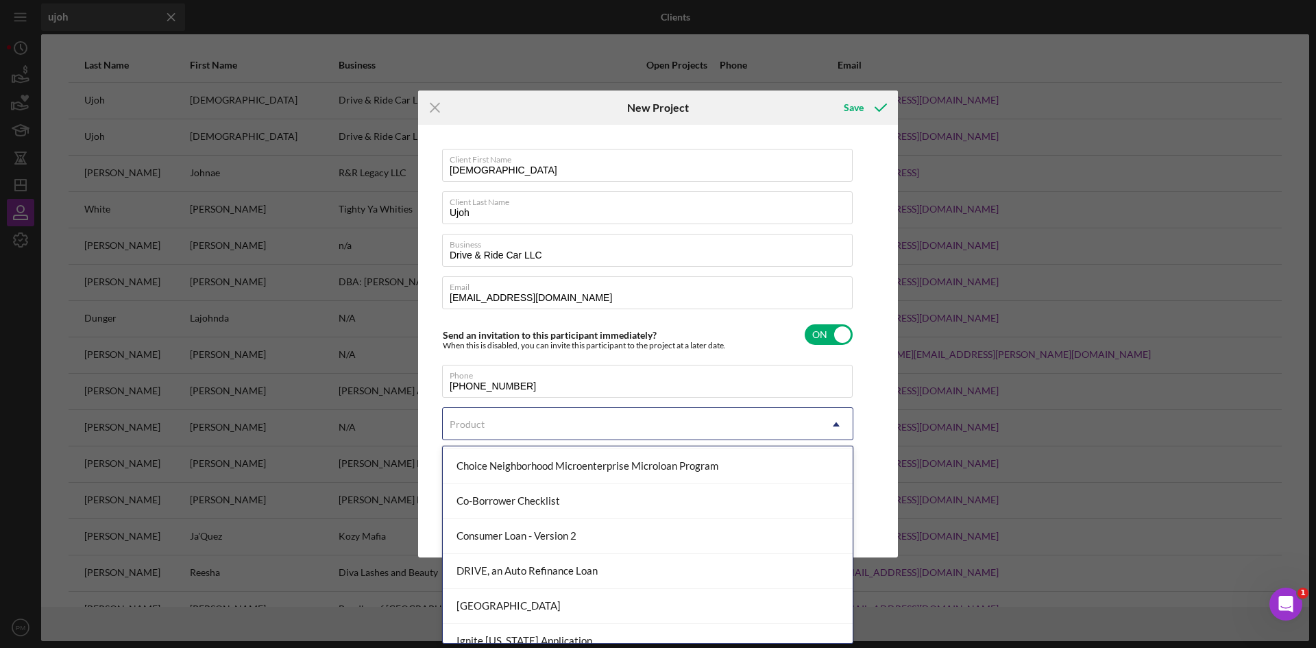
scroll to position [206, 0]
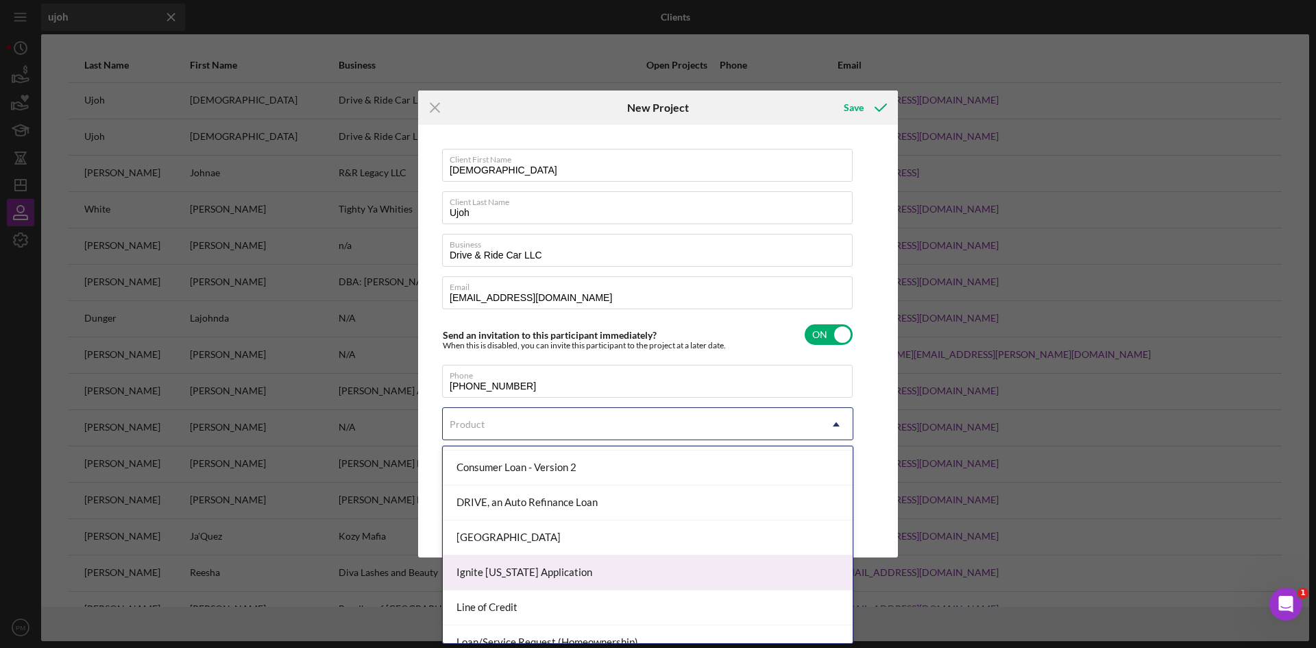
click at [493, 567] on div "Ignite [US_STATE] Application" at bounding box center [648, 572] width 410 height 35
checkbox input "true"
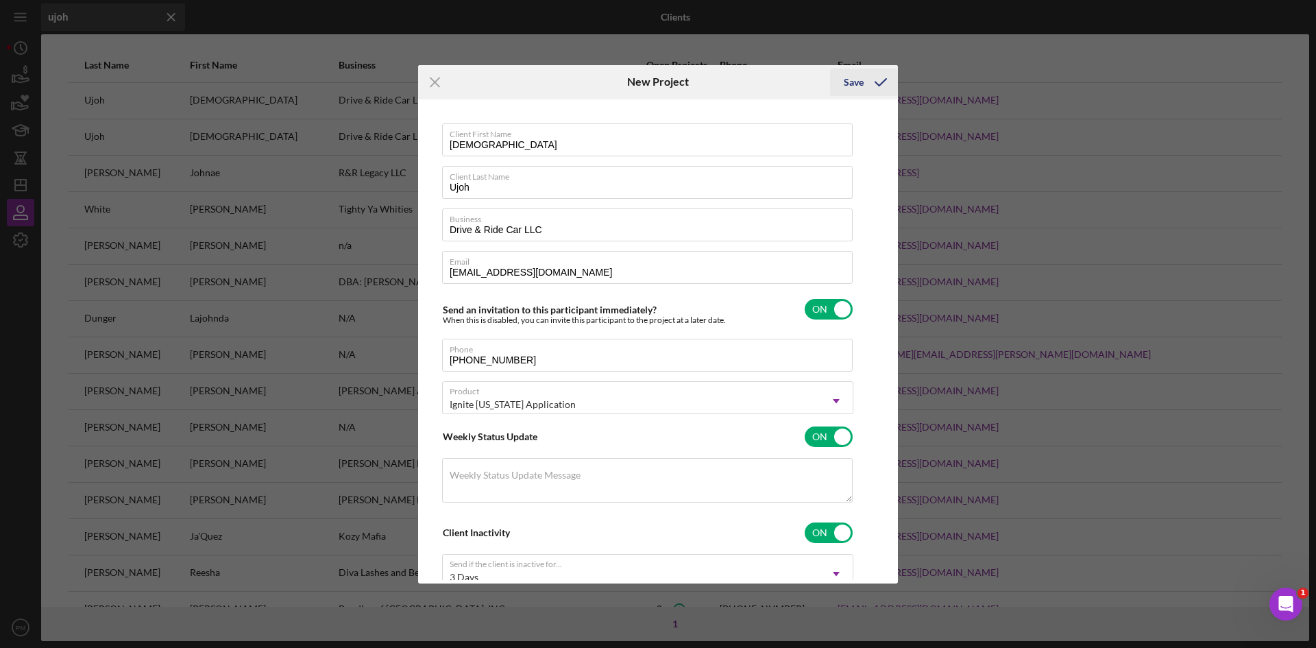
click at [867, 82] on icon "submit" at bounding box center [880, 82] width 34 height 34
checkbox input "false"
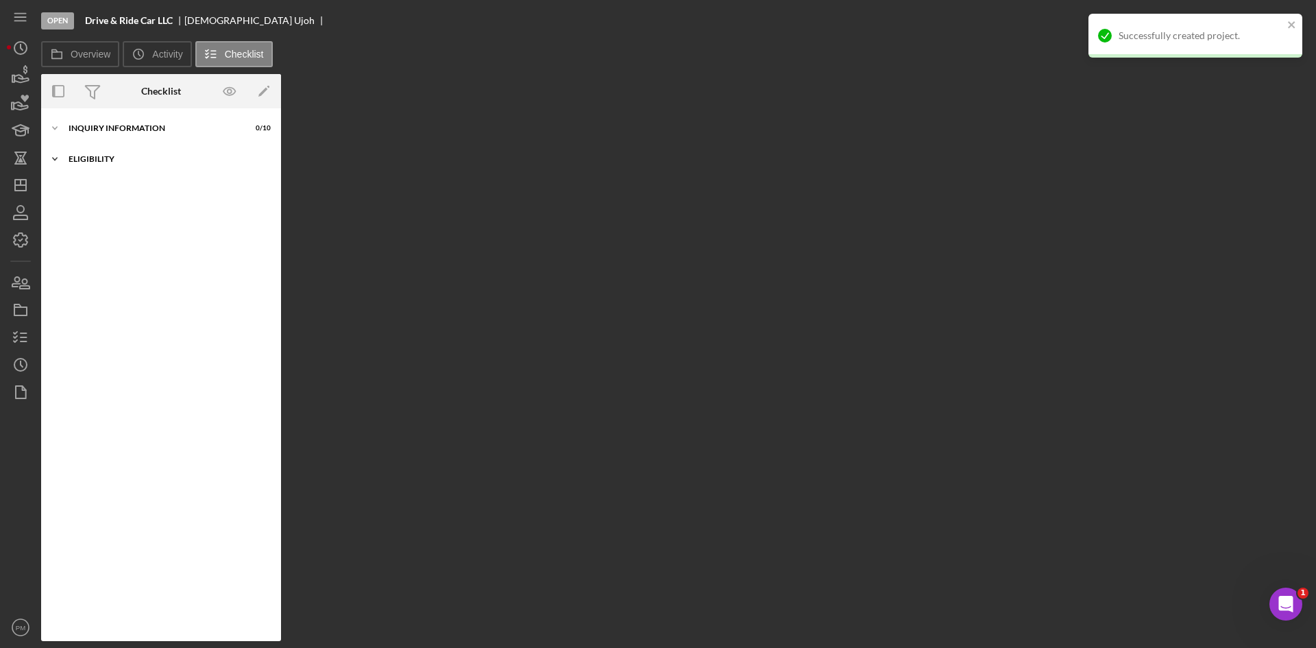
click at [93, 157] on div "Eligibility" at bounding box center [166, 159] width 195 height 8
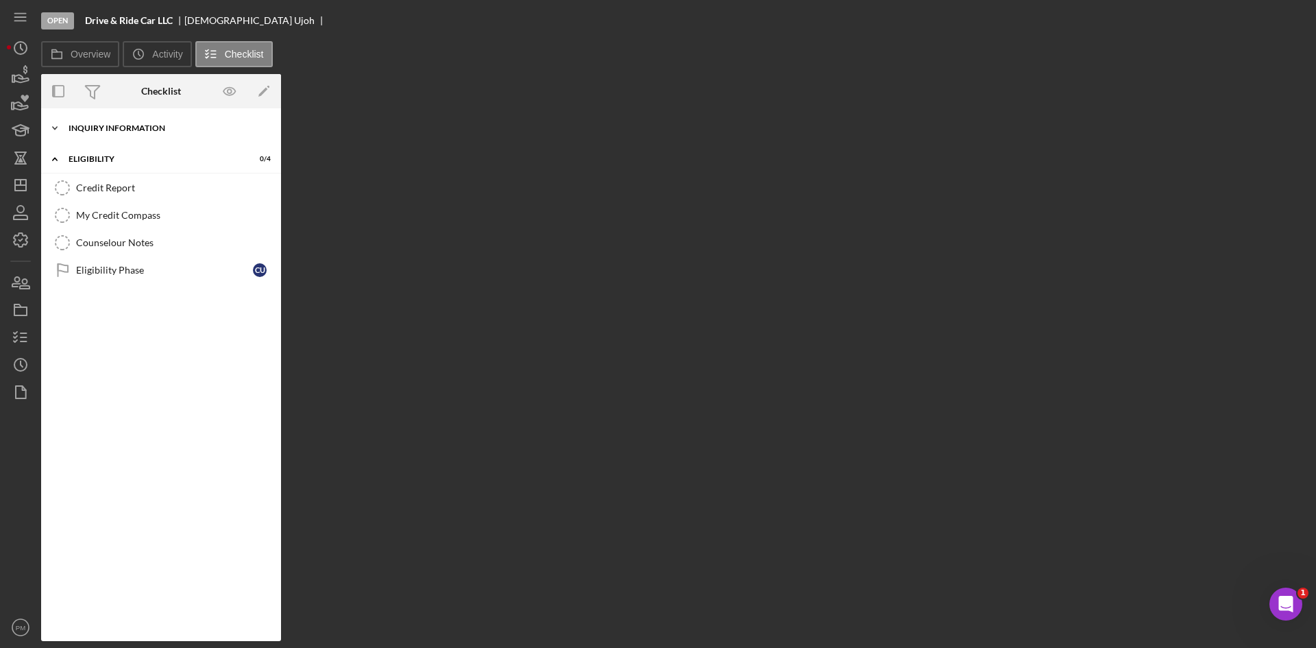
click at [112, 131] on div "Inquiry Information" at bounding box center [166, 128] width 195 height 8
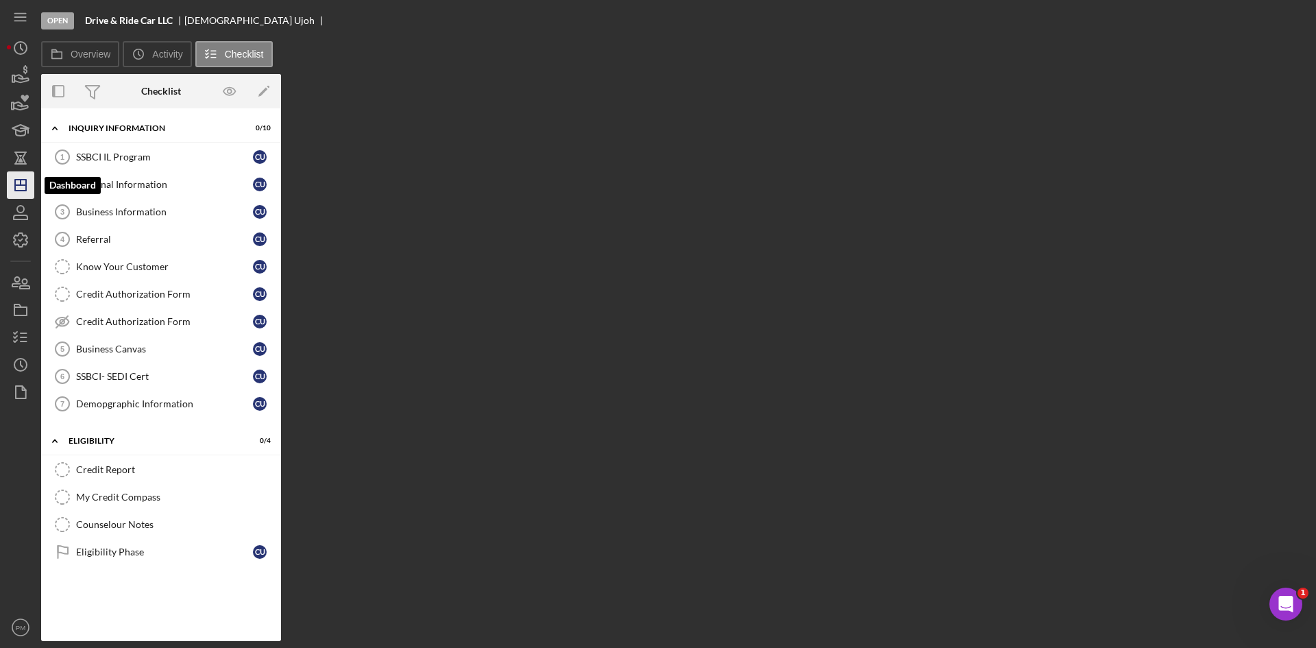
click at [20, 189] on icon "Icon/Dashboard" at bounding box center [20, 185] width 34 height 34
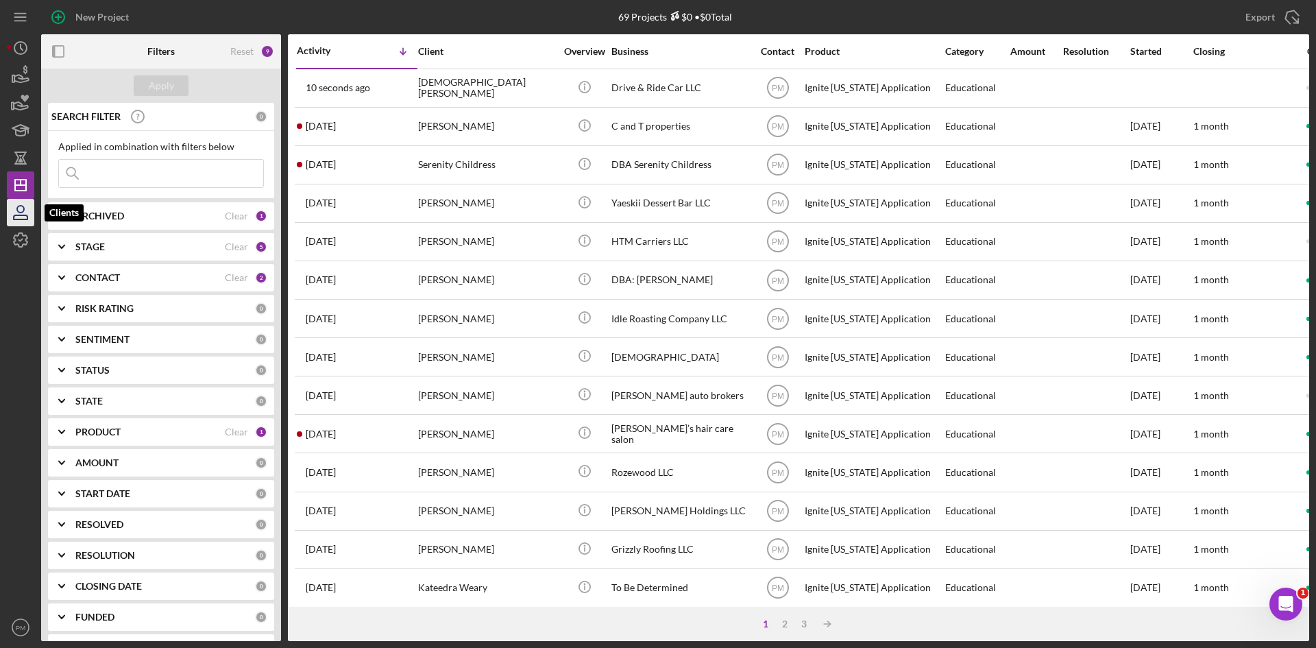
click at [19, 212] on icon "button" at bounding box center [20, 209] width 7 height 7
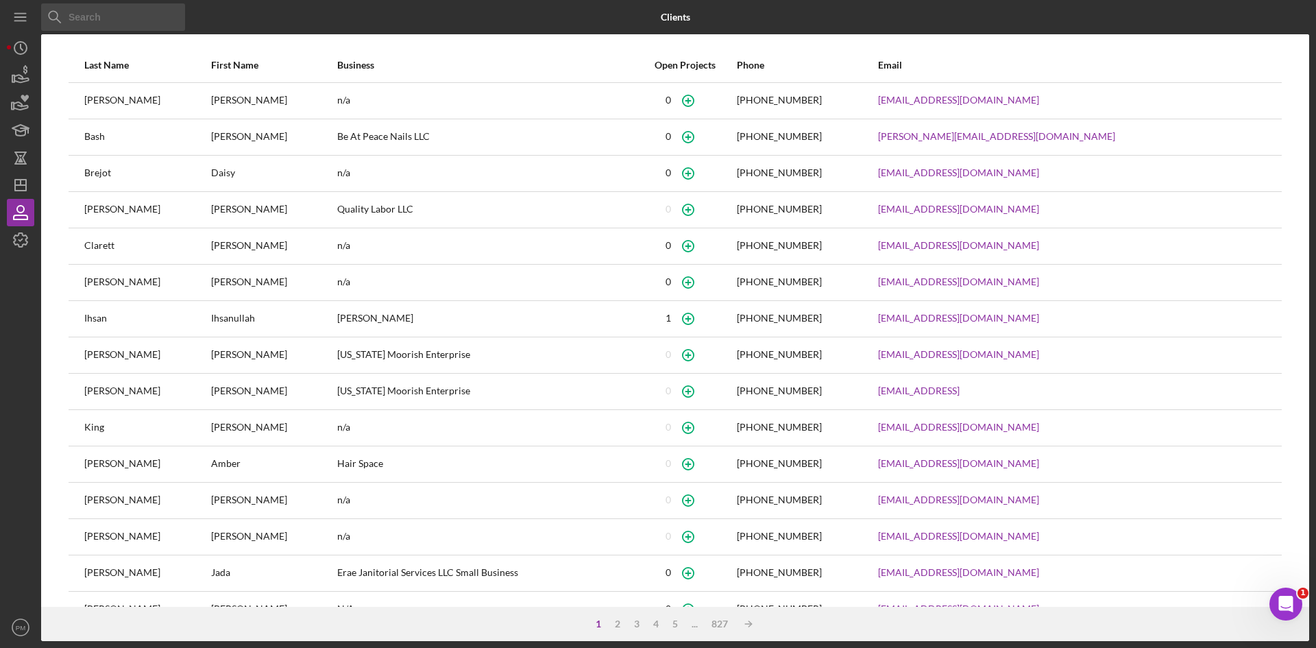
click at [109, 19] on input at bounding box center [113, 16] width 144 height 27
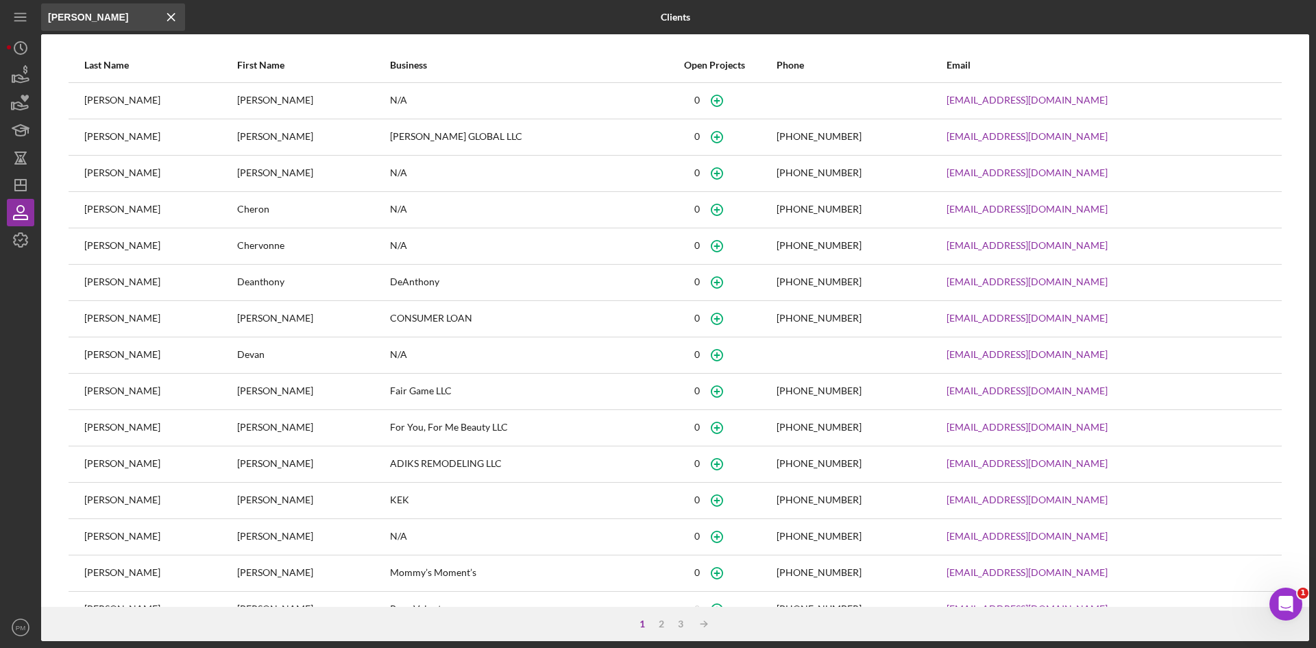
scroll to position [35, 0]
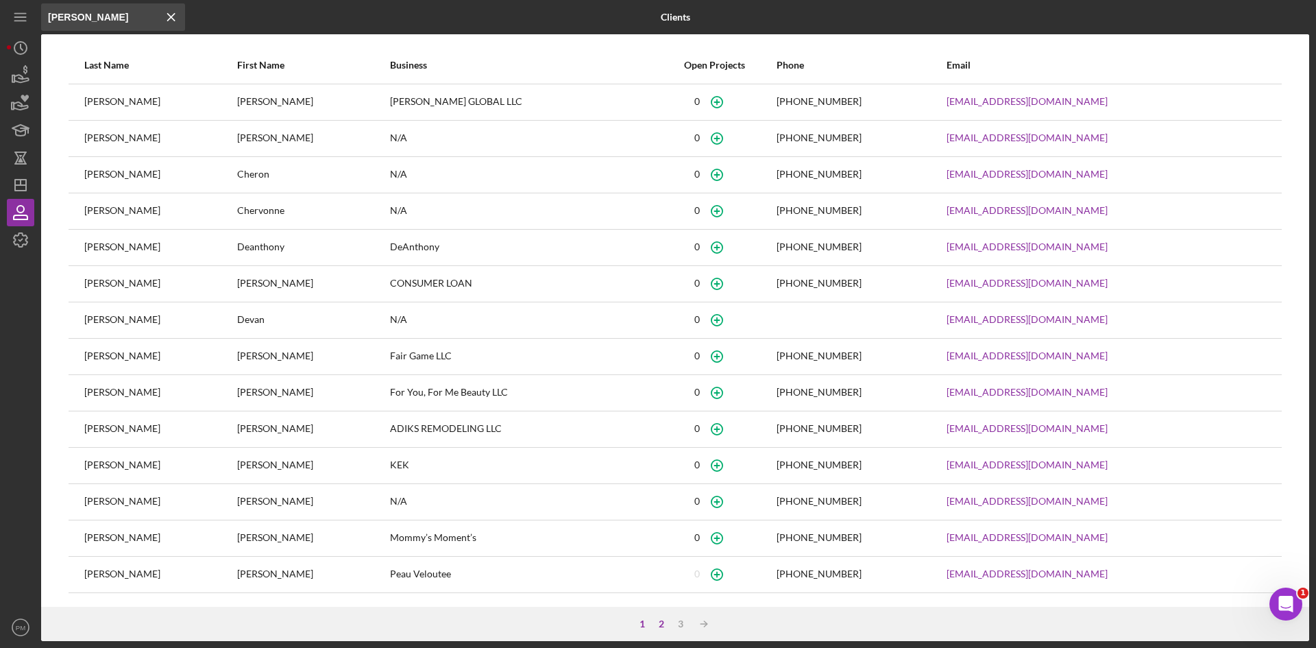
type input "[PERSON_NAME]"
click at [660, 624] on div "2" at bounding box center [661, 623] width 19 height 11
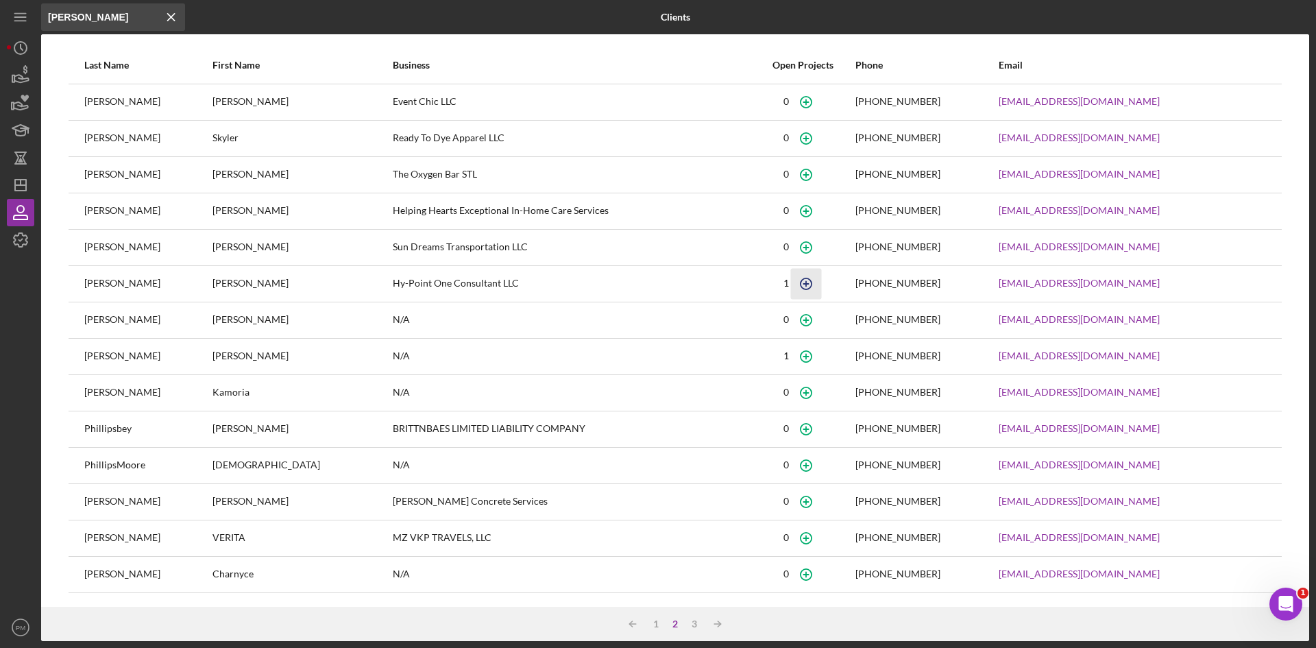
click at [790, 284] on icon "button" at bounding box center [805, 283] width 31 height 31
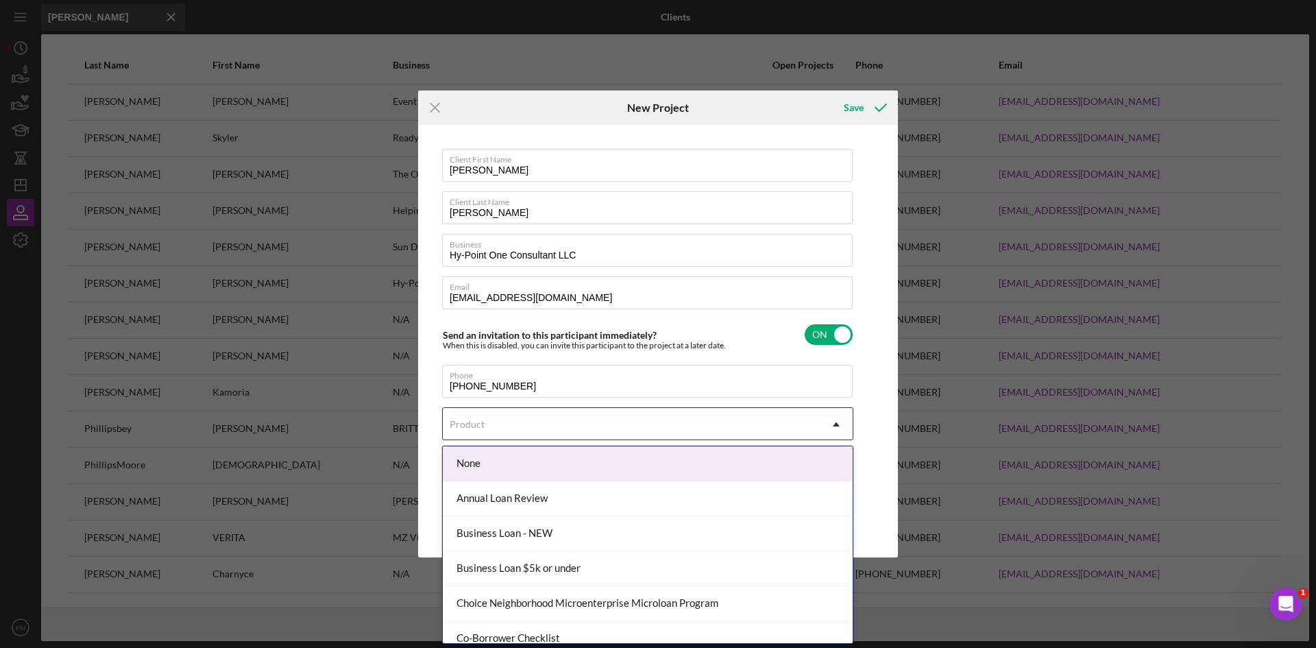
click at [543, 434] on div "Product" at bounding box center [631, 424] width 377 height 32
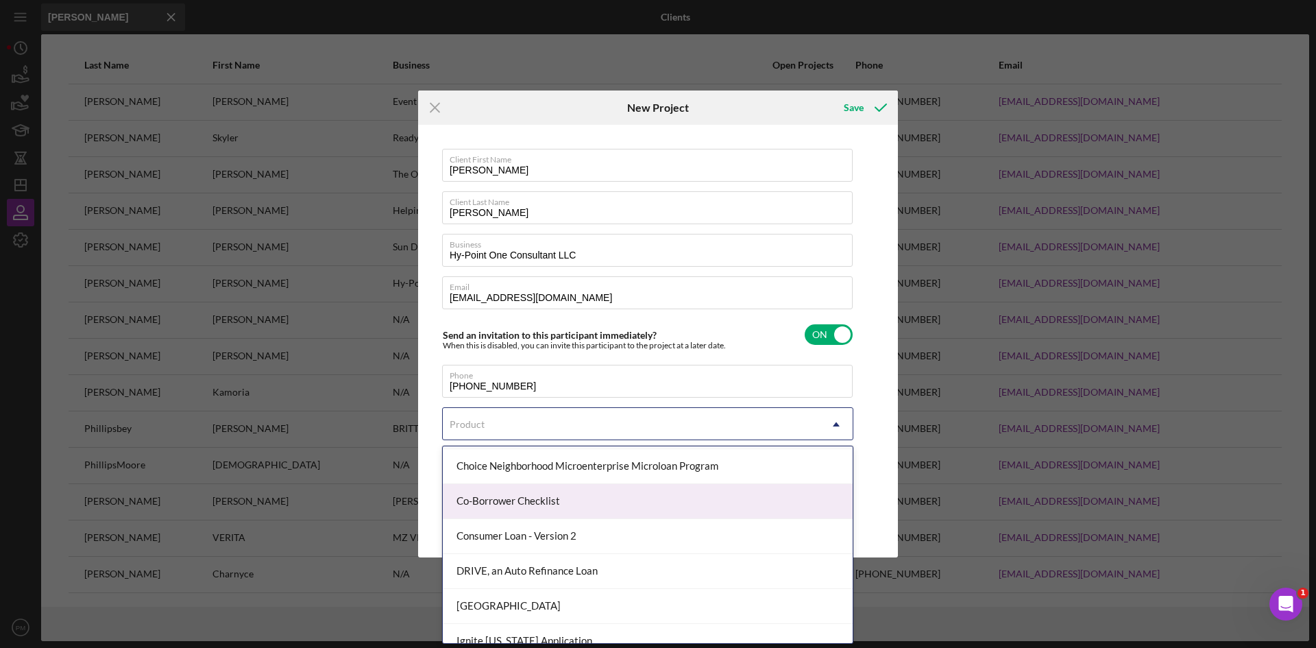
scroll to position [206, 0]
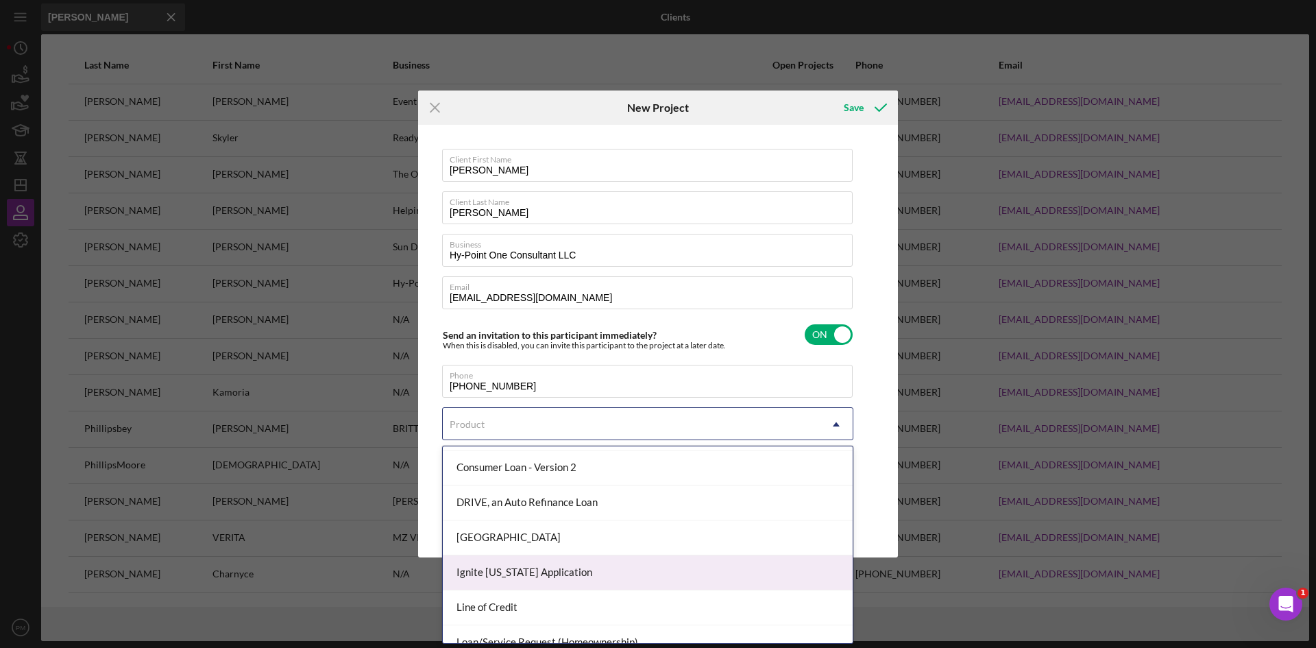
click at [535, 570] on div "Ignite [US_STATE] Application" at bounding box center [648, 572] width 410 height 35
checkbox input "true"
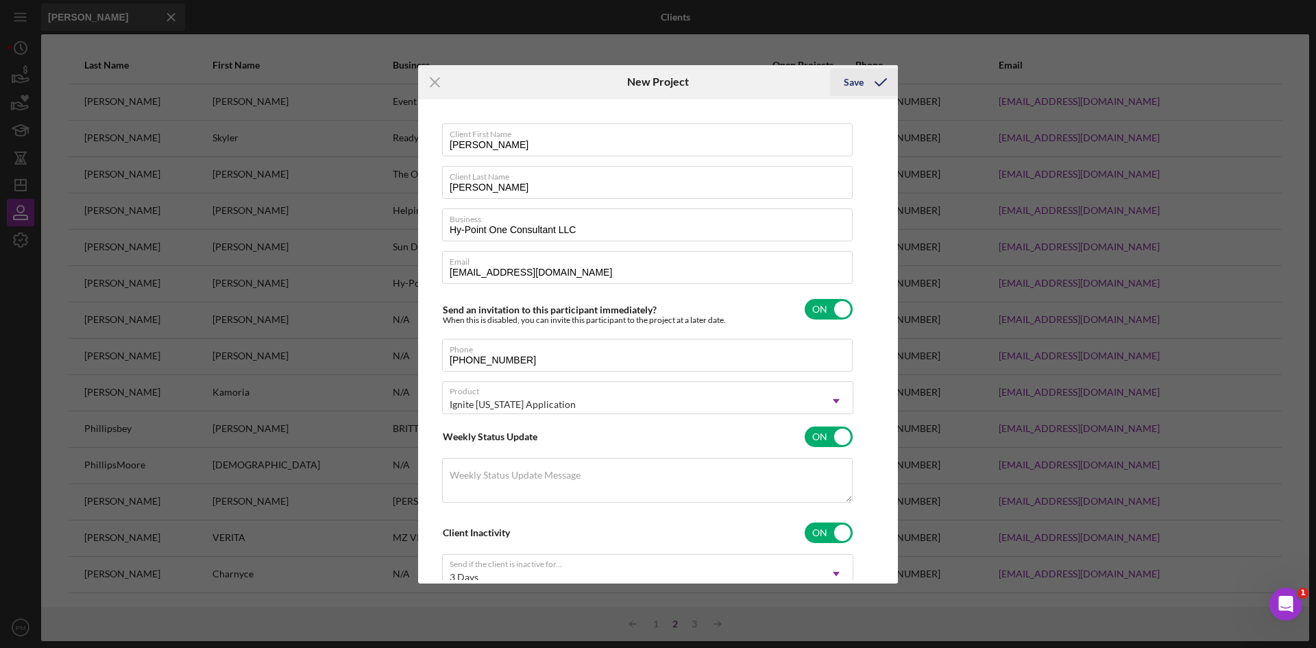
click at [867, 88] on icon "submit" at bounding box center [880, 82] width 34 height 34
checkbox input "false"
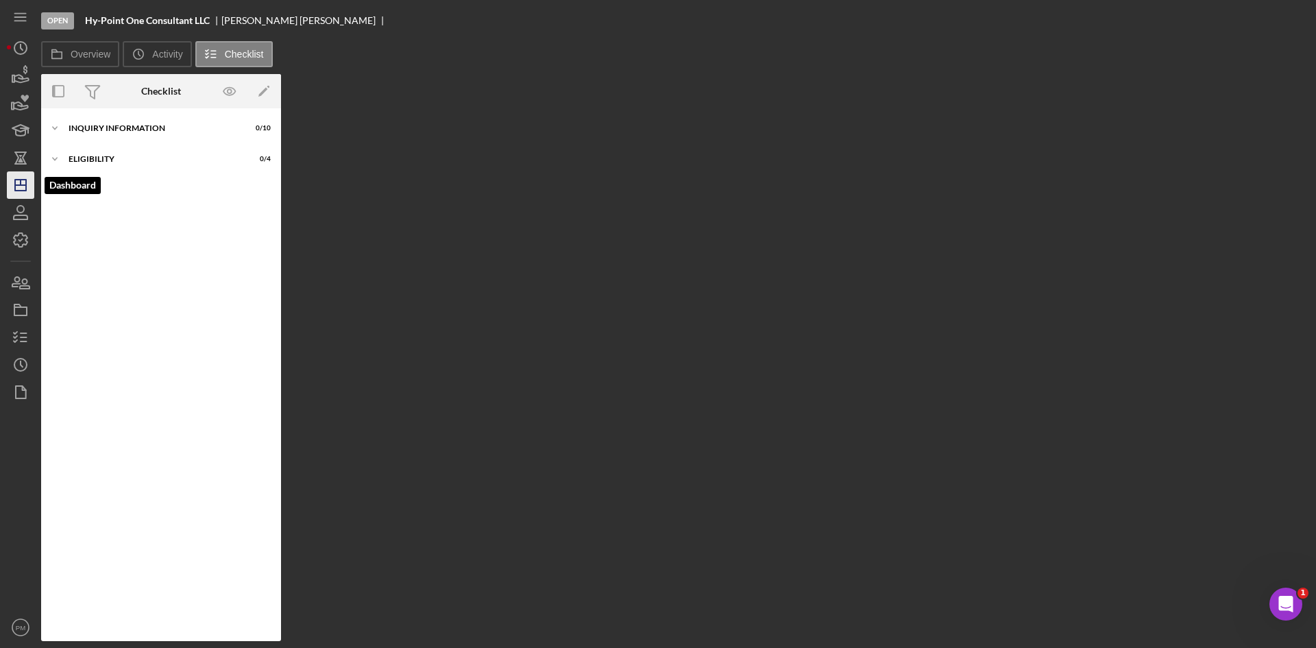
click at [27, 184] on icon "Icon/Dashboard" at bounding box center [20, 185] width 34 height 34
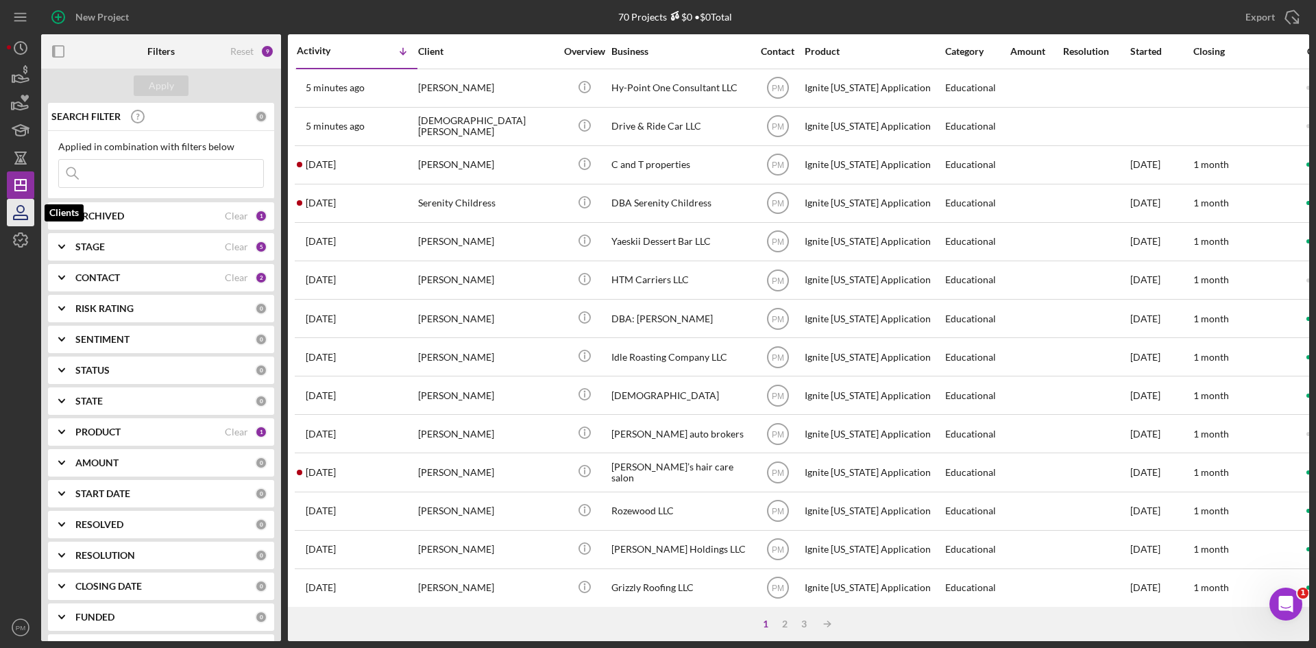
click at [19, 214] on icon "button" at bounding box center [20, 212] width 34 height 34
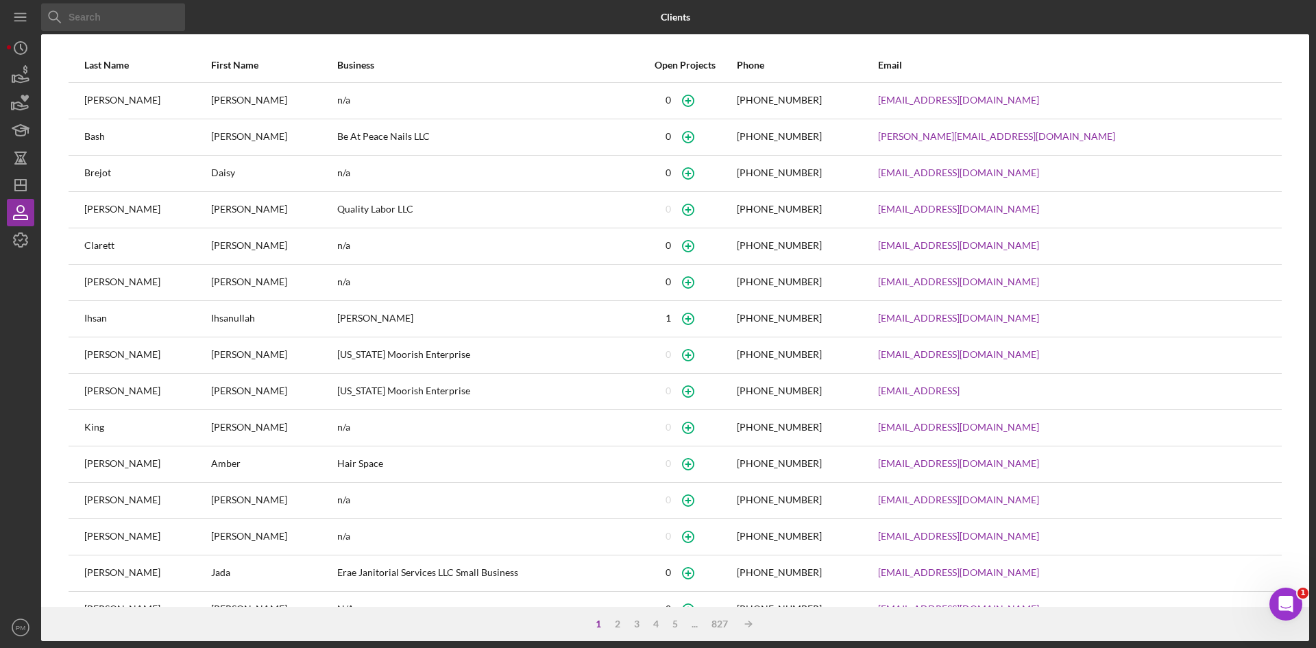
click at [94, 21] on input at bounding box center [113, 16] width 144 height 27
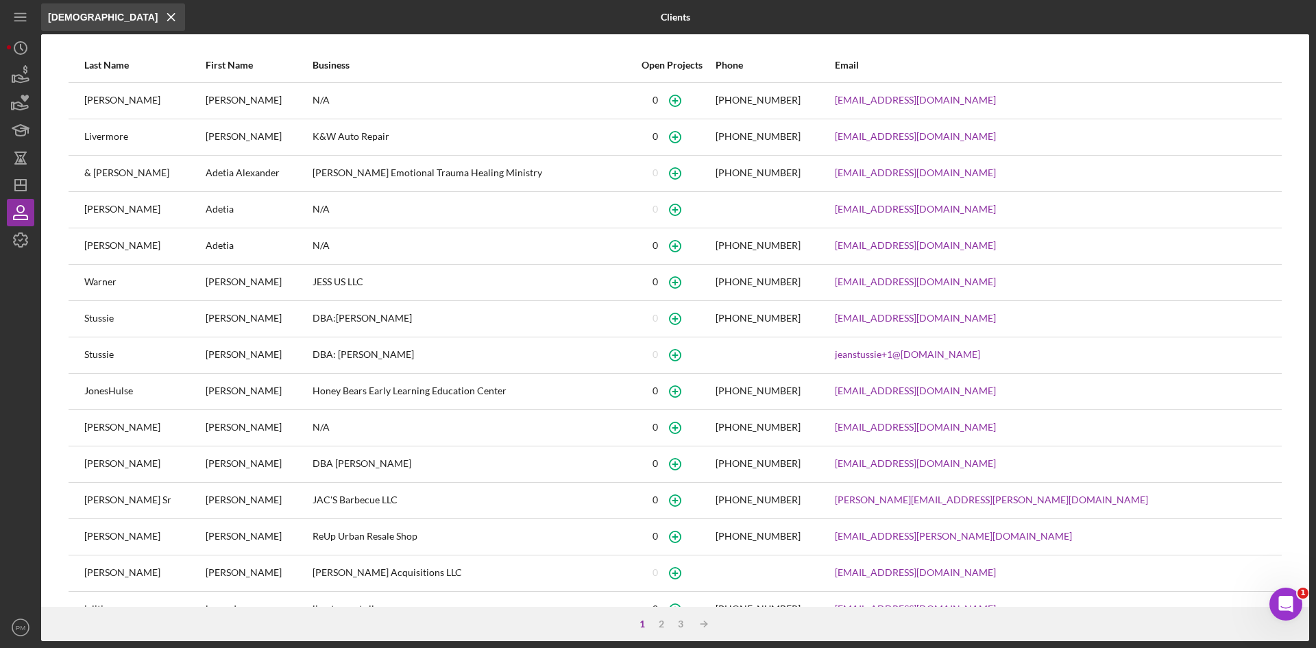
type input "[DEMOGRAPHIC_DATA] v"
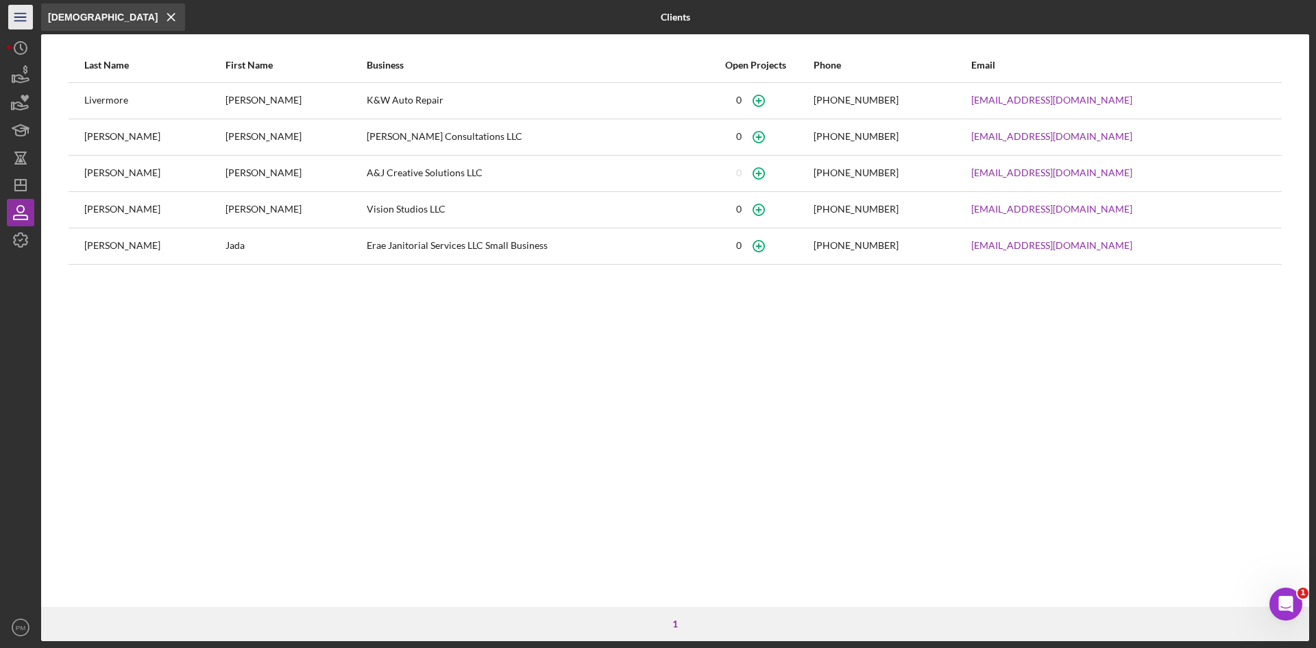
drag, startPoint x: 103, startPoint y: 25, endPoint x: 20, endPoint y: 17, distance: 83.3
click at [21, 17] on div "Icon/Menu Close [PERSON_NAME] v Icon/Menu Close Clients Last Name First Name Bu…" at bounding box center [658, 320] width 1302 height 641
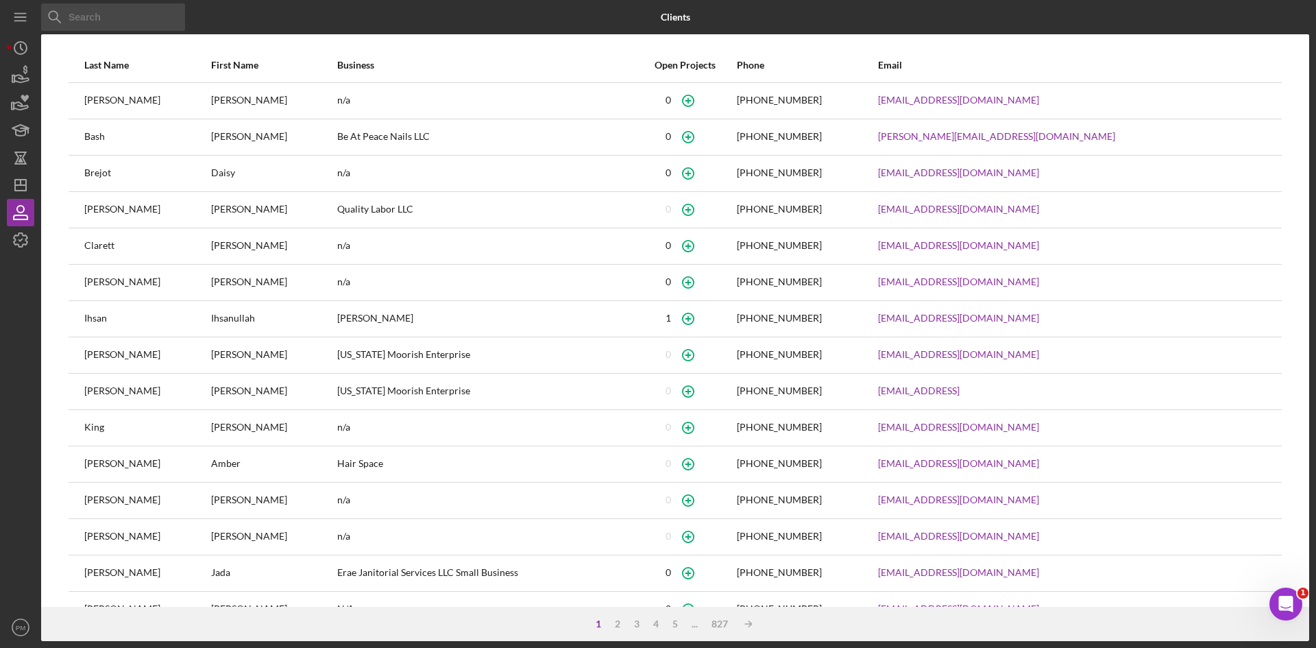
click at [240, 18] on div "Icon/Menu Close" at bounding box center [252, 17] width 423 height 34
click at [22, 187] on icon "Icon/Dashboard" at bounding box center [20, 185] width 34 height 34
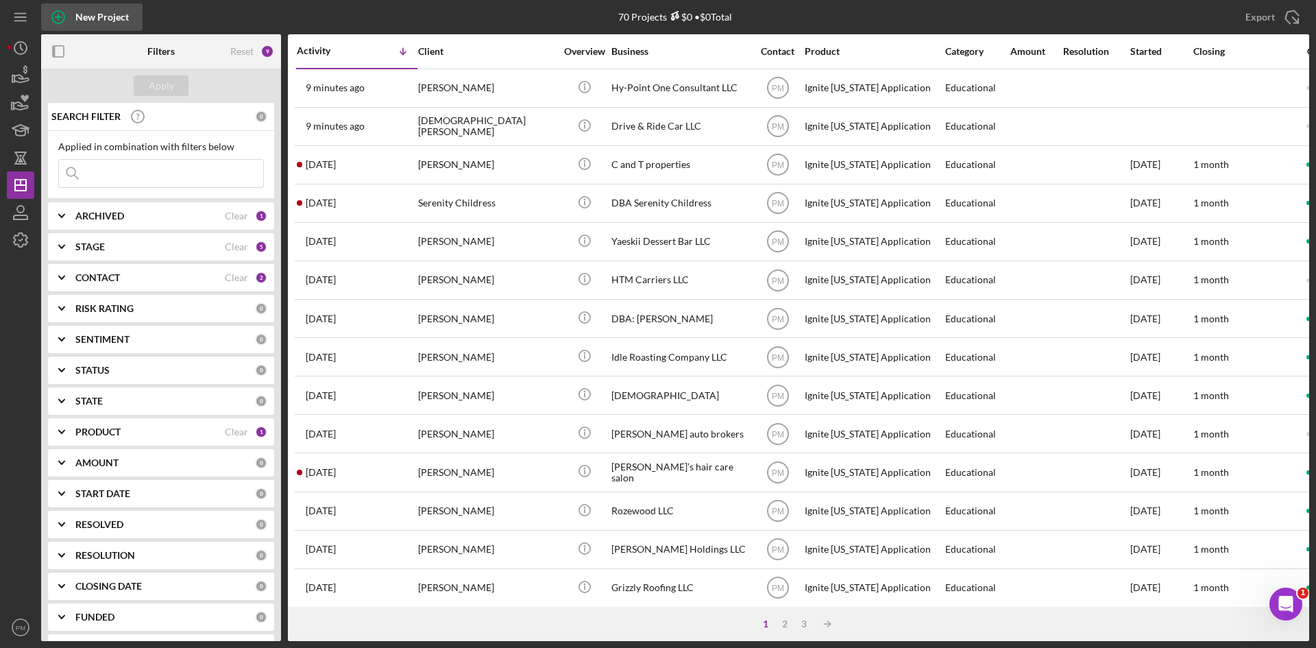
click at [106, 14] on div "New Project" at bounding box center [101, 16] width 53 height 27
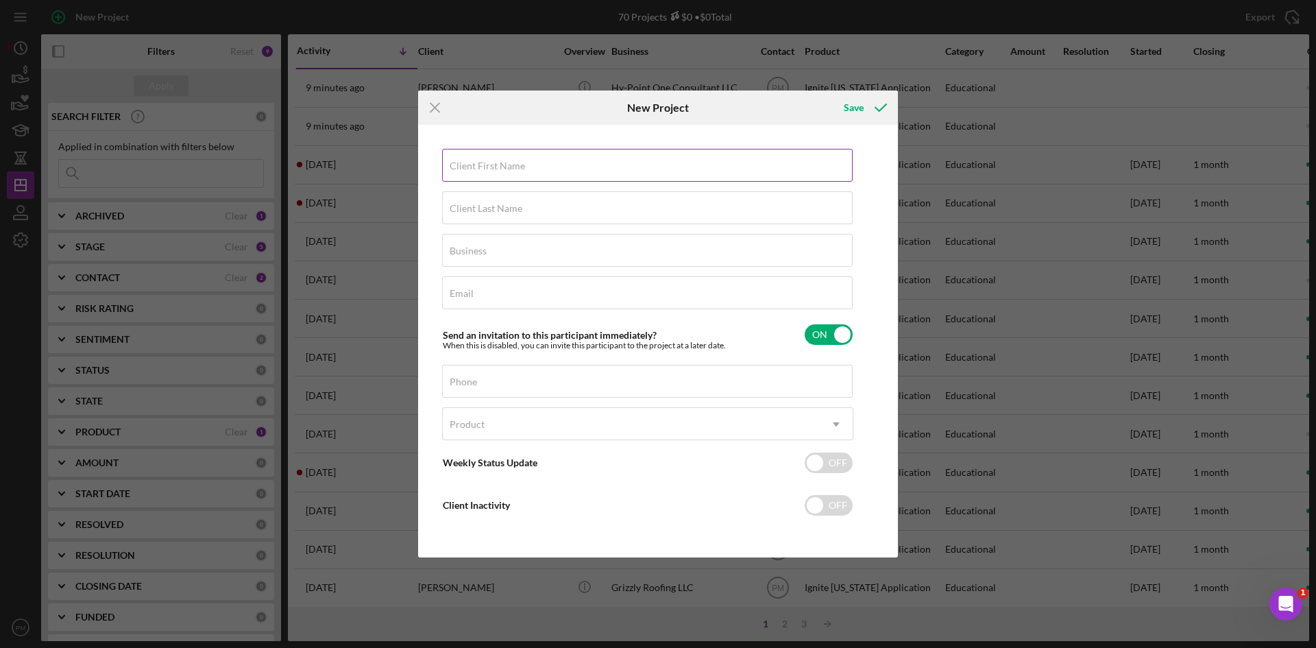
click at [491, 165] on label "Client First Name" at bounding box center [487, 165] width 75 height 11
click at [491, 165] on input "Client First Name" at bounding box center [647, 165] width 411 height 33
type input "[DEMOGRAPHIC_DATA]"
click at [495, 207] on label "Client Last Name" at bounding box center [486, 208] width 73 height 11
click at [495, 207] on input "Client Last Name" at bounding box center [647, 207] width 411 height 33
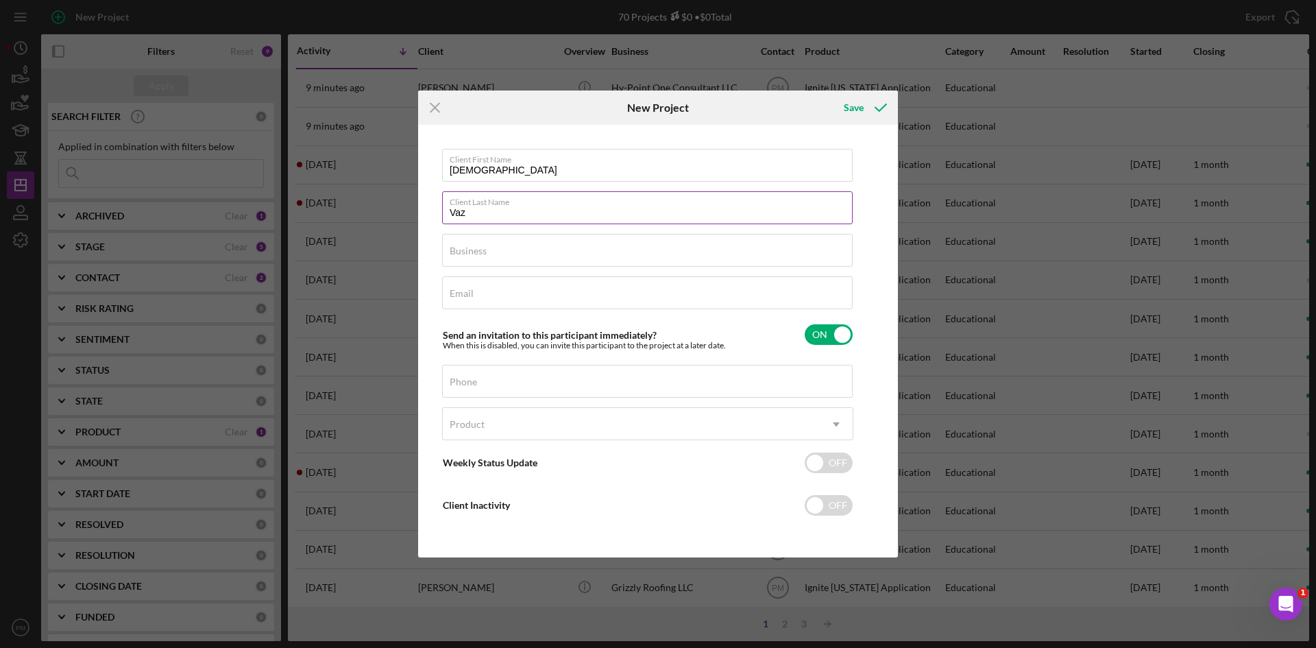
click at [480, 217] on input "Vaz" at bounding box center [647, 207] width 411 height 33
type input "[PERSON_NAME]"
click at [480, 253] on label "Business" at bounding box center [468, 250] width 37 height 11
click at [480, 253] on input "Business" at bounding box center [647, 250] width 411 height 33
type input "Madison County Lawn Care"
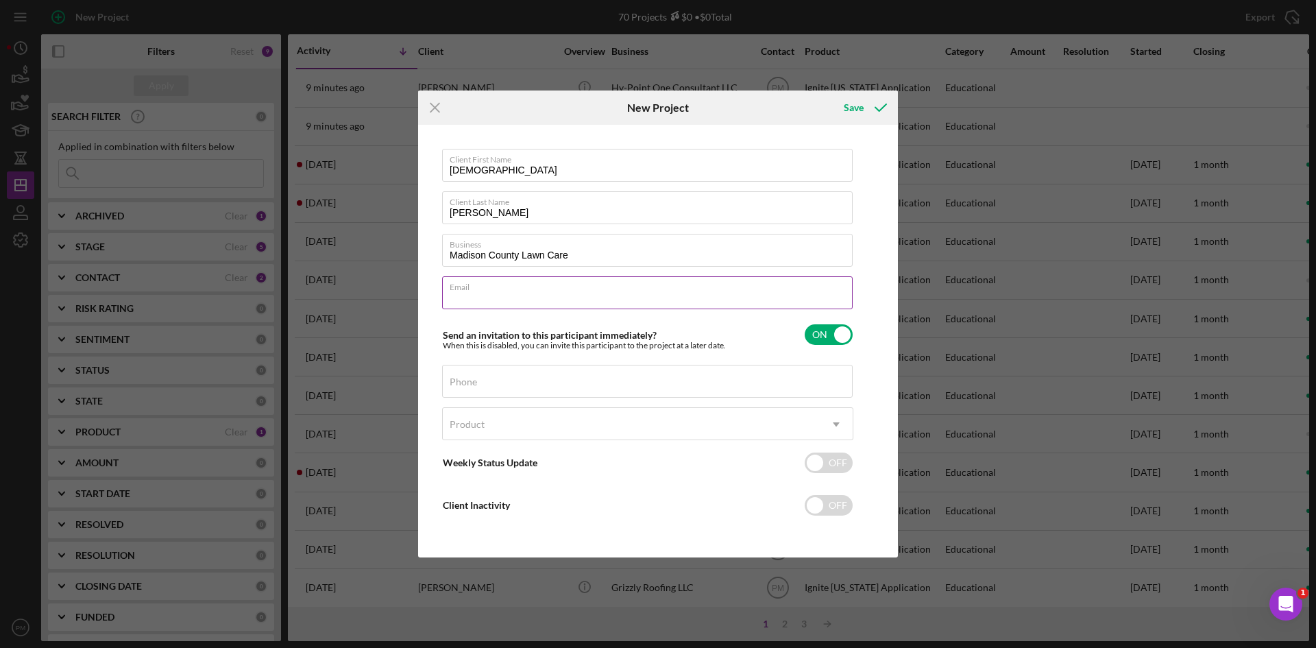
click at [506, 284] on div "Email Required" at bounding box center [647, 293] width 411 height 34
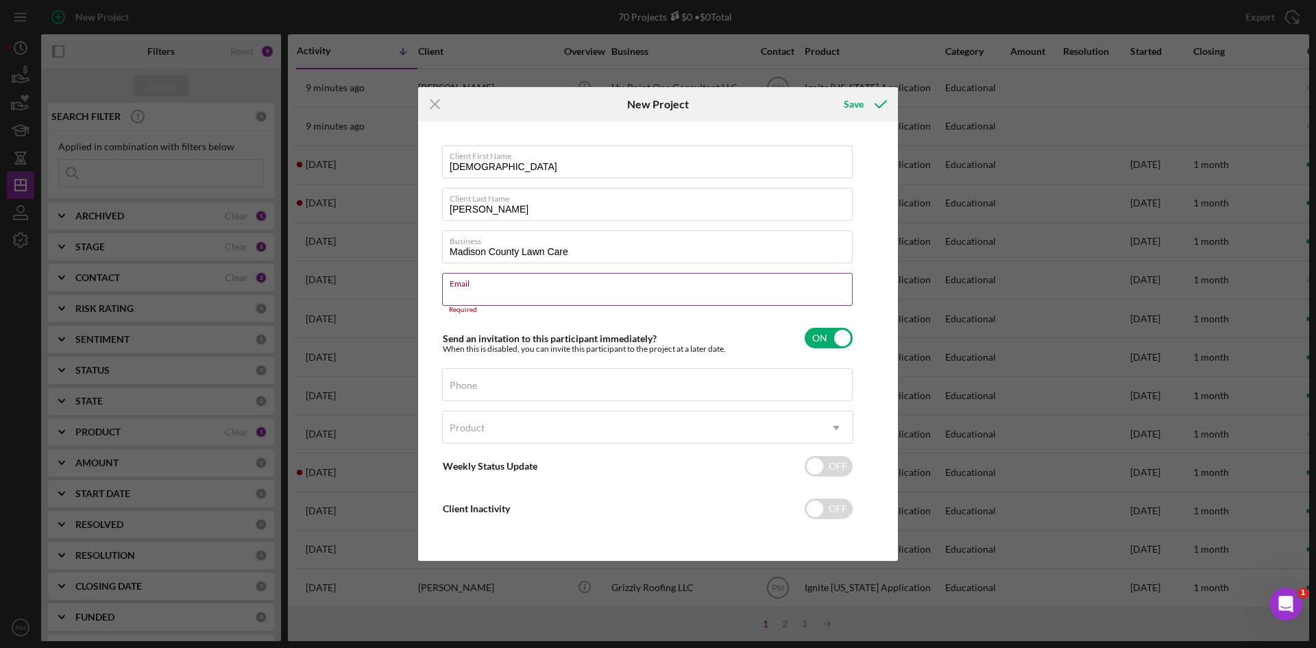
click at [496, 280] on div "Email Required" at bounding box center [647, 293] width 411 height 41
drag, startPoint x: 498, startPoint y: 286, endPoint x: 468, endPoint y: 291, distance: 30.0
drag, startPoint x: 468, startPoint y: 291, endPoint x: 463, endPoint y: 286, distance: 7.8
drag, startPoint x: 463, startPoint y: 286, endPoint x: 768, endPoint y: 295, distance: 305.8
click at [768, 295] on div "Email Required" at bounding box center [647, 293] width 411 height 41
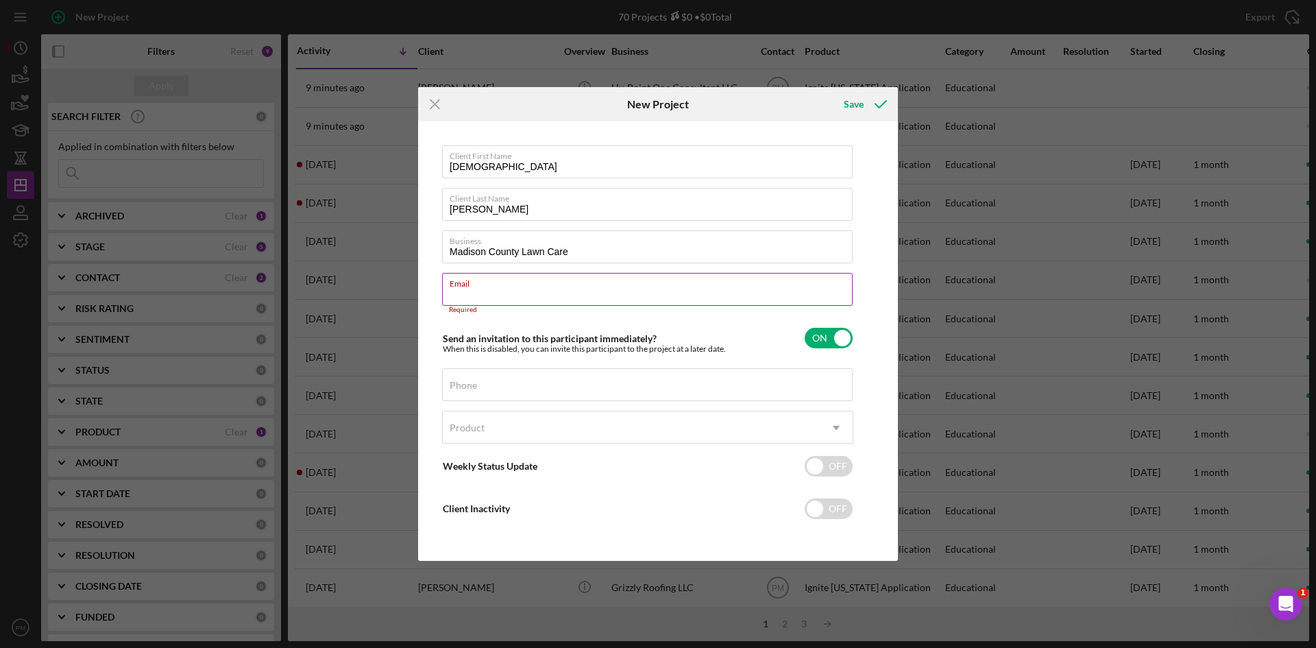
paste input "[EMAIL_ADDRESS][DOMAIN_NAME]"
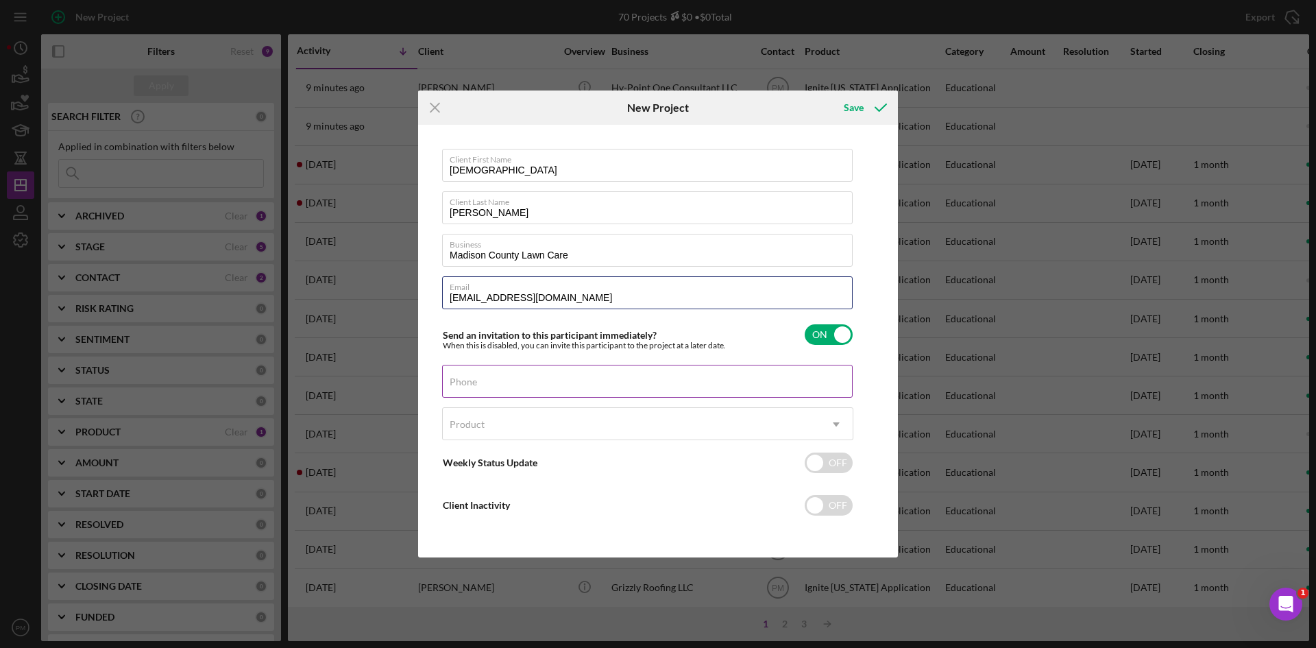
type input "[EMAIL_ADDRESS][DOMAIN_NAME]"
click at [528, 382] on div "Phone" at bounding box center [647, 382] width 411 height 34
click at [525, 380] on label "Phone" at bounding box center [651, 372] width 403 height 15
click at [525, 382] on input "Phone" at bounding box center [647, 381] width 411 height 33
paste input "[PHONE_NUMBER]"
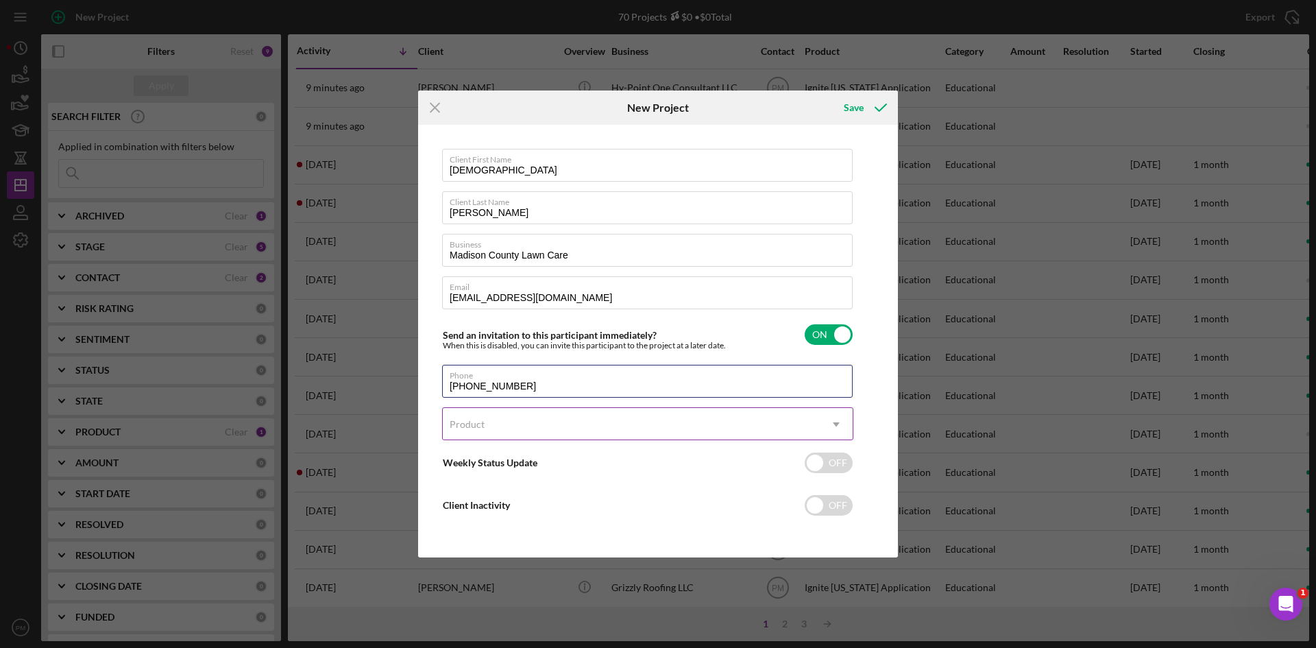
type input "[PHONE_NUMBER]"
click at [489, 422] on div "Product" at bounding box center [631, 424] width 377 height 32
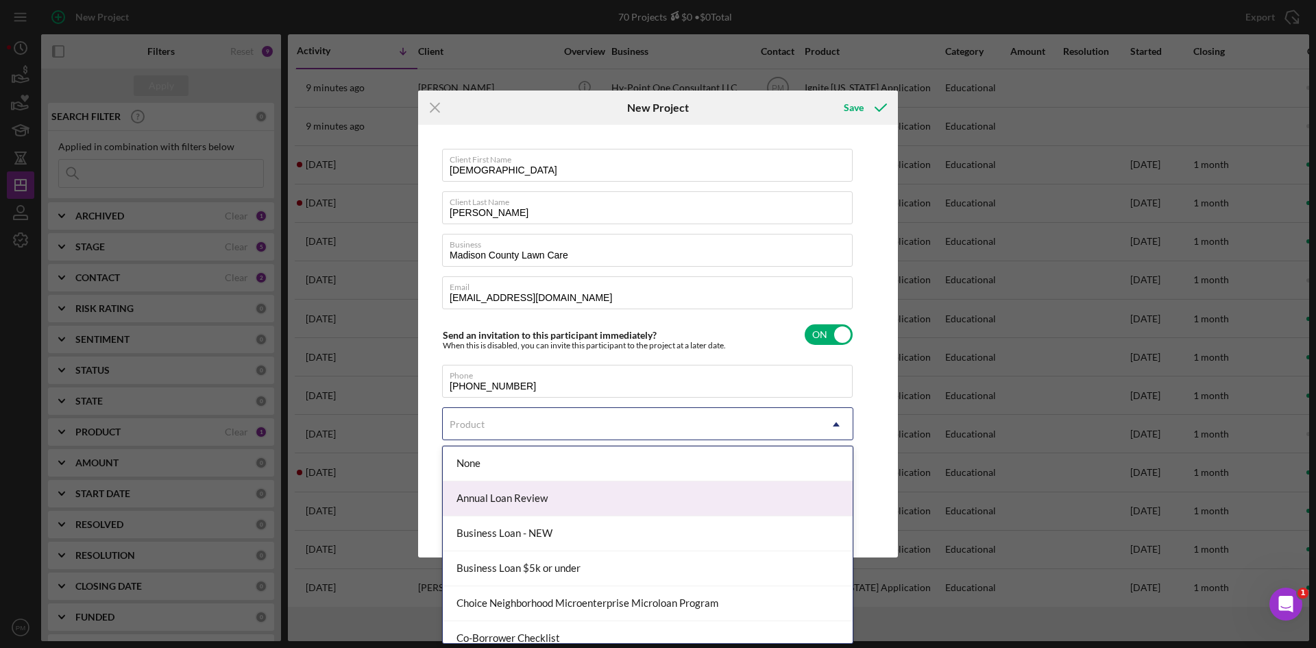
scroll to position [206, 0]
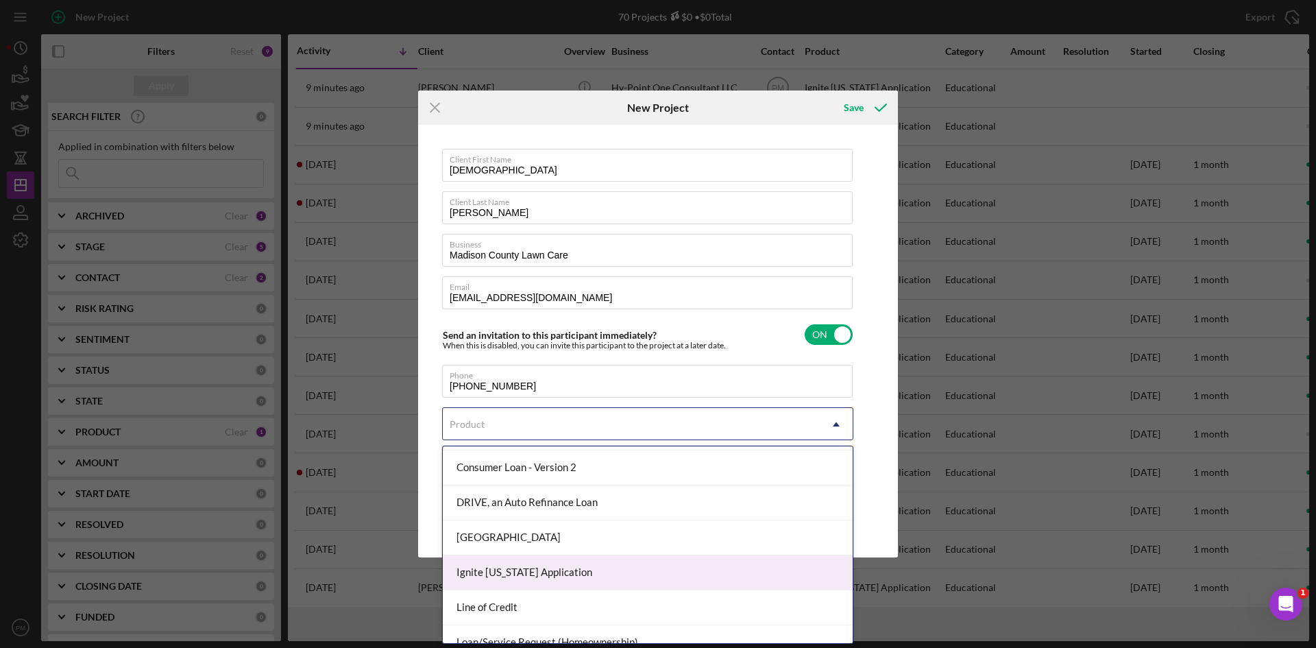
drag, startPoint x: 502, startPoint y: 576, endPoint x: 527, endPoint y: 527, distance: 54.6
click at [503, 576] on div "Ignite [US_STATE] Application" at bounding box center [648, 572] width 410 height 35
checkbox input "true"
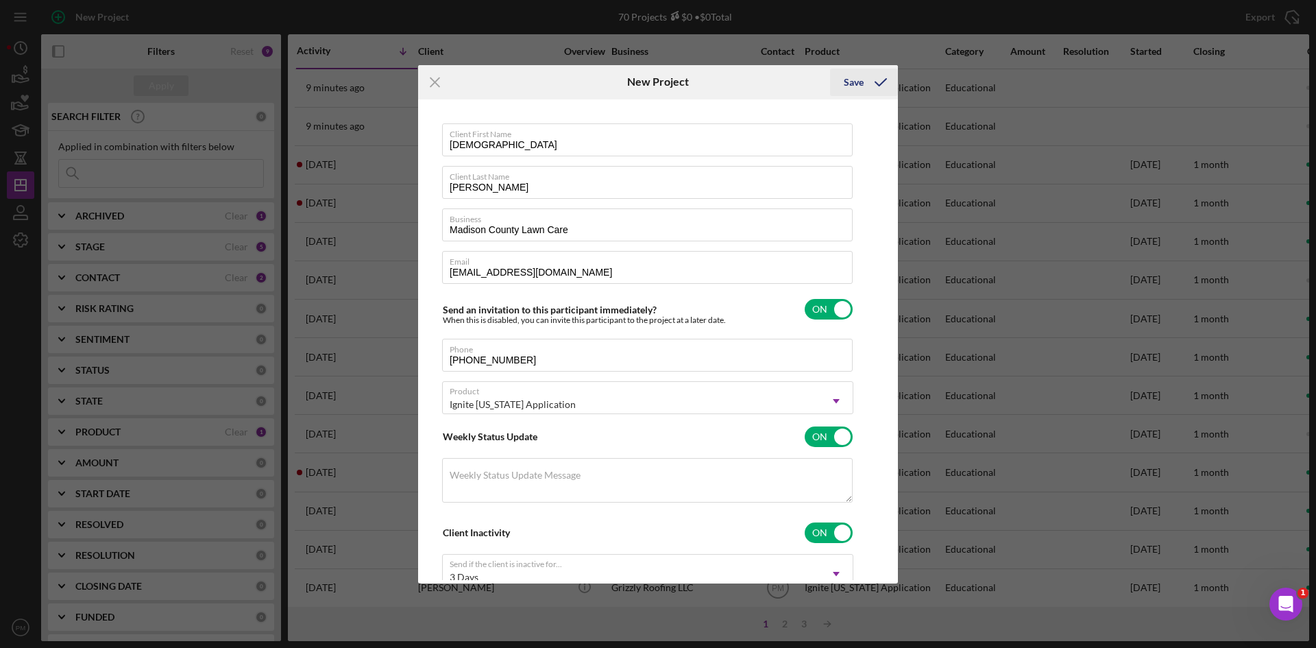
click at [867, 88] on icon "submit" at bounding box center [880, 82] width 34 height 34
checkbox input "false"
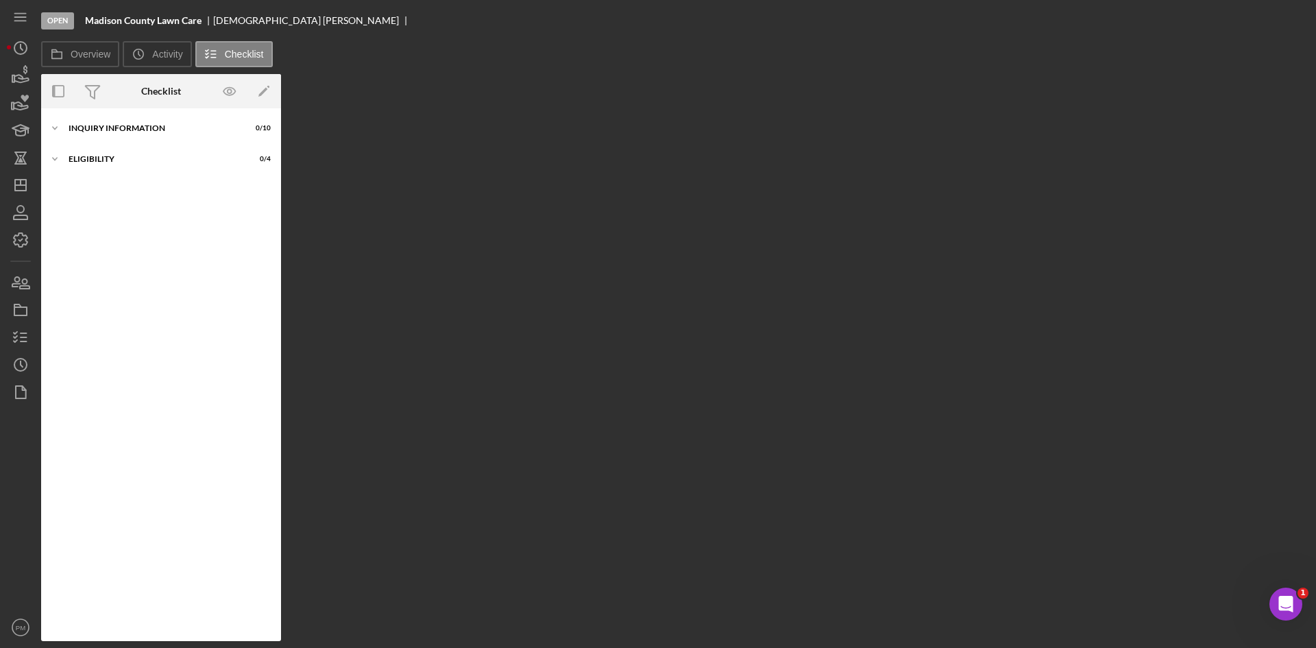
drag, startPoint x: 177, startPoint y: 436, endPoint x: 186, endPoint y: 436, distance: 8.9
click at [177, 436] on div "Icon/Expander Inquiry Information 0 / 10 Icon/Expander Eligibility 0 / 4" at bounding box center [161, 374] width 240 height 519
click at [325, 411] on div "Overview Internal Workflow Stage Open Icon/Dropdown Arrow Archive (can unarchiv…" at bounding box center [675, 357] width 1268 height 567
click at [90, 134] on div "Icon/Expander Inquiry Information 0 / 10" at bounding box center [161, 127] width 240 height 27
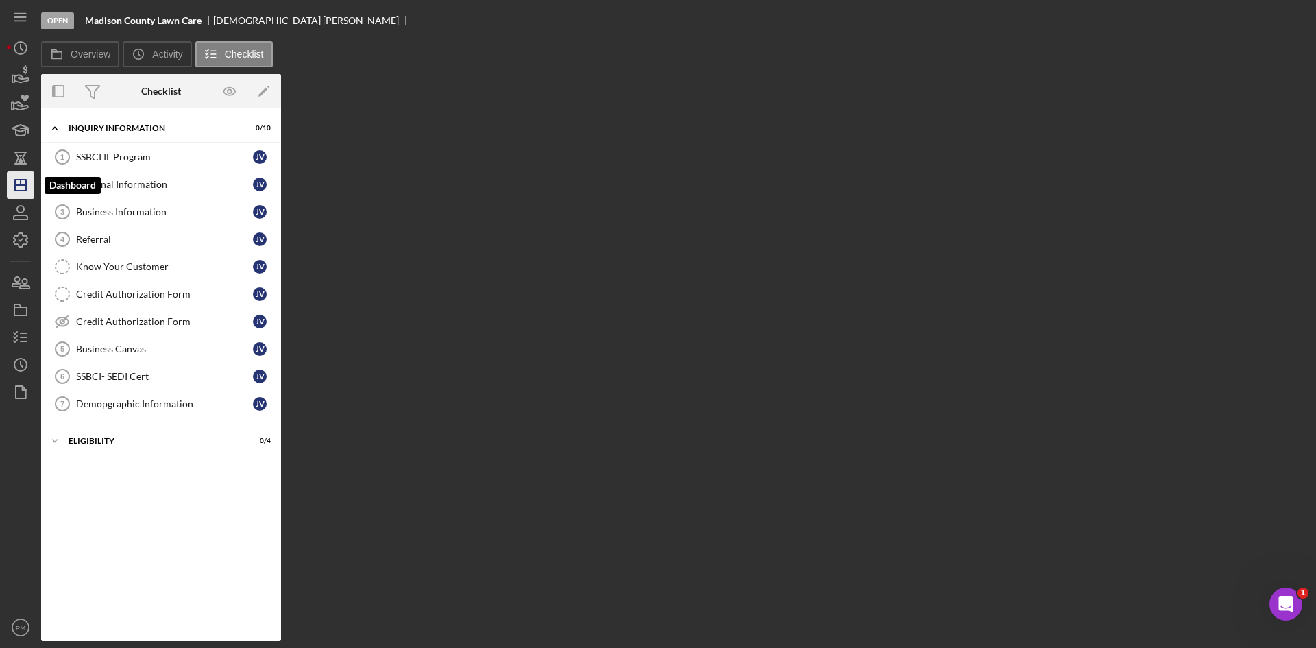
click at [21, 191] on polygon "button" at bounding box center [20, 185] width 11 height 11
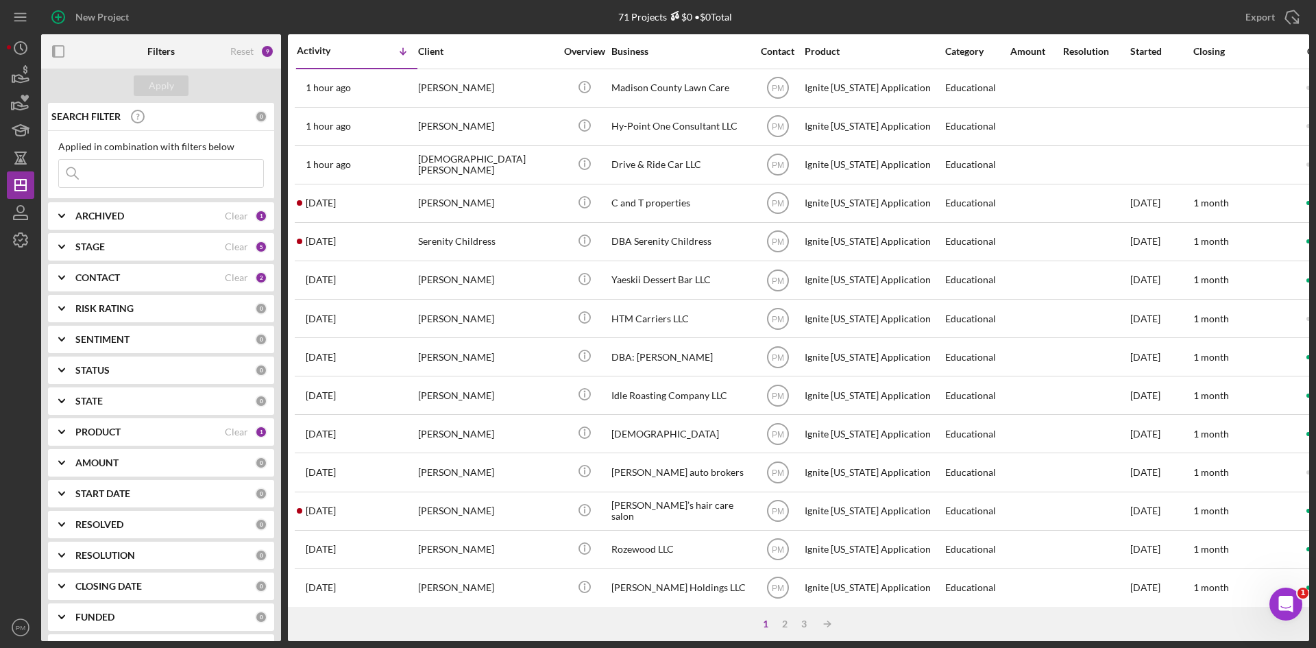
click at [134, 432] on div "PRODUCT" at bounding box center [149, 431] width 149 height 11
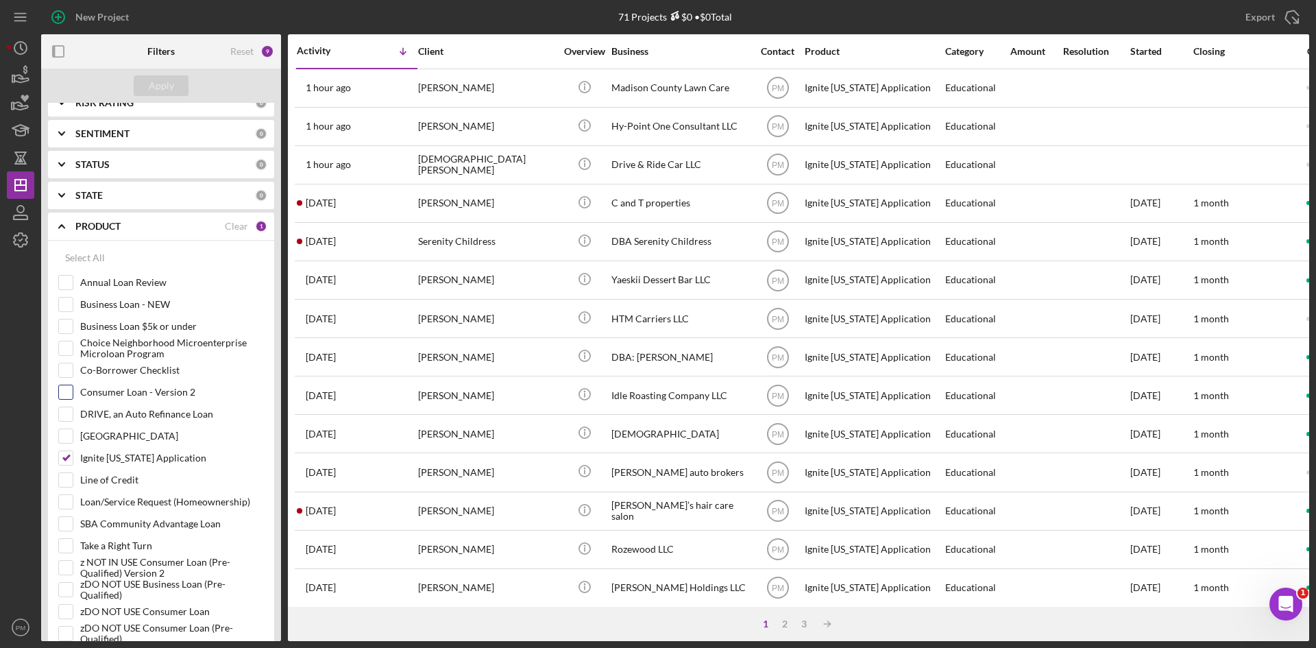
scroll to position [274, 0]
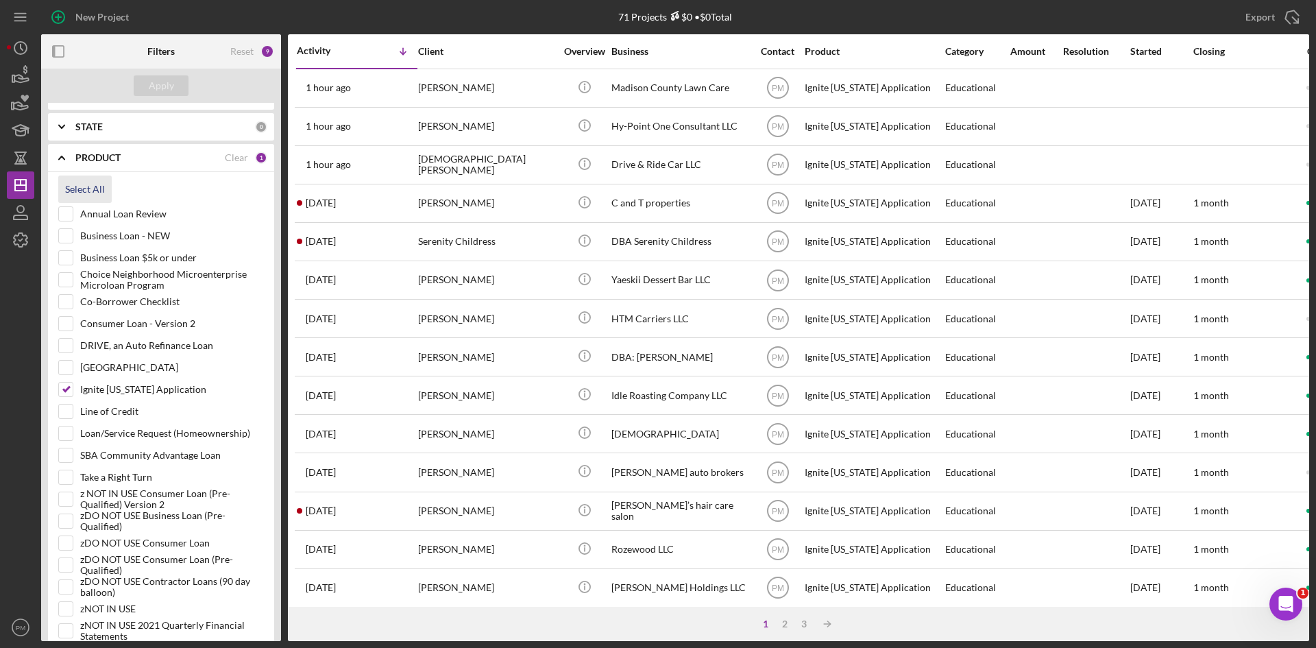
click at [99, 196] on div "Select All" at bounding box center [85, 188] width 40 height 27
checkbox input "true"
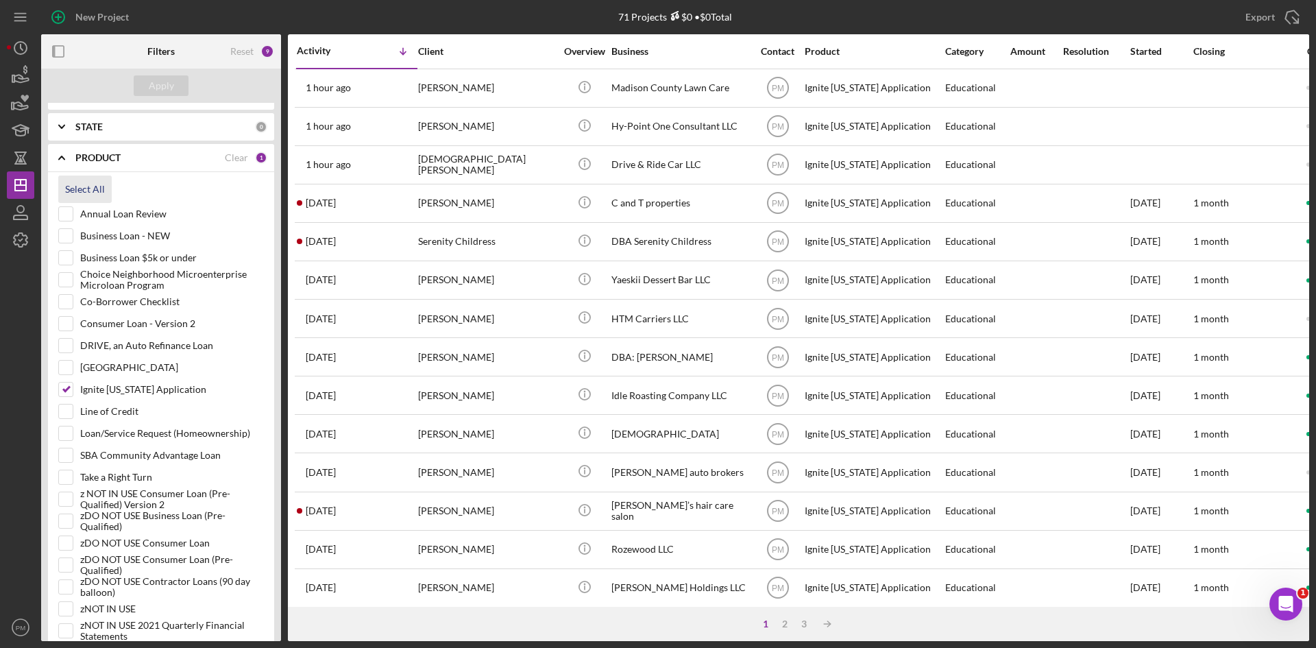
checkbox input "true"
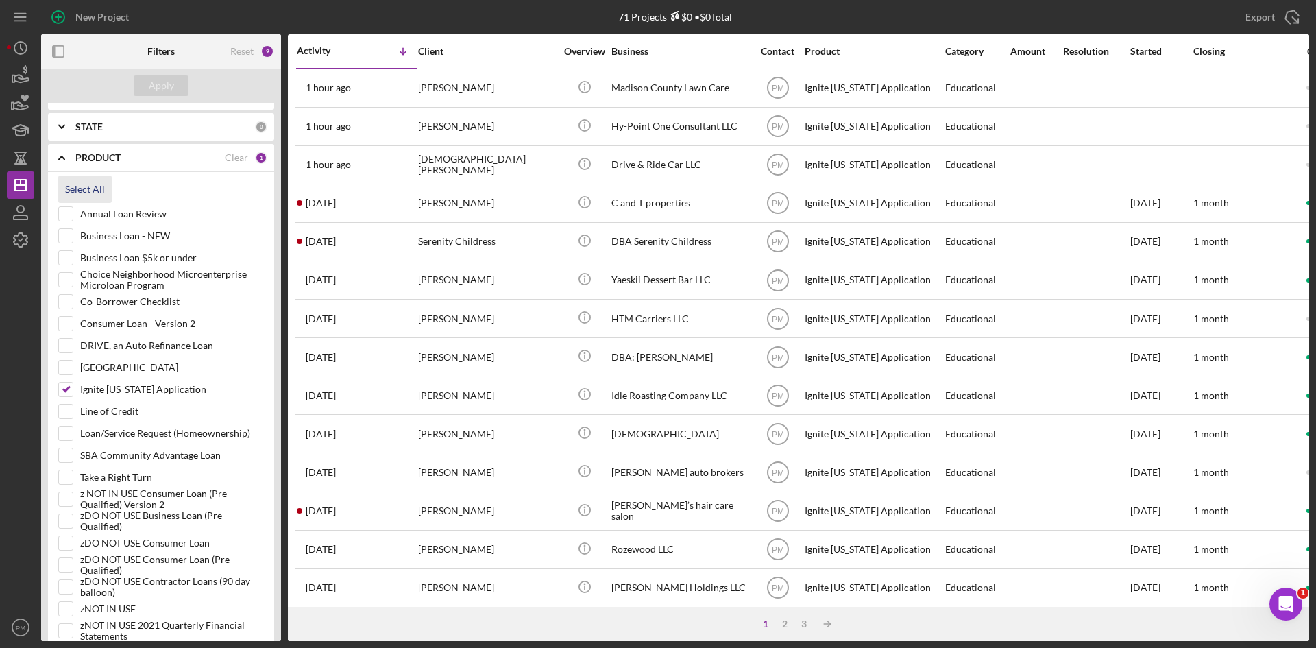
checkbox input "true"
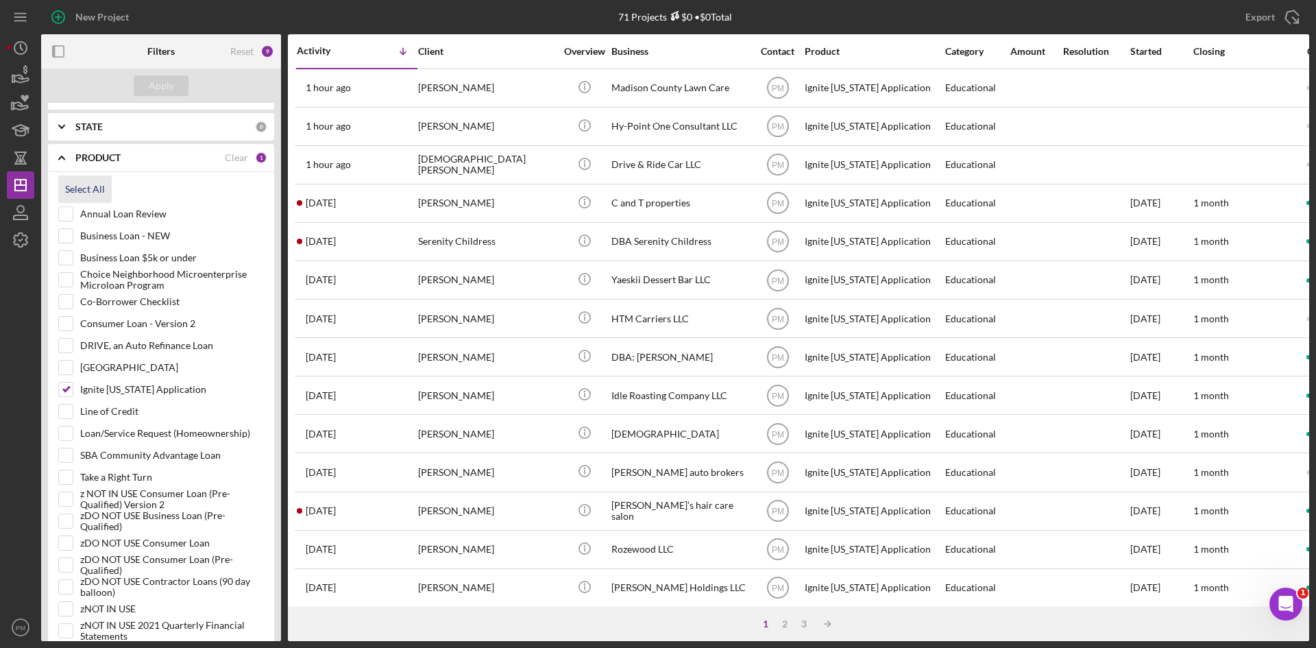
checkbox input "true"
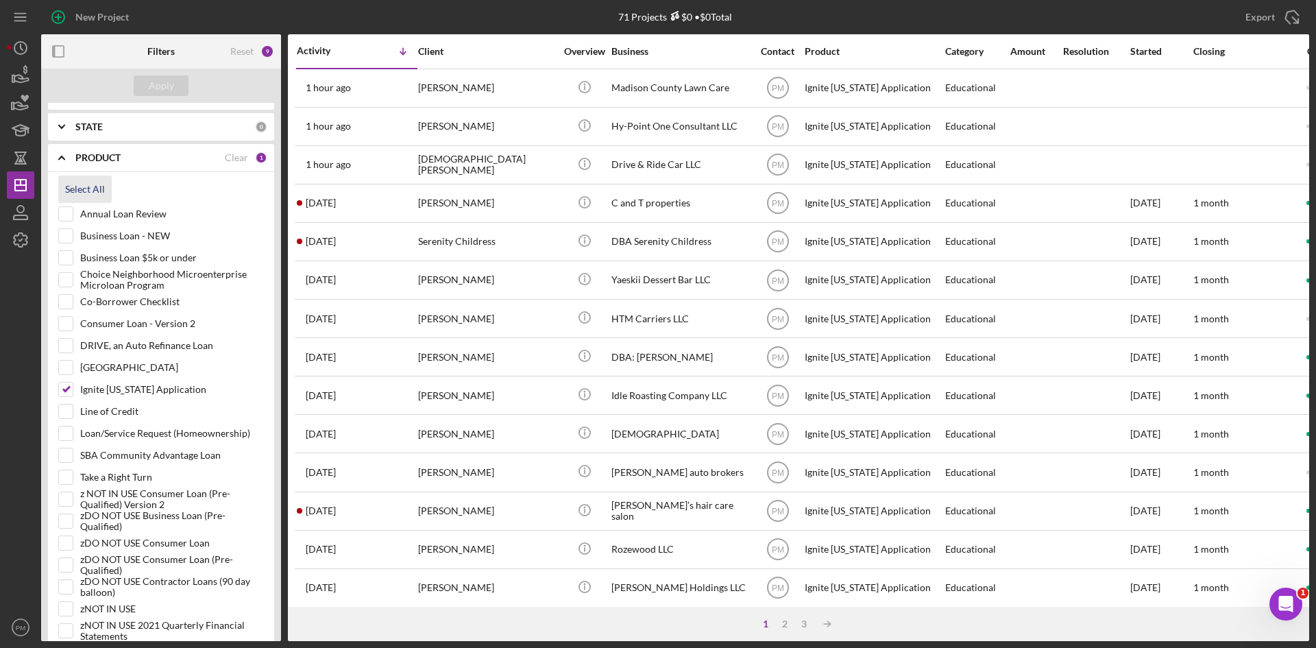
checkbox input "true"
click at [67, 221] on input "Annual Loan Review" at bounding box center [66, 214] width 14 height 14
checkbox input "false"
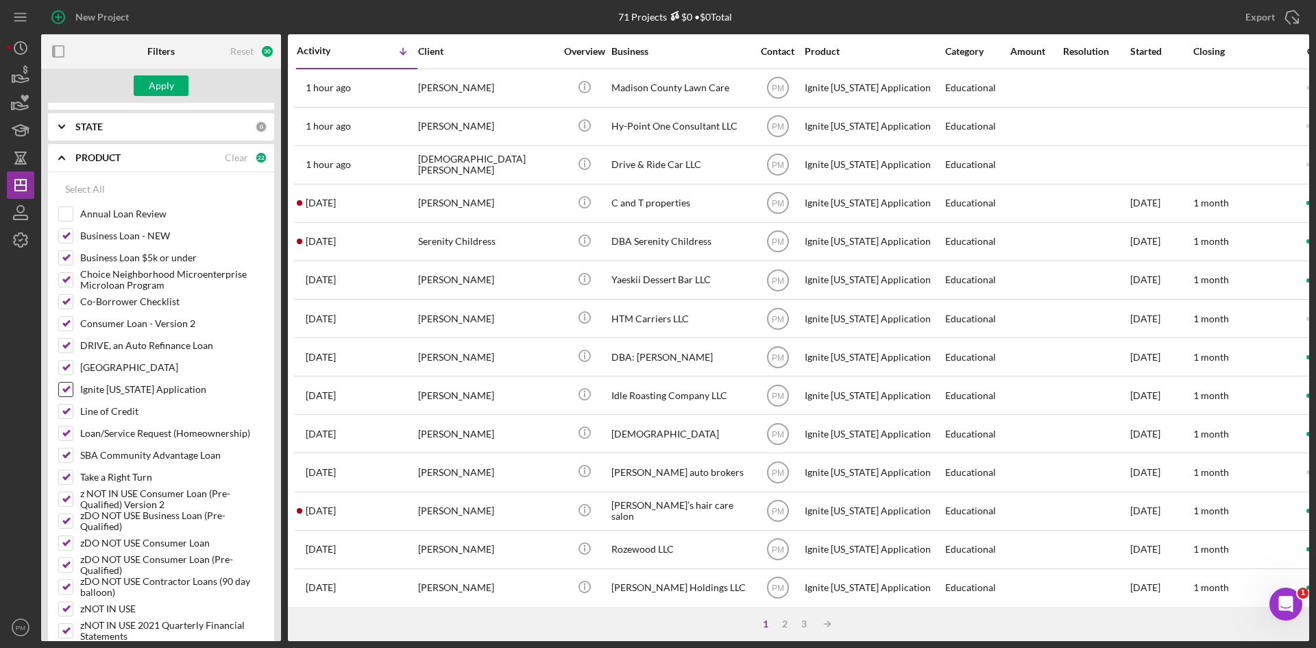
click at [65, 391] on input "Ignite [US_STATE] Application" at bounding box center [66, 389] width 14 height 14
checkbox input "false"
click at [178, 90] on button "Apply" at bounding box center [161, 85] width 55 height 21
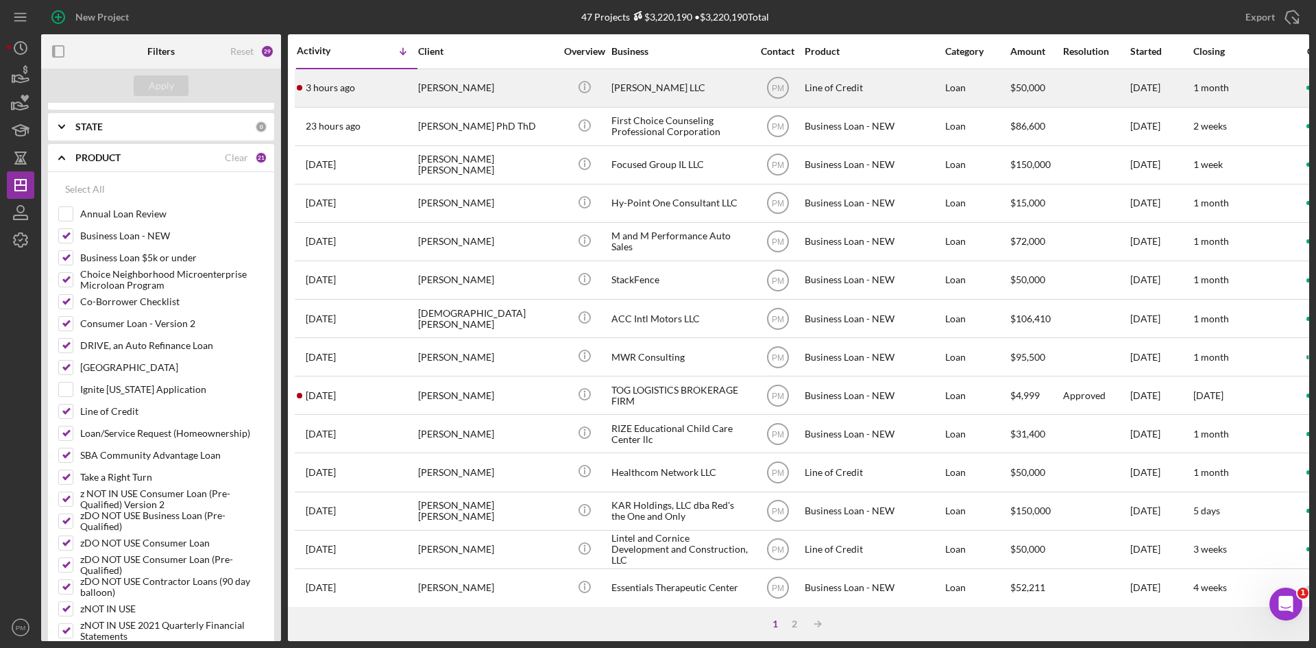
click at [381, 86] on div "3 hours ago [PERSON_NAME]" at bounding box center [357, 88] width 120 height 36
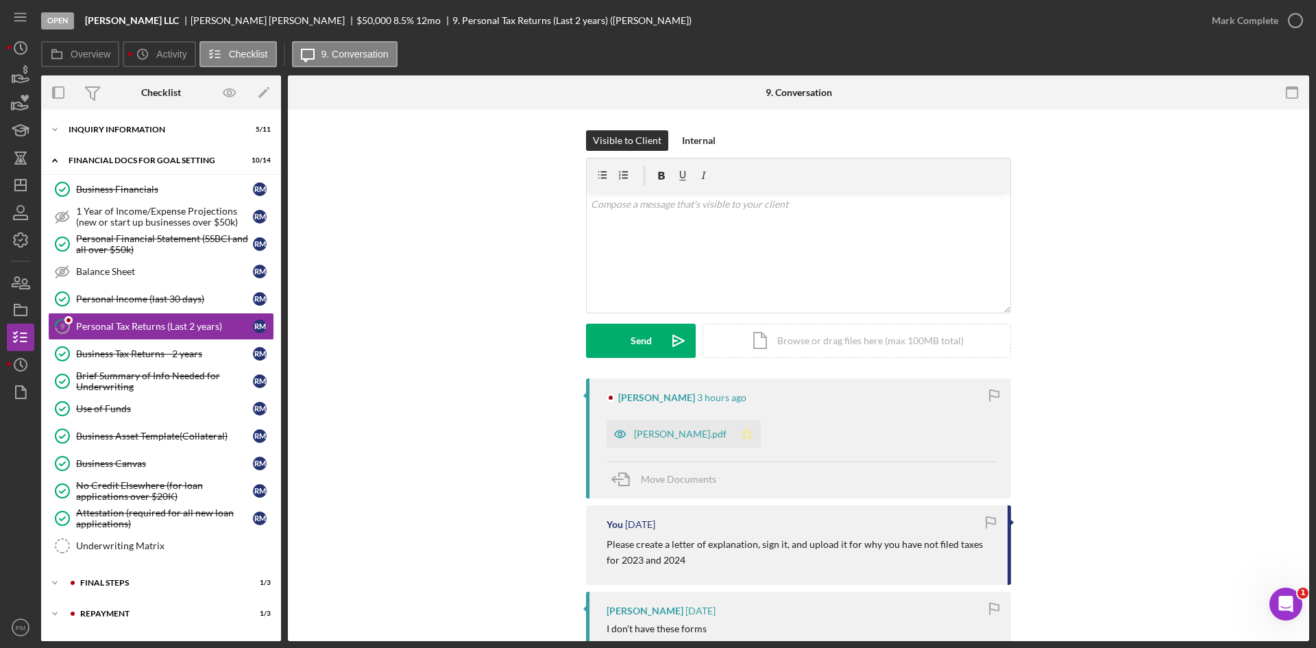
scroll to position [251, 0]
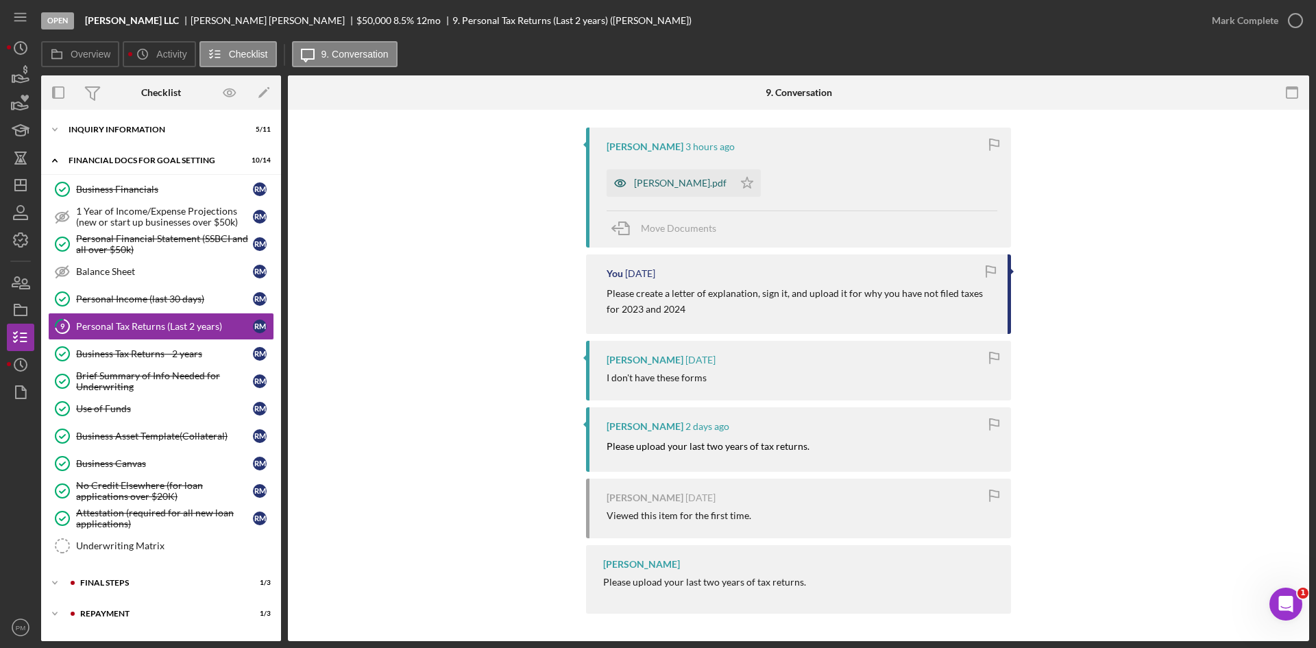
click at [648, 190] on div "[PERSON_NAME].pdf" at bounding box center [670, 182] width 127 height 27
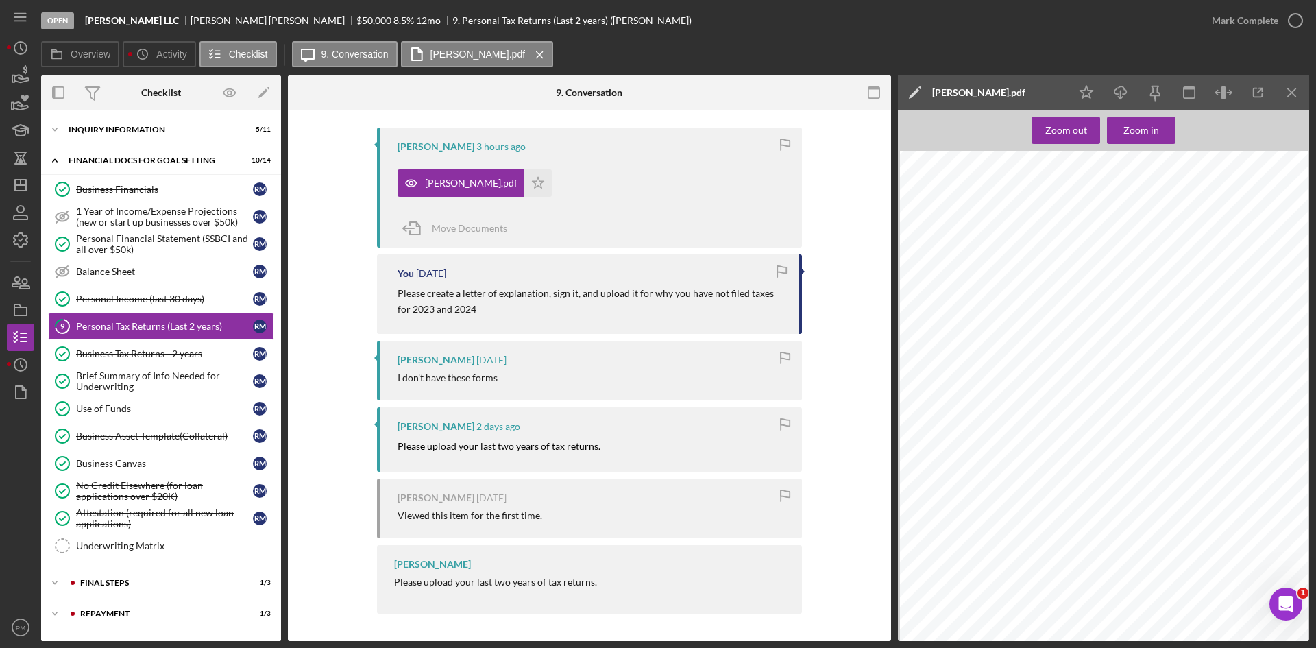
scroll to position [0, 0]
click at [1254, 19] on div "Mark Complete" at bounding box center [1245, 20] width 66 height 27
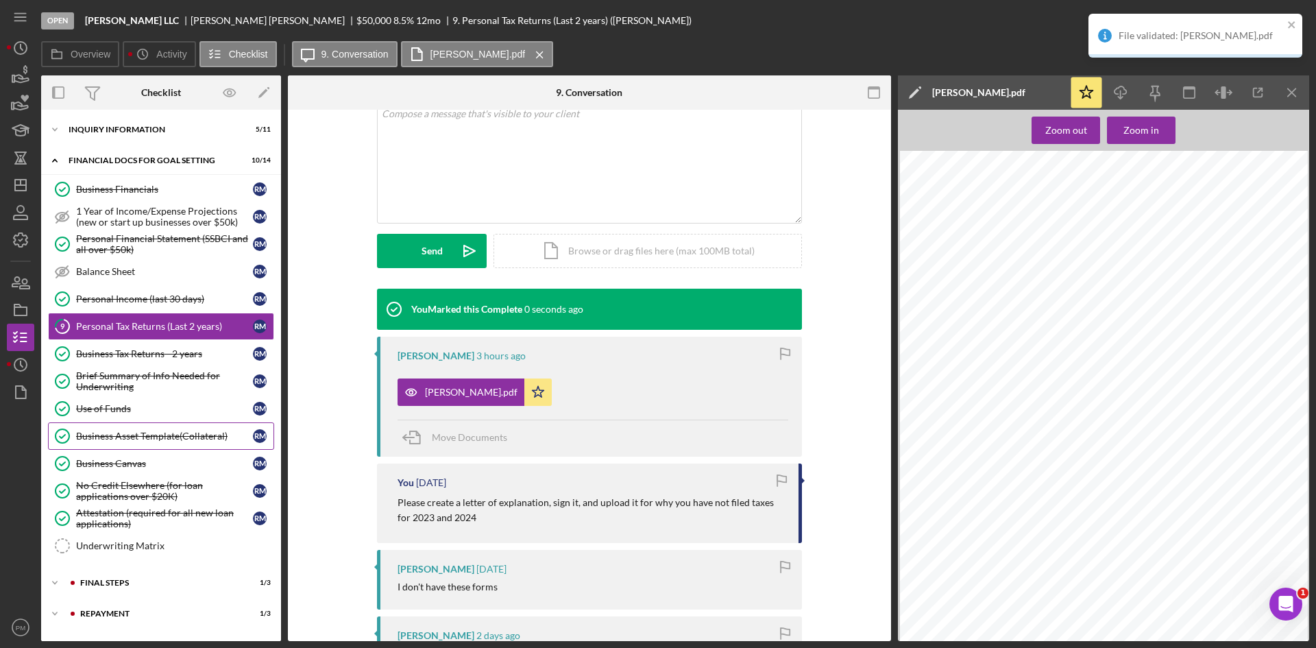
scroll to position [439, 0]
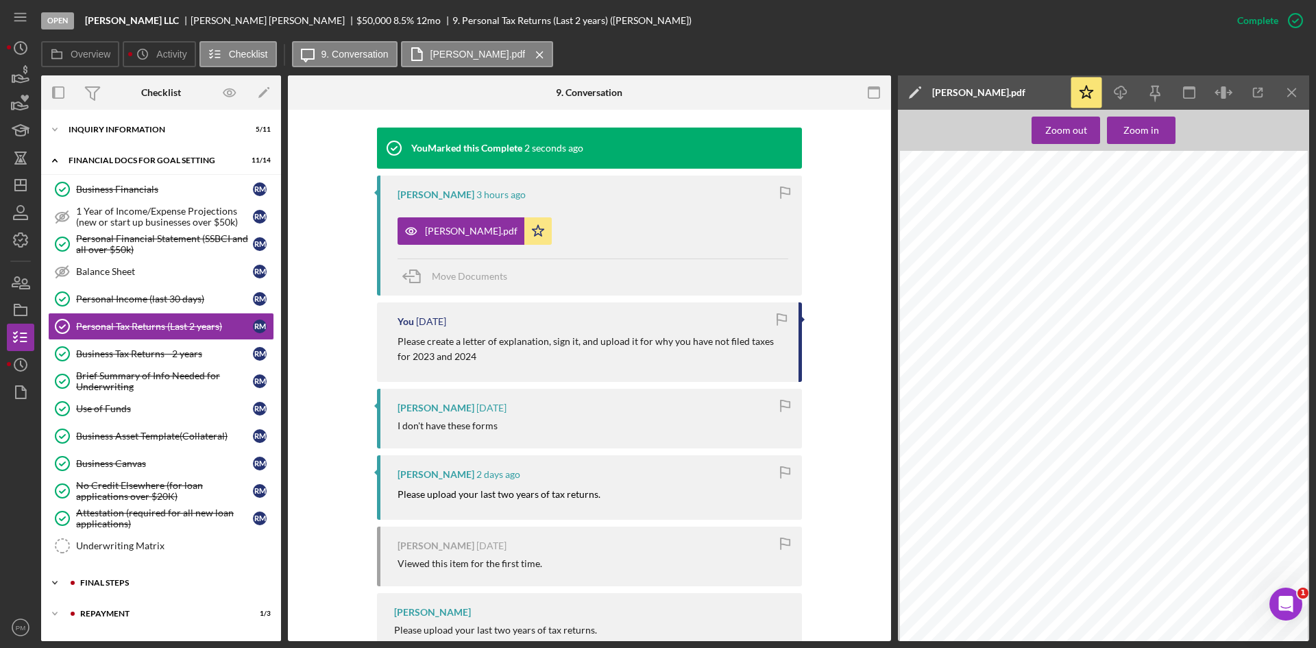
click at [161, 576] on div "Icon/Expander FINAL STEPS 1 / 3" at bounding box center [161, 582] width 240 height 27
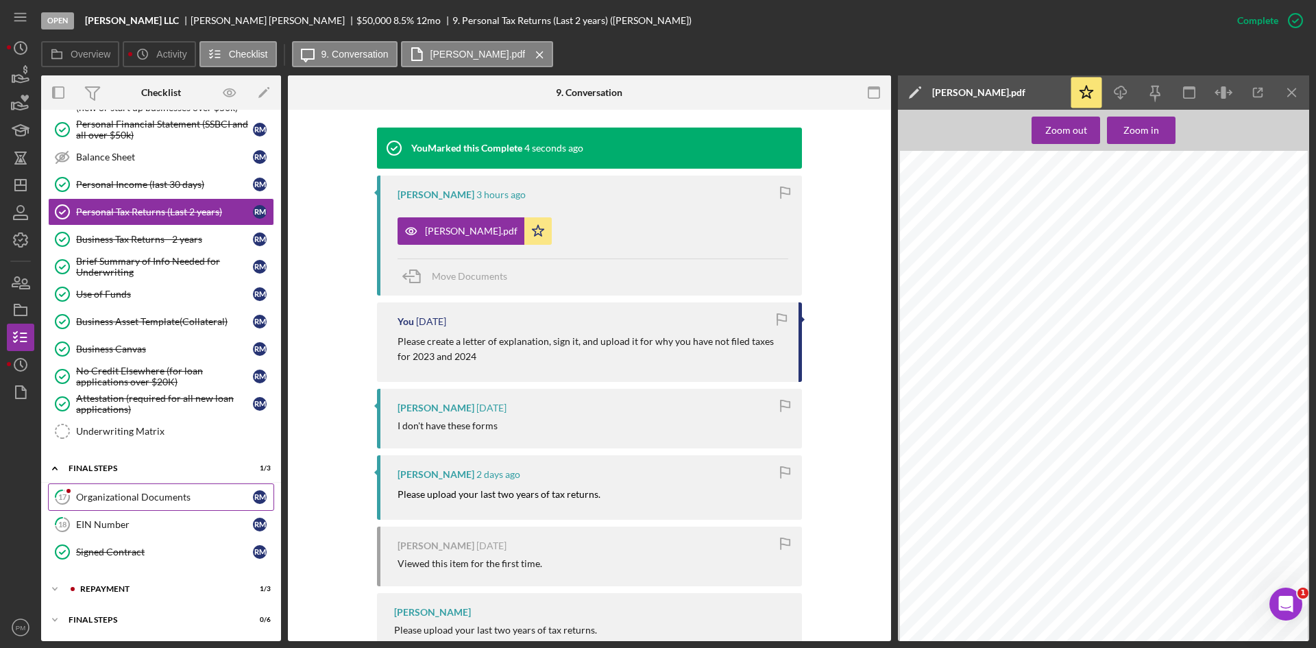
click at [121, 484] on link "17 Organizational Documents R M" at bounding box center [161, 496] width 226 height 27
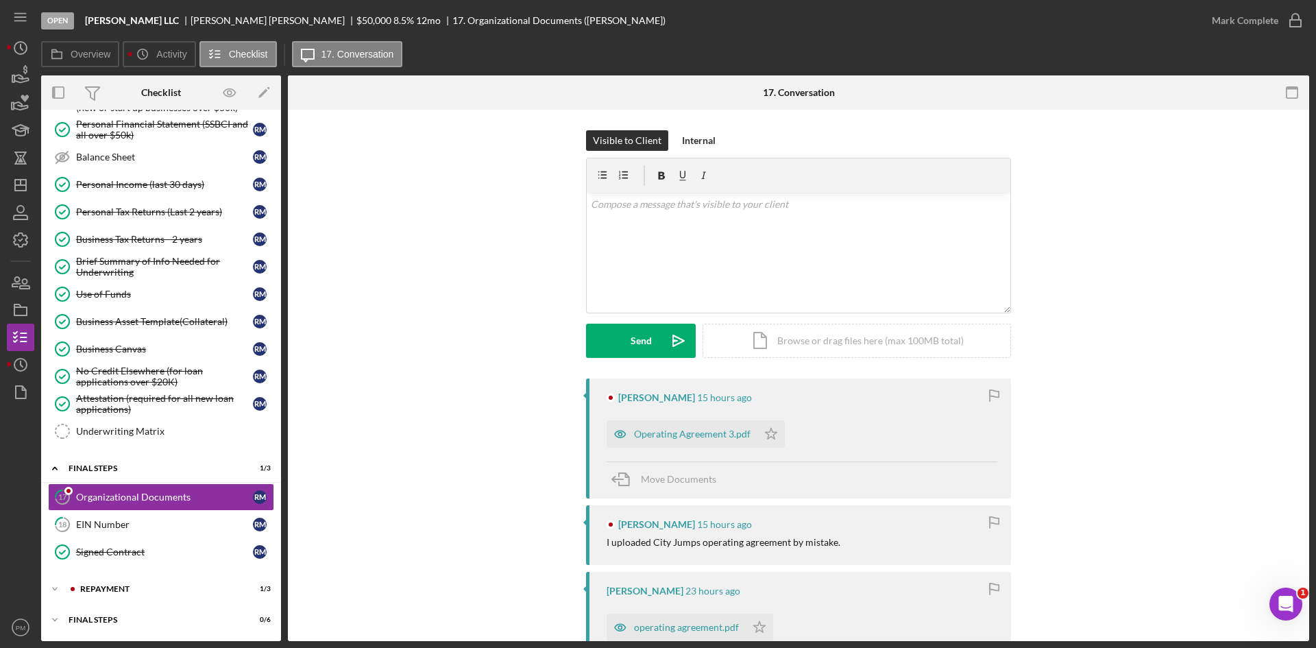
scroll to position [137, 0]
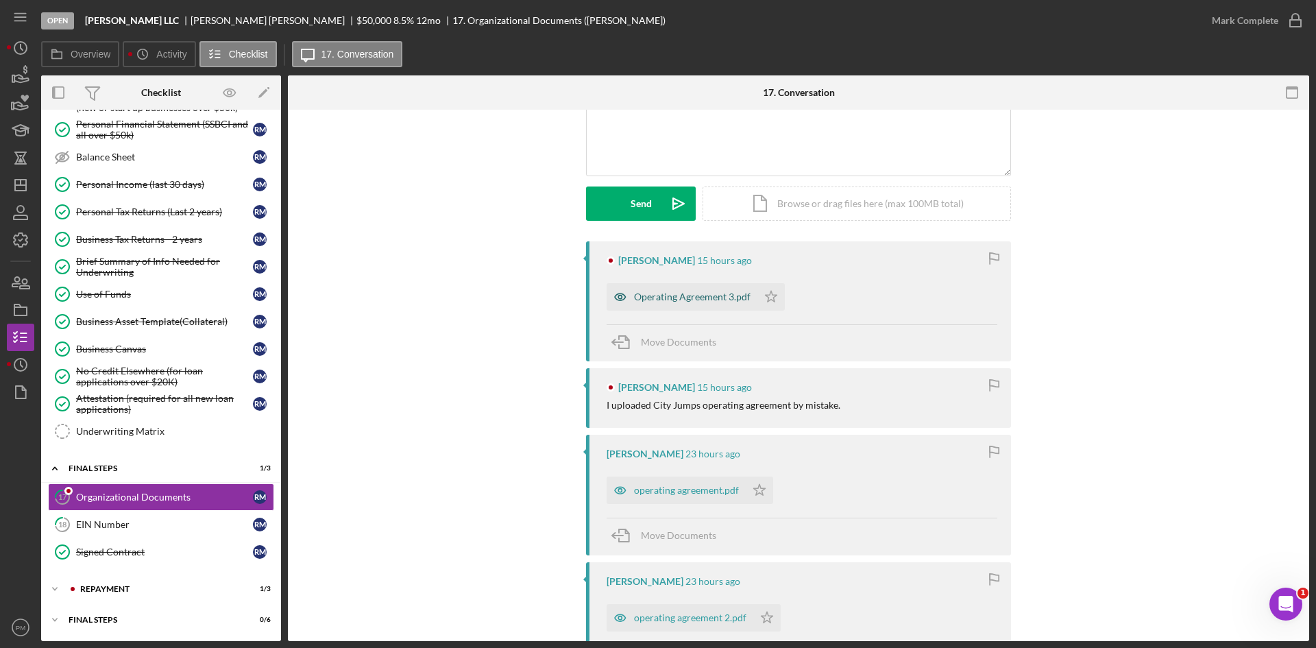
click at [692, 303] on div "Operating Agreement 3.pdf" at bounding box center [682, 296] width 151 height 27
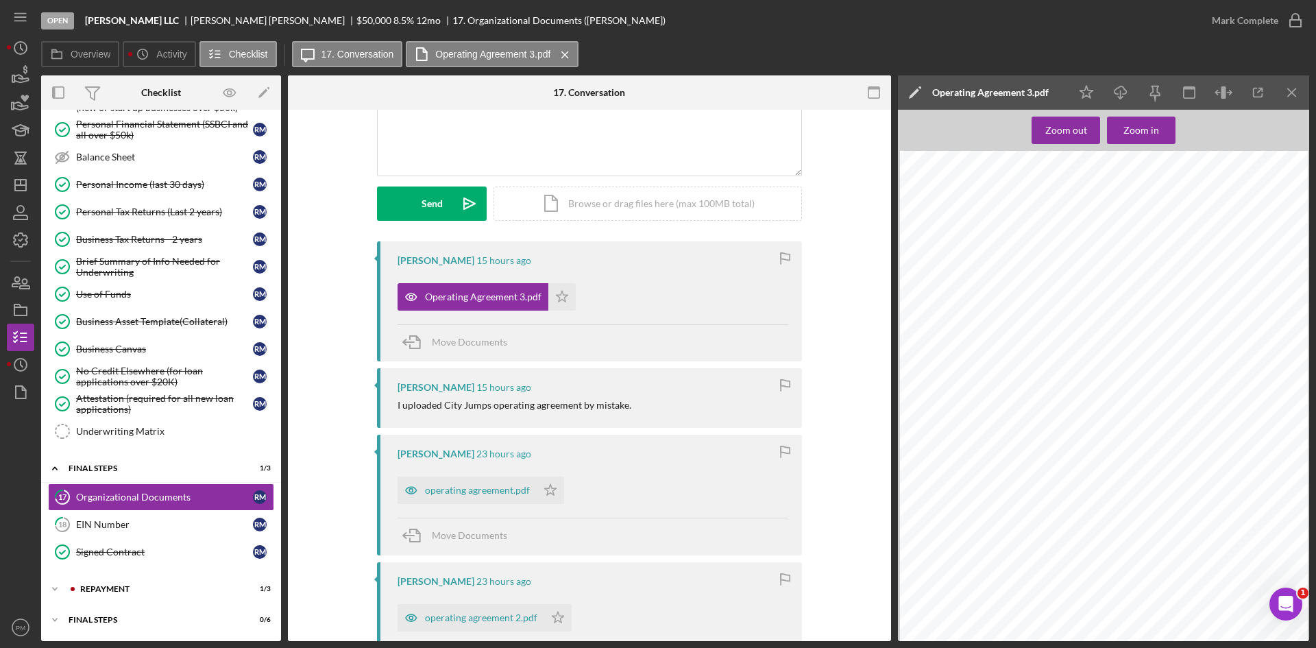
scroll to position [0, 0]
click at [468, 500] on div "operating agreement.pdf" at bounding box center [466, 489] width 139 height 27
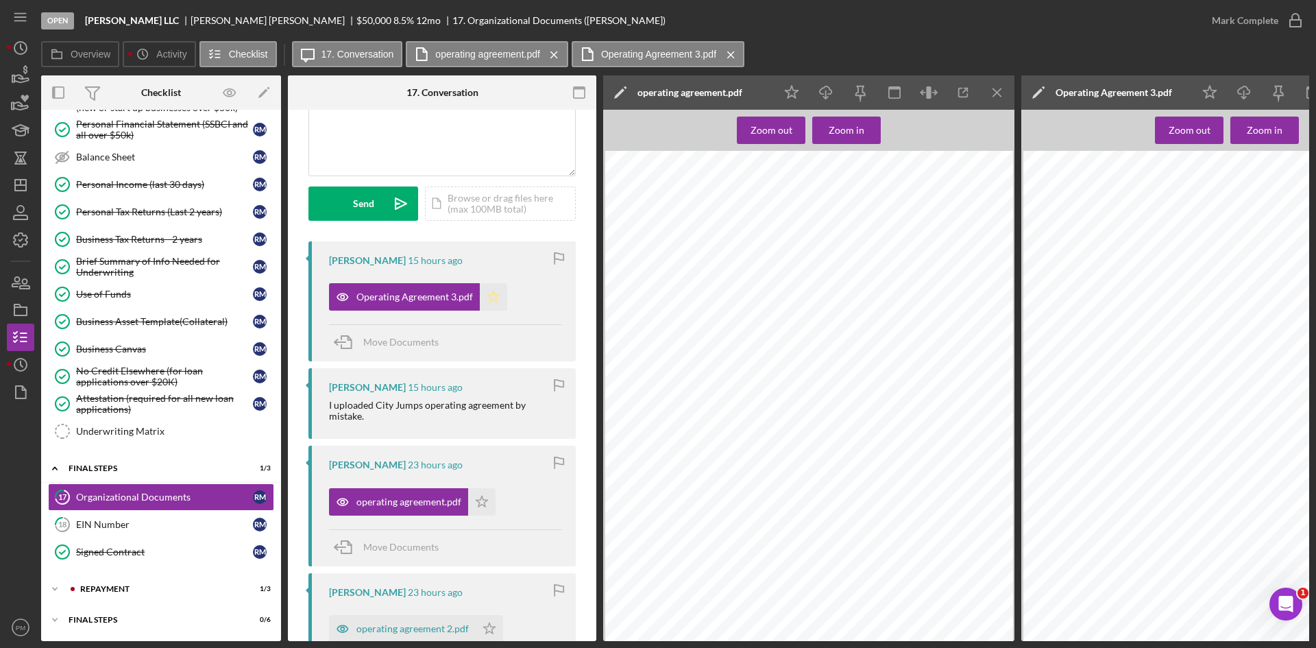
click at [498, 296] on icon "Icon/Star" at bounding box center [493, 296] width 27 height 27
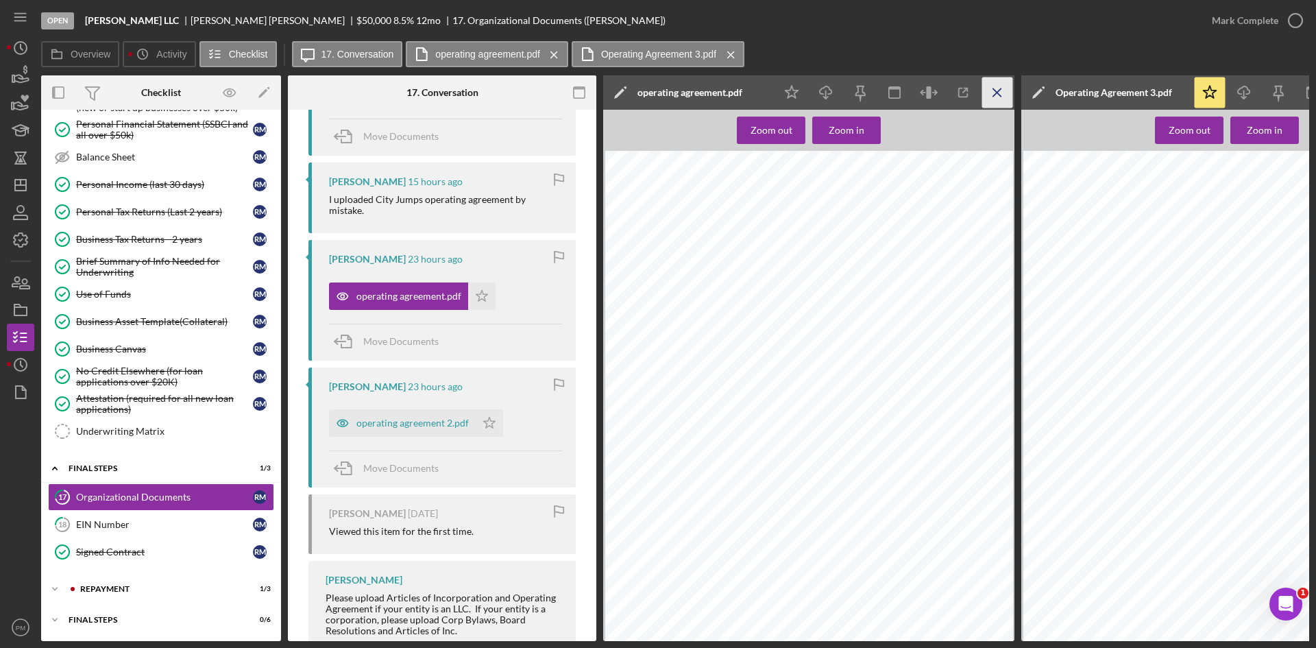
click at [991, 92] on icon "Icon/Menu Close" at bounding box center [997, 92] width 31 height 31
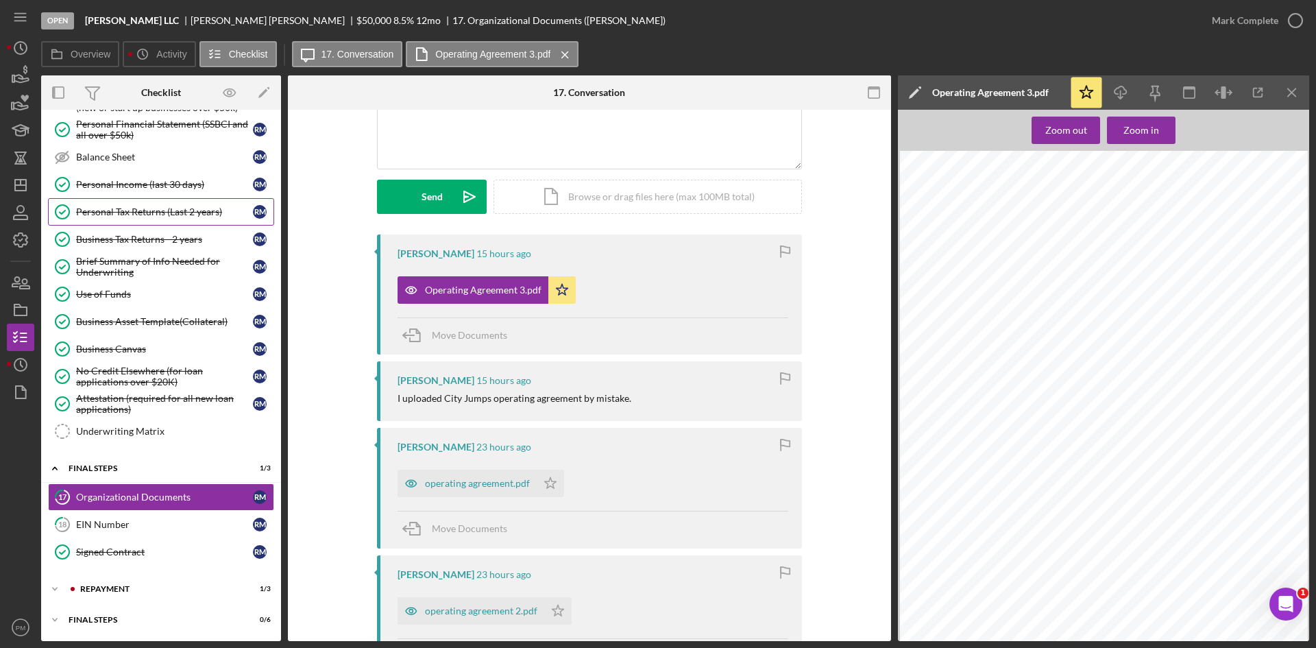
scroll to position [0, 0]
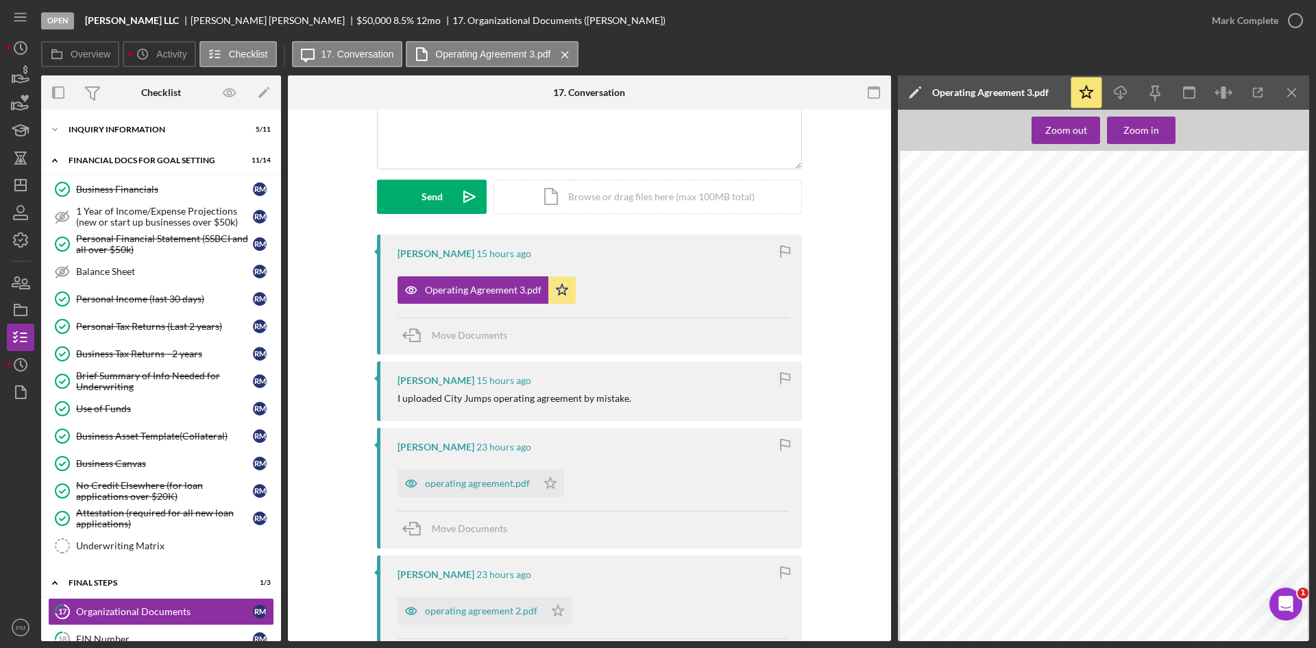
drag, startPoint x: 210, startPoint y: 21, endPoint x: 85, endPoint y: 19, distance: 125.4
click at [85, 19] on div "[PERSON_NAME] LLC" at bounding box center [138, 20] width 106 height 11
copy b "[PERSON_NAME] LLC"
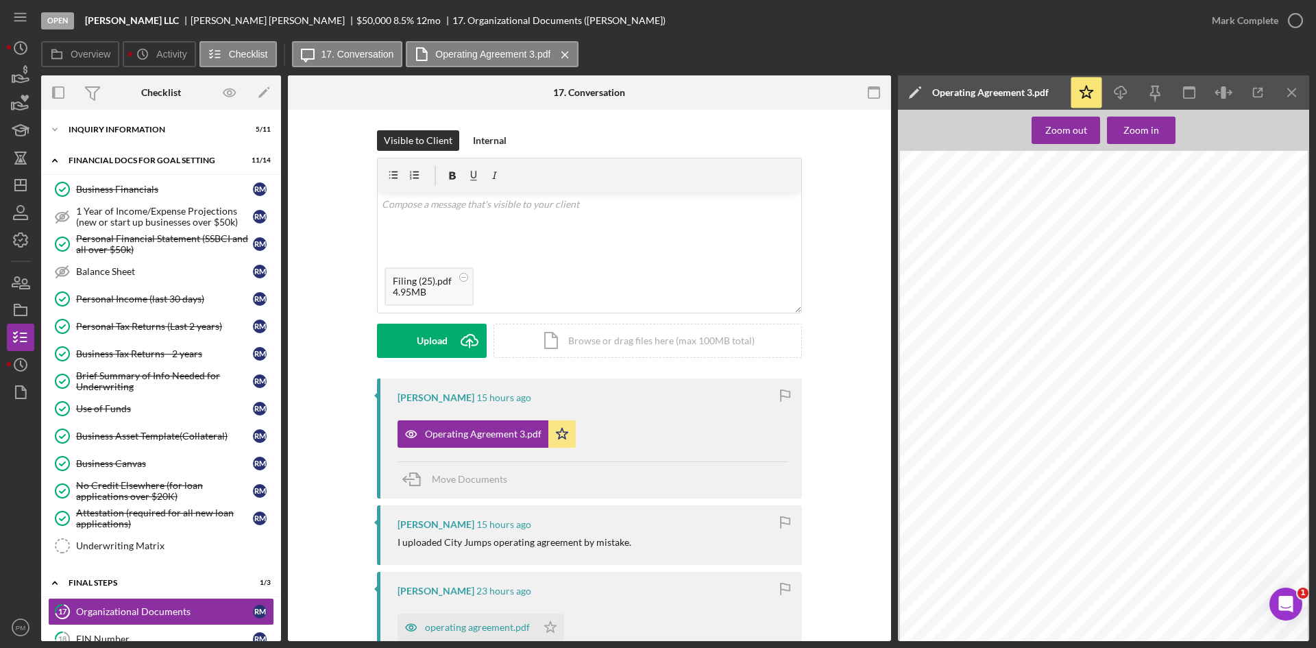
click at [435, 363] on div "Visible to Client Internal v Color teal Color pink Remove color Add row above A…" at bounding box center [589, 254] width 425 height 248
click at [437, 340] on div "Upload" at bounding box center [432, 340] width 31 height 34
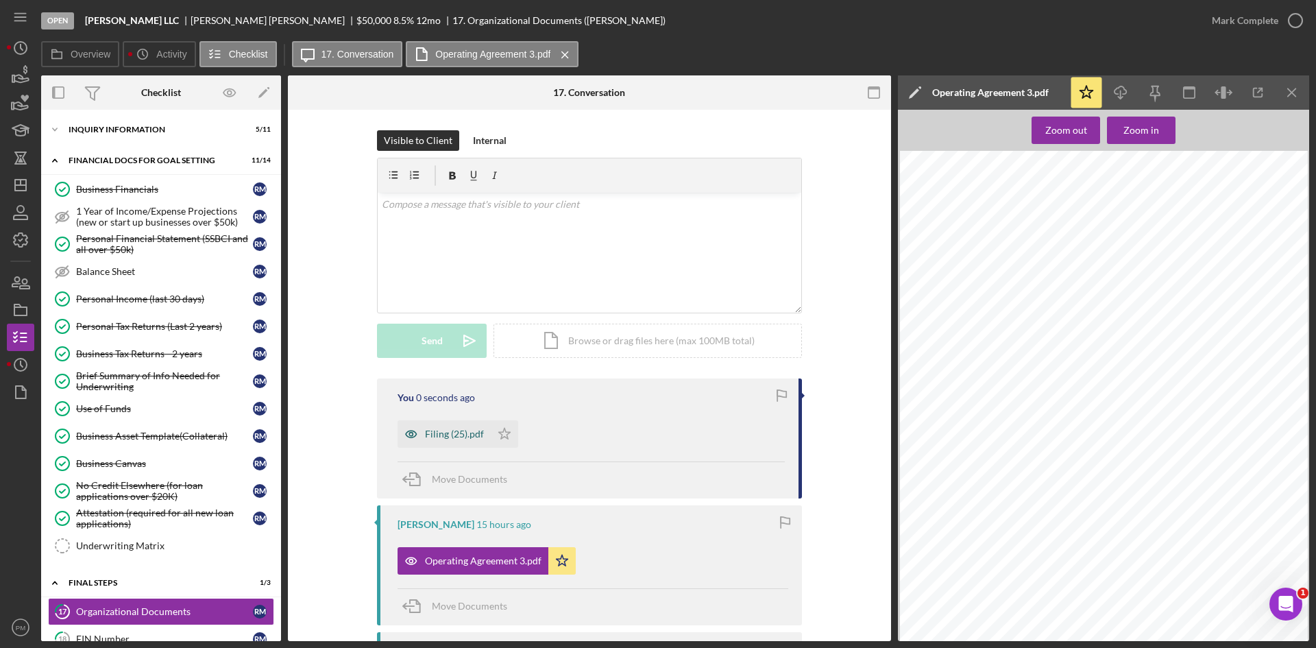
click at [441, 437] on div "Filing (25).pdf" at bounding box center [454, 433] width 59 height 11
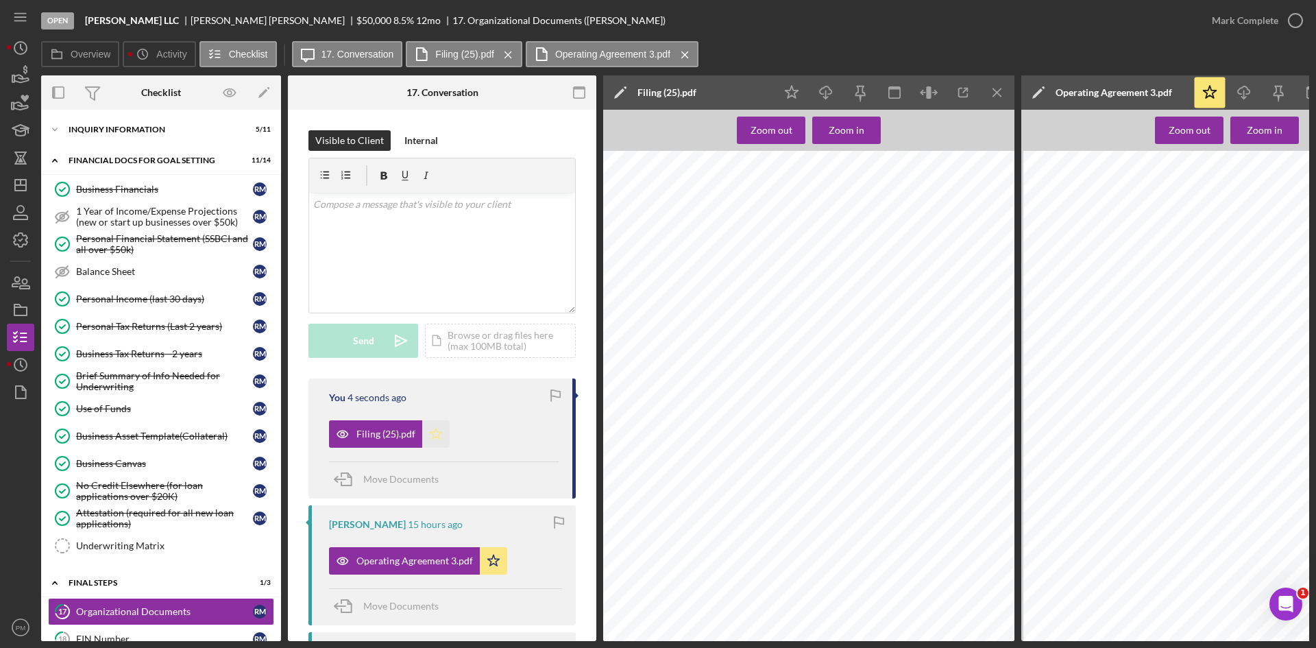
click at [431, 439] on polygon "button" at bounding box center [436, 433] width 12 height 11
click at [1245, 21] on div "Mark Complete" at bounding box center [1245, 20] width 66 height 27
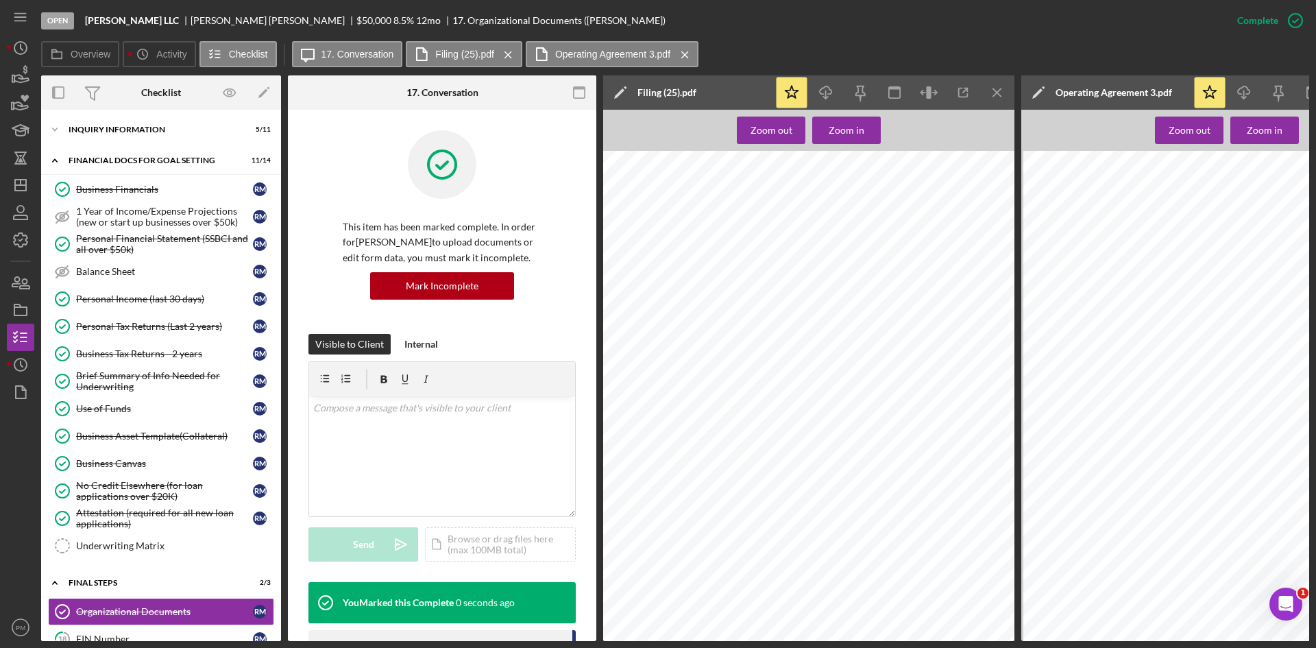
scroll to position [119, 0]
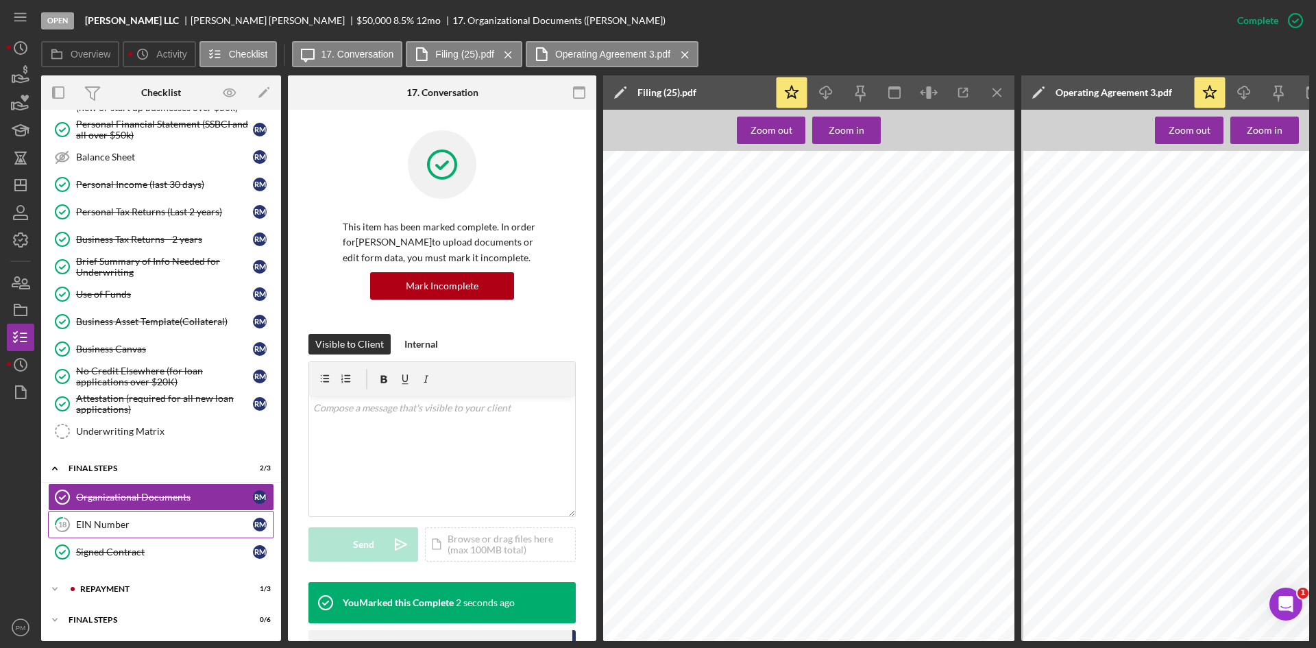
click at [137, 524] on div "EIN Number" at bounding box center [164, 524] width 177 height 11
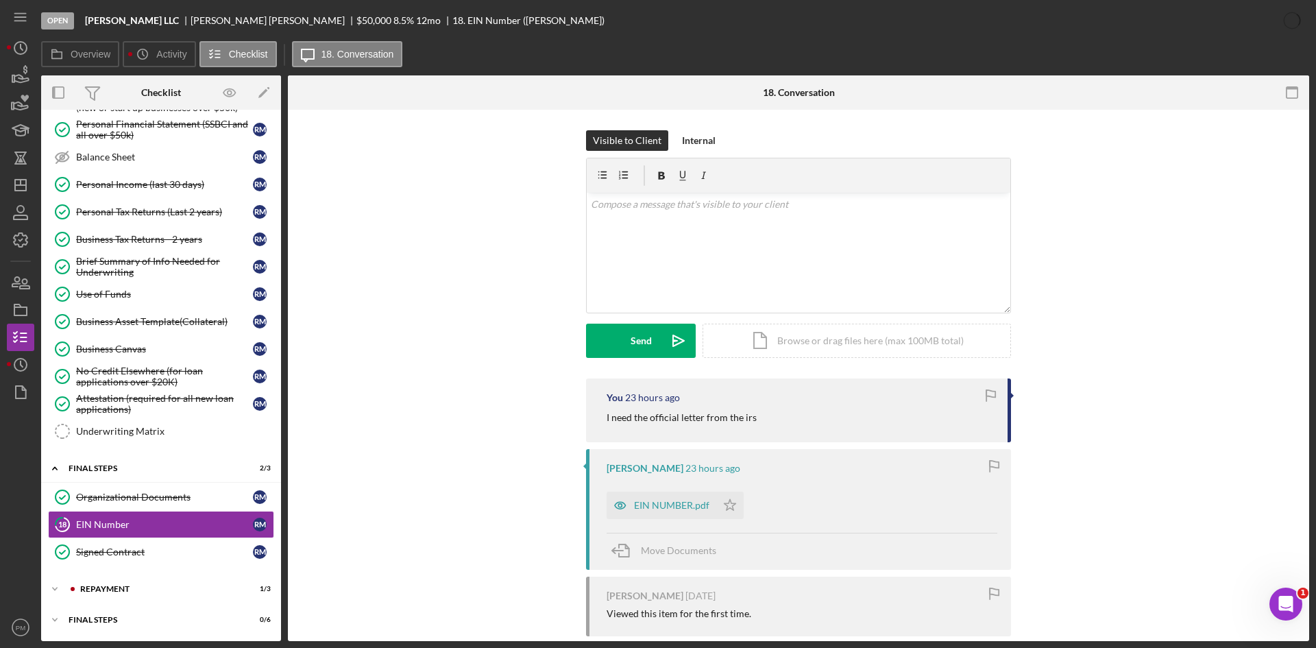
scroll to position [23, 0]
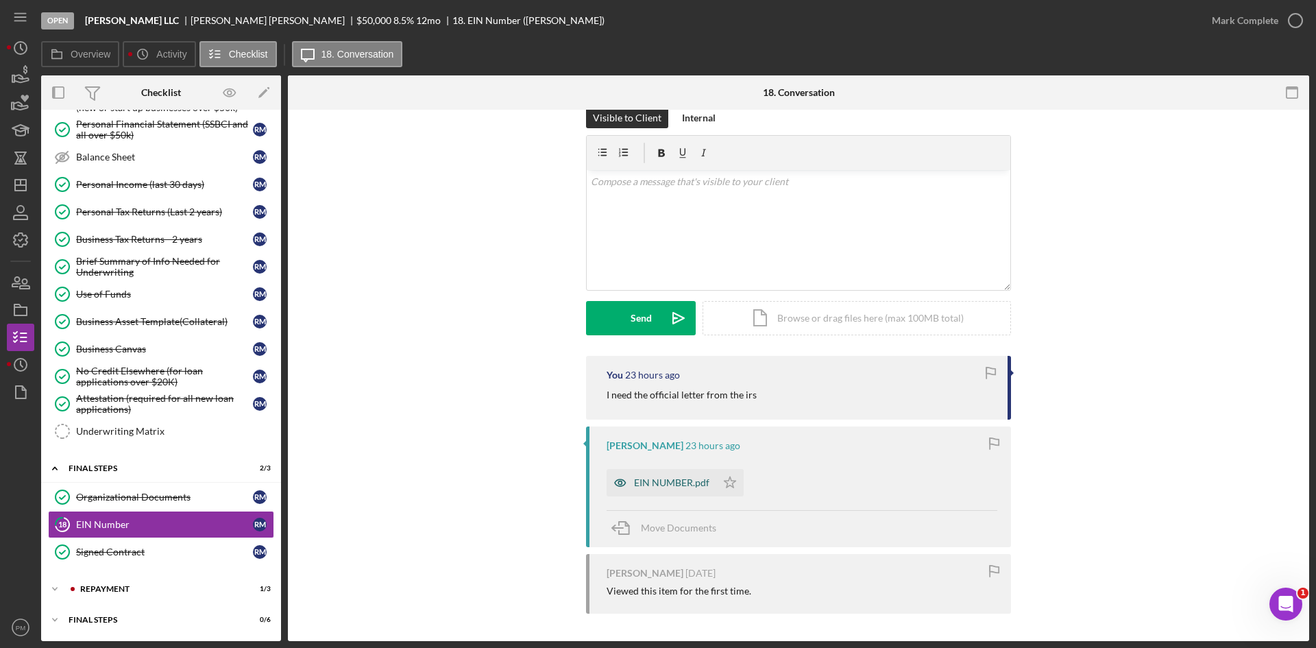
click at [694, 477] on div "EIN NUMBER.pdf" at bounding box center [671, 482] width 75 height 11
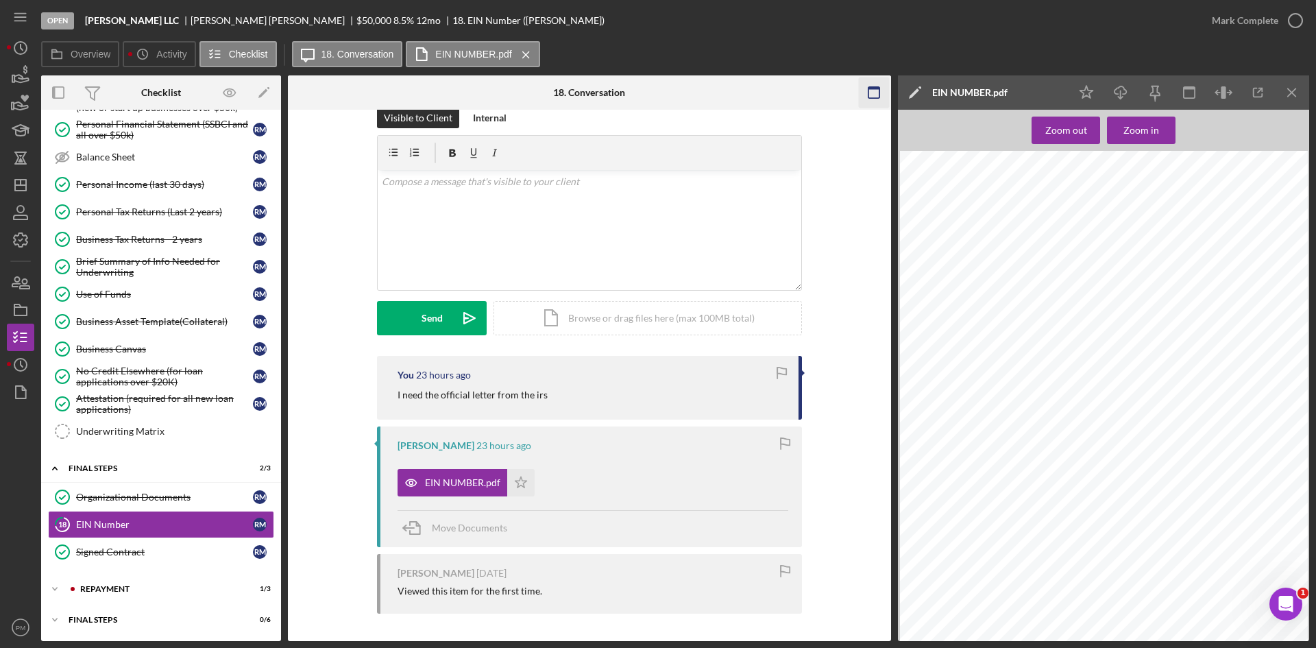
click at [1293, 90] on icon "Icon/Menu Close" at bounding box center [1292, 92] width 31 height 31
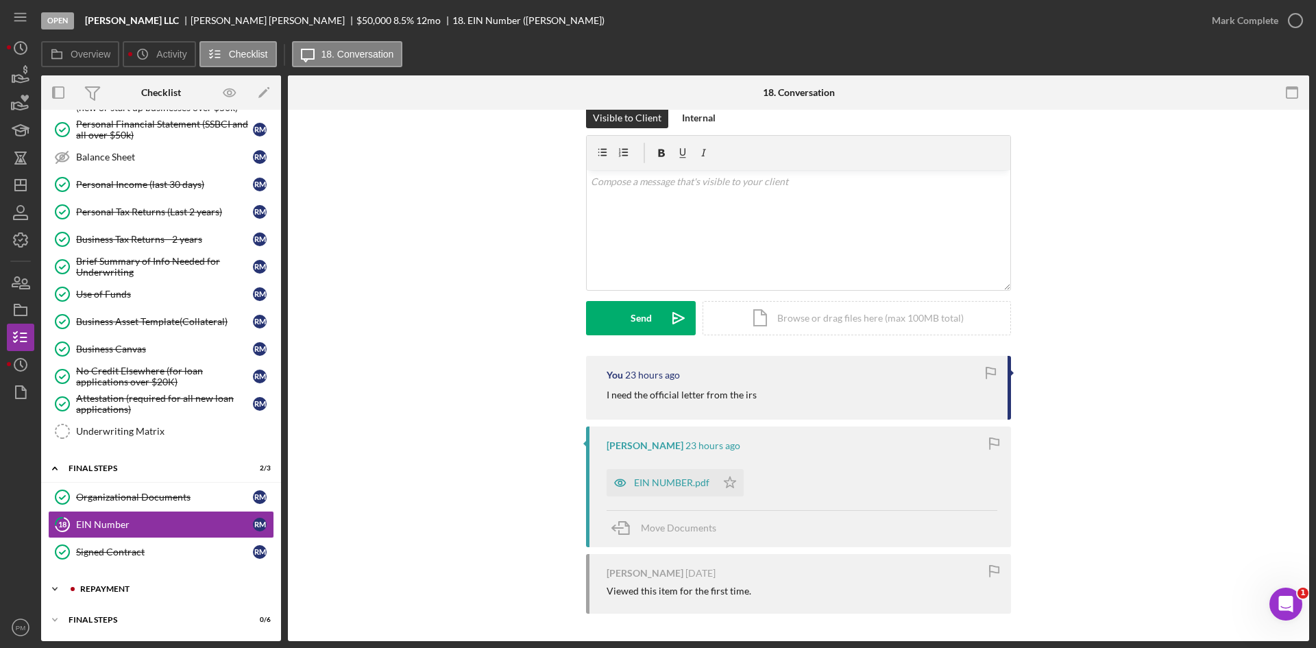
click at [85, 587] on div "Repayment" at bounding box center [172, 589] width 184 height 8
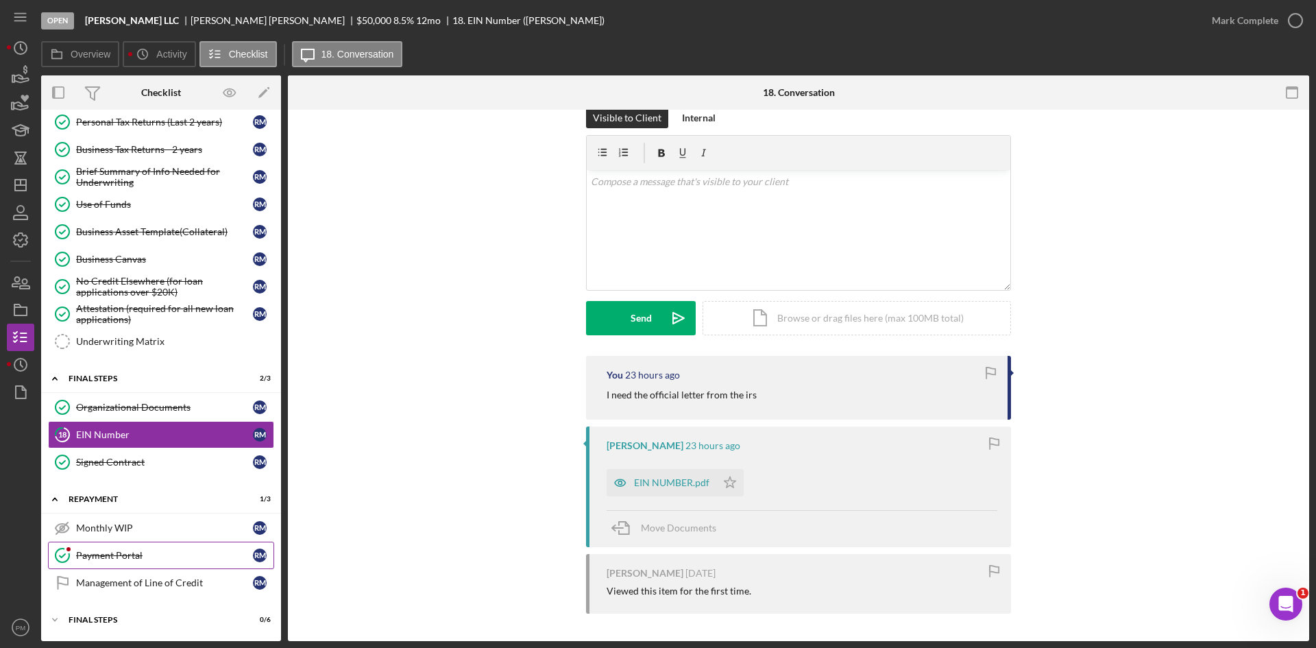
click at [102, 558] on div "Payment Portal" at bounding box center [164, 555] width 177 height 11
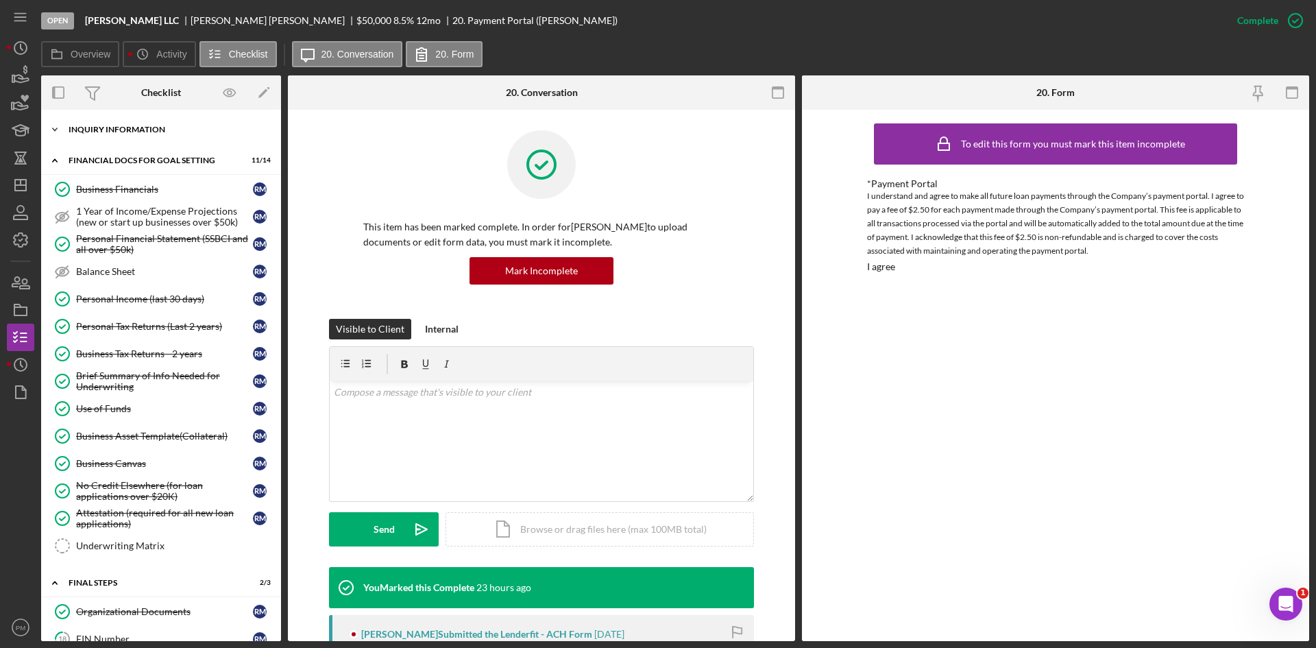
click at [128, 134] on div "Icon/Expander INQUIRY INFORMATION 5 / 11" at bounding box center [161, 129] width 240 height 27
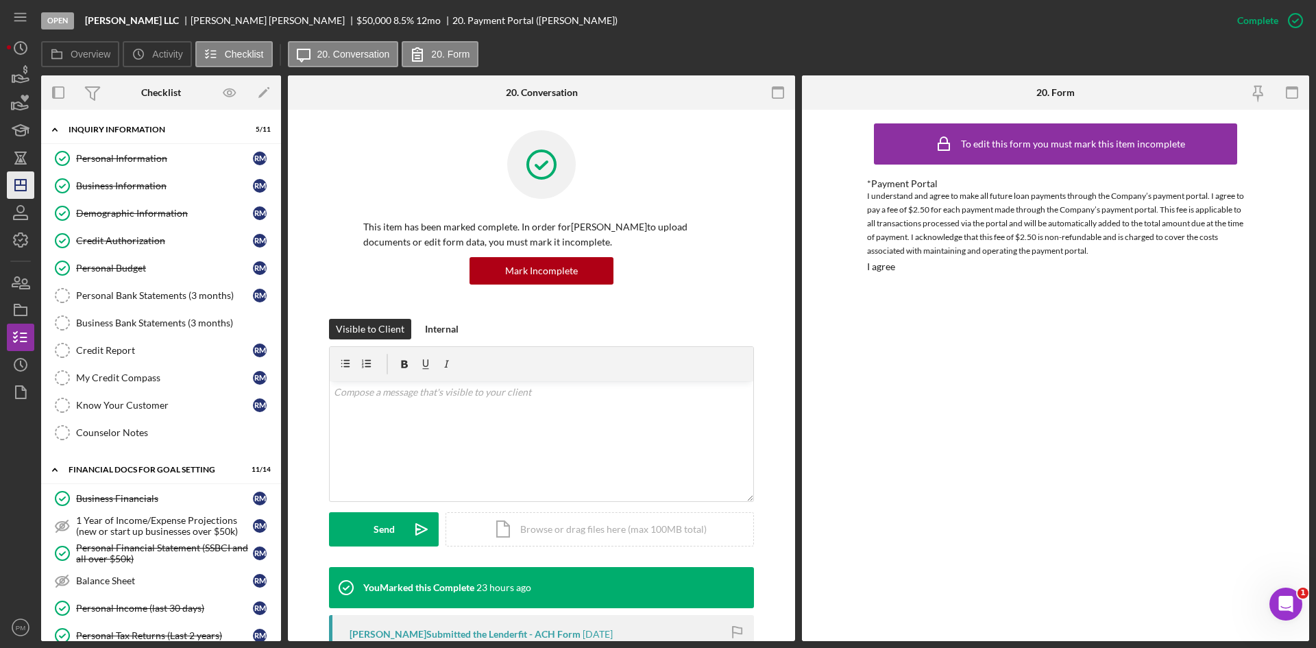
click at [23, 185] on line "button" at bounding box center [20, 185] width 11 height 0
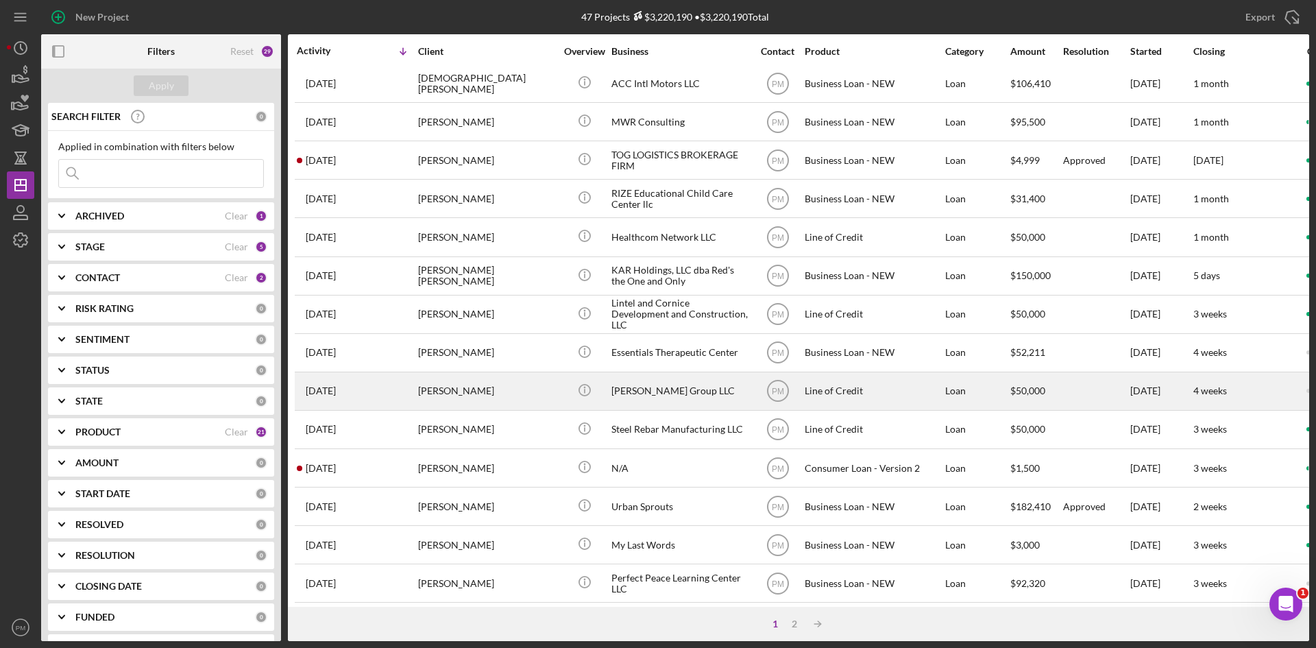
scroll to position [98, 0]
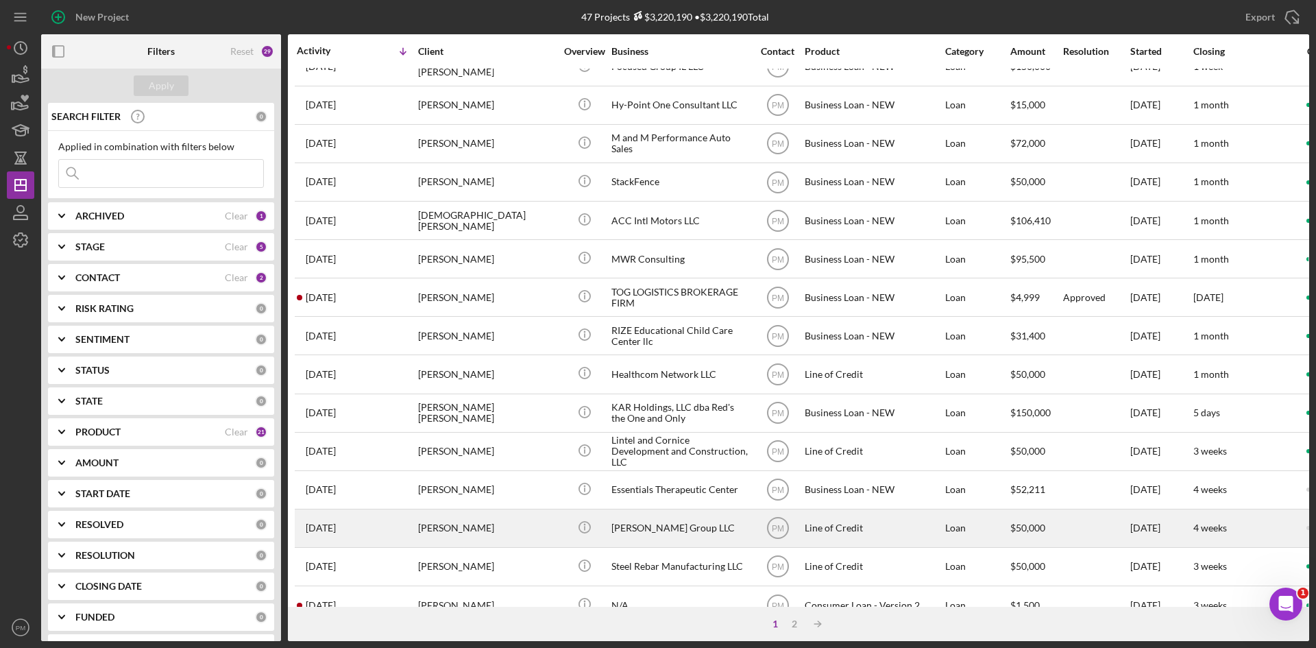
click at [425, 527] on div "[PERSON_NAME]" at bounding box center [486, 528] width 137 height 36
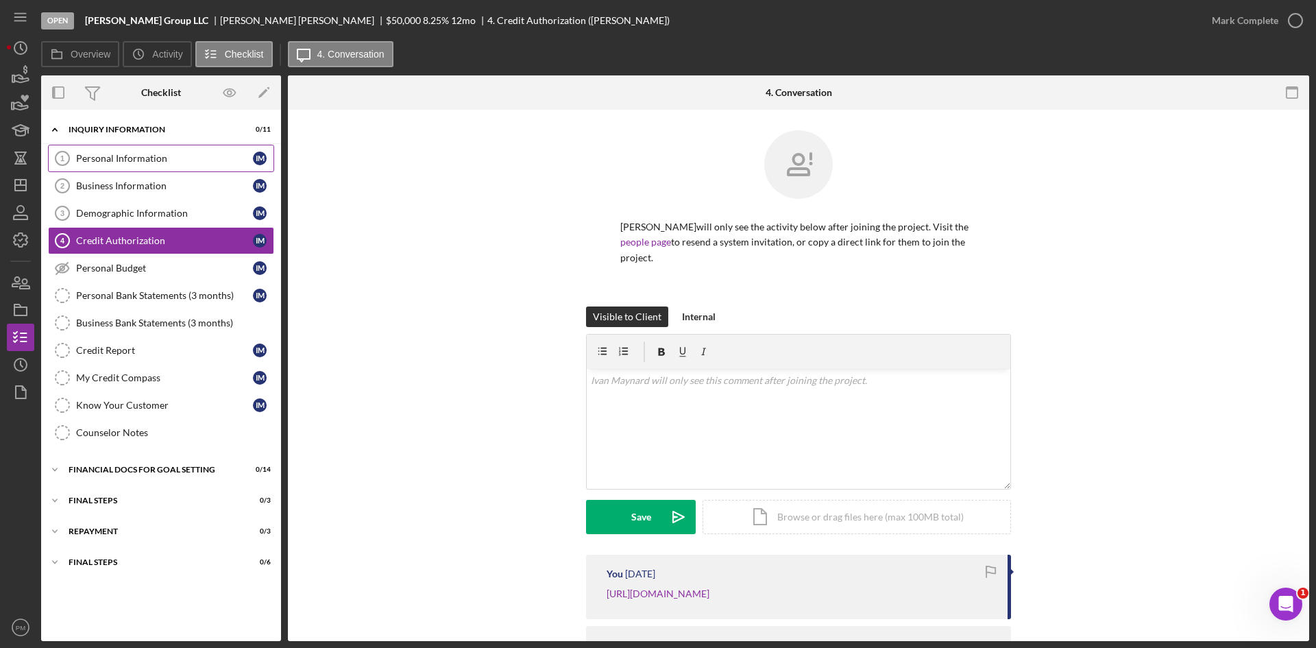
click at [151, 160] on div "Personal Information" at bounding box center [164, 158] width 177 height 11
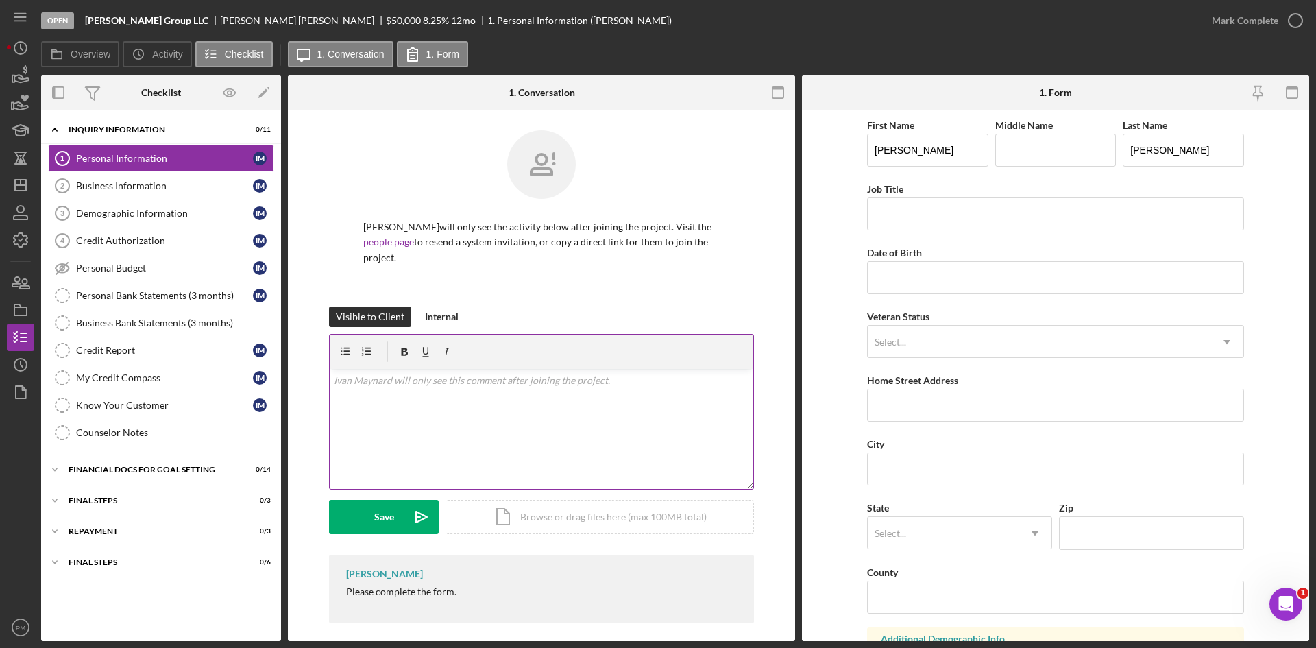
click at [488, 352] on div at bounding box center [542, 351] width 424 height 34
click at [478, 380] on div "v Color teal Color pink Remove color Add row above Add row below Add column bef…" at bounding box center [542, 429] width 424 height 120
click at [366, 500] on button "Save Icon/icon-invite-send" at bounding box center [384, 517] width 110 height 34
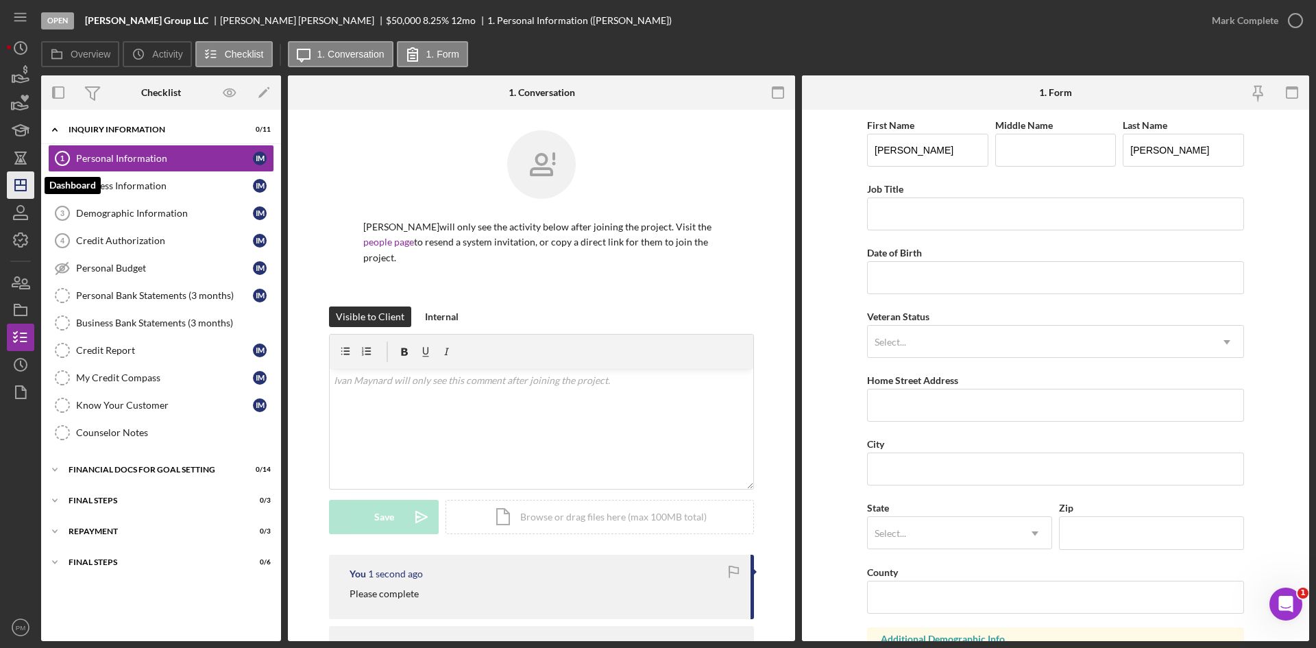
click at [23, 194] on icon "Icon/Dashboard" at bounding box center [20, 185] width 34 height 34
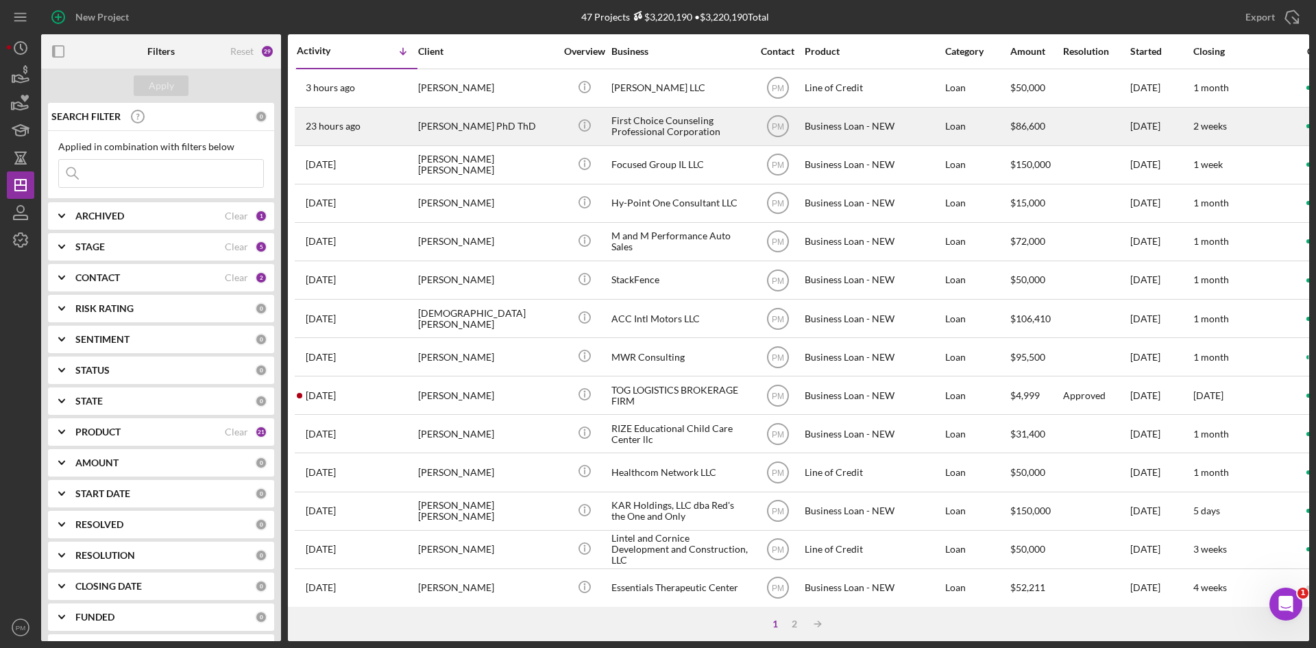
click at [441, 132] on div "[PERSON_NAME] PhD ThD" at bounding box center [486, 126] width 137 height 36
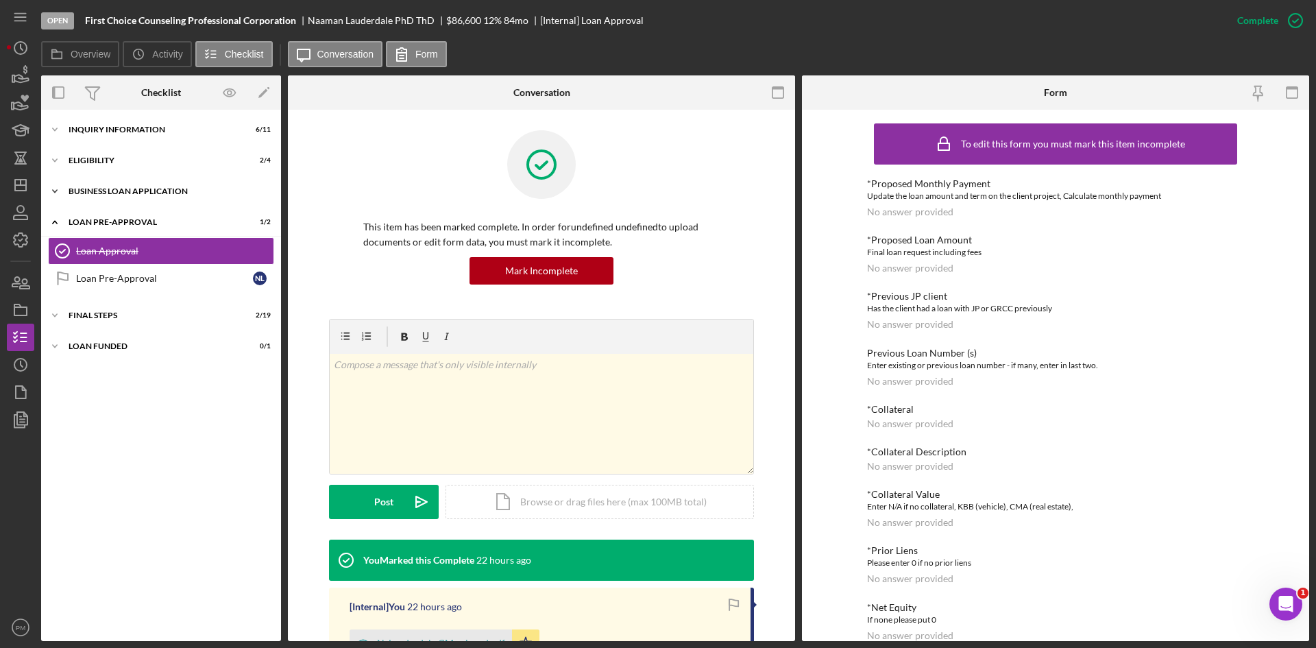
click at [133, 195] on div "Icon/Expander BUSINESS LOAN APPLICATION 13 / 31" at bounding box center [161, 190] width 240 height 27
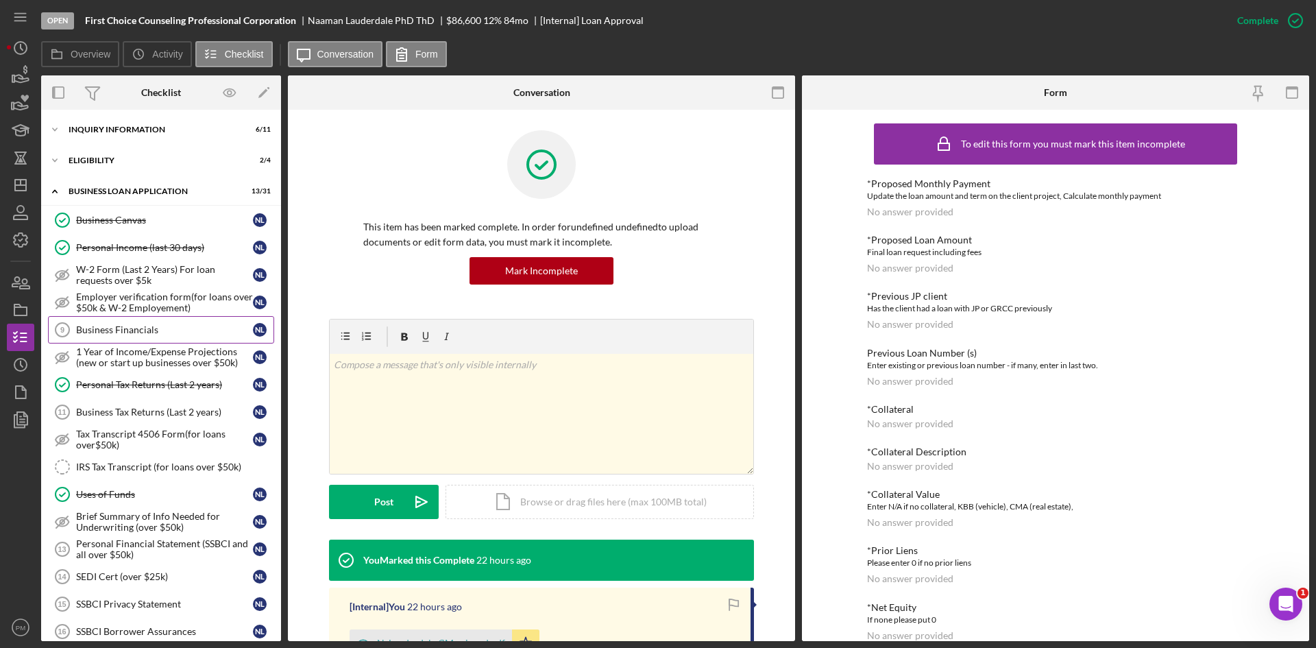
click at [138, 335] on div "Business Financials" at bounding box center [164, 329] width 177 height 11
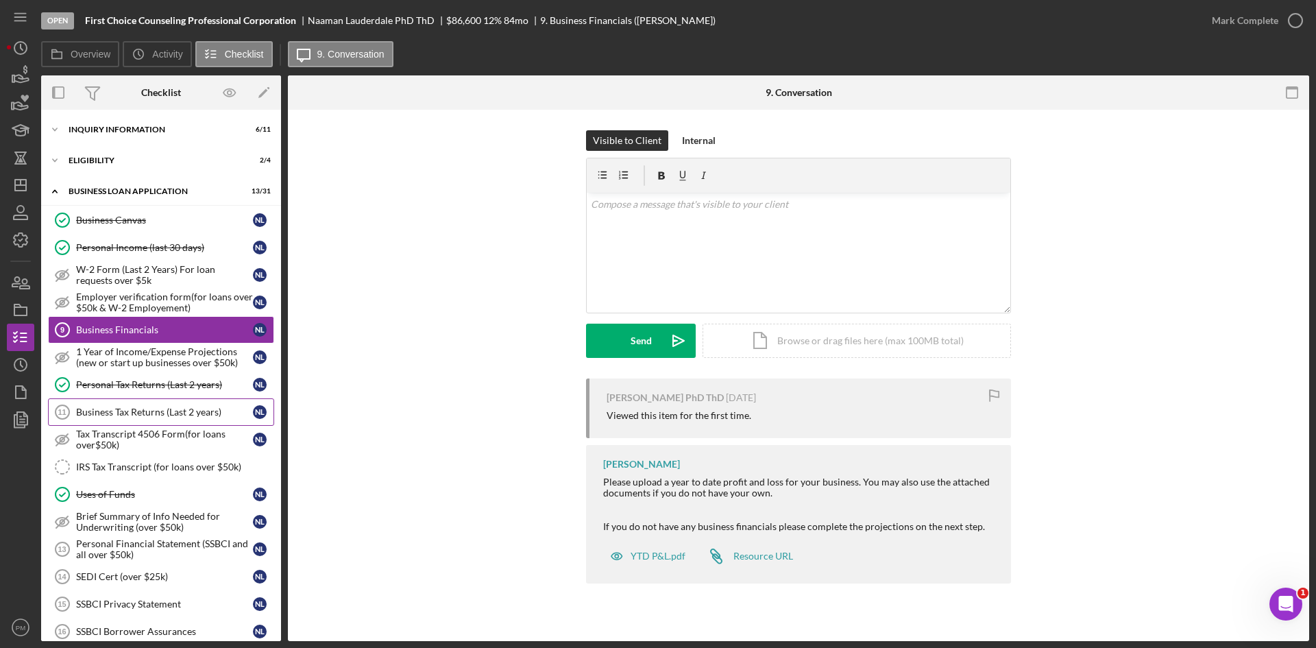
click at [110, 407] on div "Business Tax Returns (Last 2 years)" at bounding box center [164, 411] width 177 height 11
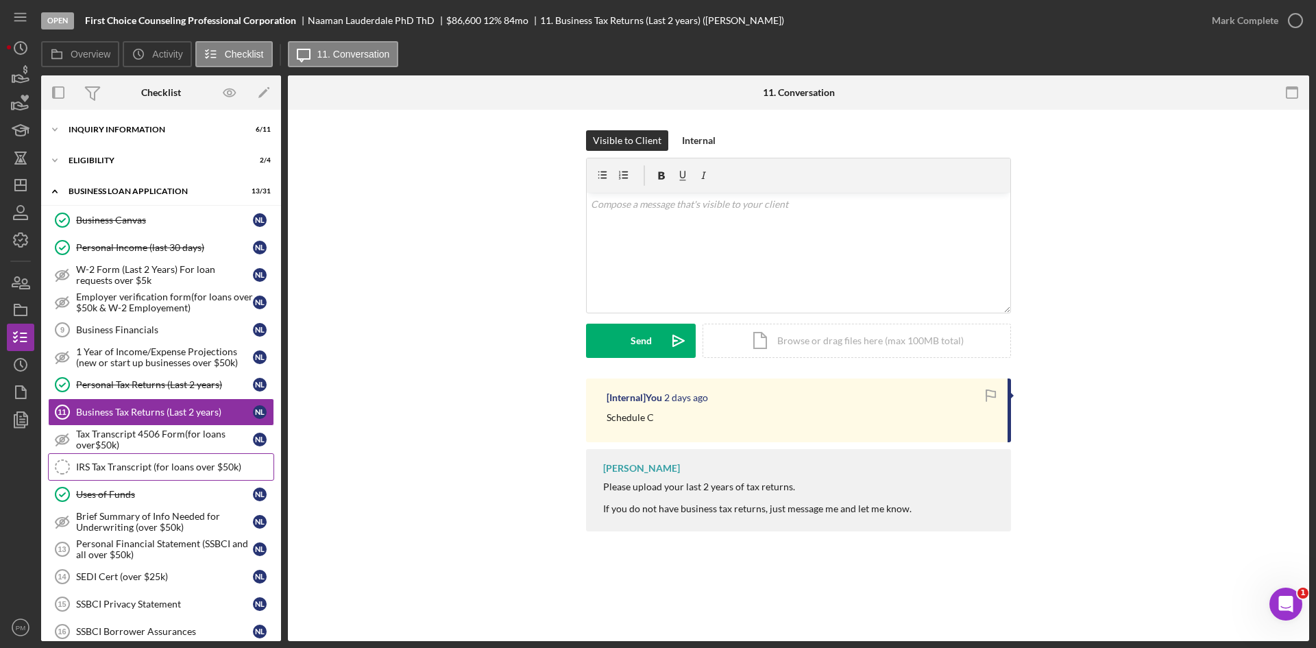
scroll to position [206, 0]
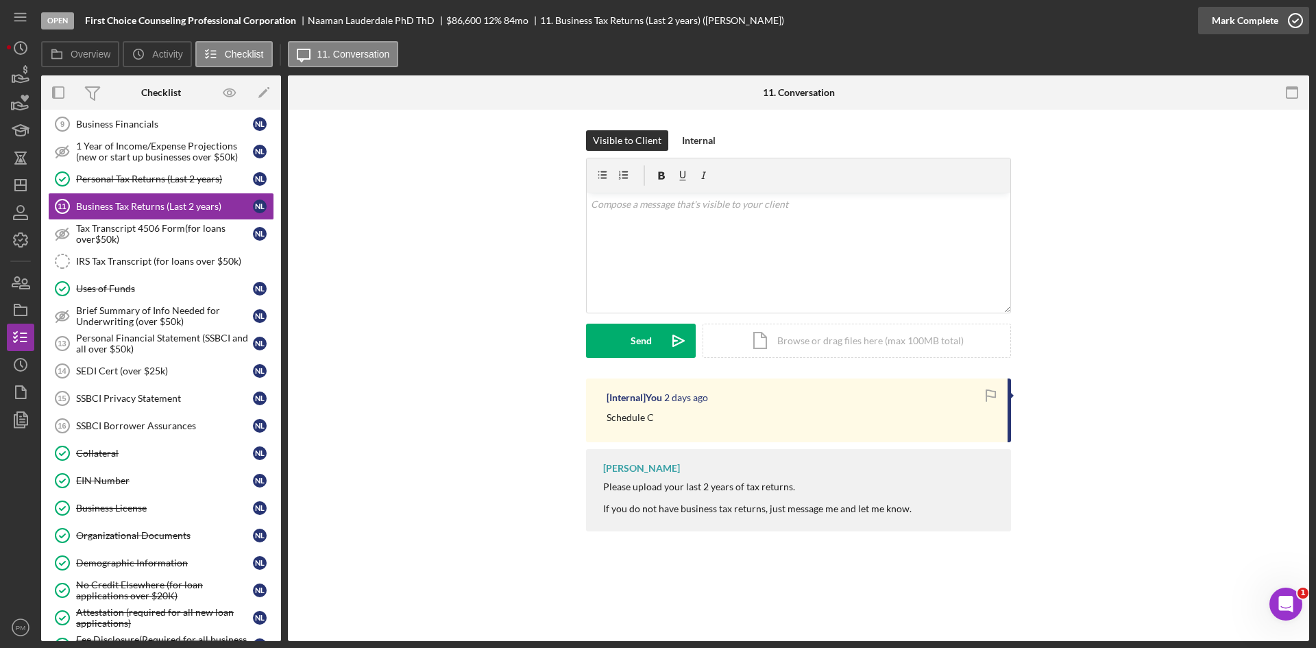
click at [1245, 12] on div "Mark Complete" at bounding box center [1245, 20] width 66 height 27
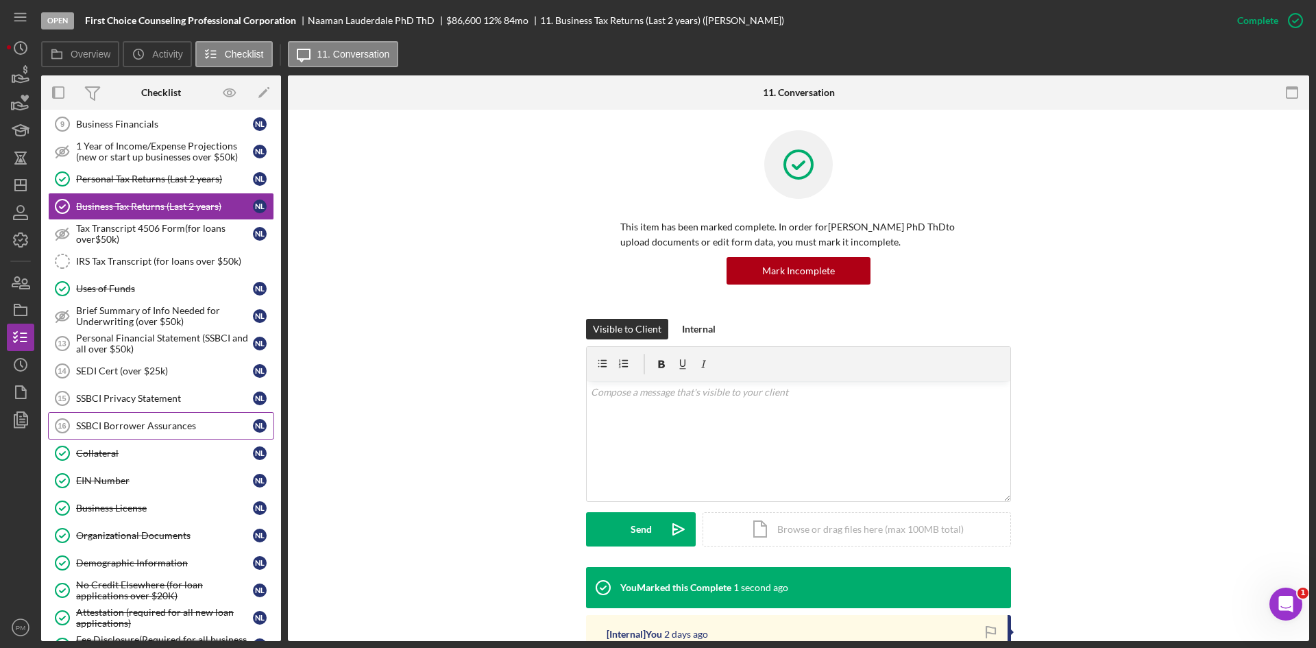
scroll to position [274, 0]
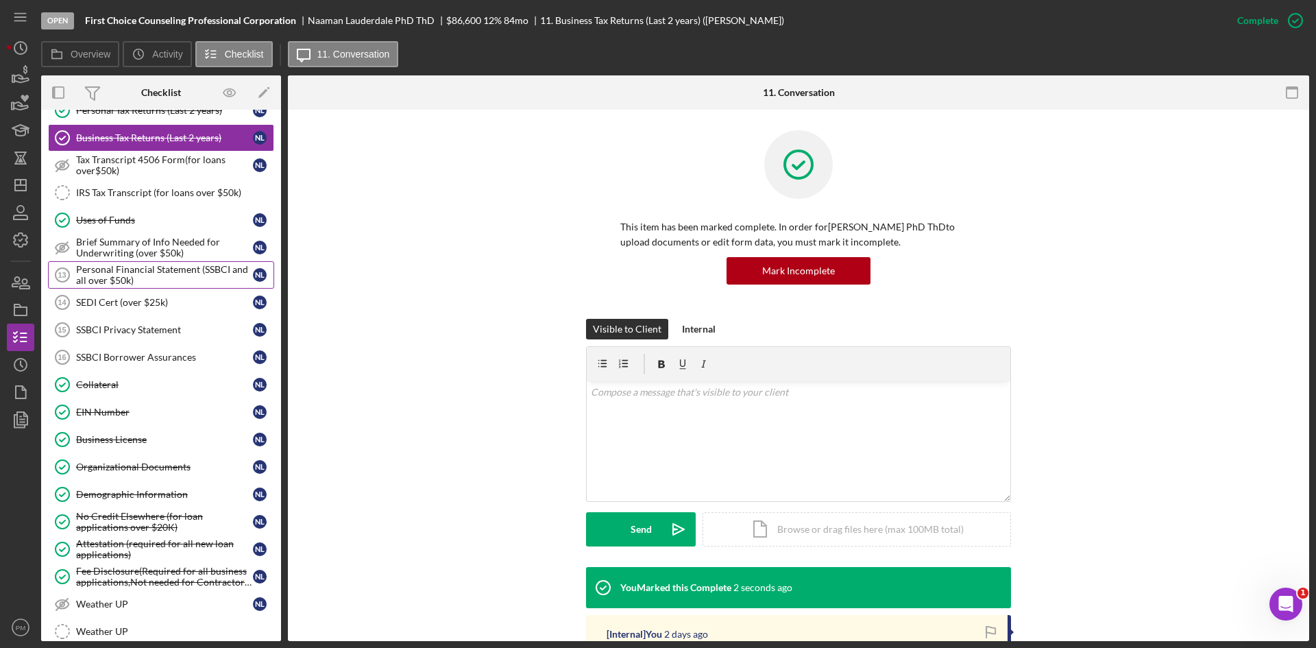
click at [140, 270] on div "Personal Financial Statement (SSBCI and all over $50k)" at bounding box center [164, 275] width 177 height 22
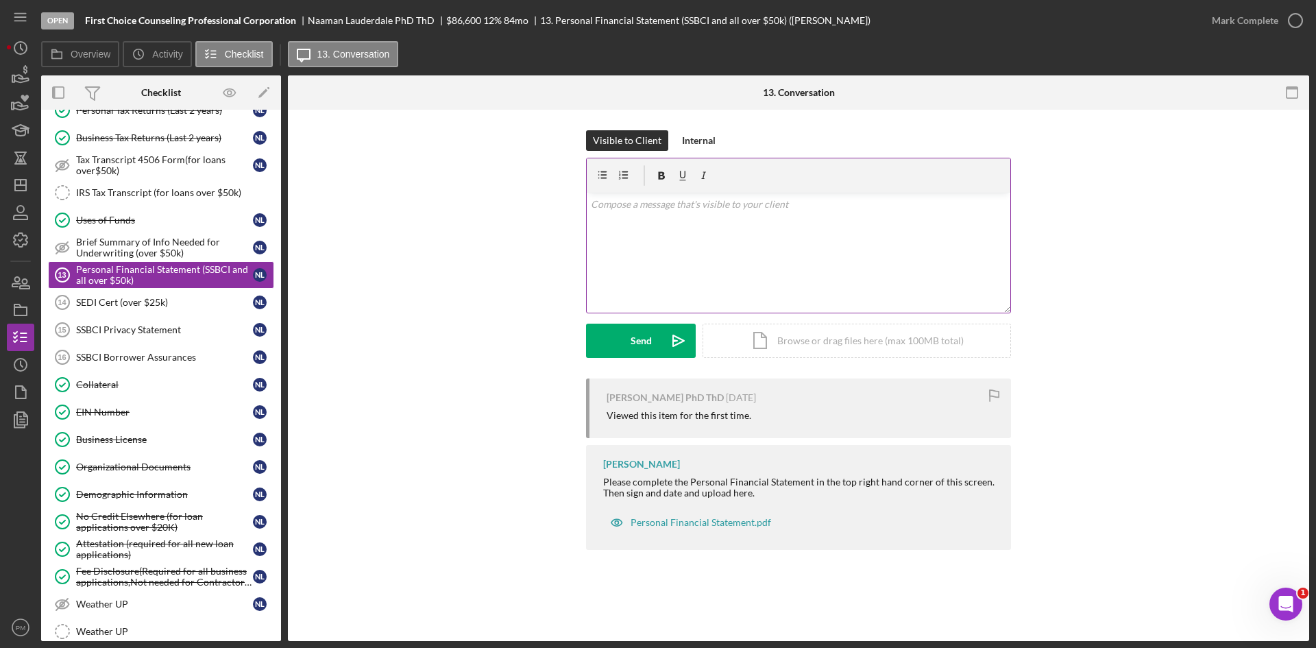
click at [670, 288] on div "v Color teal Color pink Remove color Add row above Add row below Add column bef…" at bounding box center [799, 253] width 424 height 120
drag, startPoint x: 665, startPoint y: 207, endPoint x: 567, endPoint y: 196, distance: 98.6
click at [567, 196] on div "Visible to Client Internal v Color teal Color pink Remove color Add row above A…" at bounding box center [798, 254] width 980 height 248
copy p "please complete"
click at [628, 340] on button "Send Icon/icon-invite-send" at bounding box center [641, 340] width 110 height 34
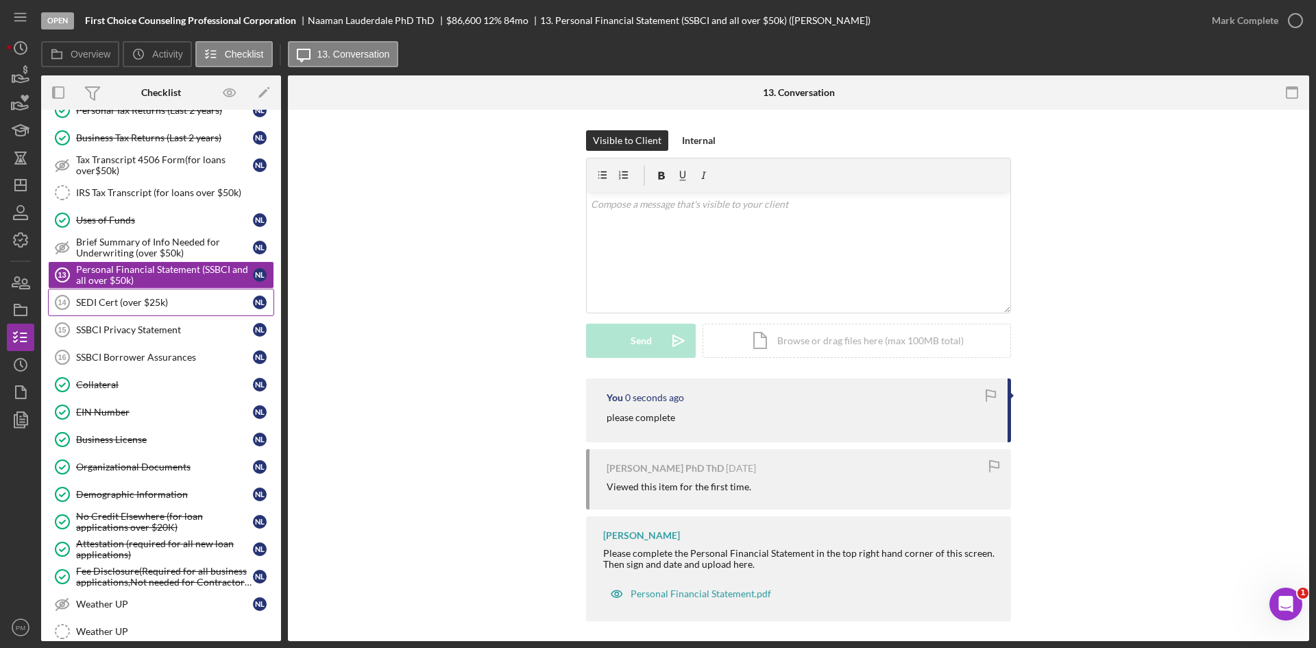
drag, startPoint x: 96, startPoint y: 314, endPoint x: 140, endPoint y: 308, distance: 44.3
click at [99, 314] on link "SEDI Cert (over $25k) 14 SEDI Cert (over $25k) N L" at bounding box center [161, 302] width 226 height 27
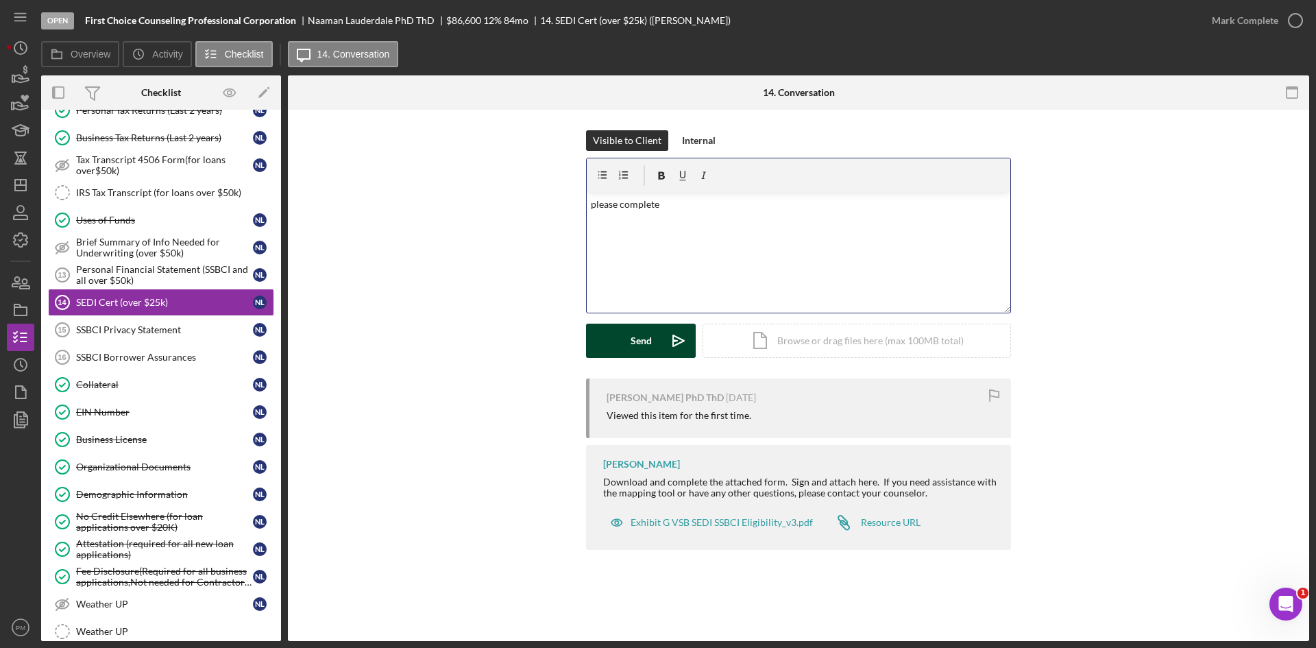
click at [628, 356] on button "Send Icon/icon-invite-send" at bounding box center [641, 340] width 110 height 34
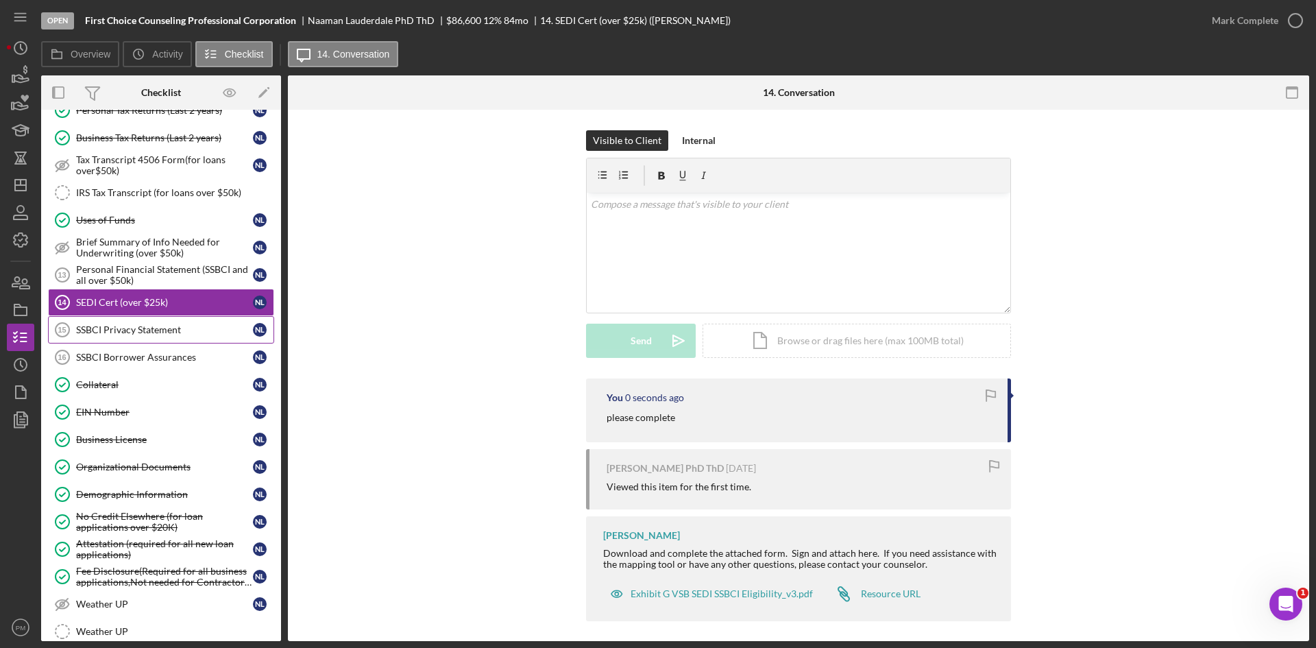
click at [103, 336] on link "SSBCI Privacy Statement 15 SSBCI Privacy Statement N L" at bounding box center [161, 329] width 226 height 27
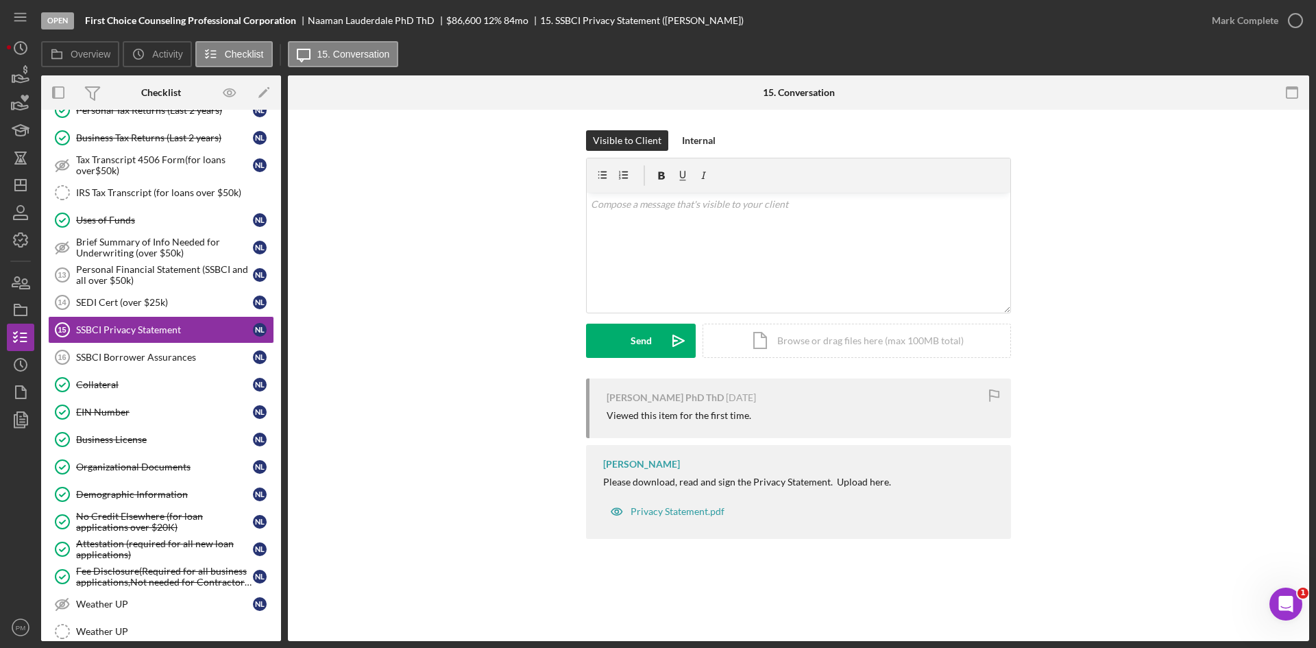
drag, startPoint x: 583, startPoint y: 219, endPoint x: 593, endPoint y: 222, distance: 10.6
click at [610, 339] on button "Send Icon/icon-invite-send" at bounding box center [641, 340] width 110 height 34
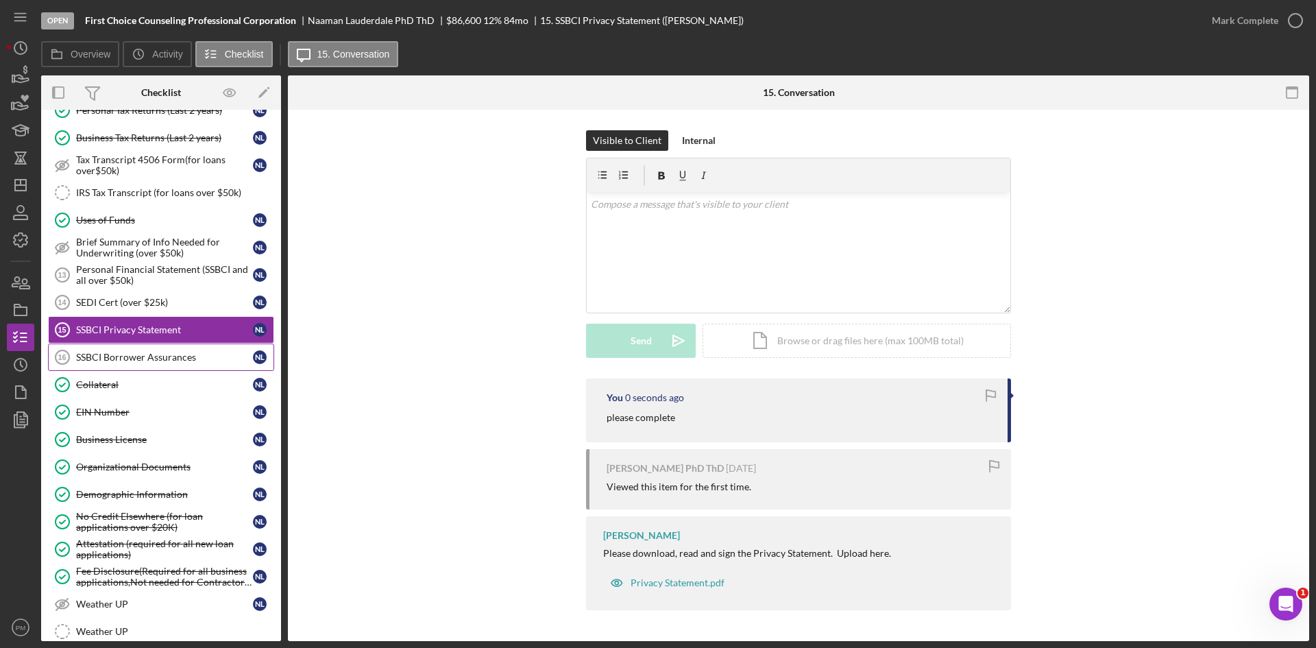
click at [157, 369] on link "SSBCI Borrower Assurances 16 SSBCI Borrower Assurances N L" at bounding box center [161, 356] width 226 height 27
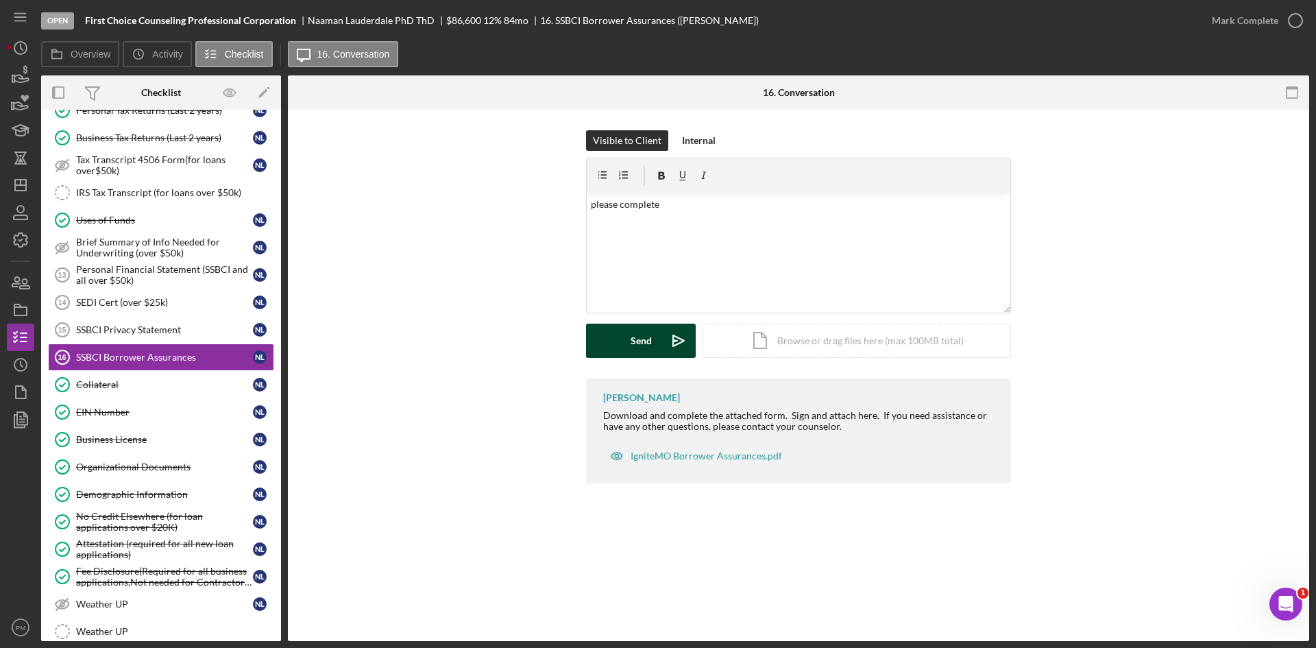
click at [640, 341] on div "Send" at bounding box center [640, 340] width 21 height 34
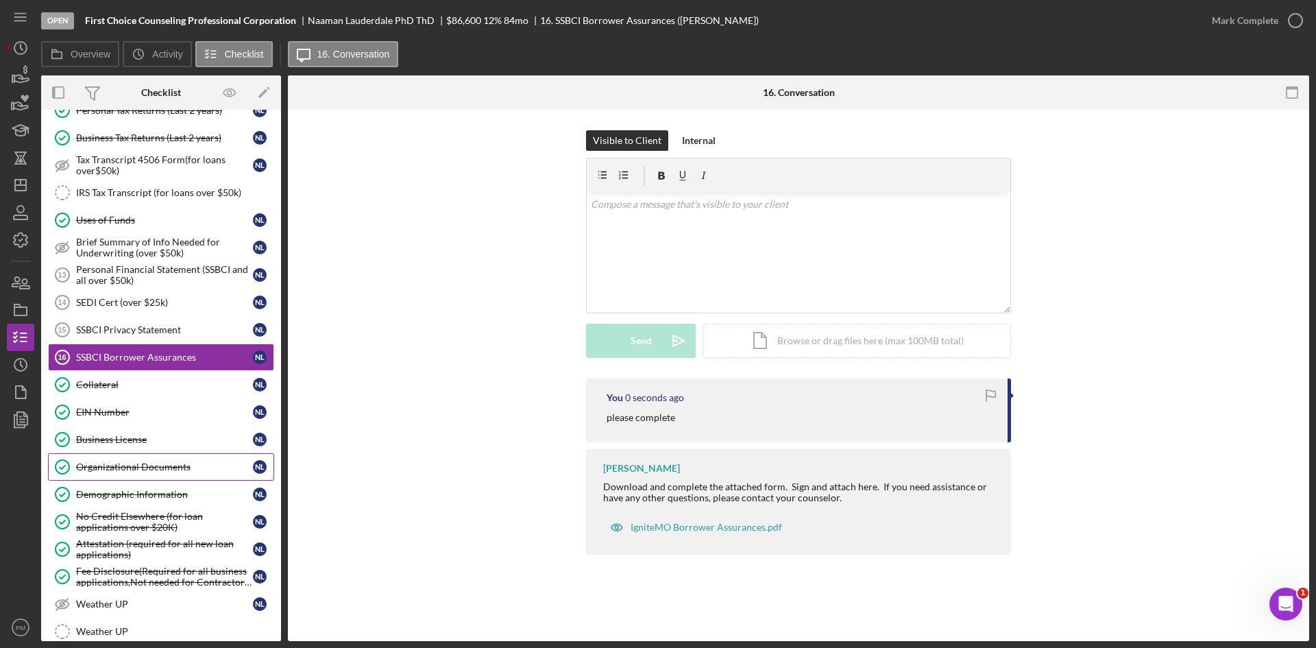
scroll to position [584, 0]
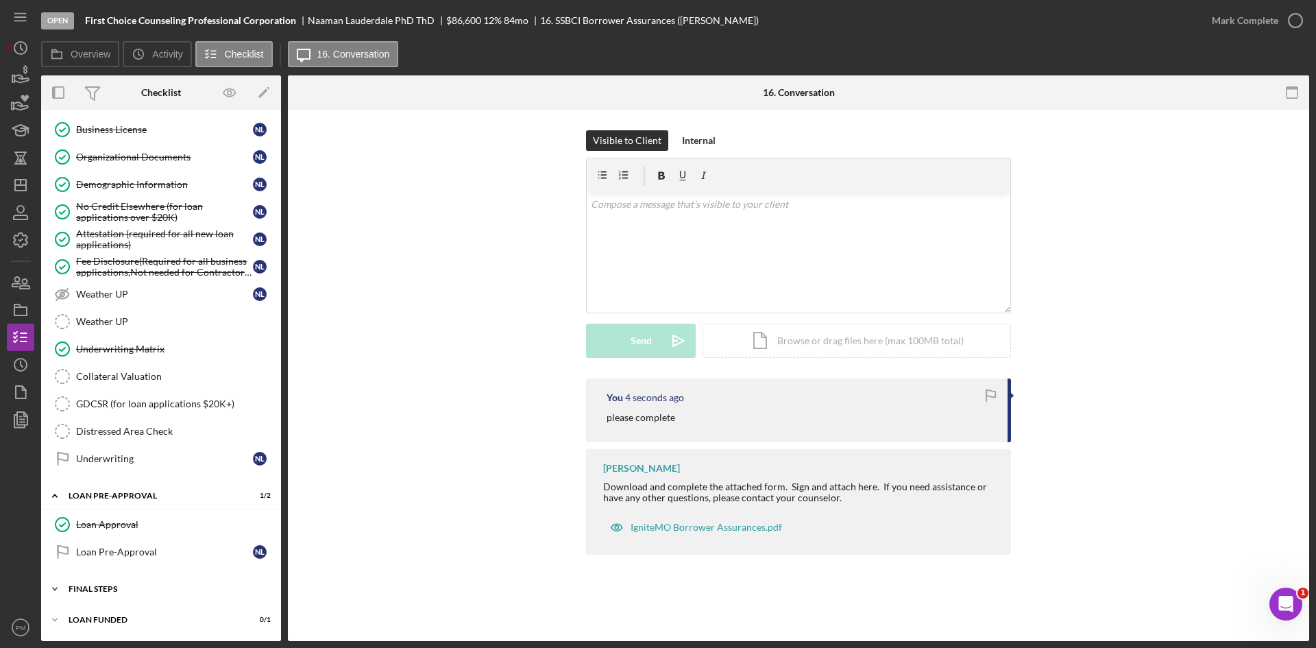
click at [123, 589] on div "FINAL STEPS" at bounding box center [166, 589] width 195 height 8
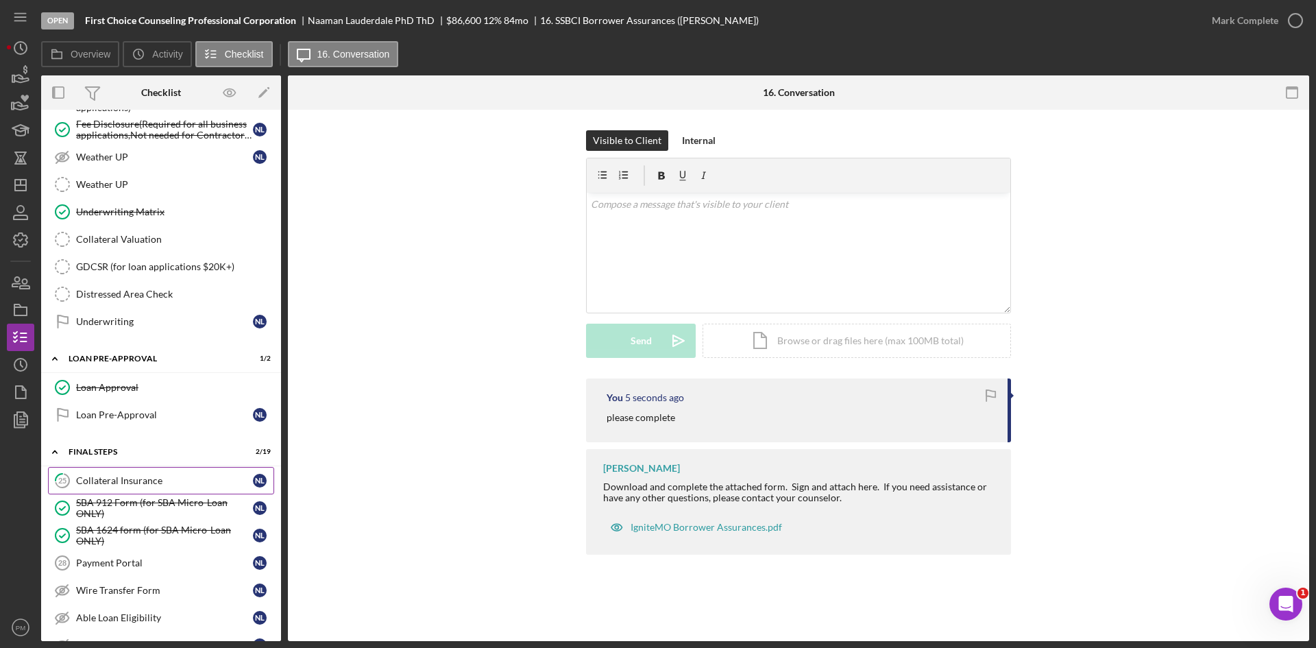
click at [110, 475] on div "Collateral Insurance" at bounding box center [164, 480] width 177 height 11
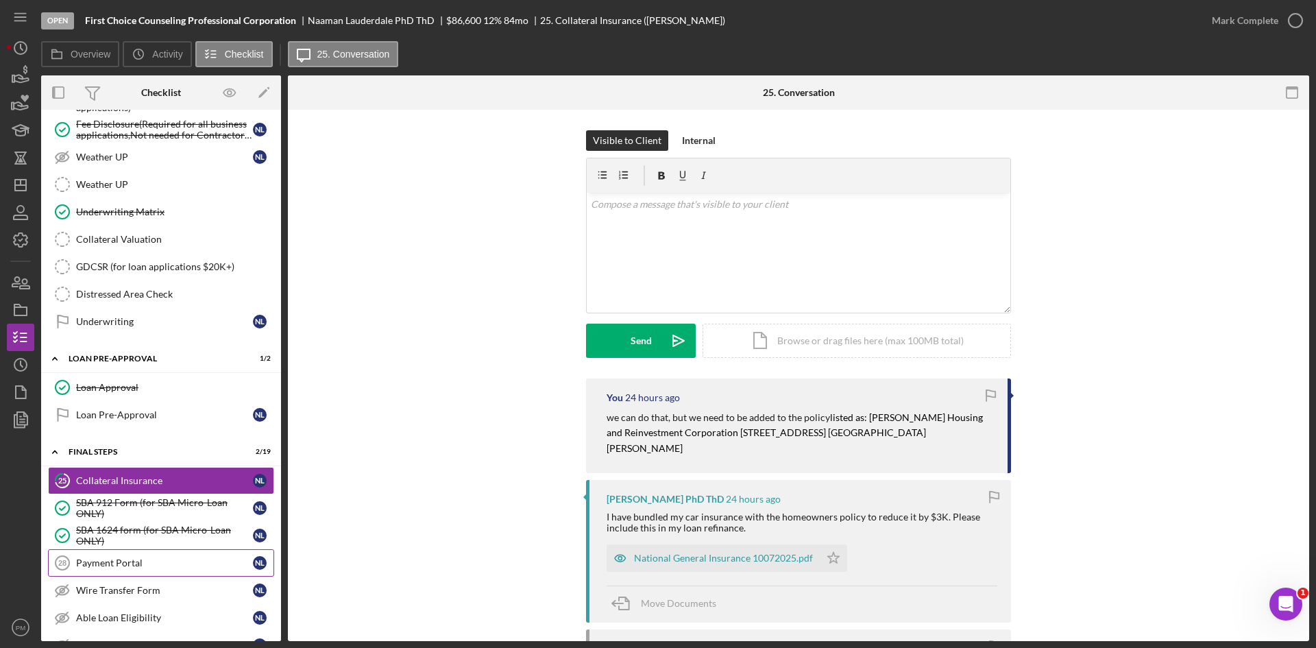
click at [136, 564] on div "Payment Portal" at bounding box center [164, 562] width 177 height 11
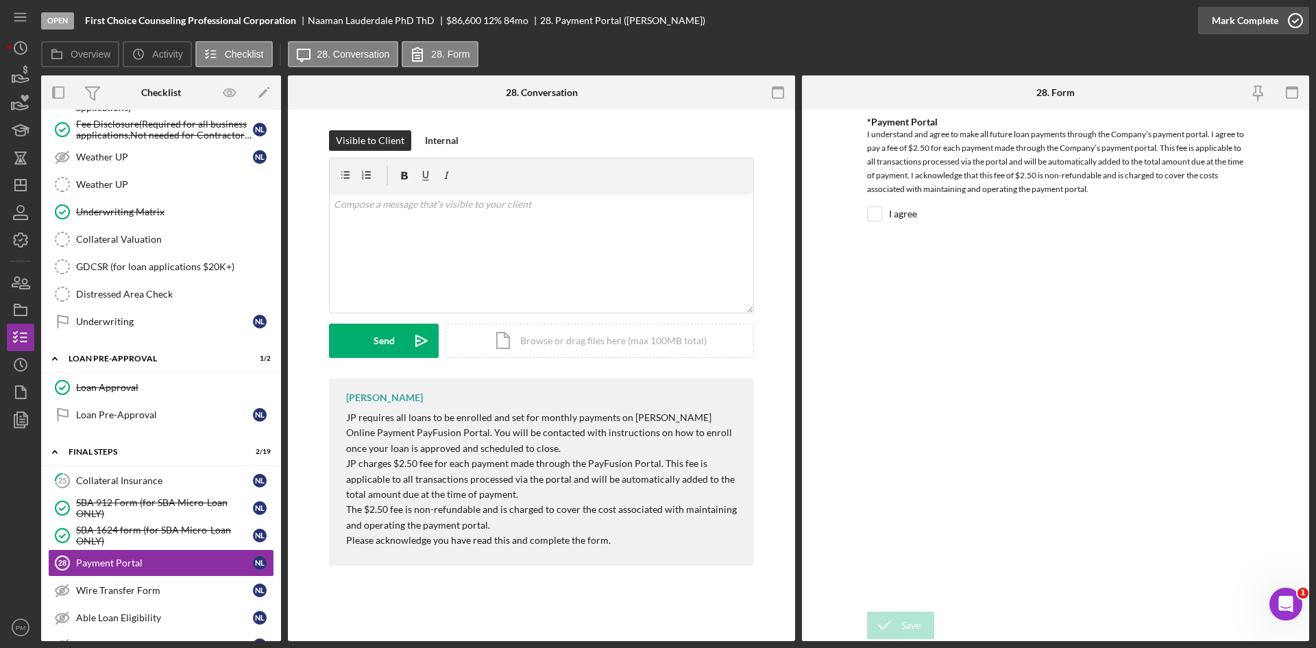
click at [1228, 25] on div "Mark Complete" at bounding box center [1245, 20] width 66 height 27
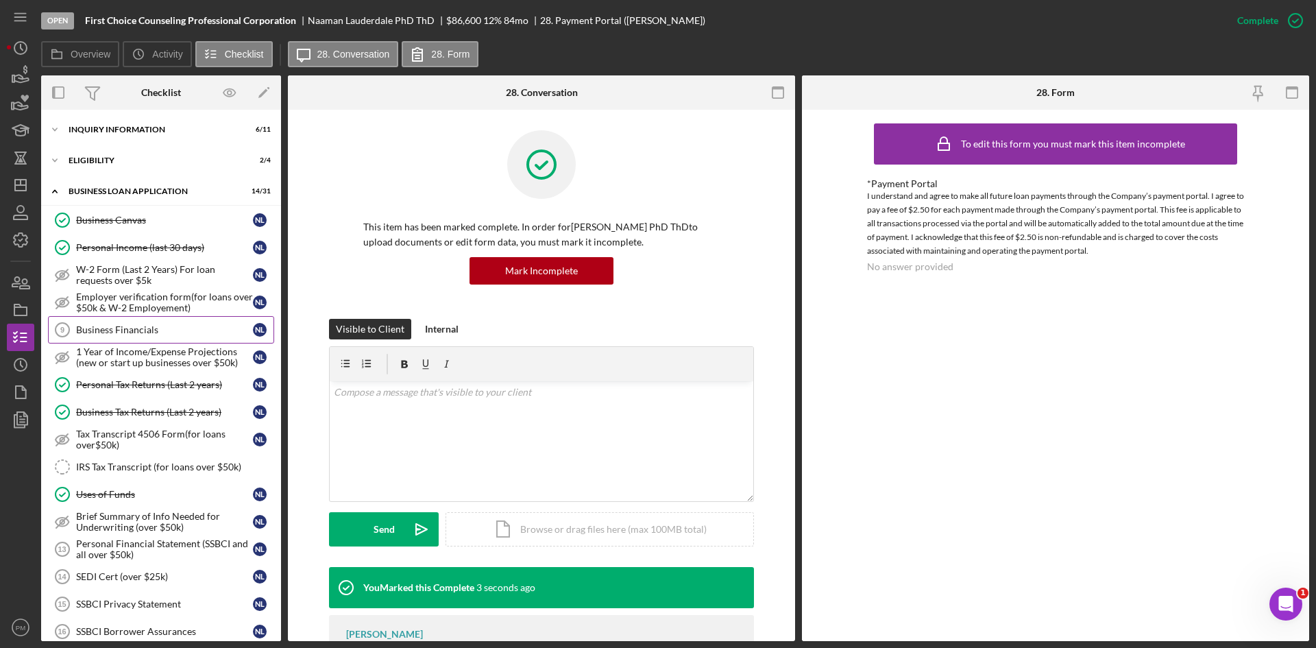
click at [172, 327] on div "Business Financials" at bounding box center [164, 329] width 177 height 11
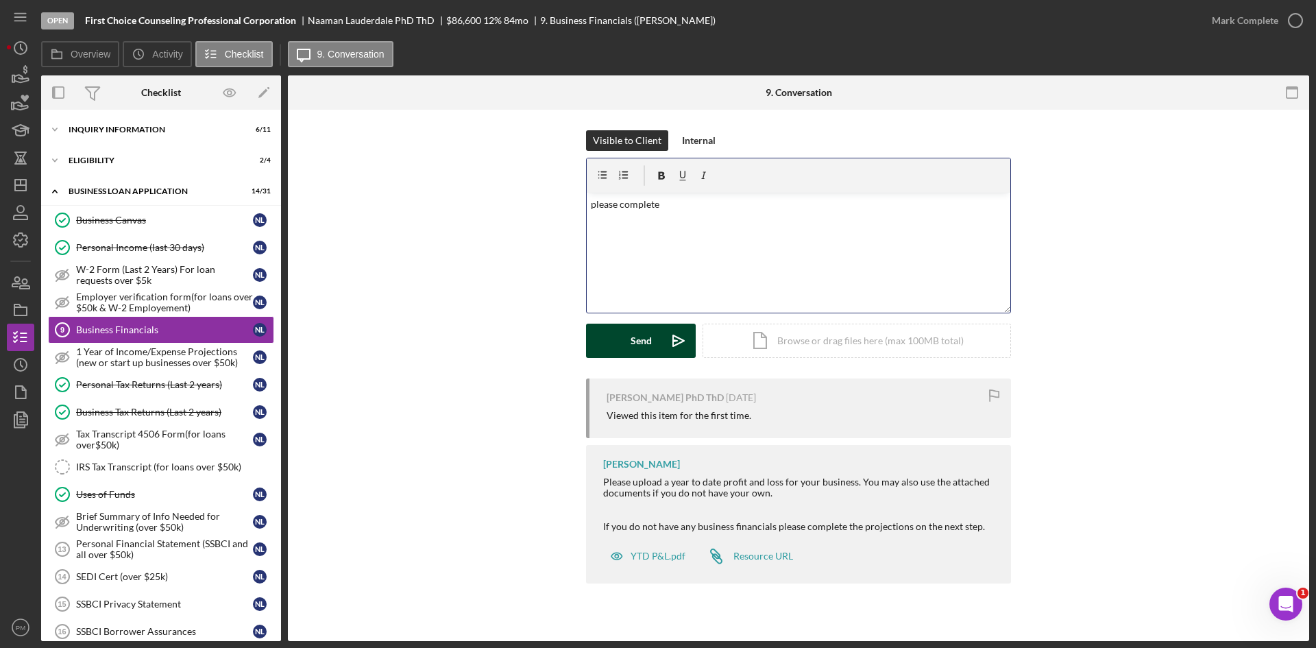
click at [664, 350] on icon "Icon/icon-invite-send" at bounding box center [678, 340] width 34 height 34
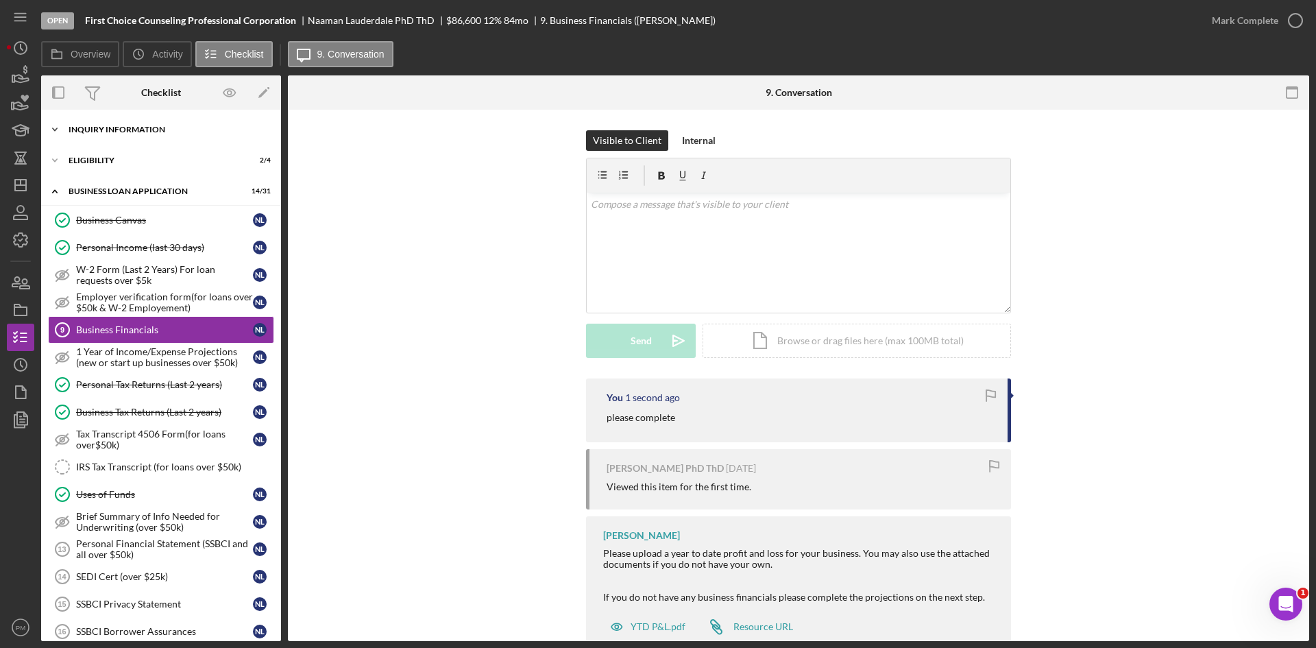
click at [112, 131] on div "INQUIRY INFORMATION" at bounding box center [166, 129] width 195 height 8
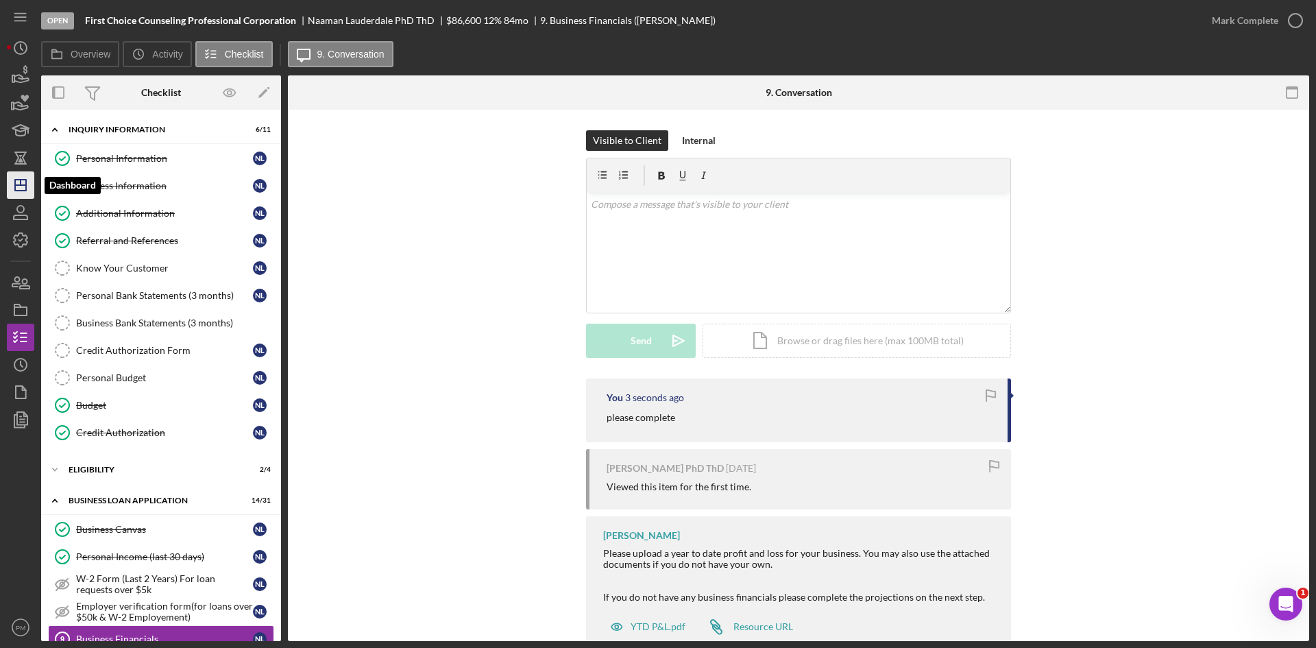
click at [22, 175] on icon "Icon/Dashboard" at bounding box center [20, 185] width 34 height 34
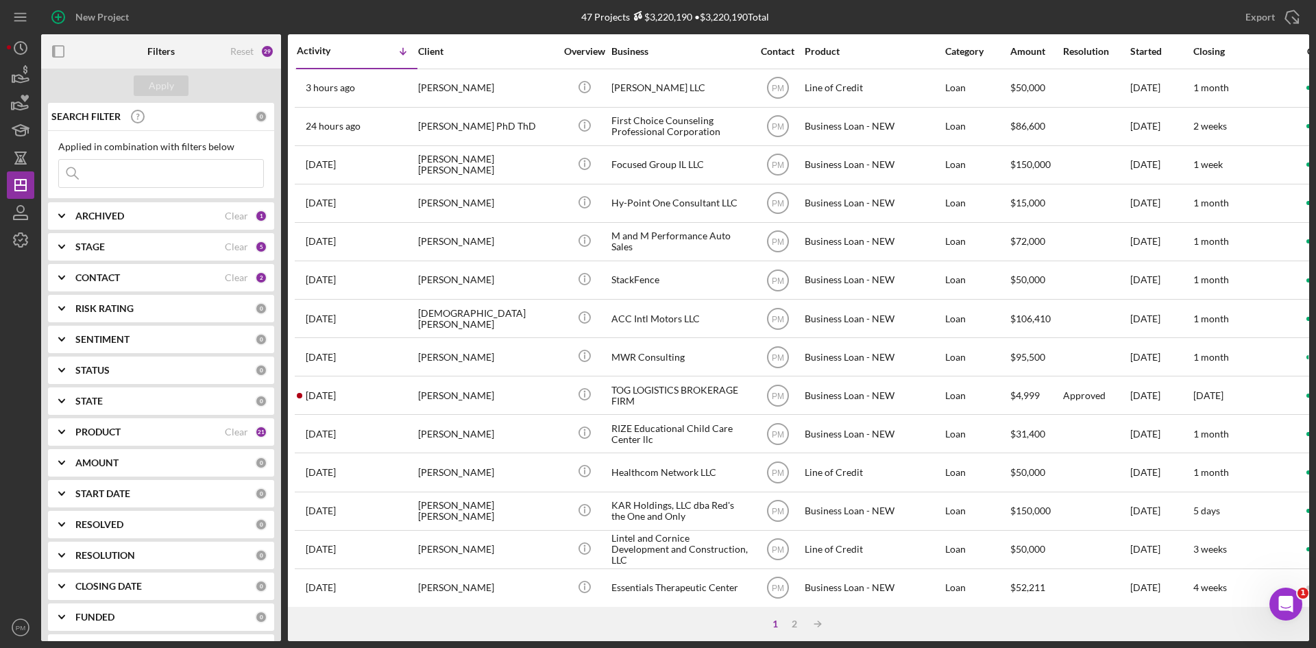
click at [106, 435] on b "PRODUCT" at bounding box center [97, 431] width 45 height 11
